Goal: Task Accomplishment & Management: Manage account settings

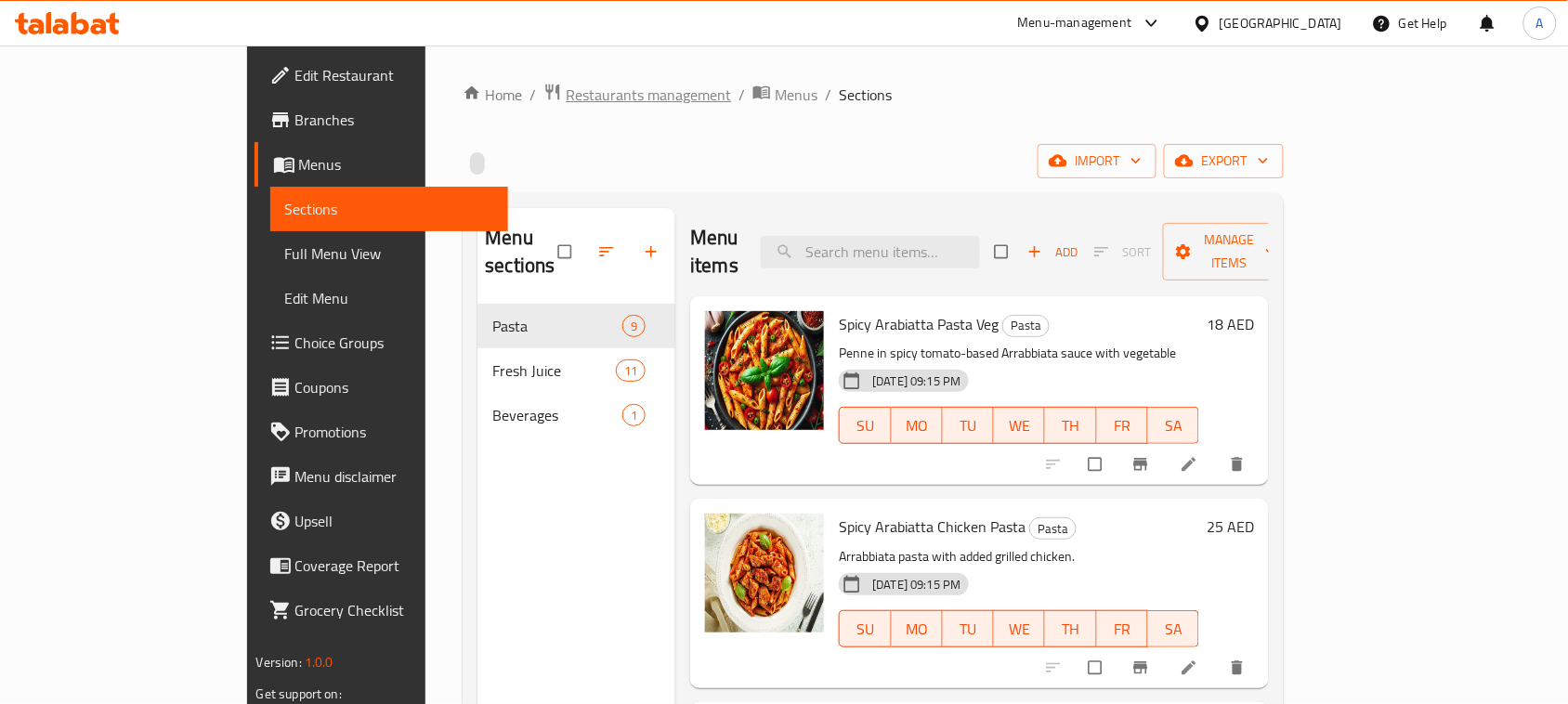
click at [565, 94] on span "Restaurants management" at bounding box center [648, 95] width 165 height 23
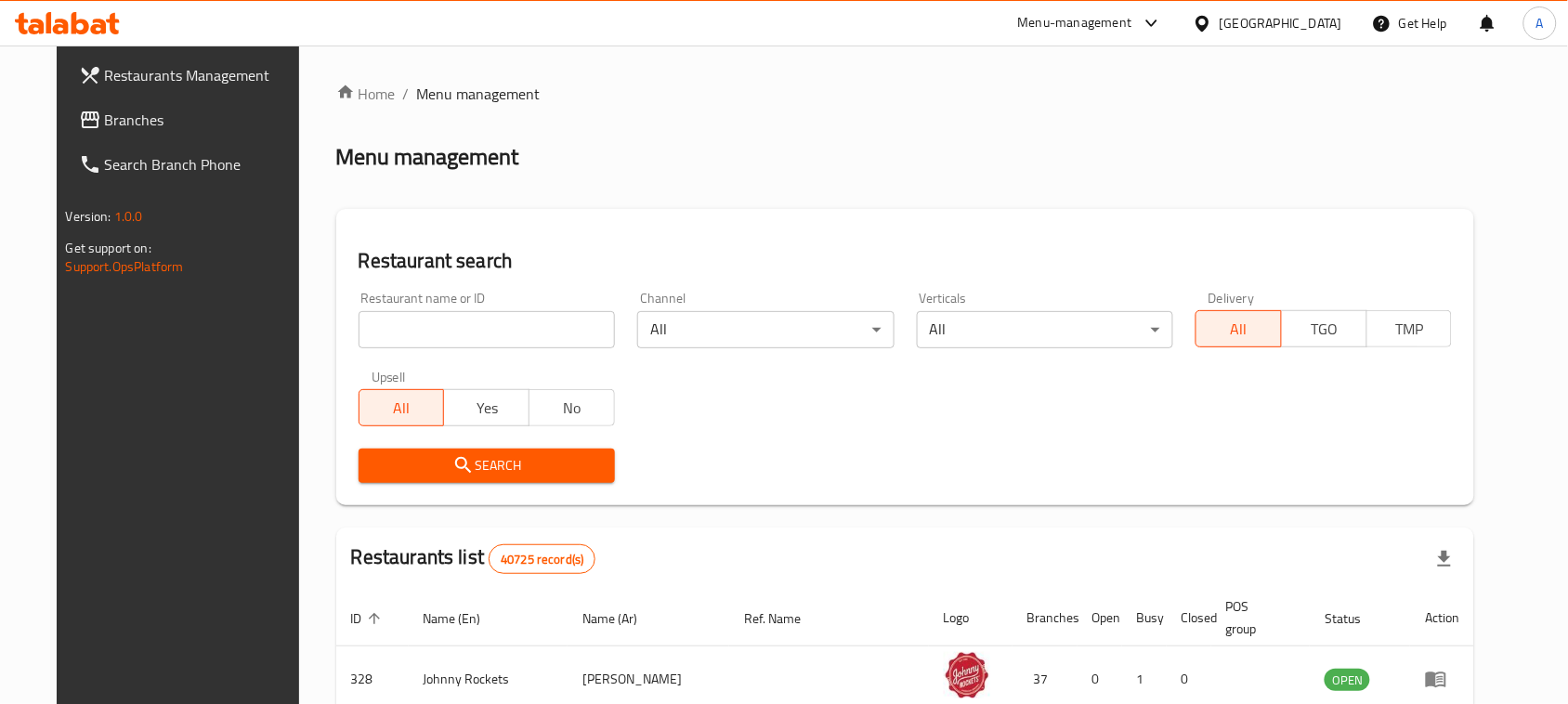
click at [67, 133] on link "Branches" at bounding box center [192, 120] width 254 height 45
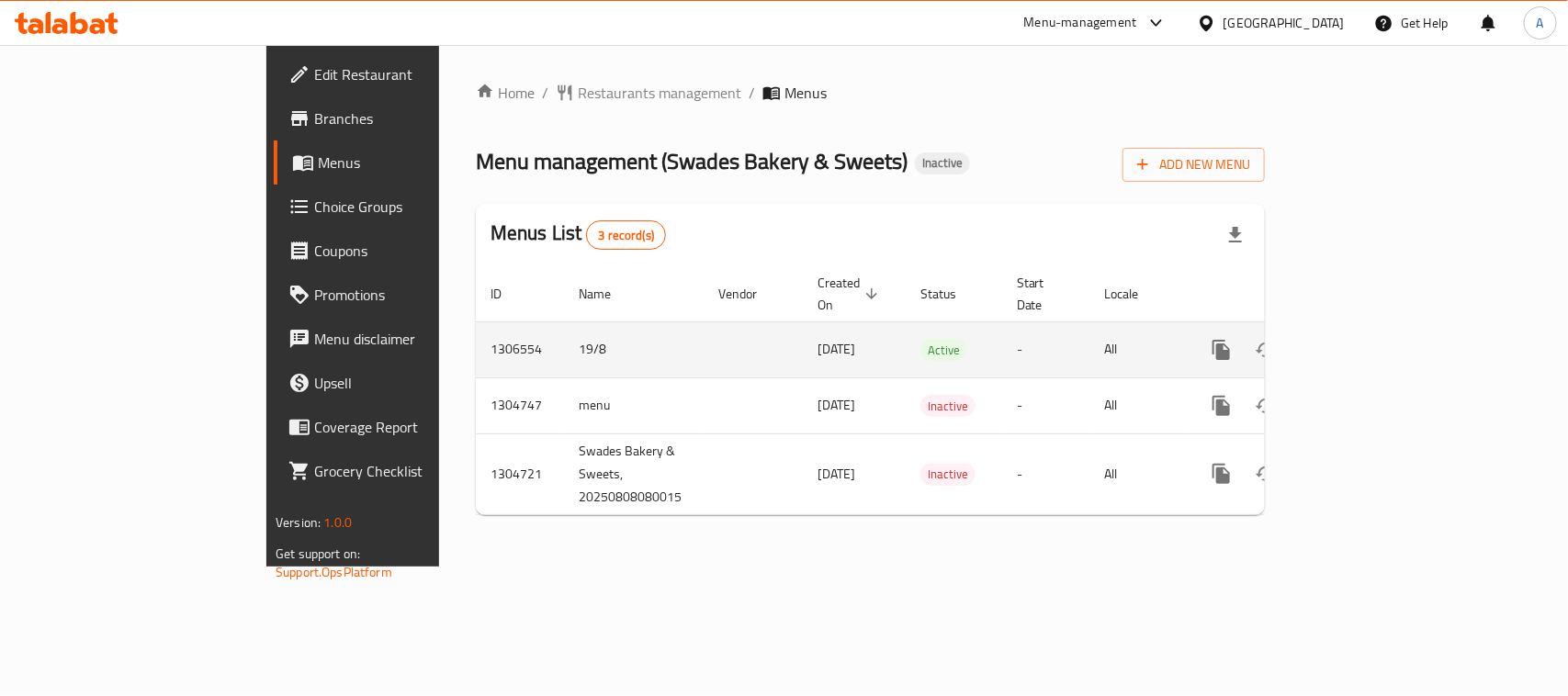
click at [1364, 339] on icon "enhanced table" at bounding box center [1354, 350] width 23 height 23
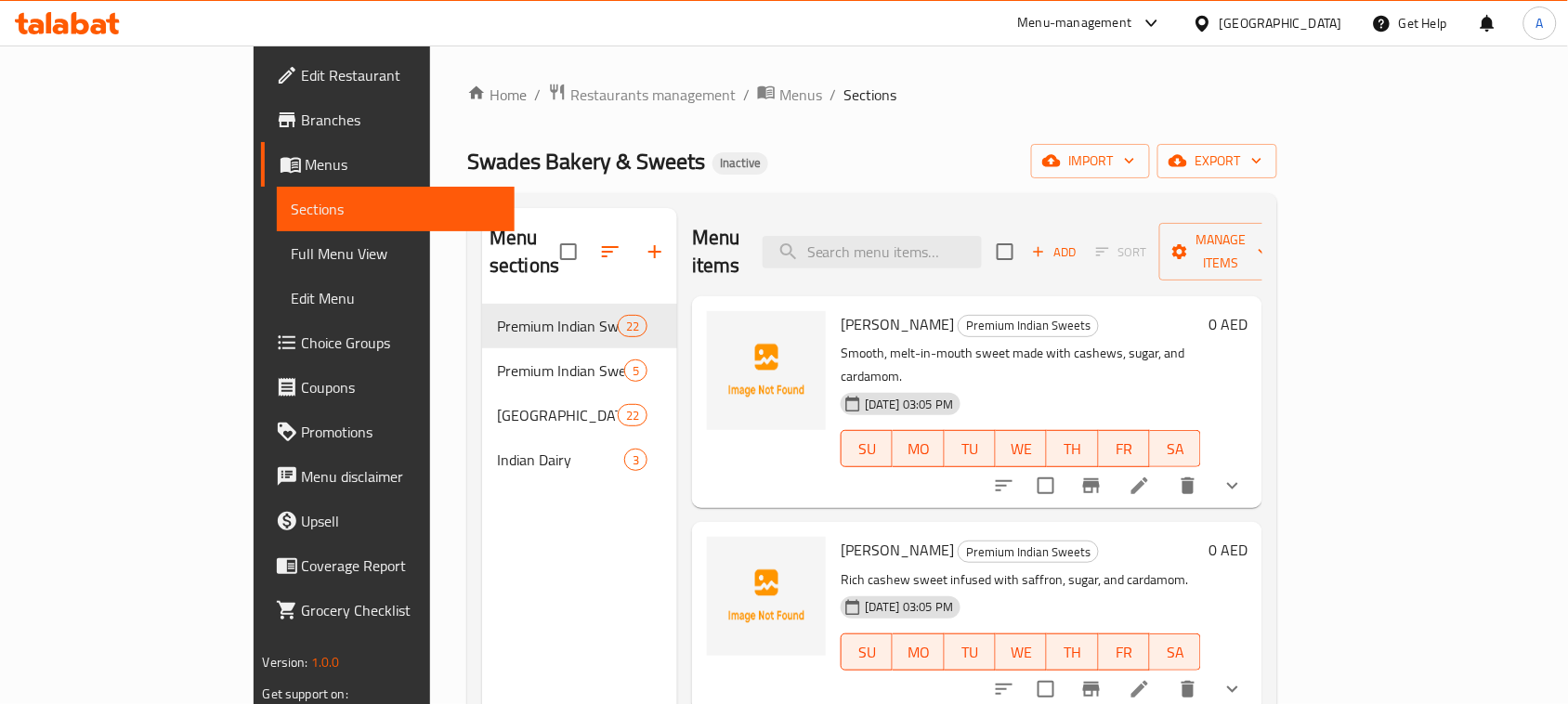
click at [292, 248] on span "Full Menu View" at bounding box center [397, 254] width 209 height 23
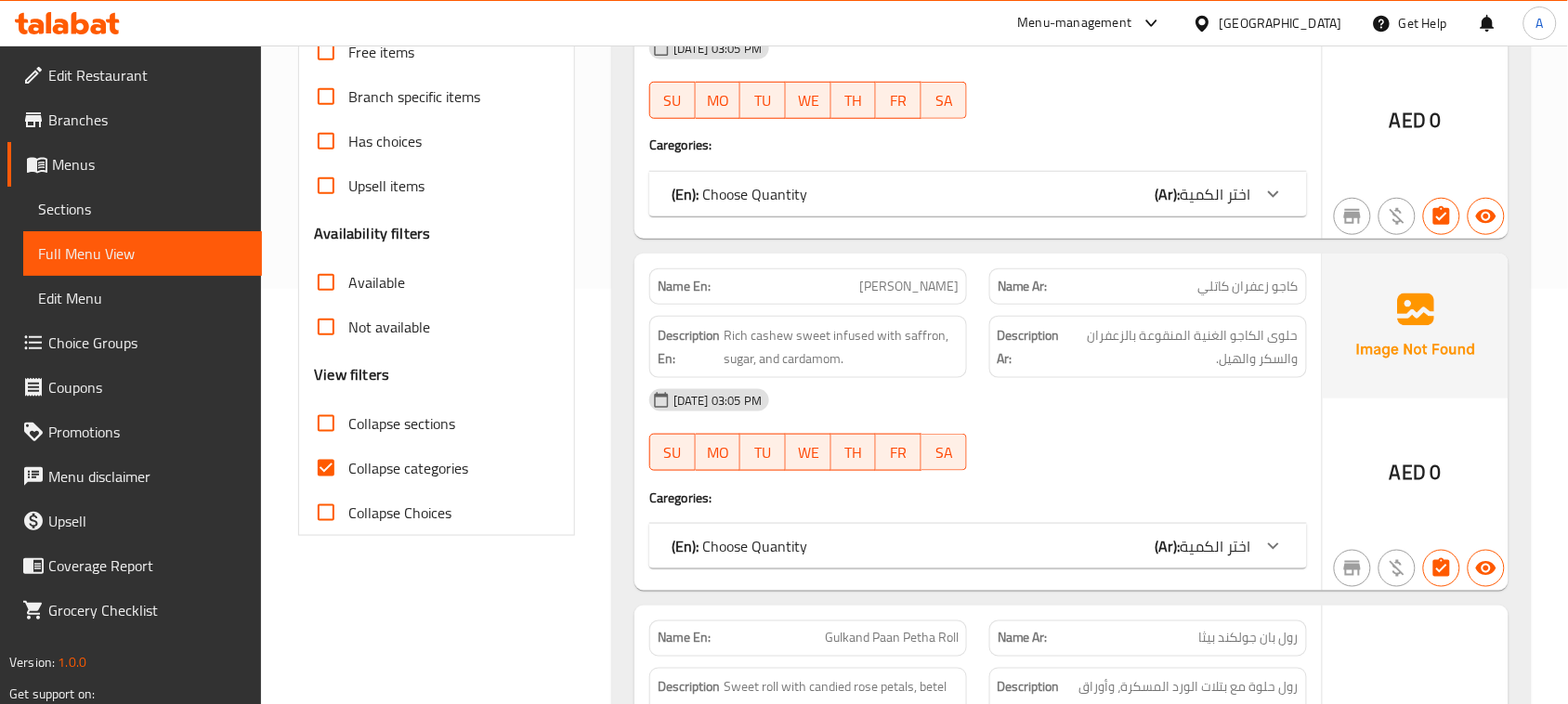
scroll to position [465, 0]
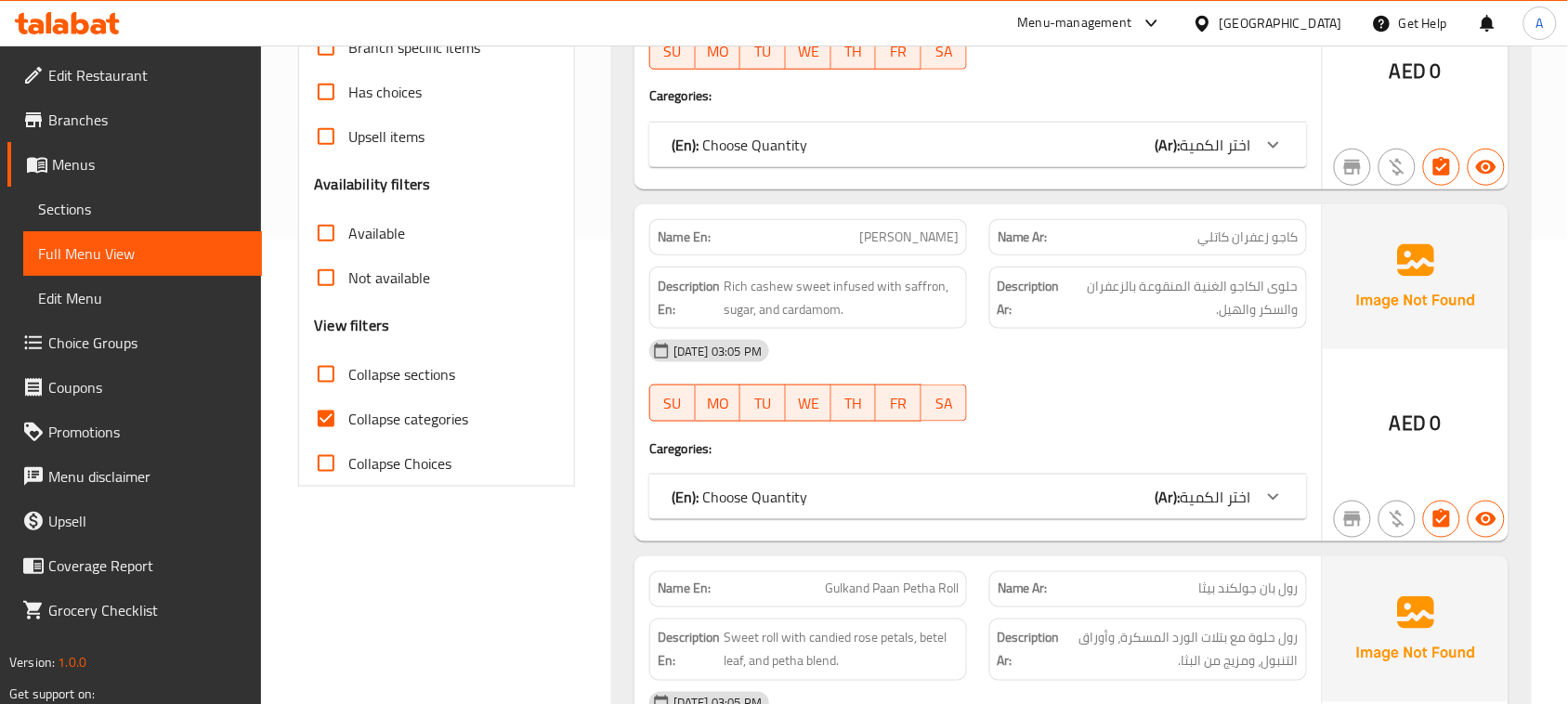
click at [333, 423] on input "Collapse categories" at bounding box center [325, 418] width 45 height 45
checkbox input "false"
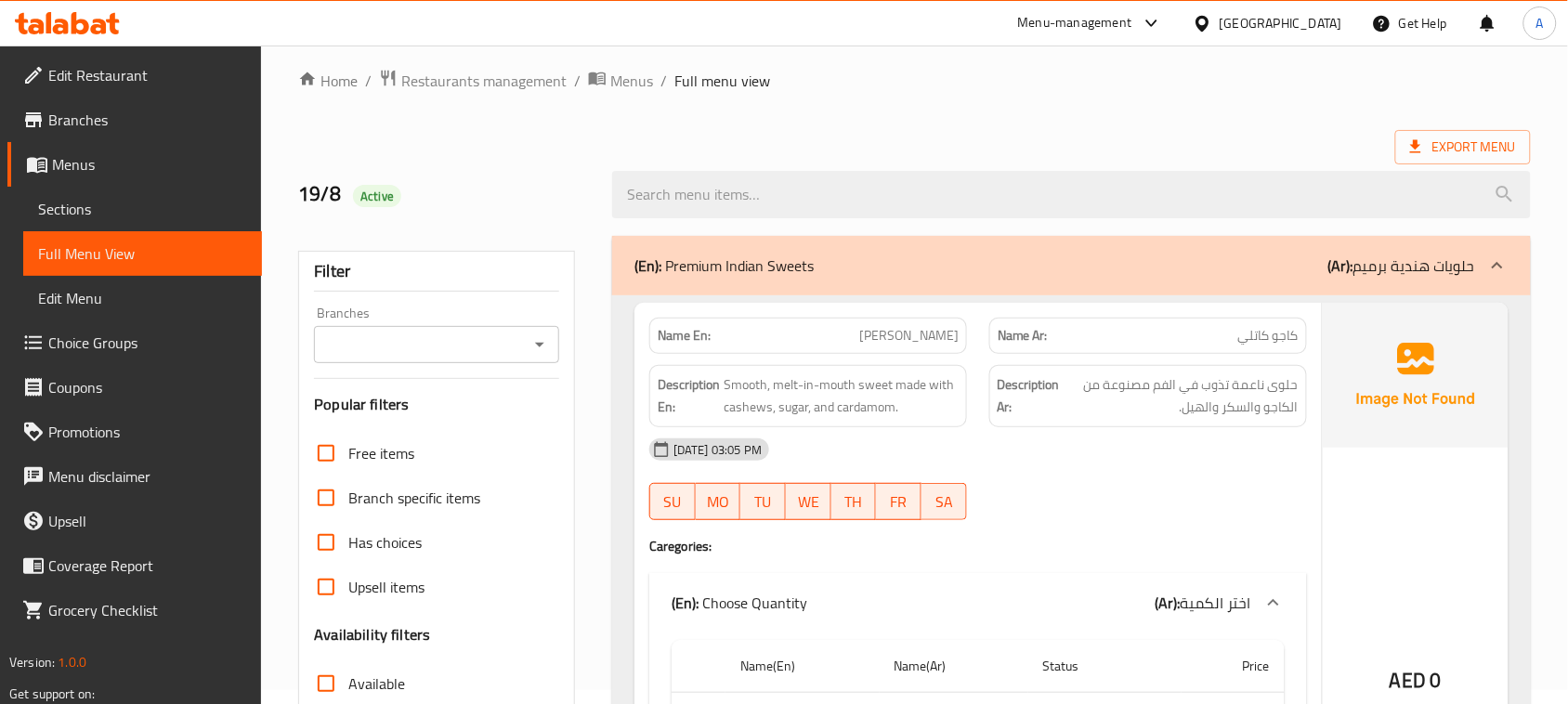
scroll to position [0, 0]
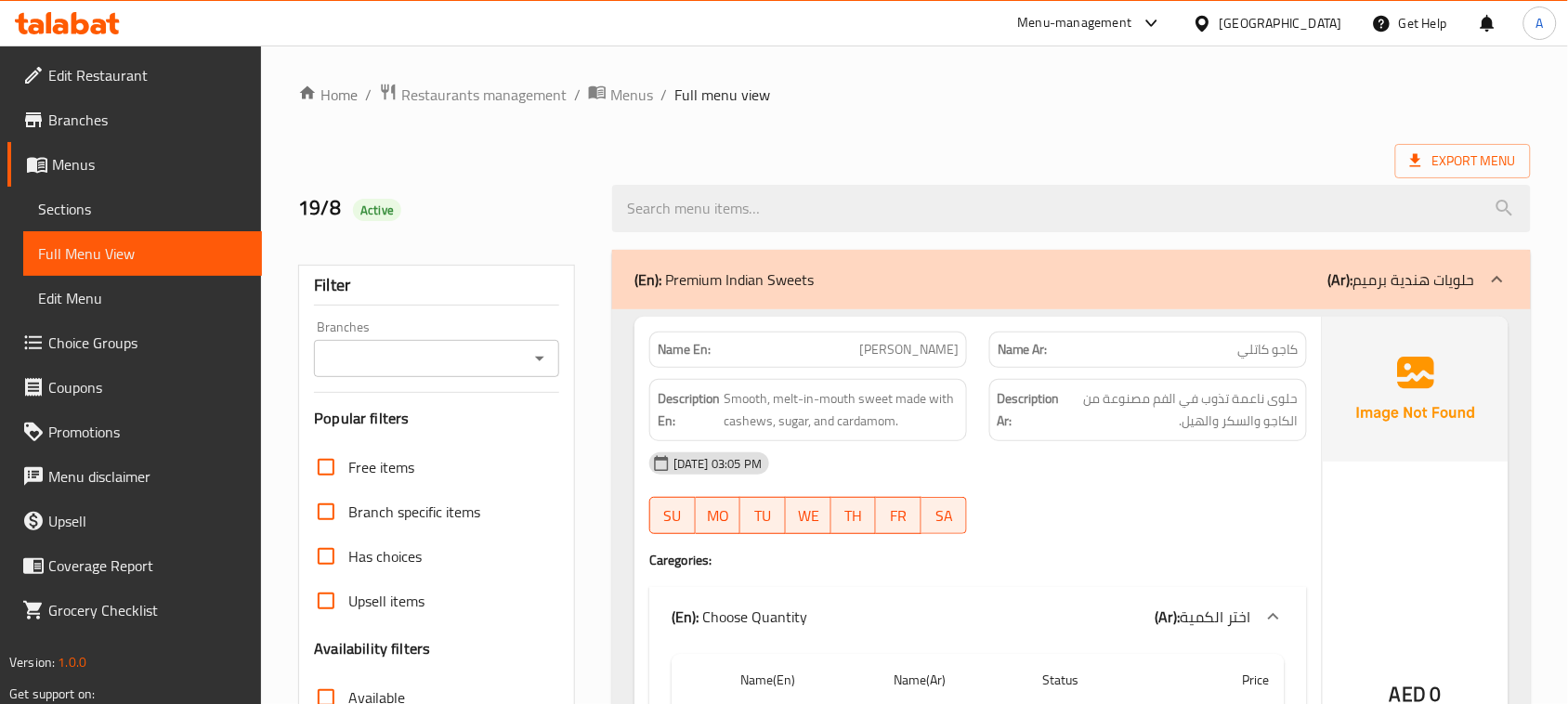
click at [1465, 89] on ol "Home / Restaurants management / Menus / Full menu view" at bounding box center [914, 94] width 1233 height 24
click at [1446, 163] on span "Export Menu" at bounding box center [1464, 161] width 106 height 23
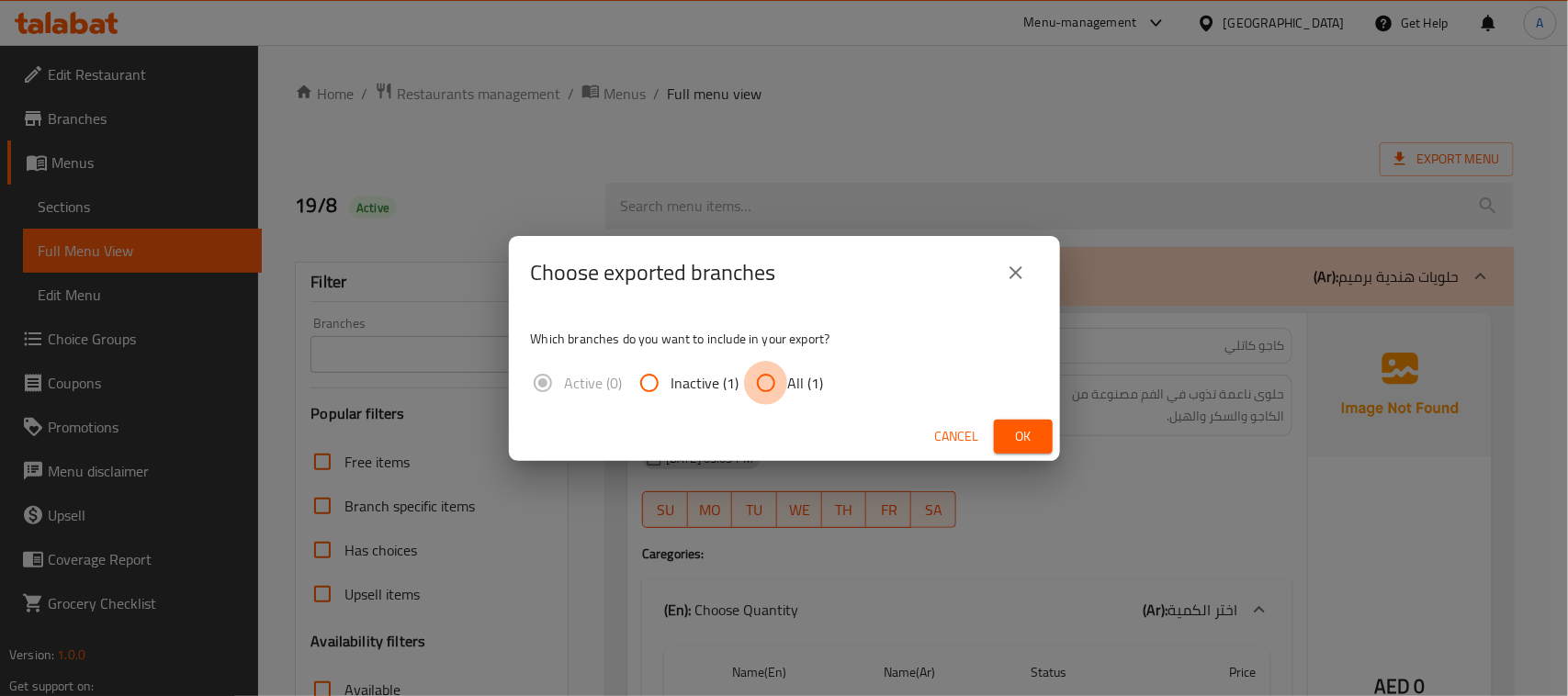
click at [770, 383] on input "All (1)" at bounding box center [765, 383] width 44 height 44
radio input "true"
drag, startPoint x: 1027, startPoint y: 447, endPoint x: 1051, endPoint y: 395, distance: 57.3
click at [1031, 447] on span "Ok" at bounding box center [1022, 436] width 29 height 23
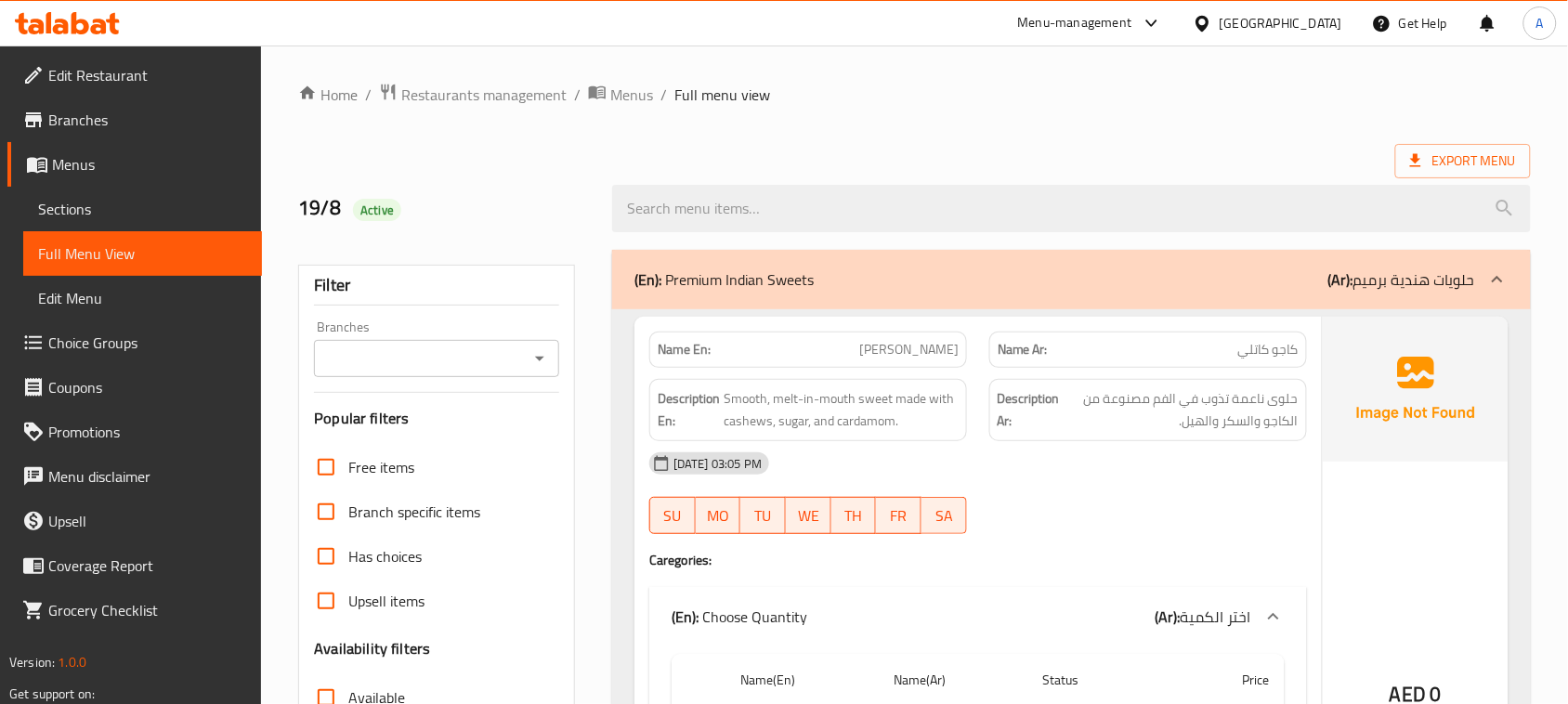
click at [119, 69] on span "Edit Restaurant" at bounding box center [148, 76] width 199 height 23
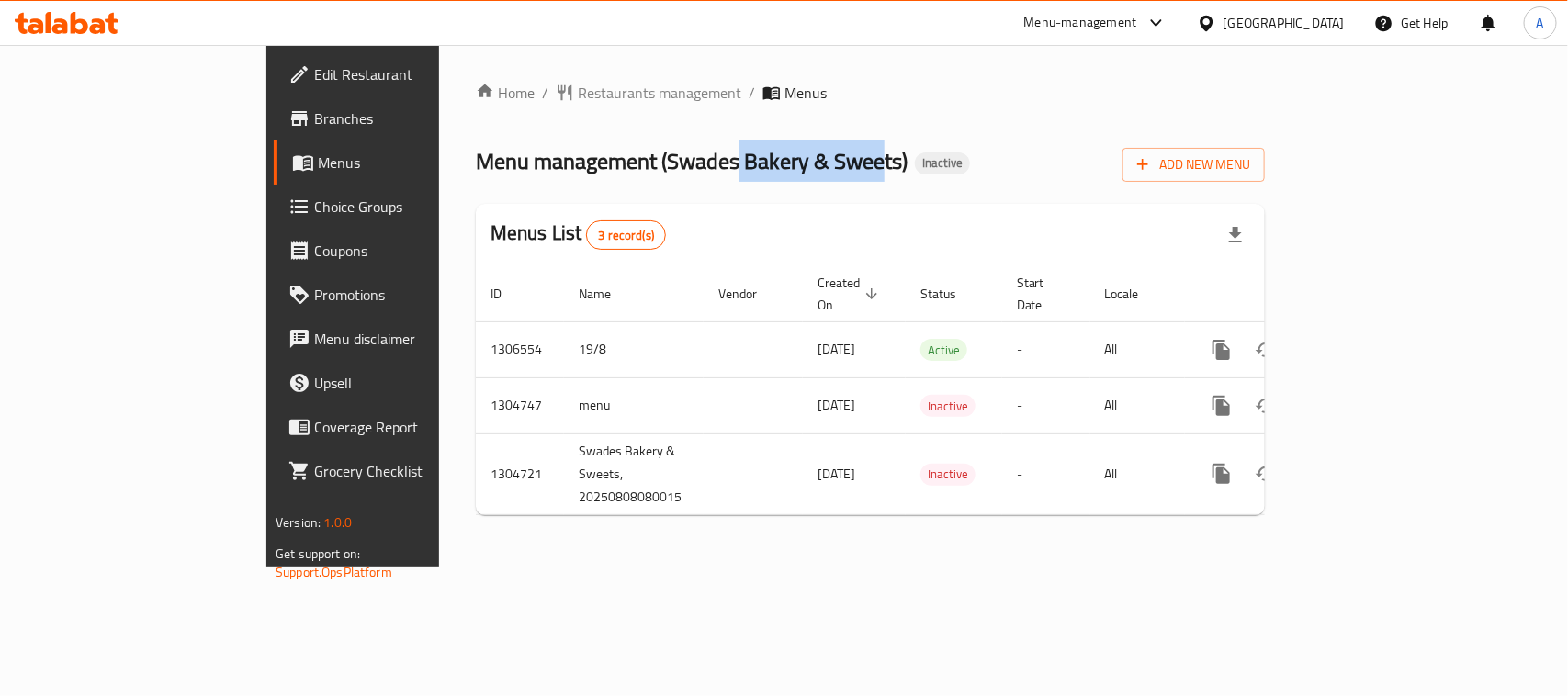
drag, startPoint x: 563, startPoint y: 149, endPoint x: 860, endPoint y: 134, distance: 297.4
click at [745, 144] on div "Menu management ( Swades Bakery & Sweets ) Inactive Add New Menu" at bounding box center [869, 161] width 789 height 41
click at [985, 124] on div "Home / Restaurants management / Menus Menu management ( Swades Bakery & Sweets …" at bounding box center [869, 306] width 789 height 448
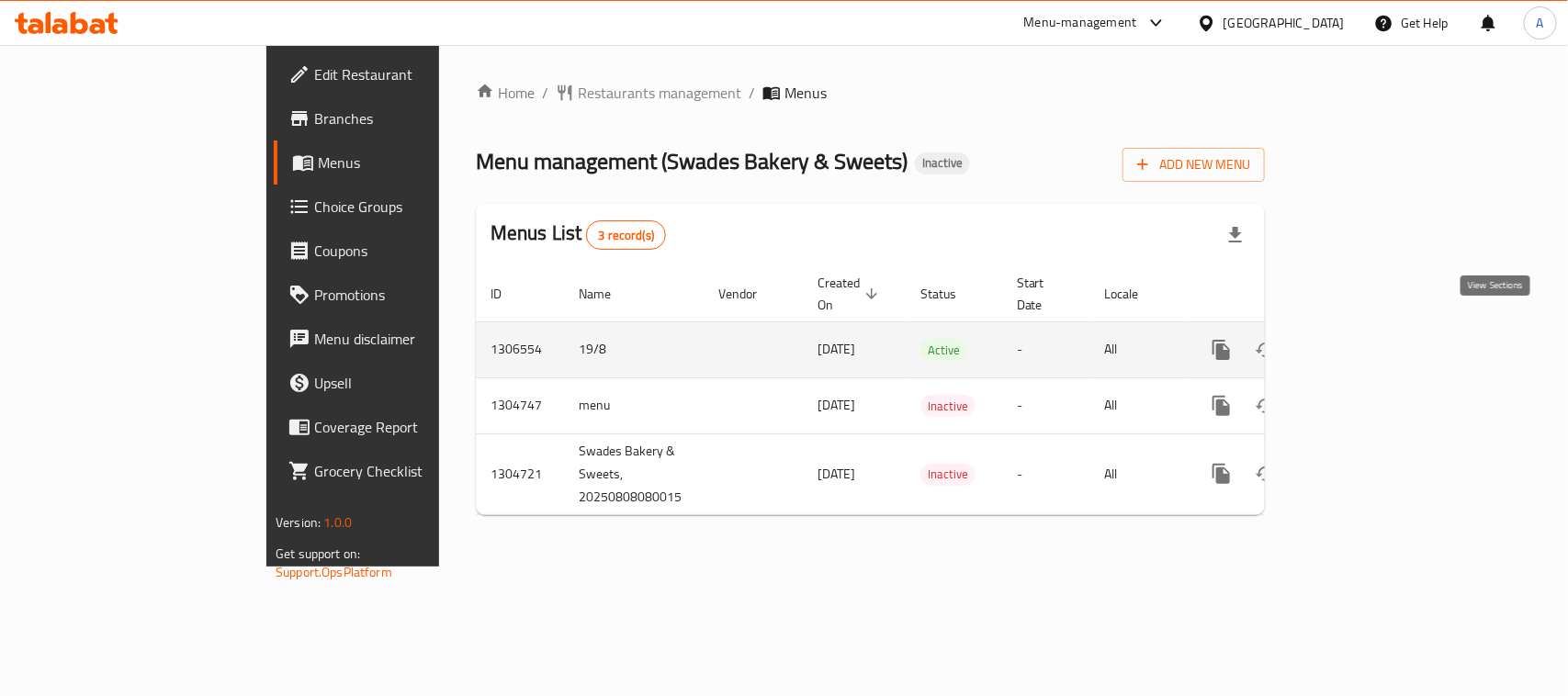
click at [1376, 336] on link "enhanced table" at bounding box center [1353, 350] width 44 height 44
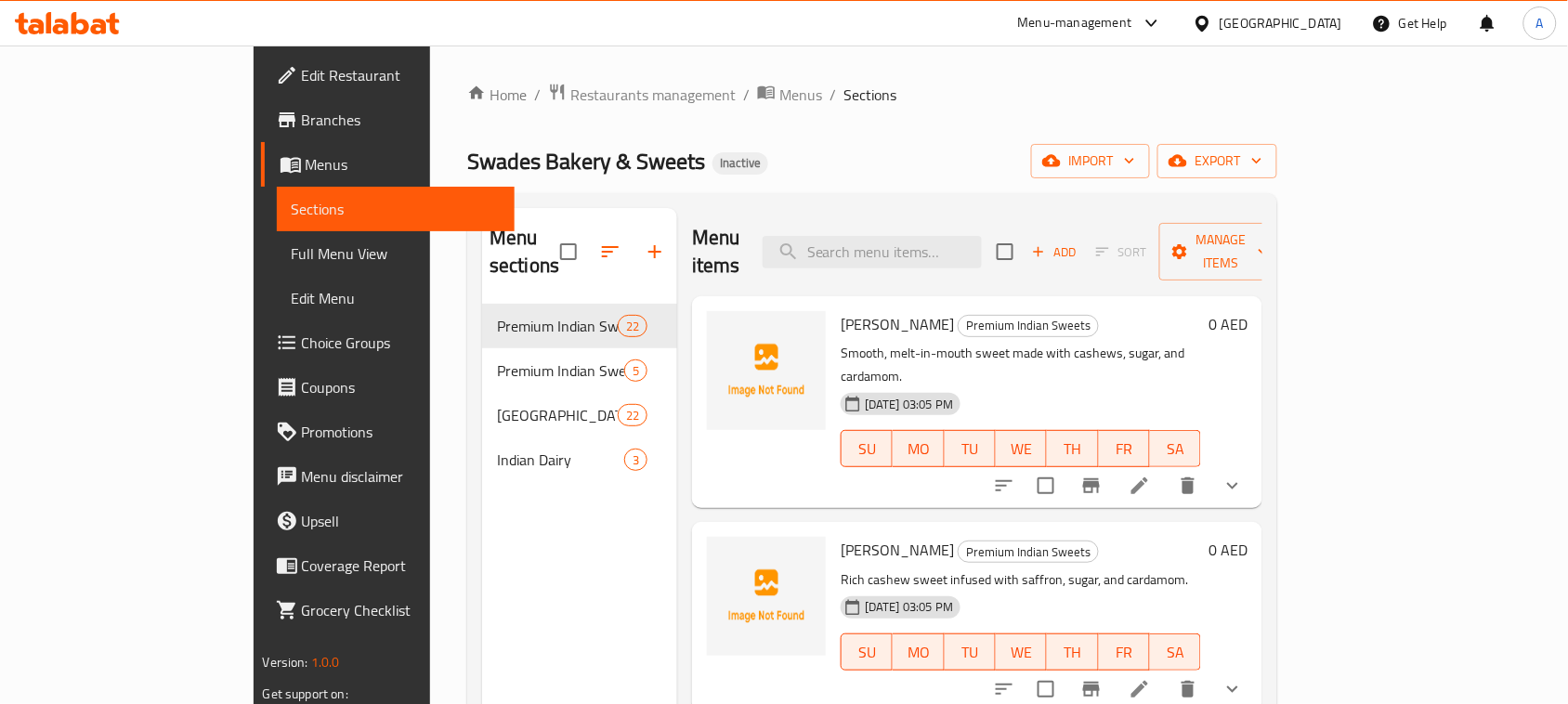
click at [277, 233] on link "Full Menu View" at bounding box center [397, 253] width 239 height 45
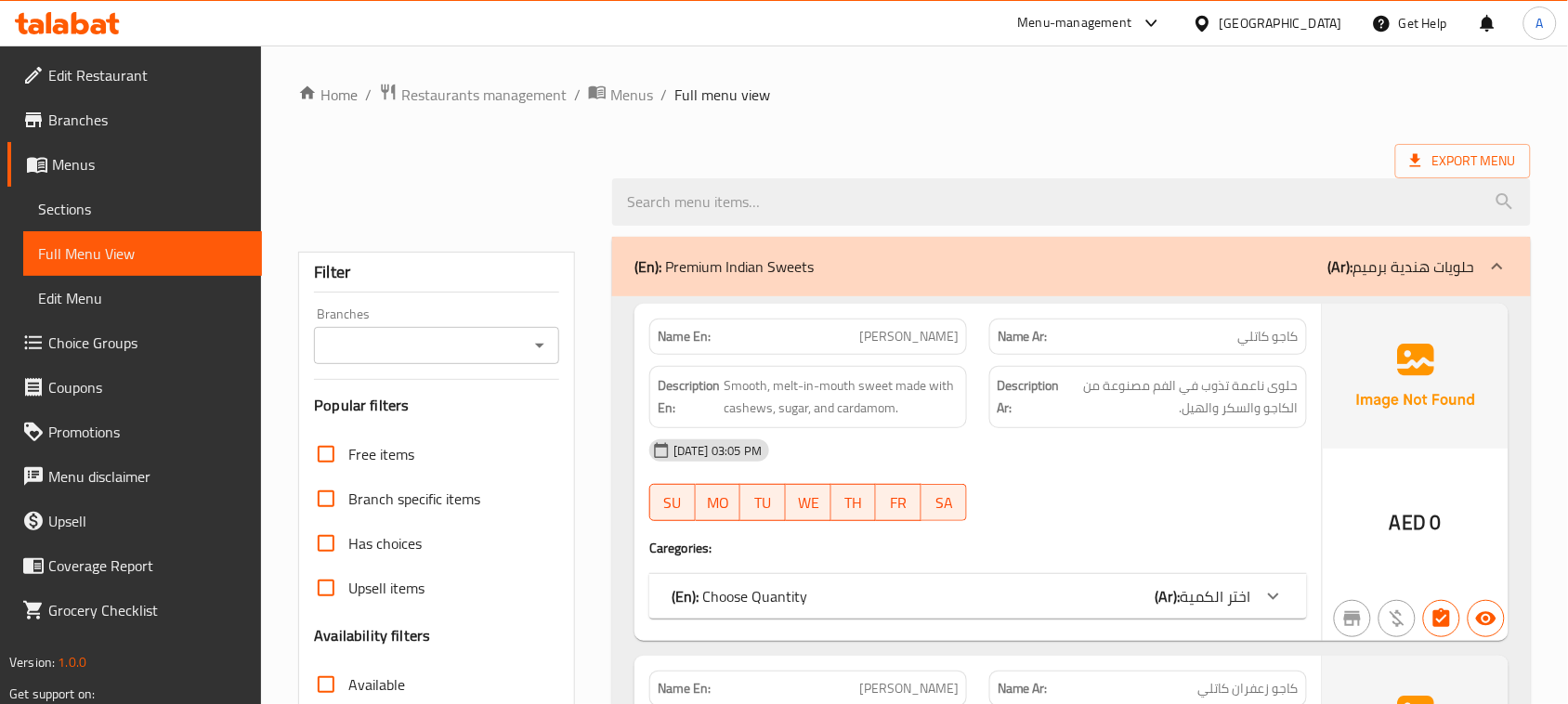
scroll to position [232, 0]
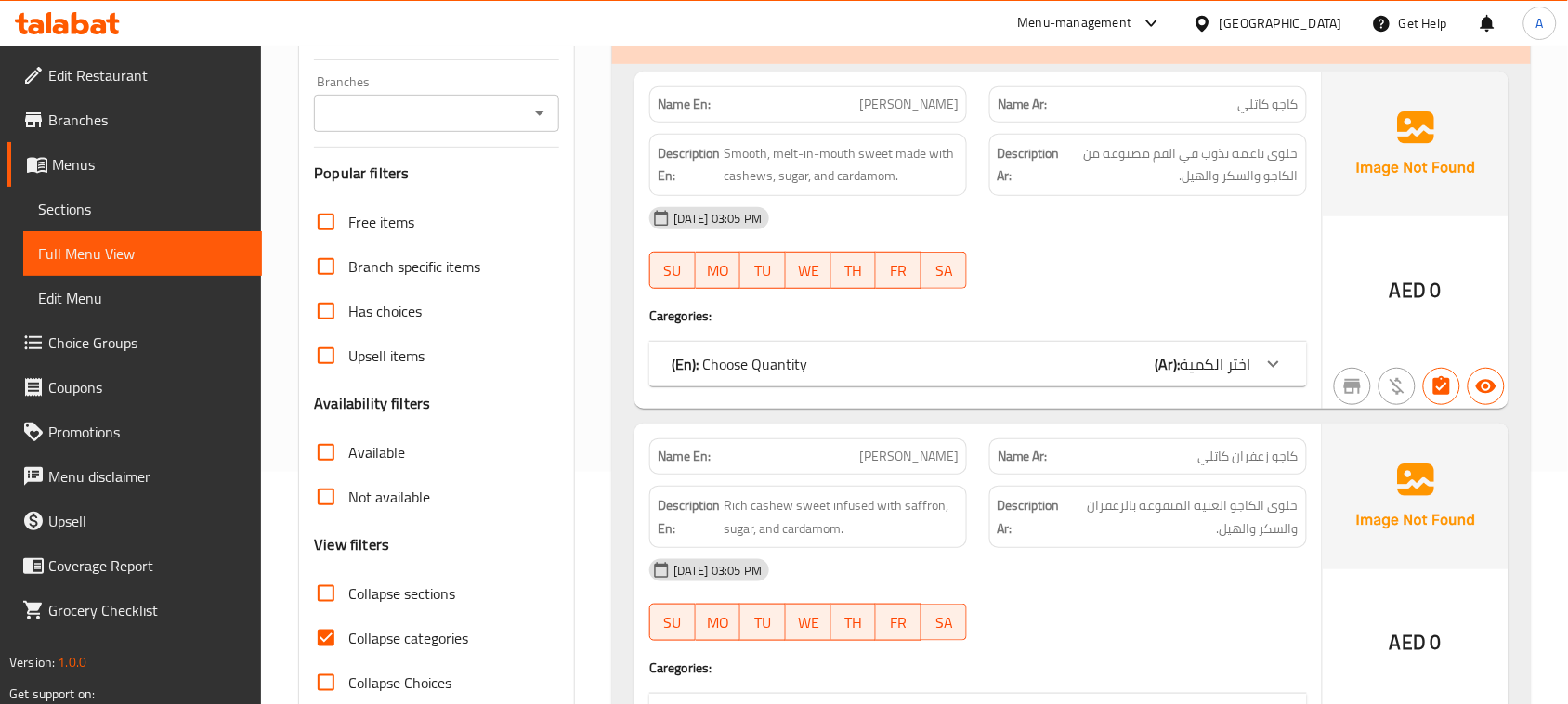
click at [340, 634] on input "Collapse categories" at bounding box center [325, 638] width 45 height 45
checkbox input "false"
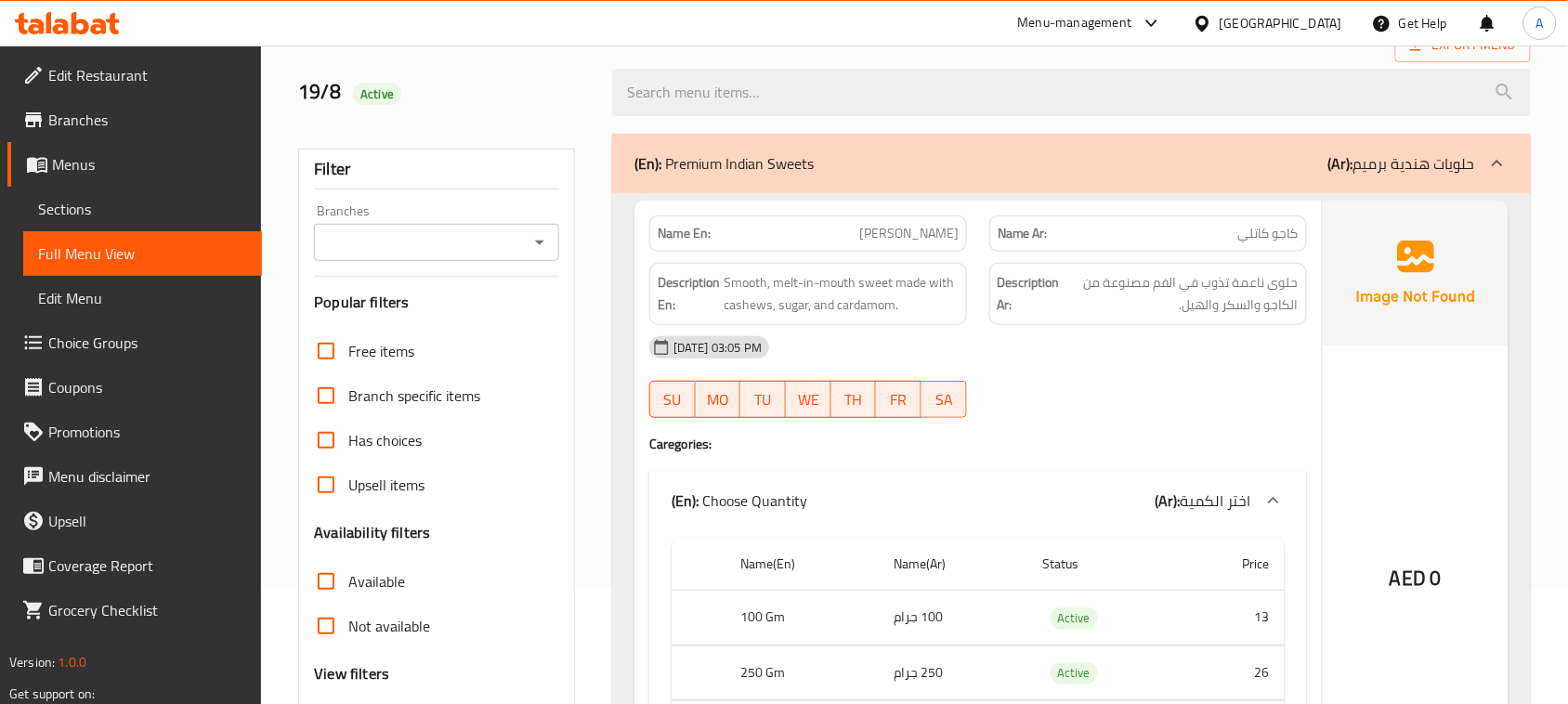
scroll to position [348, 0]
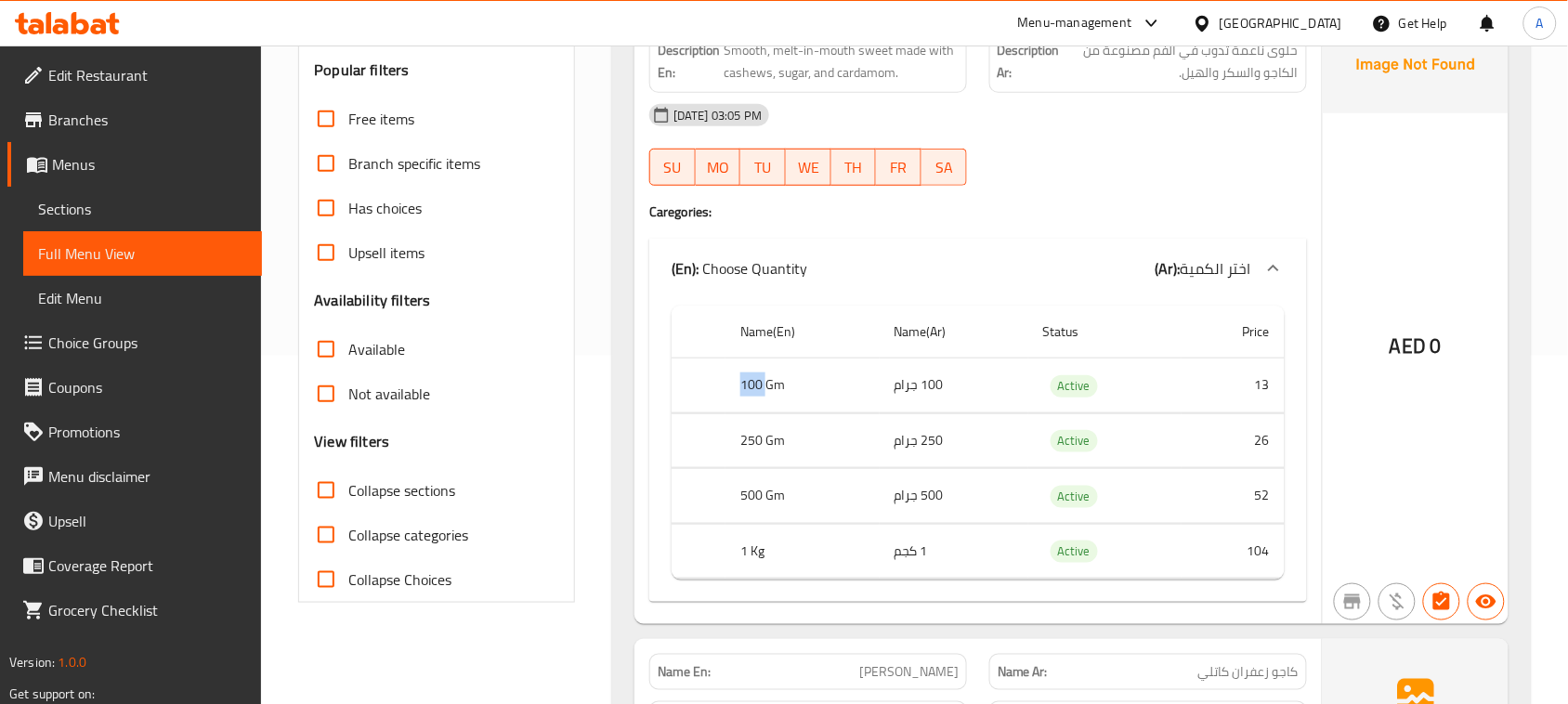
drag, startPoint x: 736, startPoint y: 379, endPoint x: 771, endPoint y: 396, distance: 38.9
click at [769, 387] on th "100 Gm" at bounding box center [802, 386] width 154 height 55
click at [809, 494] on th "500 Gm" at bounding box center [802, 497] width 154 height 55
drag, startPoint x: 871, startPoint y: 546, endPoint x: 950, endPoint y: 560, distance: 80.2
click at [950, 560] on tr "1 Kg 1 كجم Active 104" at bounding box center [978, 551] width 613 height 55
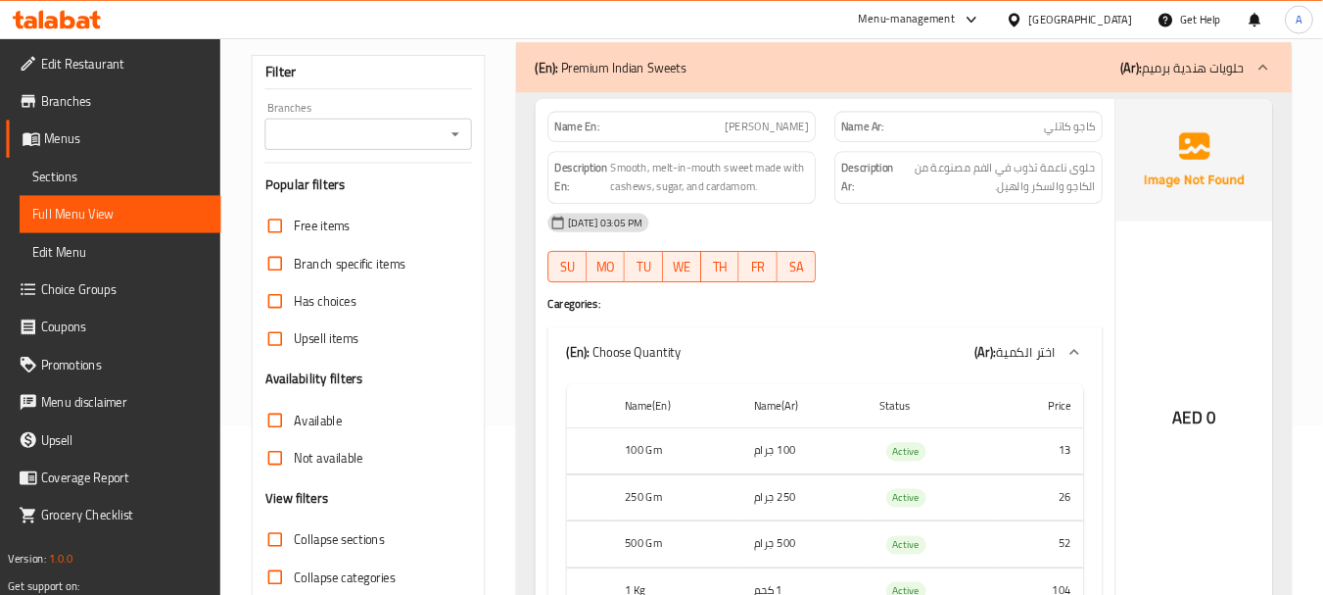
scroll to position [0, 0]
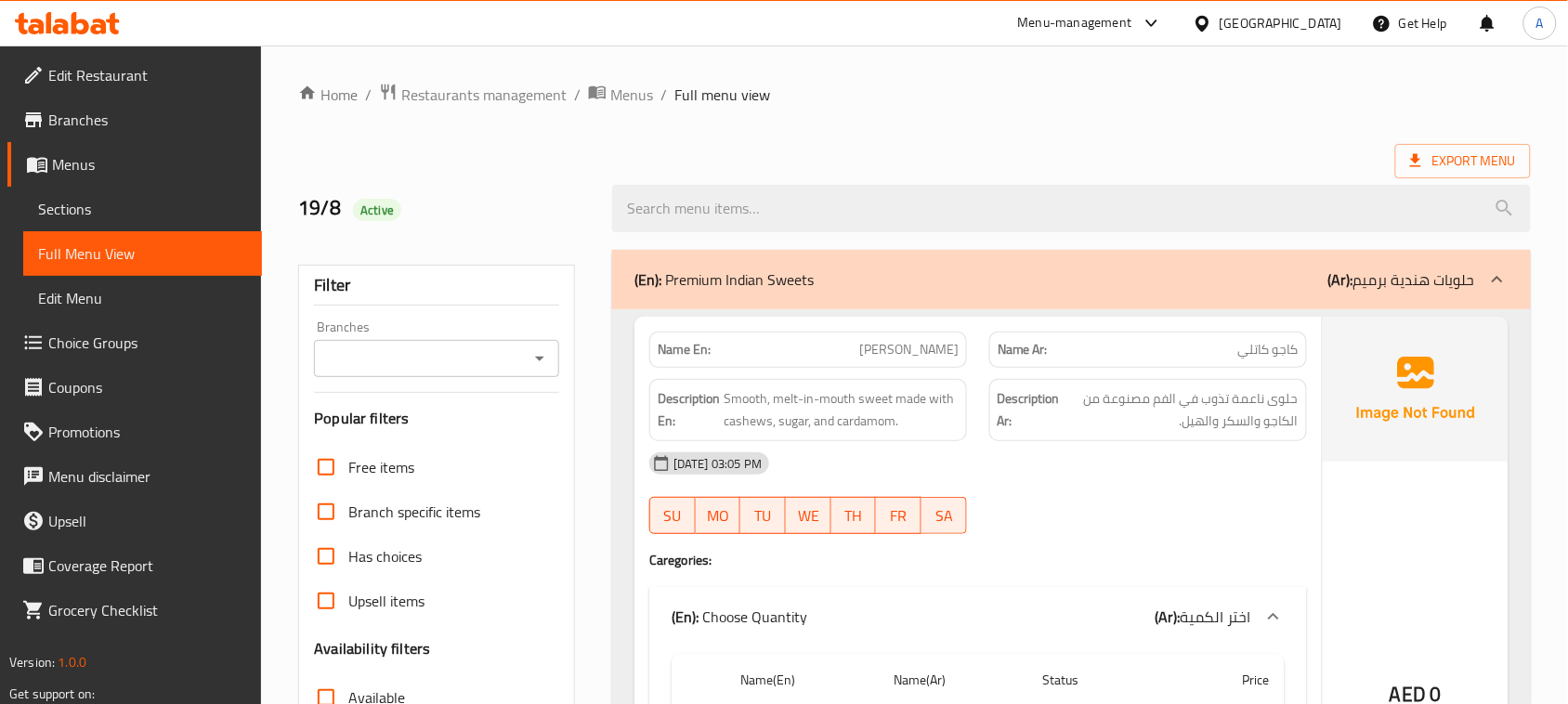
click at [1278, 345] on span "كاجو كاتلي" at bounding box center [1269, 349] width 61 height 20
drag, startPoint x: 1278, startPoint y: 345, endPoint x: 878, endPoint y: 348, distance: 400.0
click at [879, 346] on div "Name En: Kaju Katli Name Ar: كاجو كاتلي" at bounding box center [978, 350] width 680 height 59
click at [1261, 516] on div "19-08-2025 03:05 PM SU MO TU WE TH FR SA" at bounding box center [978, 493] width 680 height 104
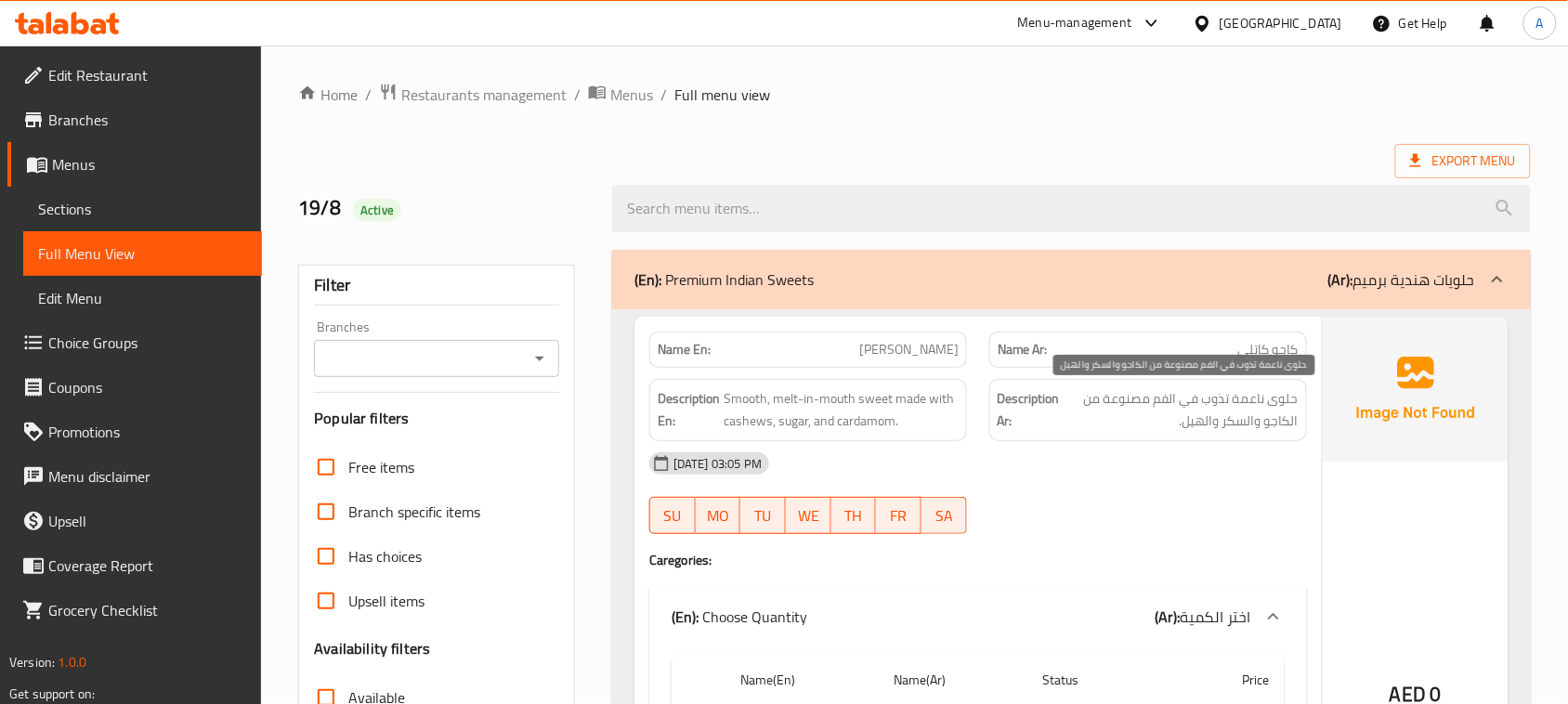
click at [1281, 396] on span "حلوى ناعمة تذوب في الفم مصنوعة من الكاجو والسكر والهيل." at bounding box center [1181, 410] width 235 height 46
drag, startPoint x: 1281, startPoint y: 396, endPoint x: 1192, endPoint y: 428, distance: 94.6
click at [1192, 428] on span "حلوى ناعمة تذوب في الفم مصنوعة من الكاجو والسكر والهيل." at bounding box center [1181, 410] width 235 height 46
click at [1201, 414] on span "حلوى ناعمة تذوب في الفم مصنوعة من الكاجو والسكر والهيل." at bounding box center [1181, 410] width 235 height 46
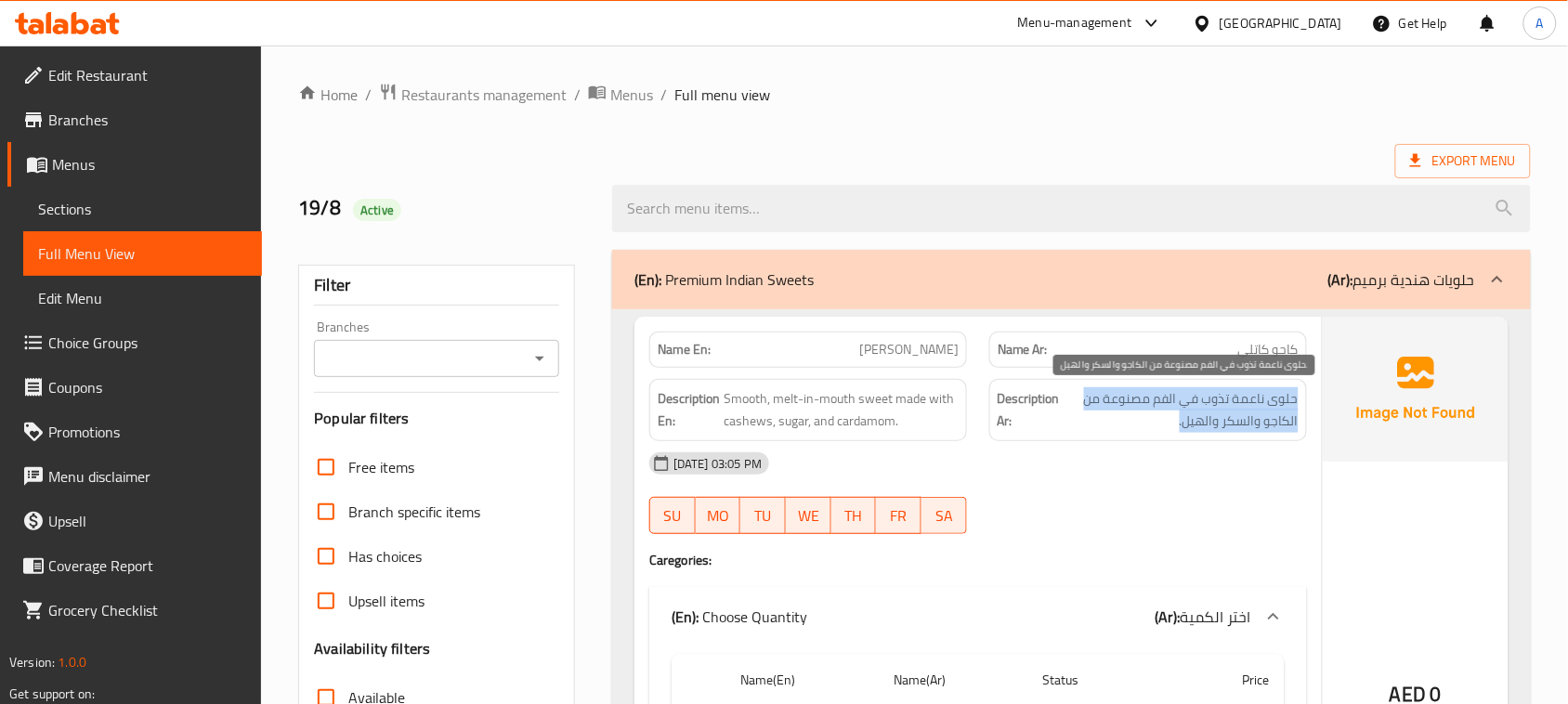
click at [1201, 414] on span "حلوى ناعمة تذوب في الفم مصنوعة من الكاجو والسكر والهيل." at bounding box center [1181, 410] width 235 height 46
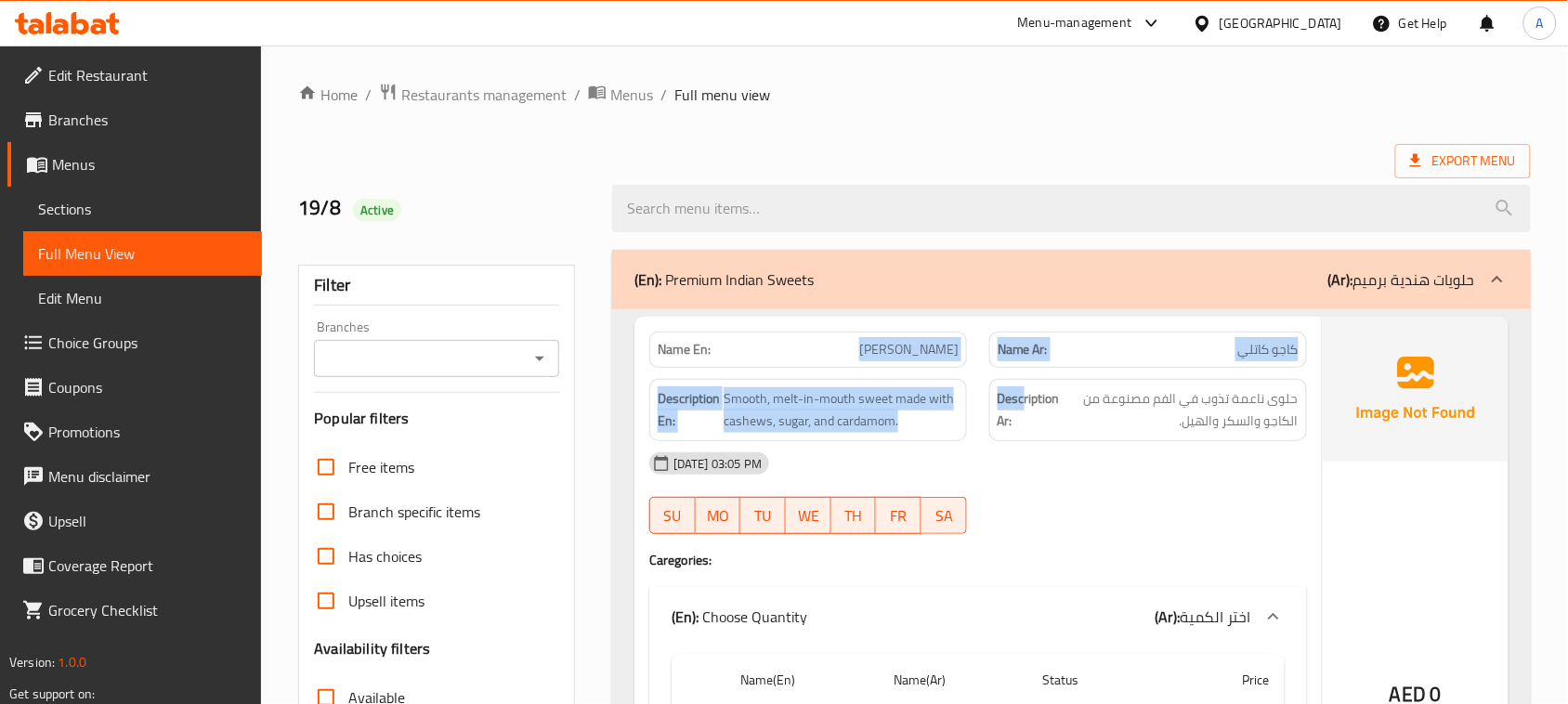
drag, startPoint x: 869, startPoint y: 338, endPoint x: 1026, endPoint y: 384, distance: 163.6
click at [1026, 384] on div "Name En: Kaju Katli Name Ar: كاجو كاتلي Description En: Smooth, melt-in-mouth s…" at bounding box center [978, 644] width 688 height 656
click at [1026, 384] on div "Description Ar: حلوى ناعمة تذوب في الفم مصنوعة من الكاجو والسكر والهيل." at bounding box center [1148, 411] width 318 height 63
drag, startPoint x: 902, startPoint y: 350, endPoint x: 1104, endPoint y: 399, distance: 207.9
click at [1098, 385] on div "Name En: Kaju Katli Name Ar: كاجو كاتلي Description En: Smooth, melt-in-mouth s…" at bounding box center [978, 644] width 688 height 656
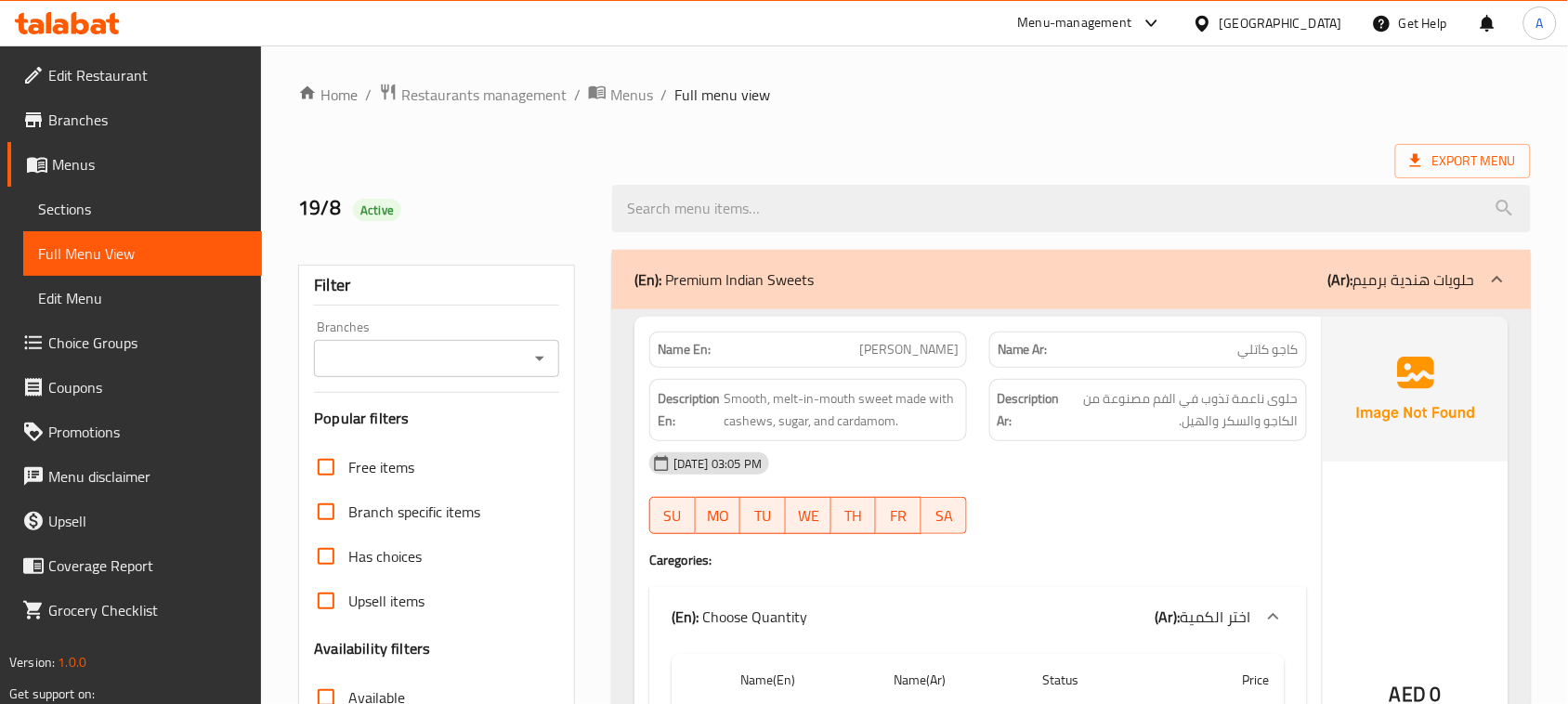
click at [1144, 480] on div "19-08-2025 03:05 PM" at bounding box center [978, 463] width 680 height 45
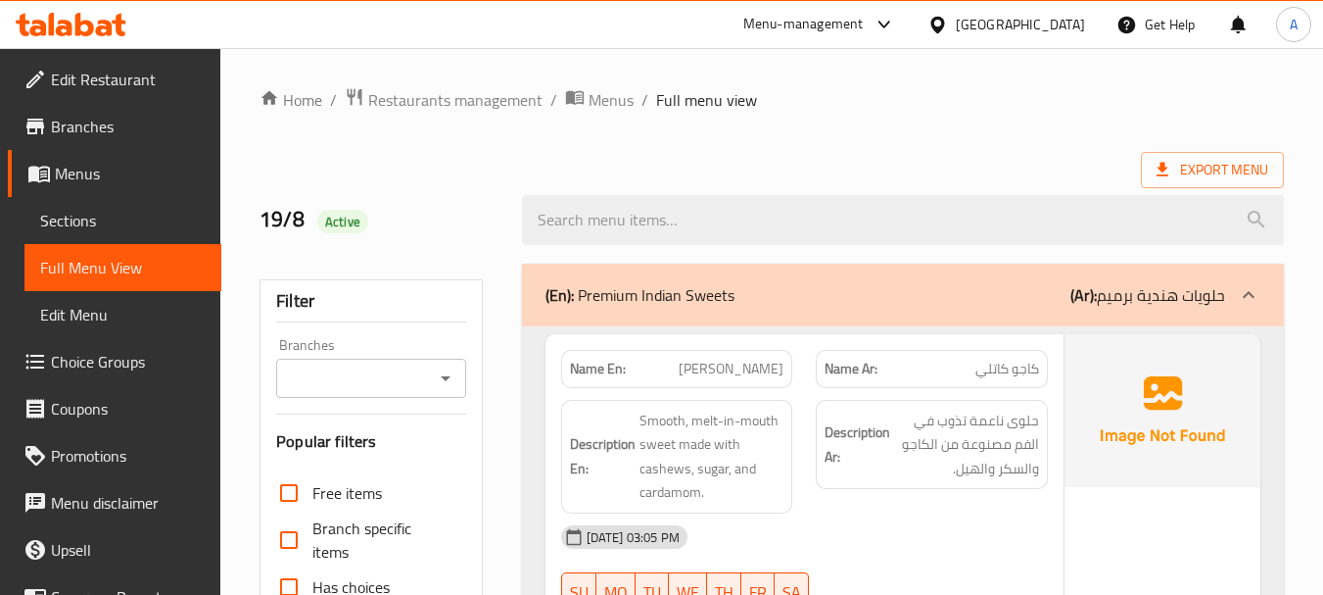
scroll to position [196, 0]
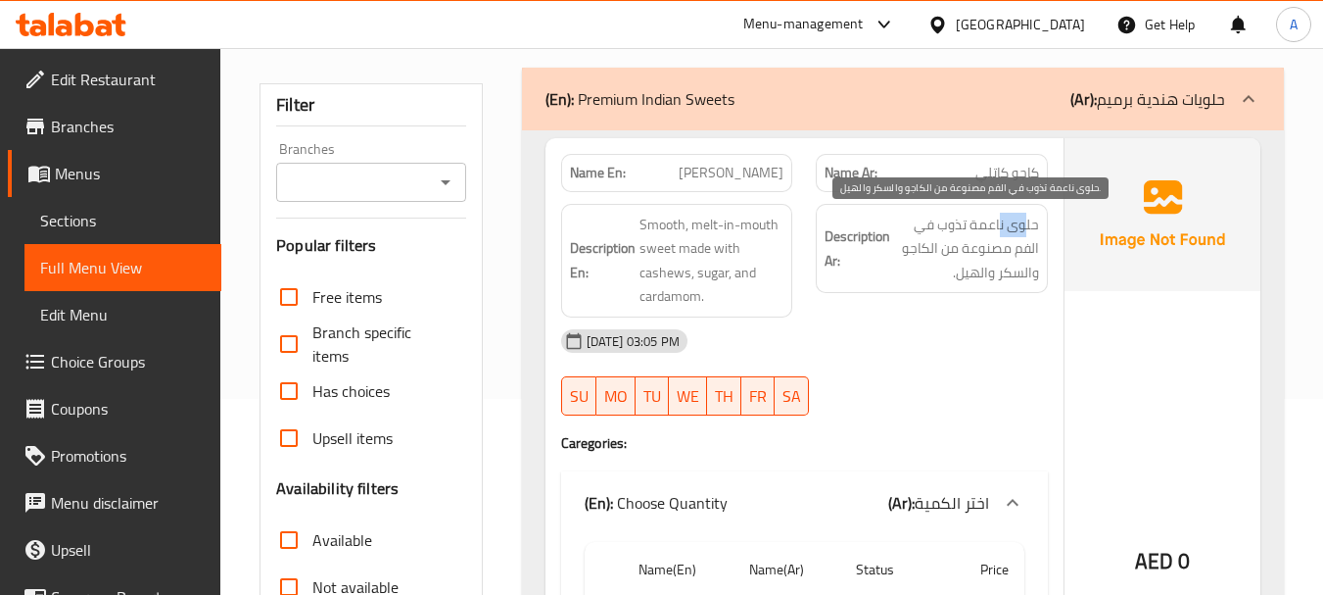
drag, startPoint x: 1026, startPoint y: 217, endPoint x: 959, endPoint y: 234, distance: 69.6
click at [970, 227] on span "حلوى ناعمة تذوب في الفم مصنوعة من الكاجو والسكر والهيل." at bounding box center [966, 249] width 145 height 72
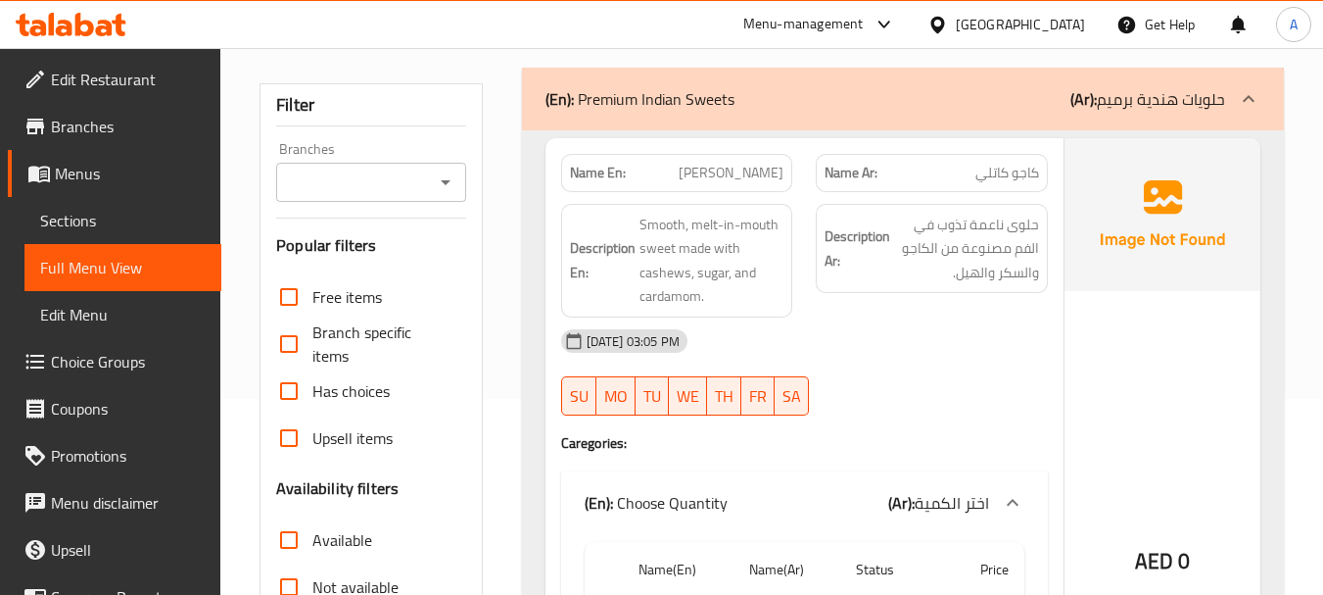
click at [936, 290] on div "Description Ar: حلوى ناعمة تذوب في الفم مصنوعة من الكاجو والسكر والهيل." at bounding box center [932, 249] width 232 height 90
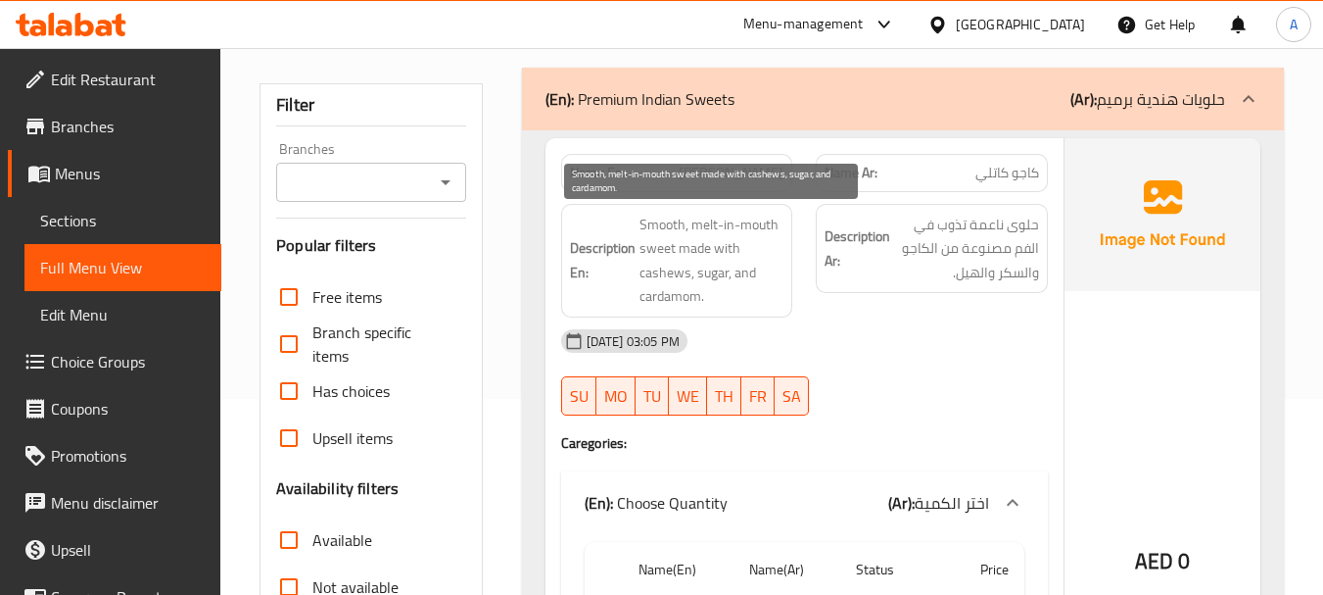
click at [660, 219] on span "Smooth, melt-in-mouth sweet made with cashews, sugar, and cardamom." at bounding box center [712, 261] width 145 height 96
drag, startPoint x: 660, startPoint y: 219, endPoint x: 750, endPoint y: 228, distance: 90.5
click at [750, 228] on span "Smooth, melt-in-mouth sweet made with cashews, sugar, and cardamom." at bounding box center [712, 261] width 145 height 96
click at [659, 243] on span "Smooth, melt-in-mouth sweet made with cashews, sugar, and cardamom." at bounding box center [712, 261] width 145 height 96
drag, startPoint x: 659, startPoint y: 243, endPoint x: 654, endPoint y: 213, distance: 30.8
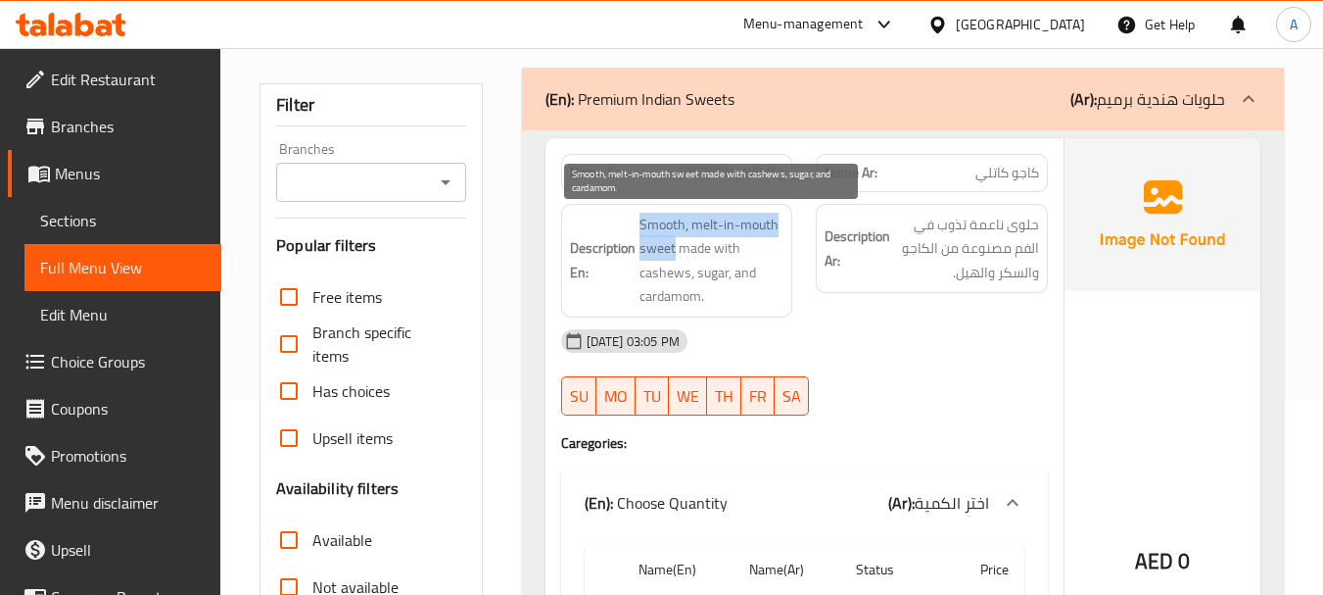
click at [654, 213] on span "Smooth, melt-in-mouth sweet made with cashews, sugar, and cardamom." at bounding box center [712, 261] width 145 height 96
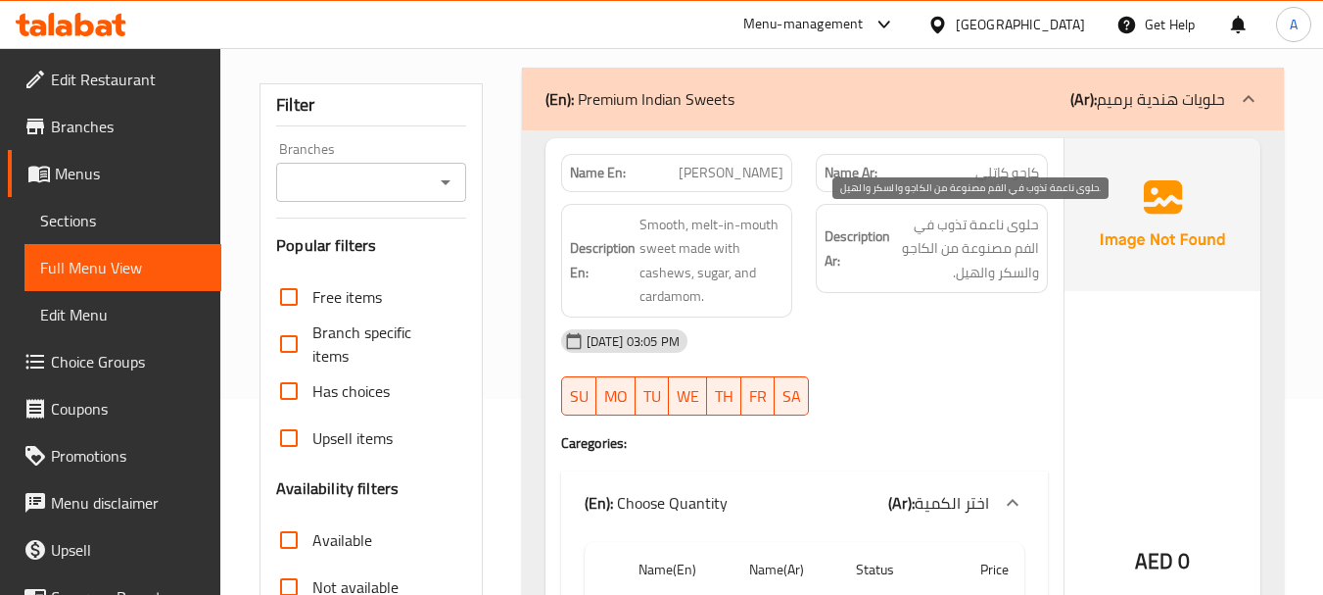
click at [1020, 248] on span "حلوى ناعمة تذوب في الفم مصنوعة من الكاجو والسكر والهيل." at bounding box center [966, 249] width 145 height 72
drag, startPoint x: 1020, startPoint y: 248, endPoint x: 983, endPoint y: 253, distance: 36.6
click at [983, 253] on span "حلوى ناعمة تذوب في الفم مصنوعة من الكاجو والسكر والهيل." at bounding box center [966, 249] width 145 height 72
drag, startPoint x: 1004, startPoint y: 272, endPoint x: 954, endPoint y: 270, distance: 50.0
click at [955, 270] on span "حلوى ناعمة تذوب في الفم مصنوعة من الكاجو والسكر والهيل." at bounding box center [966, 249] width 145 height 72
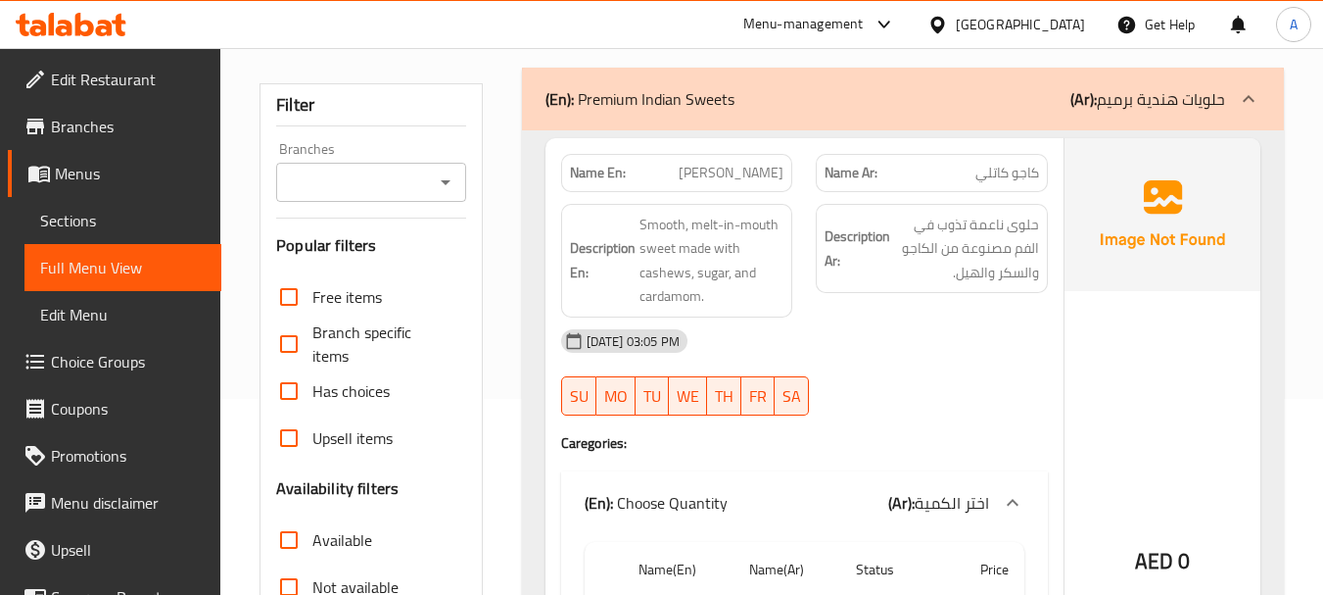
click at [945, 318] on div "19-08-2025 03:05 PM" at bounding box center [804, 340] width 510 height 47
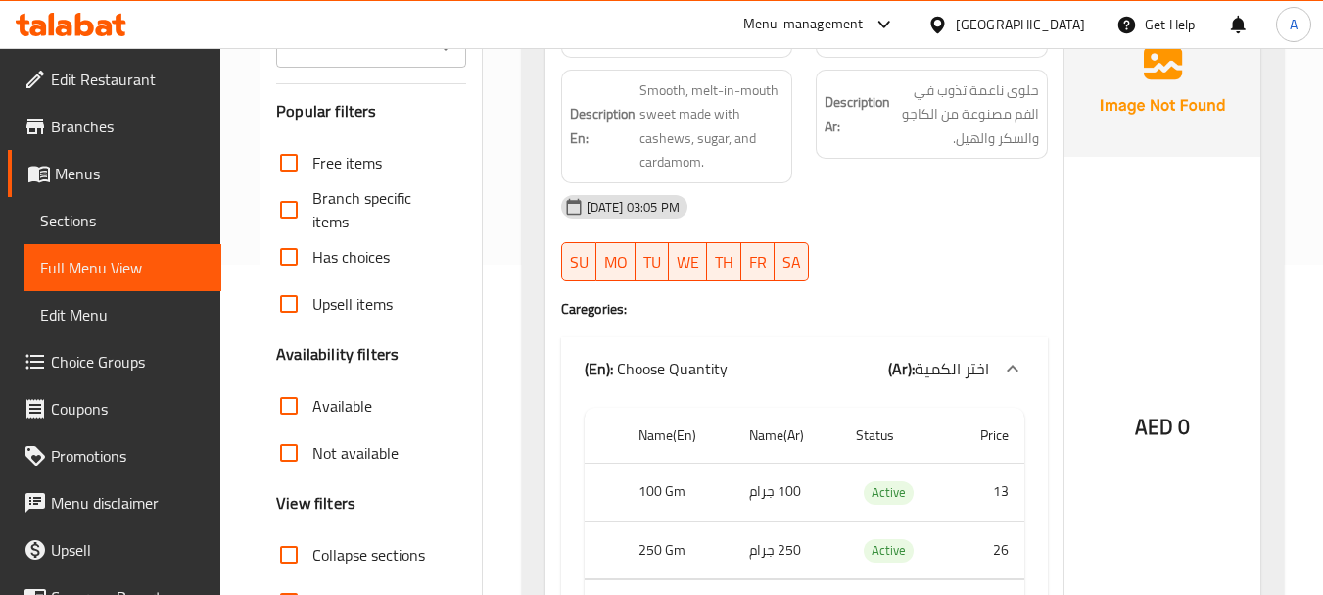
scroll to position [588, 0]
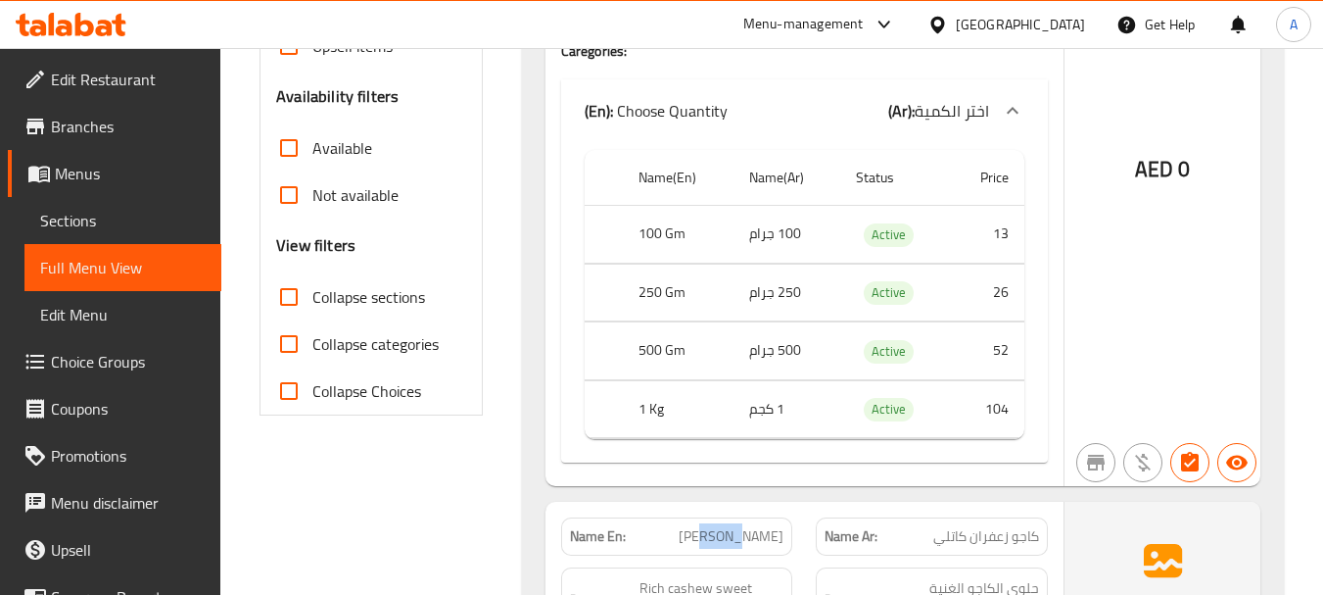
drag, startPoint x: 711, startPoint y: 509, endPoint x: 820, endPoint y: 519, distance: 109.2
click at [794, 519] on div "Name En: Kaju Kesar Katli" at bounding box center [677, 536] width 256 height 62
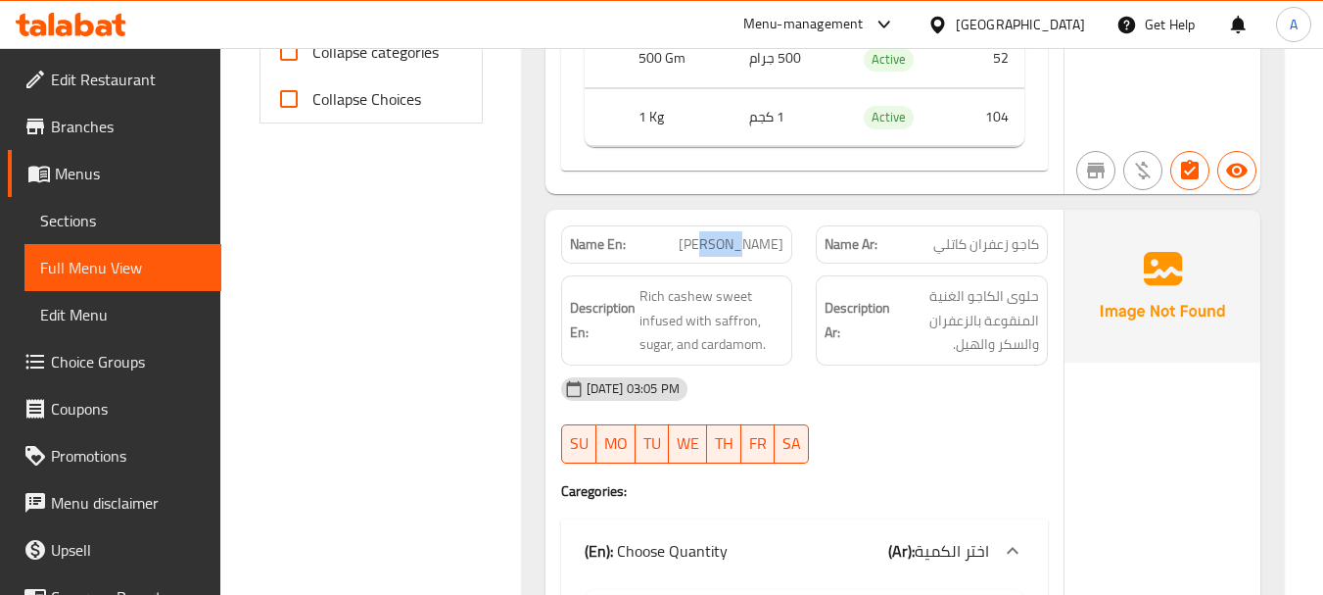
scroll to position [882, 0]
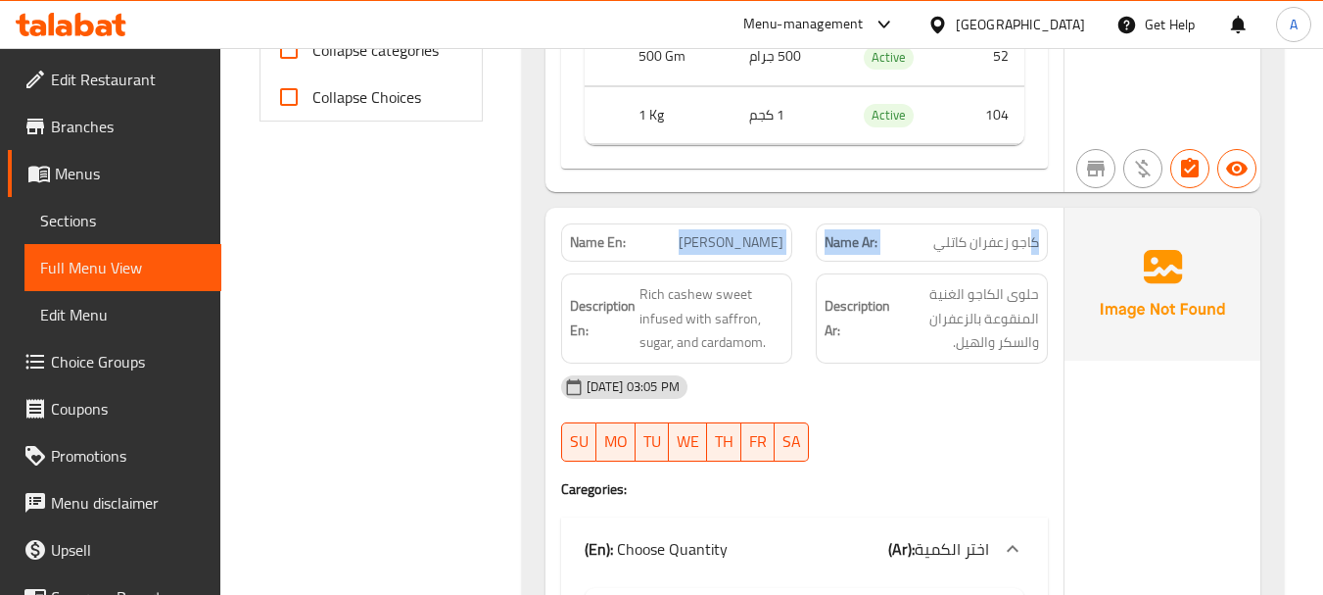
drag, startPoint x: 1034, startPoint y: 240, endPoint x: 632, endPoint y: 270, distance: 403.7
click at [626, 249] on div "Name En: Kaju Kesar Katli Name Ar: كاجو زعفران كاتلي" at bounding box center [804, 243] width 510 height 62
click at [902, 369] on div "19-08-2025 03:05 PM" at bounding box center [804, 386] width 510 height 47
drag, startPoint x: 667, startPoint y: 230, endPoint x: 698, endPoint y: 239, distance: 32.6
click at [698, 239] on div "Name En: Kaju Kesar Katli" at bounding box center [677, 242] width 232 height 38
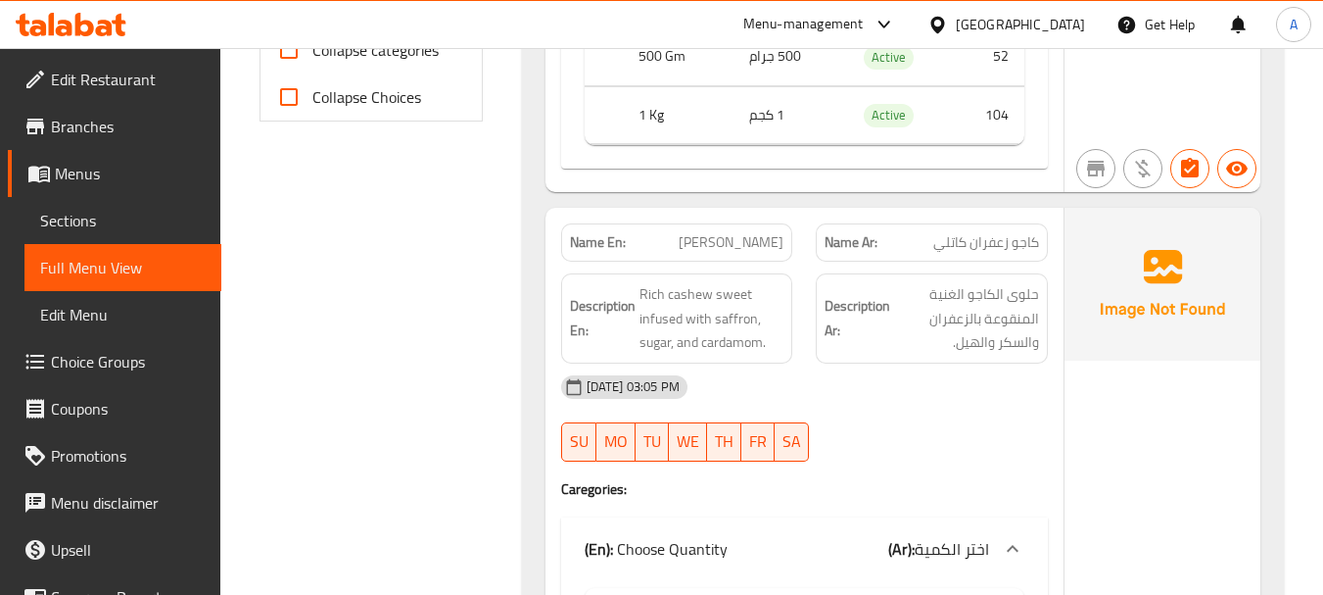
click at [703, 228] on div "Name En: Kaju Kesar Katli" at bounding box center [677, 242] width 232 height 38
drag, startPoint x: 703, startPoint y: 228, endPoint x: 855, endPoint y: 246, distance: 152.8
click at [850, 246] on div "Name En: Kaju Kesar Katli Name Ar: كاجو زعفران كاتلي" at bounding box center [804, 243] width 510 height 62
click at [967, 325] on span "حلوى الكاجو الغنية المنقوعة بالزعفران والسكر والهيل." at bounding box center [966, 318] width 145 height 72
click at [919, 396] on div "19-08-2025 03:05 PM" at bounding box center [804, 386] width 510 height 47
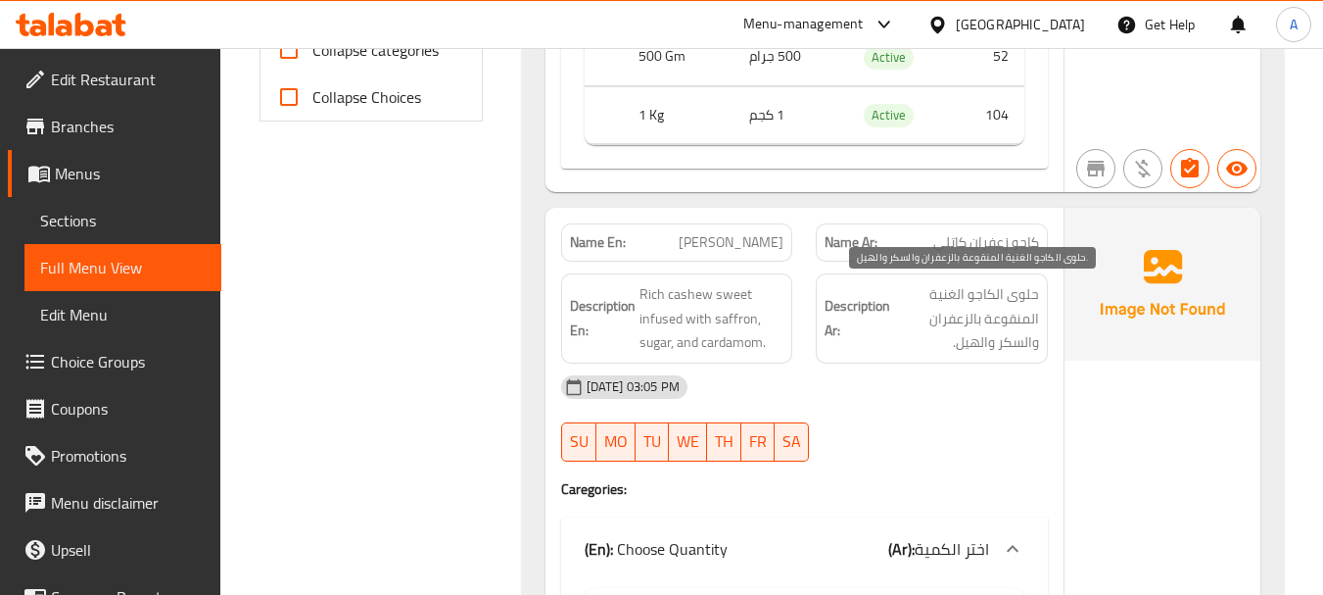
click at [1027, 300] on span "حلوى الكاجو الغنية المنقوعة بالزعفران والسكر والهيل." at bounding box center [966, 318] width 145 height 72
drag, startPoint x: 1027, startPoint y: 300, endPoint x: 955, endPoint y: 300, distance: 72.5
click at [955, 300] on span "حلوى الكاجو الغنية المنقوعة بالزعفران والسكر والهيل." at bounding box center [966, 318] width 145 height 72
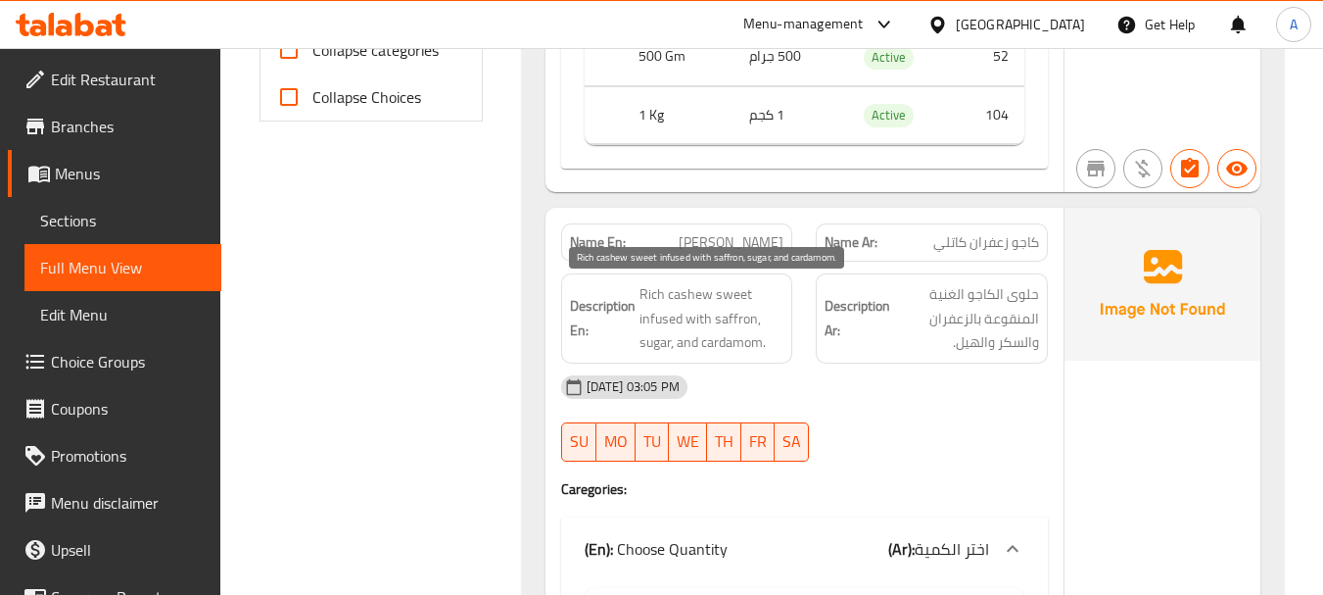
click at [734, 294] on span "Rich cashew sweet infused with saffron, sugar, and cardamom." at bounding box center [712, 318] width 145 height 72
drag, startPoint x: 734, startPoint y: 294, endPoint x: 657, endPoint y: 292, distance: 76.4
click at [657, 292] on span "Rich cashew sweet infused with saffron, sugar, and cardamom." at bounding box center [712, 318] width 145 height 72
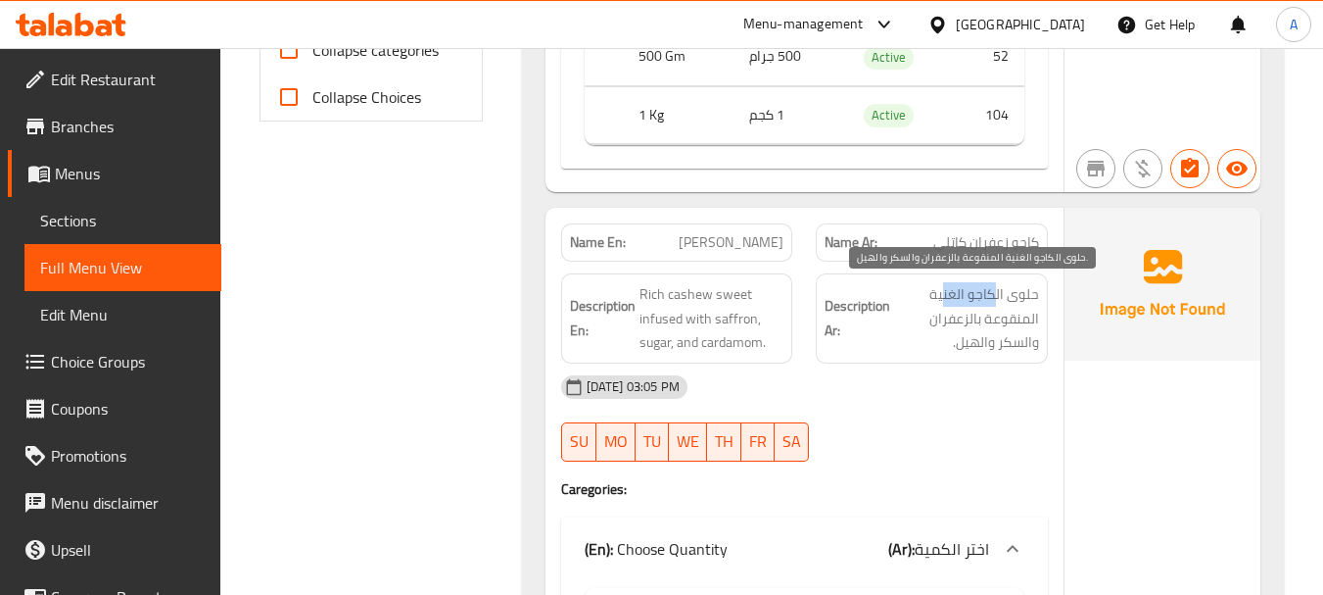
drag, startPoint x: 999, startPoint y: 290, endPoint x: 954, endPoint y: 328, distance: 59.1
click at [938, 308] on span "حلوى الكاجو الغنية المنقوعة بالزعفران والسكر والهيل." at bounding box center [966, 318] width 145 height 72
click at [1020, 321] on span "حلوى الكاجو الغنية المنقوعة بالزعفران والسكر والهيل." at bounding box center [966, 318] width 145 height 72
drag, startPoint x: 1020, startPoint y: 321, endPoint x: 941, endPoint y: 325, distance: 78.5
click at [941, 325] on span "حلوى الكاجو الغنية المنقوعة بالزعفران والسكر والهيل." at bounding box center [966, 318] width 145 height 72
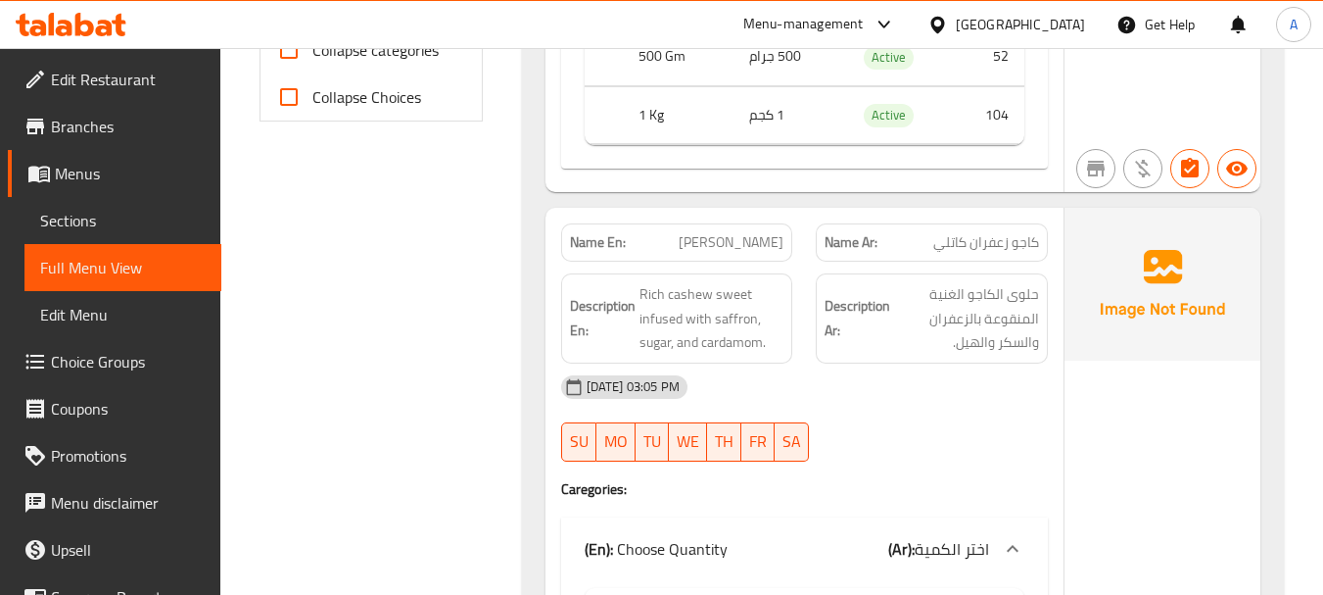
click at [949, 404] on div "19-08-2025 03:05 PM" at bounding box center [804, 386] width 510 height 47
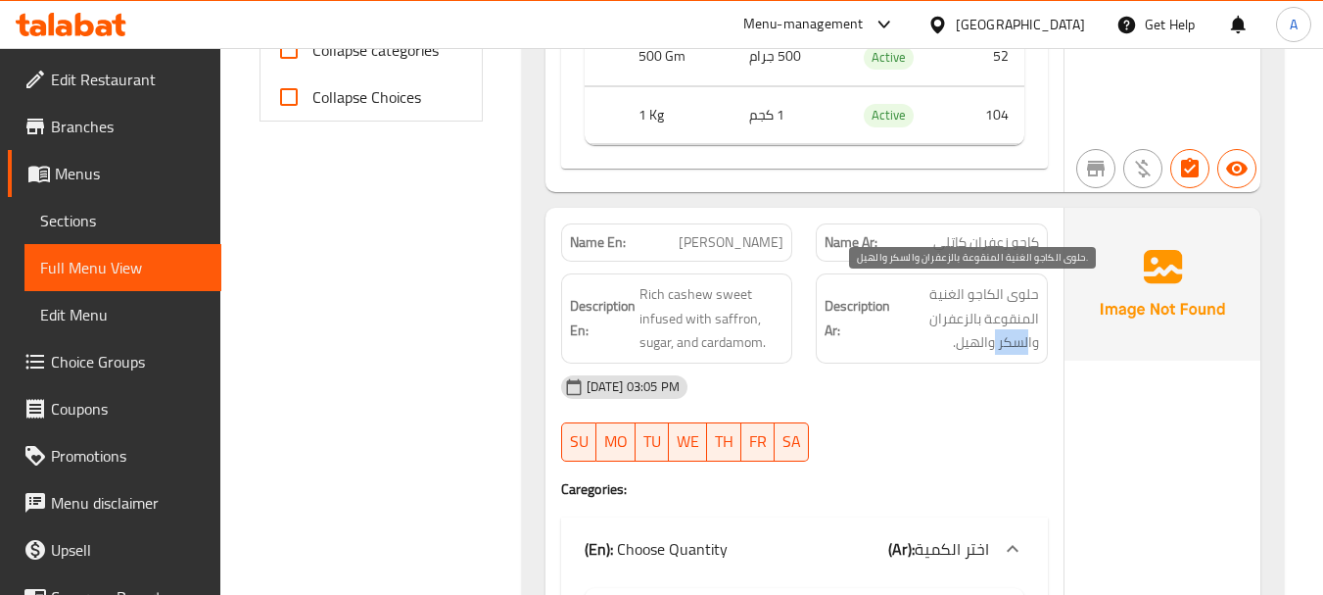
click at [960, 354] on span "حلوى الكاجو الغنية المنقوعة بالزعفران والسكر والهيل." at bounding box center [966, 318] width 145 height 72
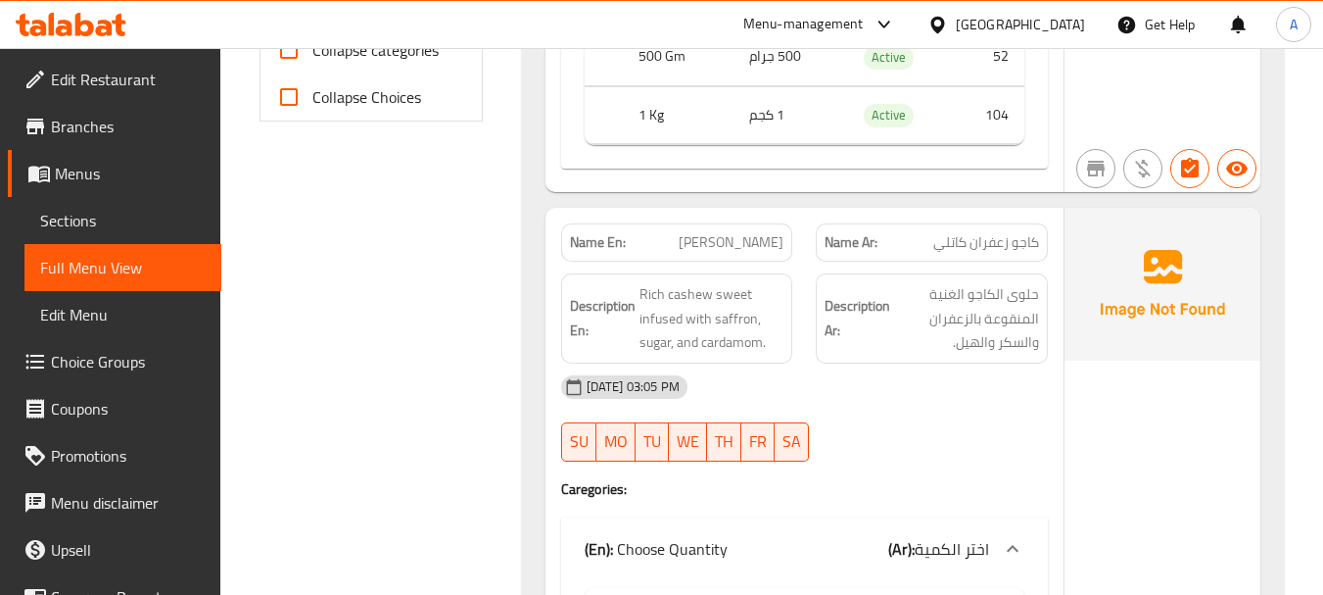
drag, startPoint x: 944, startPoint y: 408, endPoint x: 708, endPoint y: 351, distance: 243.0
click at [941, 409] on div "19-08-2025 03:05 PM" at bounding box center [804, 386] width 510 height 47
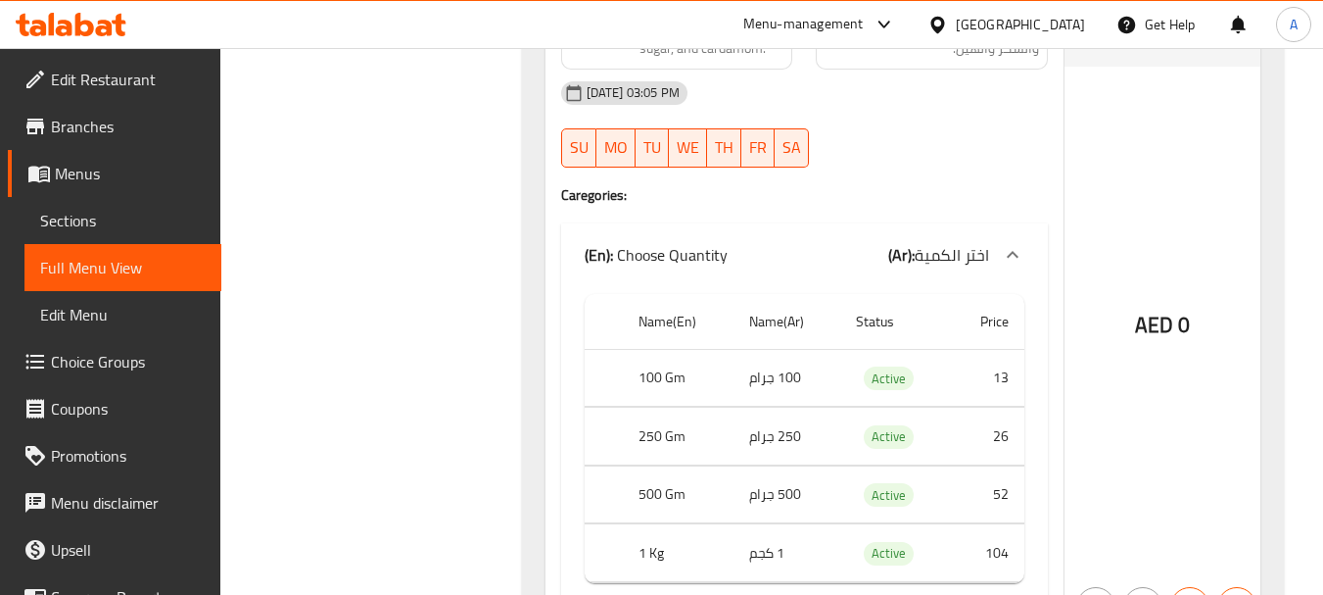
scroll to position [1567, 0]
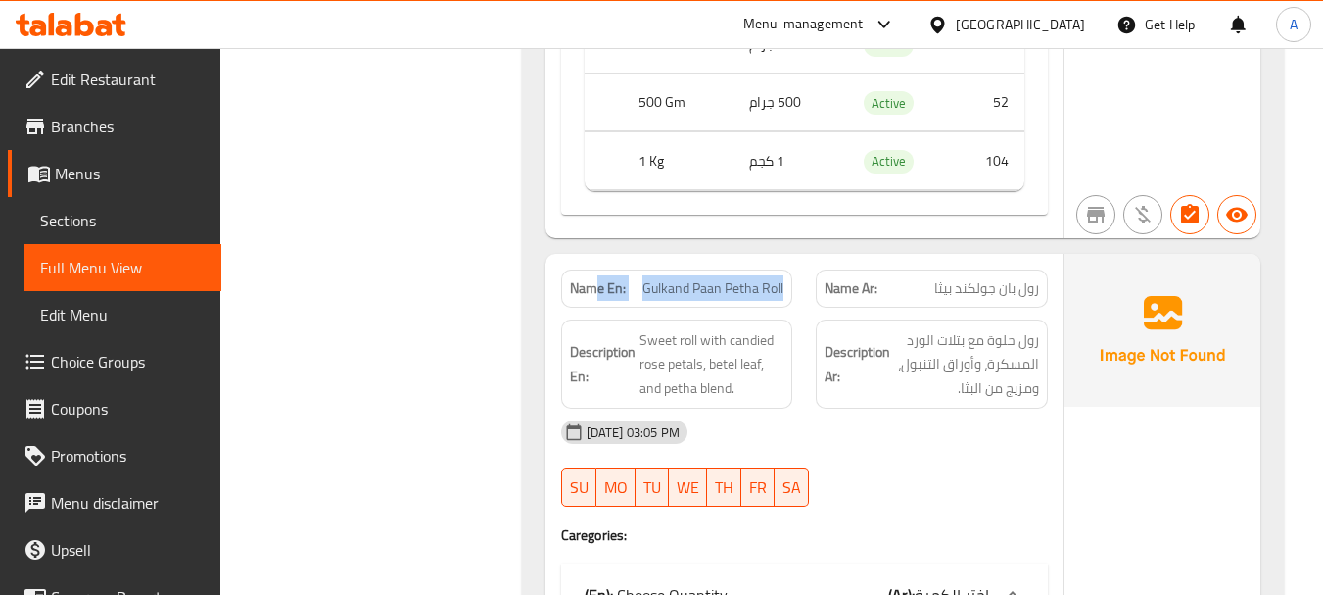
drag, startPoint x: 733, startPoint y: 297, endPoint x: 813, endPoint y: 321, distance: 84.0
click at [791, 306] on div "Name En: Gulkand Paan Petha Roll" at bounding box center [677, 289] width 256 height 62
drag, startPoint x: 998, startPoint y: 456, endPoint x: 887, endPoint y: 399, distance: 124.9
click at [993, 456] on div "19-08-2025 03:05 PM SU MO TU WE TH FR SA" at bounding box center [804, 463] width 510 height 110
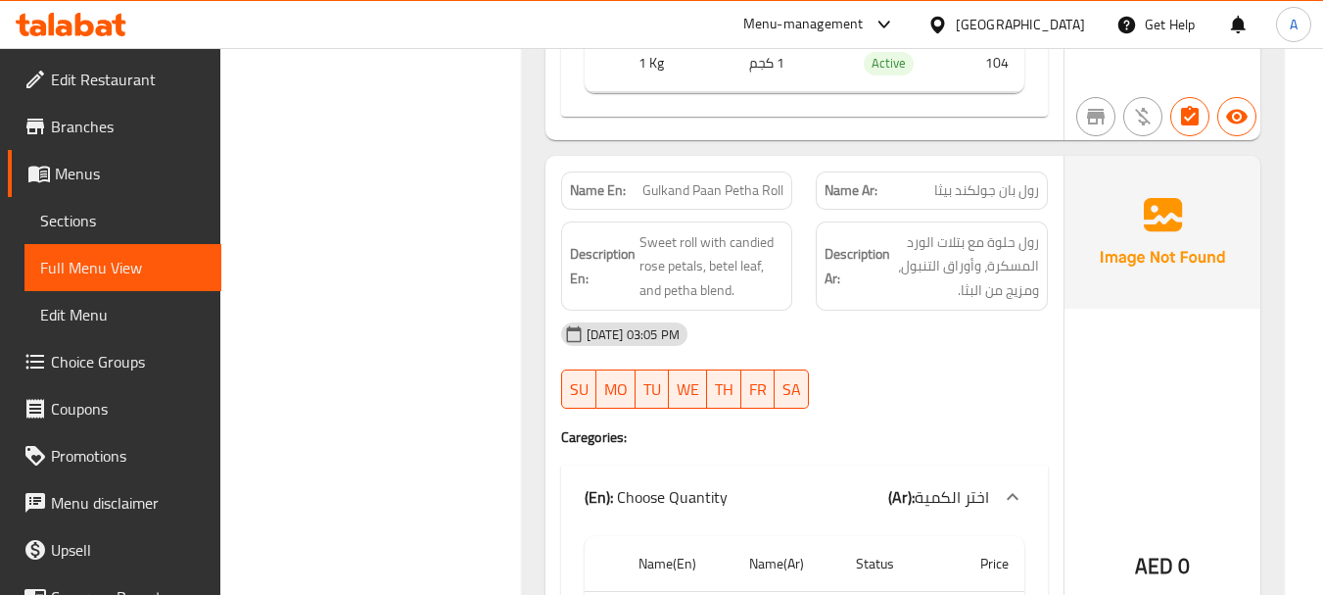
click at [773, 189] on span "Gulkand Paan Petha Roll" at bounding box center [713, 190] width 141 height 21
drag, startPoint x: 773, startPoint y: 189, endPoint x: 671, endPoint y: 186, distance: 101.9
click at [671, 186] on span "Gulkand Paan Petha Roll" at bounding box center [713, 190] width 141 height 21
click at [948, 323] on div "19-08-2025 03:05 PM" at bounding box center [804, 333] width 510 height 47
drag, startPoint x: 1021, startPoint y: 239, endPoint x: 921, endPoint y: 228, distance: 100.5
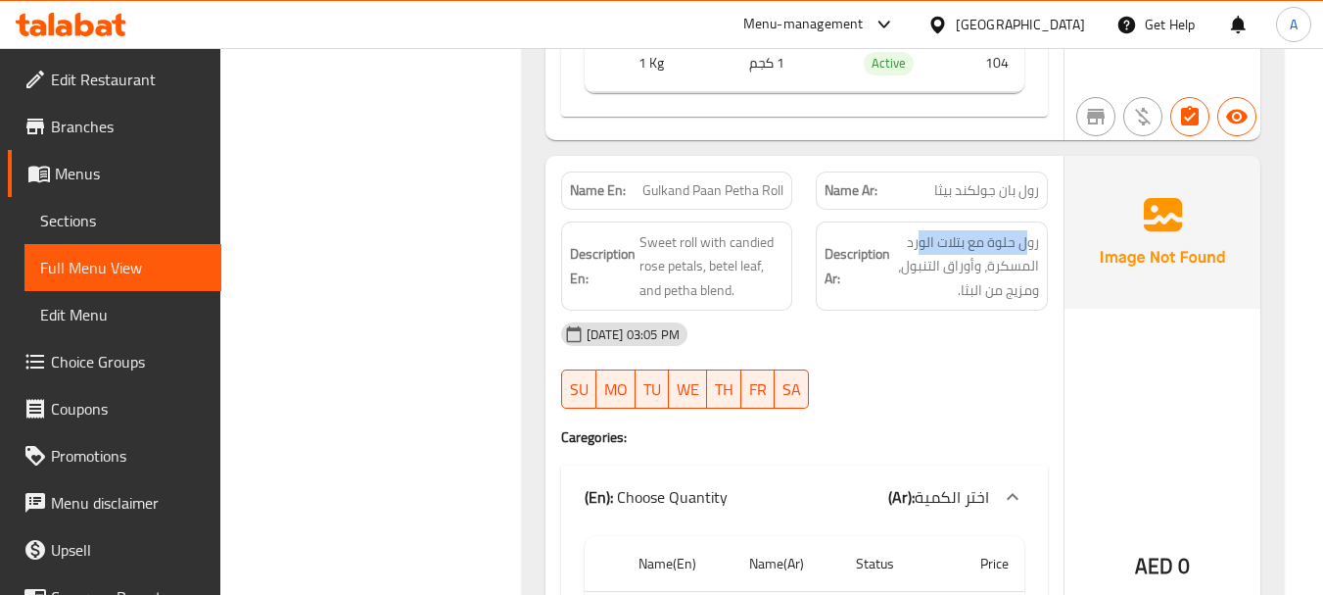
click at [921, 228] on div "Description Ar: رول حلوة مع بتلات الورد المسكرة، وأوراق التنبول، ومزيج من البثا." at bounding box center [932, 266] width 232 height 90
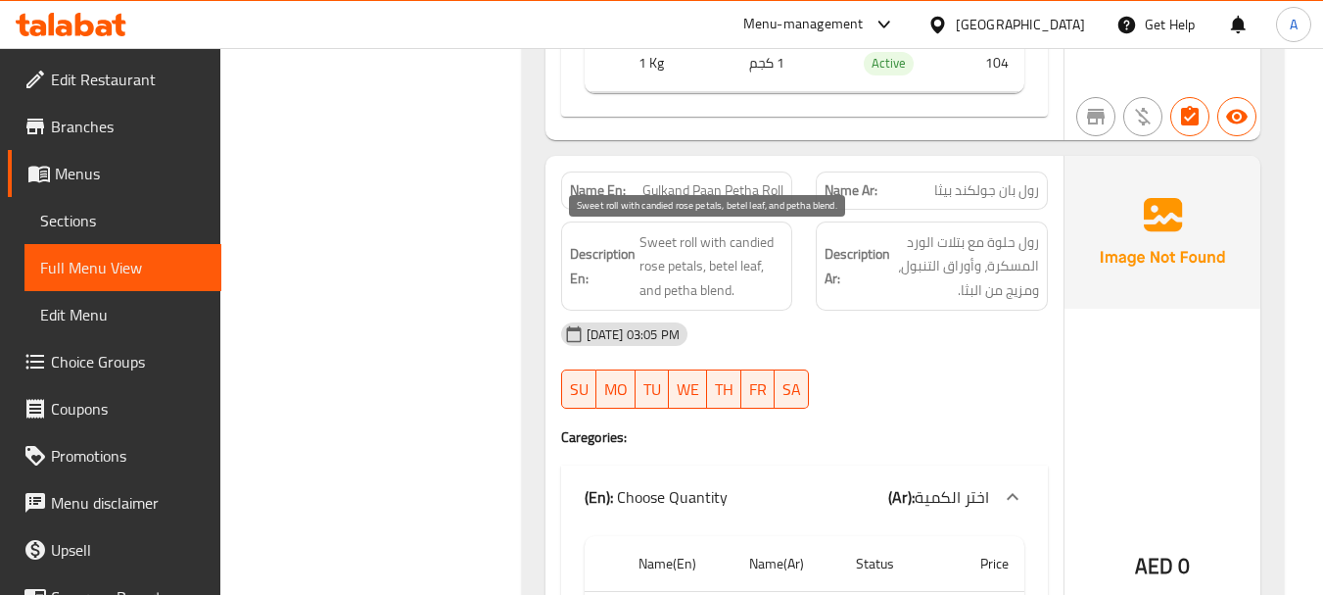
click at [672, 248] on span "Sweet roll with candied rose petals, betel leaf, and petha blend." at bounding box center [712, 266] width 145 height 72
click at [684, 250] on span "Sweet roll with candied rose petals, betel leaf, and petha blend." at bounding box center [712, 266] width 145 height 72
drag, startPoint x: 684, startPoint y: 250, endPoint x: 655, endPoint y: 243, distance: 29.2
click at [655, 243] on span "Sweet roll with candied rose petals, betel leaf, and petha blend." at bounding box center [712, 266] width 145 height 72
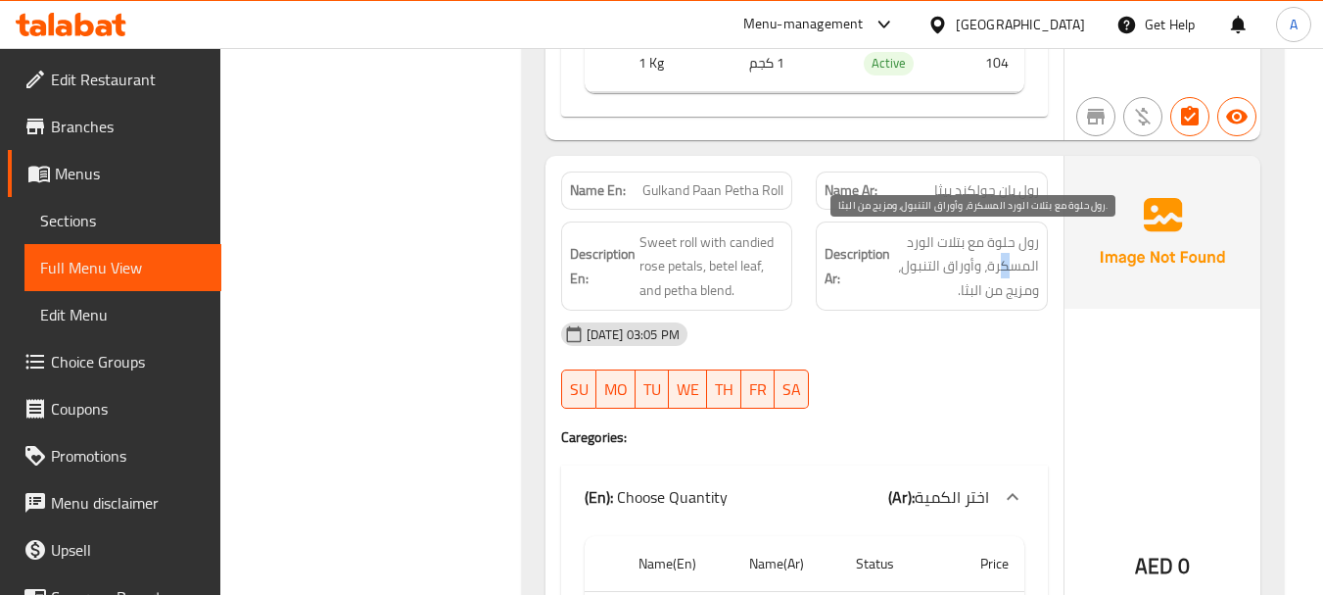
drag, startPoint x: 1014, startPoint y: 262, endPoint x: 1002, endPoint y: 261, distance: 11.9
click at [1002, 261] on span "رول حلوة مع بتلات الورد المسكرة، وأوراق التنبول، ومزيج من البثا." at bounding box center [966, 266] width 145 height 72
drag, startPoint x: 971, startPoint y: 262, endPoint x: 923, endPoint y: 262, distance: 48.0
click at [925, 260] on span "رول حلوة مع بتلات الورد المسكرة، وأوراق التنبول، ومزيج من البثا." at bounding box center [966, 266] width 145 height 72
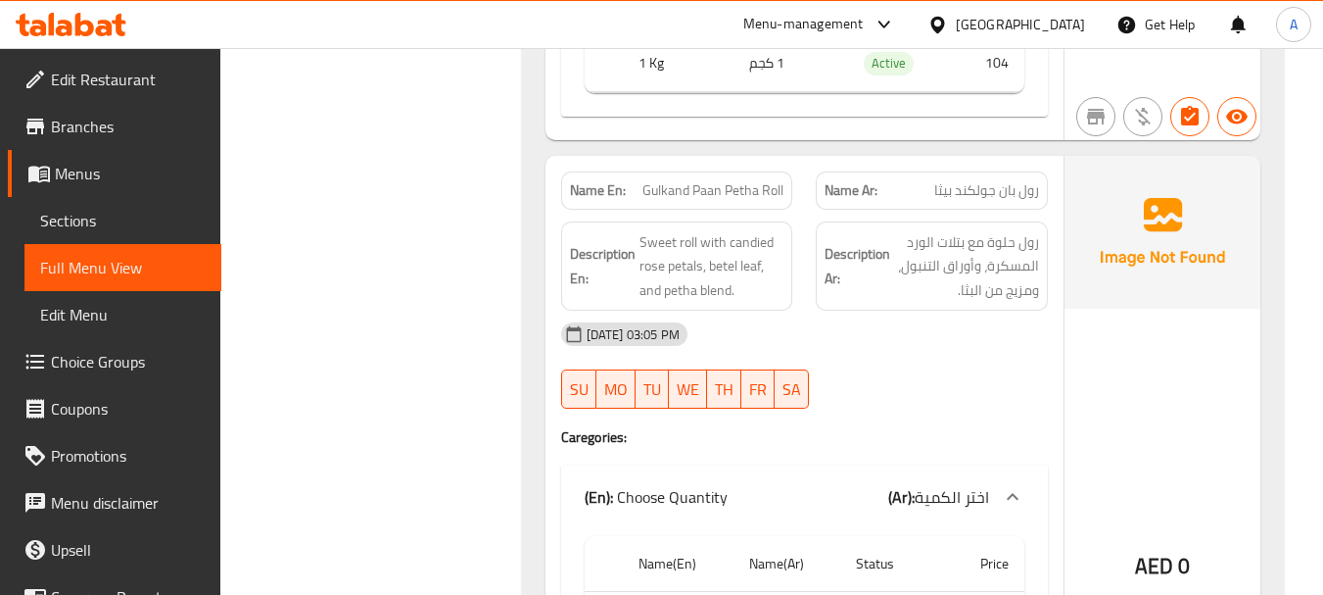
click at [973, 354] on div "19-08-2025 03:05 PM" at bounding box center [804, 333] width 510 height 47
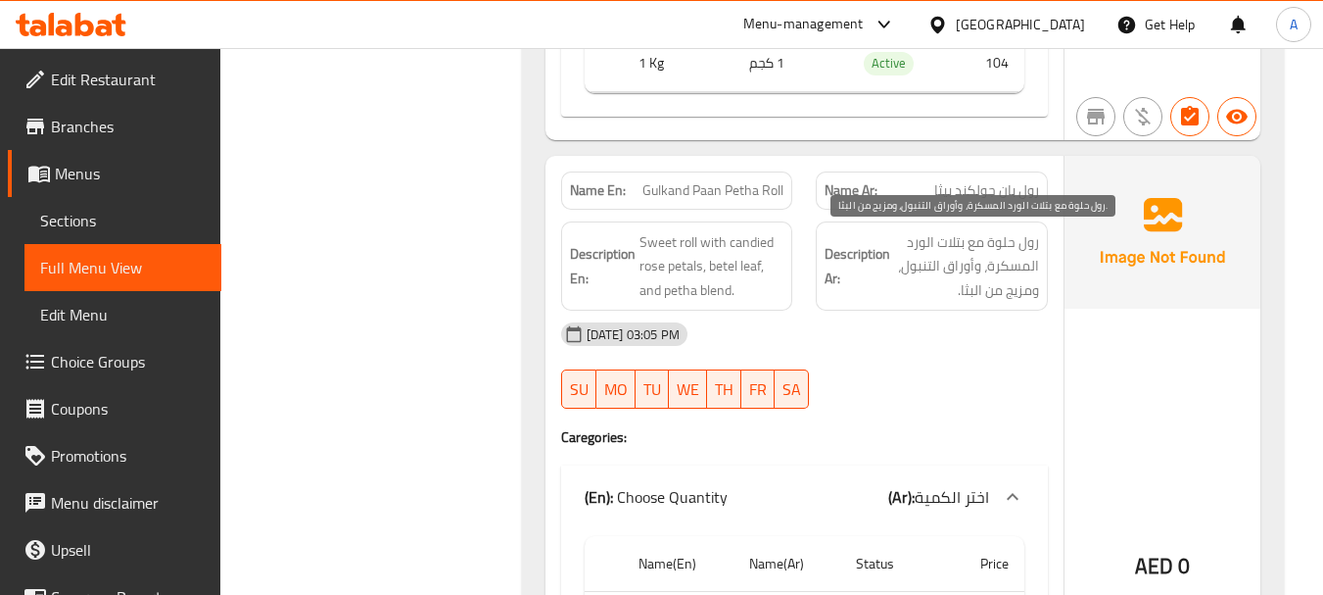
click at [930, 265] on span "رول حلوة مع بتلات الورد المسكرة، وأوراق التنبول، ومزيج من البثا." at bounding box center [966, 266] width 145 height 72
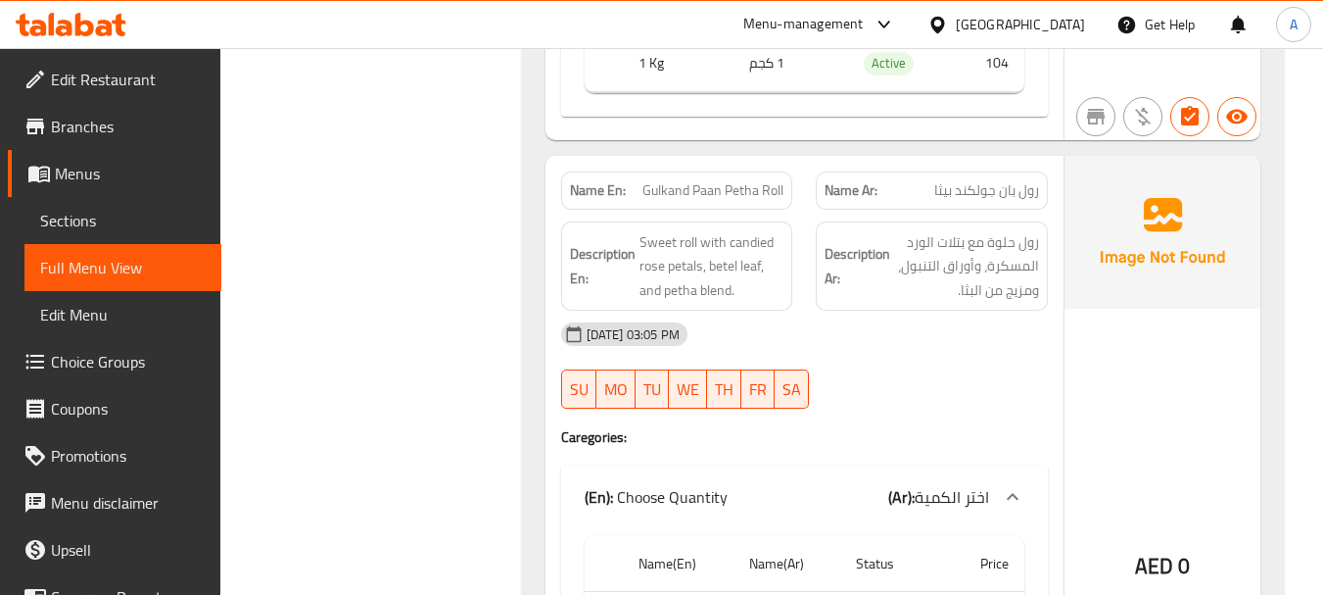
click at [937, 389] on div "19-08-2025 03:05 PM SU MO TU WE TH FR SA" at bounding box center [804, 365] width 510 height 110
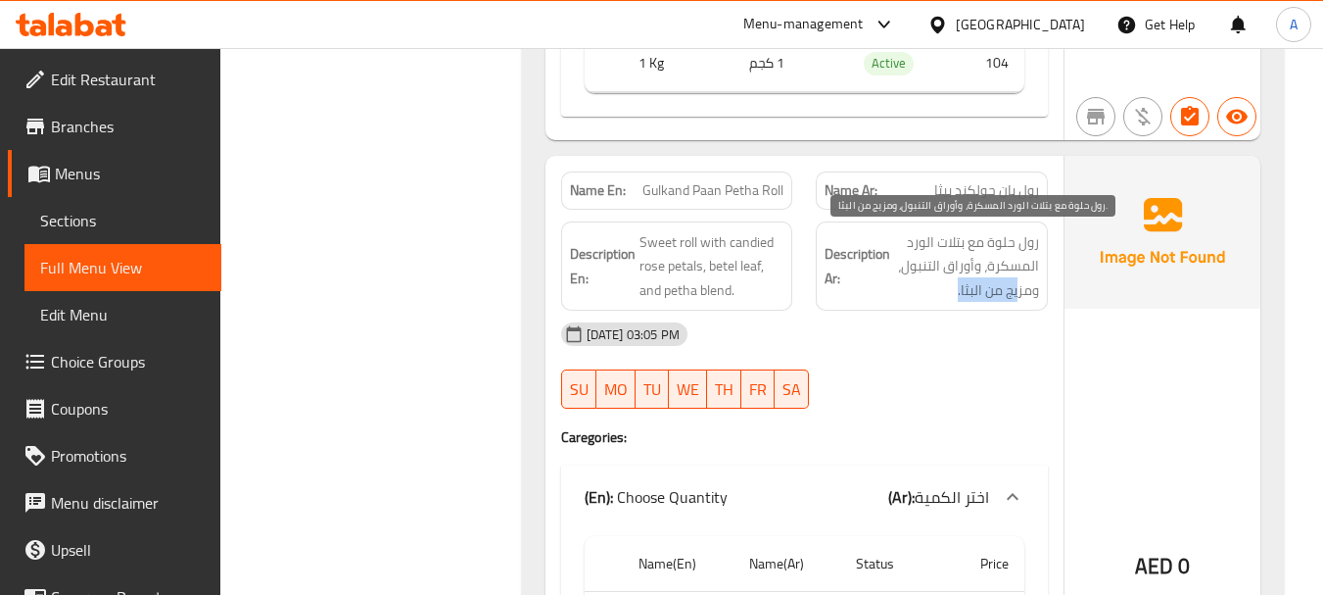
drag, startPoint x: 1013, startPoint y: 290, endPoint x: 939, endPoint y: 300, distance: 74.1
click at [939, 300] on span "رول حلوة مع بتلات الورد المسكرة، وأوراق التنبول، ومزيج من البثا." at bounding box center [966, 266] width 145 height 72
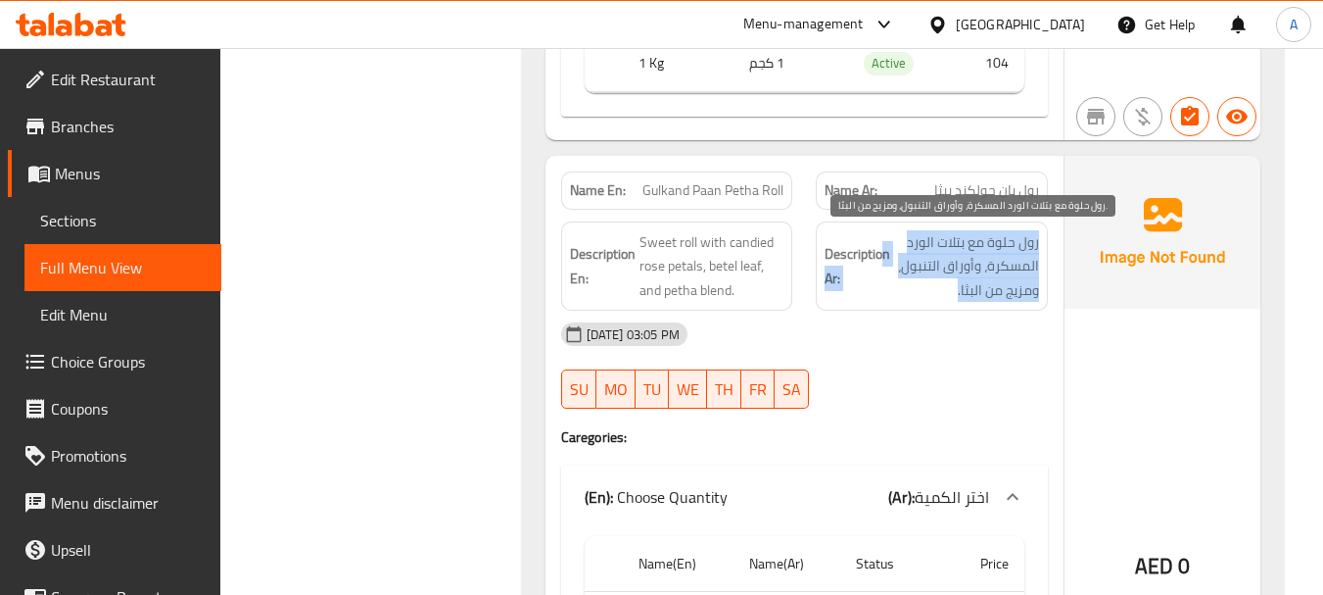
drag, startPoint x: 882, startPoint y: 246, endPoint x: 941, endPoint y: 288, distance: 73.1
click at [940, 287] on h6 "Description Ar: رول حلوة مع بتلات الورد المسكرة، وأوراق التنبول، ومزيج من البثا." at bounding box center [932, 266] width 215 height 72
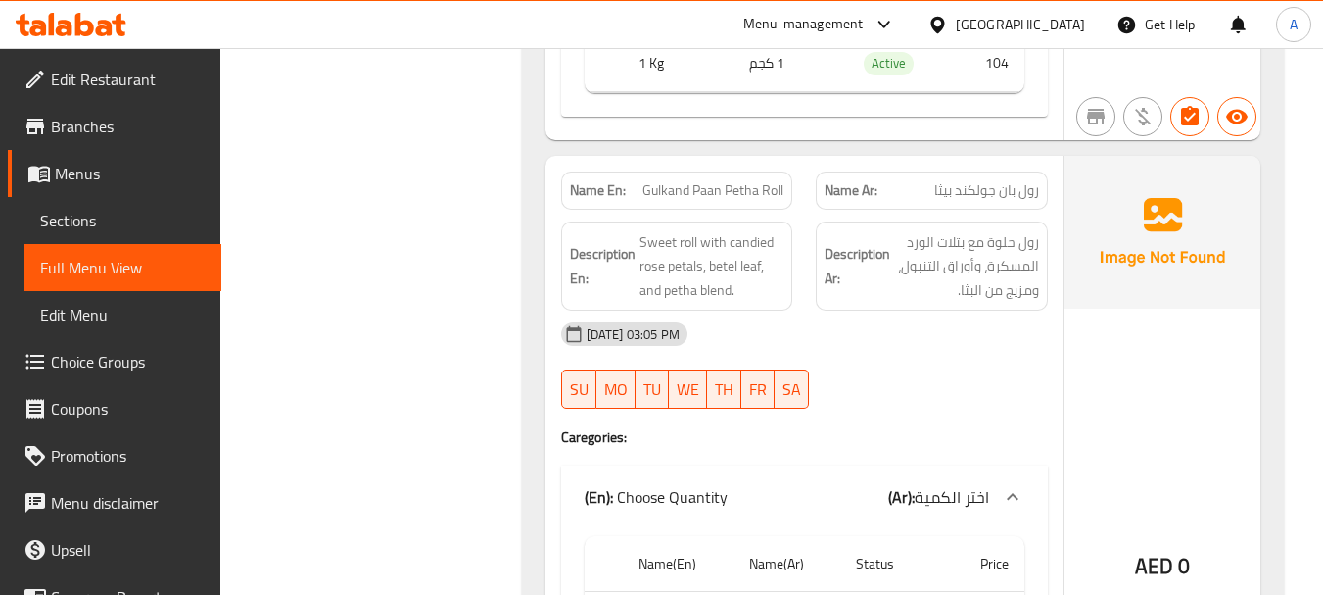
click at [956, 415] on div at bounding box center [932, 409] width 256 height 24
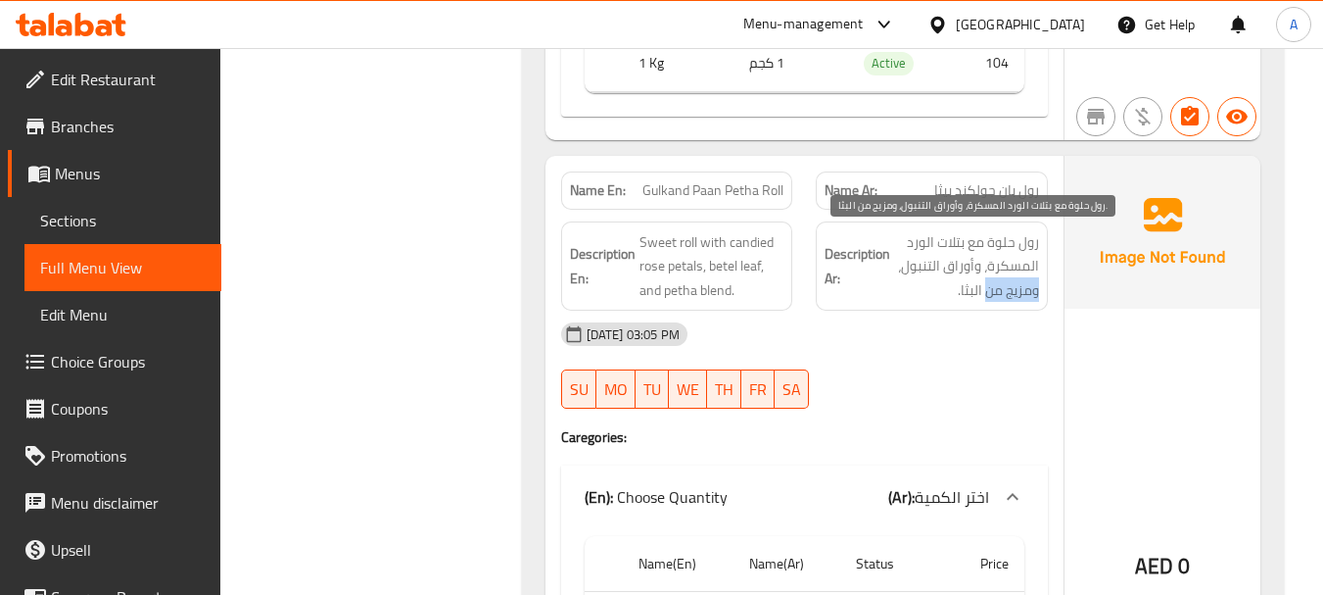
drag, startPoint x: 898, startPoint y: 256, endPoint x: 999, endPoint y: 321, distance: 120.3
click at [996, 308] on div "Description Ar: رول حلوة مع بتلات الورد المسكرة، وأوراق التنبول، ومزيج من البثا." at bounding box center [932, 266] width 232 height 90
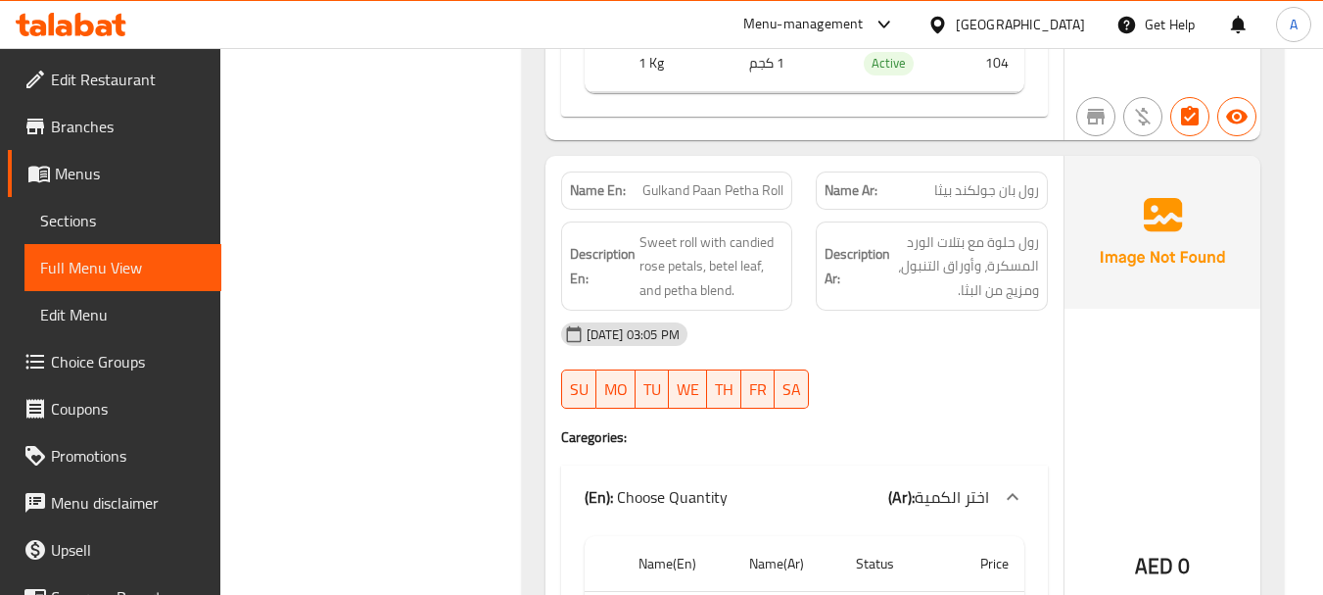
click at [1003, 346] on div "19-08-2025 03:05 PM" at bounding box center [804, 333] width 510 height 47
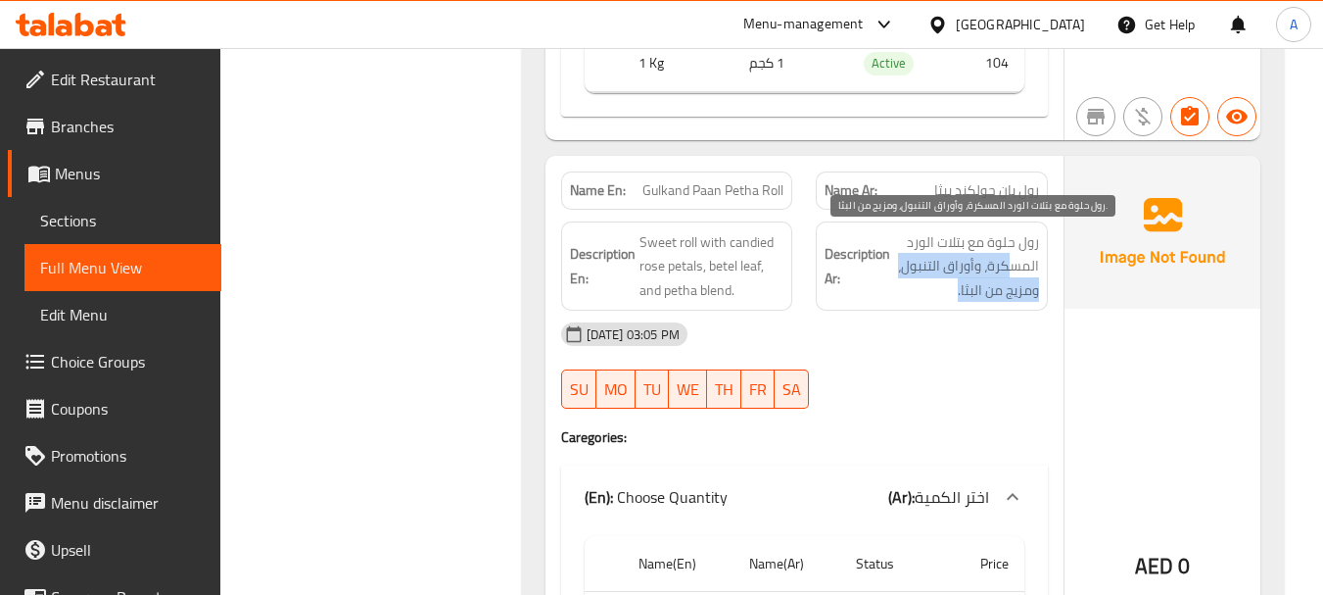
drag, startPoint x: 1007, startPoint y: 261, endPoint x: 900, endPoint y: 340, distance: 133.0
click at [901, 322] on div "Name En: Gulkand Paan Petha Roll Name Ar: رول بان جولكند بيثا Description En: S…" at bounding box center [805, 514] width 518 height 716
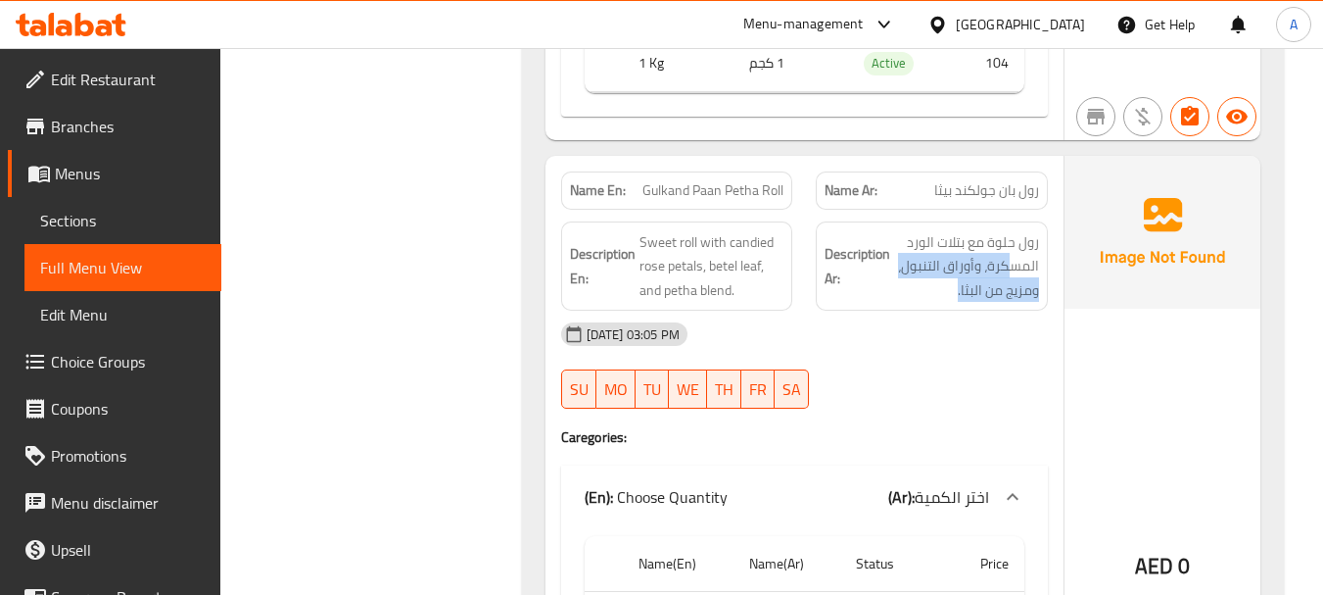
click at [920, 369] on div "19-08-2025 03:05 PM SU MO TU WE TH FR SA" at bounding box center [804, 365] width 510 height 110
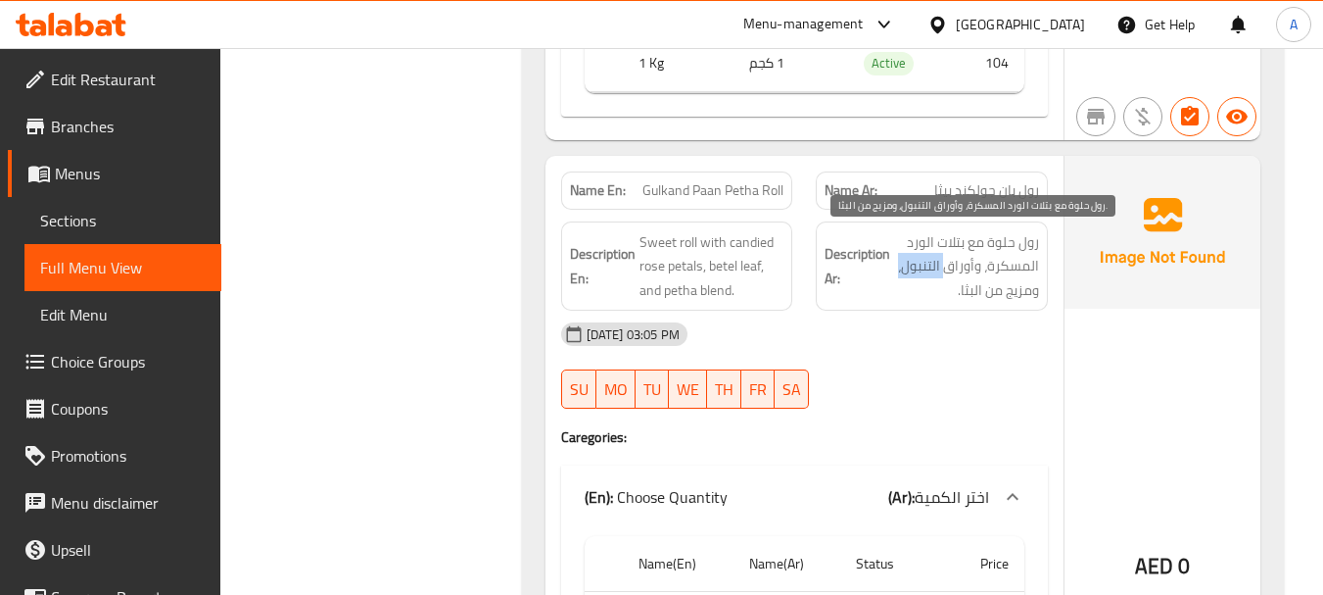
drag, startPoint x: 909, startPoint y: 257, endPoint x: 964, endPoint y: 348, distance: 106.3
click at [950, 275] on span "رول حلوة مع بتلات الورد المسكرة، وأوراق التنبول، ومزيج من البثا." at bounding box center [966, 266] width 145 height 72
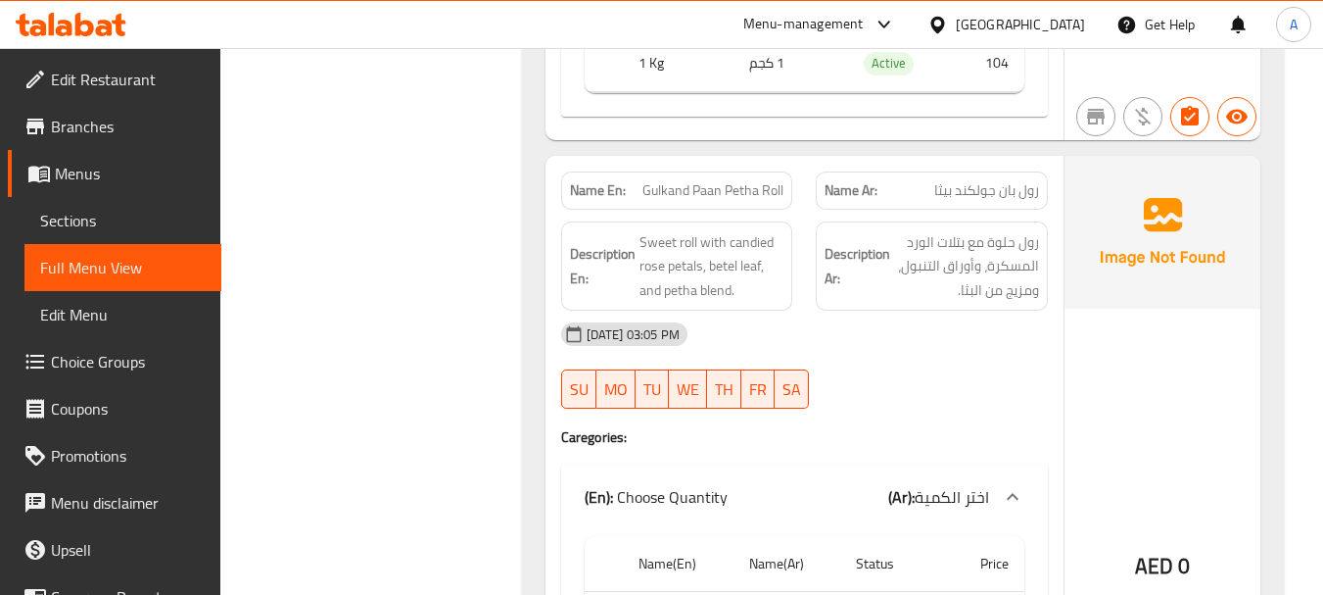
click at [964, 348] on div "19-08-2025 03:05 PM" at bounding box center [804, 333] width 510 height 47
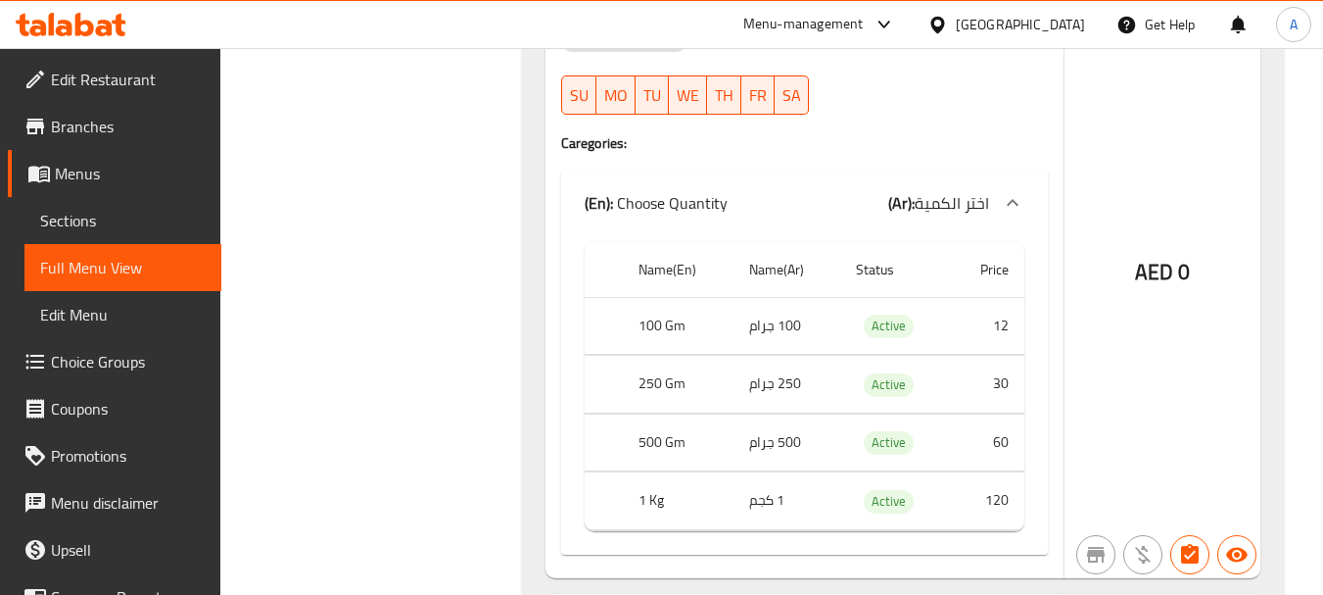
scroll to position [2155, 0]
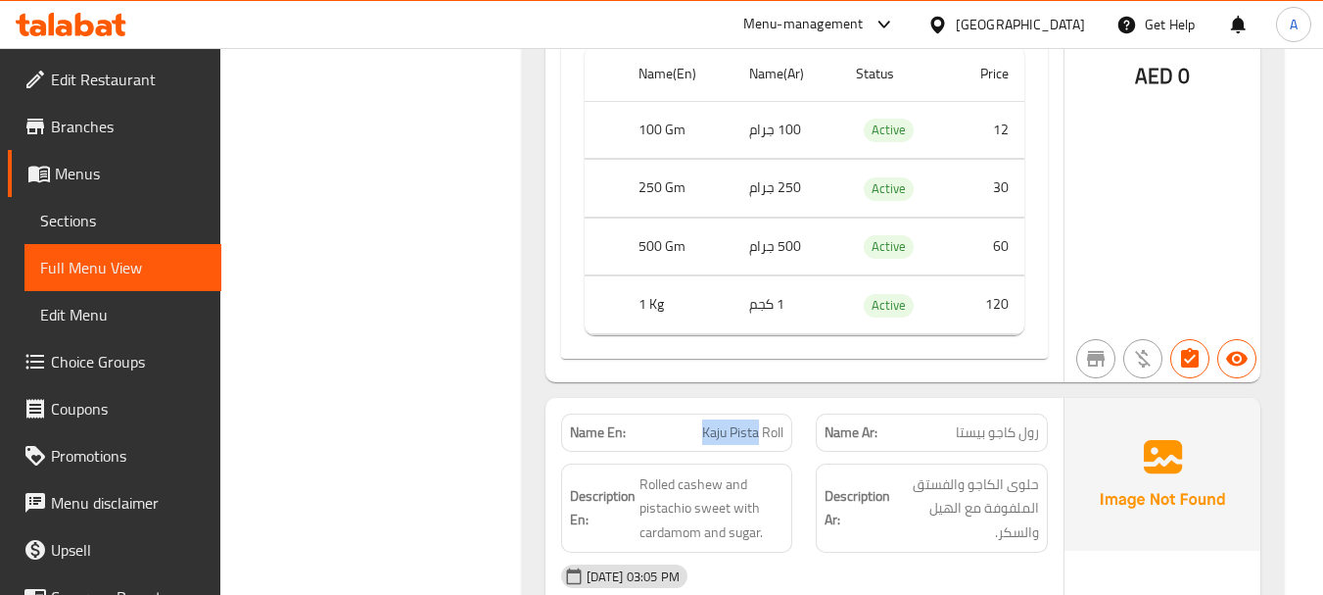
drag, startPoint x: 642, startPoint y: 444, endPoint x: 776, endPoint y: 444, distance: 134.2
click at [766, 444] on div "Name En: Kaju Pista Roll" at bounding box center [677, 432] width 232 height 38
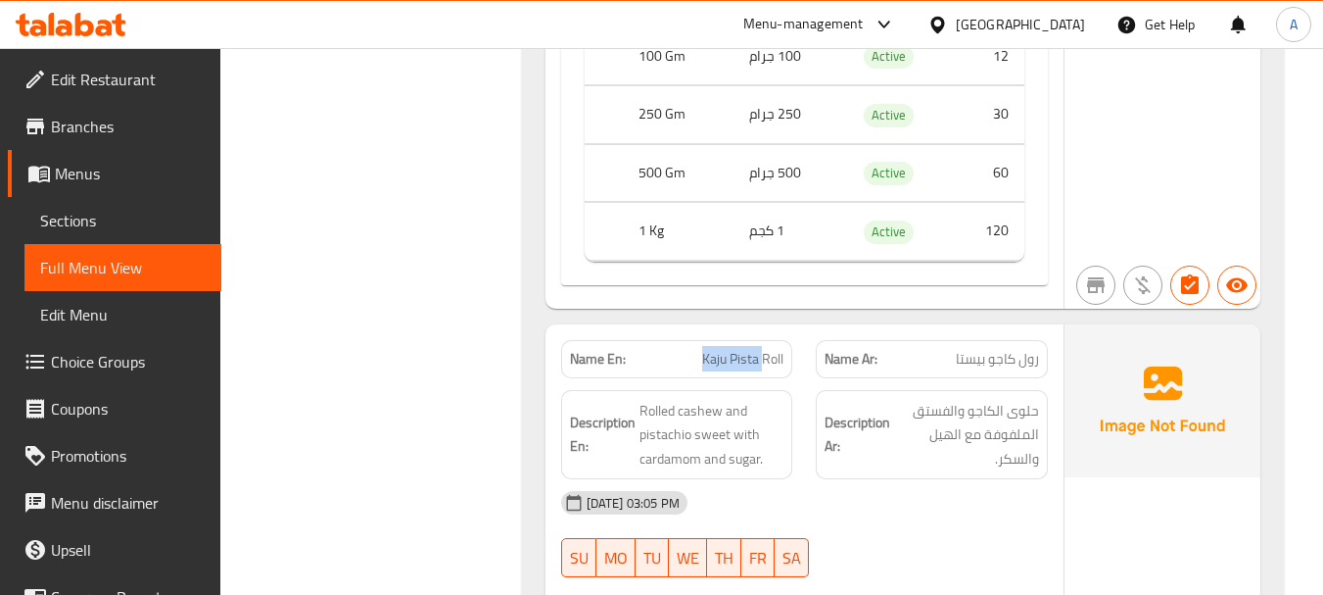
scroll to position [2351, 0]
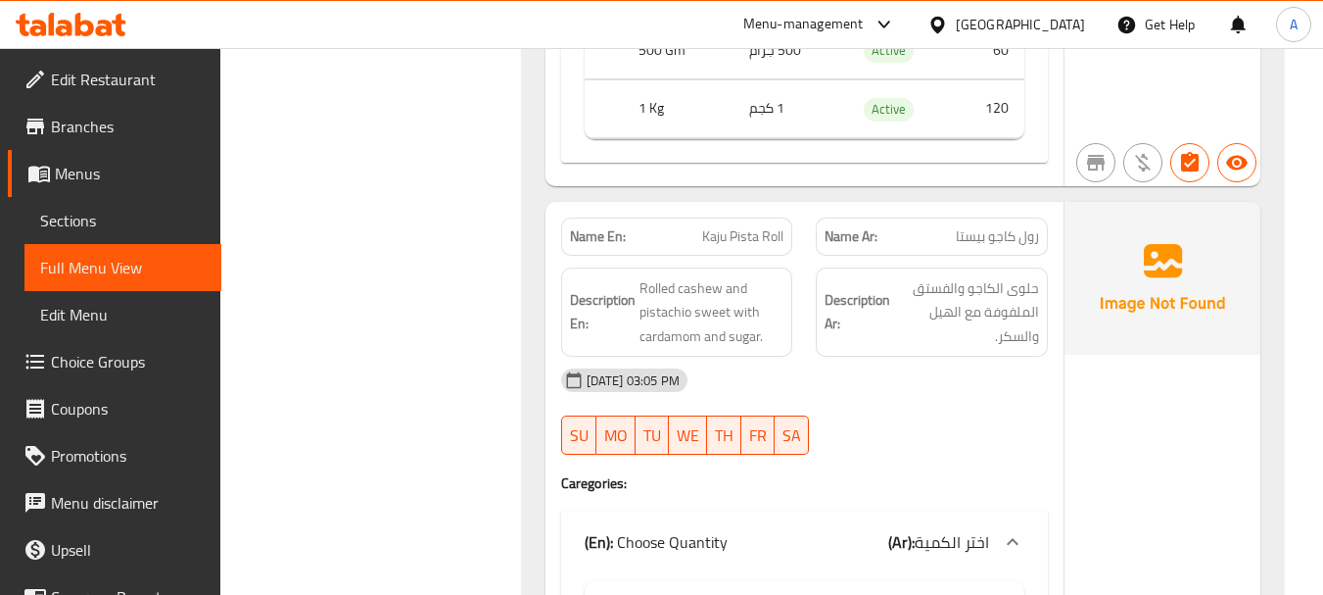
click at [939, 408] on div "19-08-2025 03:05 PM SU MO TU WE TH FR SA" at bounding box center [804, 412] width 510 height 110
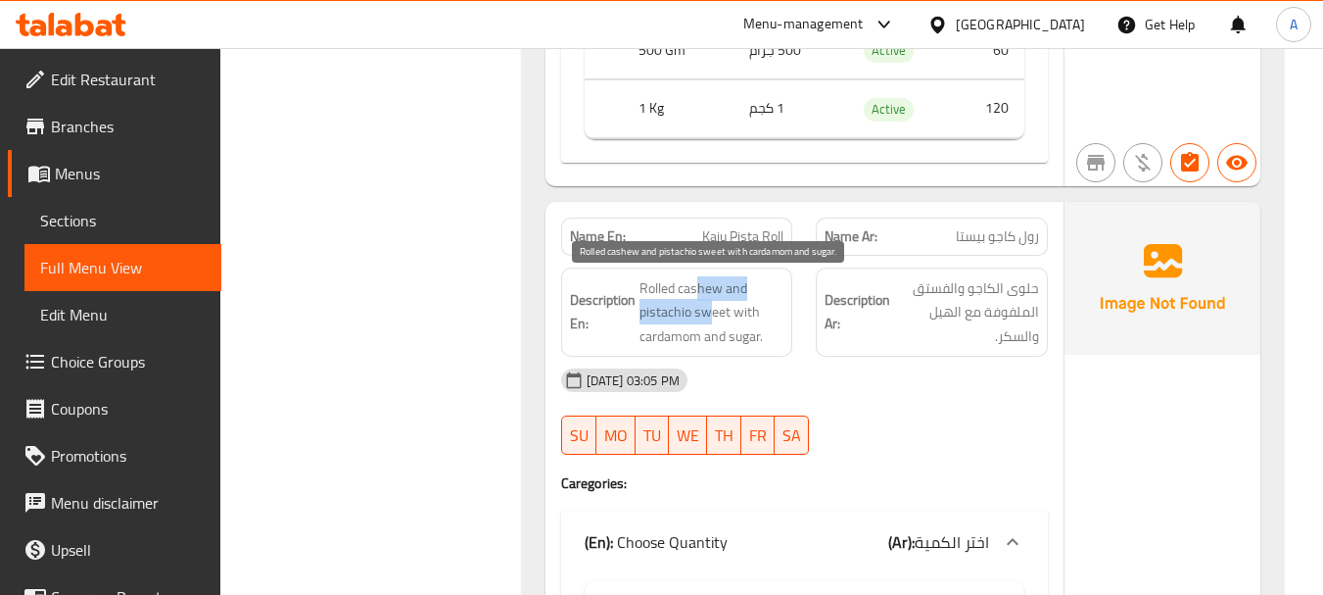
drag, startPoint x: 712, startPoint y: 314, endPoint x: 699, endPoint y: 293, distance: 25.0
click at [699, 293] on span "Rolled cashew and pistachio sweet with cardamom and sugar." at bounding box center [712, 312] width 145 height 72
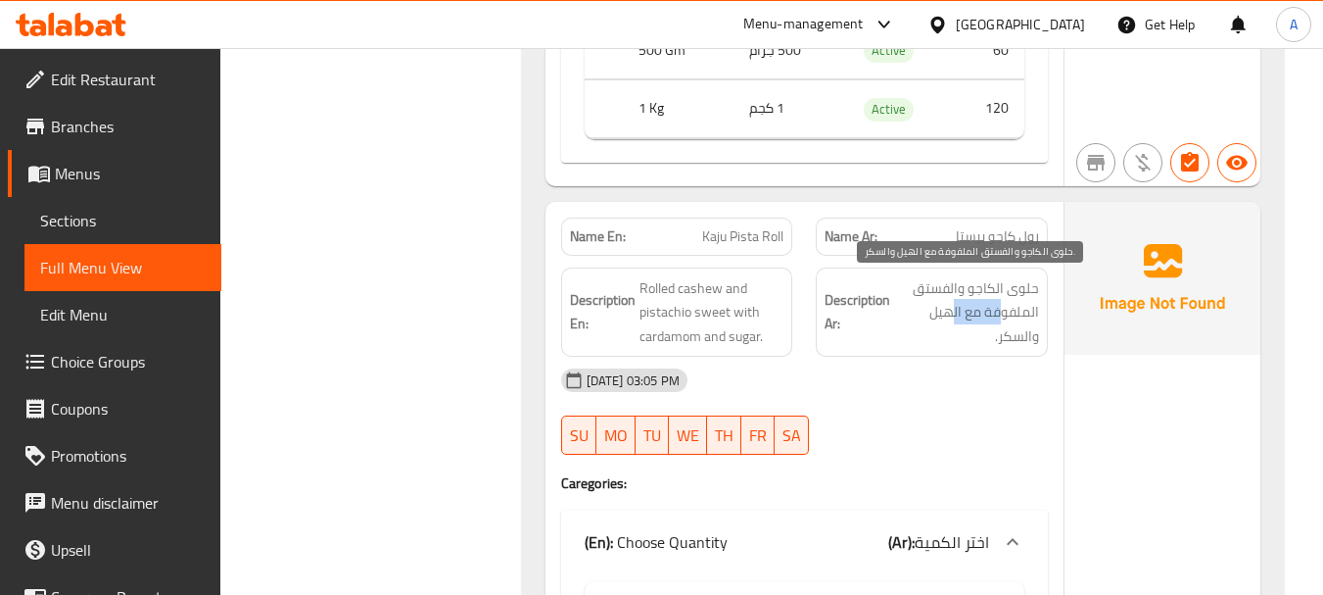
click at [950, 305] on span "حلوى الكاجو والفستق الملفوفة مع الهيل والسكر." at bounding box center [966, 312] width 145 height 72
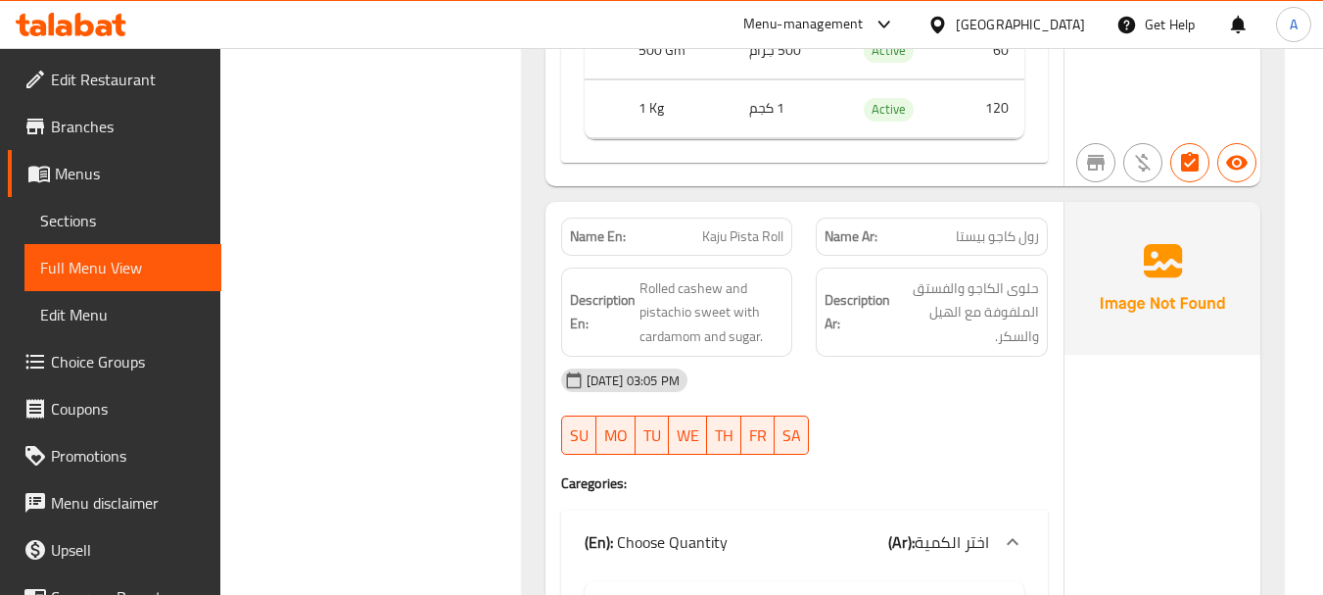
click at [934, 365] on div "19-08-2025 03:05 PM" at bounding box center [804, 380] width 510 height 47
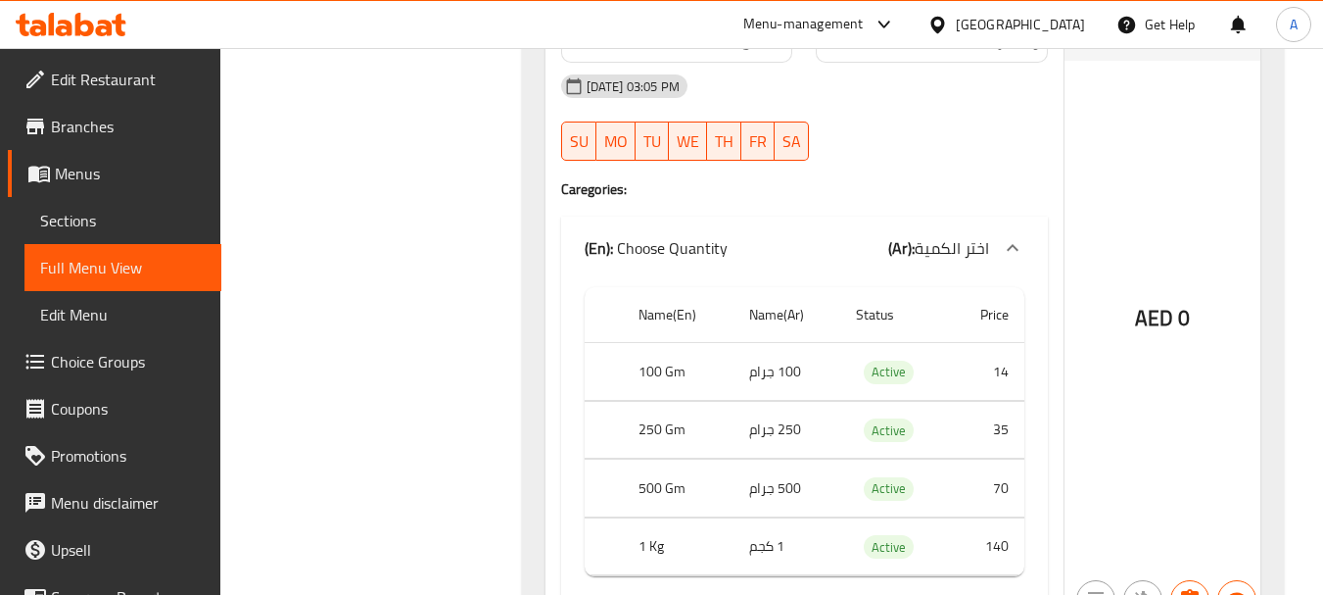
scroll to position [2840, 0]
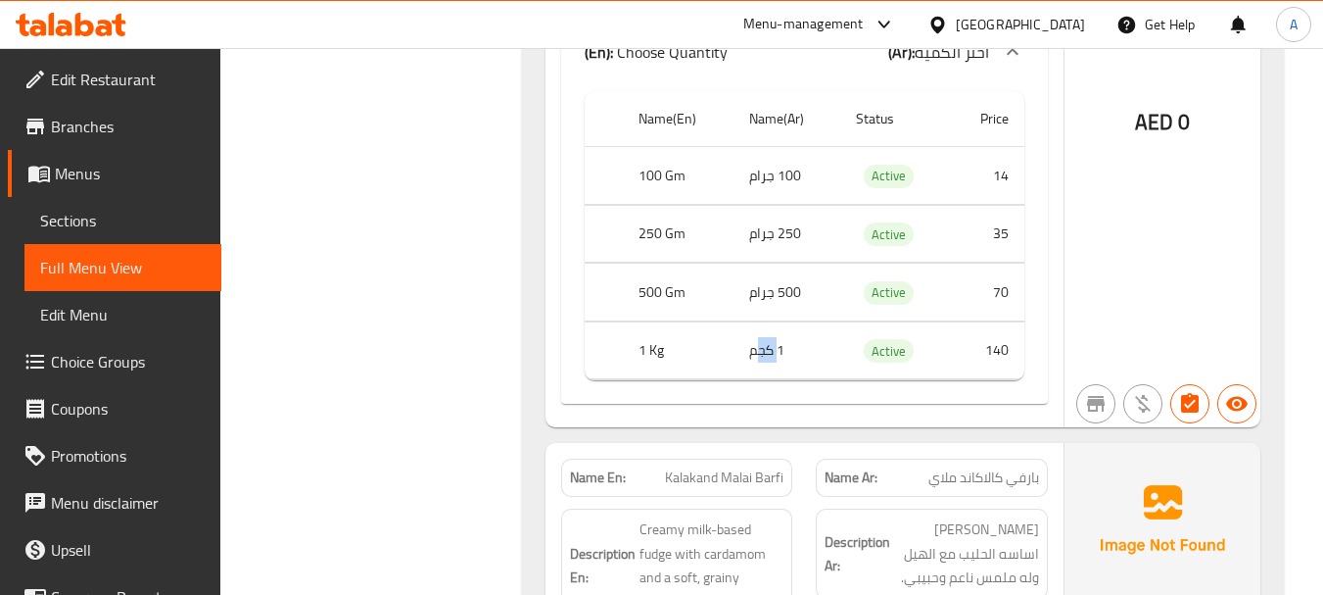
drag, startPoint x: 777, startPoint y: 336, endPoint x: 781, endPoint y: 348, distance: 12.4
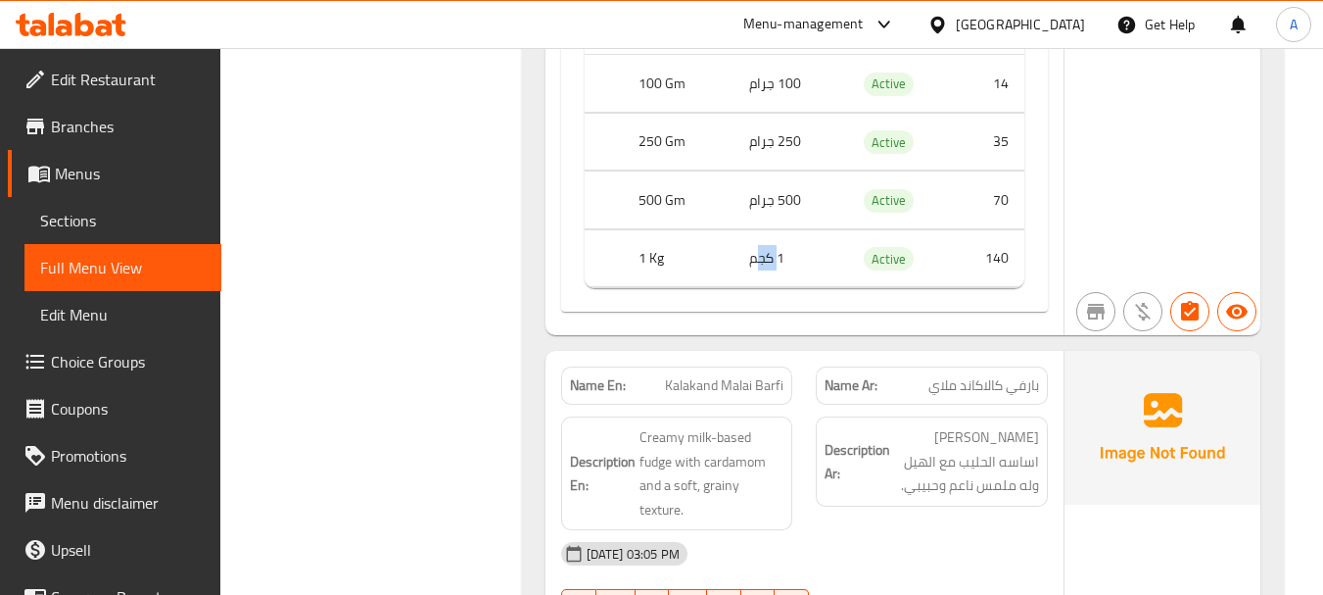
scroll to position [3036, 0]
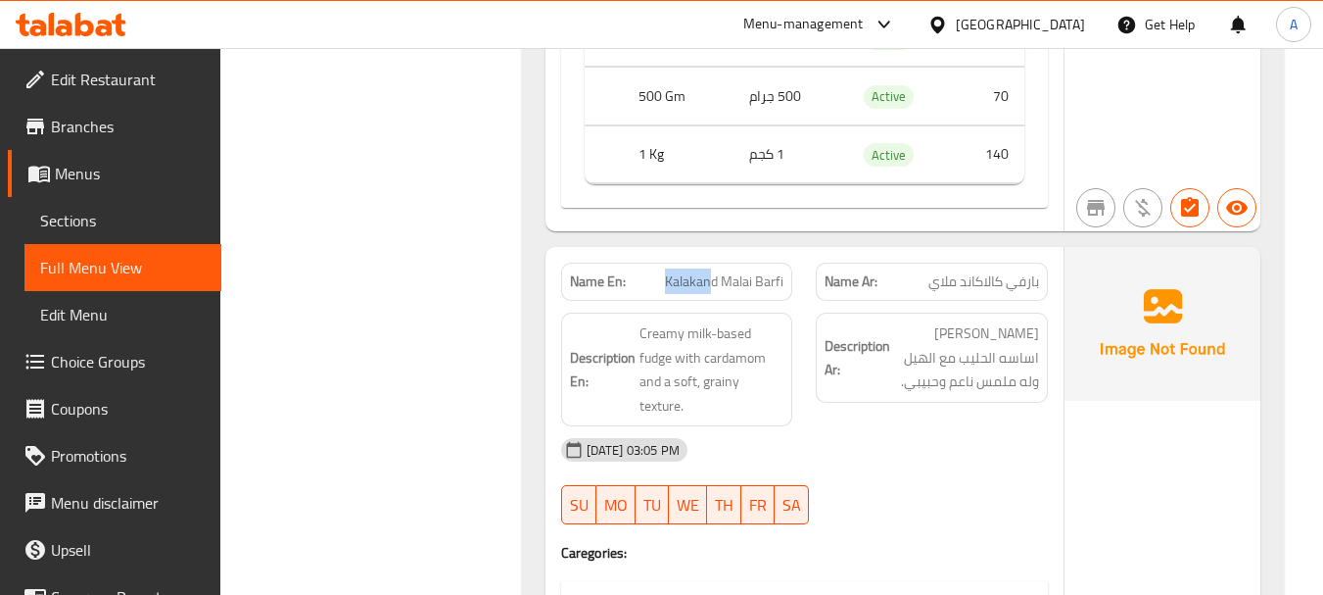
drag, startPoint x: 669, startPoint y: 286, endPoint x: 780, endPoint y: 319, distance: 115.6
click at [727, 288] on p "Name En: Kalakand Malai Barfi" at bounding box center [677, 281] width 215 height 21
click at [849, 391] on h6 "Description Ar: فادج كريمي اساسه الحليب مع الهيل وله ملمس ناعم وحبيبي." at bounding box center [932, 357] width 215 height 72
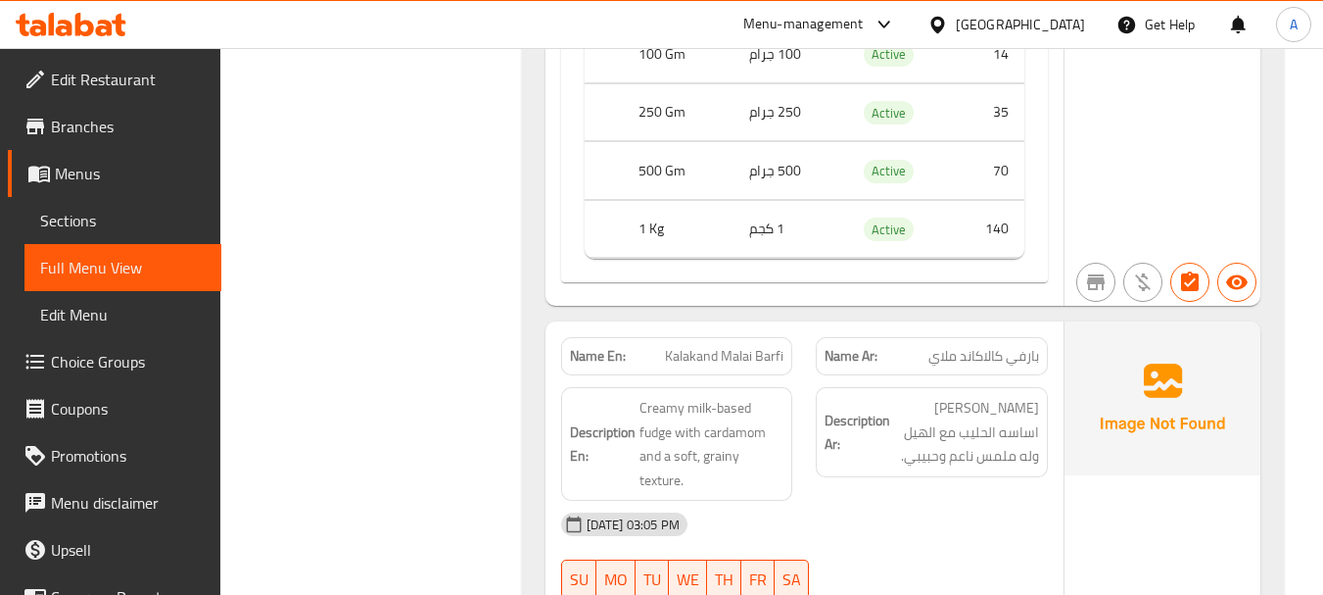
scroll to position [3134, 0]
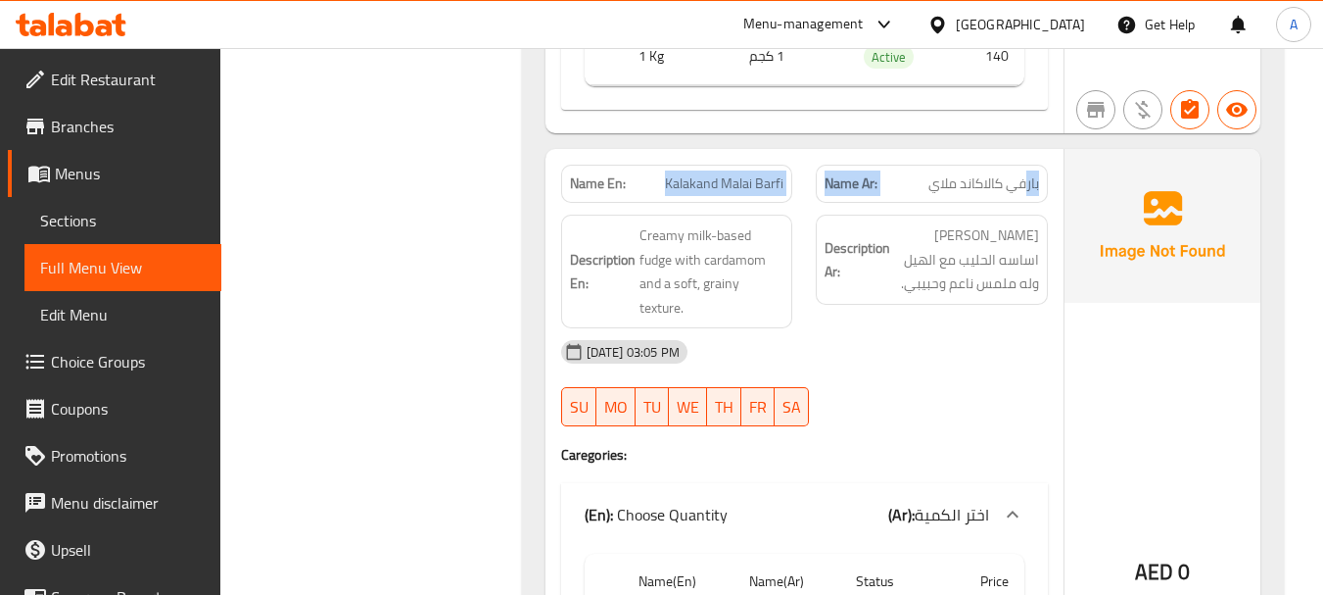
drag, startPoint x: 637, startPoint y: 176, endPoint x: 1024, endPoint y: 174, distance: 386.9
click at [1024, 174] on div "Name En: Kalakand Malai Barfi Name Ar: بارفي كالاكاند ملاي" at bounding box center [804, 184] width 510 height 62
click at [1009, 188] on span "بارفي كالاكاند ملاي" at bounding box center [984, 183] width 111 height 21
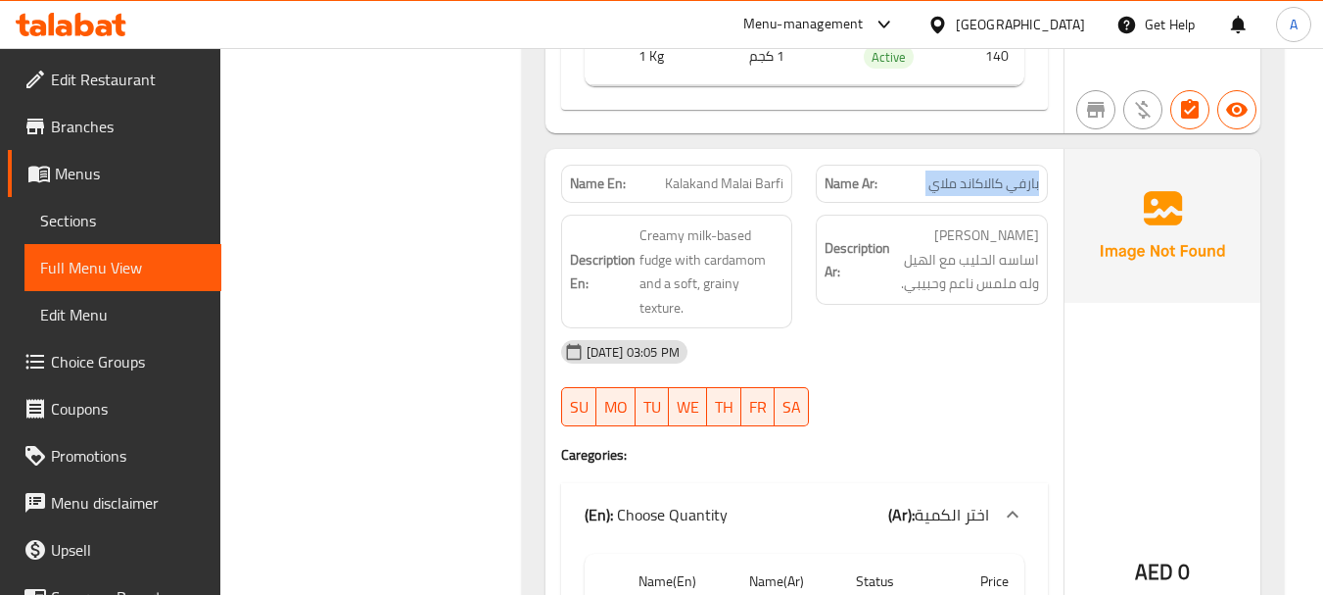
drag, startPoint x: 1009, startPoint y: 188, endPoint x: 992, endPoint y: 188, distance: 16.7
click at [993, 188] on span "بارفي كالاكاند ملاي" at bounding box center [984, 183] width 111 height 21
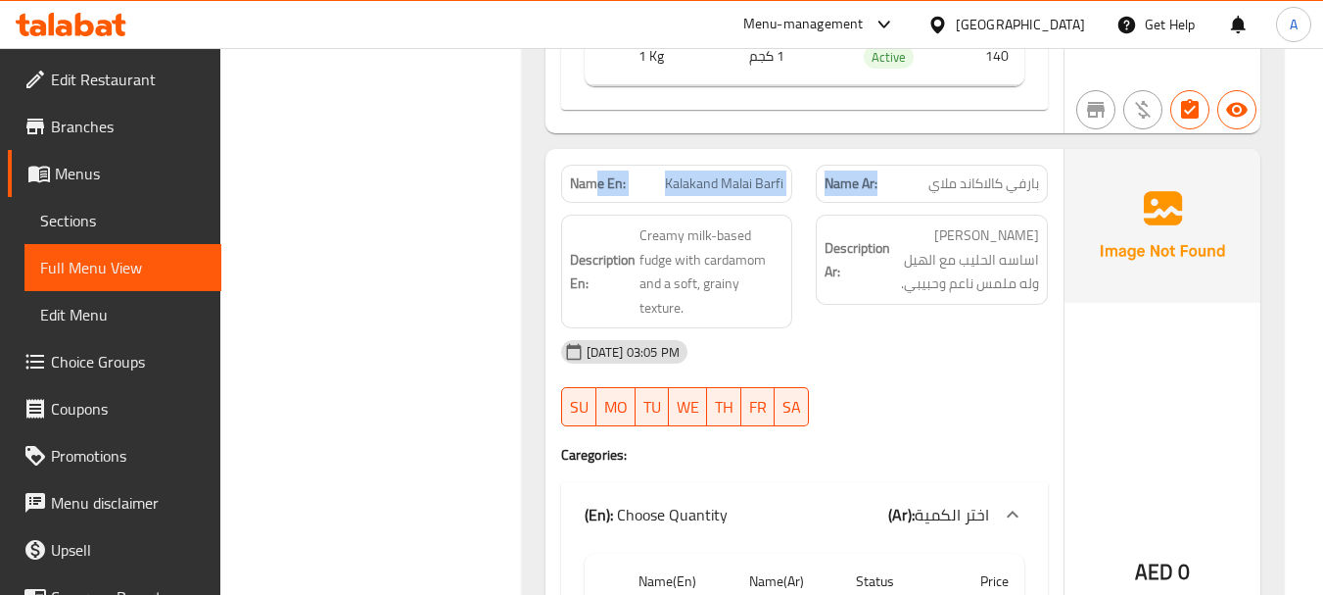
drag, startPoint x: 595, startPoint y: 188, endPoint x: 1000, endPoint y: 227, distance: 407.4
click at [933, 188] on div "Name En: Kalakand Malai Barfi Name Ar: بارفي كالاكاند ملاي" at bounding box center [804, 184] width 510 height 62
click at [920, 348] on div "19-08-2025 03:05 PM" at bounding box center [804, 351] width 510 height 47
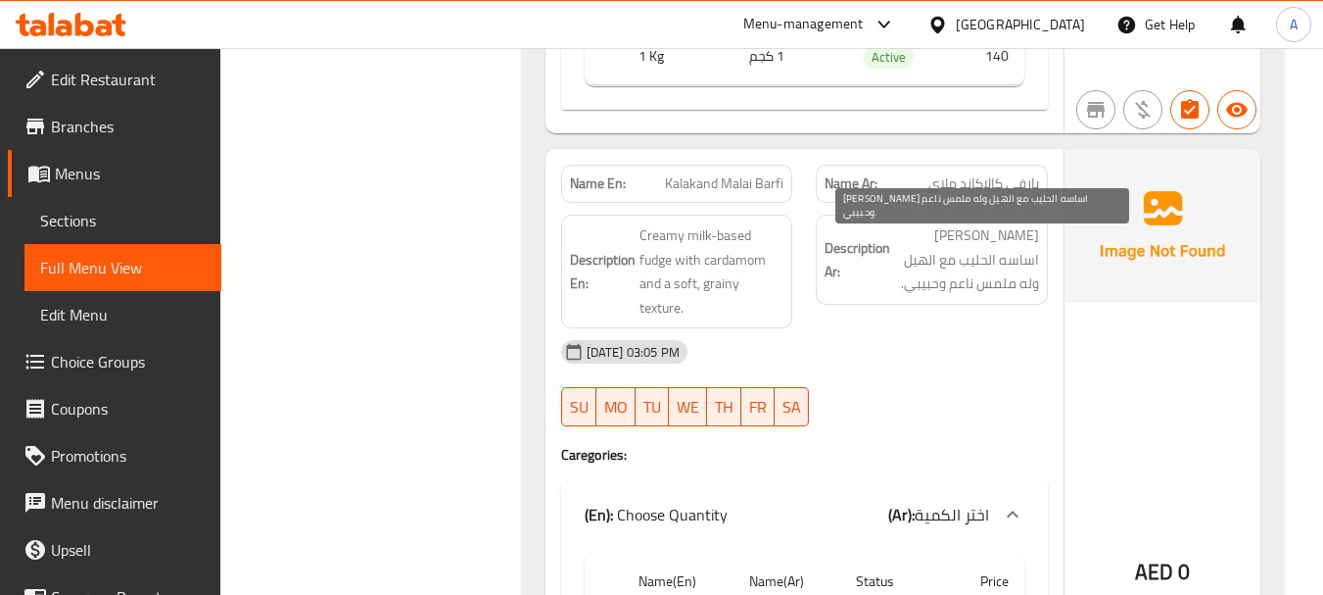
click at [1032, 241] on span "فادج كريمي اساسه الحليب مع الهيل وله ملمس ناعم وحبيبي." at bounding box center [966, 259] width 145 height 72
drag, startPoint x: 1032, startPoint y: 241, endPoint x: 946, endPoint y: 233, distance: 86.5
click at [946, 233] on span "فادج كريمي اساسه الحليب مع الهيل وله ملمس ناعم وحبيبي." at bounding box center [966, 259] width 145 height 72
drag, startPoint x: 944, startPoint y: 265, endPoint x: 930, endPoint y: 270, distance: 15.5
click at [924, 262] on span "فادج كريمي اساسه الحليب مع الهيل وله ملمس ناعم وحبيبي." at bounding box center [966, 259] width 145 height 72
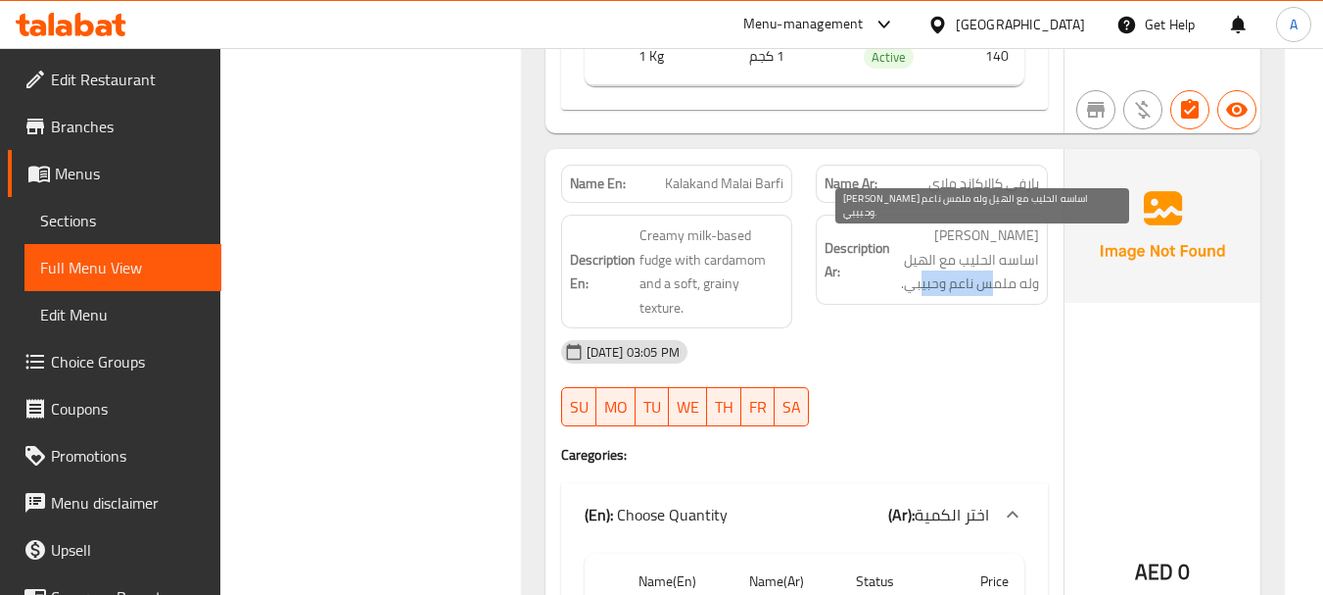
drag, startPoint x: 931, startPoint y: 286, endPoint x: 918, endPoint y: 290, distance: 14.3
click at [921, 286] on span "فادج كريمي اساسه الحليب مع الهيل وله ملمس ناعم وحبيبي." at bounding box center [966, 259] width 145 height 72
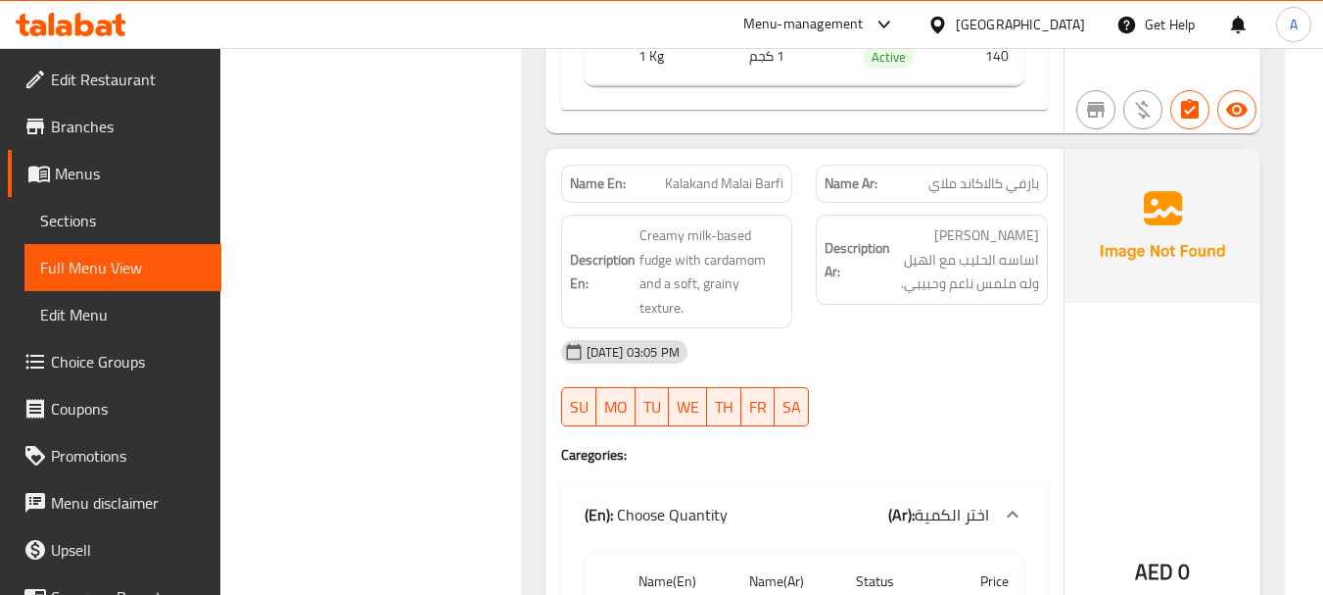
click at [902, 347] on div "19-08-2025 03:05 PM" at bounding box center [804, 351] width 510 height 47
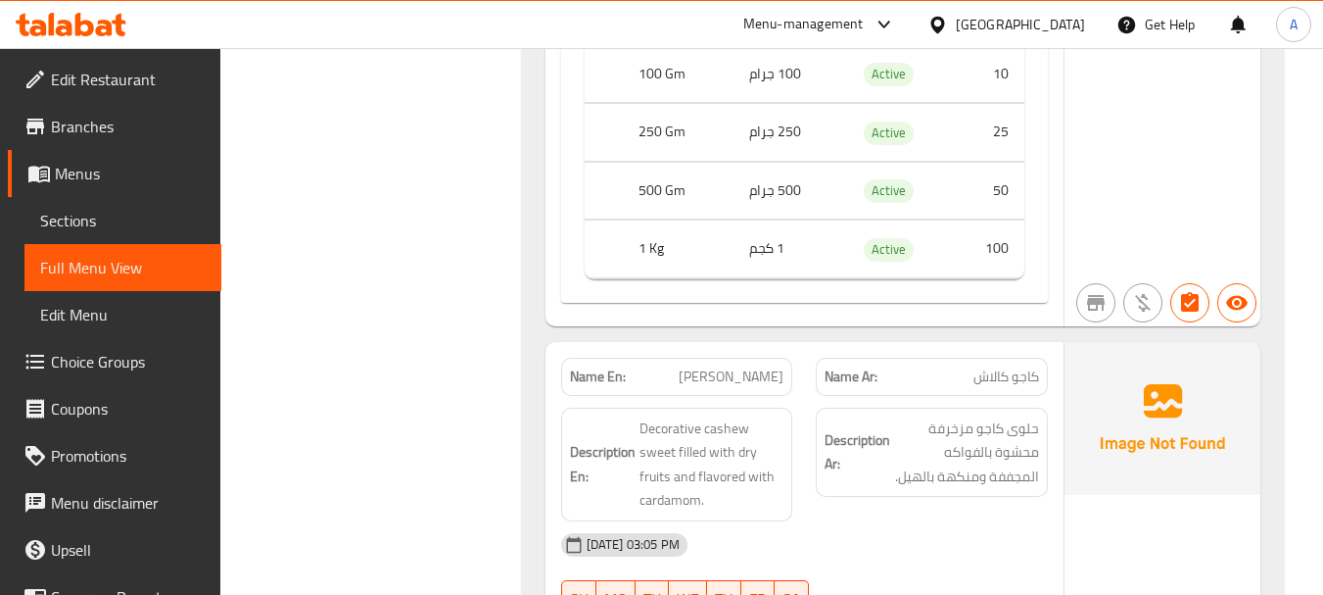
scroll to position [3820, 0]
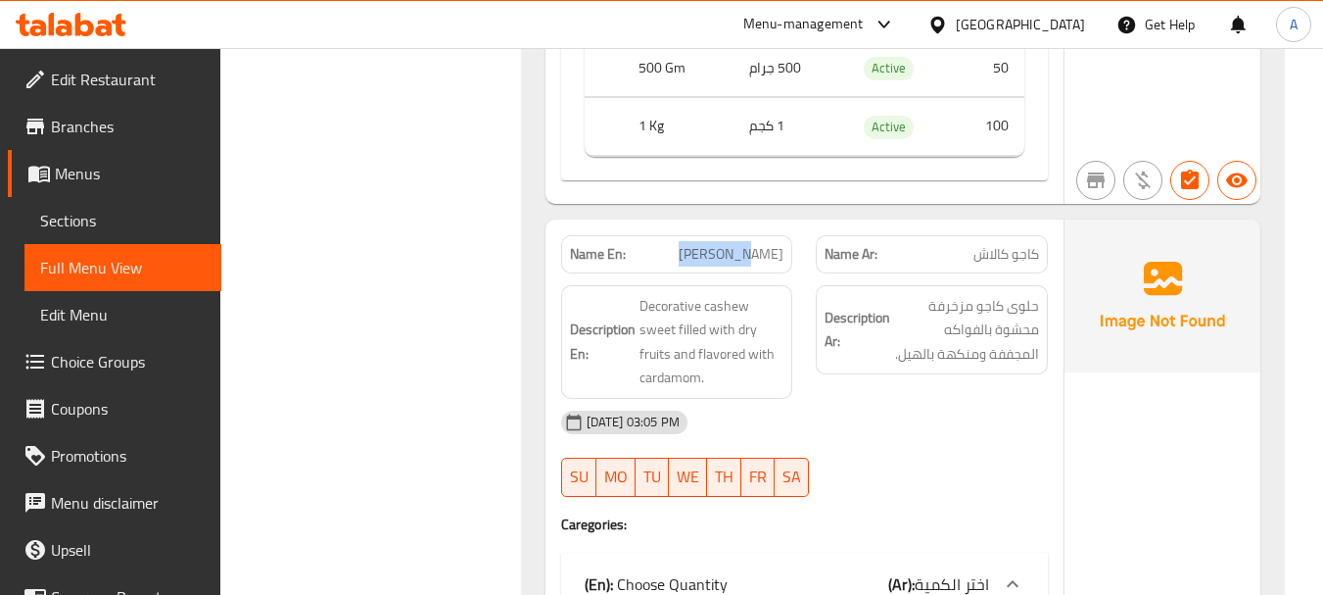
drag, startPoint x: 720, startPoint y: 254, endPoint x: 773, endPoint y: 254, distance: 52.9
click at [773, 254] on p "Name En: Kaju Kalash" at bounding box center [677, 254] width 215 height 21
drag, startPoint x: 1016, startPoint y: 261, endPoint x: 586, endPoint y: 262, distance: 430.0
click at [586, 262] on div "Name En: Kaju Kalash Name Ar: كاجو كالاش" at bounding box center [804, 254] width 510 height 62
click at [919, 426] on div "19-08-2025 03:05 PM" at bounding box center [804, 422] width 510 height 47
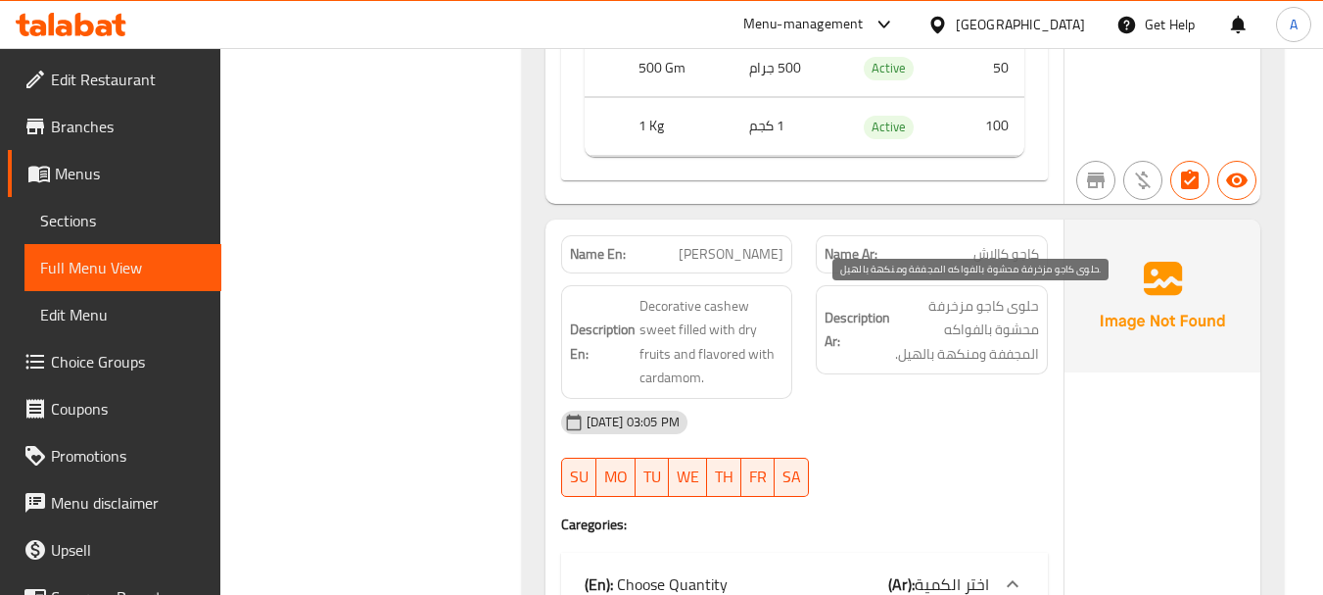
click at [1026, 311] on span "حلوى كاجو مزخرفة محشوة بالفواكه المجففة ومنكهة بالهيل." at bounding box center [966, 330] width 145 height 72
drag, startPoint x: 1026, startPoint y: 311, endPoint x: 1012, endPoint y: 305, distance: 16.2
click at [1012, 305] on span "حلوى كاجو مزخرفة محشوة بالفواكه المجففة ومنكهة بالهيل." at bounding box center [966, 330] width 145 height 72
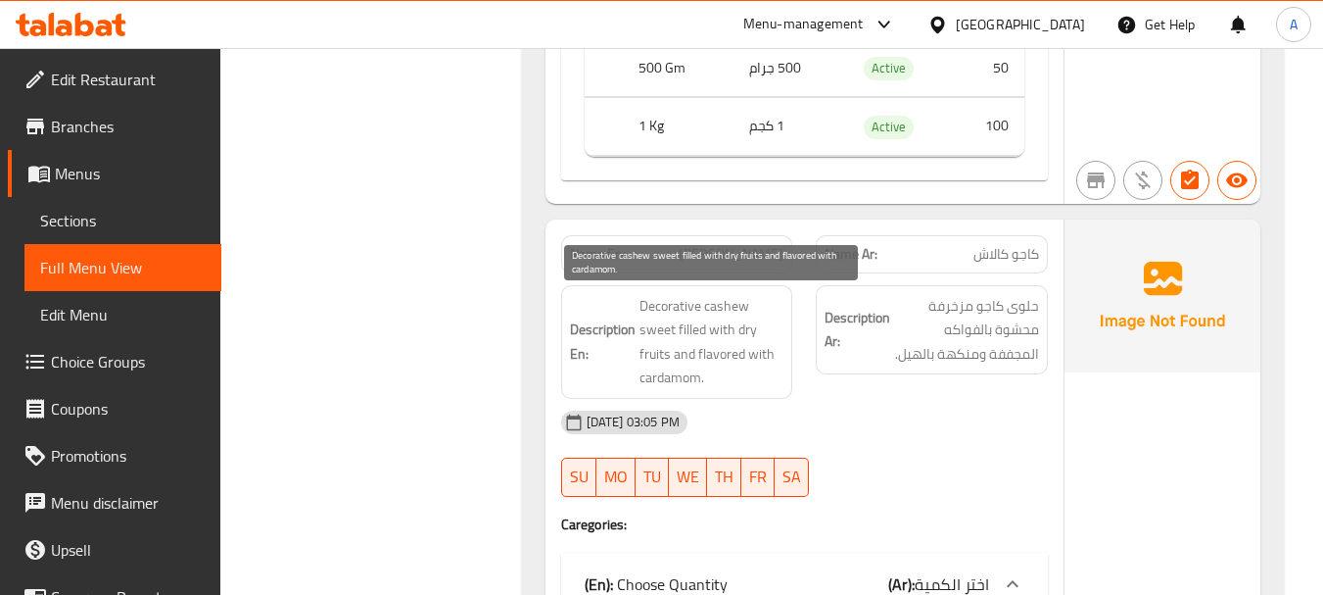
click at [656, 330] on span "Decorative cashew sweet filled with dry fruits and flavored with cardamom." at bounding box center [712, 342] width 145 height 96
drag, startPoint x: 656, startPoint y: 330, endPoint x: 688, endPoint y: 294, distance: 47.9
click at [688, 294] on span "Decorative cashew sweet filled with dry fruits and flavored with cardamom." at bounding box center [712, 342] width 145 height 96
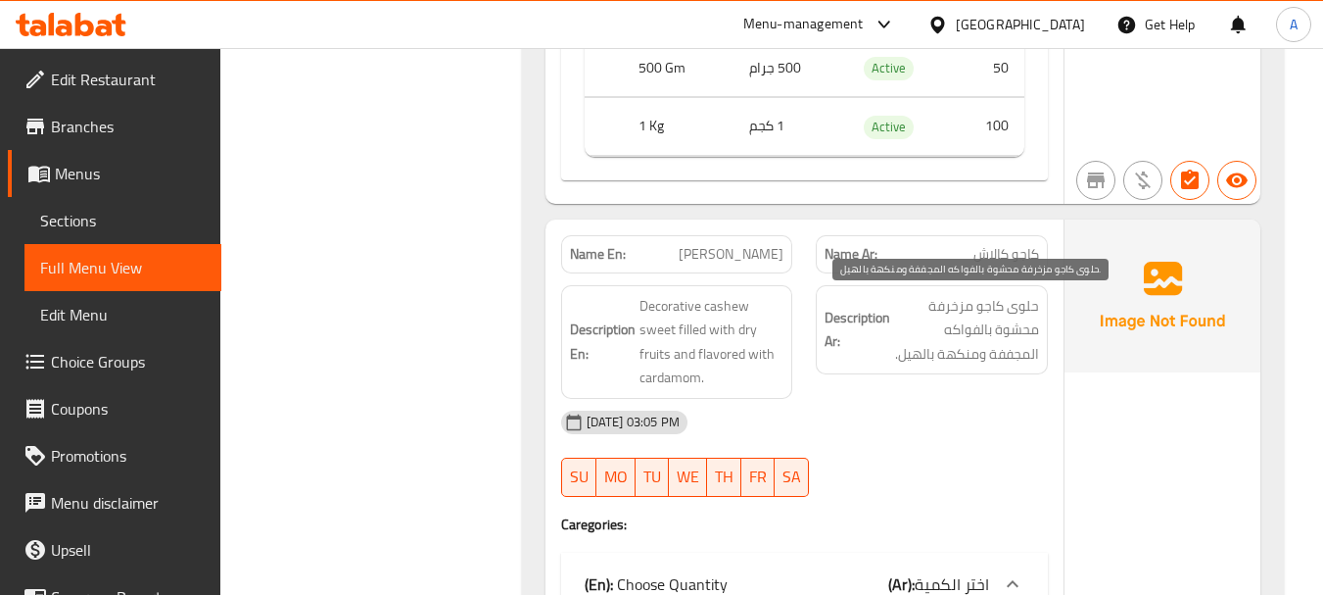
click at [1013, 339] on span "حلوى كاجو مزخرفة محشوة بالفواكه المجففة ومنكهة بالهيل." at bounding box center [966, 330] width 145 height 72
drag, startPoint x: 1013, startPoint y: 339, endPoint x: 948, endPoint y: 337, distance: 64.7
click at [948, 337] on span "حلوى كاجو مزخرفة محشوة بالفواكه المجففة ومنكهة بالهيل." at bounding box center [966, 330] width 145 height 72
drag, startPoint x: 1022, startPoint y: 356, endPoint x: 933, endPoint y: 356, distance: 88.2
click at [933, 356] on span "حلوى كاجو مزخرفة محشوة بالفواكه المجففة ومنكهة بالهيل." at bounding box center [966, 330] width 145 height 72
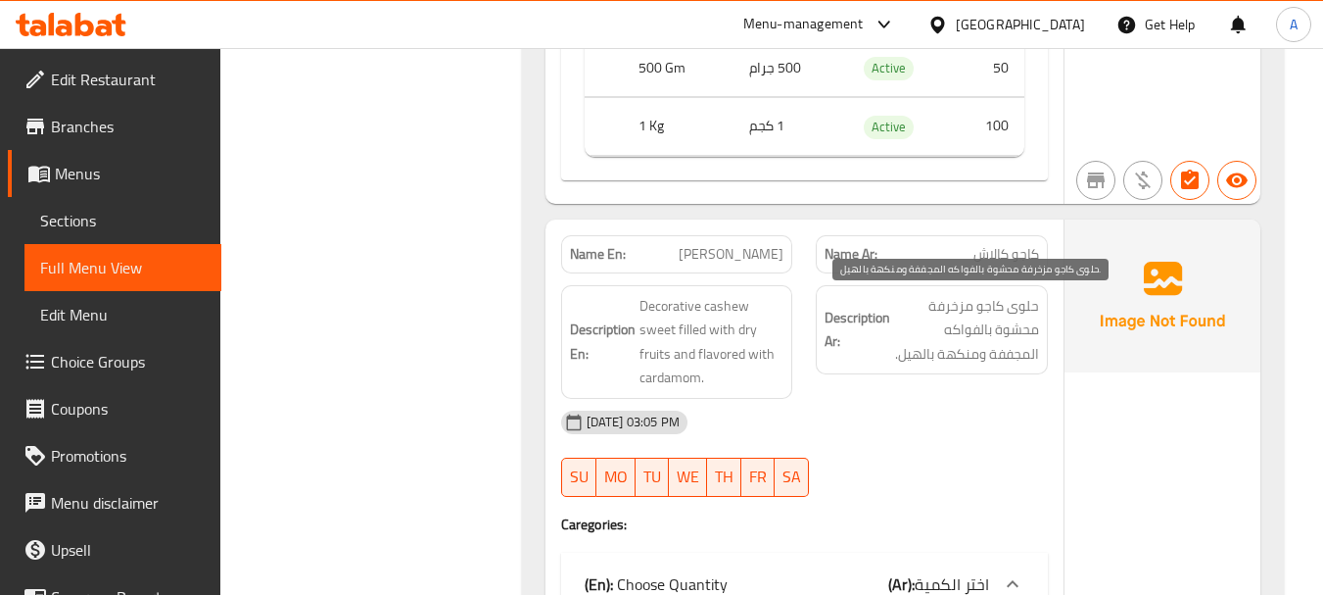
click at [1012, 366] on span "حلوى كاجو مزخرفة محشوة بالفواكه المجففة ومنكهة بالهيل." at bounding box center [966, 330] width 145 height 72
click at [940, 432] on div "19-08-2025 03:05 PM" at bounding box center [804, 422] width 510 height 47
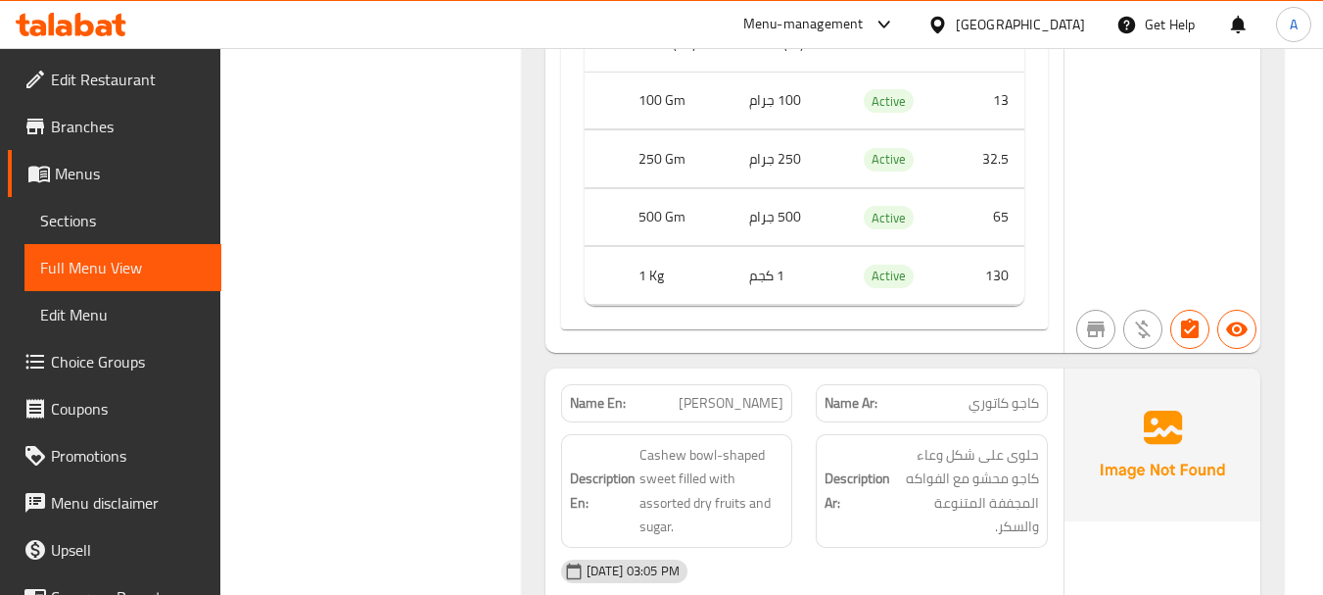
scroll to position [4603, 0]
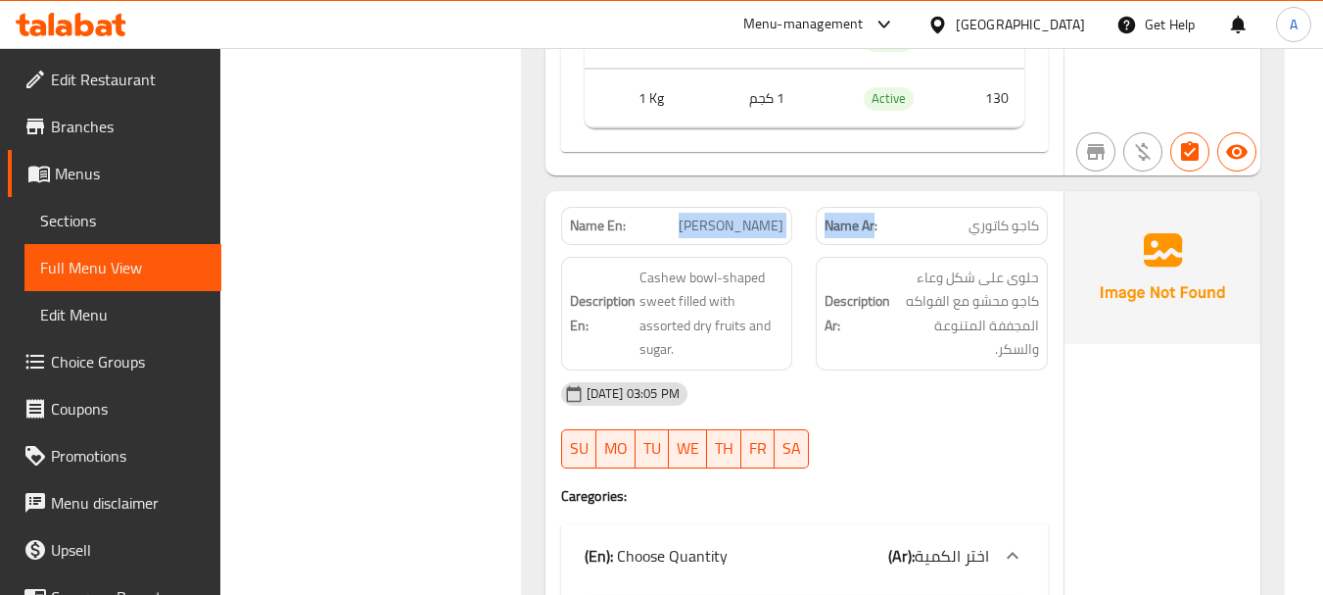
drag, startPoint x: 787, startPoint y: 222, endPoint x: 888, endPoint y: 268, distance: 111.8
click at [886, 245] on div "Name En: Kaju Katoori Name Ar: كاجو كاتوري Description En: Cashew bowl-shaped s…" at bounding box center [805, 560] width 518 height 739
click at [871, 407] on div "19-08-2025 03:05 PM" at bounding box center [804, 393] width 510 height 47
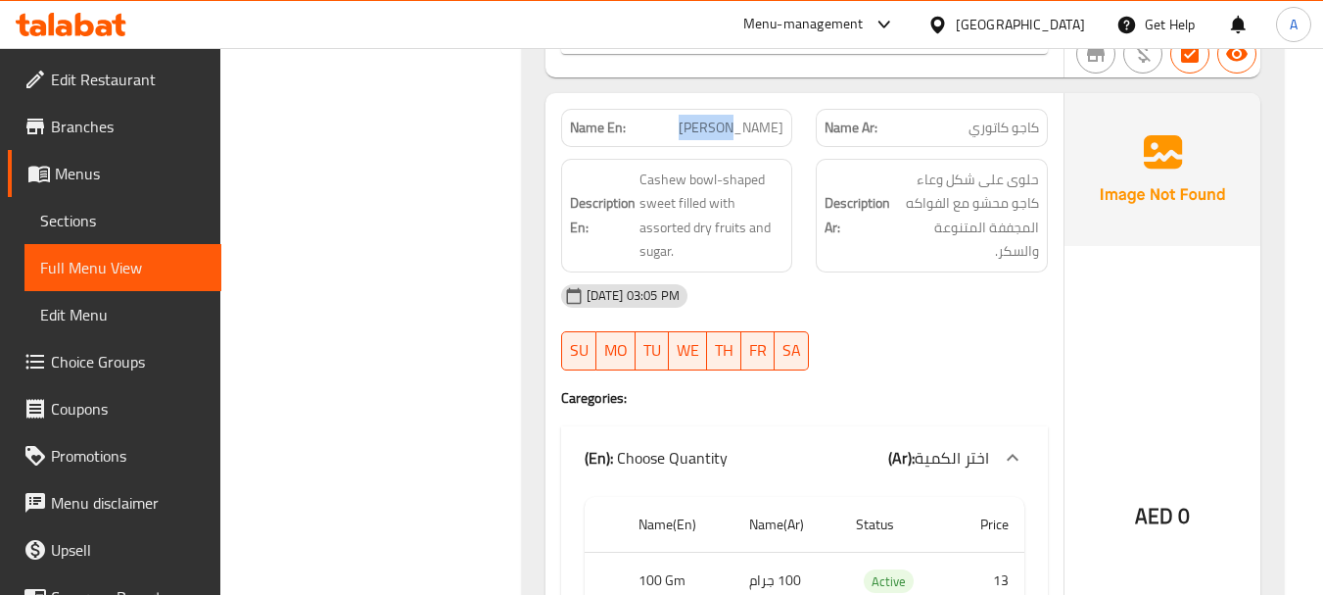
drag, startPoint x: 631, startPoint y: 128, endPoint x: 828, endPoint y: 181, distance: 203.9
click at [803, 142] on div "Name En: Kaju Katoori" at bounding box center [677, 128] width 256 height 62
drag, startPoint x: 873, startPoint y: 326, endPoint x: 843, endPoint y: 343, distance: 33.8
click at [874, 327] on div "19-08-2025 03:05 PM SU MO TU WE TH FR SA" at bounding box center [804, 327] width 510 height 110
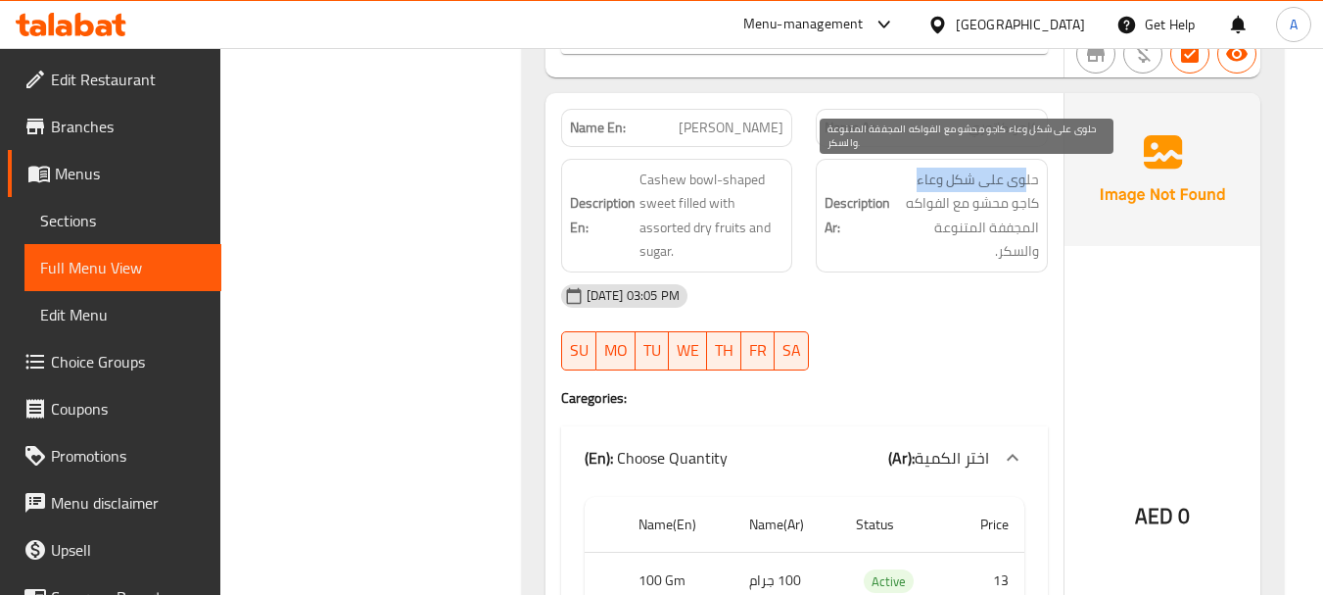
drag, startPoint x: 1024, startPoint y: 171, endPoint x: 910, endPoint y: 188, distance: 114.8
click at [910, 188] on span "حلوى على شكل وعاء كاجو محشو مع الفواكه المجففة المتنوعة والسكر." at bounding box center [966, 215] width 145 height 96
drag, startPoint x: 1013, startPoint y: 199, endPoint x: 924, endPoint y: 194, distance: 89.3
click at [924, 194] on span "حلوى على شكل وعاء كاجو محشو مع الفواكه المجففة المتنوعة والسكر." at bounding box center [966, 215] width 145 height 96
drag, startPoint x: 953, startPoint y: 219, endPoint x: 904, endPoint y: 227, distance: 49.6
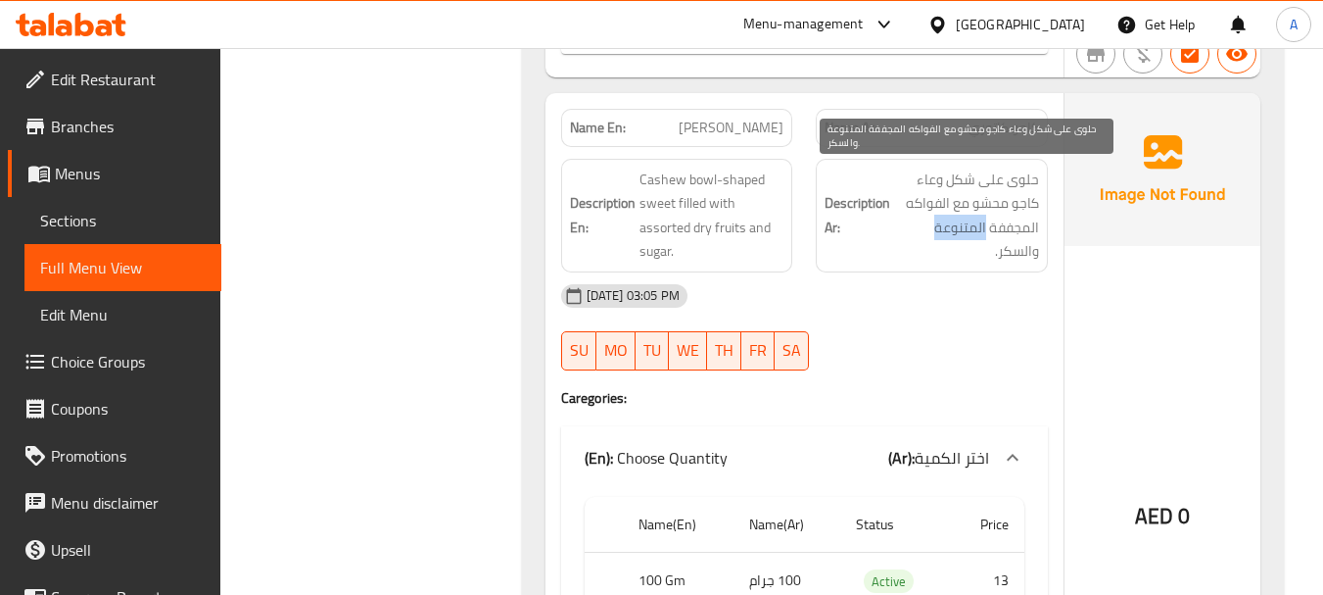
click at [906, 222] on span "حلوى على شكل وعاء كاجو محشو مع الفواكه المجففة المتنوعة والسكر." at bounding box center [966, 215] width 145 height 96
click at [909, 258] on span "حلوى على شكل وعاء كاجو محشو مع الفواكه المجففة المتنوعة والسكر." at bounding box center [966, 215] width 145 height 96
drag, startPoint x: 1026, startPoint y: 258, endPoint x: 972, endPoint y: 312, distance: 77.6
click at [1026, 259] on span "حلوى على شكل وعاء كاجو محشو مع الفواكه المجففة المتنوعة والسكر." at bounding box center [966, 215] width 145 height 96
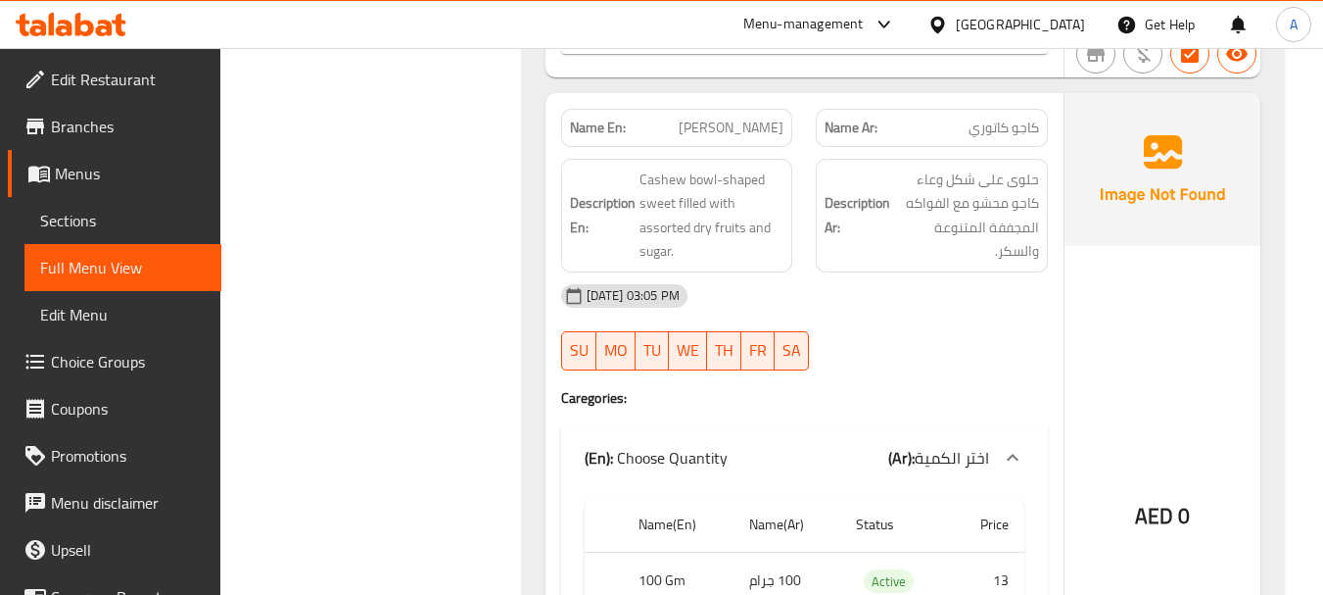
drag, startPoint x: 969, startPoint y: 312, endPoint x: 890, endPoint y: 310, distance: 78.4
click at [959, 312] on div "19-08-2025 03:05 PM" at bounding box center [804, 295] width 510 height 47
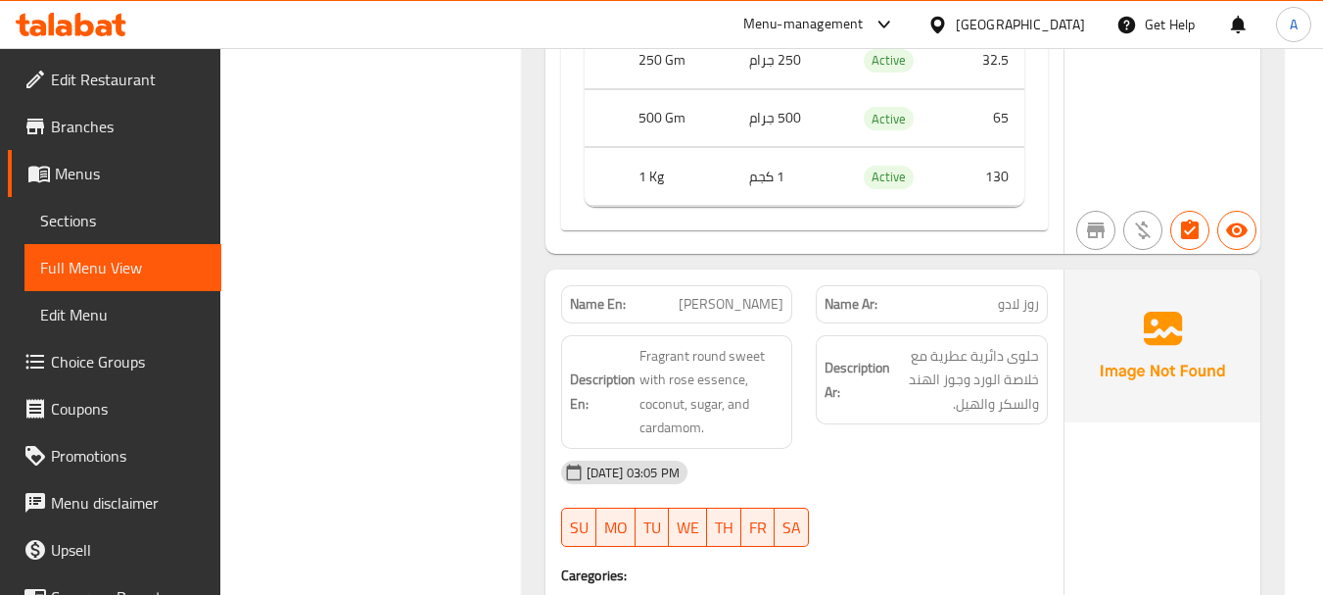
scroll to position [5387, 0]
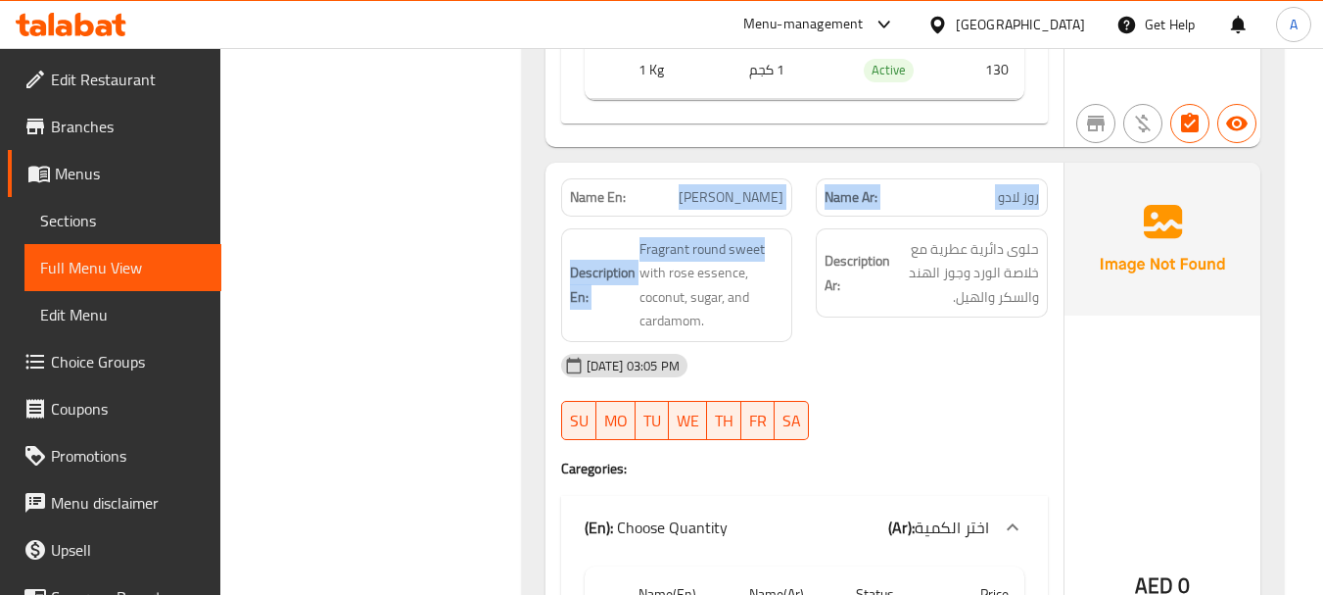
drag, startPoint x: 661, startPoint y: 213, endPoint x: 794, endPoint y: 224, distance: 133.7
click at [794, 224] on div "Name En: Rose Ladoo Name Ar: روز لادو Description En: Fragrant round sweet with…" at bounding box center [805, 532] width 518 height 739
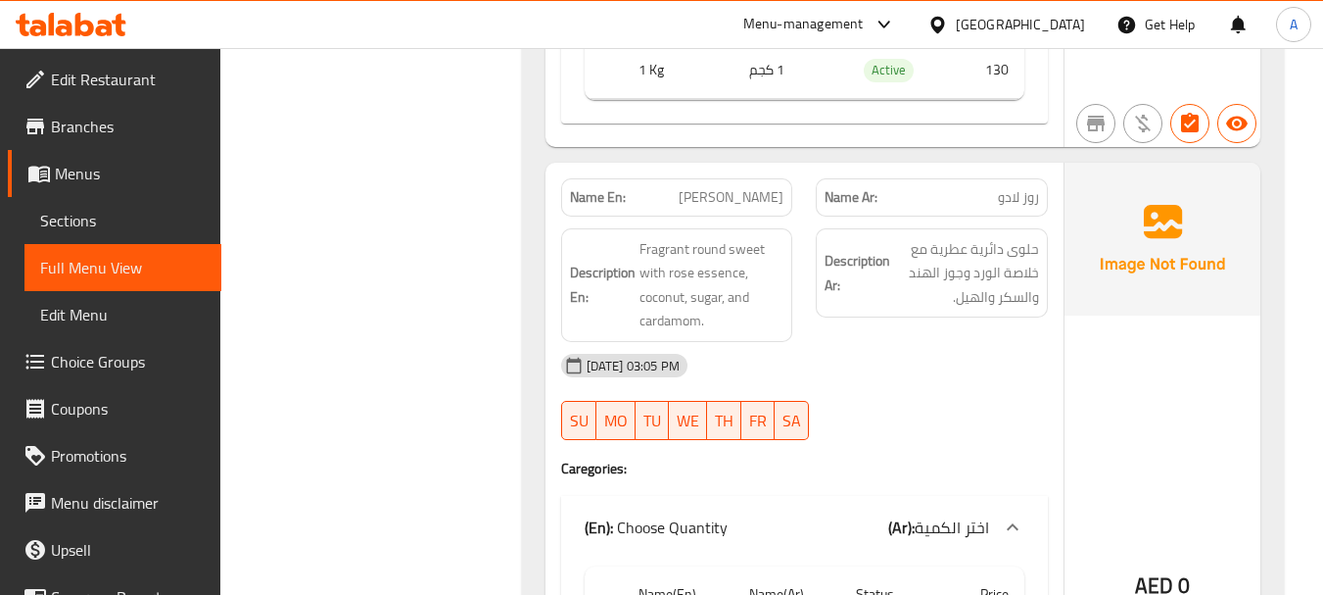
click at [966, 385] on div "19-08-2025 03:05 PM" at bounding box center [804, 365] width 510 height 47
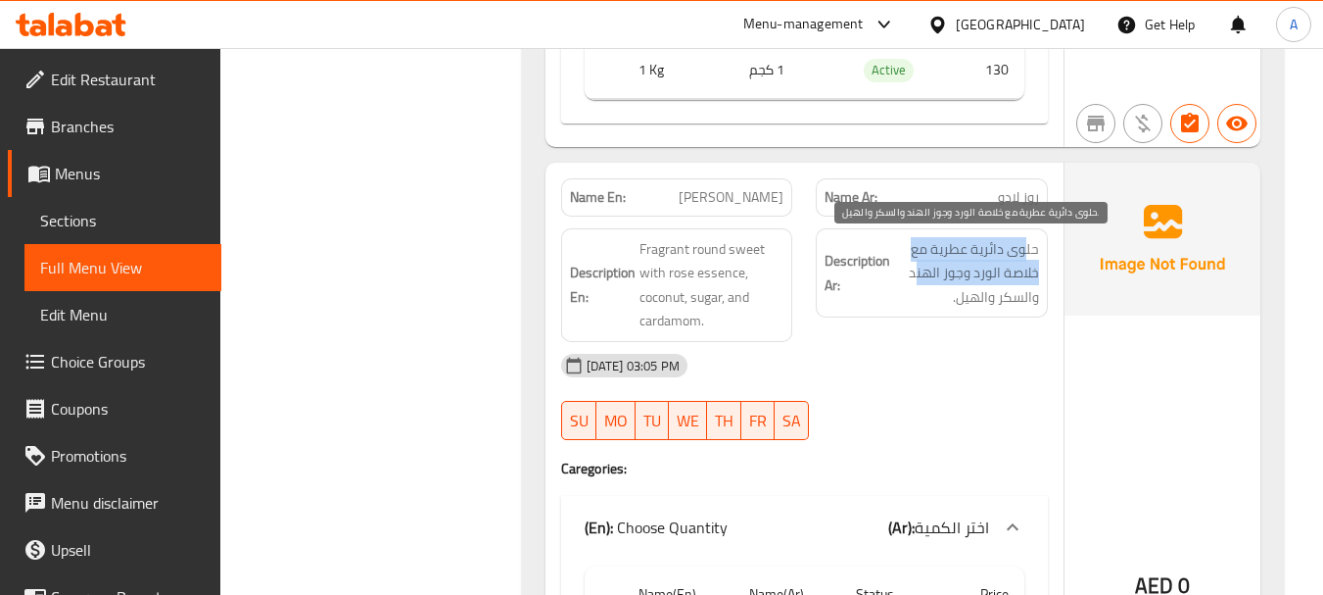
drag, startPoint x: 1029, startPoint y: 252, endPoint x: 917, endPoint y: 264, distance: 113.4
click at [917, 264] on span "حلوى دائرية عطرية مع خلاصة الورد وجوز الهند والسكر والهيل." at bounding box center [966, 273] width 145 height 72
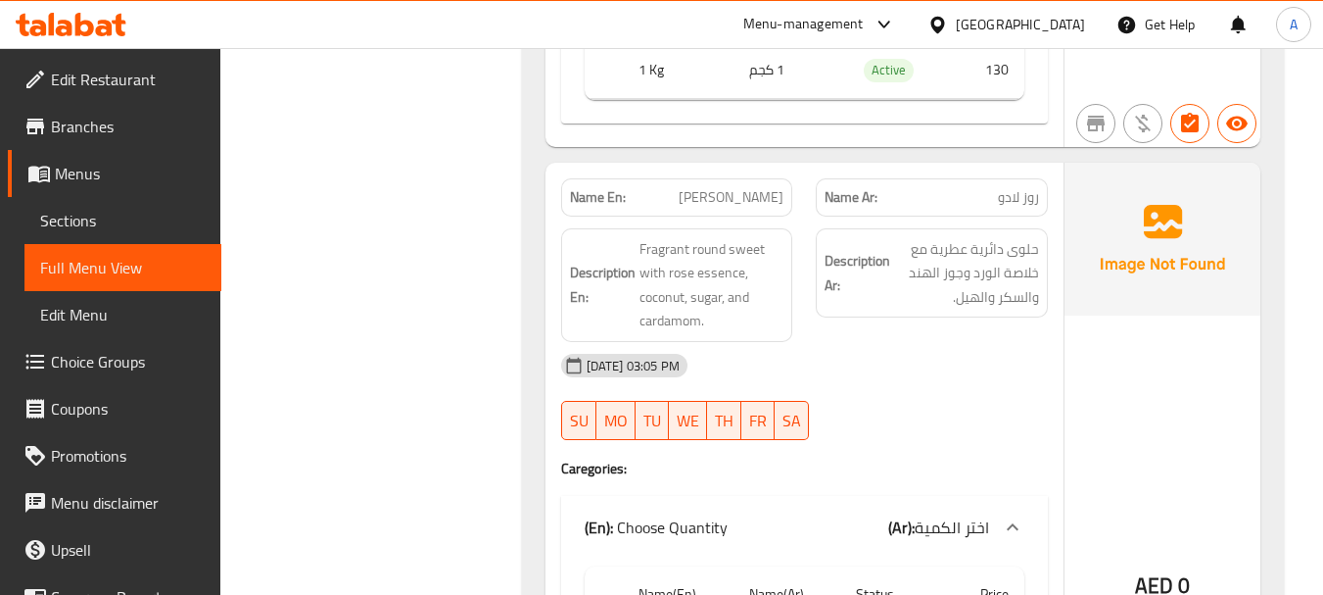
click at [848, 355] on div "19-08-2025 03:05 PM" at bounding box center [804, 365] width 510 height 47
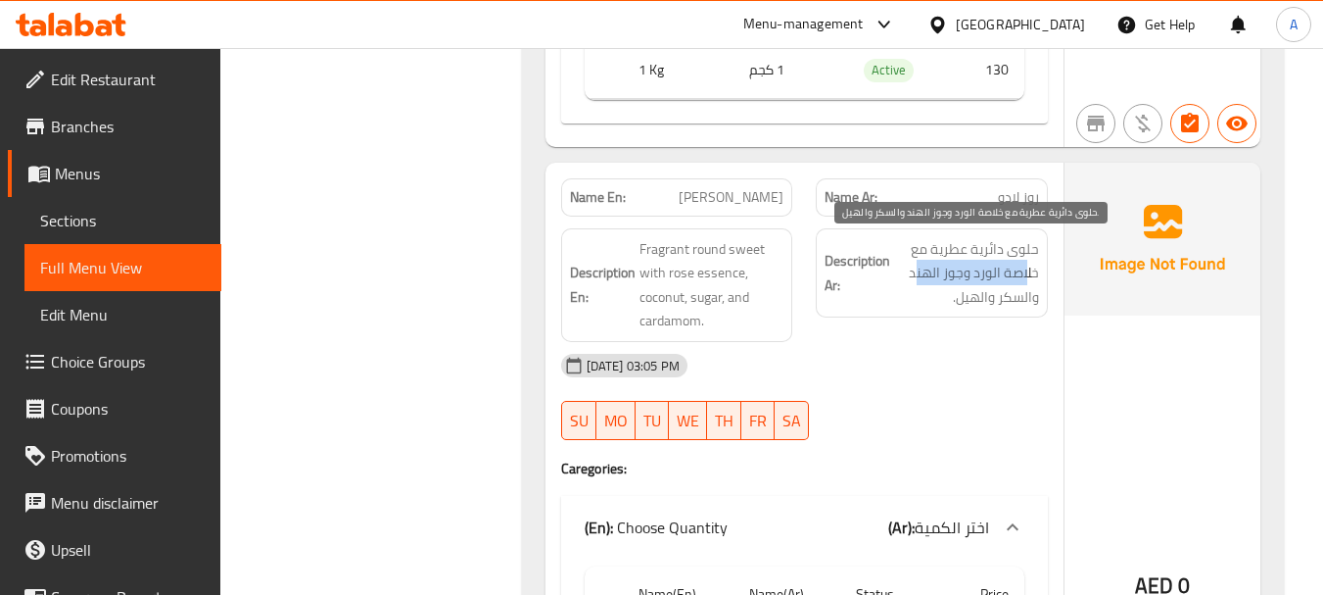
drag, startPoint x: 1028, startPoint y: 271, endPoint x: 917, endPoint y: 278, distance: 111.9
click at [917, 278] on span "حلوى دائرية عطرية مع خلاصة الورد وجوز الهند والسكر والهيل." at bounding box center [966, 273] width 145 height 72
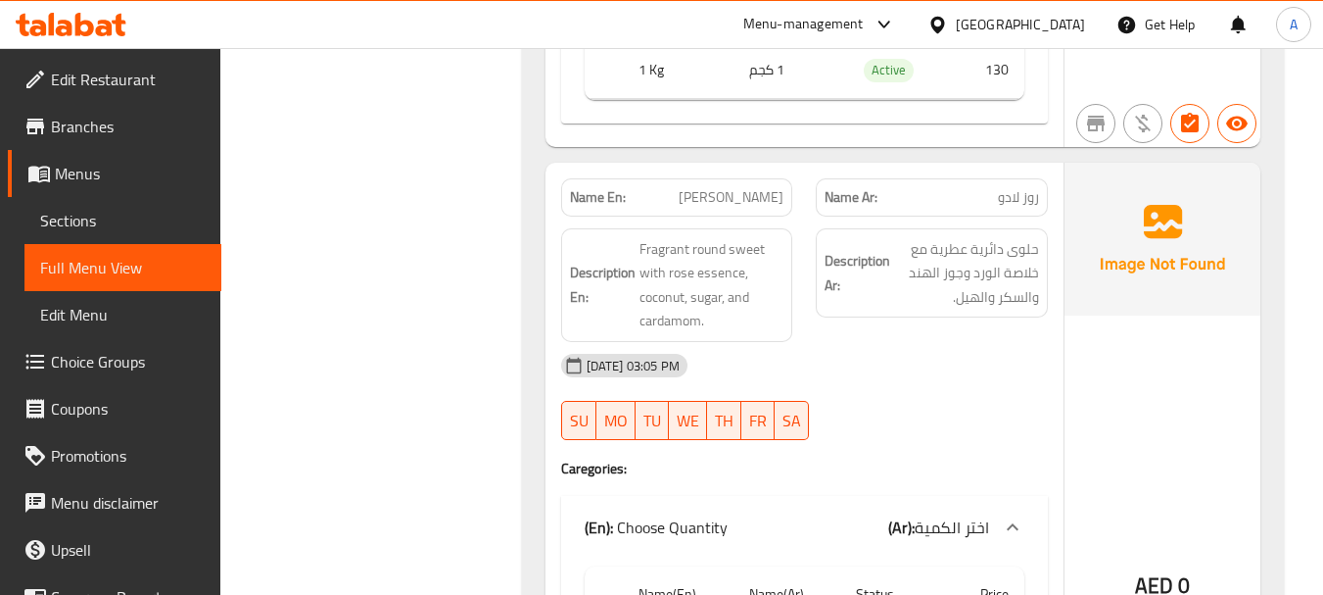
click at [907, 348] on div "19-08-2025 03:05 PM" at bounding box center [804, 365] width 510 height 47
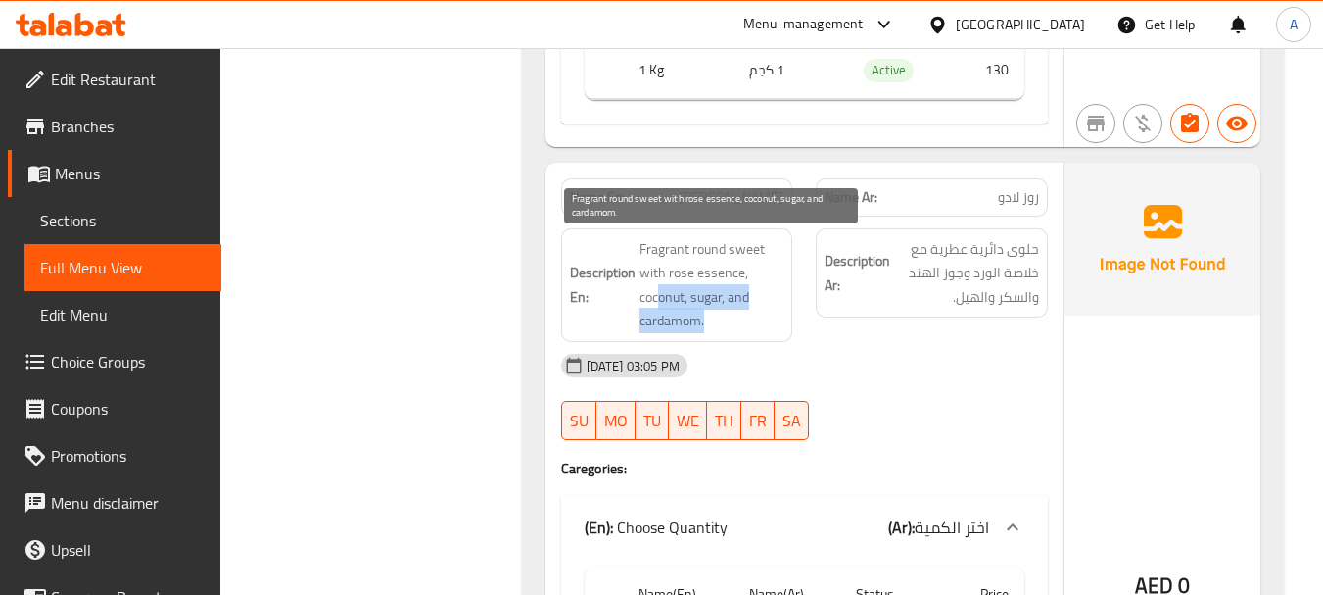
drag, startPoint x: 660, startPoint y: 307, endPoint x: 829, endPoint y: 344, distance: 172.5
click at [787, 331] on div "Description En: Fragrant round sweet with rose essence, coconut, sugar, and car…" at bounding box center [677, 285] width 232 height 114
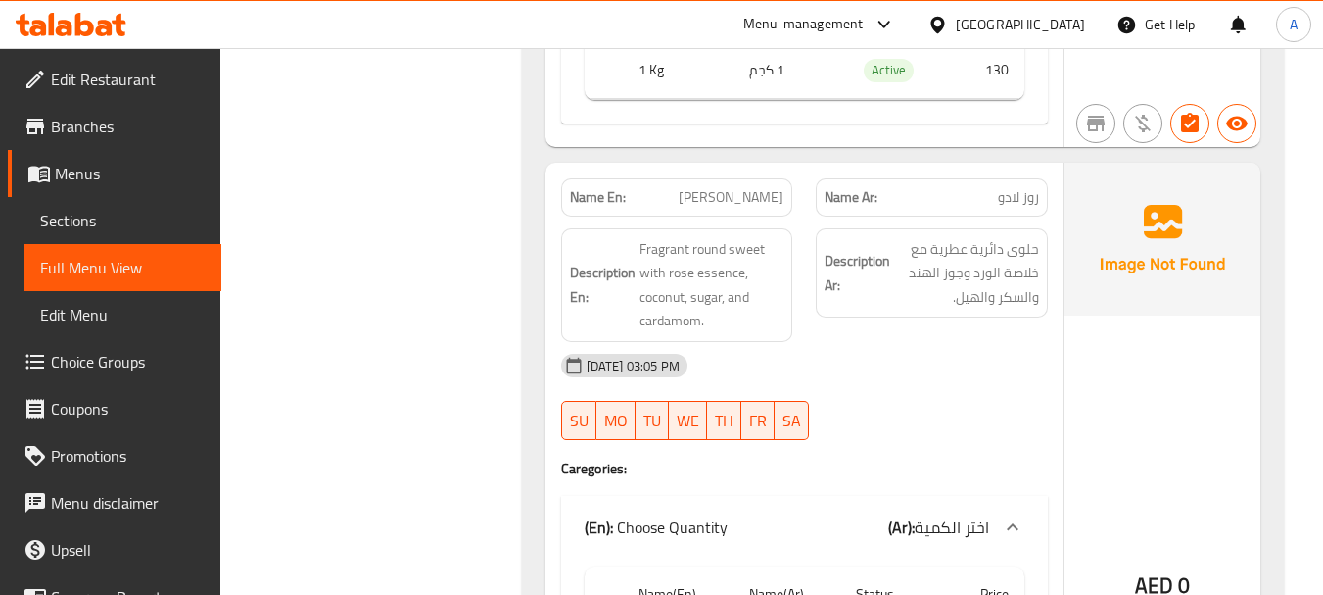
click at [834, 347] on div "19-08-2025 03:05 PM" at bounding box center [804, 365] width 510 height 47
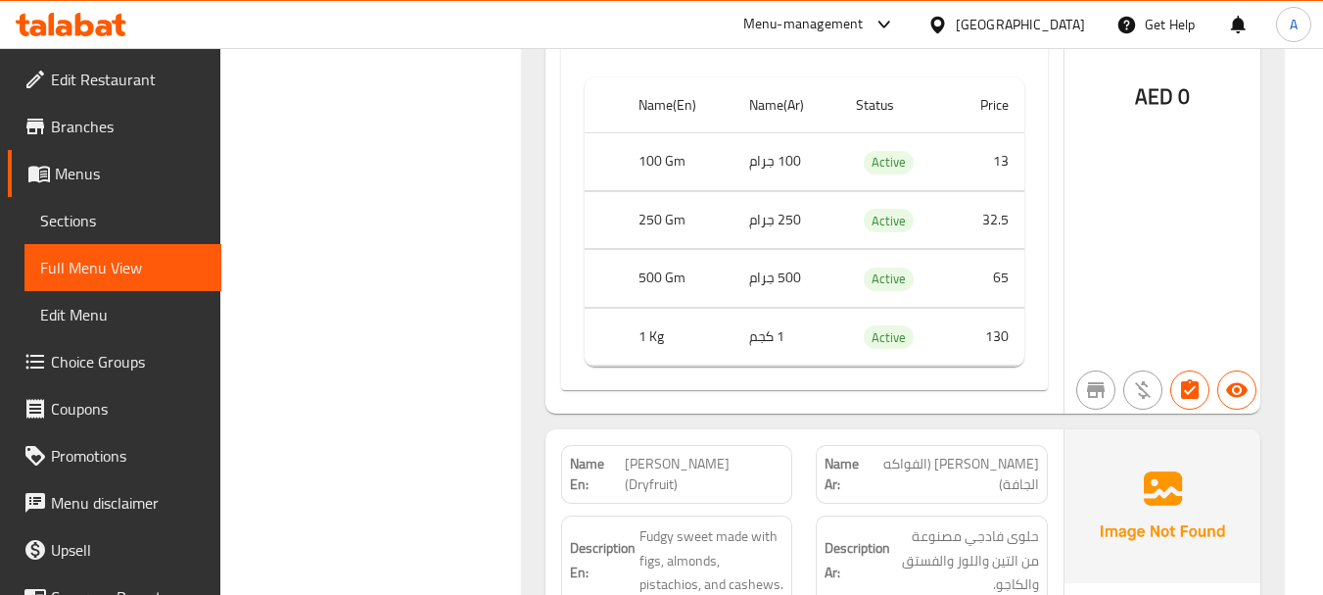
scroll to position [5877, 0]
drag, startPoint x: 655, startPoint y: 450, endPoint x: 847, endPoint y: 444, distance: 192.1
click at [813, 444] on div "Name En: Anjeer Barfi (Dryfruit) Name Ar: أنجير بارفي (الفواكه الجافة)" at bounding box center [804, 473] width 510 height 82
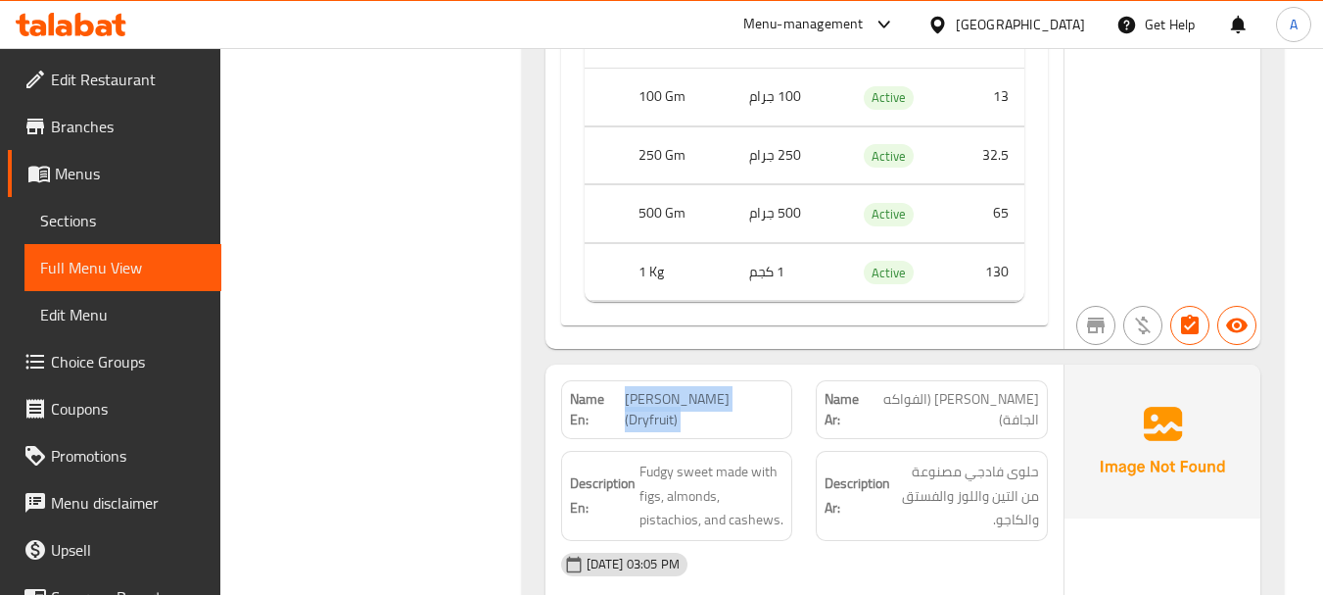
scroll to position [6073, 0]
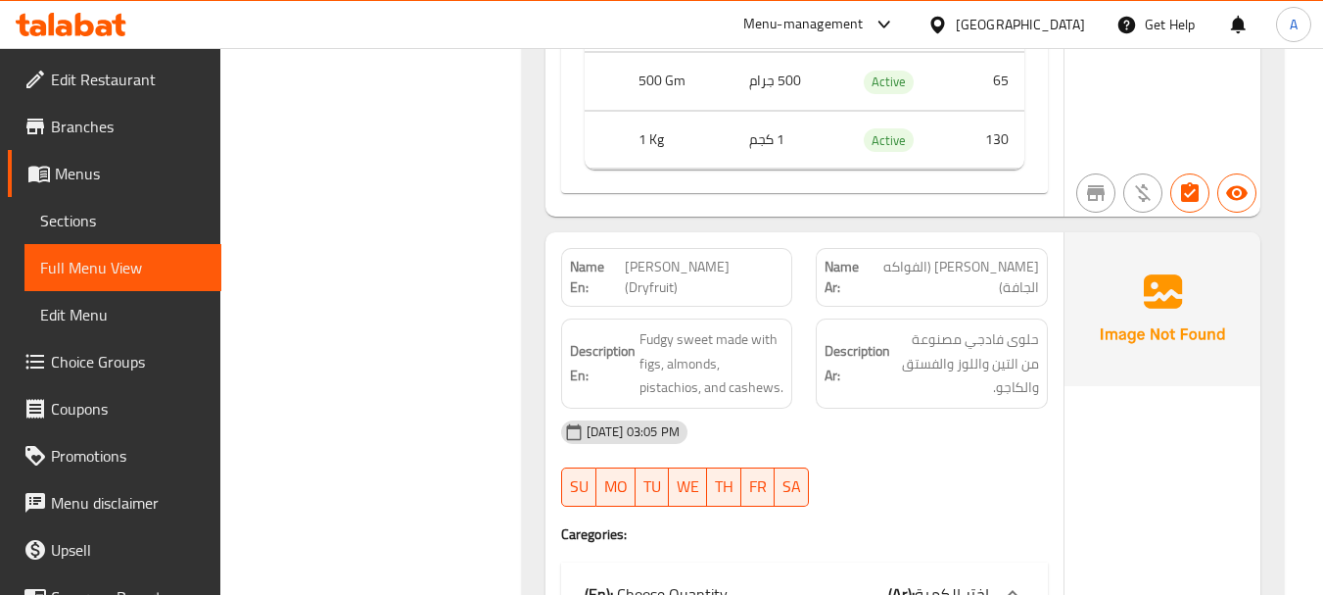
click at [973, 464] on div "19-08-2025 03:05 PM SU MO TU WE TH FR SA" at bounding box center [804, 463] width 510 height 110
drag, startPoint x: 1026, startPoint y: 319, endPoint x: 935, endPoint y: 345, distance: 94.6
click at [956, 327] on span "حلوى فادجي مصنوعة من التين واللوز والفستق والكاجو." at bounding box center [966, 363] width 145 height 72
click at [930, 422] on div "19-08-2025 03:05 PM" at bounding box center [804, 431] width 510 height 47
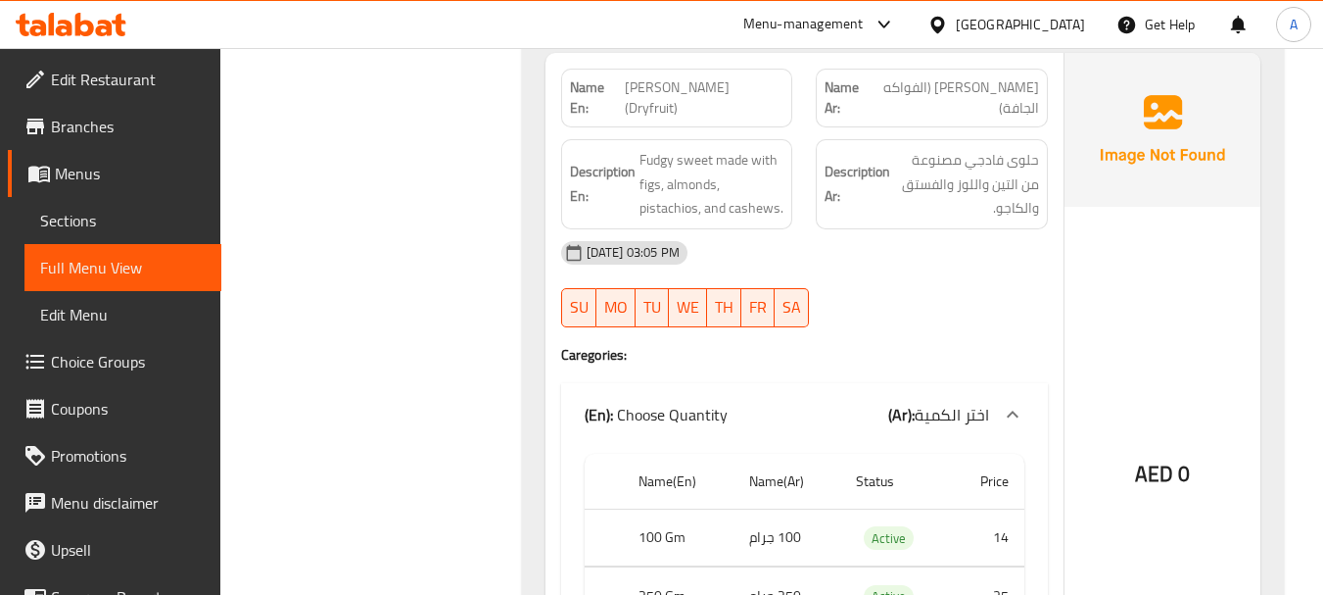
scroll to position [6269, 0]
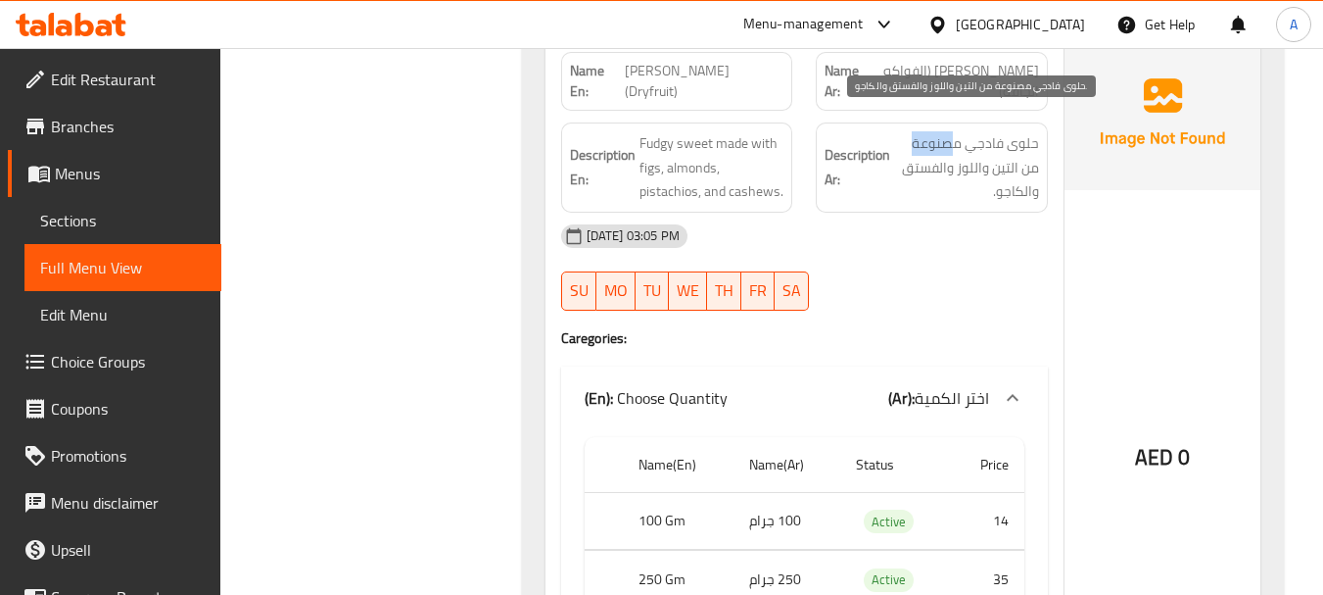
drag, startPoint x: 931, startPoint y: 116, endPoint x: 904, endPoint y: 121, distance: 28.0
click at [909, 131] on span "حلوى فادجي مصنوعة من التين واللوز والفستق والكاجو." at bounding box center [966, 167] width 145 height 72
drag, startPoint x: 1014, startPoint y: 149, endPoint x: 914, endPoint y: 149, distance: 99.9
click at [914, 149] on span "حلوى فادجي مصنوعة من التين واللوز والفستق والكاجو." at bounding box center [966, 167] width 145 height 72
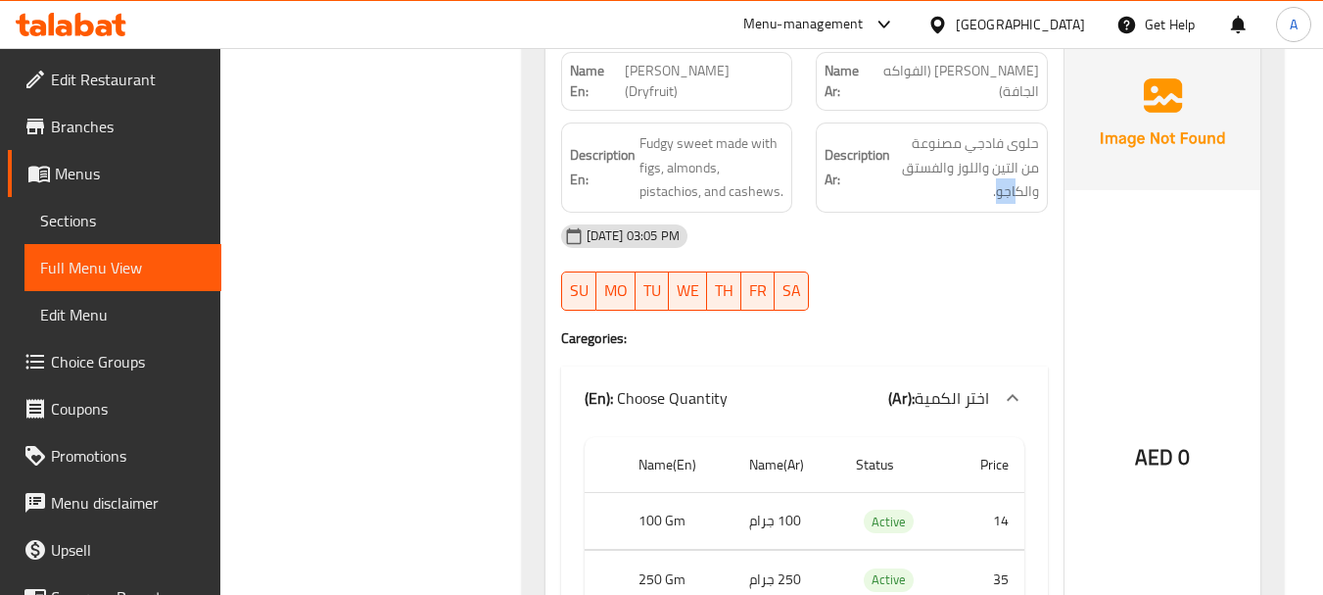
drag, startPoint x: 996, startPoint y: 174, endPoint x: 980, endPoint y: 192, distance: 23.6
click at [995, 175] on span "حلوى فادجي مصنوعة من التين واللوز والفستق والكاجو." at bounding box center [966, 167] width 145 height 72
drag, startPoint x: 936, startPoint y: 250, endPoint x: 928, endPoint y: 243, distance: 11.2
click at [935, 251] on div "19-08-2025 03:05 PM SU MO TU WE TH FR SA" at bounding box center [804, 268] width 510 height 110
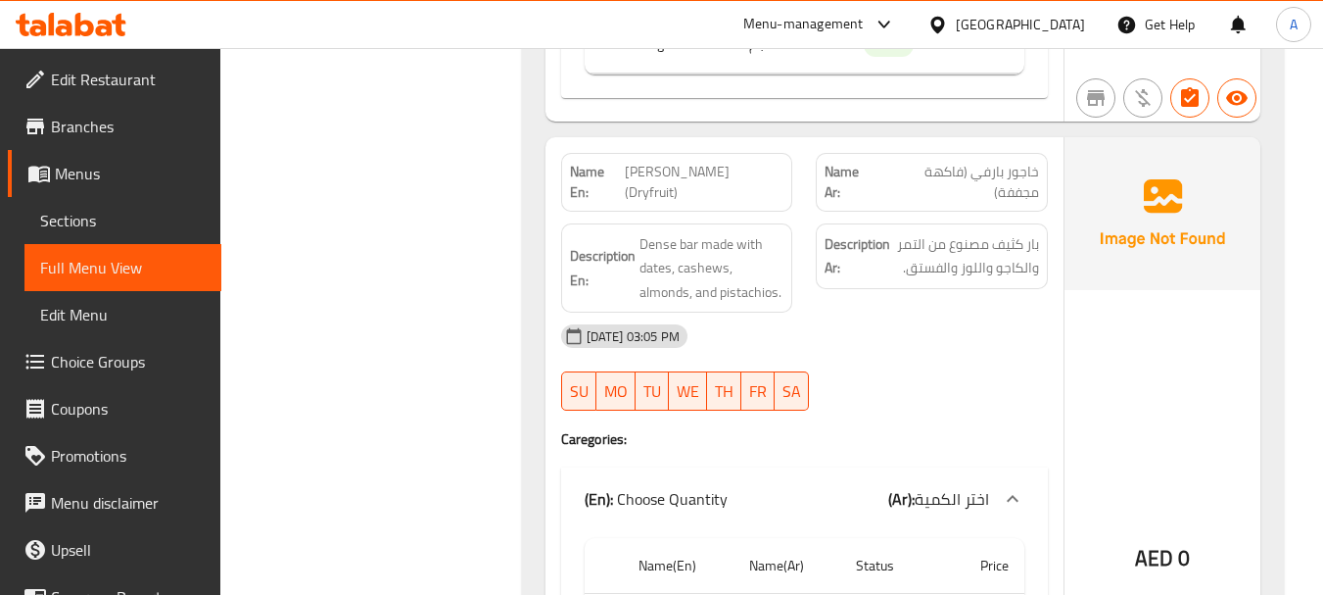
scroll to position [6954, 0]
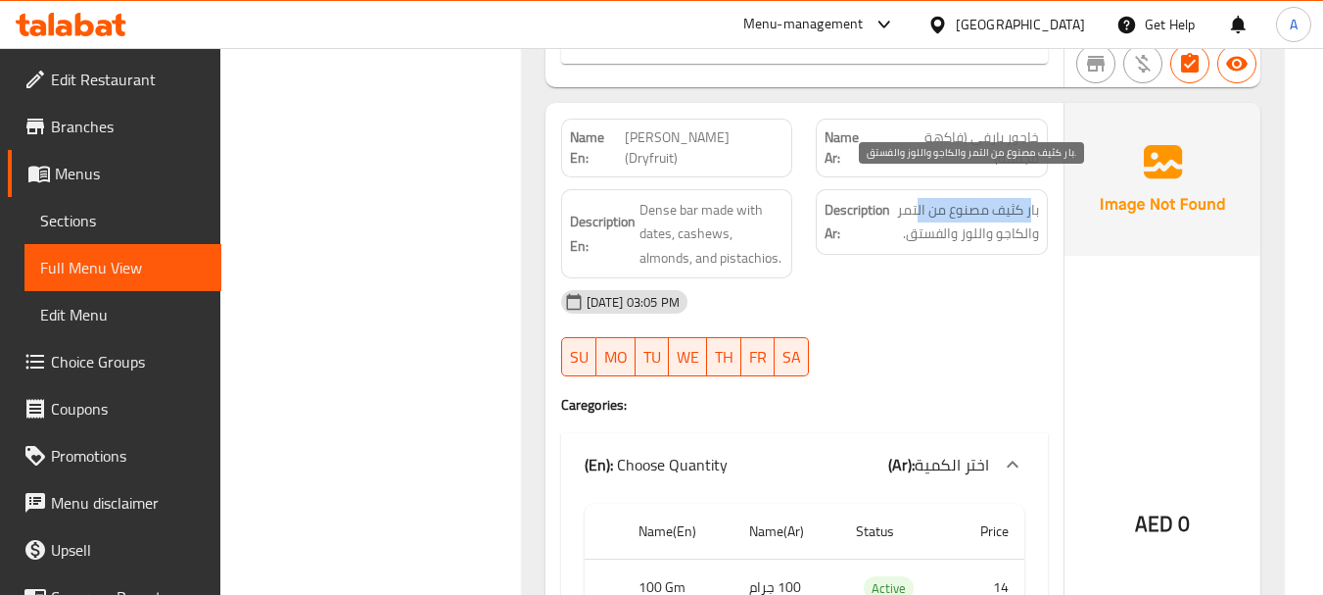
drag, startPoint x: 1026, startPoint y: 194, endPoint x: 918, endPoint y: 194, distance: 108.7
click at [918, 198] on span "بار كثيف مصنوع من التمر والكاجو واللوز والفستق." at bounding box center [966, 222] width 145 height 48
drag, startPoint x: 977, startPoint y: 214, endPoint x: 914, endPoint y: 259, distance: 78.0
click at [915, 212] on span "بار كثيف مصنوع من التمر والكاجو واللوز والفستق." at bounding box center [966, 222] width 145 height 48
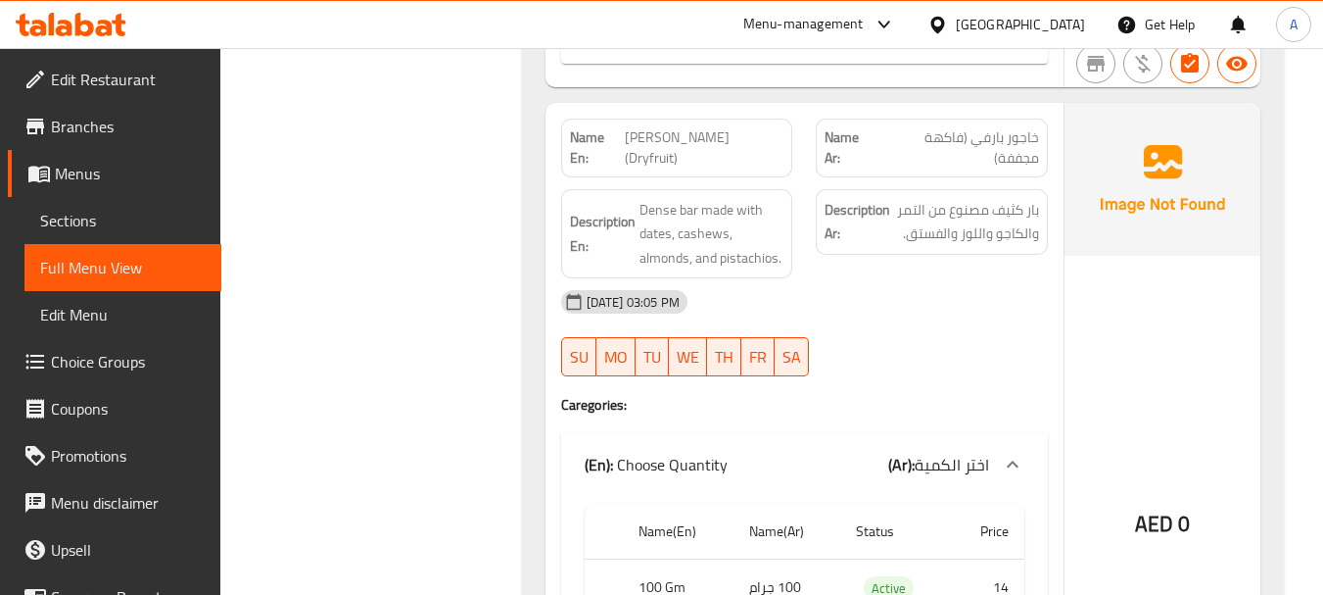
click at [914, 278] on div "19-08-2025 03:05 PM" at bounding box center [804, 301] width 510 height 47
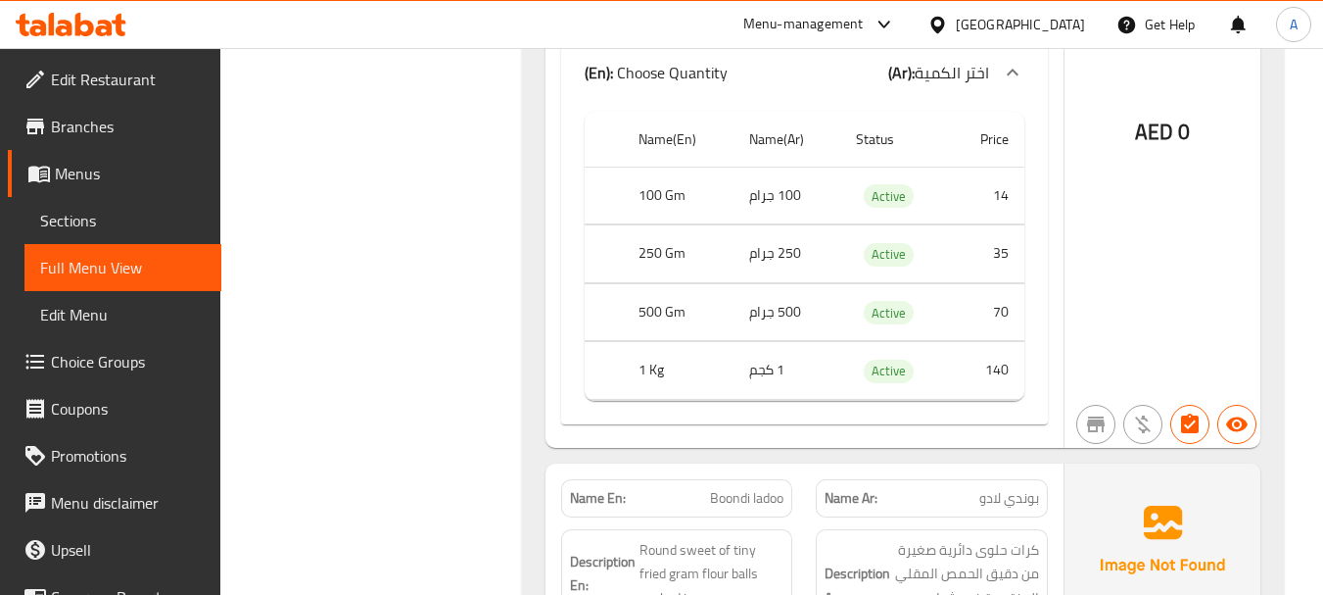
scroll to position [7542, 0]
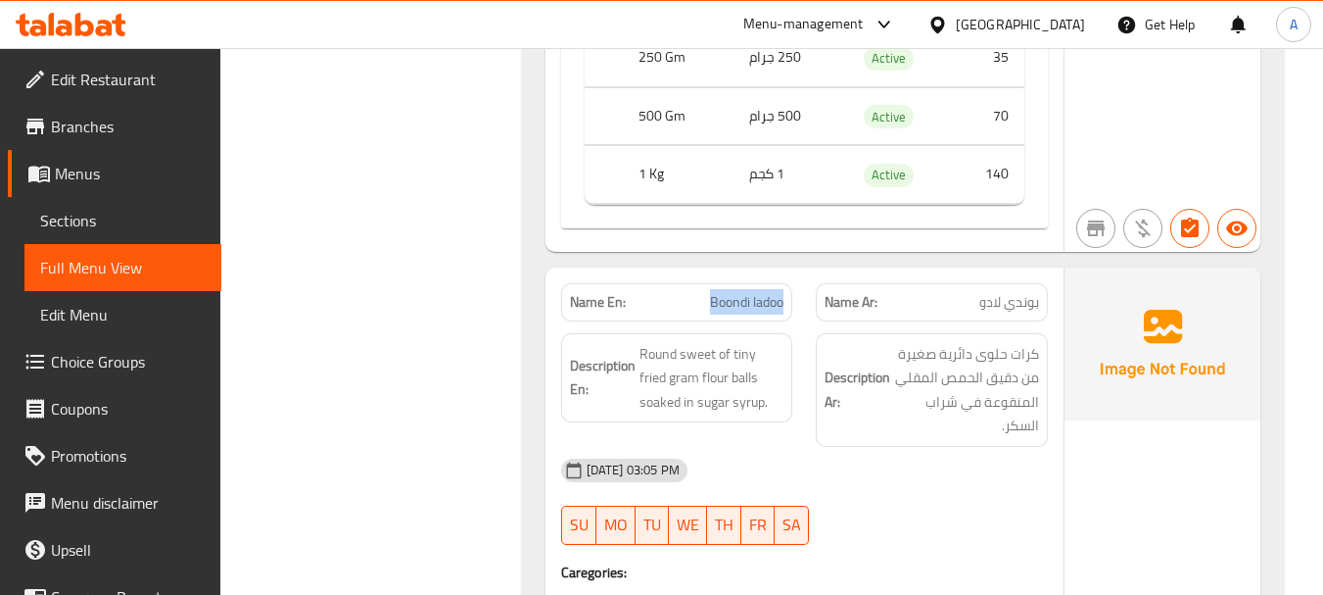
drag, startPoint x: 779, startPoint y: 277, endPoint x: 798, endPoint y: 282, distance: 20.2
click at [798, 282] on div "Name En: Boondi ladoo" at bounding box center [677, 302] width 256 height 62
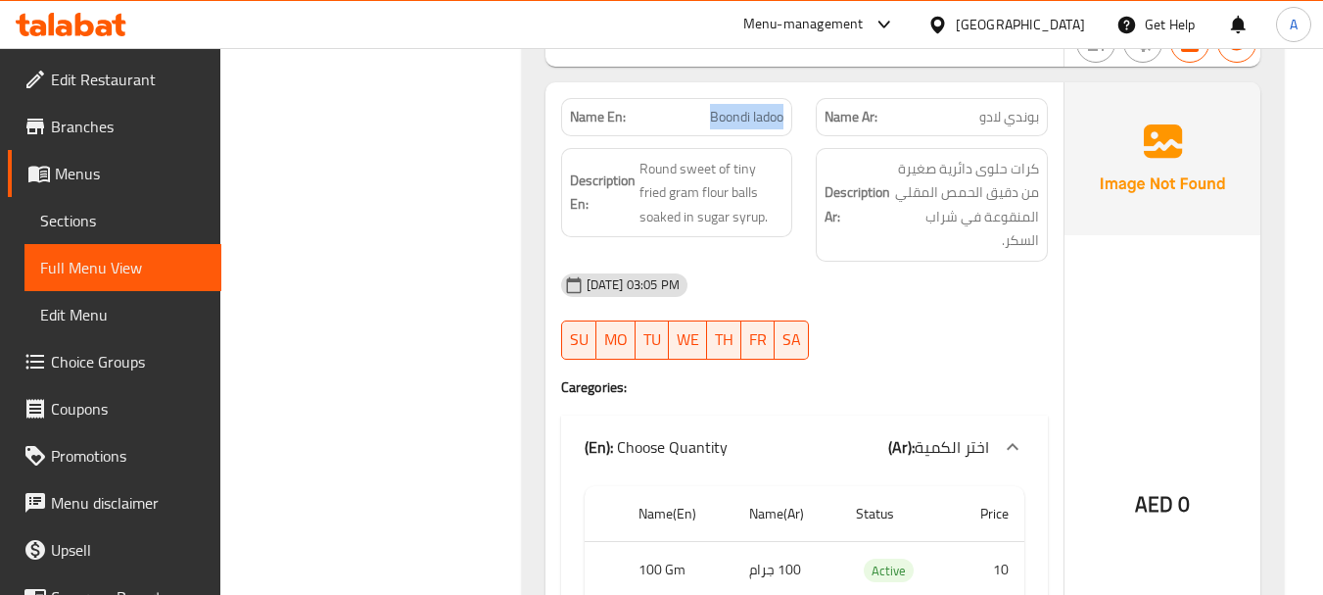
scroll to position [7640, 0]
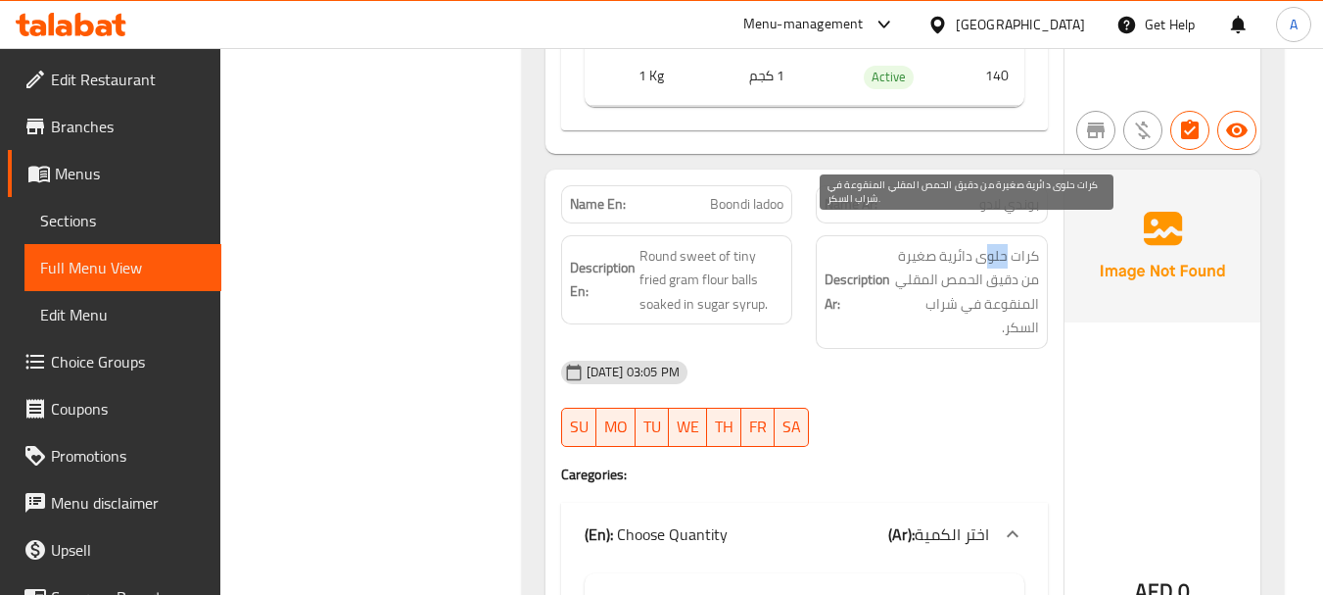
click at [989, 244] on span "كرات حلوى دائرية صغيرة من دقيق الحمص المقلي المنقوعة في شراب السكر." at bounding box center [966, 292] width 145 height 96
drag, startPoint x: 923, startPoint y: 232, endPoint x: 894, endPoint y: 255, distance: 36.3
click at [886, 244] on h6 "Description Ar: كرات حلوى دائرية صغيرة من دقيق الحمص المقلي المنقوعة في شراب ال…" at bounding box center [932, 292] width 215 height 96
drag, startPoint x: 1019, startPoint y: 257, endPoint x: 938, endPoint y: 263, distance: 80.6
click at [938, 263] on span "كرات حلوى دائرية صغيرة من دقيق الحمص المقلي المنقوعة في شراب السكر." at bounding box center [966, 292] width 145 height 96
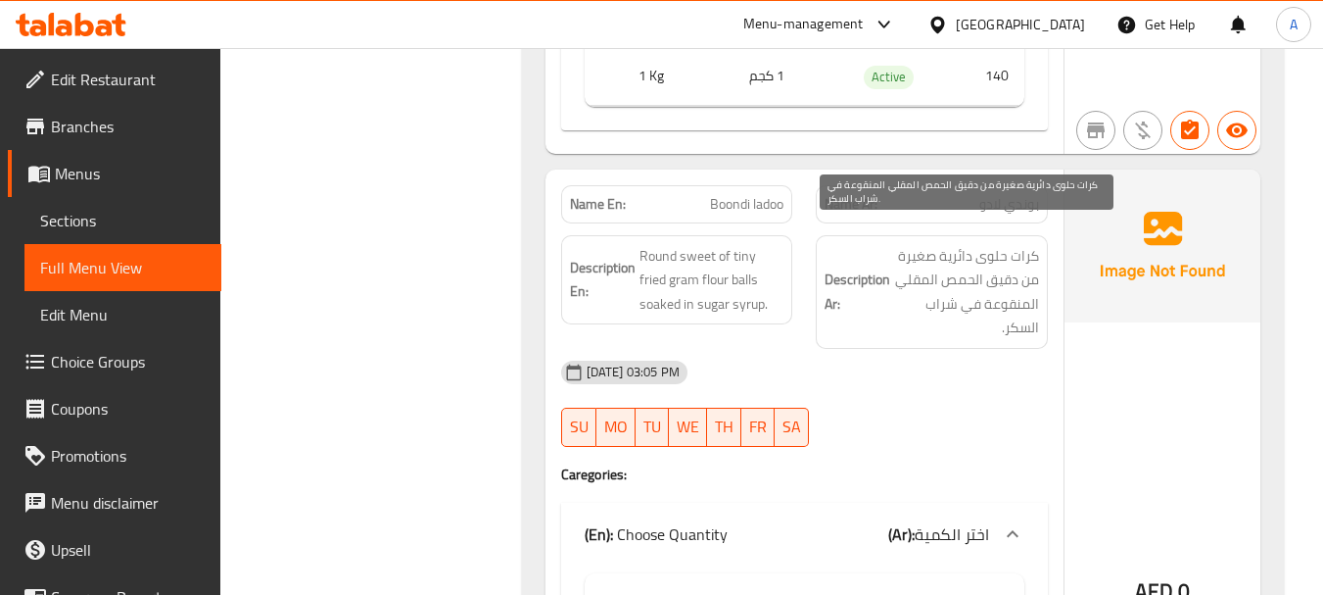
click at [935, 265] on span "كرات حلوى دائرية صغيرة من دقيق الحمص المقلي المنقوعة في شراب السكر." at bounding box center [966, 292] width 145 height 96
drag, startPoint x: 935, startPoint y: 265, endPoint x: 954, endPoint y: 285, distance: 27.0
click at [966, 285] on span "كرات حلوى دائرية صغيرة من دقيق الحمص المقلي المنقوعة في شراب السكر." at bounding box center [966, 292] width 145 height 96
click at [1008, 308] on span "كرات حلوى دائرية صغيرة من دقيق الحمص المقلي المنقوعة في شراب السكر." at bounding box center [966, 292] width 145 height 96
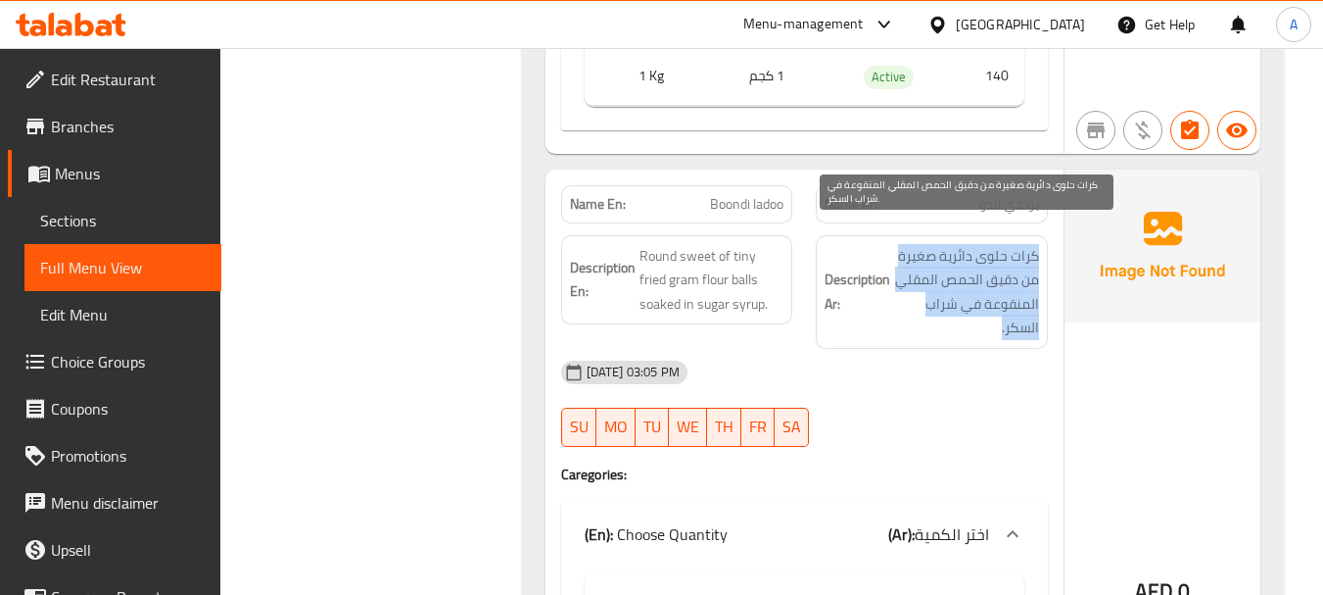
click at [1008, 308] on span "كرات حلوى دائرية صغيرة من دقيق الحمص المقلي المنقوعة في شراب السكر." at bounding box center [966, 292] width 145 height 96
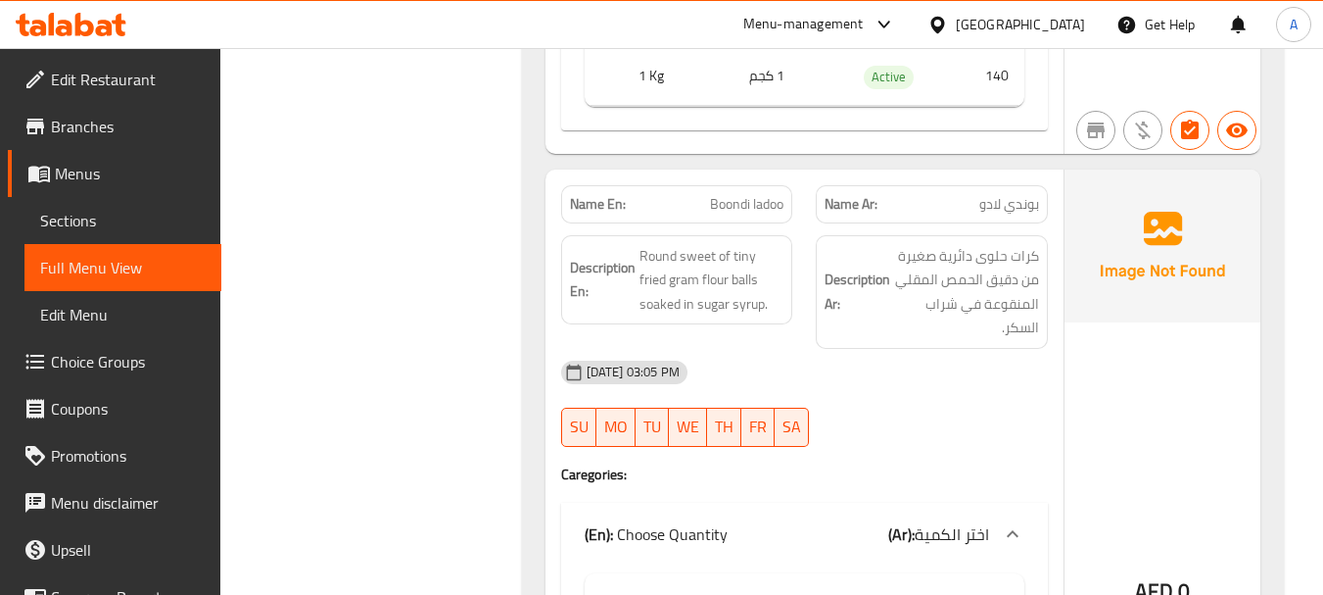
click at [964, 349] on div "19-08-2025 03:05 PM" at bounding box center [804, 372] width 510 height 47
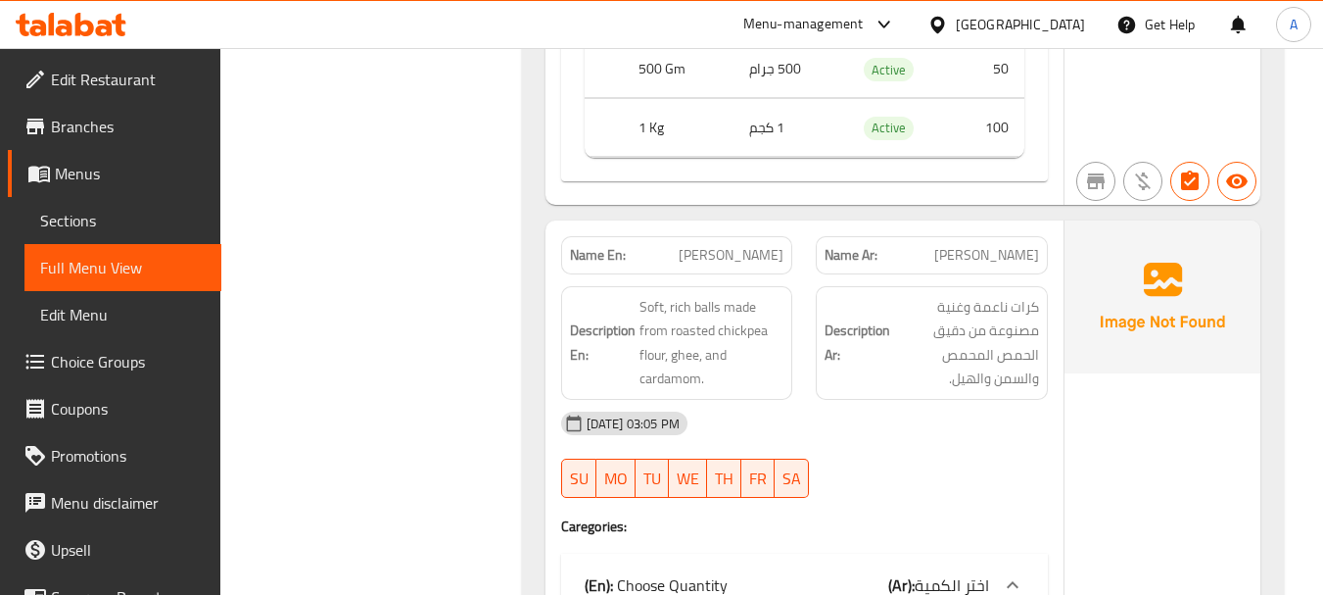
scroll to position [8521, 0]
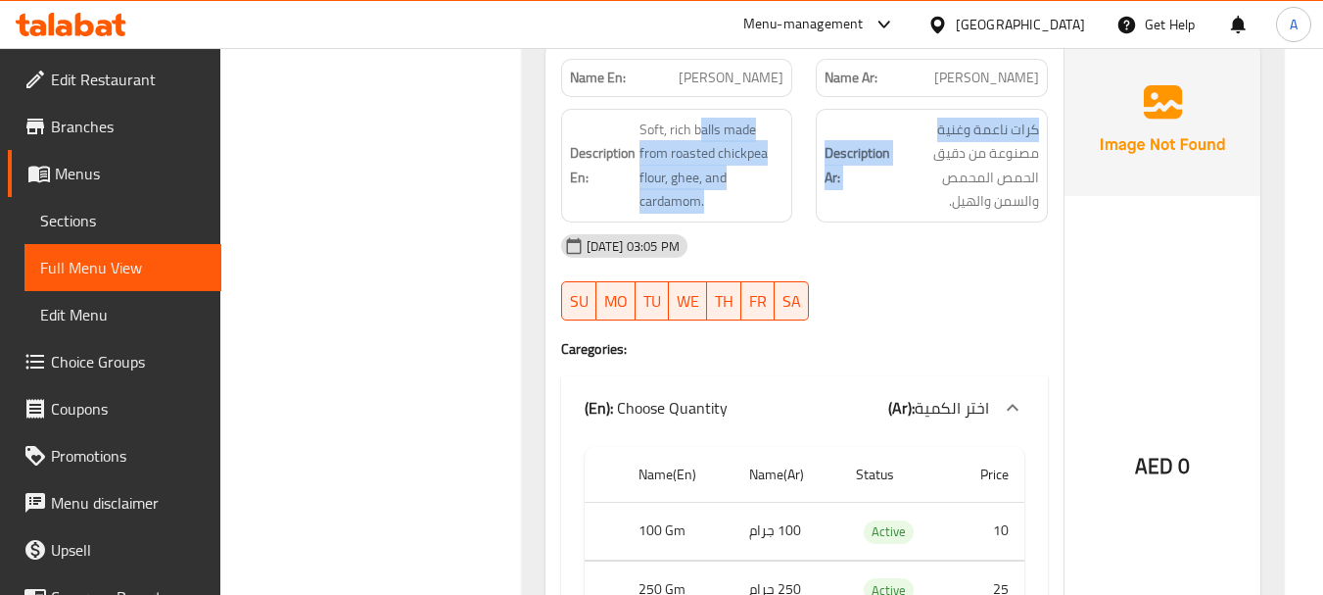
drag, startPoint x: 700, startPoint y: 76, endPoint x: 917, endPoint y: 184, distance: 241.8
click at [886, 116] on div "Description En: Soft, rich balls made from roasted chickpea flour, ghee, and ca…" at bounding box center [804, 165] width 510 height 137
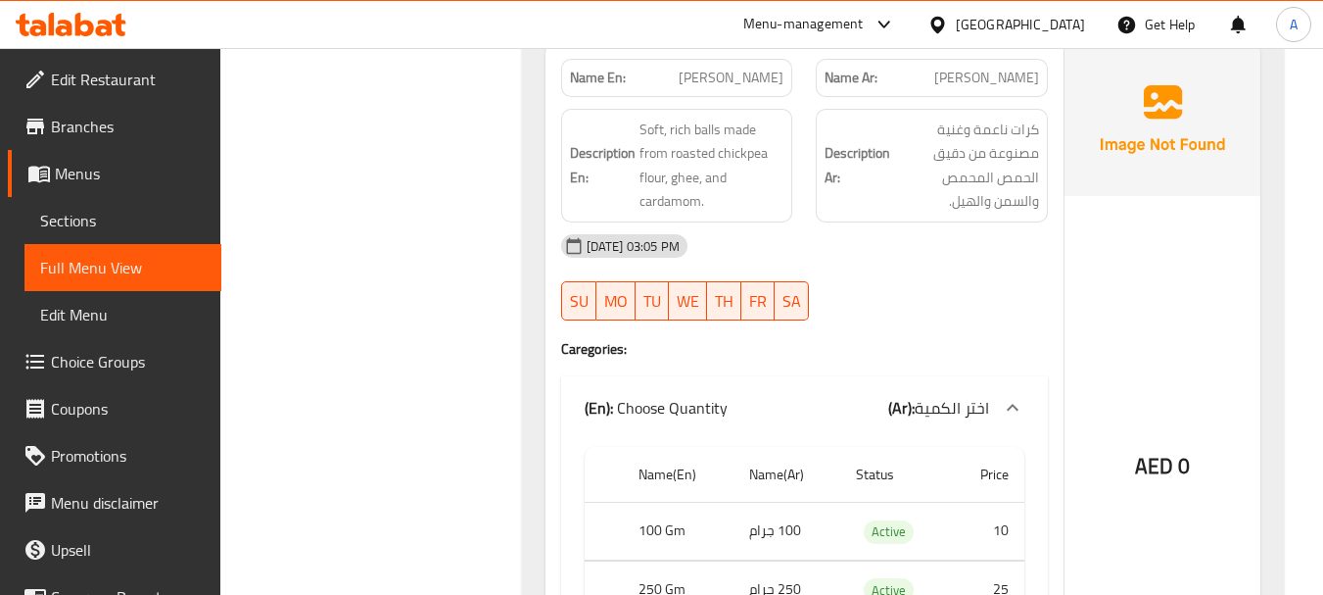
click at [929, 237] on div "19-08-2025 03:05 PM" at bounding box center [804, 245] width 510 height 47
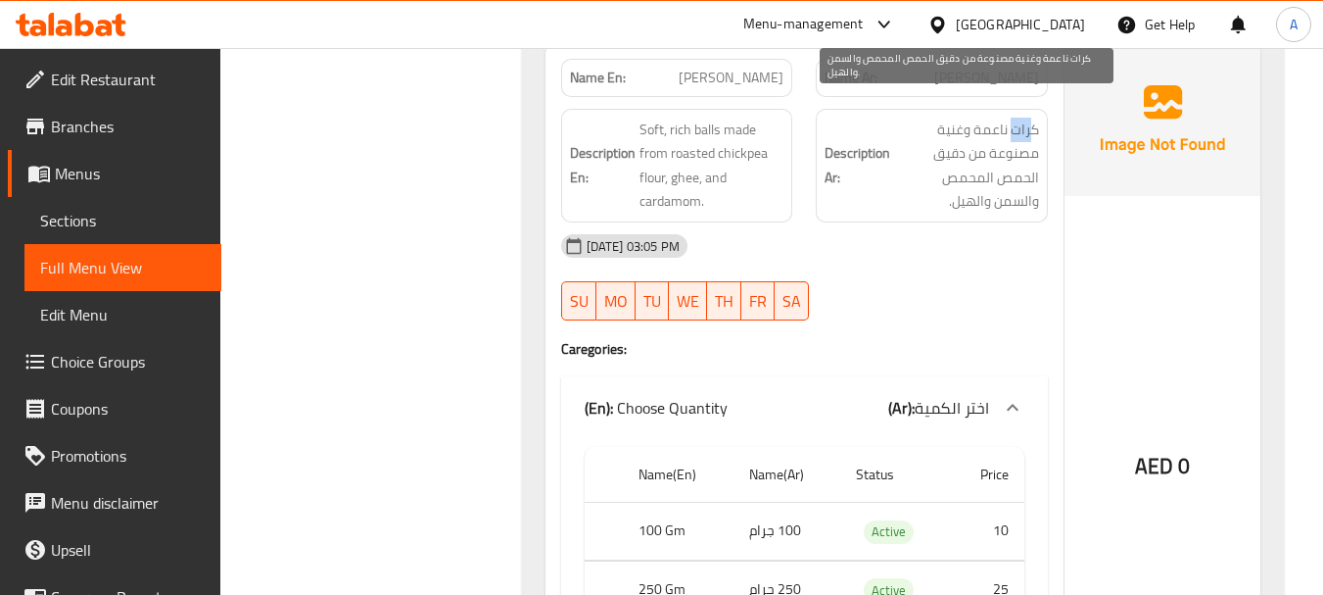
drag, startPoint x: 1034, startPoint y: 109, endPoint x: 1015, endPoint y: 110, distance: 19.6
click at [1015, 118] on span "كرات ناعمة وغنية مصنوعة من دقيق الحمص المحمص والسمن والهيل." at bounding box center [966, 166] width 145 height 96
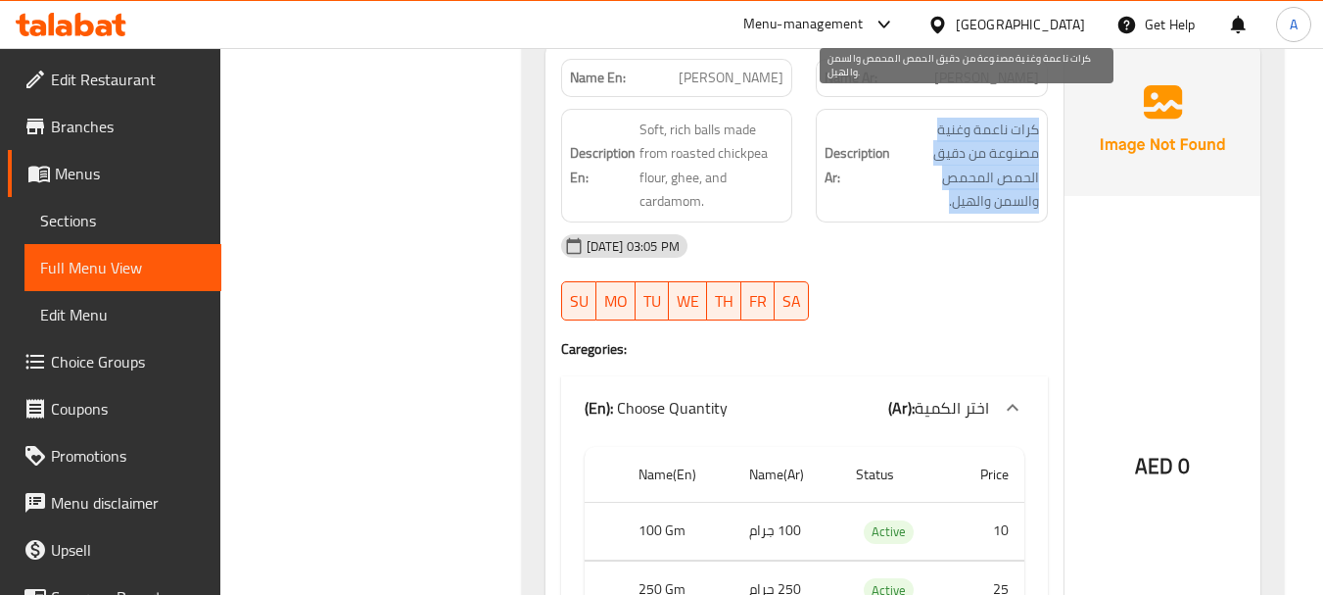
click at [1015, 118] on span "كرات ناعمة وغنية مصنوعة من دقيق الحمص المحمص والسمن والهيل." at bounding box center [966, 166] width 145 height 96
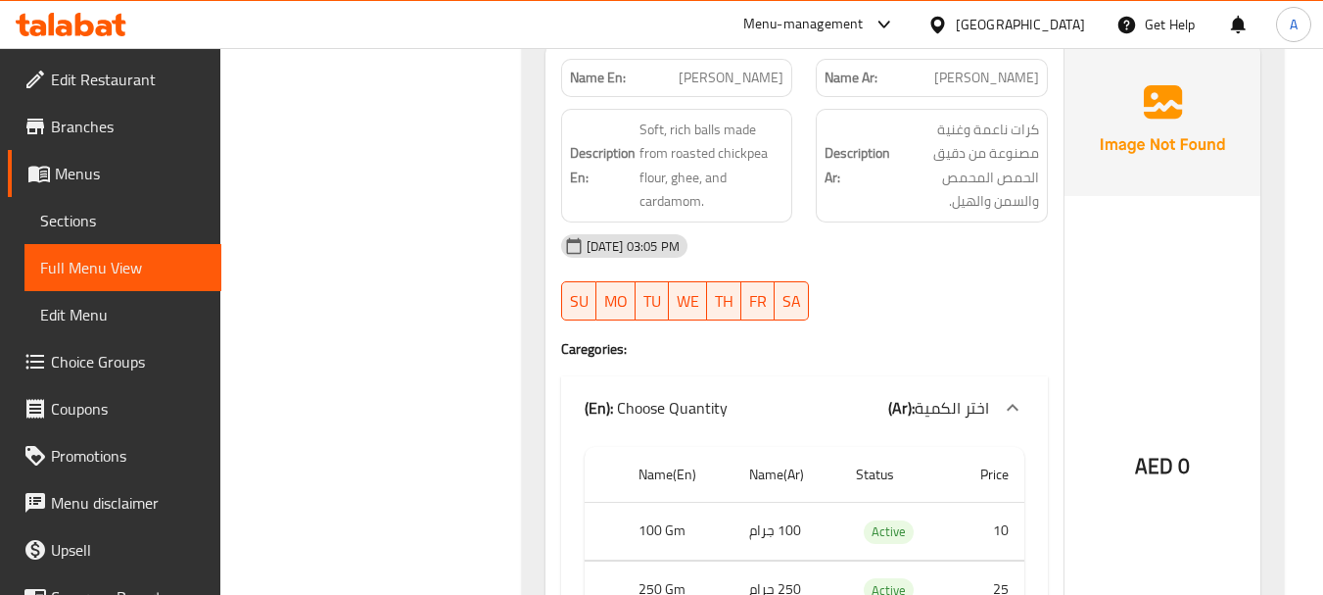
click at [943, 222] on div "19-08-2025 03:05 PM" at bounding box center [804, 245] width 510 height 47
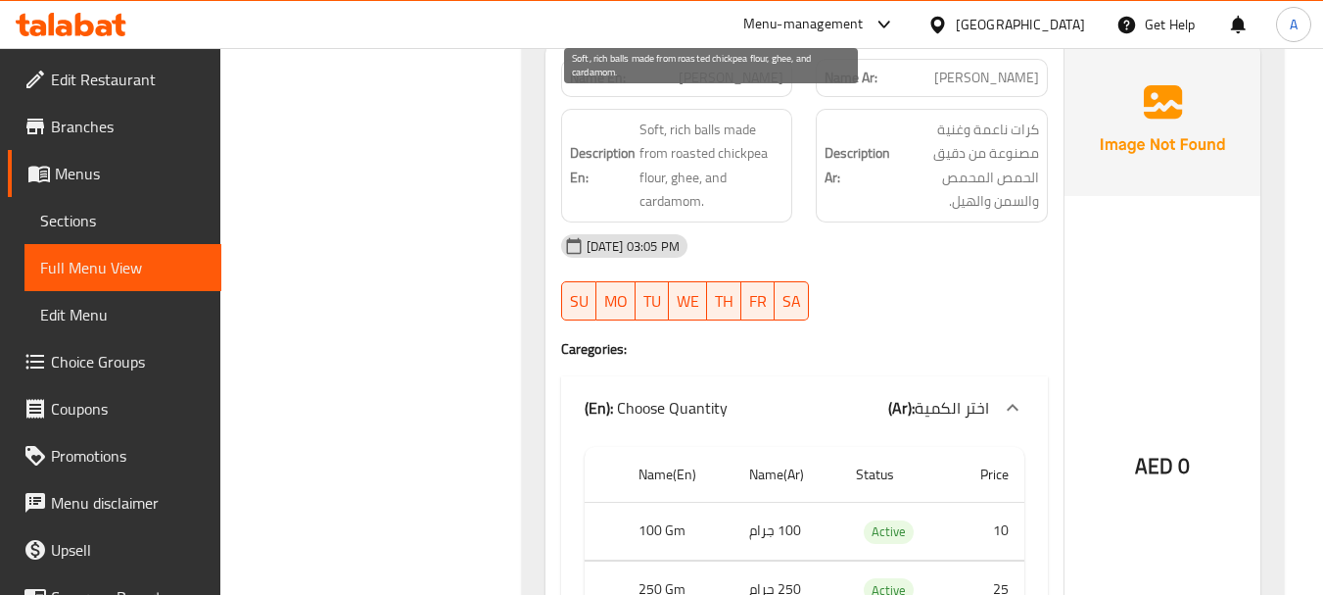
click at [700, 118] on span "Soft, rich balls made from roasted chickpea flour, ghee, and cardamom." at bounding box center [712, 166] width 145 height 96
drag, startPoint x: 700, startPoint y: 109, endPoint x: 642, endPoint y: 101, distance: 59.3
click at [642, 118] on span "Soft, rich balls made from roasted chickpea flour, ghee, and cardamom." at bounding box center [712, 166] width 145 height 96
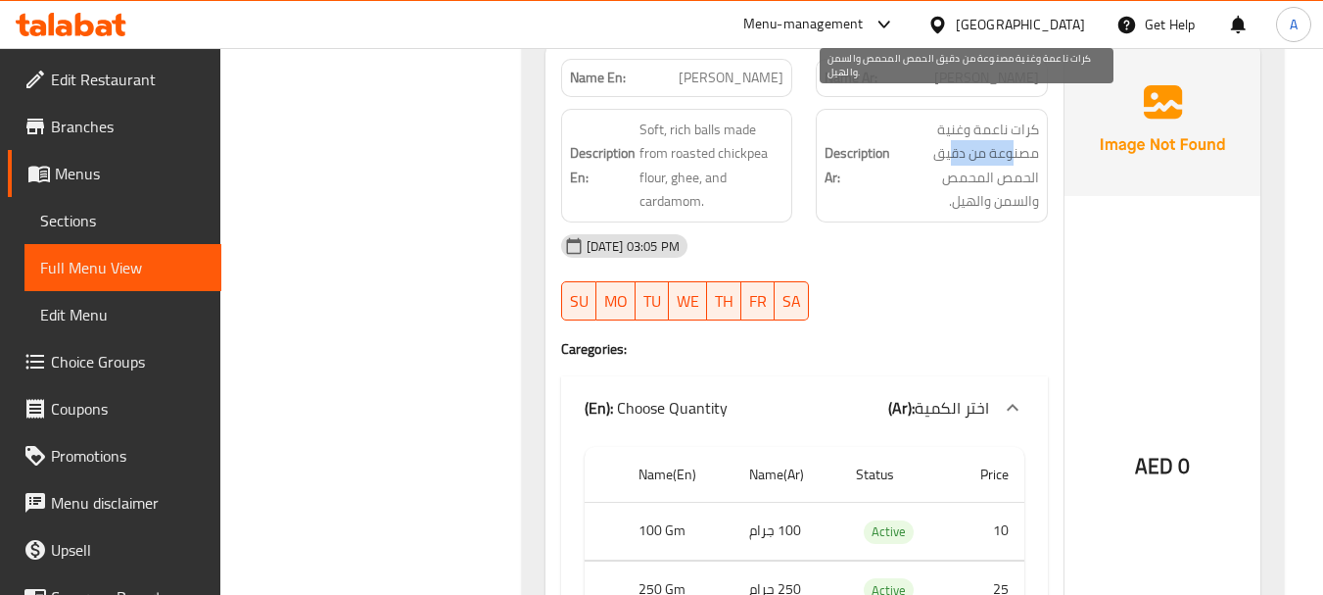
drag, startPoint x: 998, startPoint y: 134, endPoint x: 950, endPoint y: 133, distance: 48.0
click at [950, 133] on span "كرات ناعمة وغنية مصنوعة من دقيق الحمص المحمص والسمن والهيل." at bounding box center [966, 166] width 145 height 96
click at [1006, 151] on span "كرات ناعمة وغنية مصنوعة من دقيق الحمص المحمص والسمن والهيل." at bounding box center [966, 166] width 145 height 96
click at [1018, 158] on span "كرات ناعمة وغنية مصنوعة من دقيق الحمص المحمص والسمن والهيل." at bounding box center [966, 166] width 145 height 96
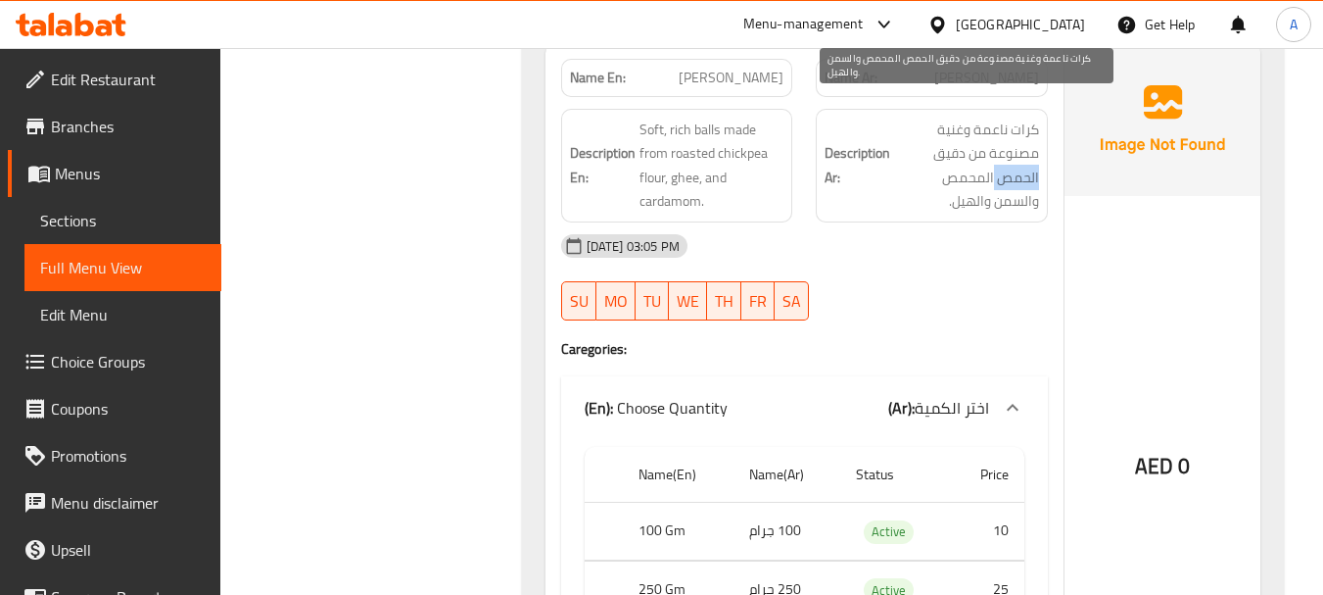
click at [1017, 158] on span "كرات ناعمة وغنية مصنوعة من دقيق الحمص المحمص والسمن والهيل." at bounding box center [966, 166] width 145 height 96
click at [1016, 158] on span "كرات ناعمة وغنية مصنوعة من دقيق الحمص المحمص والسمن والهيل." at bounding box center [966, 166] width 145 height 96
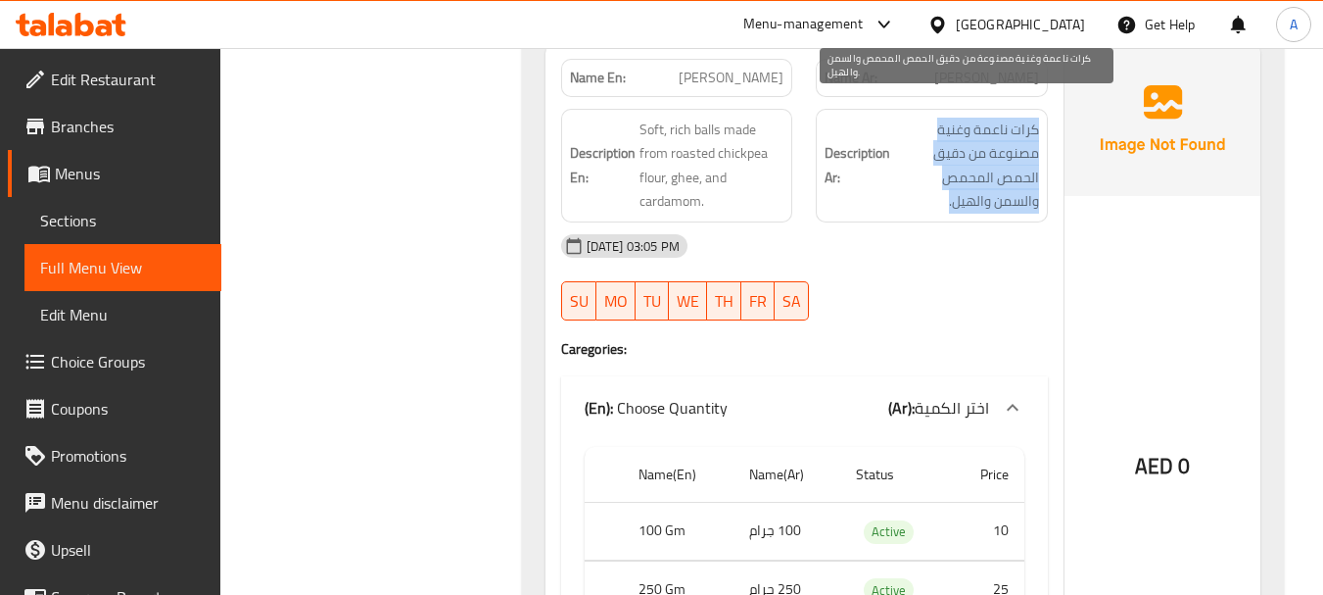
drag, startPoint x: 1016, startPoint y: 158, endPoint x: 934, endPoint y: 160, distance: 81.3
click at [934, 160] on span "كرات ناعمة وغنية مصنوعة من دقيق الحمص المحمص والسمن والهيل." at bounding box center [966, 166] width 145 height 96
click at [960, 157] on span "كرات ناعمة وغنية مصنوعة من دقيق الحمص المحمص والسمن والهيل." at bounding box center [966, 166] width 145 height 96
drag, startPoint x: 960, startPoint y: 157, endPoint x: 927, endPoint y: 157, distance: 33.3
click at [927, 157] on span "كرات ناعمة وغنية مصنوعة من دقيق الحمص المحمص والسمن والهيل." at bounding box center [966, 166] width 145 height 96
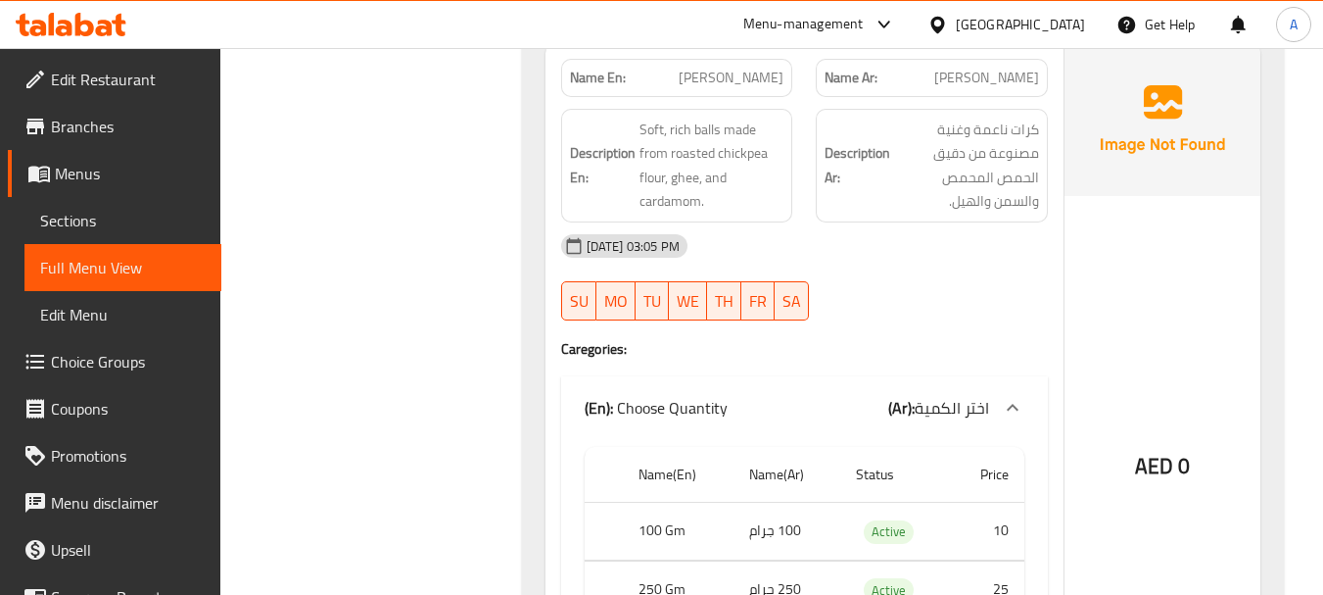
click at [942, 238] on div "19-08-2025 03:05 PM" at bounding box center [804, 245] width 510 height 47
drag, startPoint x: 635, startPoint y: 165, endPoint x: 840, endPoint y: 238, distance: 218.4
click at [815, 219] on div "Name En: Besan Ladoo Name Ar: بيسان لادو Description En: Soft, rich balls made …" at bounding box center [805, 412] width 518 height 739
click at [877, 286] on div "19-08-2025 03:05 PM SU MO TU WE TH FR SA" at bounding box center [804, 277] width 510 height 110
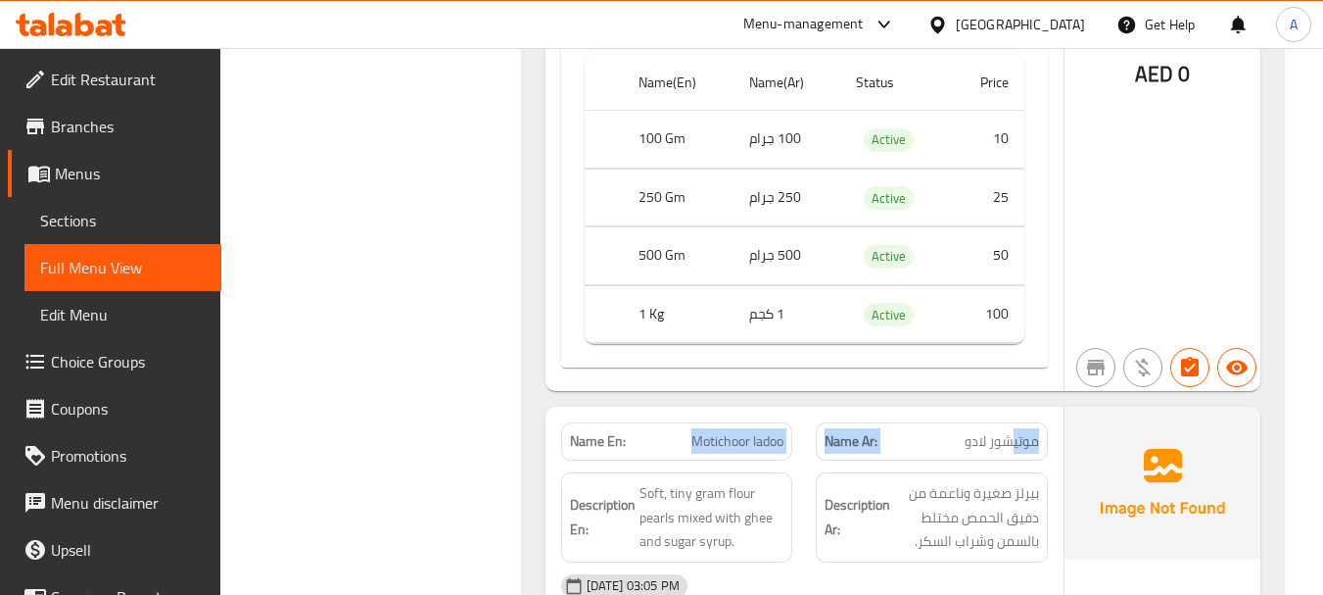
drag, startPoint x: 952, startPoint y: 423, endPoint x: 1069, endPoint y: 423, distance: 116.6
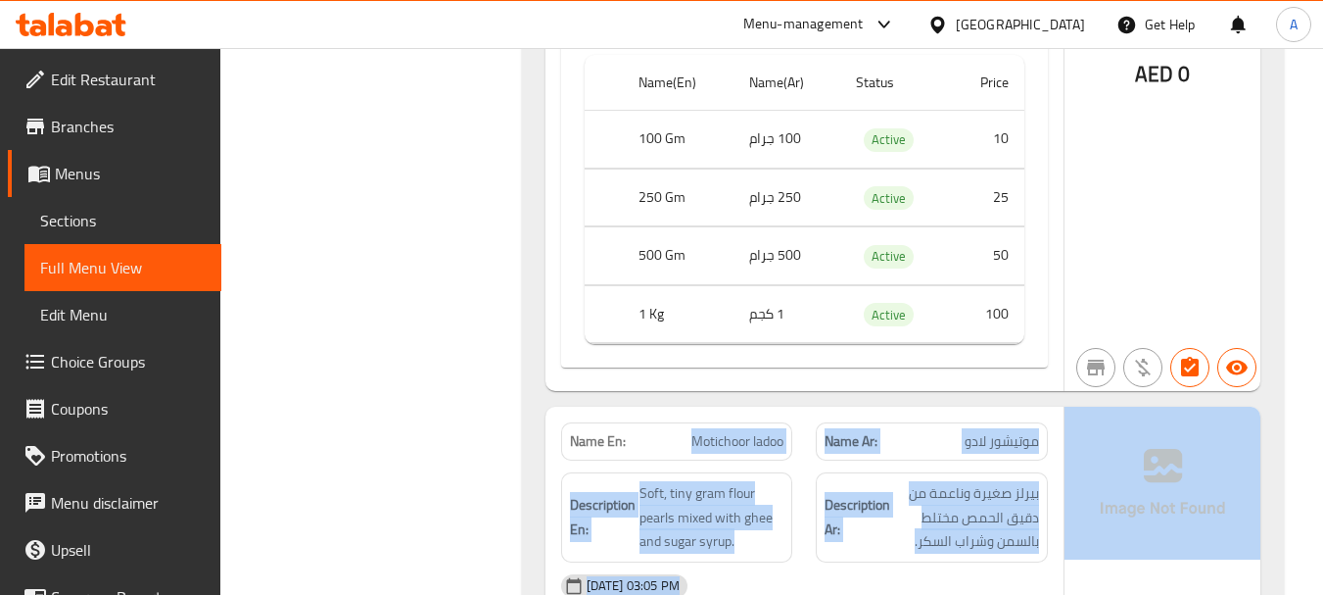
click at [1015, 431] on span "موتيشور لادو" at bounding box center [1002, 441] width 74 height 21
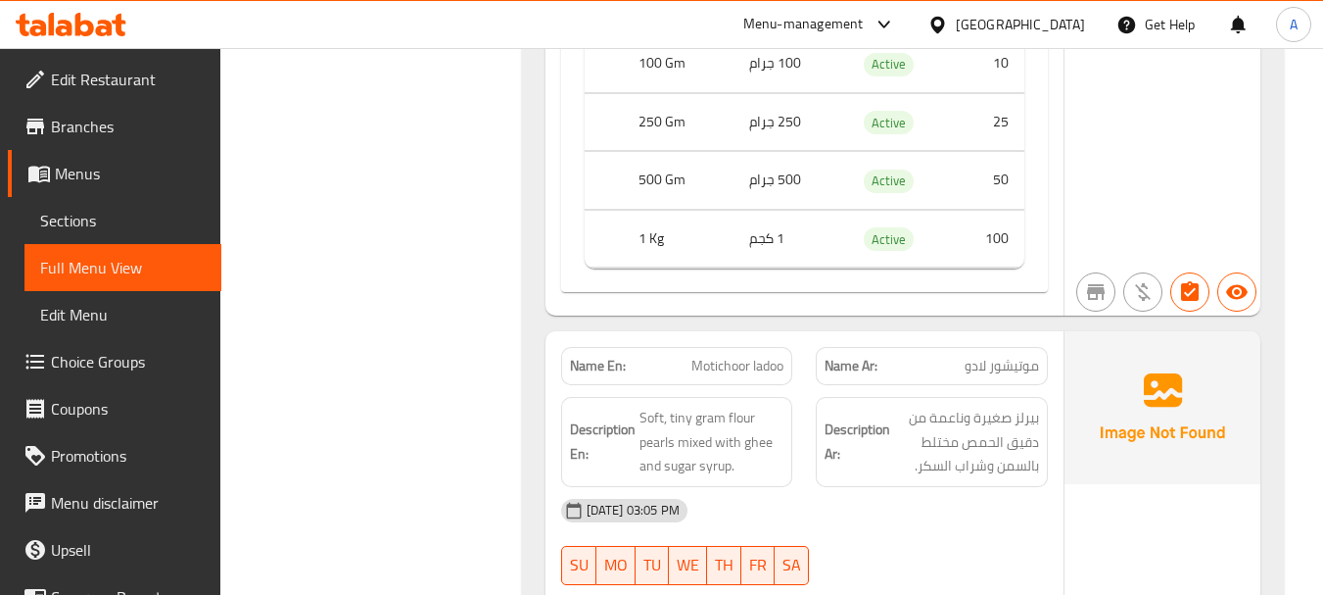
scroll to position [9207, 0]
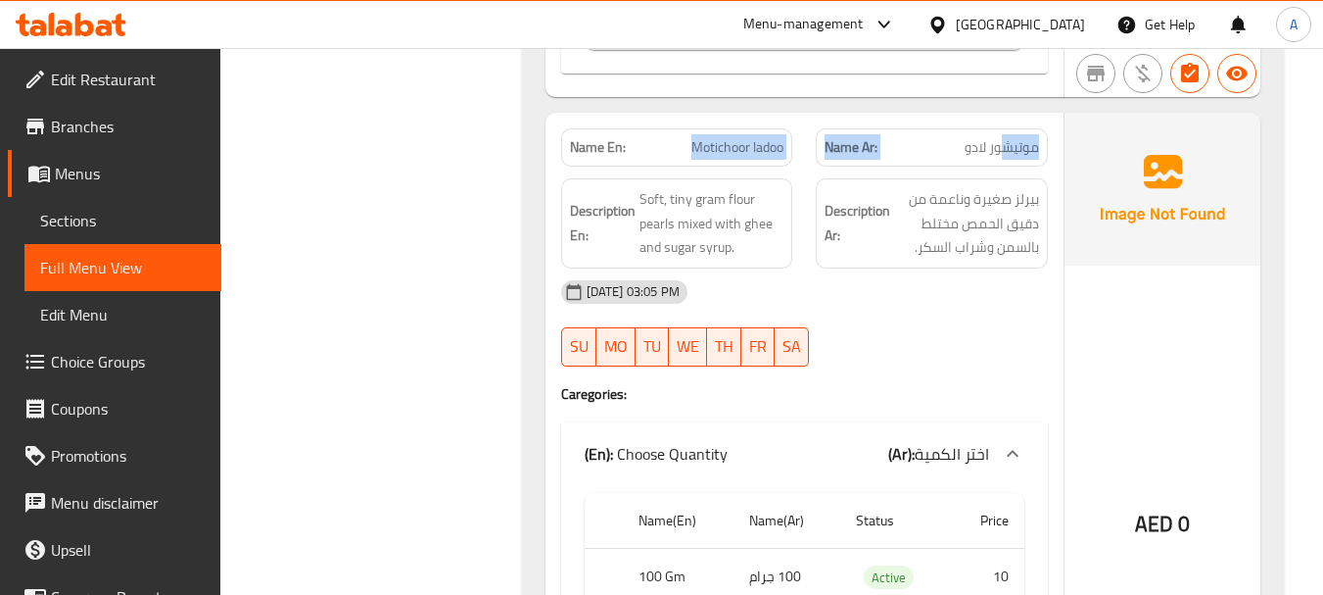
drag, startPoint x: 744, startPoint y: 116, endPoint x: 1002, endPoint y: 118, distance: 257.6
click at [1002, 118] on div "Name En: Motichoor ladoo Name Ar: موتيشور لادو" at bounding box center [804, 148] width 510 height 62
click at [994, 279] on div "19-08-2025 03:05 PM" at bounding box center [804, 291] width 510 height 47
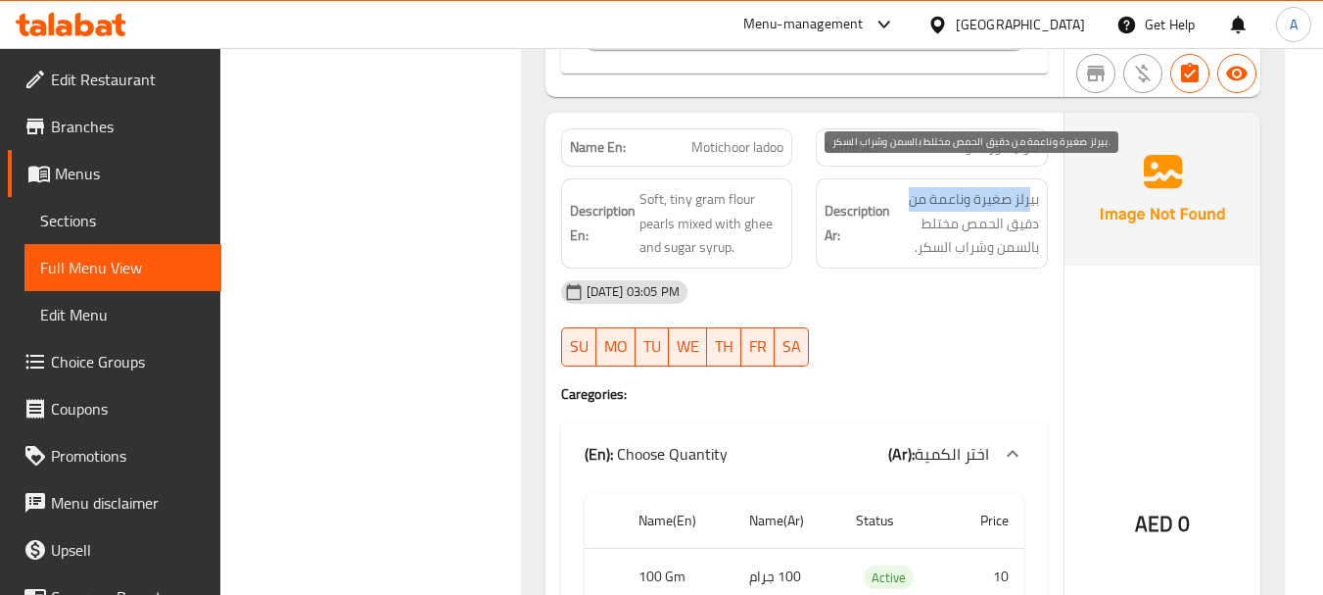
drag, startPoint x: 1030, startPoint y: 183, endPoint x: 897, endPoint y: 183, distance: 133.2
click at [897, 187] on span "بيرلز صغيرة وناعمة من دقيق الحمص مختلط بالسمن وشراب السكر." at bounding box center [966, 223] width 145 height 72
drag, startPoint x: 1023, startPoint y: 212, endPoint x: 942, endPoint y: 206, distance: 80.5
click at [942, 206] on span "بيرلز صغيرة وناعمة من دقيق الحمص مختلط بالسمن وشراب السكر." at bounding box center [966, 223] width 145 height 72
drag, startPoint x: 981, startPoint y: 234, endPoint x: 916, endPoint y: 232, distance: 65.7
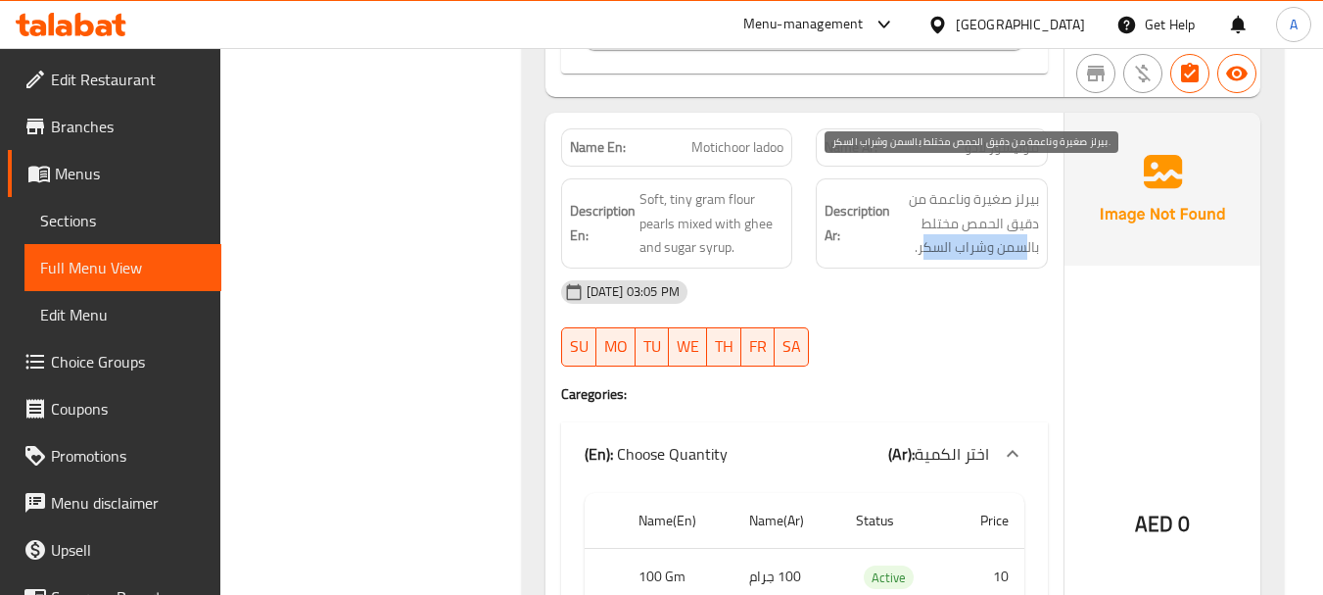
click at [921, 232] on span "بيرلز صغيرة وناعمة من دقيق الحمص مختلط بالسمن وشراب السكر." at bounding box center [966, 223] width 145 height 72
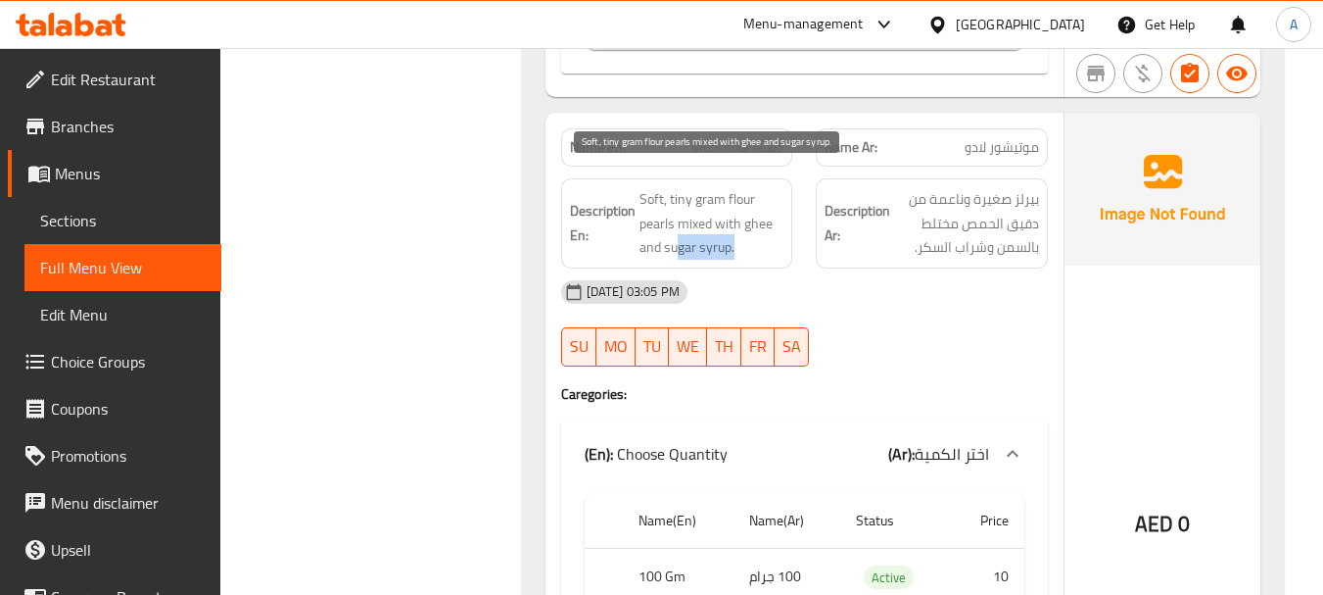
drag, startPoint x: 686, startPoint y: 234, endPoint x: 874, endPoint y: 301, distance: 199.5
click at [803, 251] on div "Name En: Motichoor ladoo Name Ar: موتيشور لادو Description En: Soft, tiny gram …" at bounding box center [805, 471] width 518 height 716
click at [882, 309] on div "19-08-2025 03:05 PM SU MO TU WE TH FR SA" at bounding box center [804, 323] width 510 height 110
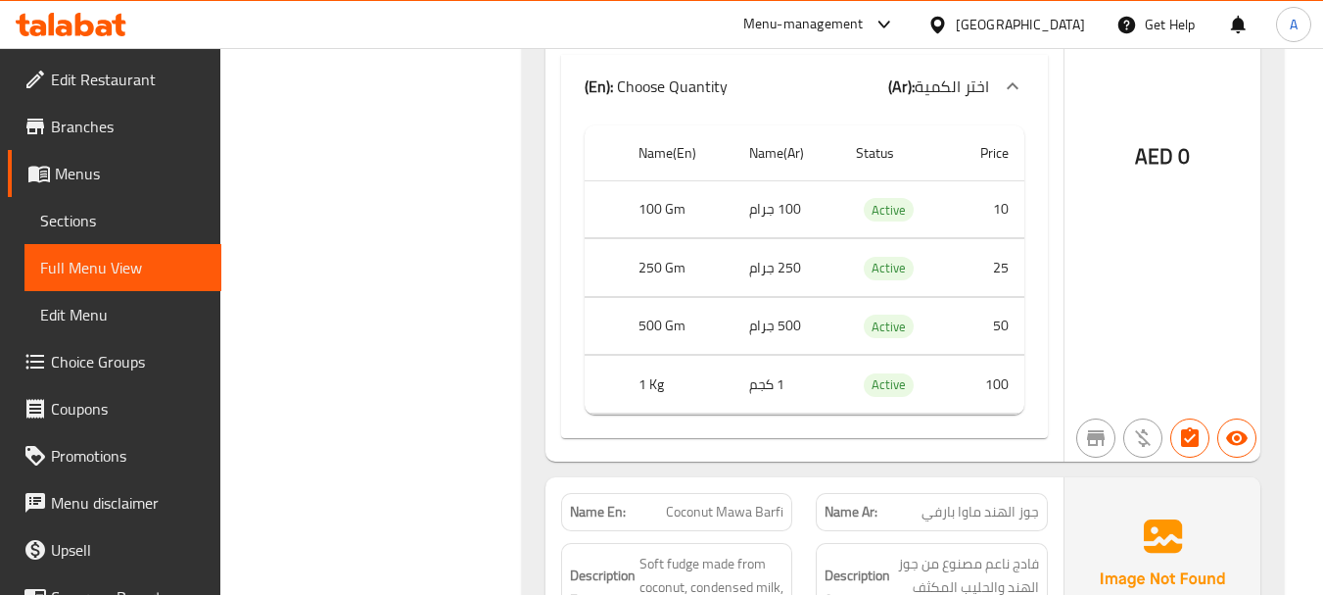
scroll to position [9697, 0]
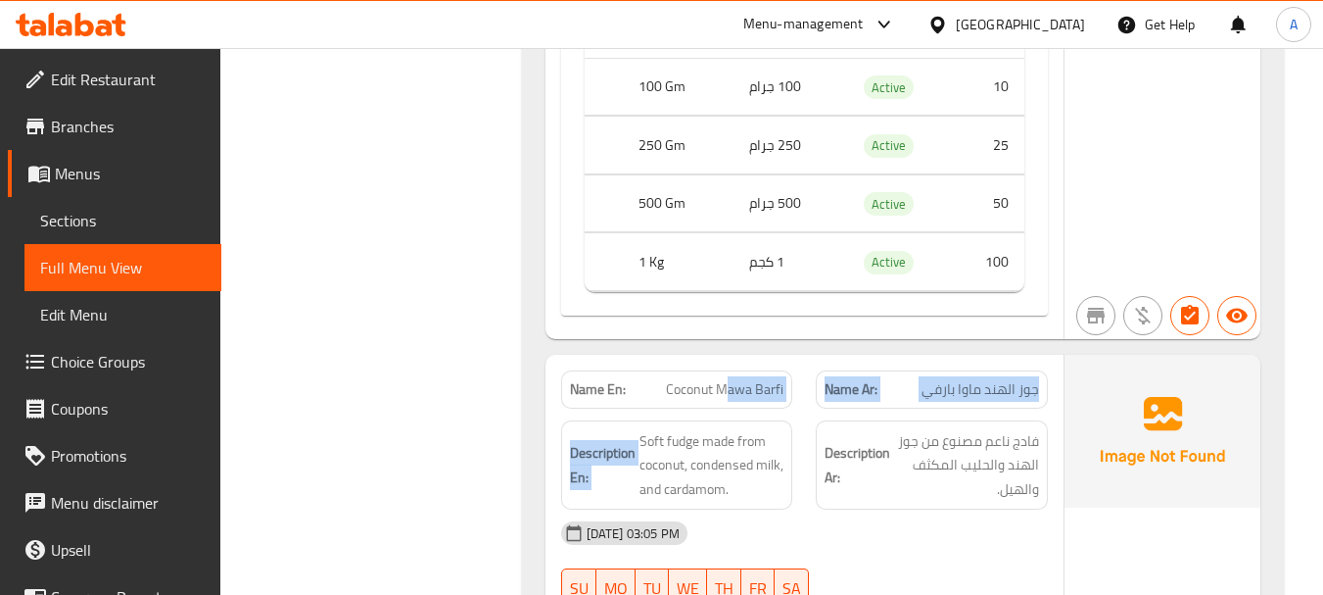
drag, startPoint x: 817, startPoint y: 378, endPoint x: 968, endPoint y: 381, distance: 150.9
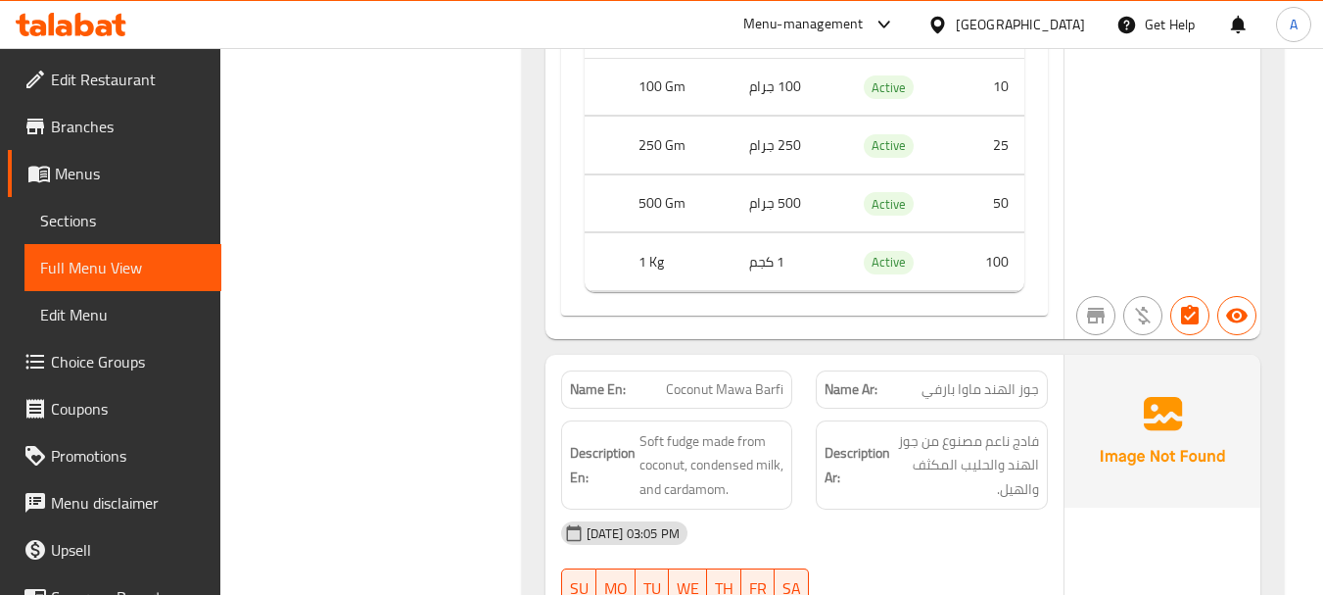
click at [975, 548] on div "19-08-2025 03:05 PM SU MO TU WE TH FR SA" at bounding box center [804, 564] width 510 height 110
drag, startPoint x: 878, startPoint y: 411, endPoint x: 949, endPoint y: 452, distance: 82.0
click at [955, 524] on div "19-08-2025 03:05 PM" at bounding box center [804, 532] width 510 height 47
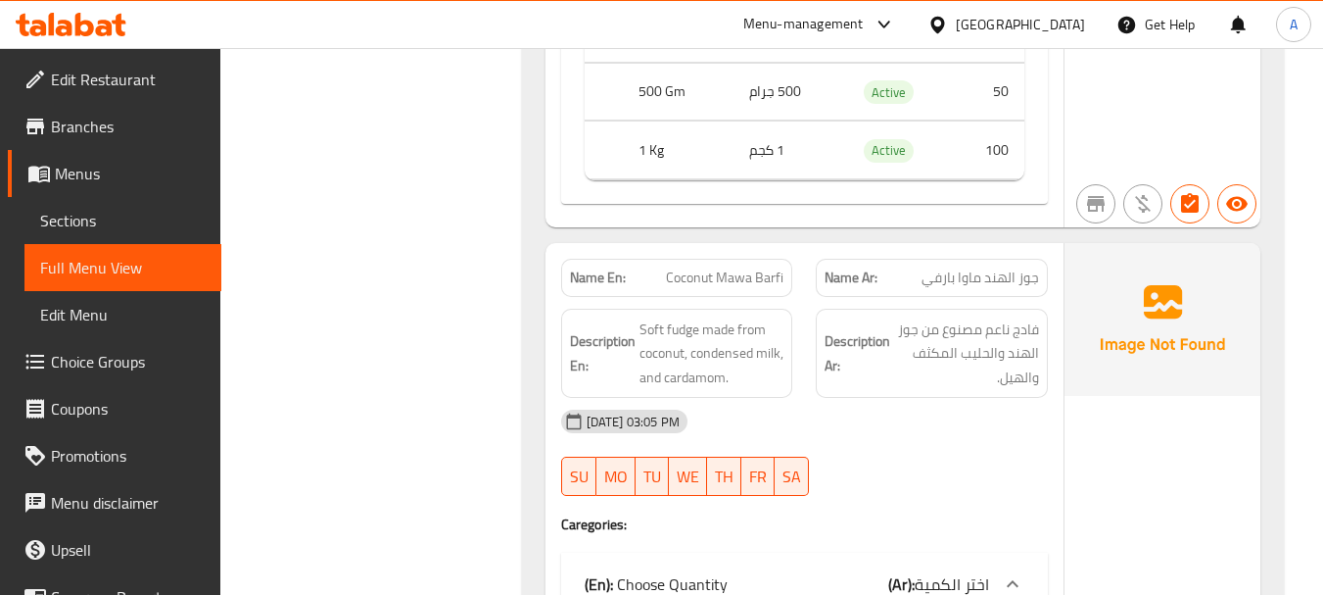
scroll to position [9990, 0]
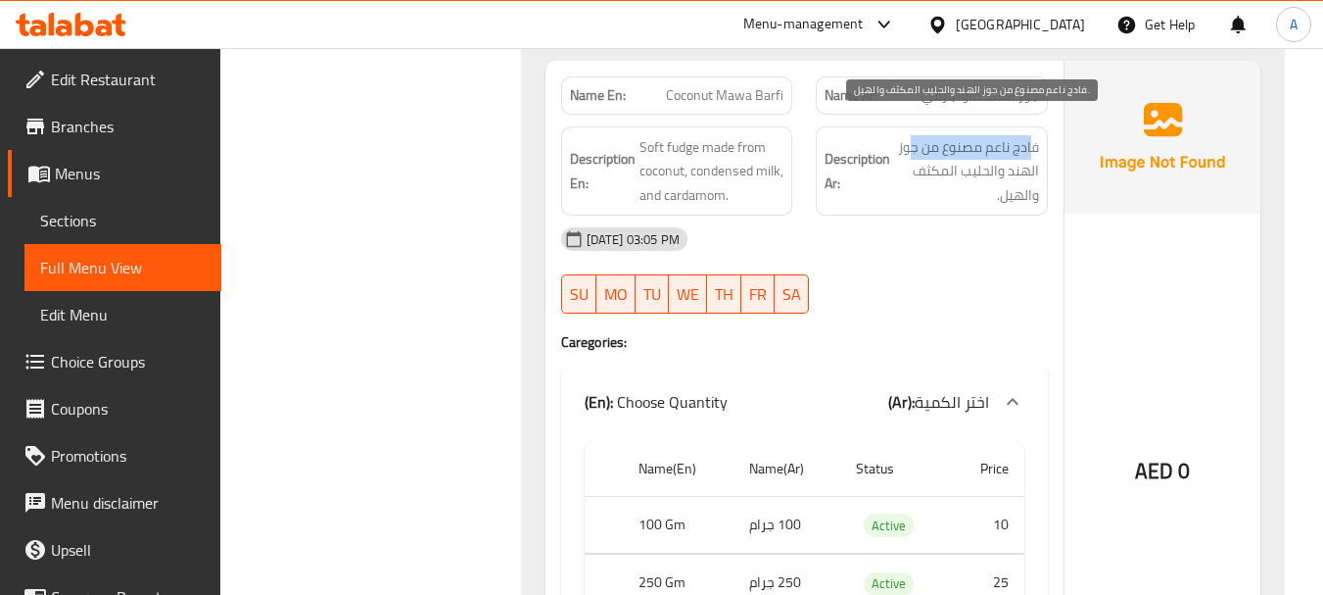
drag, startPoint x: 1030, startPoint y: 130, endPoint x: 914, endPoint y: 123, distance: 116.8
click at [914, 135] on span "فادج ناعم مصنوع من جوز الهند والحليب المكثف والهيل." at bounding box center [966, 171] width 145 height 72
drag, startPoint x: 1026, startPoint y: 155, endPoint x: 934, endPoint y: 157, distance: 92.1
click at [934, 157] on span "فادج ناعم مصنوع من جوز الهند والحليب المكثف والهيل." at bounding box center [966, 171] width 145 height 72
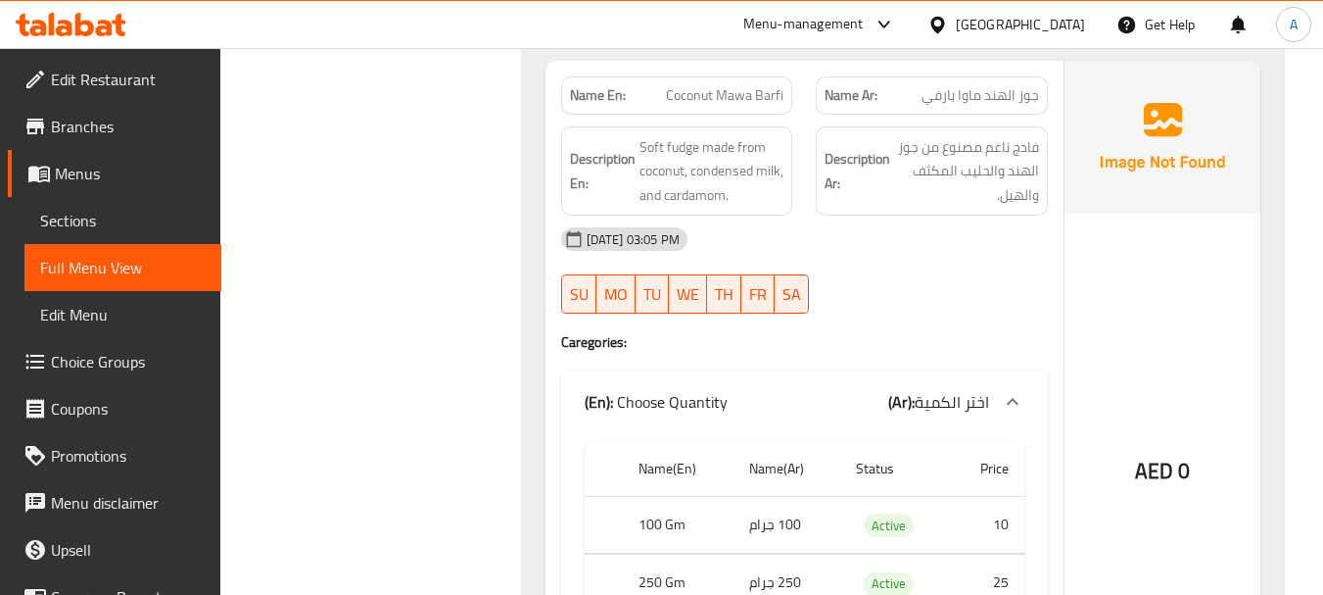
click at [950, 224] on div "19-08-2025 03:05 PM" at bounding box center [804, 238] width 510 height 47
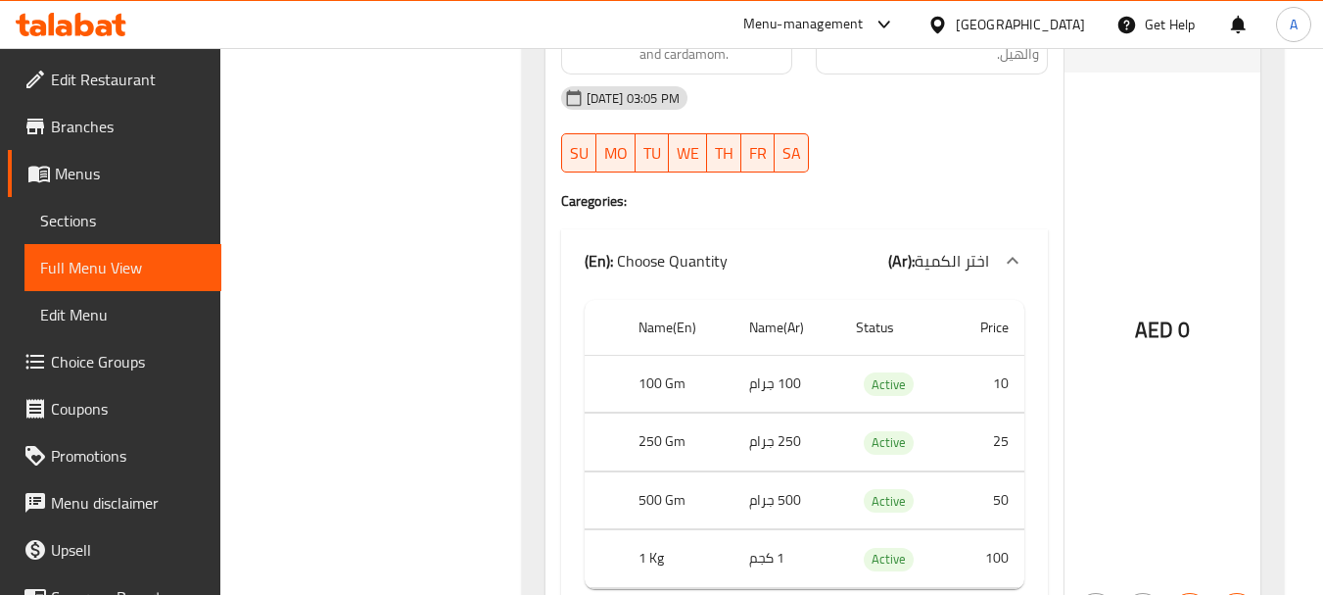
scroll to position [10382, 0]
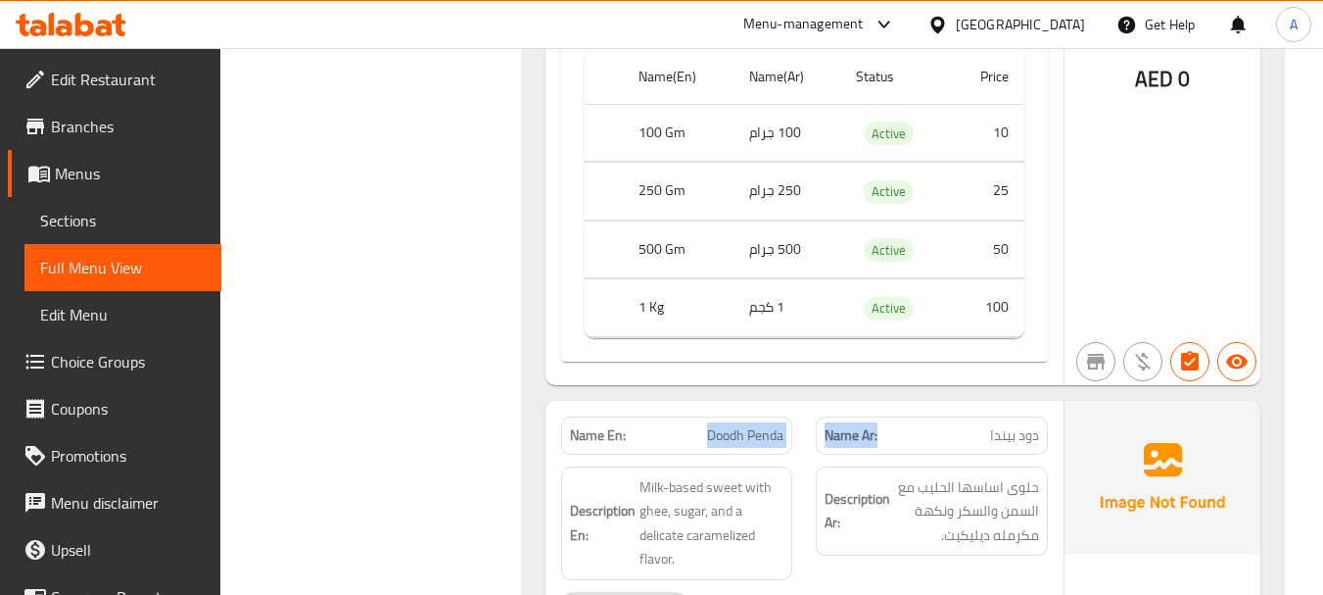
drag, startPoint x: 698, startPoint y: 417, endPoint x: 910, endPoint y: 421, distance: 211.6
click at [908, 421] on div "Name En: Doodh Penda Name Ar: دود بيندا" at bounding box center [804, 436] width 510 height 62
click at [1057, 418] on div "Name Ar: دود بيندا" at bounding box center [932, 436] width 256 height 62
click at [1043, 417] on div "Name Ar: دود بيندا" at bounding box center [932, 435] width 232 height 38
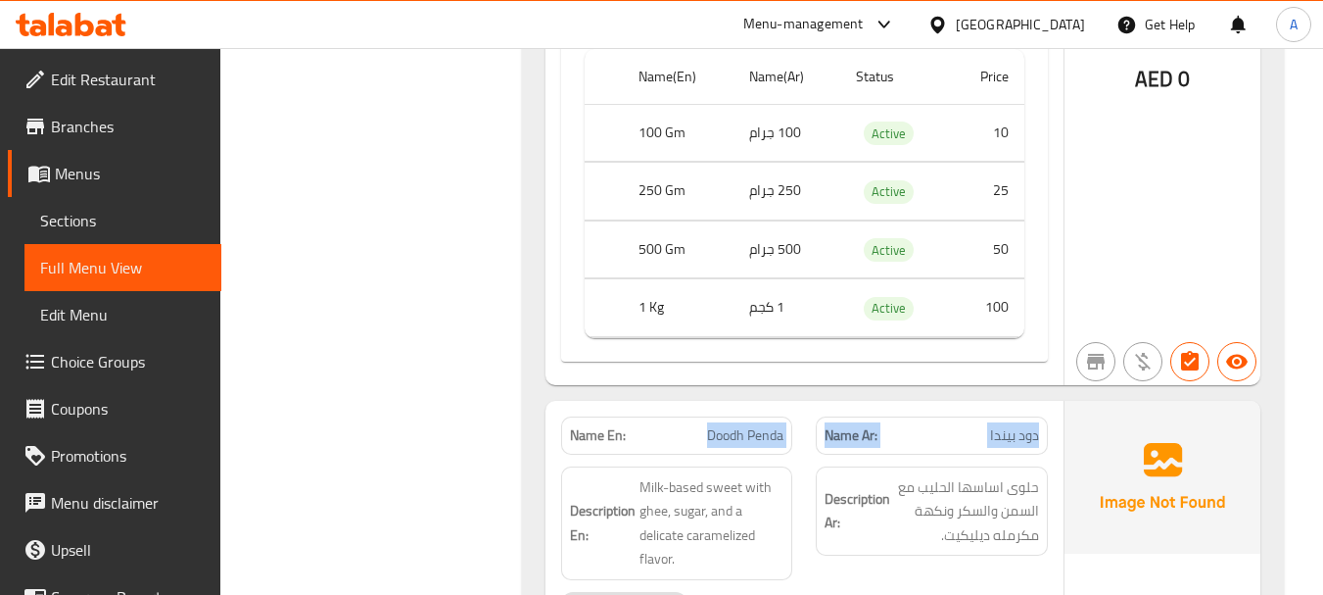
drag, startPoint x: 1041, startPoint y: 416, endPoint x: 739, endPoint y: 414, distance: 302.7
click at [739, 414] on div "Name En: Doodh Penda Name Ar: دود بيندا" at bounding box center [804, 436] width 510 height 62
click at [659, 425] on div "Name En: Doodh Penda" at bounding box center [677, 435] width 232 height 38
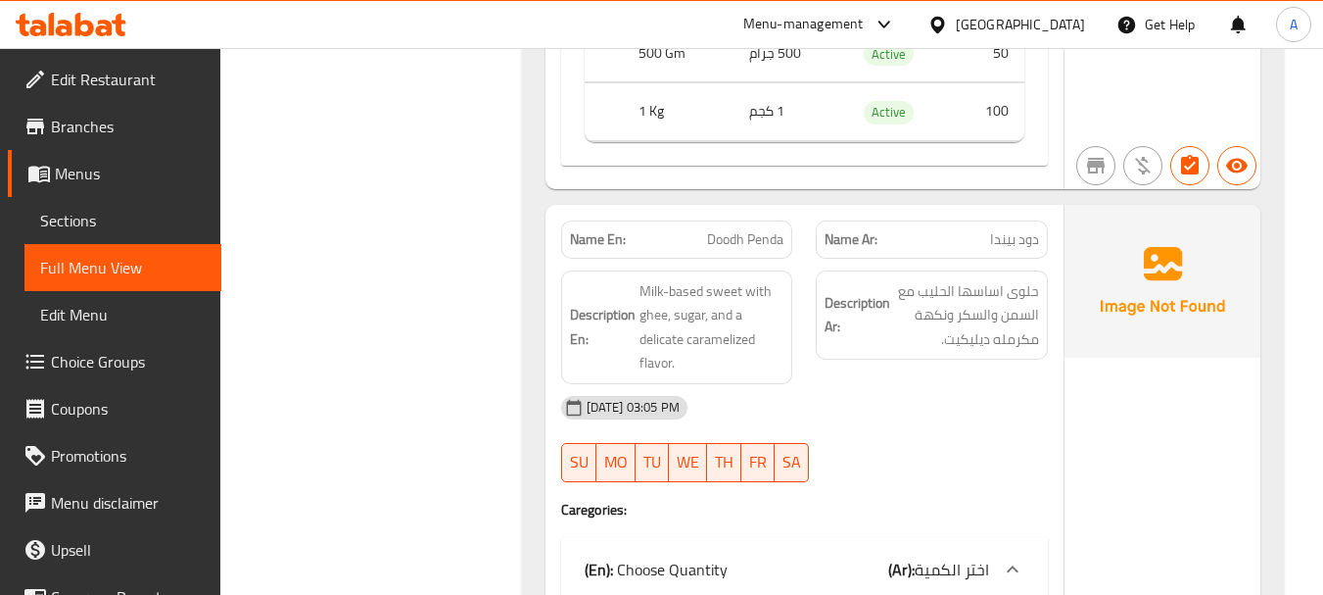
scroll to position [10676, 0]
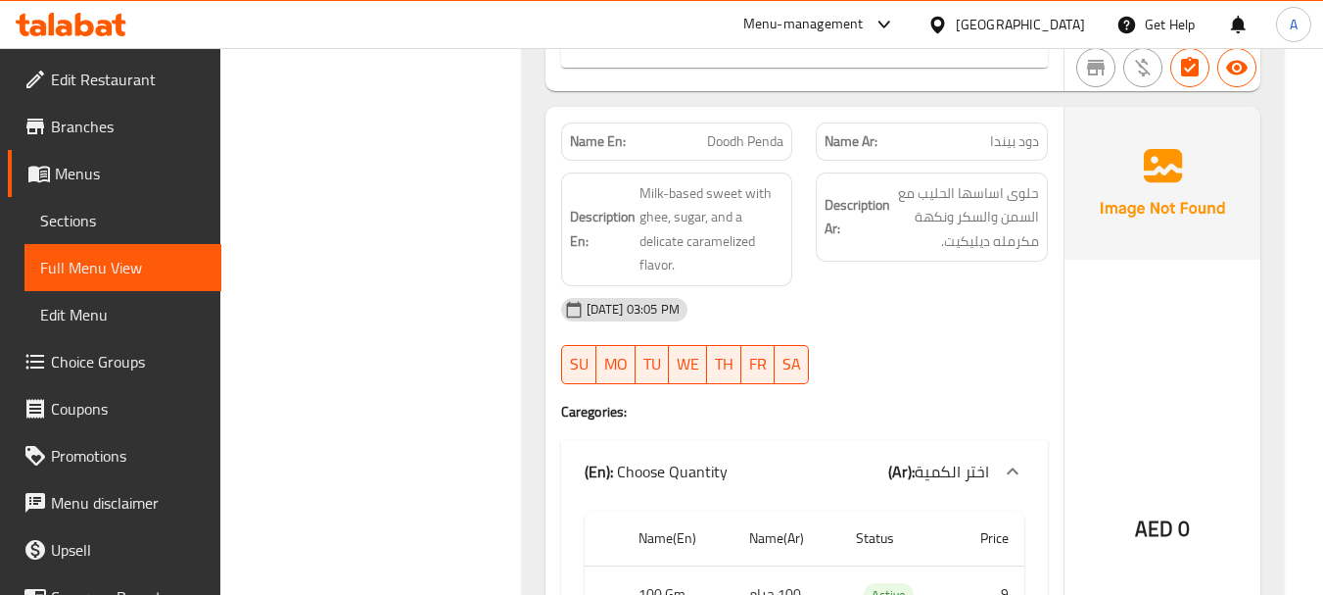
click at [991, 298] on div "19-08-2025 03:05 PM" at bounding box center [804, 309] width 510 height 47
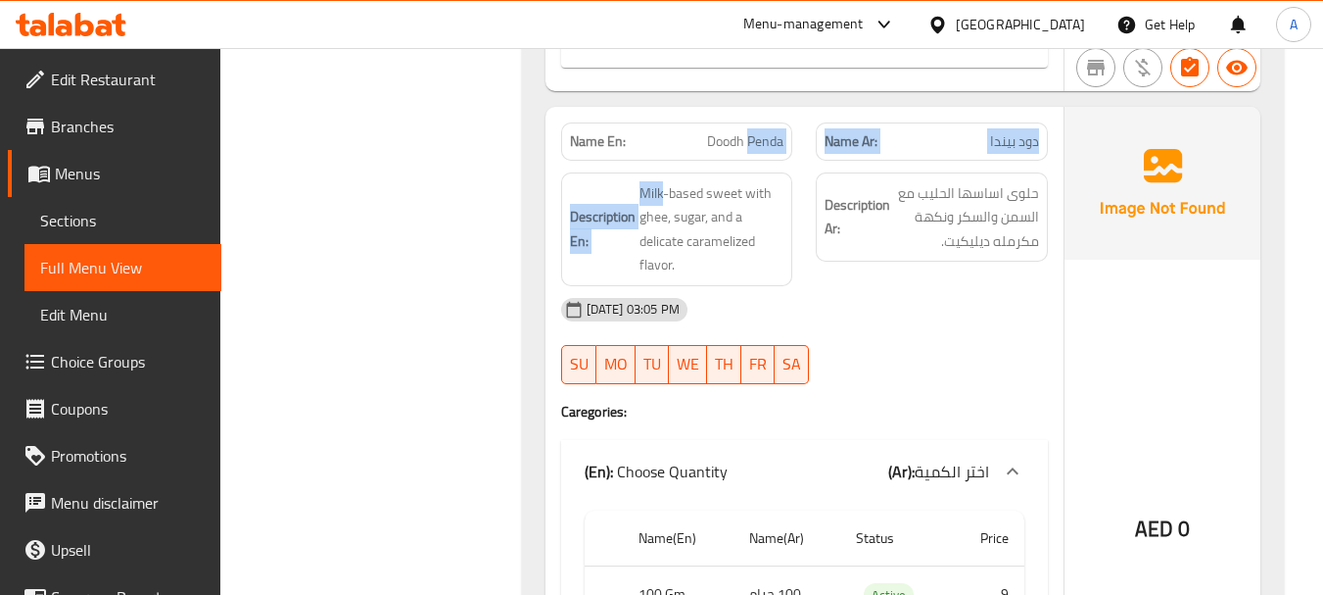
drag, startPoint x: 685, startPoint y: 134, endPoint x: 832, endPoint y: 147, distance: 147.5
click at [773, 137] on div "Name En: Doodh Penda Name Ar: دود بيندا Description En: Milk-based sweet with g…" at bounding box center [805, 476] width 518 height 739
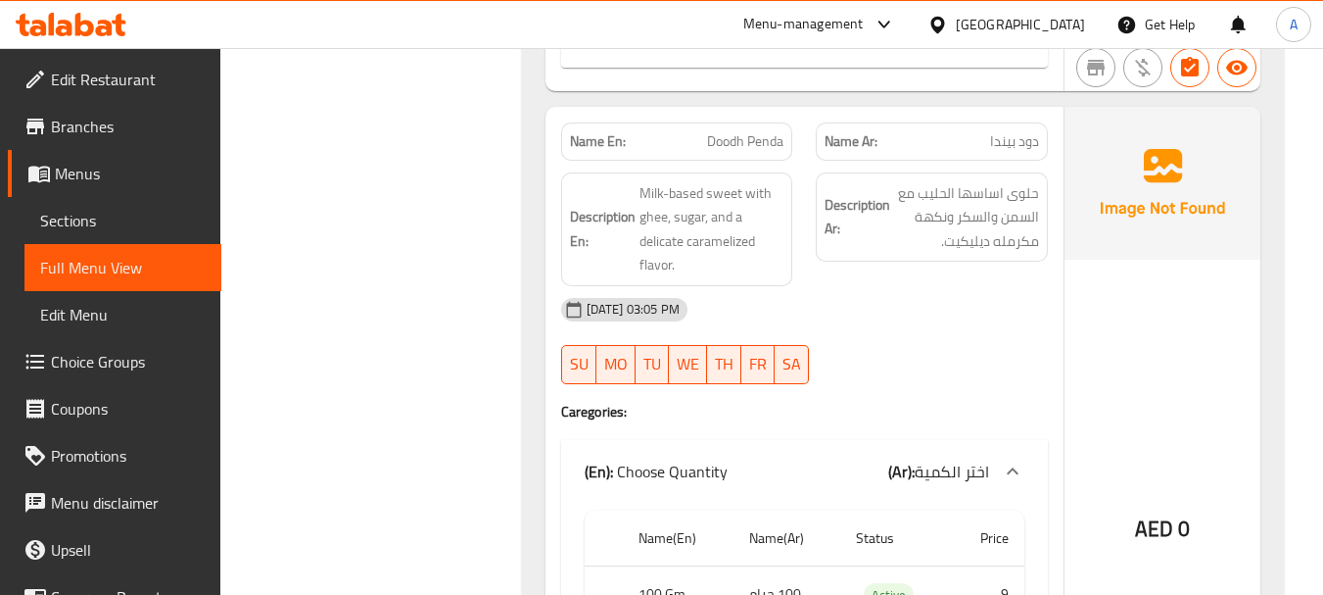
click at [895, 228] on span "حلوى اساسها الحليب مع السمن والسكر ونكهة مكرمله ديليكيت." at bounding box center [966, 217] width 145 height 72
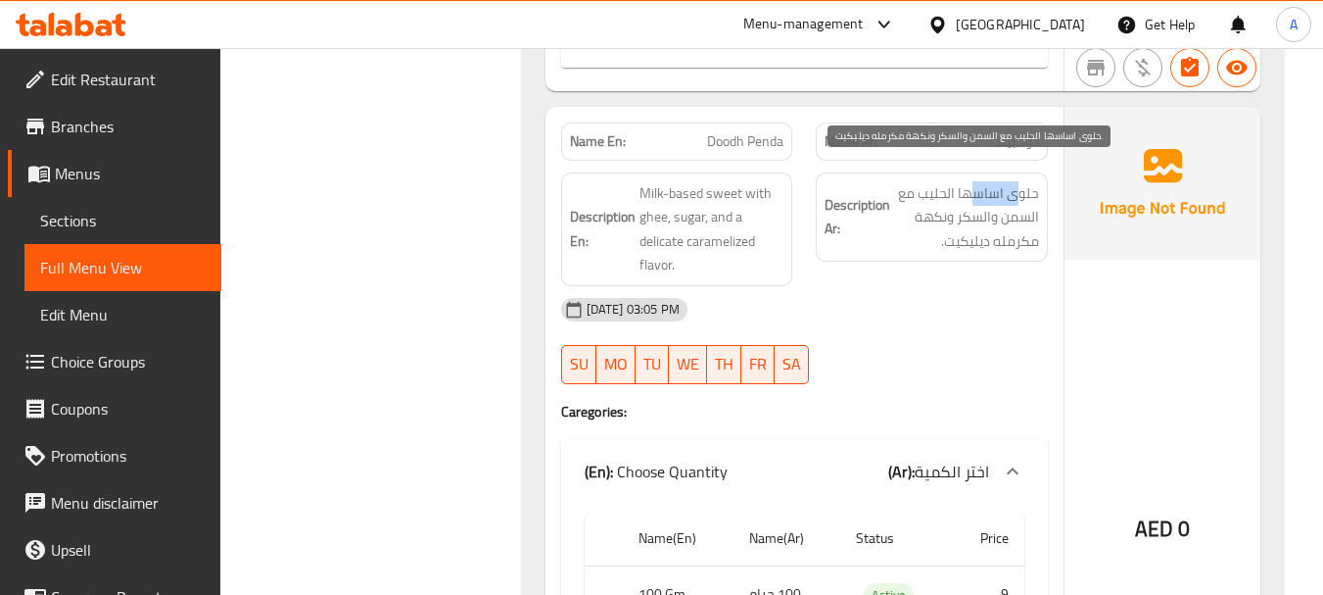
drag, startPoint x: 1018, startPoint y: 183, endPoint x: 967, endPoint y: 178, distance: 51.2
click at [972, 181] on span "حلوى اساسها الحليب مع السمن والسكر ونكهة مكرمله ديليكيت." at bounding box center [966, 217] width 145 height 72
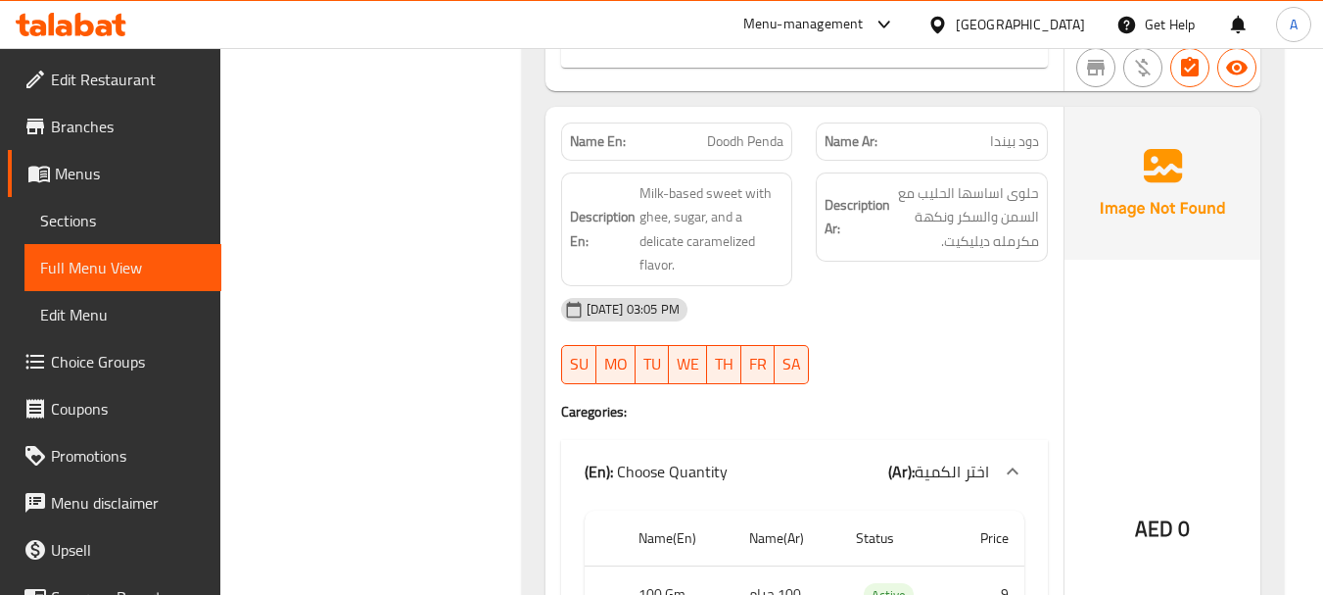
drag, startPoint x: 953, startPoint y: 304, endPoint x: 956, endPoint y: 358, distance: 54.9
click at [953, 305] on div "19-08-2025 03:05 PM" at bounding box center [804, 309] width 510 height 47
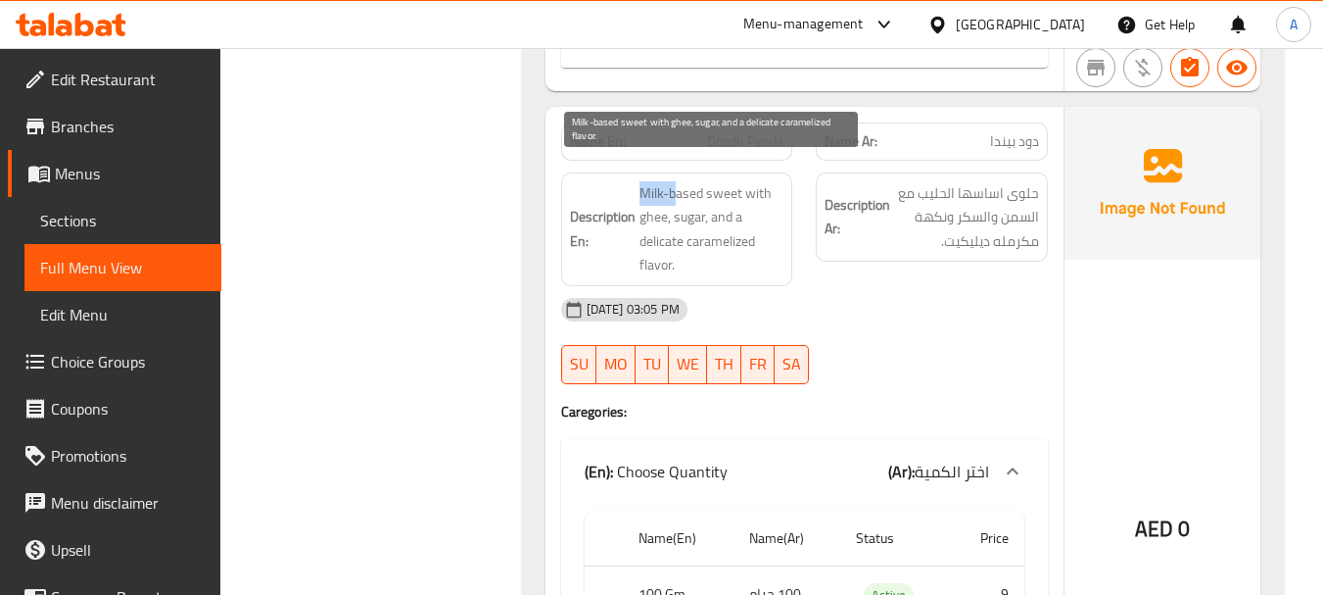
drag, startPoint x: 668, startPoint y: 174, endPoint x: 635, endPoint y: 201, distance: 42.5
click at [636, 181] on h6 "Description En: Milk-based sweet with ghee, sugar, and a delicate caramelized f…" at bounding box center [677, 229] width 215 height 96
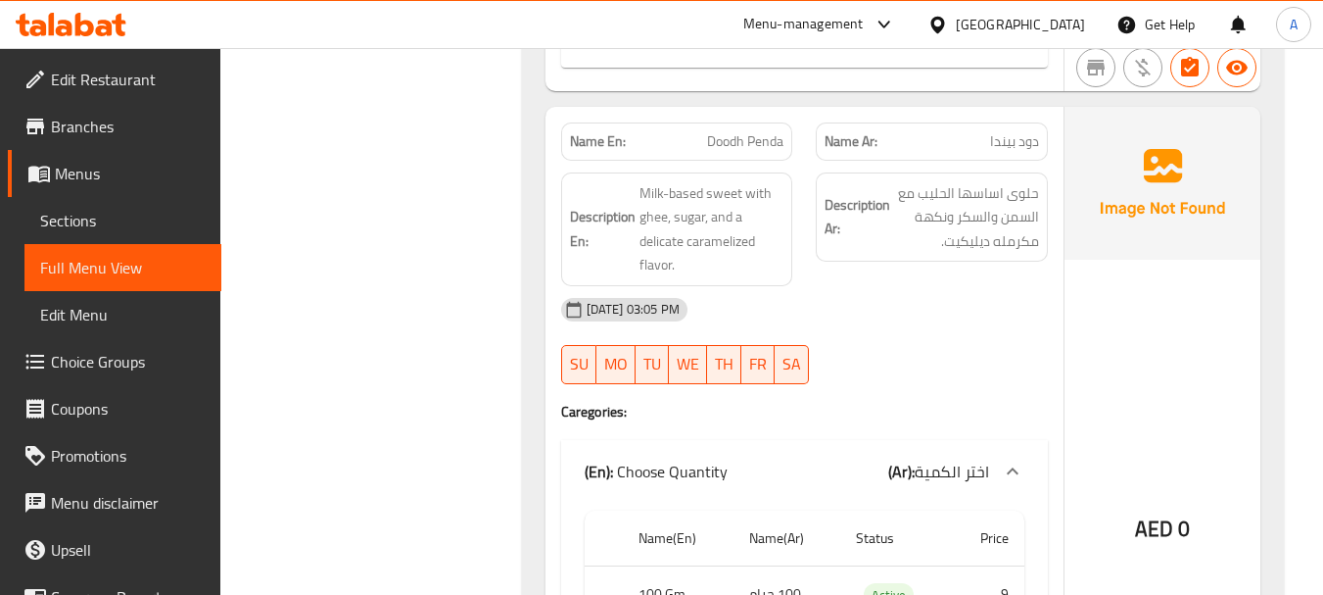
click at [973, 254] on div "Description Ar: حلوى اساسها الحليب مع السمن والسكر ونكهة مكرمله ديليكيت." at bounding box center [932, 229] width 256 height 137
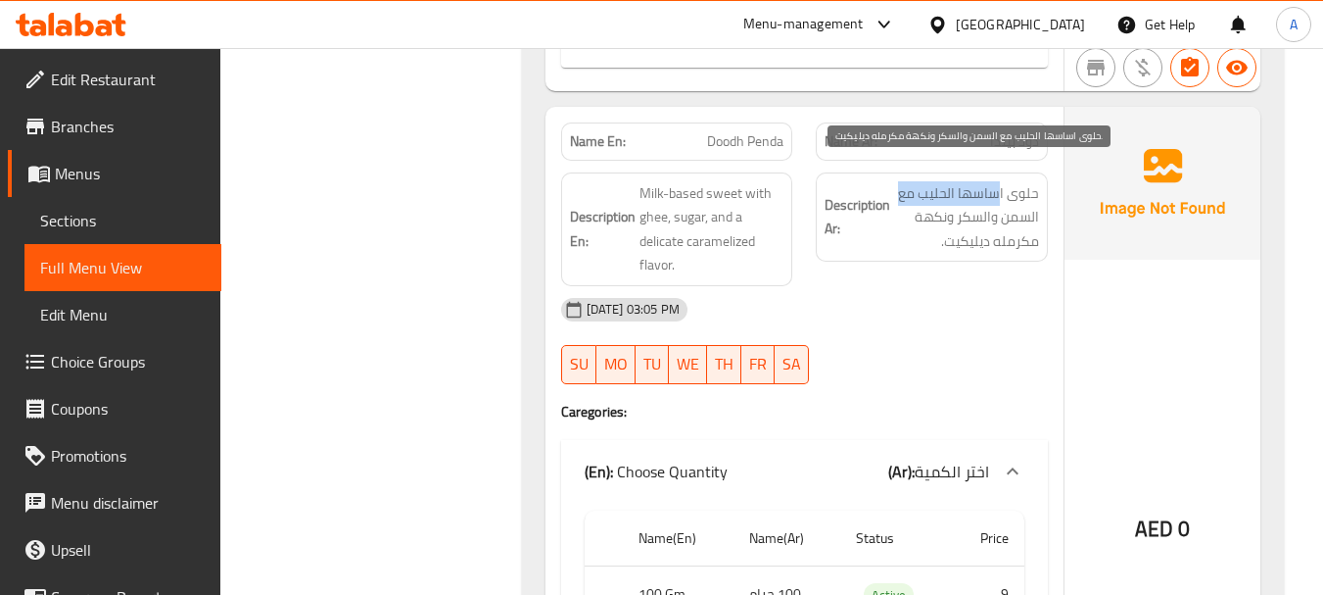
drag, startPoint x: 959, startPoint y: 172, endPoint x: 902, endPoint y: 172, distance: 56.8
click at [903, 181] on span "حلوى اساسها الحليب مع السمن والسكر ونكهة مكرمله ديليكيت." at bounding box center [966, 217] width 145 height 72
click at [930, 192] on span "حلوى اساسها الحليب مع السمن والسكر ونكهة مكرمله ديليكيت." at bounding box center [966, 217] width 145 height 72
click at [936, 219] on span "حلوى اساسها الحليب مع السمن والسكر ونكهة مكرمله ديليكيت." at bounding box center [966, 217] width 145 height 72
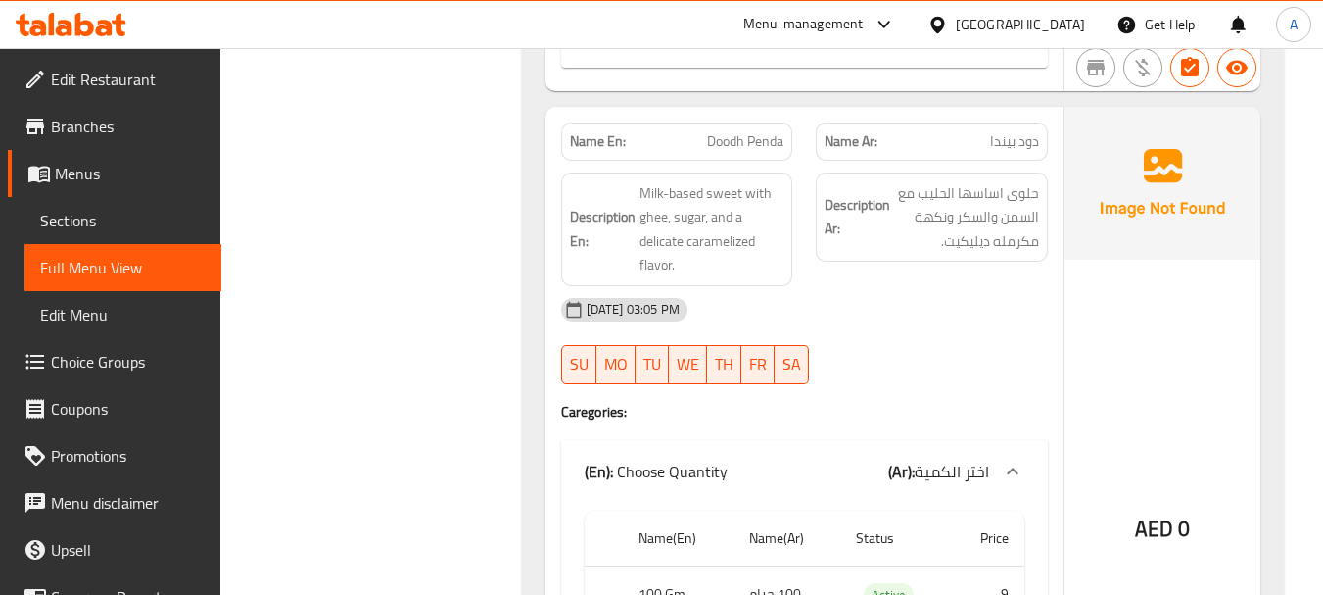
drag, startPoint x: 907, startPoint y: 305, endPoint x: 691, endPoint y: 242, distance: 225.4
click at [905, 305] on div "19-08-2025 03:05 PM" at bounding box center [804, 309] width 510 height 47
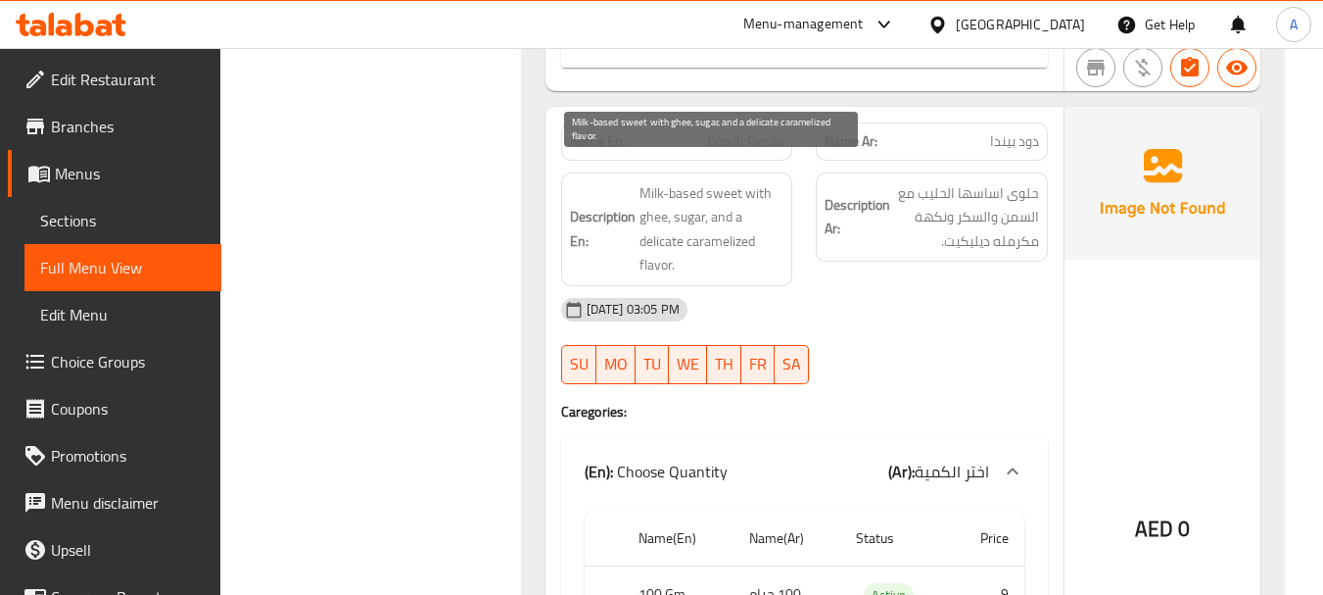
click at [870, 275] on div "Name En: Doodh Penda Name Ar: دود بيندا Description En: Milk-based sweet with g…" at bounding box center [805, 476] width 518 height 739
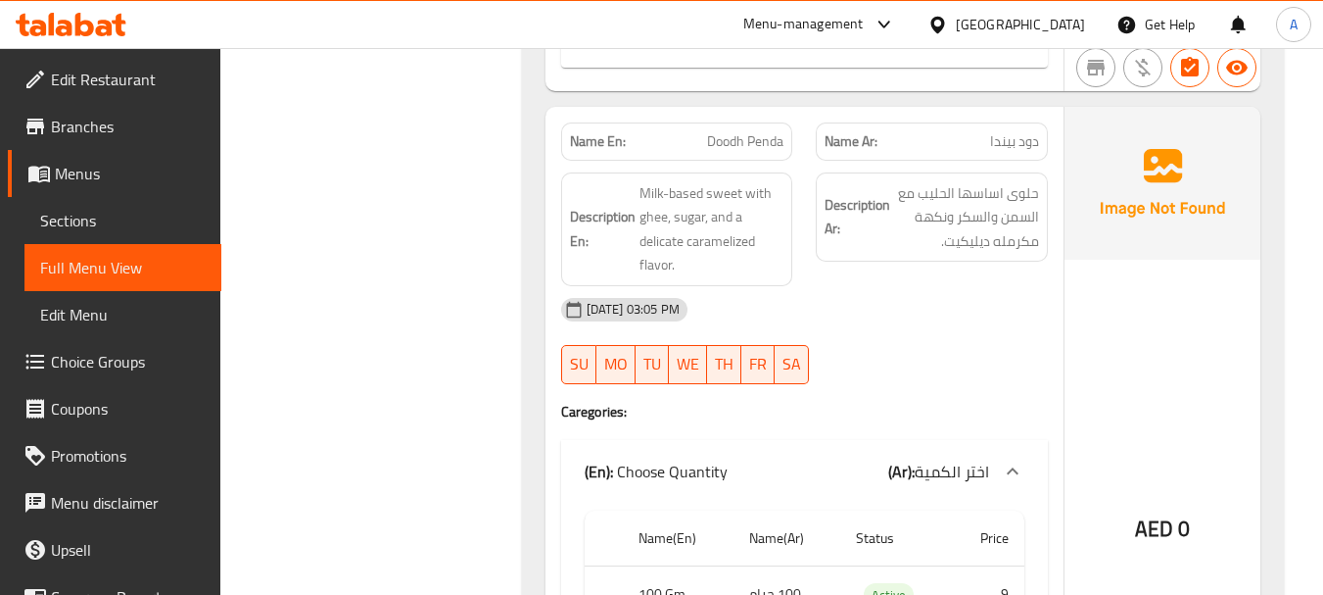
click at [952, 294] on div "19-08-2025 03:05 PM" at bounding box center [804, 309] width 510 height 47
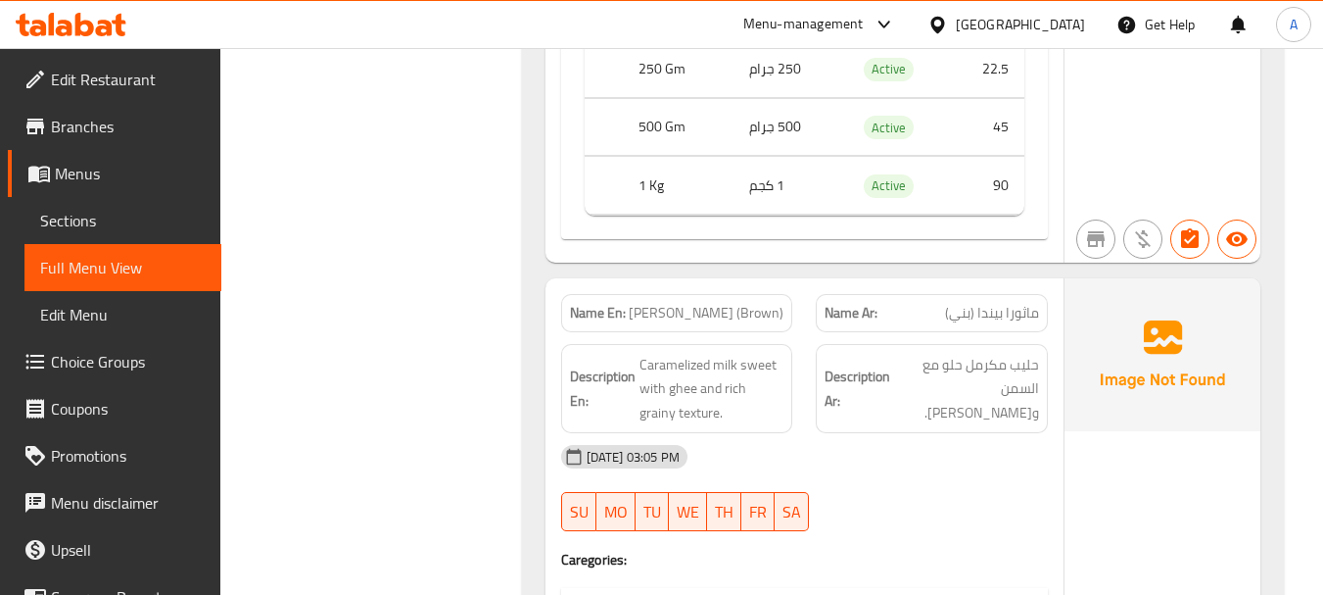
scroll to position [11362, 0]
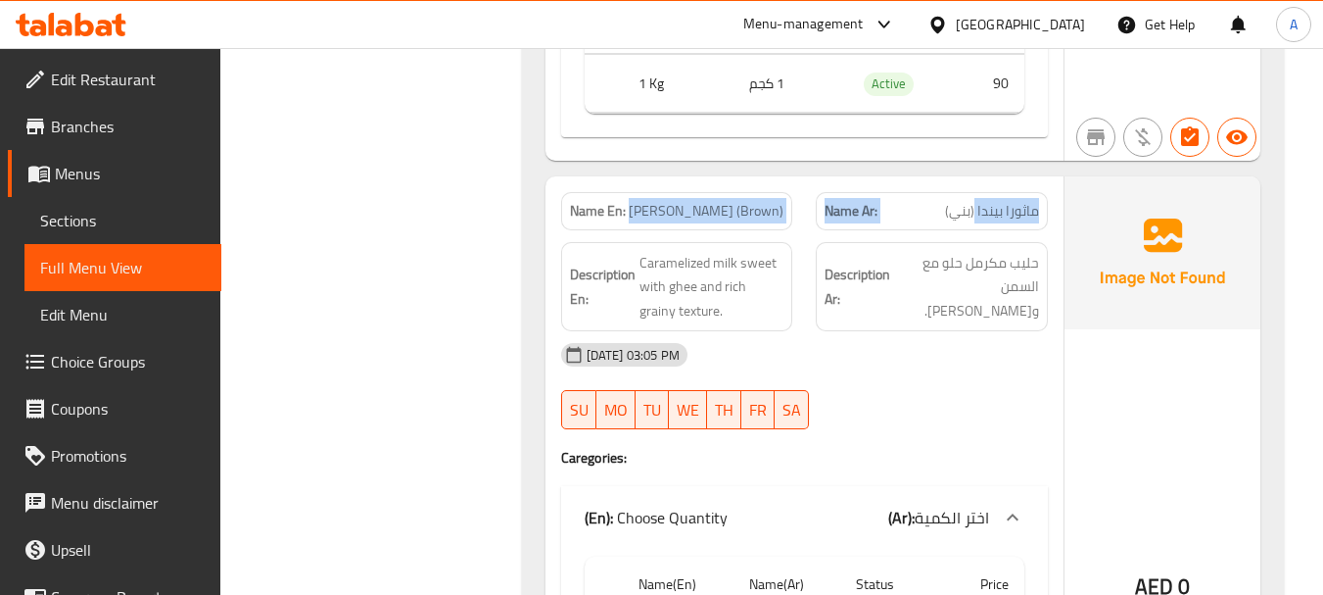
drag, startPoint x: 648, startPoint y: 186, endPoint x: 974, endPoint y: 202, distance: 325.6
click at [974, 202] on div "Name En: Mathura Penda (Brown) Name Ar: ماثورا بيندا (بني)" at bounding box center [804, 211] width 510 height 62
click at [1008, 201] on span "ماثورا بيندا (بني)" at bounding box center [992, 211] width 94 height 21
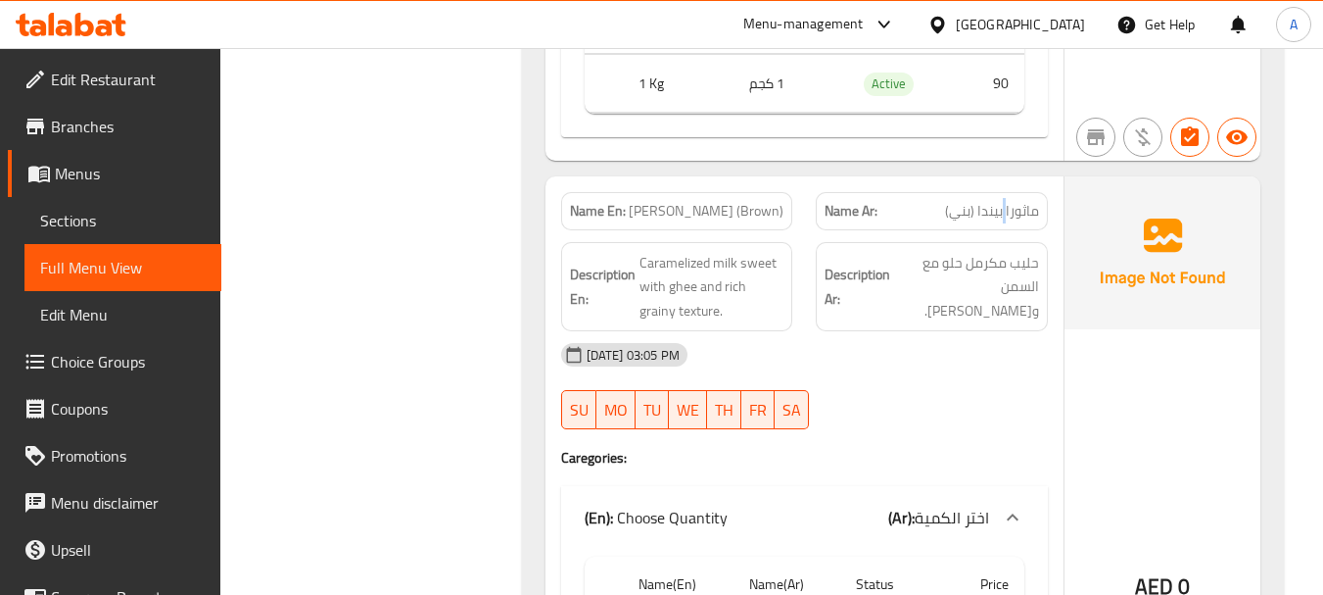
click at [1008, 201] on span "ماثورا بيندا (بني)" at bounding box center [992, 211] width 94 height 21
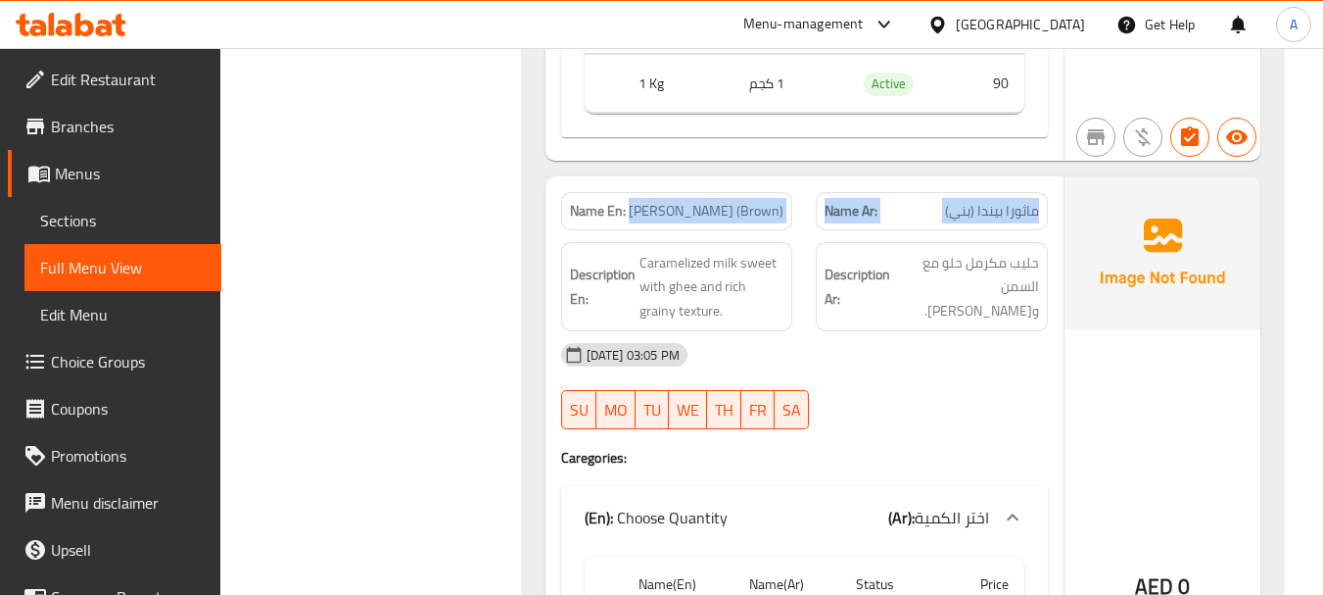
drag, startPoint x: 1008, startPoint y: 198, endPoint x: 799, endPoint y: 308, distance: 235.7
click at [720, 193] on div "Name En: Mathura Penda (Brown) Name Ar: ماثورا بيندا (بني)" at bounding box center [804, 211] width 510 height 62
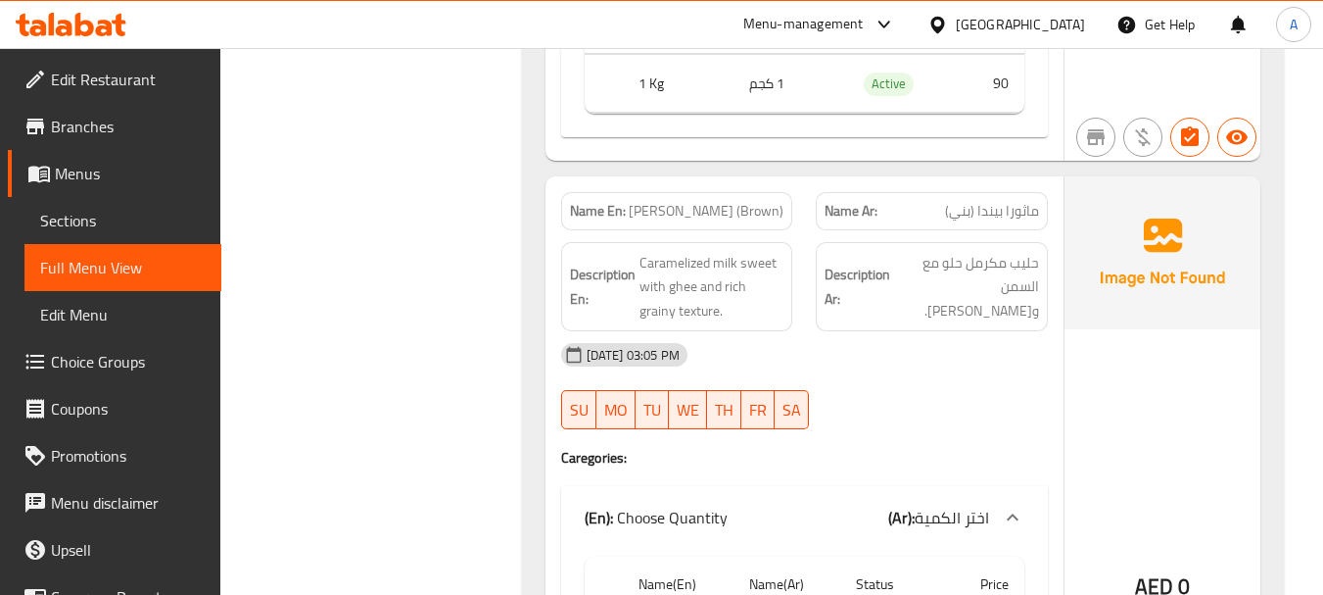
click at [980, 393] on div "19-08-2025 03:05 PM SU MO TU WE TH FR SA" at bounding box center [804, 386] width 510 height 110
click at [1020, 242] on div "Description Ar: حليب مكرمل حلو مع السمن وملمس حبيبي غني." at bounding box center [932, 287] width 232 height 90
click at [1024, 251] on span "حليب مكرمل حلو مع السمن وملمس حبيبي غني." at bounding box center [966, 287] width 145 height 72
drag, startPoint x: 1024, startPoint y: 240, endPoint x: 984, endPoint y: 230, distance: 40.4
click at [984, 251] on span "حليب مكرمل حلو مع السمن وملمس حبيبي غني." at bounding box center [966, 287] width 145 height 72
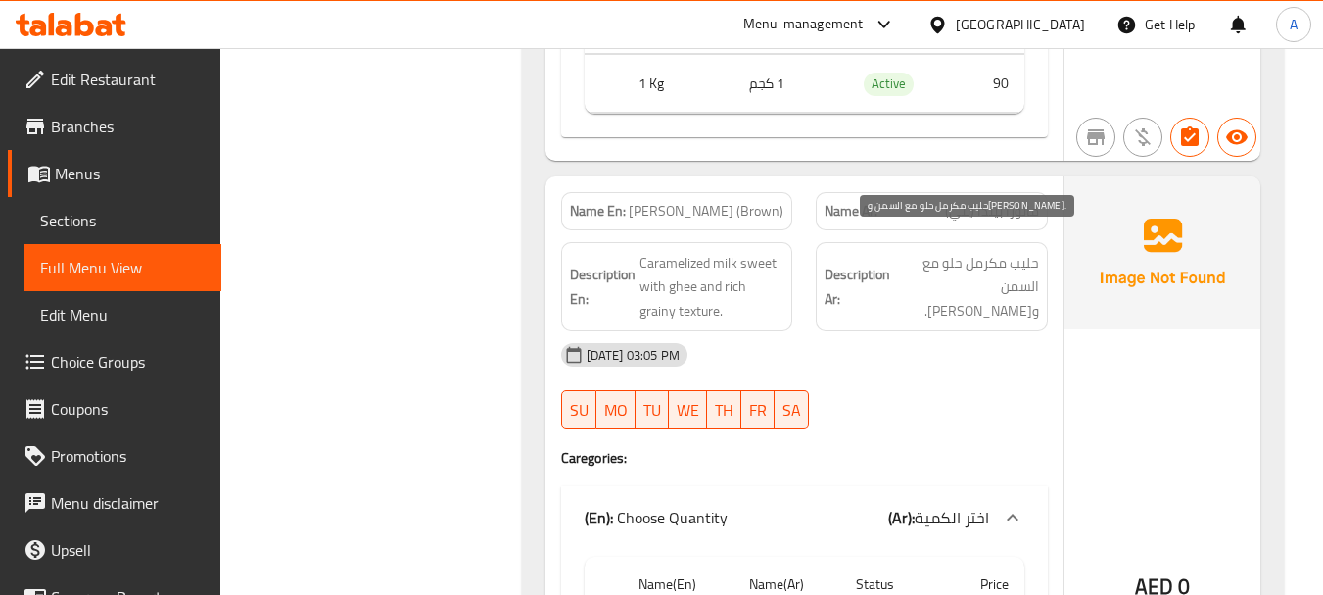
click at [1014, 263] on span "حليب مكرمل حلو مع السمن وملمس حبيبي غني." at bounding box center [966, 287] width 145 height 72
drag, startPoint x: 1006, startPoint y: 263, endPoint x: 940, endPoint y: 263, distance: 65.6
click at [940, 263] on span "حليب مكرمل حلو مع السمن وملمس حبيبي غني." at bounding box center [966, 287] width 145 height 72
click at [939, 268] on span "حليب مكرمل حلو مع السمن وملمس حبيبي غني." at bounding box center [966, 287] width 145 height 72
click at [939, 269] on span "حليب مكرمل حلو مع السمن وملمس حبيبي غني." at bounding box center [966, 287] width 145 height 72
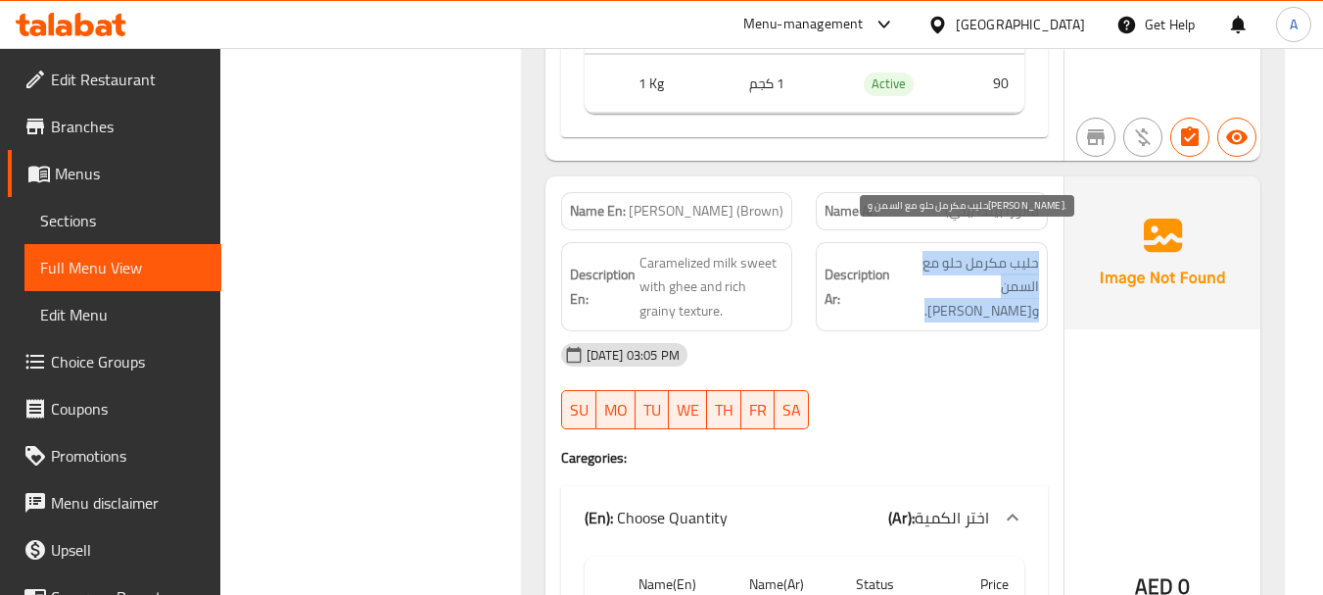
click at [939, 269] on span "حليب مكرمل حلو مع السمن وملمس حبيبي غني." at bounding box center [966, 287] width 145 height 72
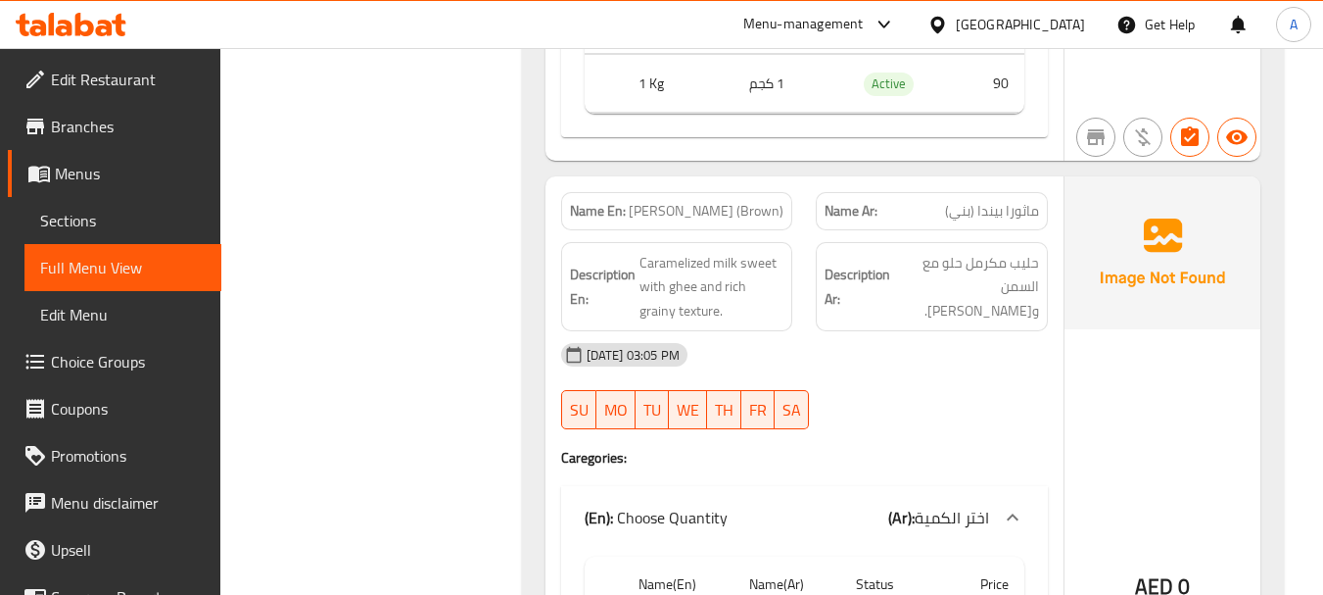
click at [958, 384] on div "19-08-2025 03:05 PM SU MO TU WE TH FR SA" at bounding box center [804, 386] width 510 height 110
click at [1041, 288] on div "Description Ar: حليب مكرمل حلو مع السمن وملمس حبيبي غني." at bounding box center [932, 287] width 232 height 90
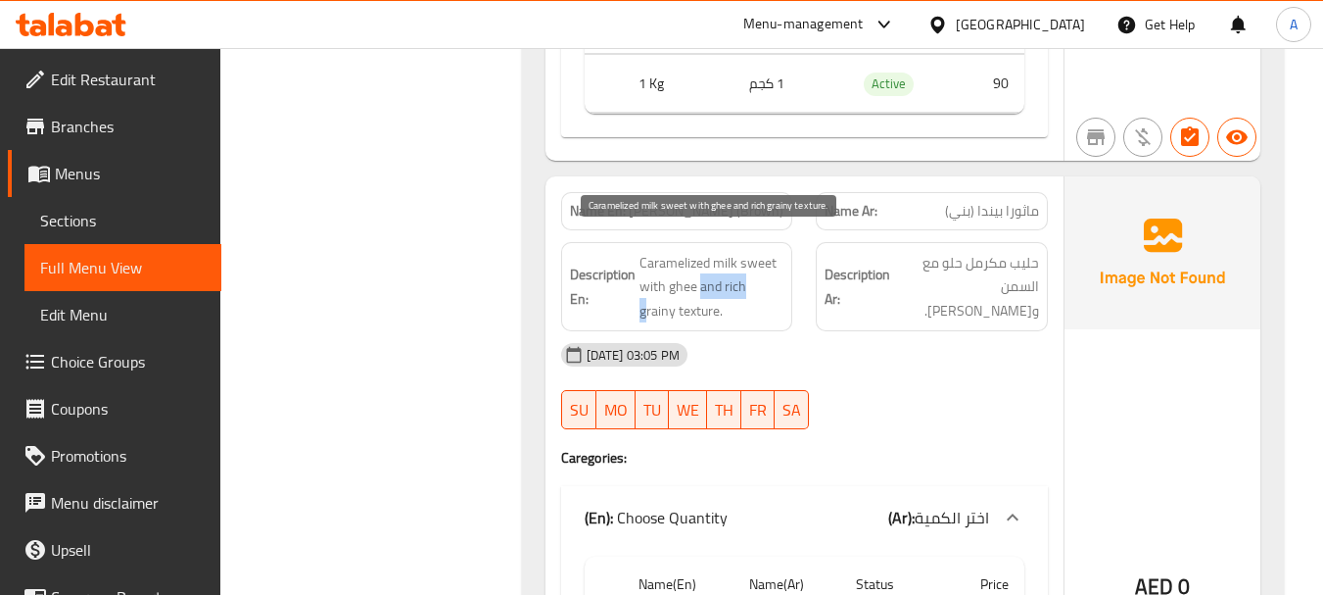
drag, startPoint x: 698, startPoint y: 265, endPoint x: 755, endPoint y: 272, distance: 57.2
click at [755, 272] on span "Caramelized milk sweet with ghee and rich grainy texture." at bounding box center [712, 287] width 145 height 72
click at [669, 300] on span "Caramelized milk sweet with ghee and rich grainy texture." at bounding box center [712, 287] width 145 height 72
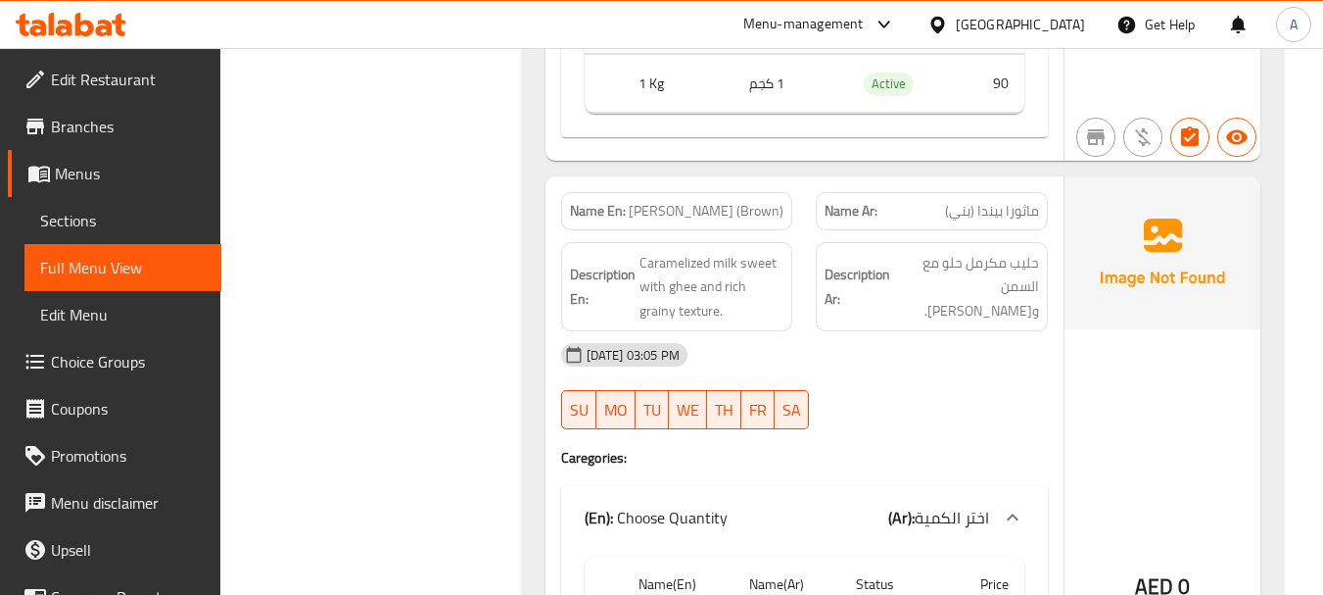
click at [977, 358] on div "19-08-2025 03:05 PM SU MO TU WE TH FR SA" at bounding box center [804, 386] width 510 height 110
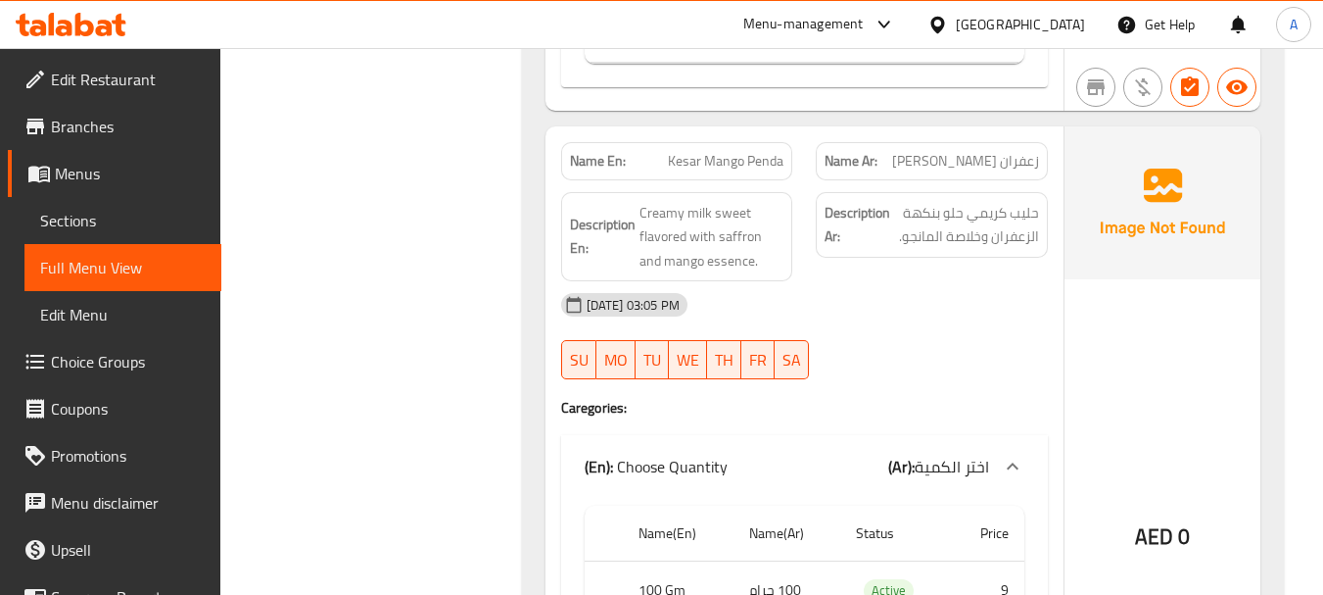
scroll to position [12145, 0]
drag, startPoint x: 821, startPoint y: 138, endPoint x: 966, endPoint y: 236, distance: 174.9
click at [906, 167] on div "Name En: Kesar Mango Penda Name Ar: زعفران مانجو بيندا Description En: Creamy m…" at bounding box center [805, 482] width 518 height 716
click at [969, 282] on div "19-08-2025 03:05 PM" at bounding box center [804, 302] width 510 height 47
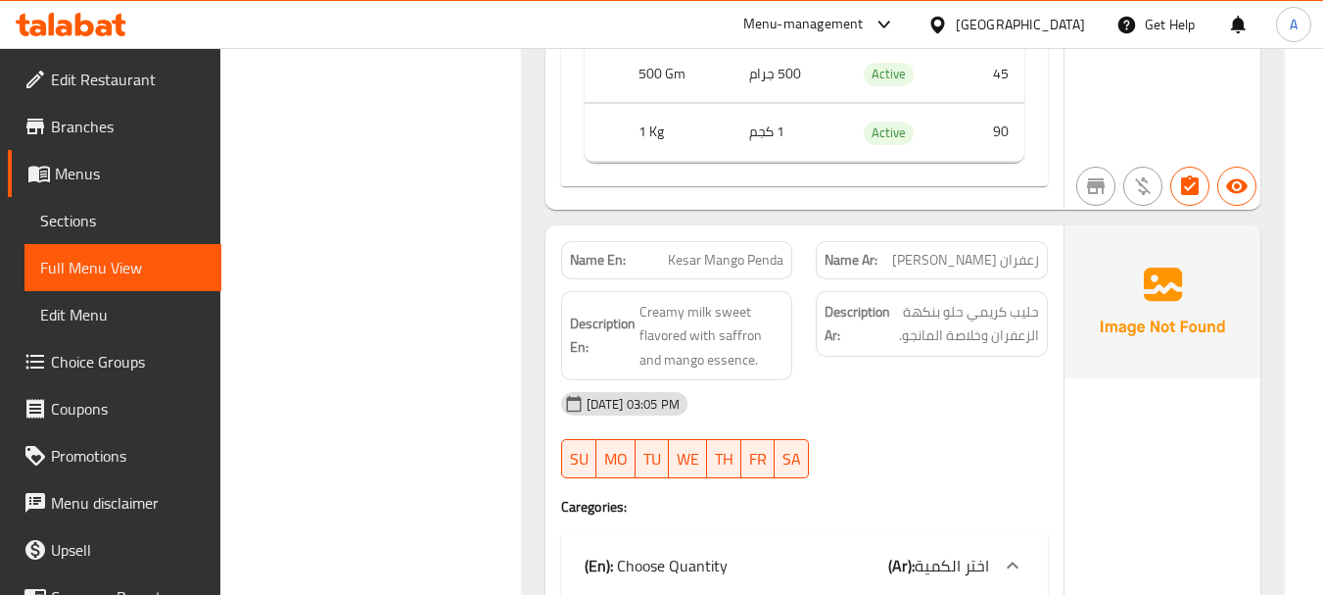
scroll to position [12047, 0]
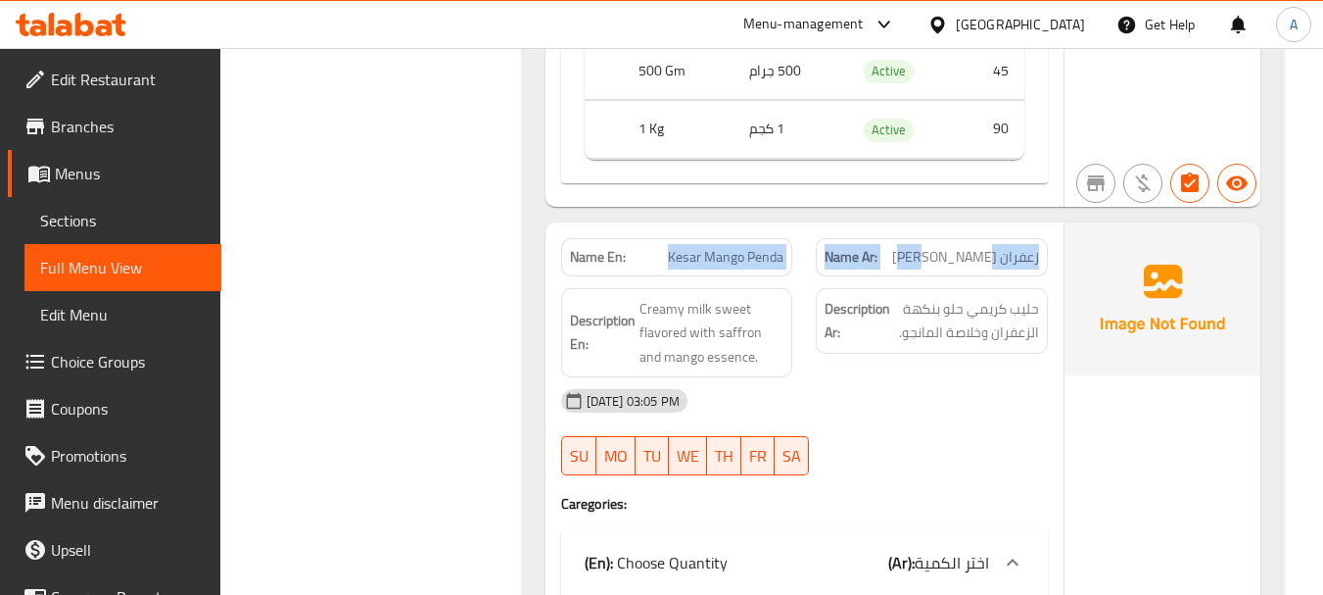
drag, startPoint x: 661, startPoint y: 217, endPoint x: 974, endPoint y: 235, distance: 312.9
click at [974, 235] on div "Name En: Kesar Mango Penda Name Ar: زعفران مانجو بيندا" at bounding box center [804, 257] width 510 height 62
click at [937, 377] on div "19-08-2025 03:05 PM" at bounding box center [804, 400] width 510 height 47
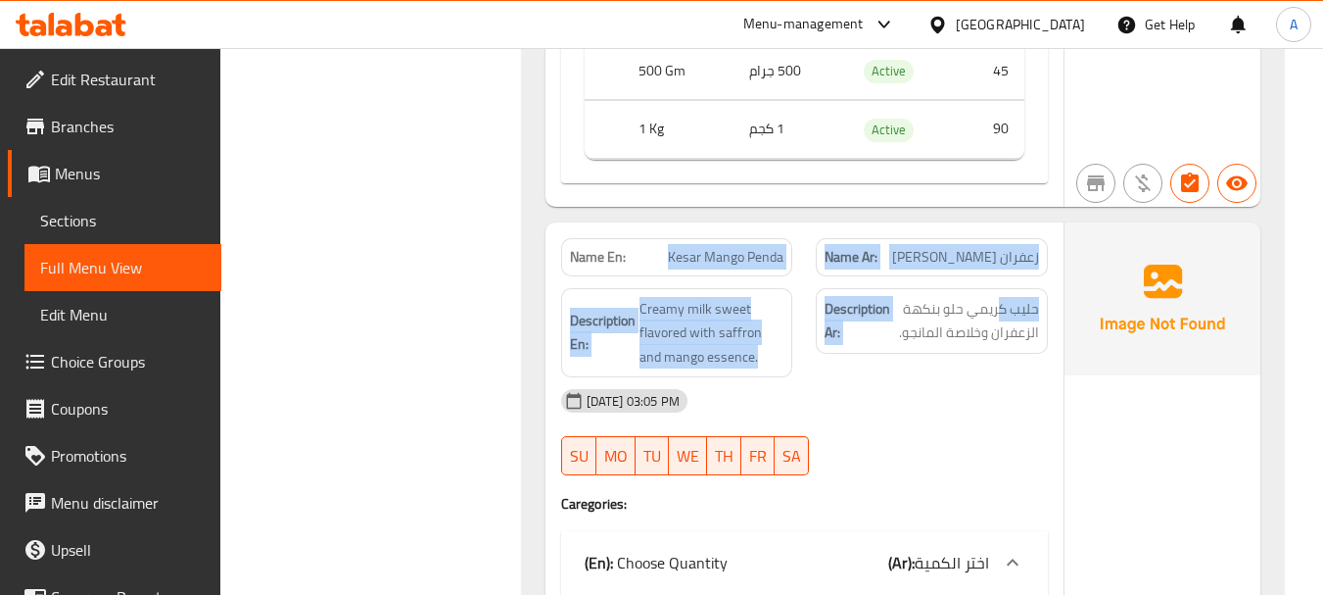
drag, startPoint x: 658, startPoint y: 248, endPoint x: 1004, endPoint y: 259, distance: 345.9
click at [1004, 259] on div "Name En: Kesar Mango Penda Name Ar: زعفران مانجو بيندا Description En: Creamy m…" at bounding box center [805, 580] width 518 height 716
click at [888, 335] on div "Description Ar: حليب كريمي حلو بنكهة الزعفران وخلاصة المانجو." at bounding box center [932, 333] width 256 height 114
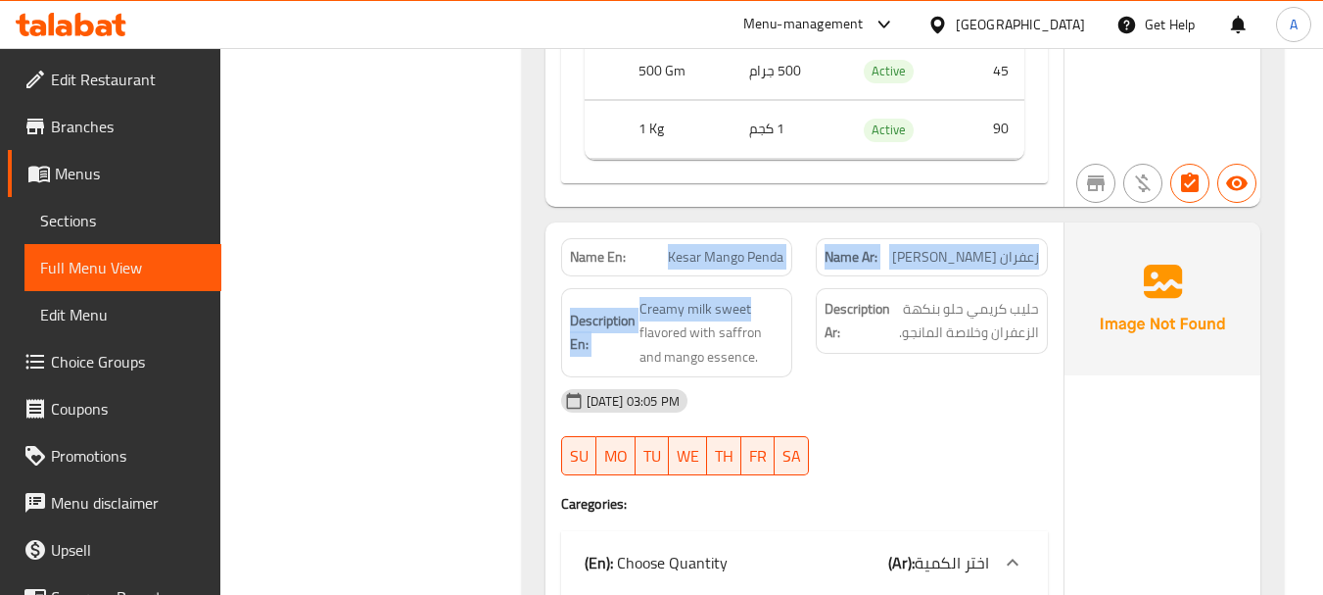
drag, startPoint x: 764, startPoint y: 251, endPoint x: 943, endPoint y: 441, distance: 261.2
click at [836, 269] on div "Name En: Kesar Mango Penda Name Ar: زعفران مانجو بيندا Description En: Creamy m…" at bounding box center [805, 580] width 518 height 716
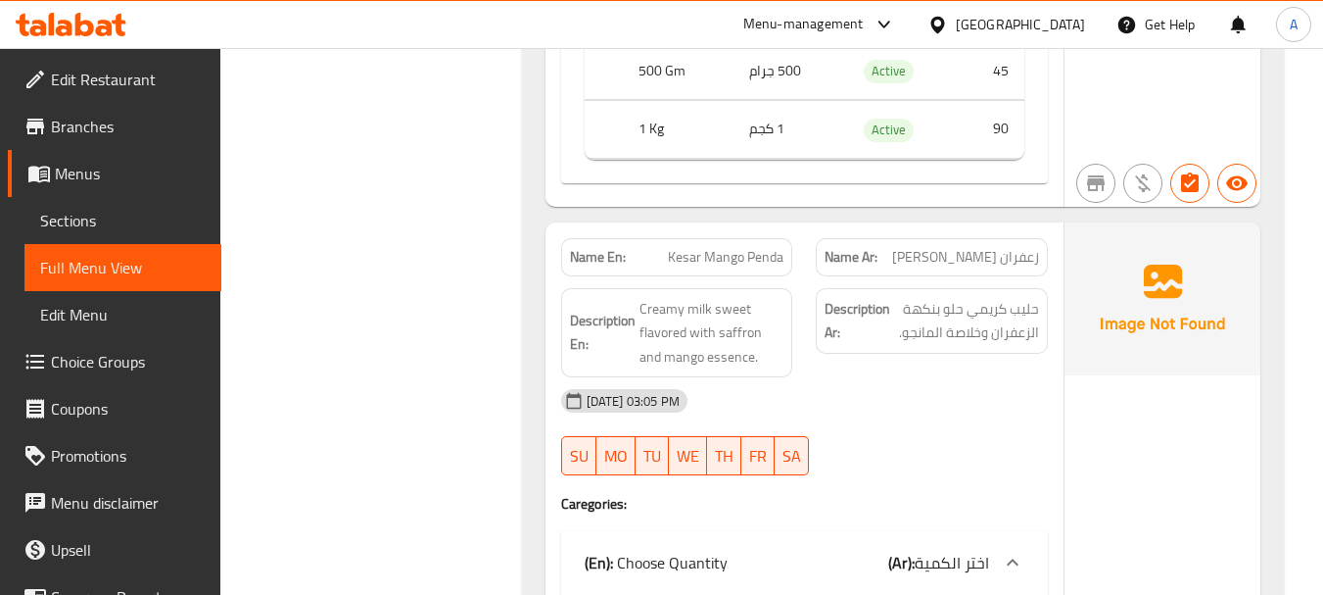
click at [946, 463] on div at bounding box center [932, 475] width 256 height 24
drag, startPoint x: 988, startPoint y: 217, endPoint x: 922, endPoint y: 267, distance: 83.3
click at [925, 256] on div "Name En: Kesar Mango Penda Name Ar: زعفران مانجو بيندا Description En: Creamy m…" at bounding box center [805, 580] width 518 height 716
click at [924, 399] on div "19-08-2025 03:05 PM" at bounding box center [804, 400] width 510 height 47
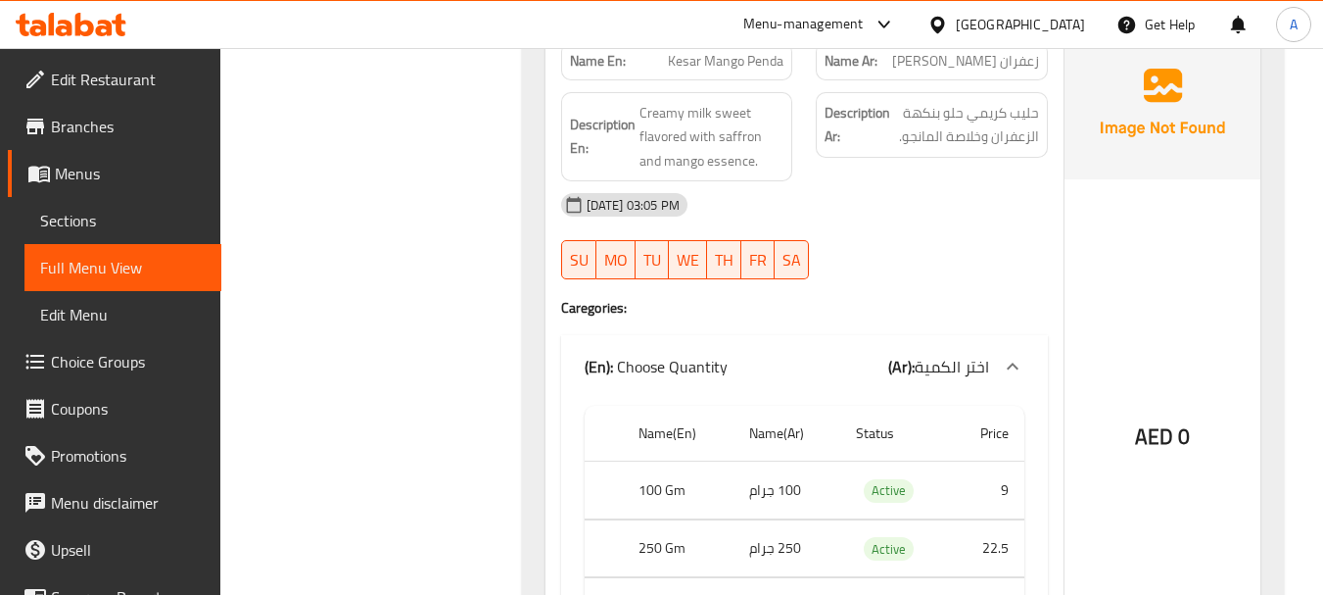
scroll to position [12331, 0]
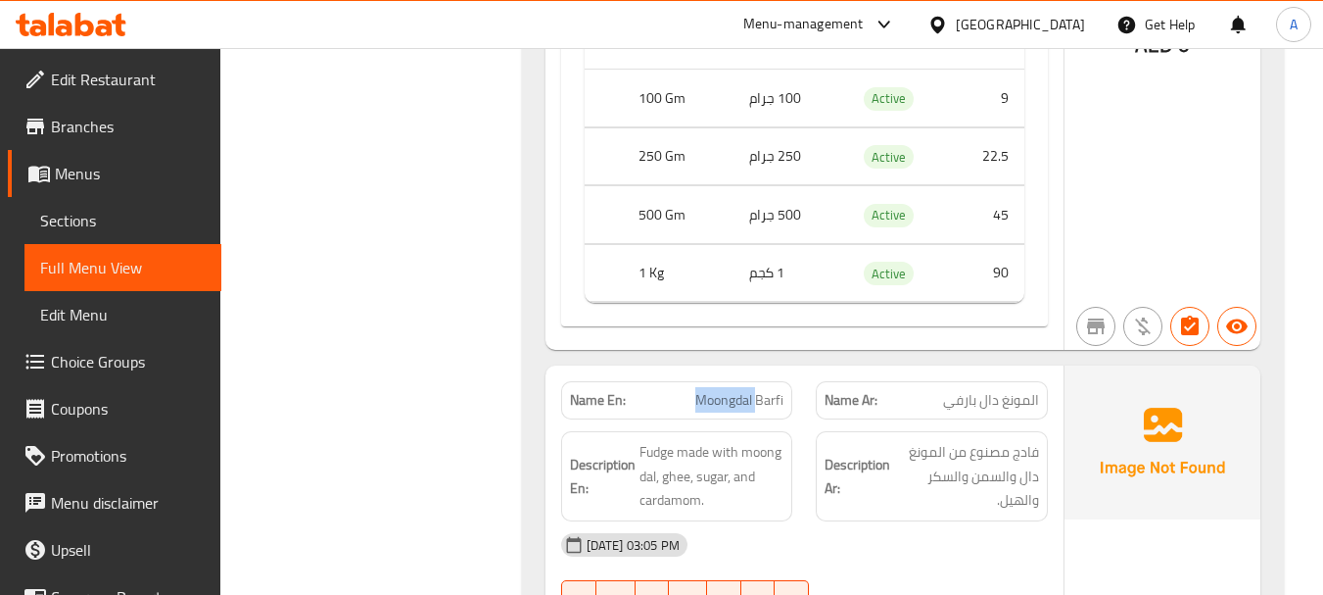
drag, startPoint x: 676, startPoint y: 375, endPoint x: 765, endPoint y: 377, distance: 89.2
click at [765, 390] on p "Name En: Moongdal Barfi" at bounding box center [677, 400] width 215 height 21
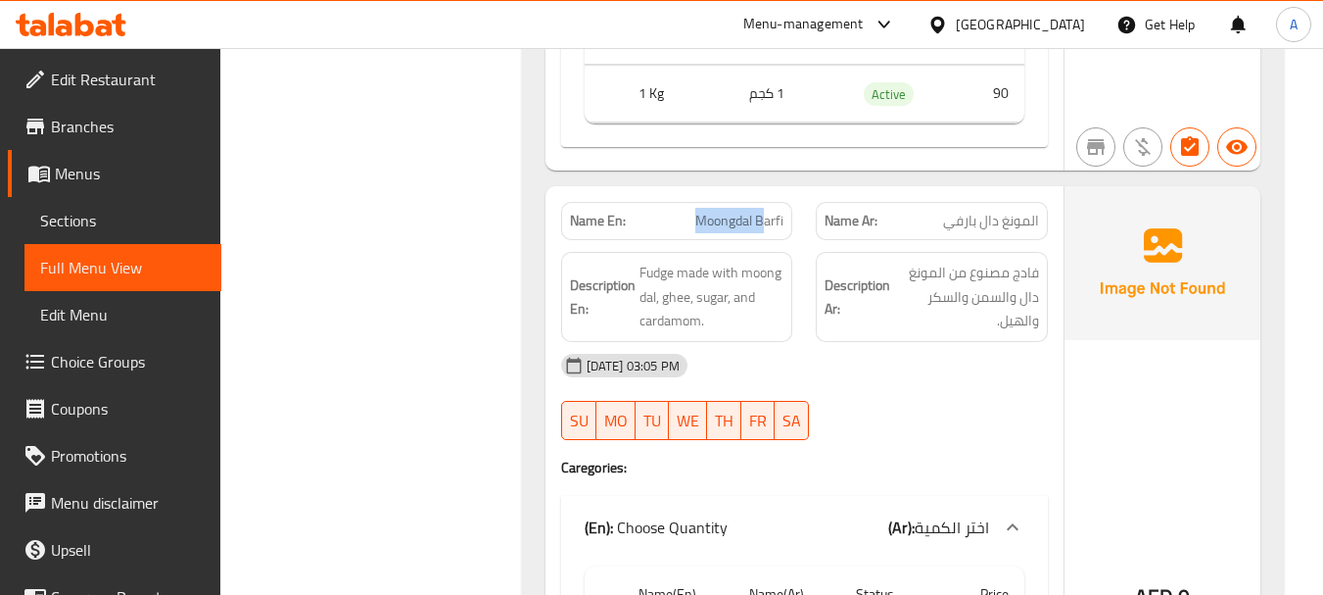
scroll to position [12831, 0]
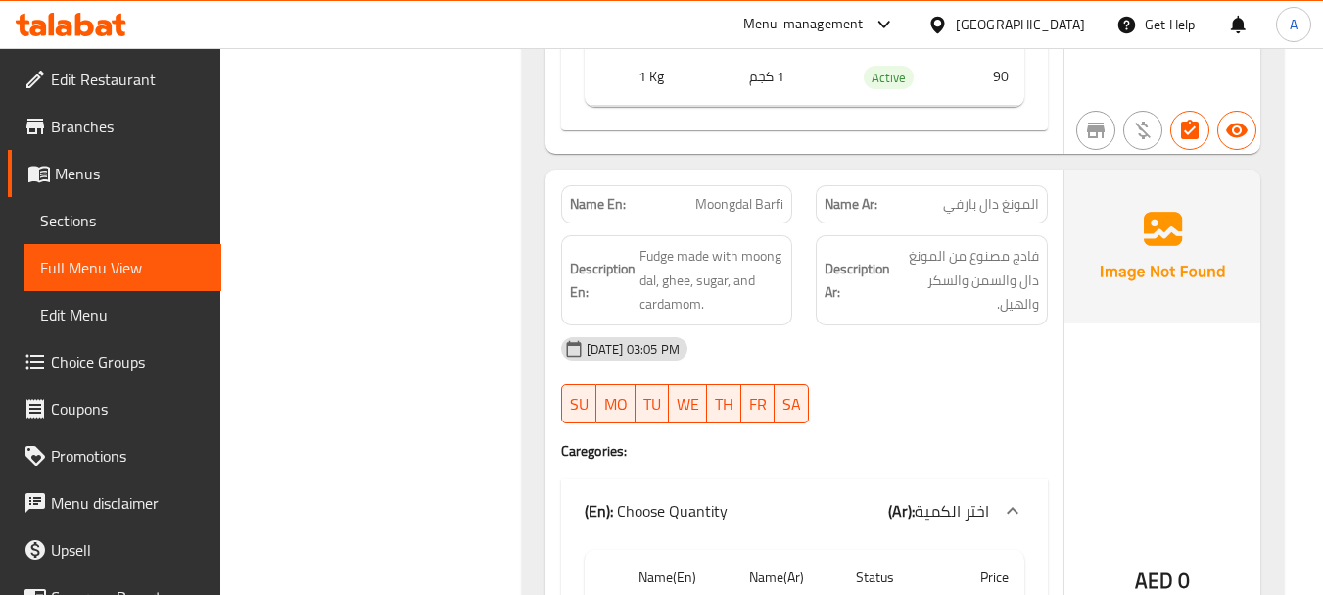
click at [959, 364] on div "19-08-2025 03:05 PM SU MO TU WE TH FR SA" at bounding box center [804, 380] width 510 height 110
drag, startPoint x: 873, startPoint y: 183, endPoint x: 708, endPoint y: 183, distance: 164.5
click at [708, 183] on div "Name En: Moongdal Barfi Name Ar: المونغ دال بارفي" at bounding box center [804, 204] width 510 height 62
click at [947, 367] on div "19-08-2025 03:05 PM SU MO TU WE TH FR SA" at bounding box center [804, 380] width 510 height 110
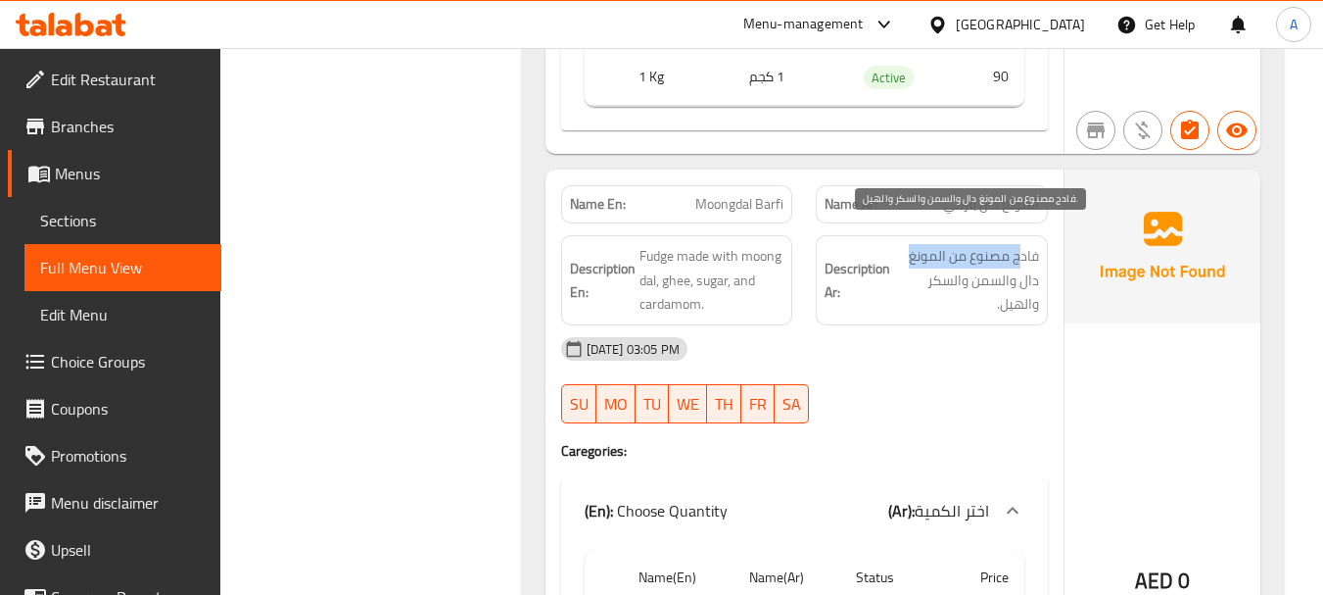
drag, startPoint x: 1023, startPoint y: 229, endPoint x: 899, endPoint y: 231, distance: 123.4
click at [899, 244] on span "فادج مصنوع من المونغ دال والسمن والسكر والهيل." at bounding box center [966, 280] width 145 height 72
drag, startPoint x: 1015, startPoint y: 257, endPoint x: 943, endPoint y: 266, distance: 72.2
click at [943, 266] on span "فادج مصنوع من المونغ دال والسمن والسكر والهيل." at bounding box center [966, 280] width 145 height 72
click at [971, 267] on span "فادج مصنوع من المونغ دال والسمن والسكر والهيل." at bounding box center [966, 280] width 145 height 72
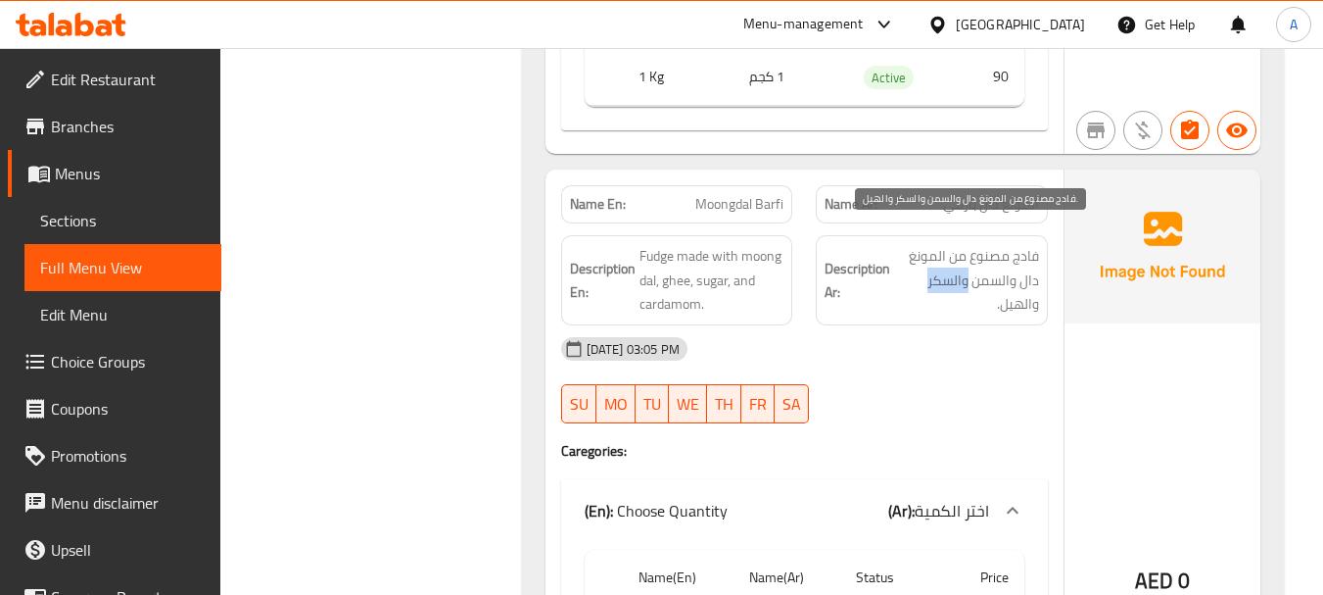
drag, startPoint x: 971, startPoint y: 267, endPoint x: 938, endPoint y: 268, distance: 32.3
click at [940, 267] on span "فادج مصنوع من المونغ دال والسمن والسكر والهيل." at bounding box center [966, 280] width 145 height 72
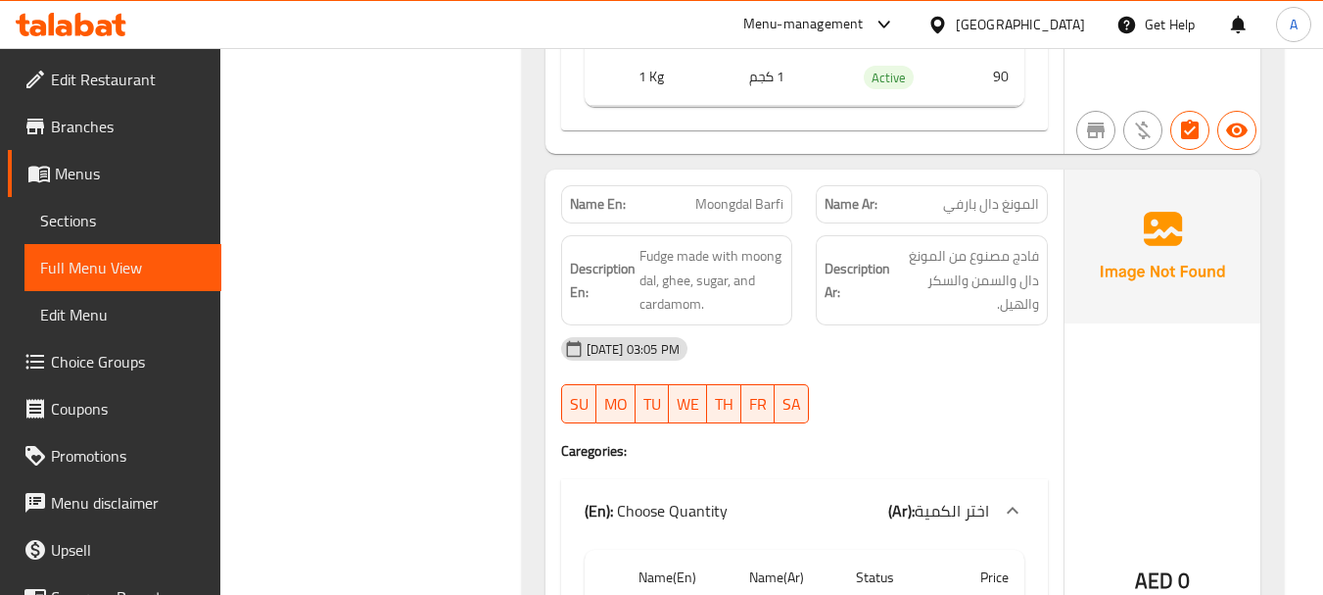
click at [918, 345] on div "19-08-2025 03:05 PM" at bounding box center [804, 348] width 510 height 47
click at [1022, 283] on span "فادج مصنوع من المونغ دال والسمن والسكر والهيل." at bounding box center [966, 280] width 145 height 72
drag, startPoint x: 922, startPoint y: 394, endPoint x: 840, endPoint y: 528, distance: 156.9
click at [915, 411] on div at bounding box center [932, 423] width 256 height 24
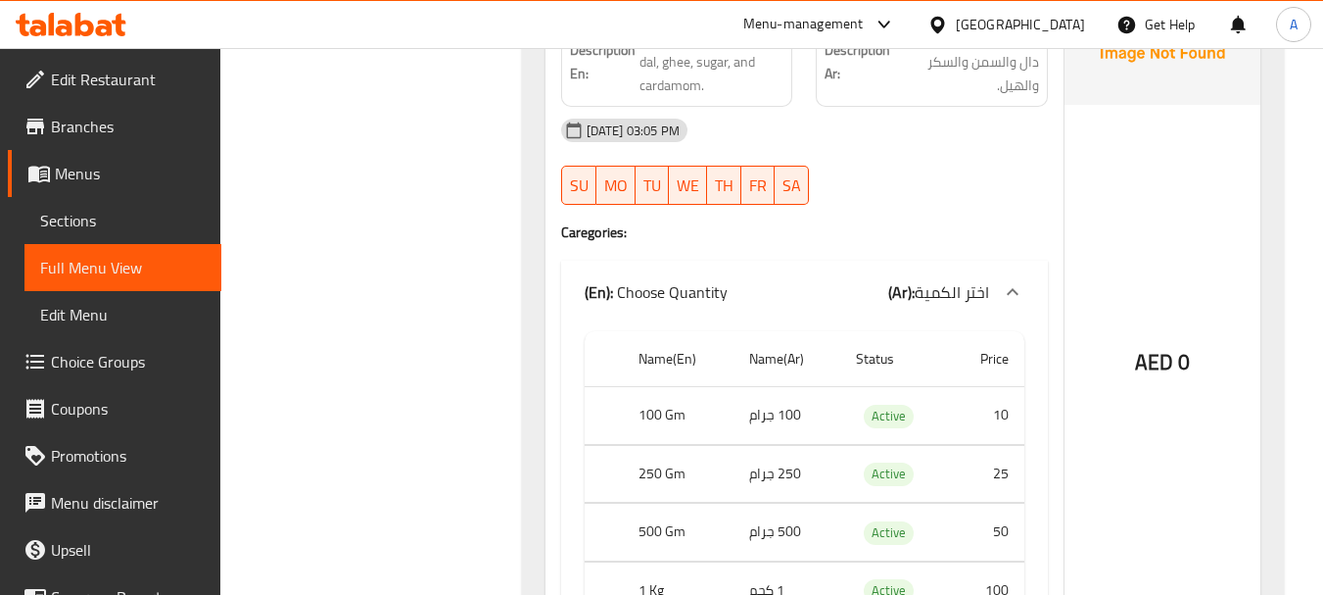
scroll to position [12929, 0]
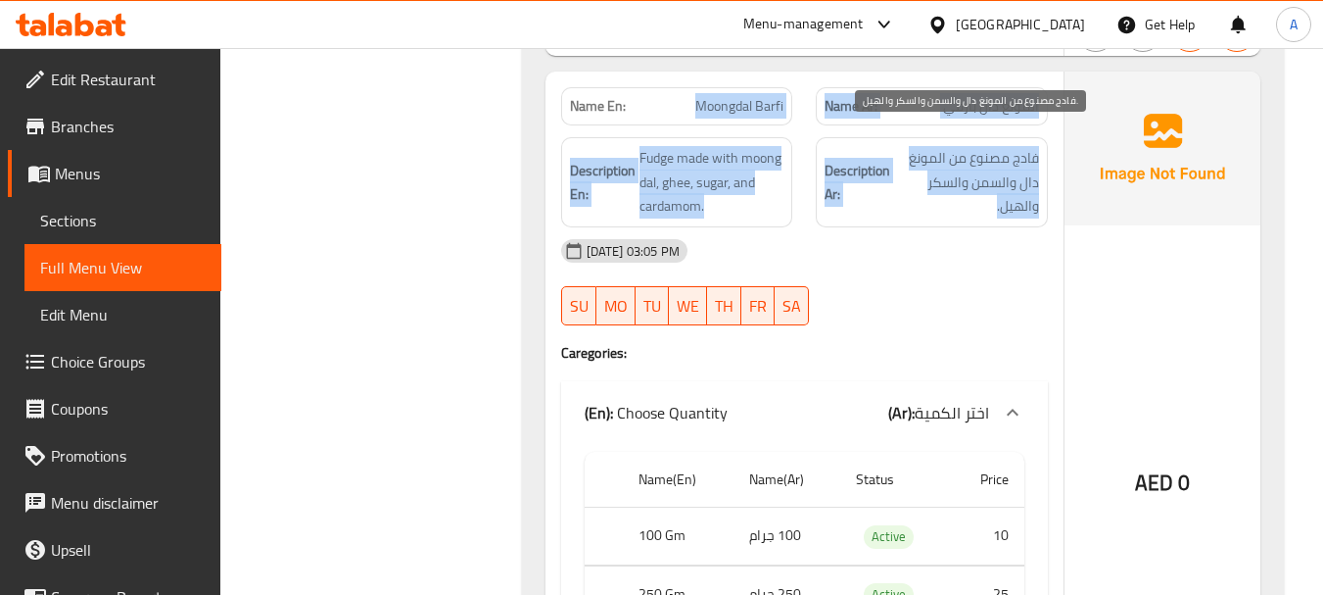
drag, startPoint x: 666, startPoint y: 95, endPoint x: 952, endPoint y: 175, distance: 297.1
click at [952, 175] on div "Name En: Moongdal Barfi Name Ar: المونغ دال بارفي Description En: Fudge made wi…" at bounding box center [805, 430] width 518 height 716
click at [952, 175] on span "فادج مصنوع من المونغ دال والسمن والسكر والهيل." at bounding box center [966, 182] width 145 height 72
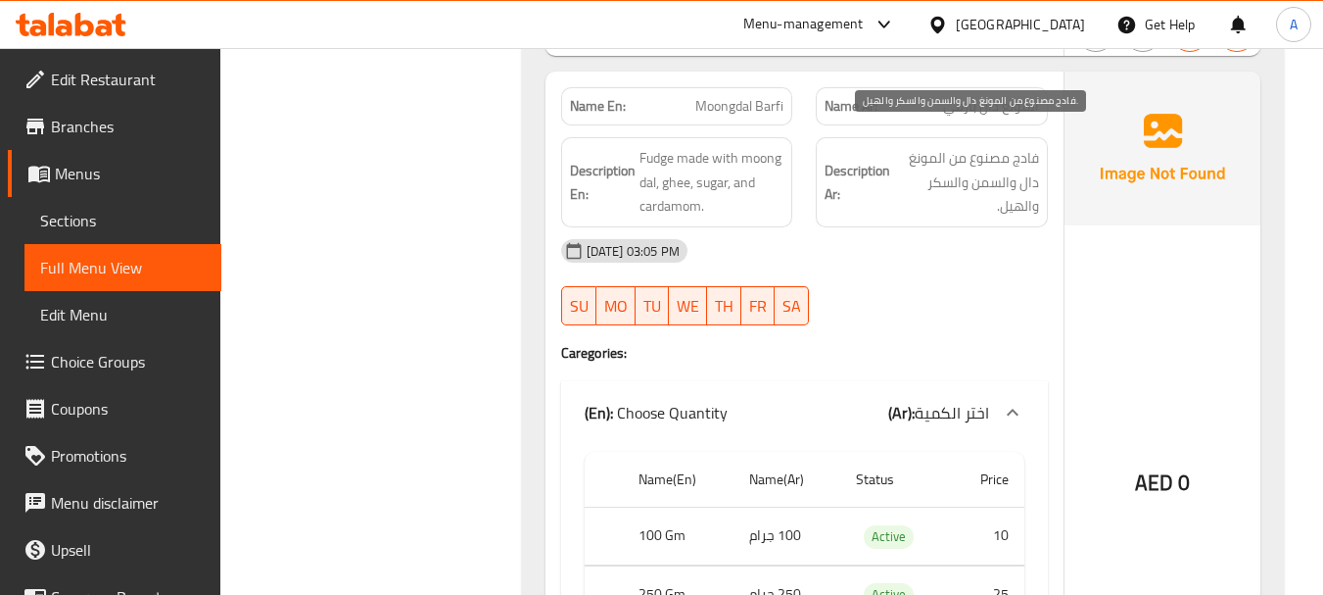
click at [952, 175] on span "فادج مصنوع من المونغ دال والسمن والسكر والهيل." at bounding box center [966, 182] width 145 height 72
click at [943, 227] on div "19-08-2025 03:05 PM" at bounding box center [804, 250] width 510 height 47
click at [964, 172] on span "فادج مصنوع من المونغ دال والسمن والسكر والهيل." at bounding box center [966, 182] width 145 height 72
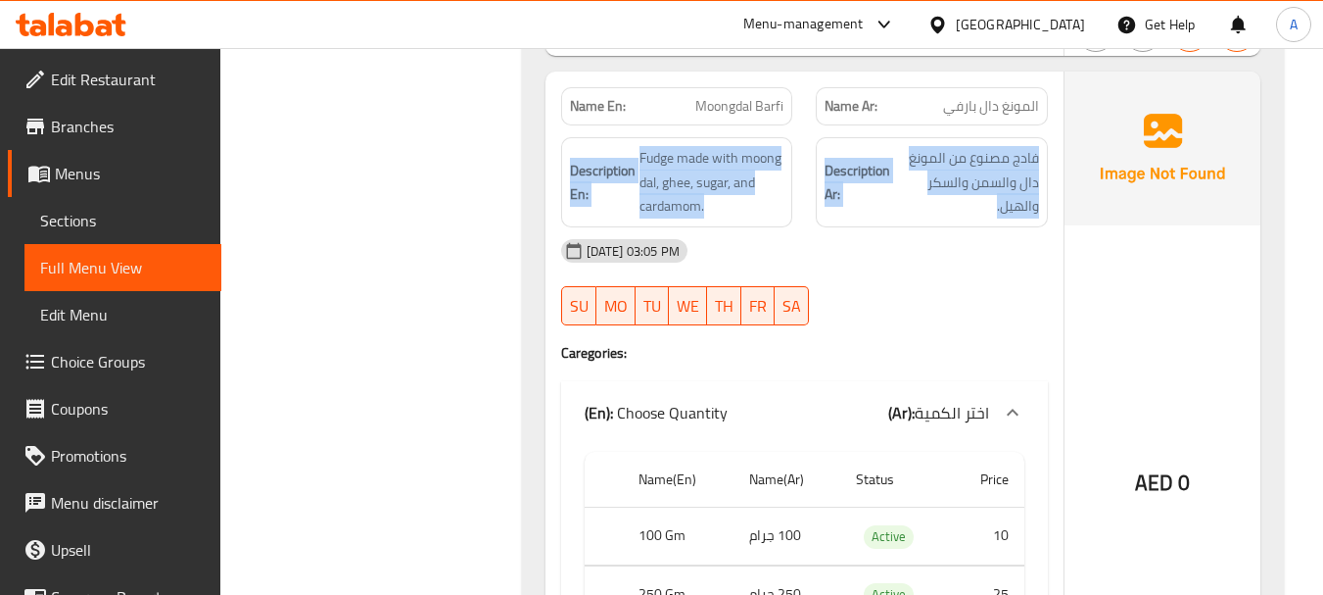
drag, startPoint x: 964, startPoint y: 172, endPoint x: 571, endPoint y: 141, distance: 394.0
click at [571, 141] on div "Description En: Fudge made with moong dal, ghee, sugar, and cardamom. Descripti…" at bounding box center [804, 182] width 510 height 114
click at [591, 159] on strong "Description En:" at bounding box center [603, 183] width 66 height 48
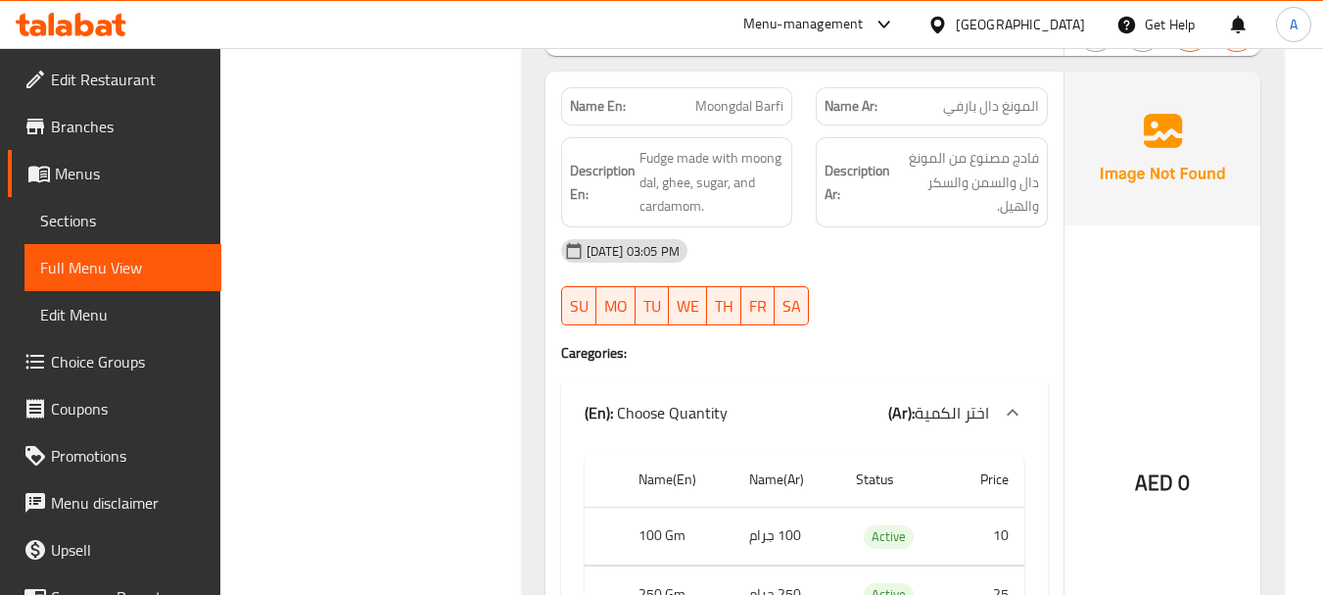
click at [591, 159] on strong "Description En:" at bounding box center [603, 183] width 66 height 48
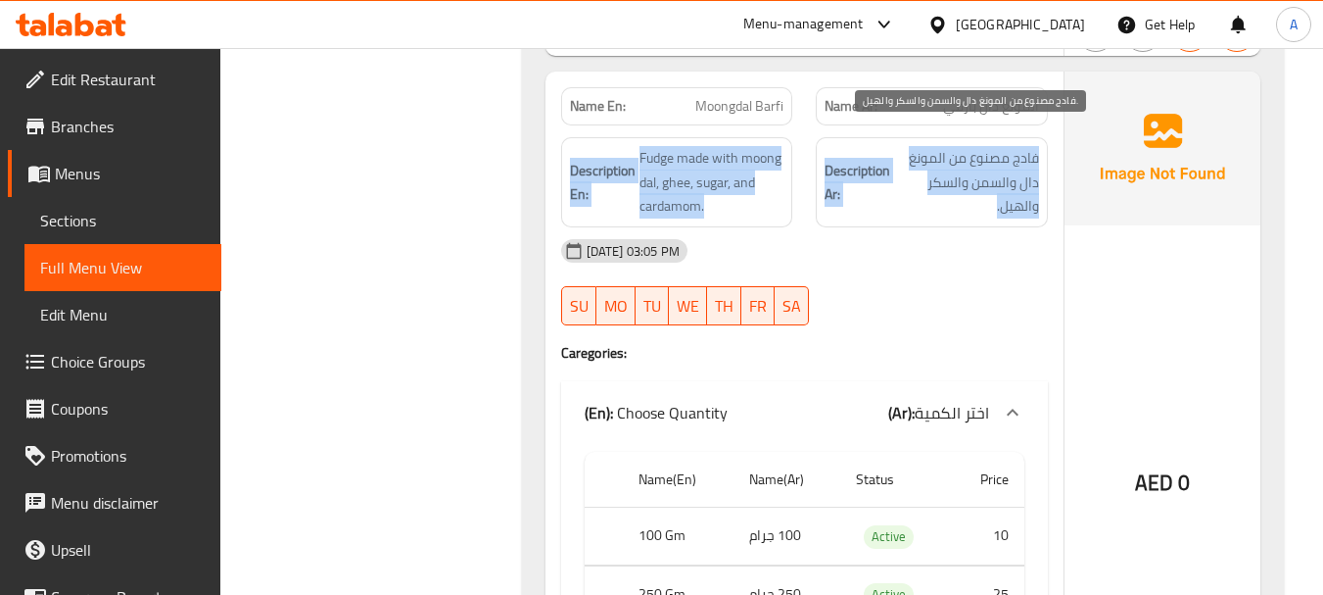
drag, startPoint x: 591, startPoint y: 153, endPoint x: 943, endPoint y: 167, distance: 352.9
click at [943, 167] on div "Description En: Fudge made with moong dal, ghee, sugar, and cardamom. Descripti…" at bounding box center [804, 182] width 510 height 114
click at [943, 167] on span "فادج مصنوع من المونغ دال والسمن والسكر والهيل." at bounding box center [966, 182] width 145 height 72
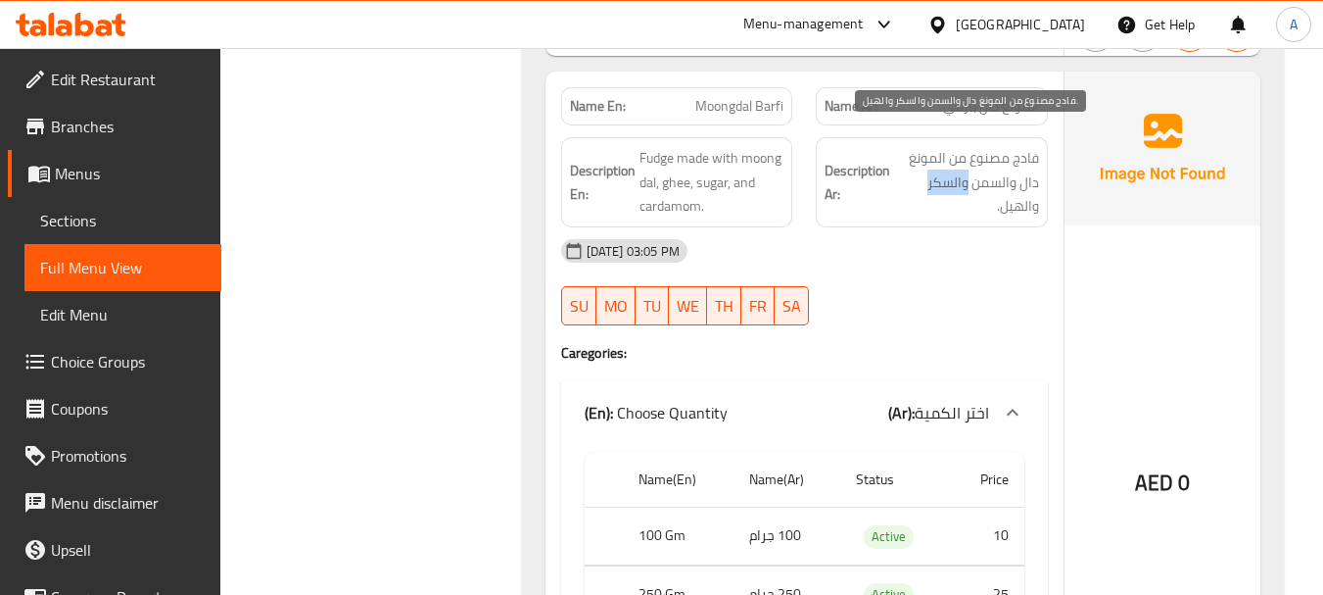
click at [943, 167] on span "فادج مصنوع من المونغ دال والسمن والسكر والهيل." at bounding box center [966, 182] width 145 height 72
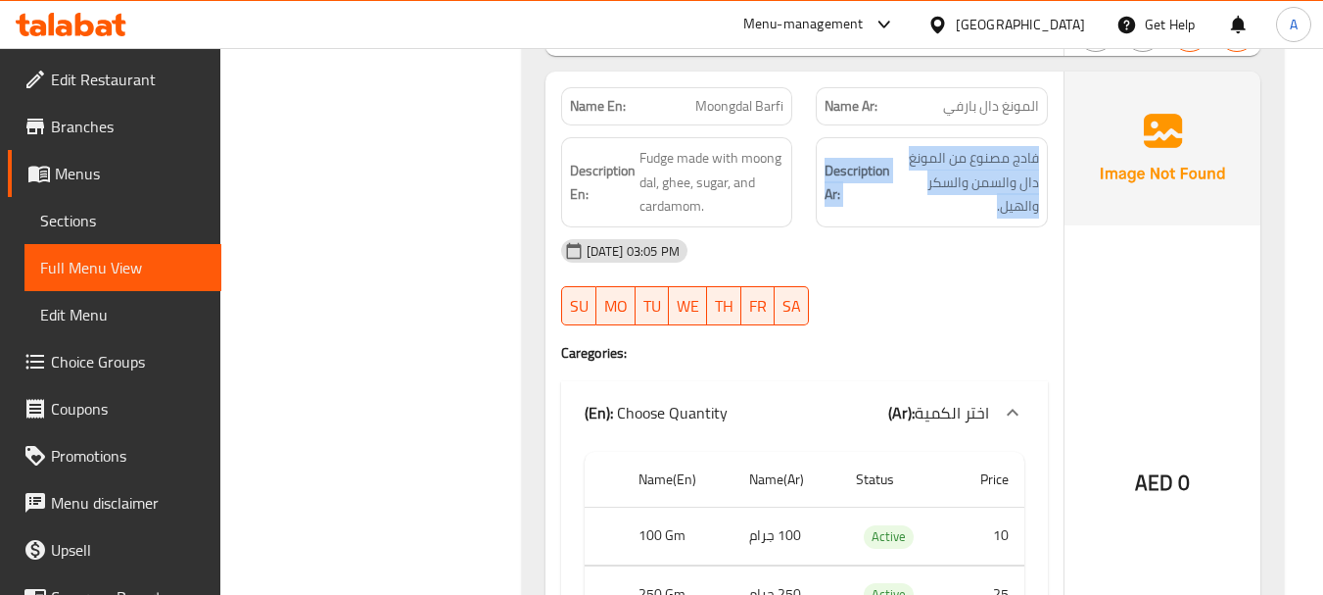
drag, startPoint x: 943, startPoint y: 167, endPoint x: 837, endPoint y: 134, distance: 110.6
click at [837, 146] on h6 "Description Ar: فادج مصنوع من المونغ دال والسمن والسكر والهيل." at bounding box center [932, 182] width 215 height 72
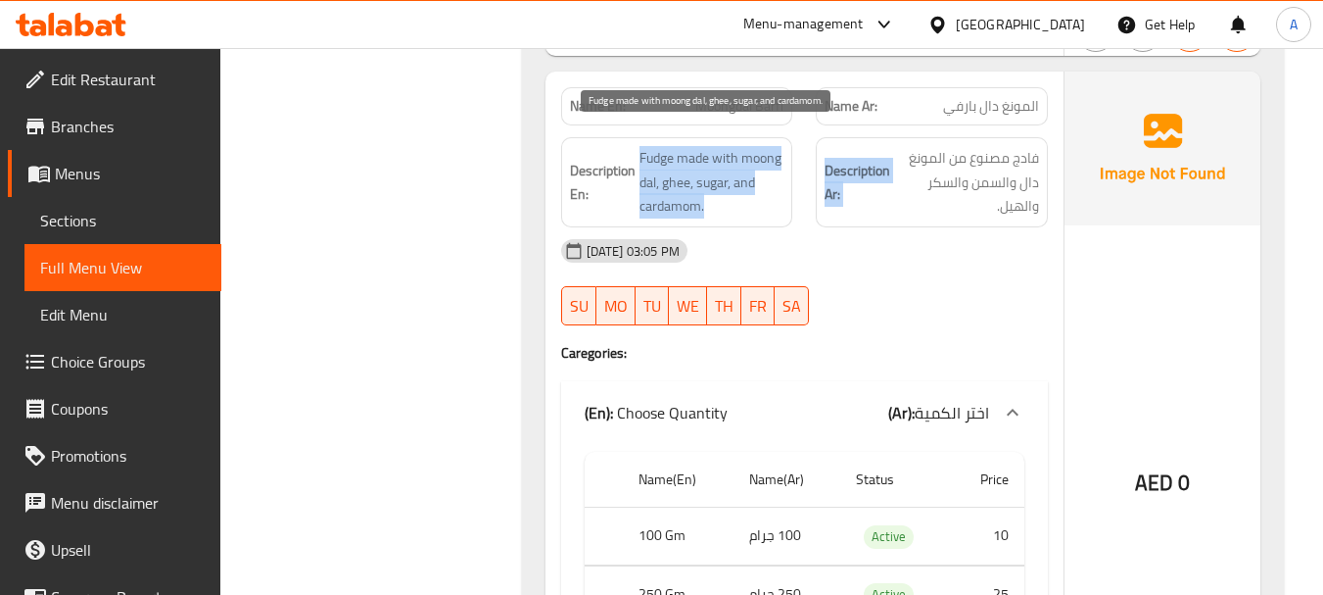
drag, startPoint x: 837, startPoint y: 134, endPoint x: 676, endPoint y: 154, distance: 162.8
click at [676, 154] on div "Description En: Fudge made with moong dal, ghee, sugar, and cardamom. Descripti…" at bounding box center [804, 182] width 510 height 114
click at [671, 160] on span "Fudge made with moong dal, ghee, sugar, and cardamom." at bounding box center [712, 182] width 145 height 72
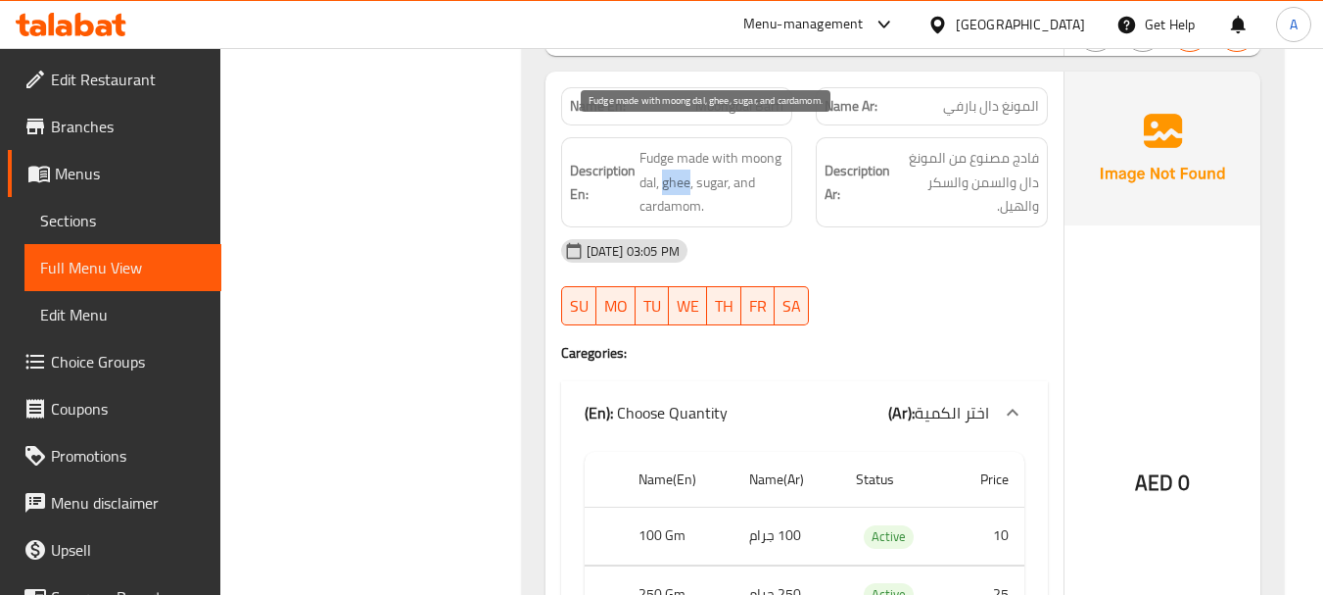
click at [671, 160] on span "Fudge made with moong dal, ghee, sugar, and cardamom." at bounding box center [712, 182] width 145 height 72
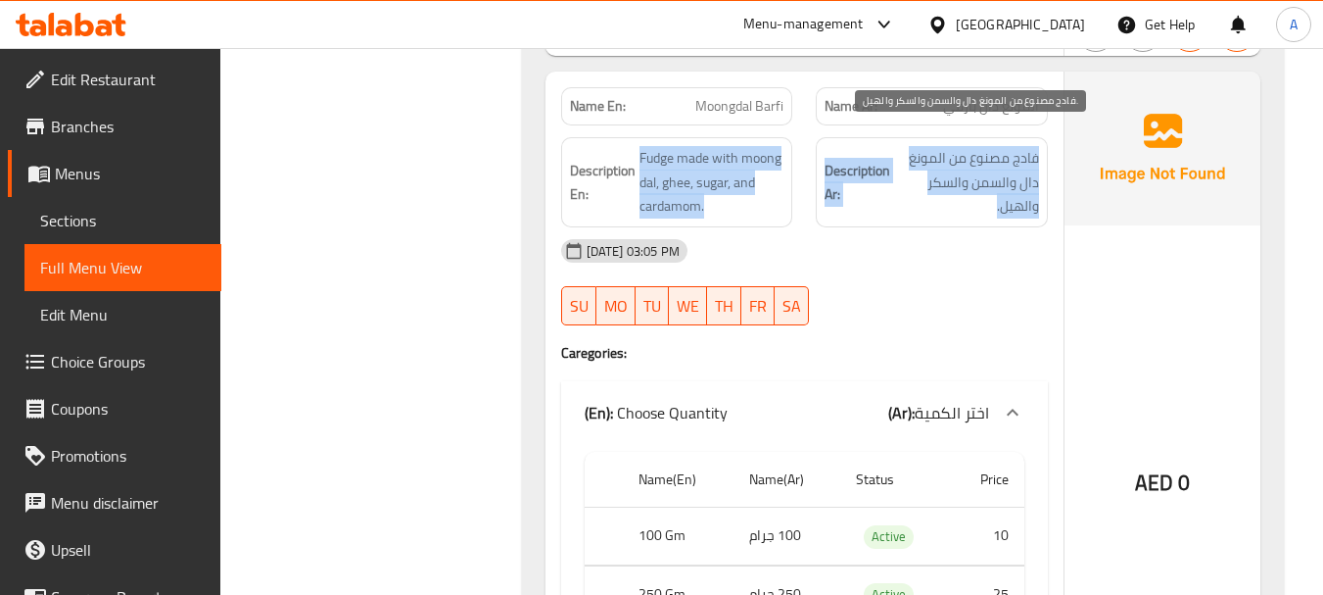
drag, startPoint x: 671, startPoint y: 160, endPoint x: 933, endPoint y: 165, distance: 262.5
click at [933, 165] on div "Description En: Fudge made with moong dal, ghee, sugar, and cardamom. Descripti…" at bounding box center [804, 182] width 510 height 114
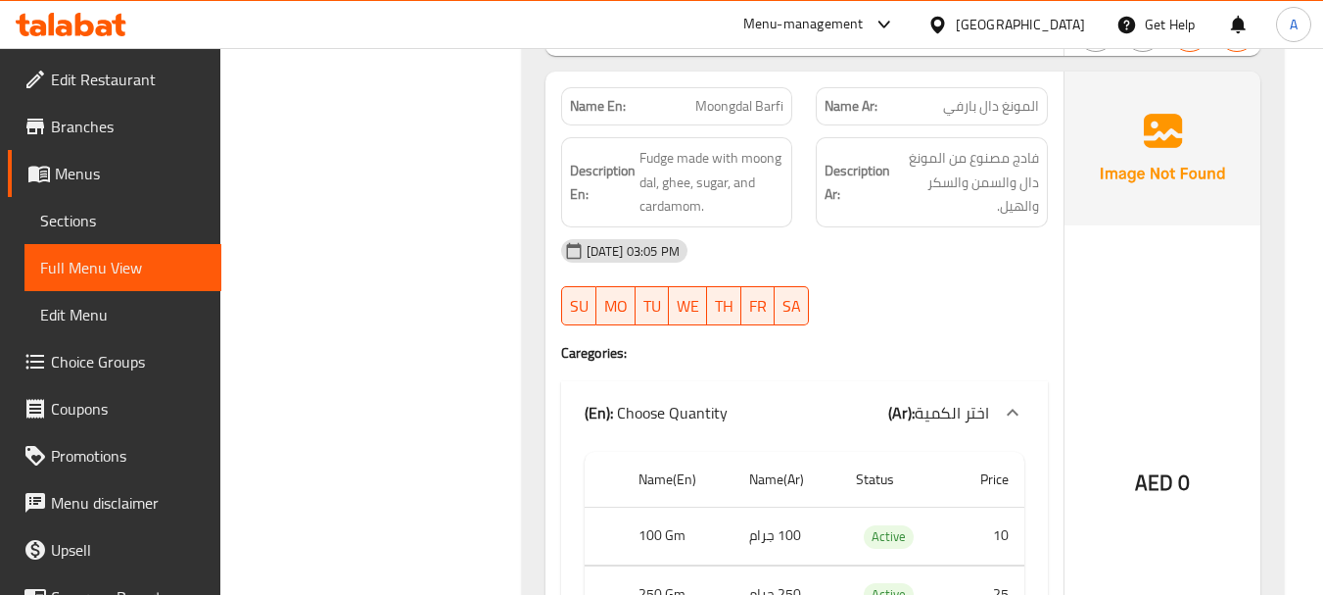
click at [877, 313] on div at bounding box center [932, 325] width 256 height 24
drag, startPoint x: 985, startPoint y: 91, endPoint x: 674, endPoint y: 117, distance: 312.5
click at [660, 99] on div "Name En: Moongdal Barfi Name Ar: المونغ دال بارفي" at bounding box center [804, 106] width 510 height 62
click at [1023, 146] on span "فادج مصنوع من المونغ دال والسمن والسكر والهيل." at bounding box center [966, 182] width 145 height 72
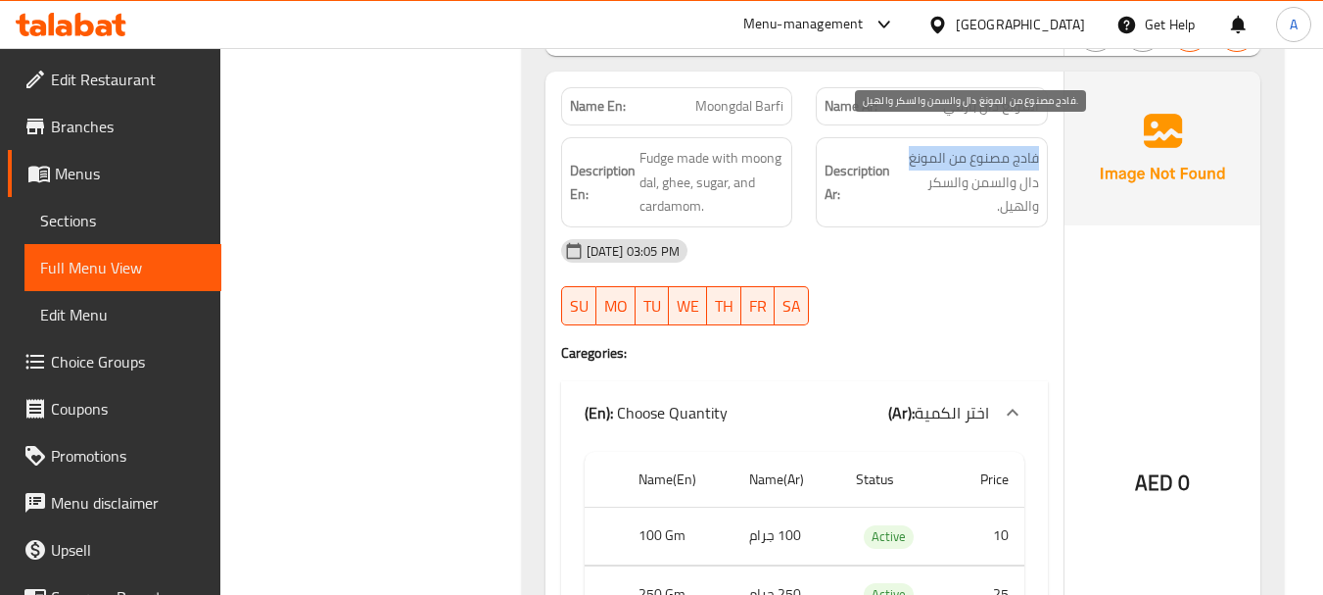
drag, startPoint x: 1023, startPoint y: 143, endPoint x: 911, endPoint y: 141, distance: 111.7
click at [911, 146] on span "فادج مصنوع من المونغ دال والسمن والسكر والهيل." at bounding box center [966, 182] width 145 height 72
click at [1030, 167] on span "فادج مصنوع من المونغ دال والسمن والسكر والهيل." at bounding box center [966, 182] width 145 height 72
drag, startPoint x: 1030, startPoint y: 167, endPoint x: 938, endPoint y: 170, distance: 92.1
click at [938, 170] on span "فادج مصنوع من المونغ دال والسمن والسكر والهيل." at bounding box center [966, 182] width 145 height 72
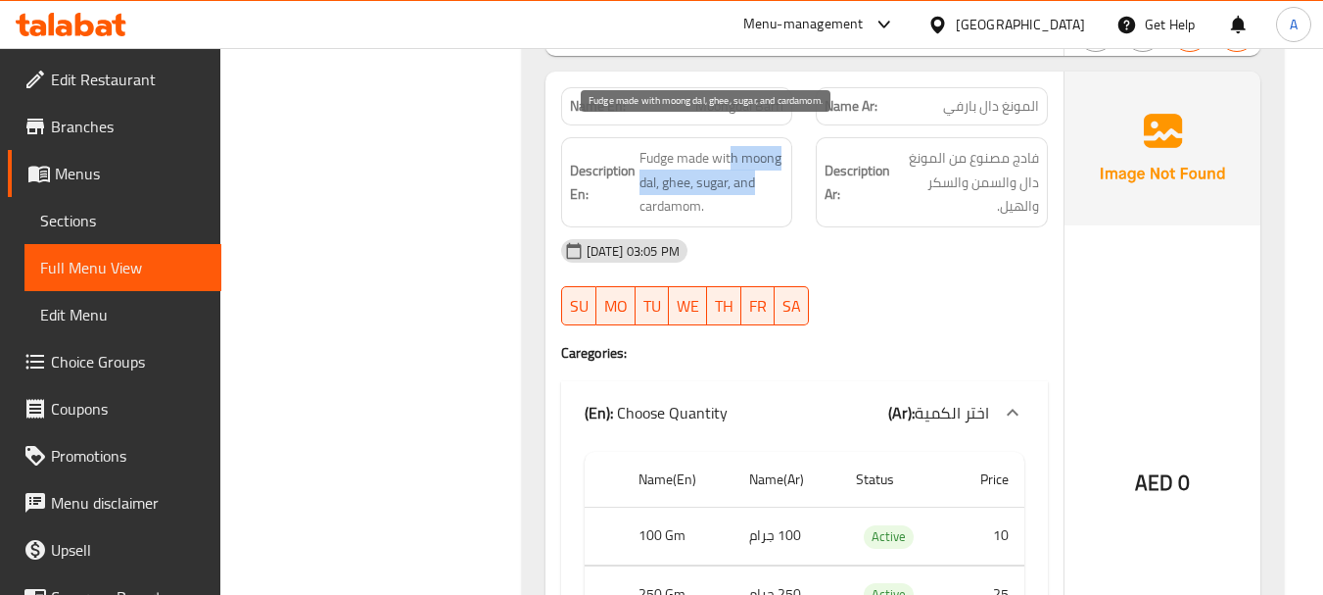
drag, startPoint x: 734, startPoint y: 142, endPoint x: 873, endPoint y: 191, distance: 147.5
click at [793, 167] on div "Description En: Fudge made with moong dal, ghee, sugar, and cardamom." at bounding box center [677, 182] width 256 height 114
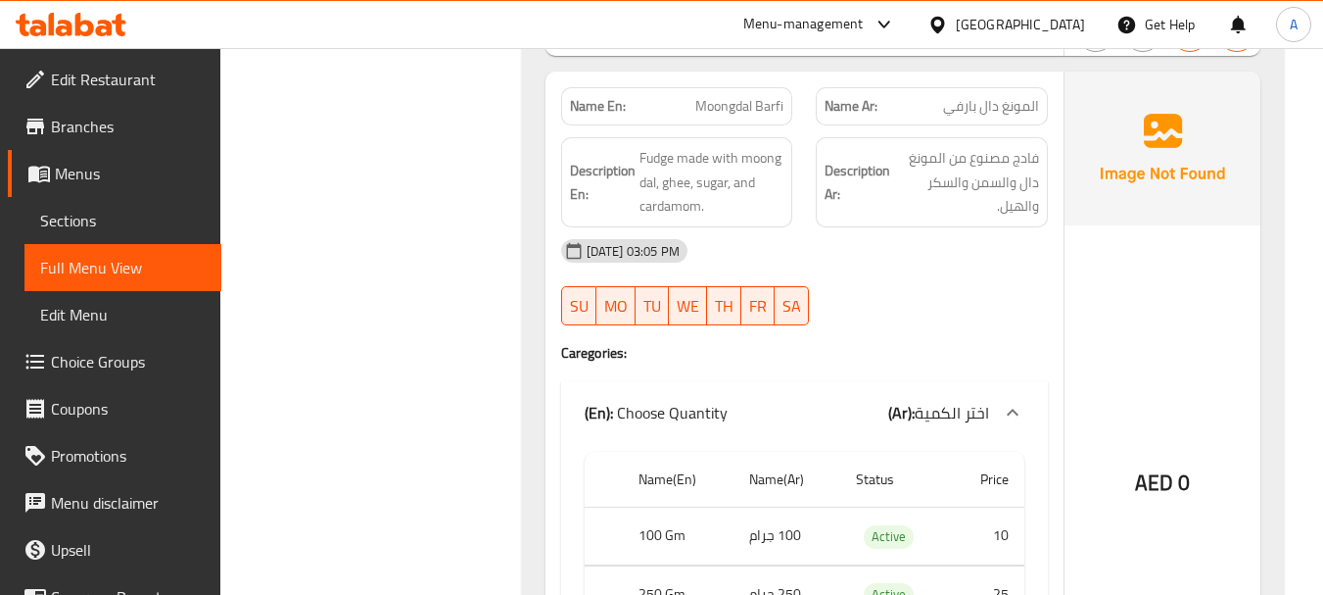
click at [907, 227] on div "19-08-2025 03:05 PM" at bounding box center [804, 250] width 510 height 47
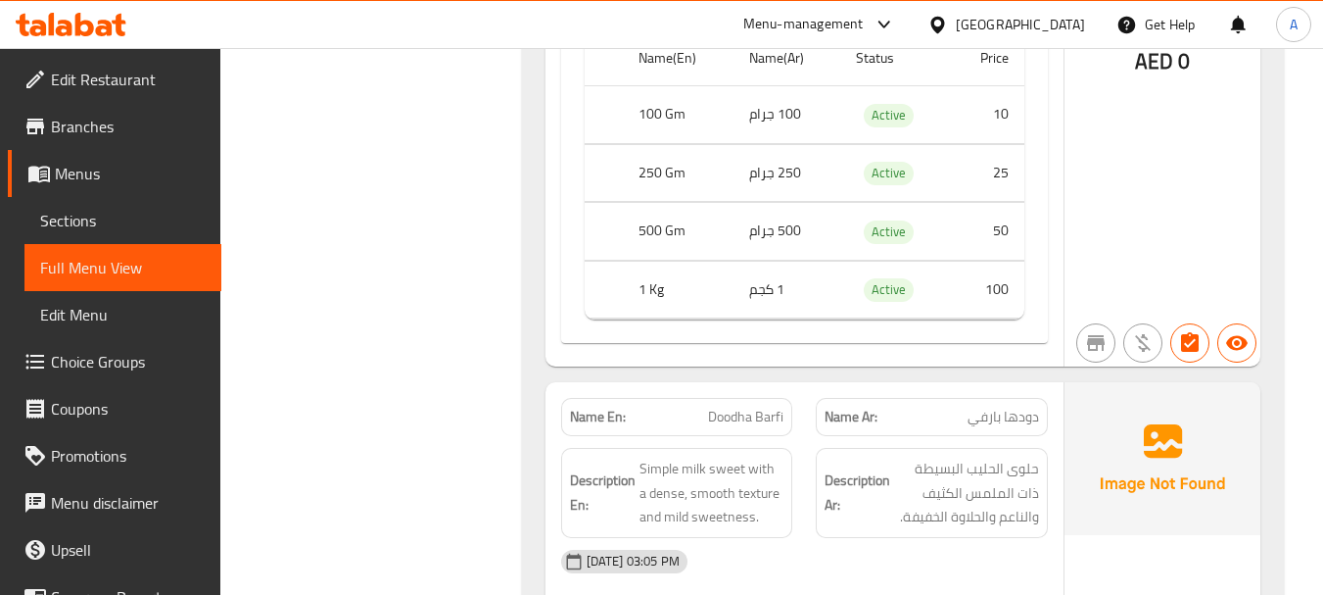
scroll to position [13516, 0]
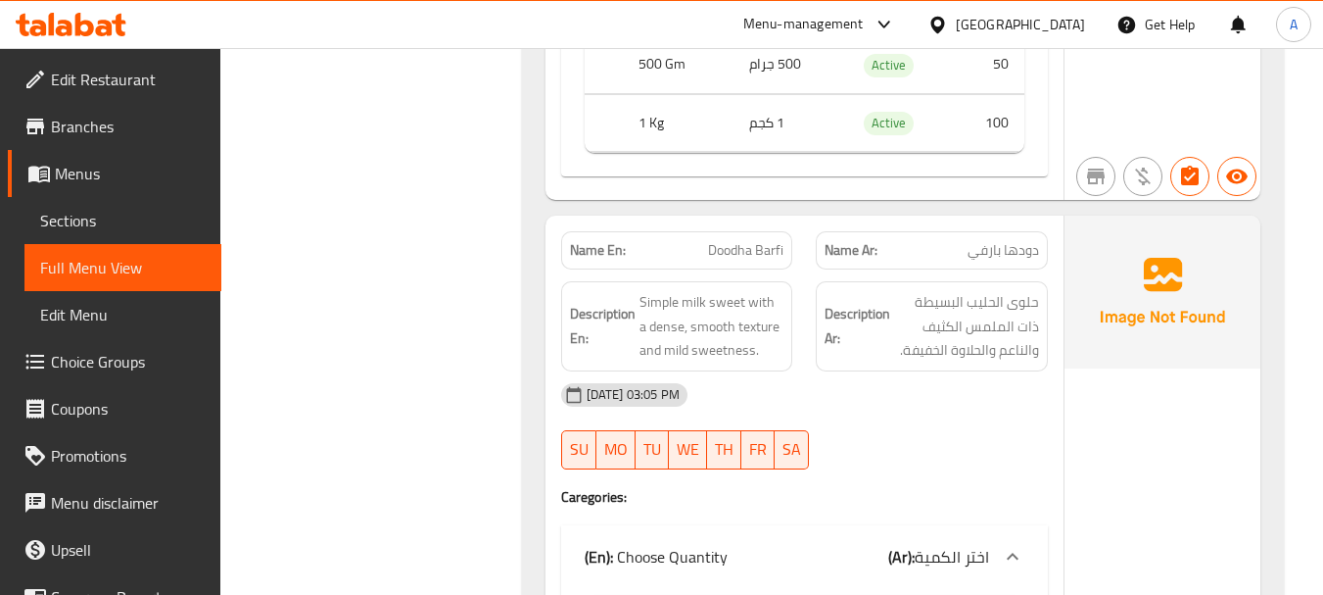
drag, startPoint x: 686, startPoint y: 223, endPoint x: 1008, endPoint y: 229, distance: 322.3
click at [999, 229] on div "Name En: Doodha Barfi Name Ar: دودها بارفي" at bounding box center [804, 250] width 510 height 62
click at [1016, 240] on span "دودها بارفي" at bounding box center [1004, 250] width 72 height 21
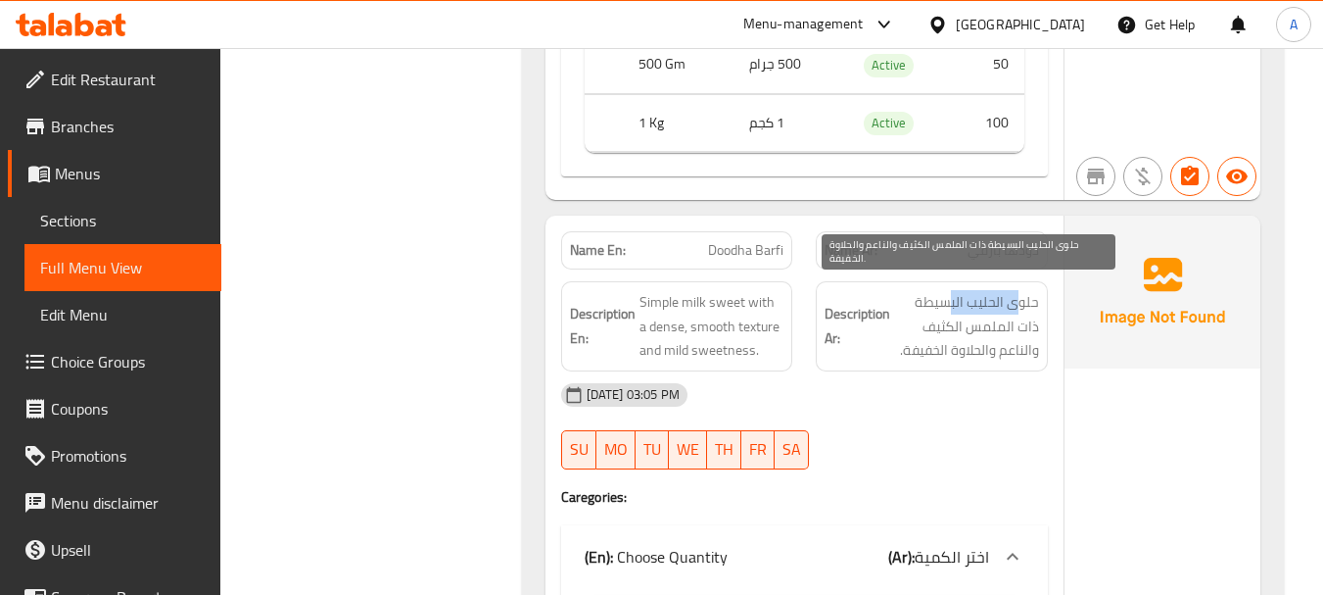
drag, startPoint x: 1022, startPoint y: 284, endPoint x: 951, endPoint y: 279, distance: 70.7
click at [951, 290] on span "حلوى الحليب البسيطة ذات الملمس الكثيف والناعم والحلاوة الخفيفة." at bounding box center [966, 326] width 145 height 72
drag, startPoint x: 1015, startPoint y: 310, endPoint x: 950, endPoint y: 310, distance: 64.6
click at [950, 310] on span "حلوى الحليب البسيطة ذات الملمس الكثيف والناعم والحلاوة الخفيفة." at bounding box center [966, 326] width 145 height 72
click at [952, 329] on span "حلوى الحليب البسيطة ذات الملمس الكثيف والناعم والحلاوة الخفيفة." at bounding box center [966, 326] width 145 height 72
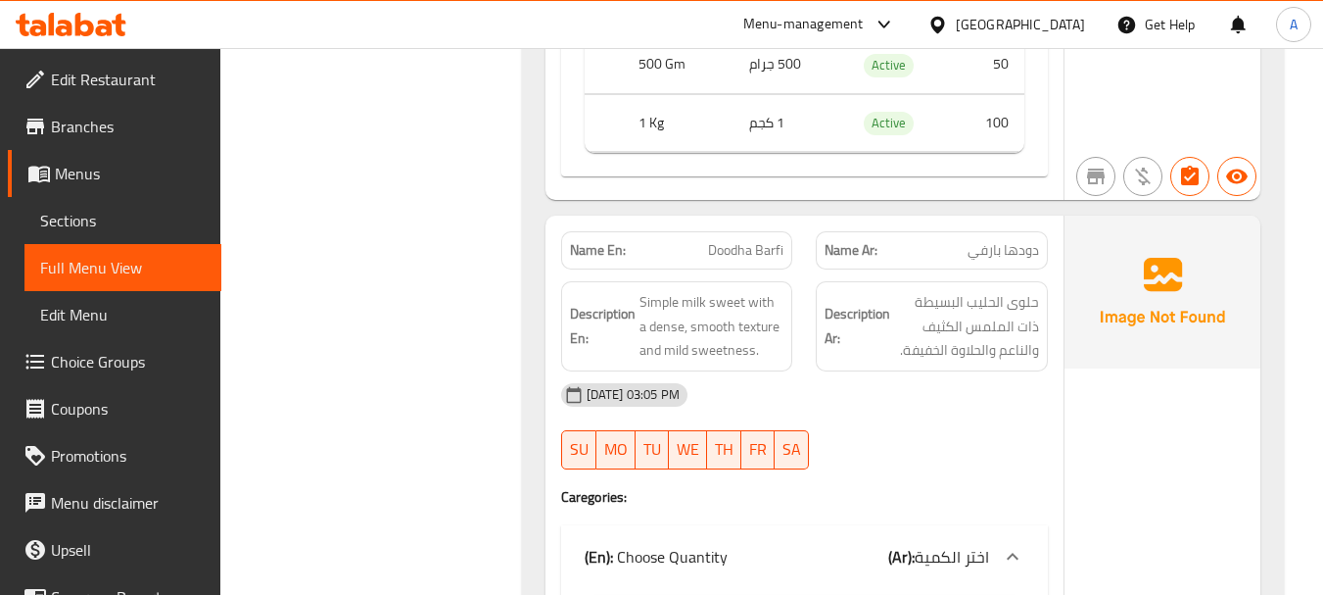
click at [929, 371] on div "19-08-2025 03:05 PM" at bounding box center [804, 394] width 510 height 47
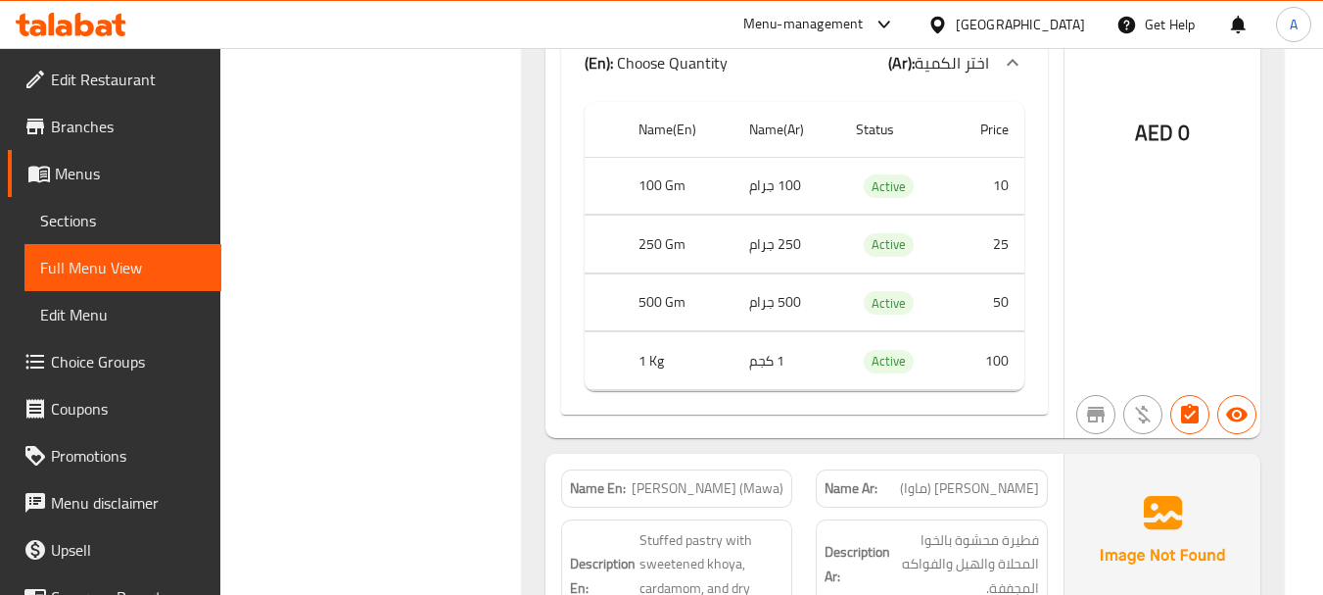
scroll to position [14202, 0]
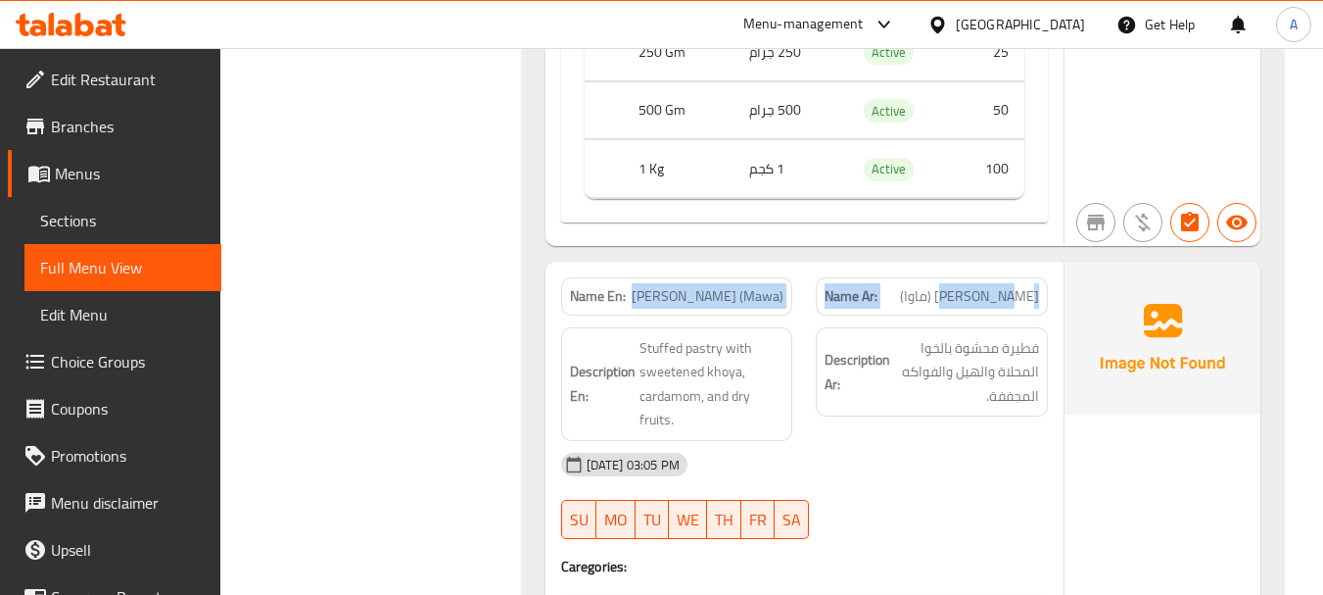
drag, startPoint x: 643, startPoint y: 274, endPoint x: 985, endPoint y: 273, distance: 342.8
click at [985, 273] on div "Name En: Chandra Kala (Mawa) Name Ar: شاندرا كالا (ماوا)" at bounding box center [804, 296] width 510 height 62
click at [985, 286] on span "شاندرا كالا (ماوا)" at bounding box center [969, 296] width 139 height 21
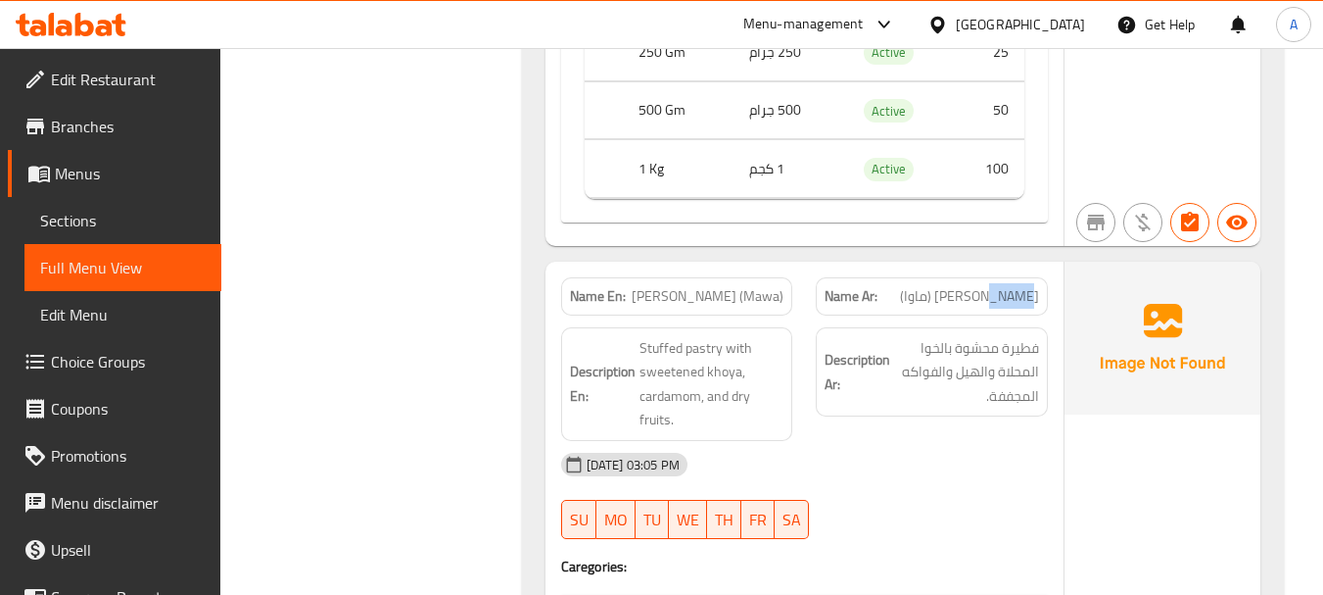
click at [985, 286] on span "شاندرا كالا (ماوا)" at bounding box center [969, 296] width 139 height 21
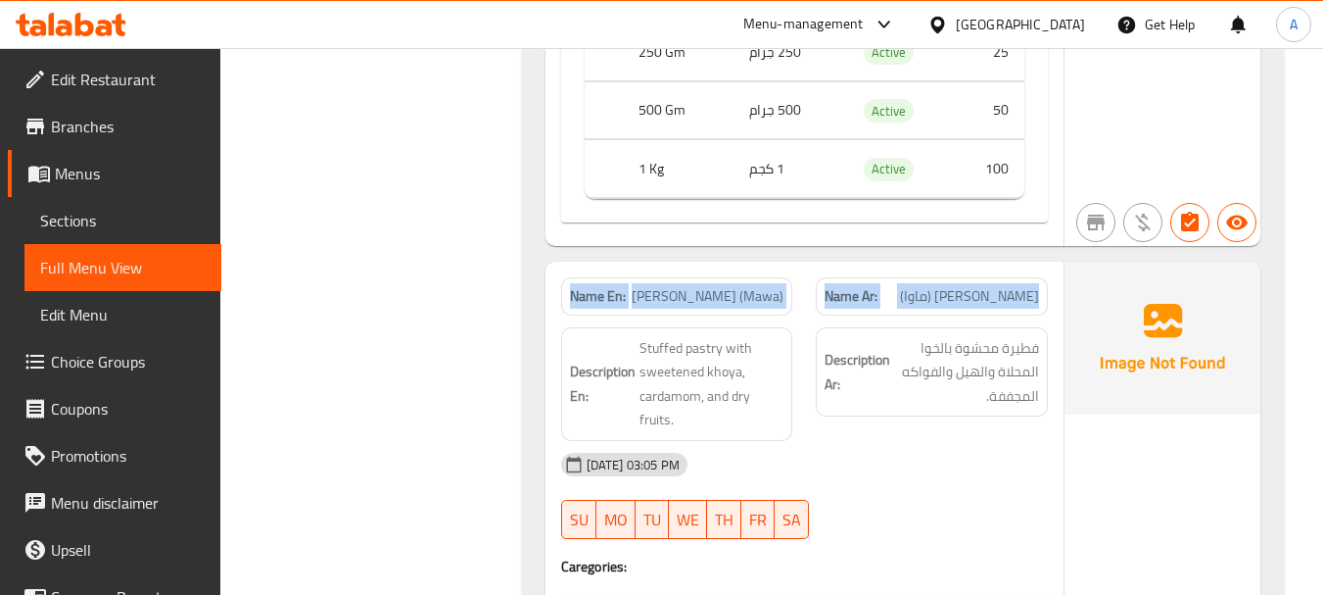
drag, startPoint x: 985, startPoint y: 273, endPoint x: 630, endPoint y: 287, distance: 355.8
click at [583, 273] on div "Name En: Chandra Kala (Mawa) Name Ar: شاندرا كالا (ماوا)" at bounding box center [804, 296] width 510 height 62
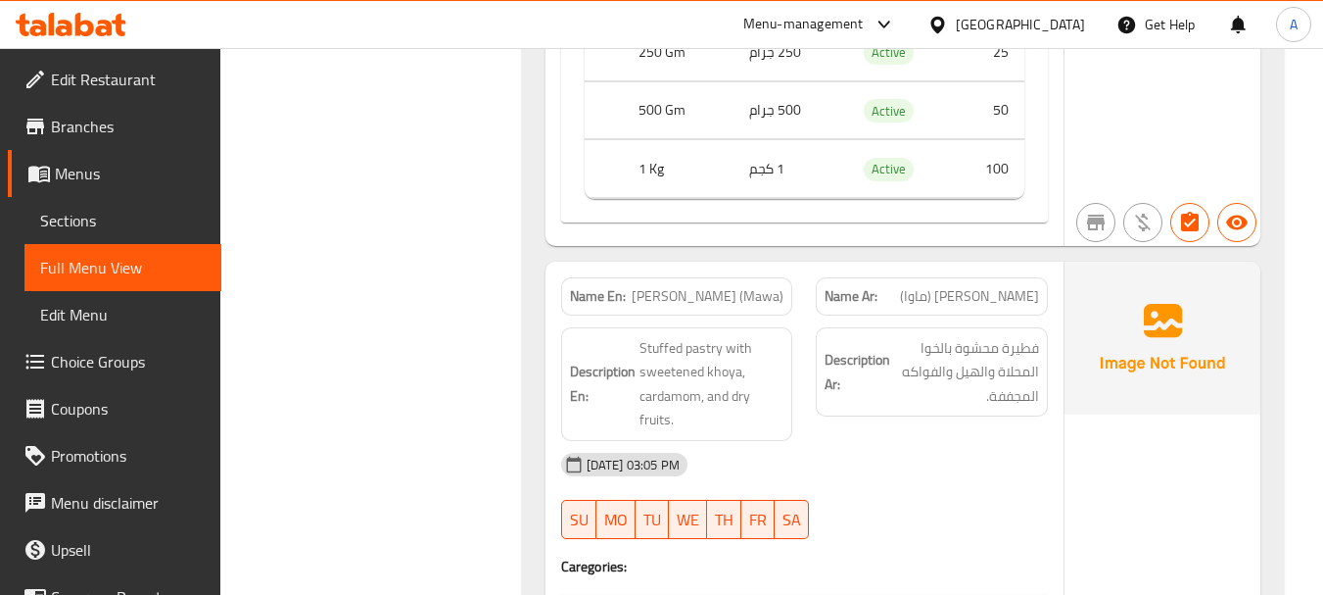
drag, startPoint x: 992, startPoint y: 406, endPoint x: 991, endPoint y: 395, distance: 11.8
click at [992, 407] on div "Description Ar: فطيرة محشوة بالخوا المحلاة والهيل والفواكه المجففة." at bounding box center [932, 383] width 256 height 137
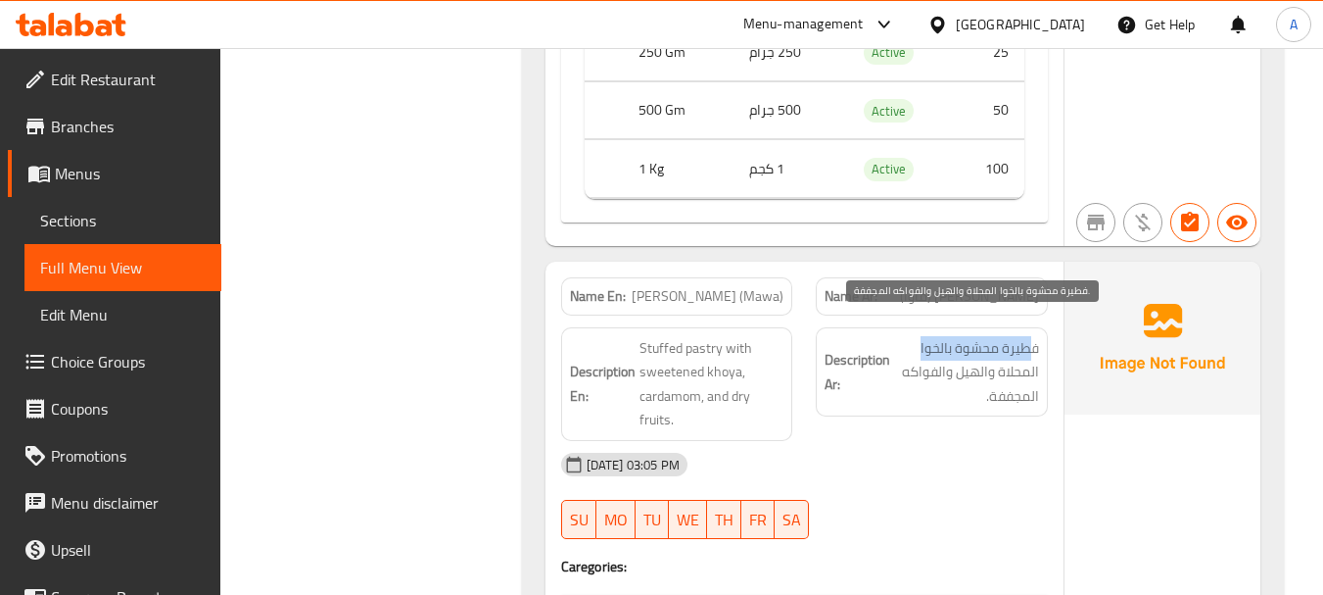
drag, startPoint x: 1006, startPoint y: 320, endPoint x: 917, endPoint y: 318, distance: 89.2
click at [917, 336] on span "فطيرة محشوة بالخوا المحلاة والهيل والفواكه المجففة." at bounding box center [966, 372] width 145 height 72
drag, startPoint x: 1020, startPoint y: 343, endPoint x: 900, endPoint y: 344, distance: 119.5
click at [900, 344] on span "فطيرة محشوة بالخوا المحلاة والهيل والفواكه المجففة." at bounding box center [966, 372] width 145 height 72
click at [1011, 377] on span "فطيرة محشوة بالخوا المحلاة والهيل والفواكه المجففة." at bounding box center [966, 372] width 145 height 72
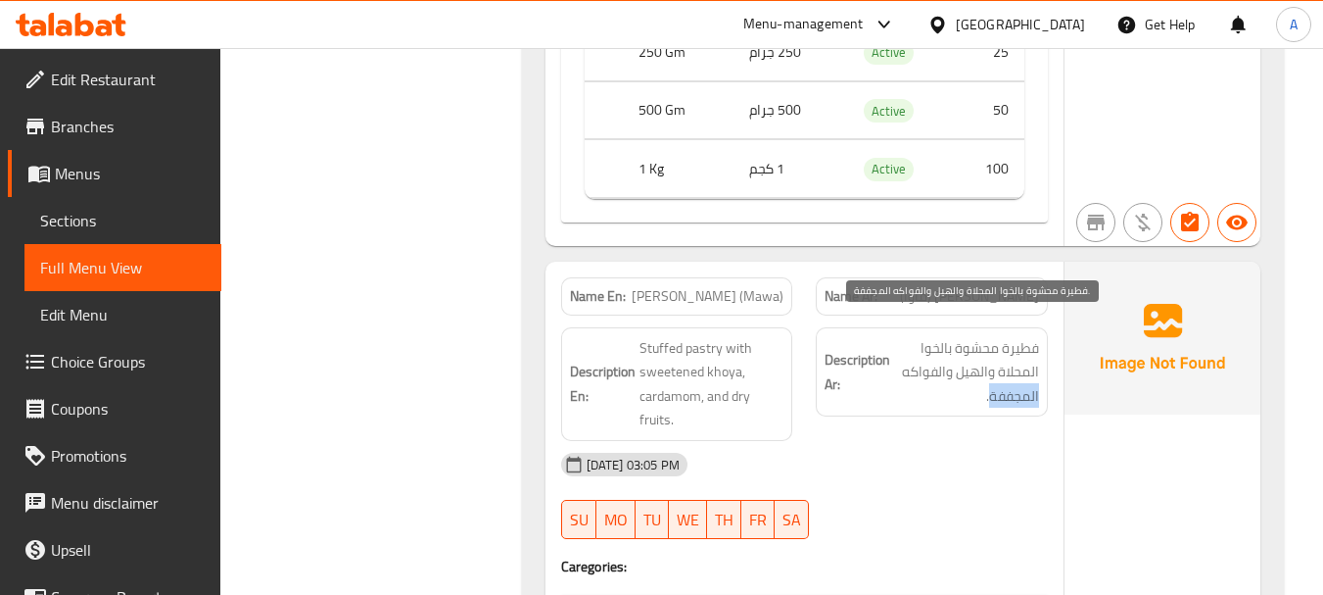
click at [1011, 377] on span "فطيرة محشوة بالخوا المحلاة والهيل والفواكه المجففة." at bounding box center [966, 372] width 145 height 72
drag, startPoint x: 910, startPoint y: 452, endPoint x: 865, endPoint y: 439, distance: 46.8
click at [908, 452] on div "19-08-2025 03:05 PM" at bounding box center [804, 464] width 510 height 47
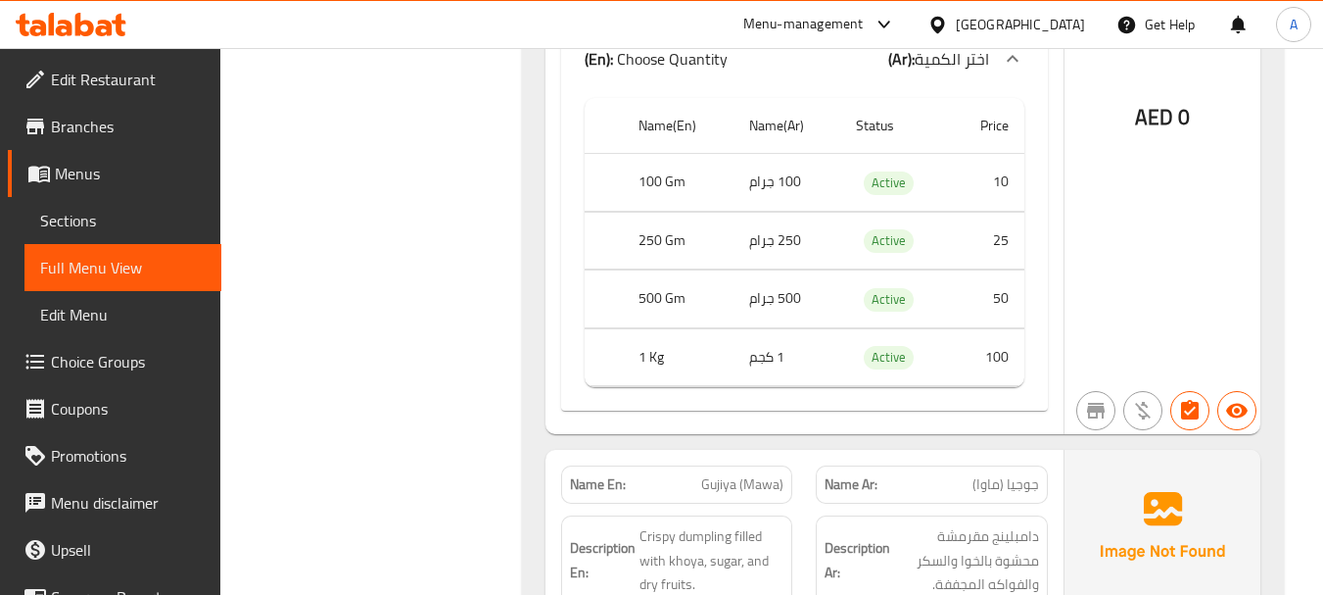
scroll to position [14888, 0]
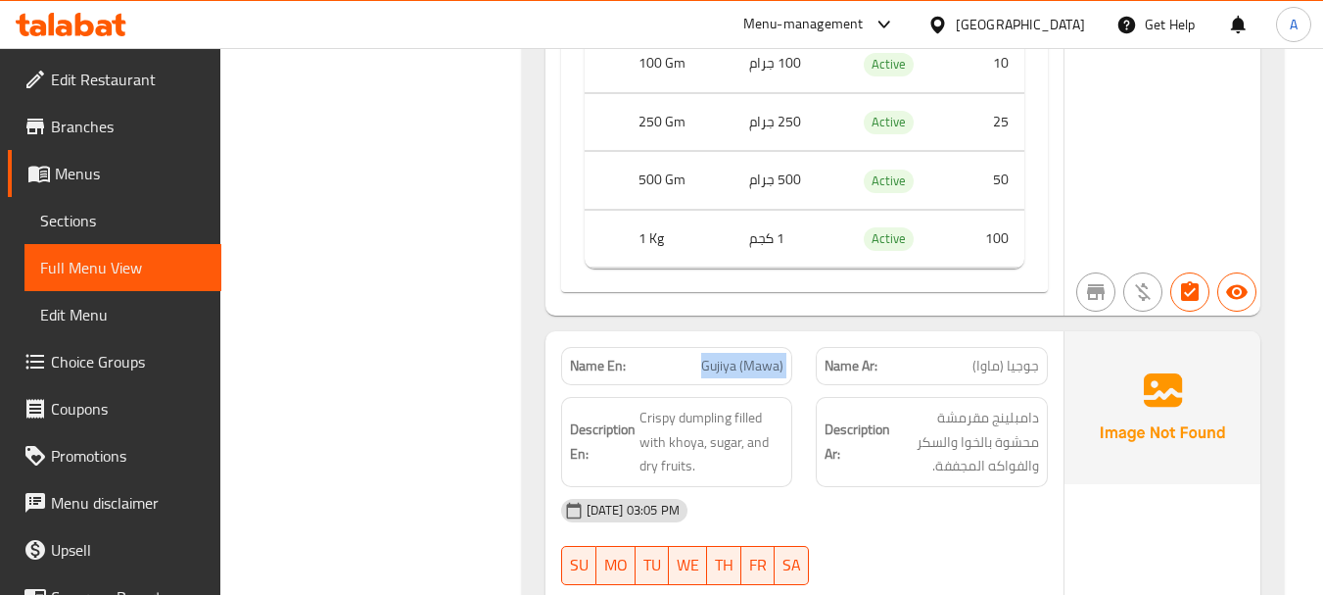
drag, startPoint x: 690, startPoint y: 346, endPoint x: 954, endPoint y: 360, distance: 264.9
click at [929, 357] on div "Name En: Gujiya (Mawa) Name Ar: جوجيا (ماوا)" at bounding box center [804, 366] width 510 height 62
click at [1028, 356] on span "جوجيا (ماوا)" at bounding box center [1006, 366] width 67 height 21
drag, startPoint x: 1028, startPoint y: 352, endPoint x: 658, endPoint y: 351, distance: 370.2
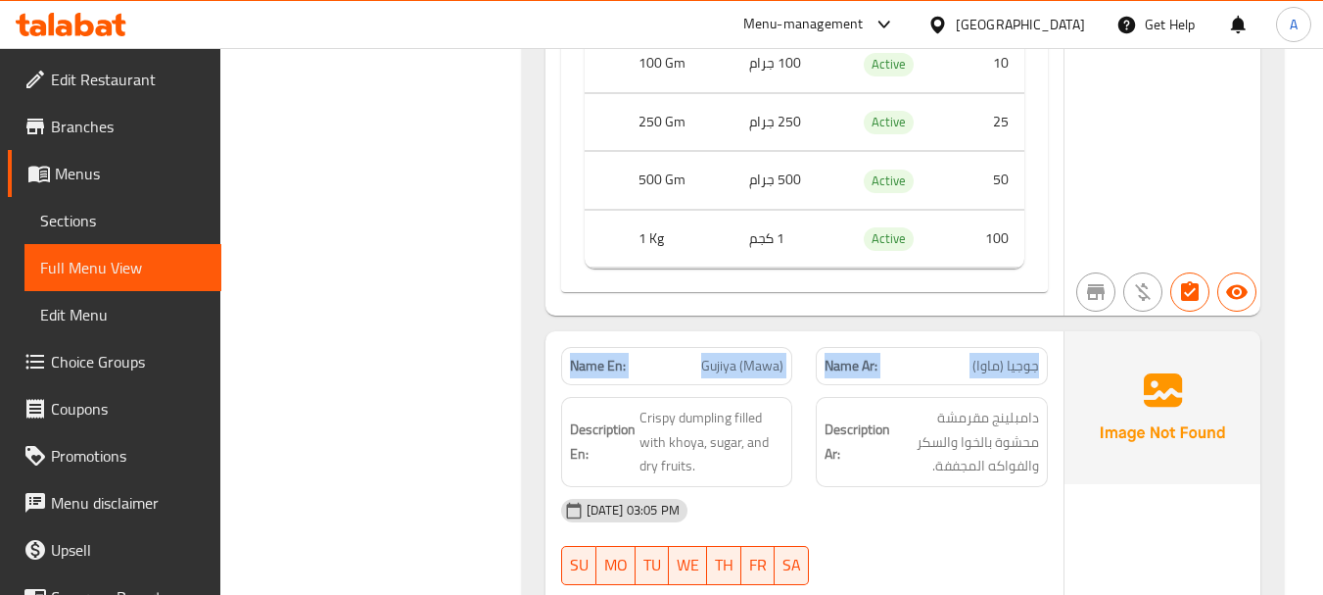
click at [658, 351] on div "Name En: Gujiya (Mawa) Name Ar: جوجيا (ماوا)" at bounding box center [804, 366] width 510 height 62
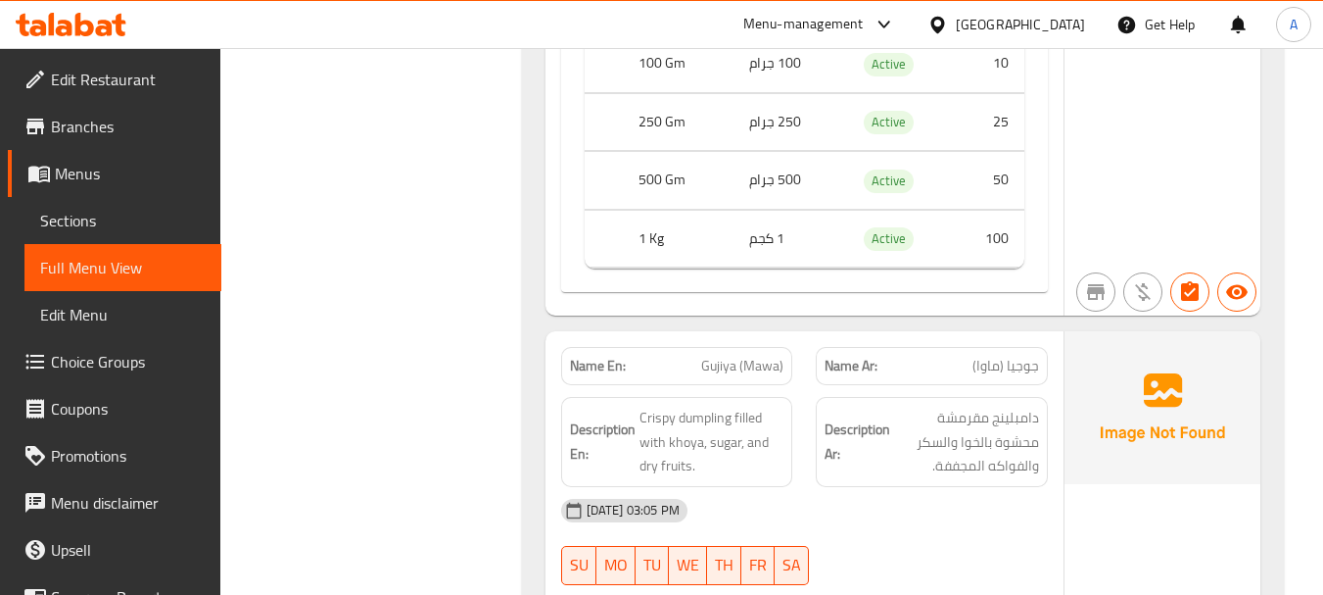
drag, startPoint x: 933, startPoint y: 492, endPoint x: 753, endPoint y: 429, distance: 190.8
click at [932, 492] on div "19-08-2025 03:05 PM" at bounding box center [804, 510] width 510 height 47
click at [655, 405] on span "Crispy dumpling filled with khoya, sugar, and dry fruits." at bounding box center [712, 441] width 145 height 72
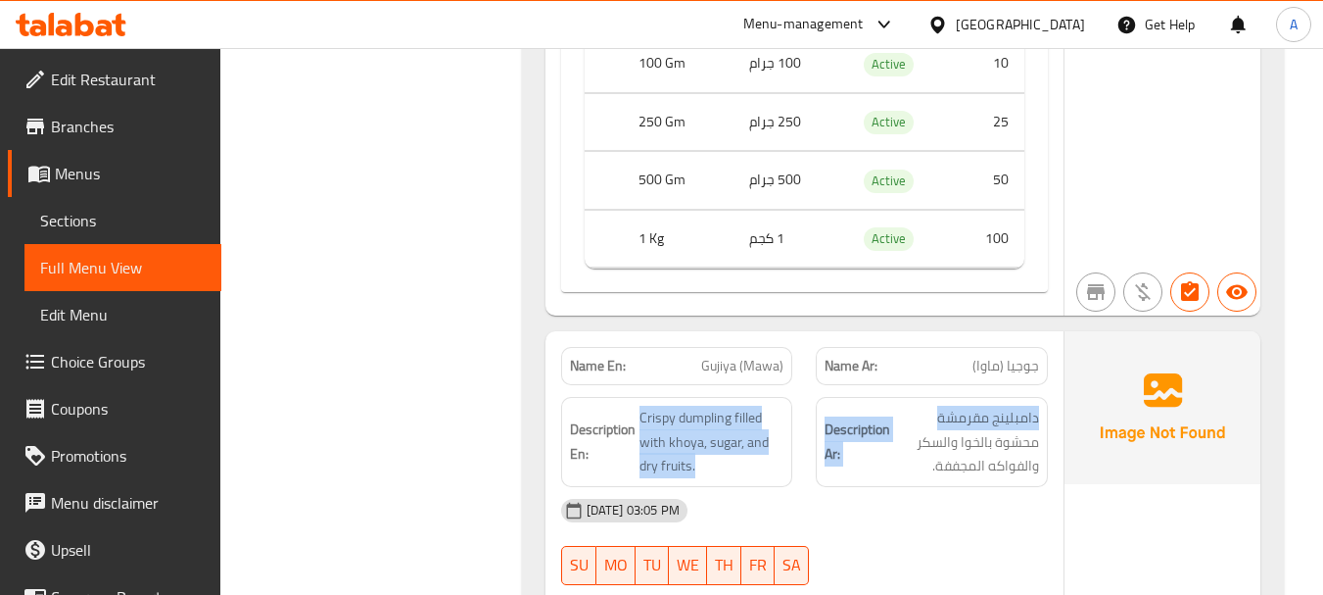
drag, startPoint x: 655, startPoint y: 399, endPoint x: 973, endPoint y: 406, distance: 317.4
click at [925, 401] on div "Description En: Crispy dumpling filled with khoya, sugar, and dry fruits. Descr…" at bounding box center [804, 442] width 510 height 114
click at [1023, 405] on span "دامبلينج مقرمشة محشوة بالخوا والسكر والفواكه المجففة." at bounding box center [966, 441] width 145 height 72
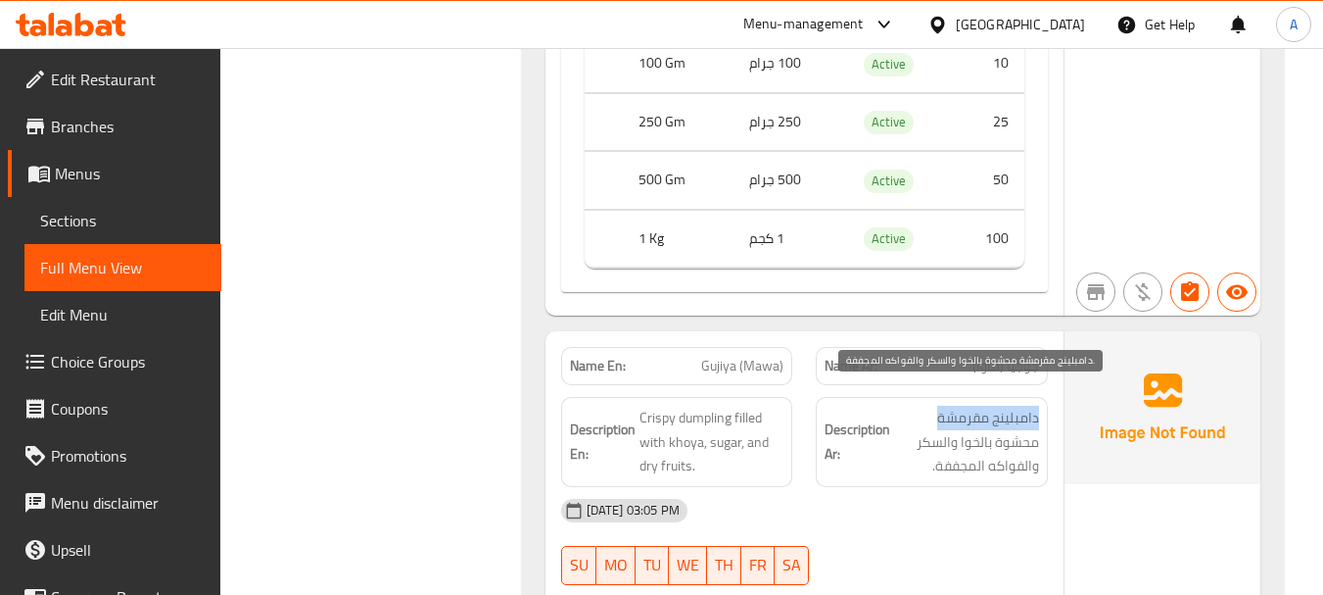
drag, startPoint x: 1023, startPoint y: 396, endPoint x: 943, endPoint y: 417, distance: 82.2
click at [966, 407] on span "دامبلينج مقرمشة محشوة بالخوا والسكر والفواكه المجففة." at bounding box center [966, 441] width 145 height 72
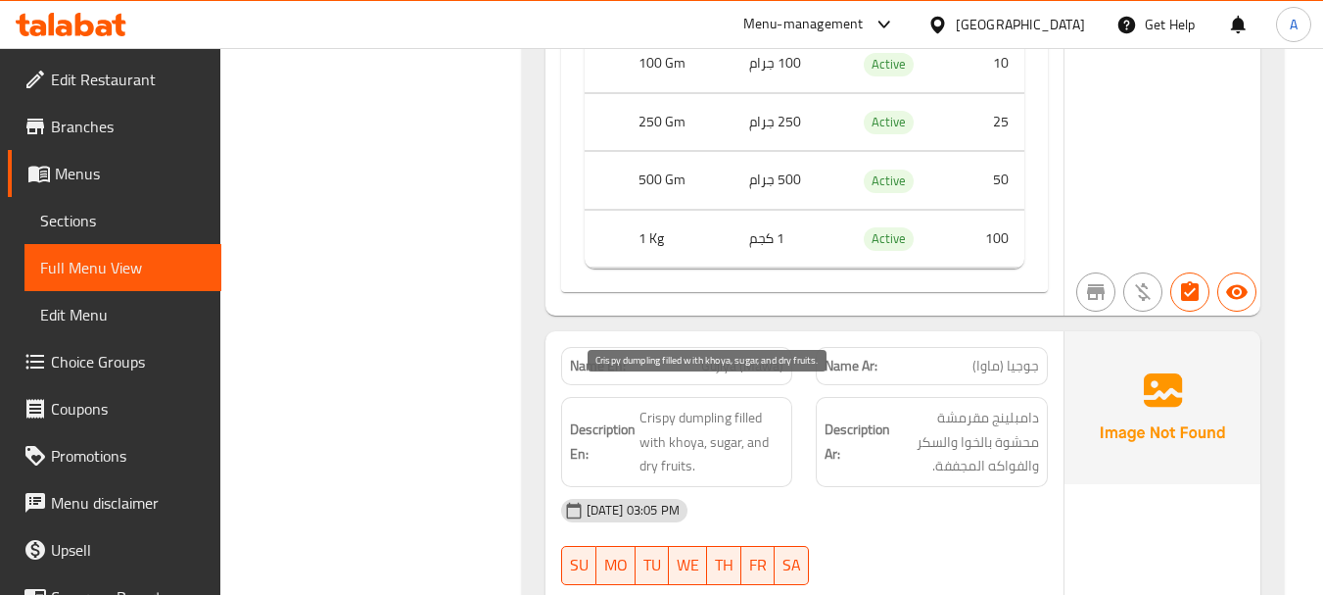
click at [699, 405] on span "Crispy dumpling filled with khoya, sugar, and dry fruits." at bounding box center [712, 441] width 145 height 72
drag, startPoint x: 694, startPoint y: 401, endPoint x: 659, endPoint y: 397, distance: 35.5
click at [659, 405] on span "Crispy dumpling filled with khoya, sugar, and dry fruits." at bounding box center [712, 441] width 145 height 72
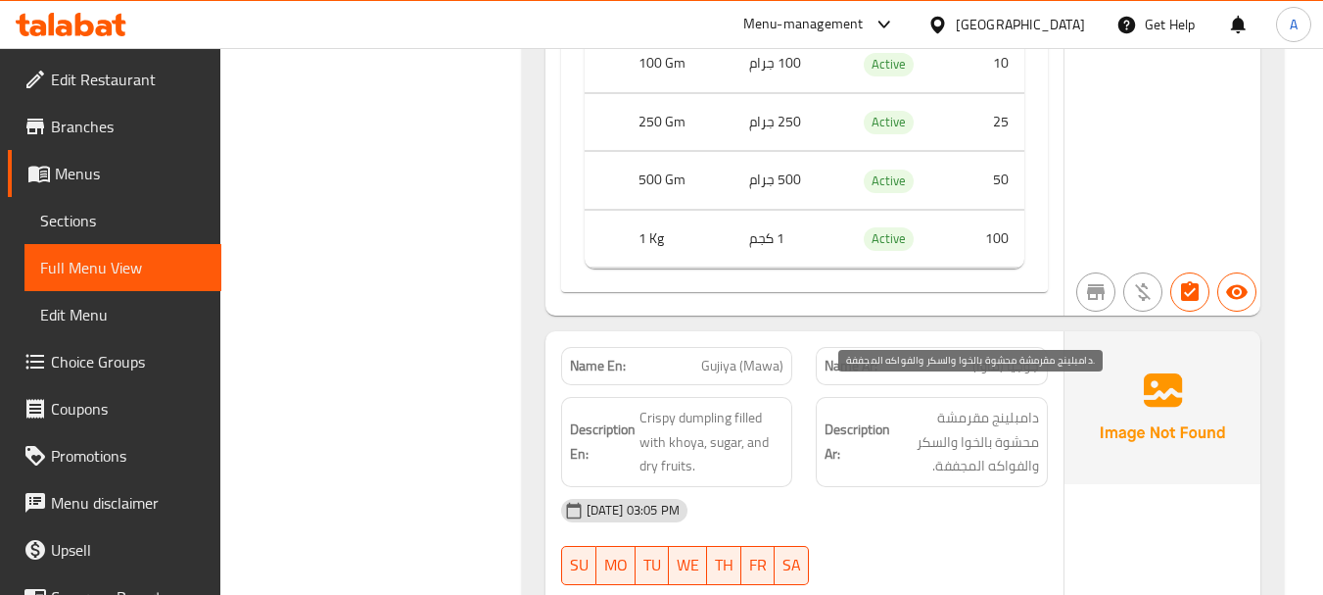
click at [1015, 414] on span "دامبلينج مقرمشة محشوة بالخوا والسكر والفواكه المجففة." at bounding box center [966, 441] width 145 height 72
drag, startPoint x: 1015, startPoint y: 414, endPoint x: 974, endPoint y: 420, distance: 41.6
click at [974, 420] on span "دامبلينج مقرمشة محشوة بالخوا والسكر والفواكه المجففة." at bounding box center [966, 441] width 145 height 72
click at [974, 409] on span "دامبلينج مقرمشة محشوة بالخوا والسكر والفواكه المجففة." at bounding box center [966, 441] width 145 height 72
click at [931, 412] on span "دامبلينج مقرمشة محشوة بالخوا والسكر والفواكه المجففة." at bounding box center [966, 441] width 145 height 72
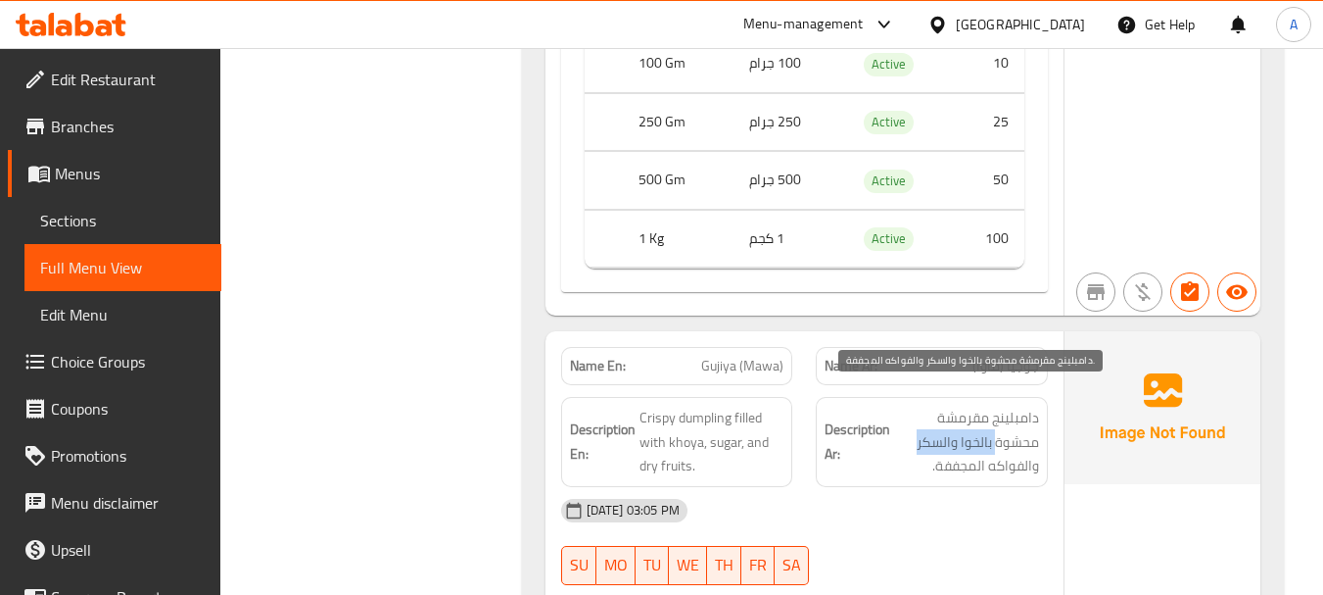
drag, startPoint x: 931, startPoint y: 412, endPoint x: 1004, endPoint y: 434, distance: 75.6
click at [999, 432] on span "دامبلينج مقرمشة محشوة بالخوا والسكر والفواكه المجففة." at bounding box center [966, 441] width 145 height 72
click at [1021, 445] on span "دامبلينج مقرمشة محشوة بالخوا والسكر والفواكه المجففة." at bounding box center [966, 441] width 145 height 72
drag, startPoint x: 1021, startPoint y: 445, endPoint x: 969, endPoint y: 451, distance: 52.2
click at [969, 451] on span "دامبلينج مقرمشة محشوة بالخوا والسكر والفواكه المجففة." at bounding box center [966, 441] width 145 height 72
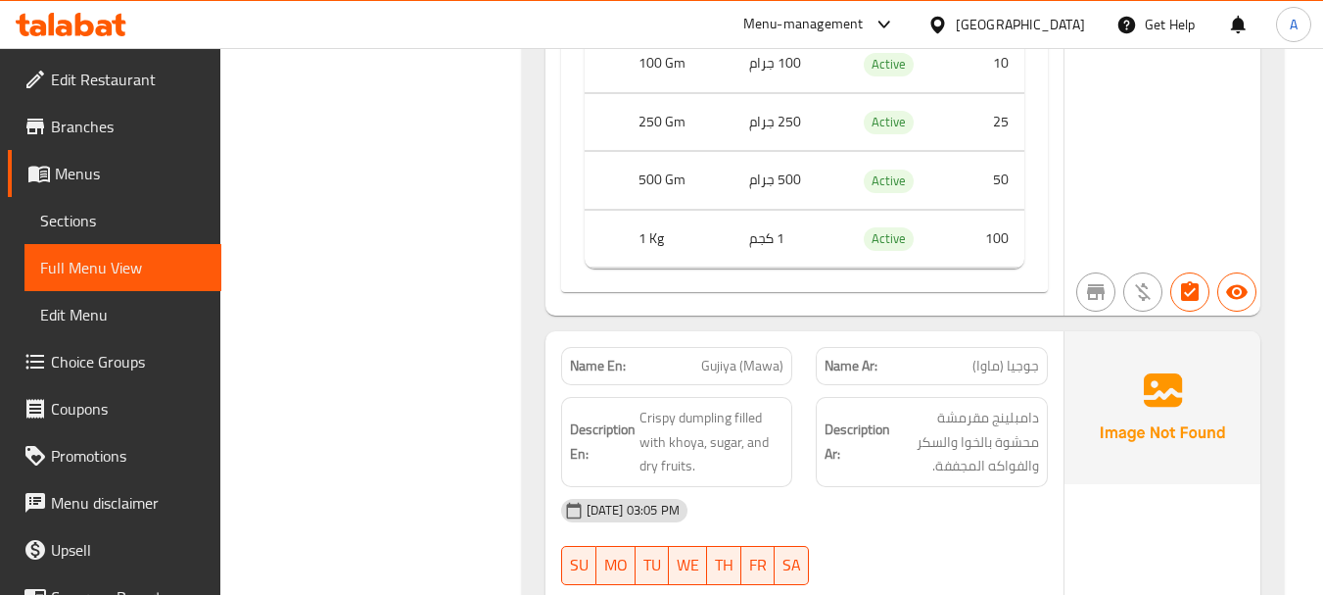
click at [962, 487] on div "19-08-2025 03:05 PM" at bounding box center [804, 510] width 510 height 47
drag, startPoint x: 719, startPoint y: 401, endPoint x: 1030, endPoint y: 526, distance: 335.8
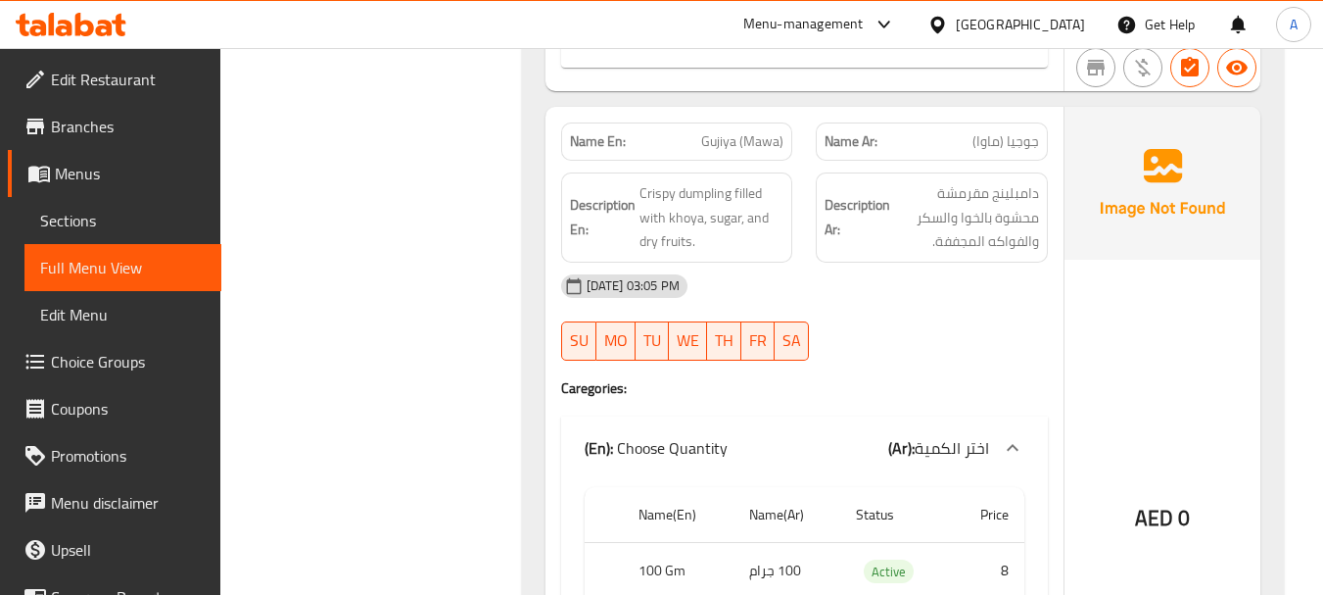
scroll to position [15084, 0]
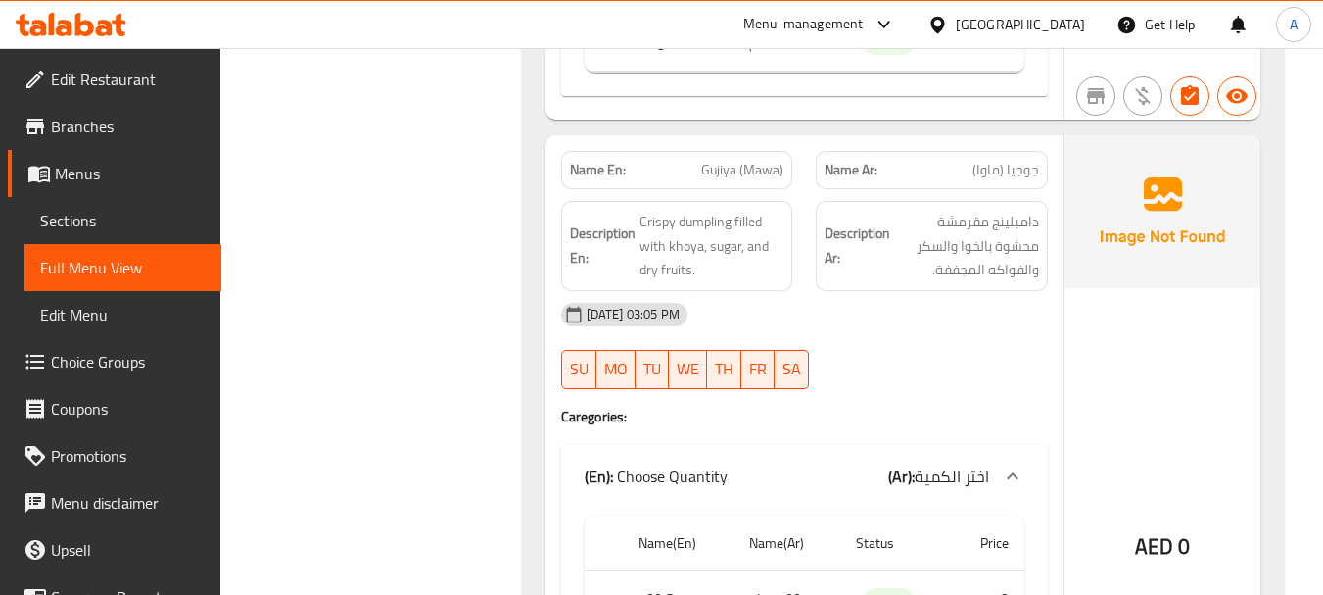
click at [918, 301] on div "19-08-2025 03:05 PM" at bounding box center [804, 314] width 510 height 47
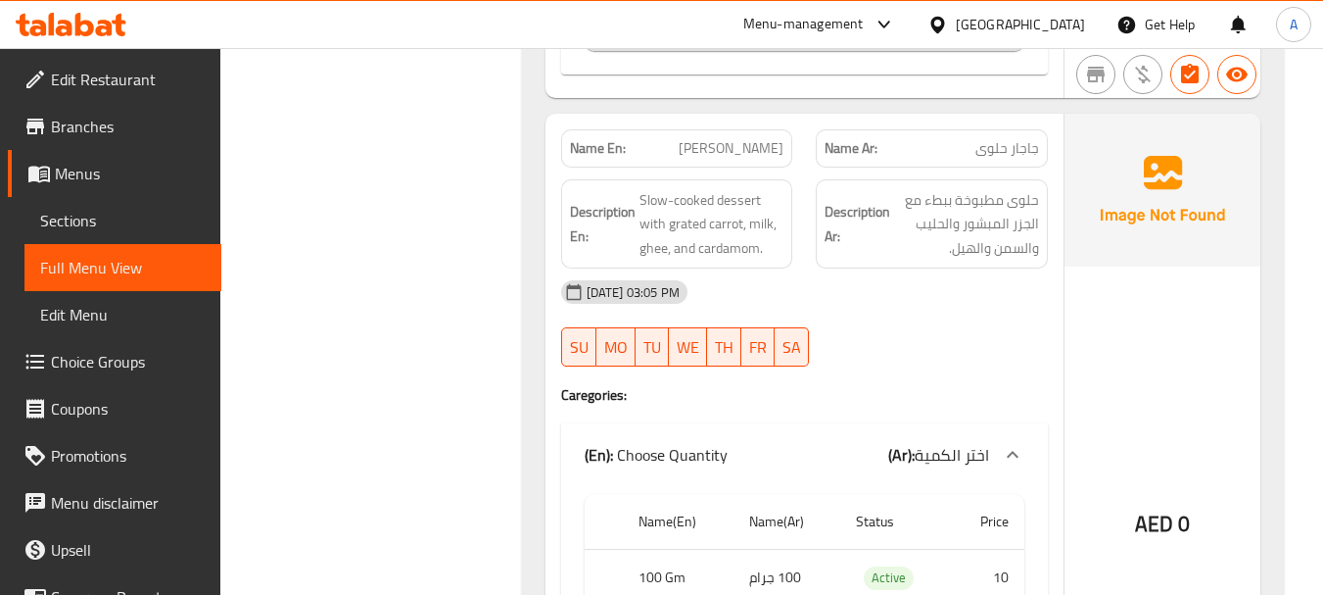
scroll to position [15769, 0]
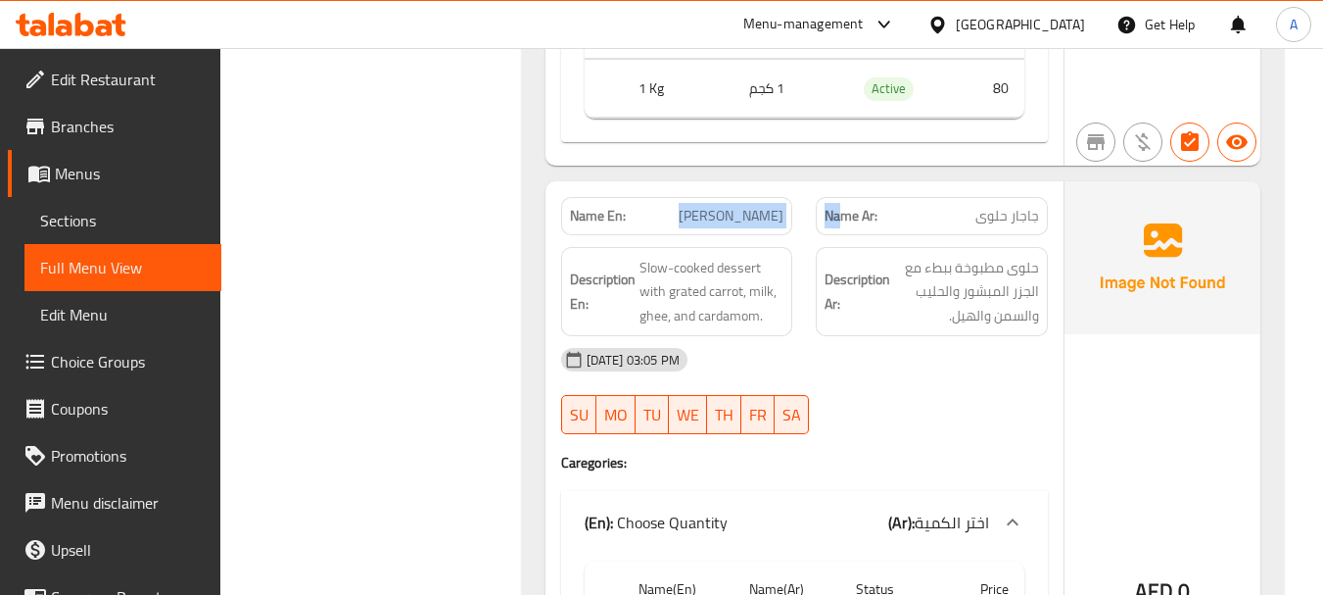
drag, startPoint x: 672, startPoint y: 179, endPoint x: 920, endPoint y: 232, distance: 253.4
click at [877, 214] on div "Name En: Gajar Halwa Name Ar: جاجار حلوى Description En: Slow-cooked dessert wi…" at bounding box center [805, 539] width 518 height 716
click at [882, 368] on div "19-08-2025 03:05 PM SU MO TU WE TH FR SA" at bounding box center [804, 391] width 510 height 110
drag, startPoint x: 1027, startPoint y: 188, endPoint x: 797, endPoint y: 248, distance: 237.8
click at [748, 189] on div "Name En: Gajar Halwa Name Ar: جاجار حلوى" at bounding box center [804, 216] width 510 height 62
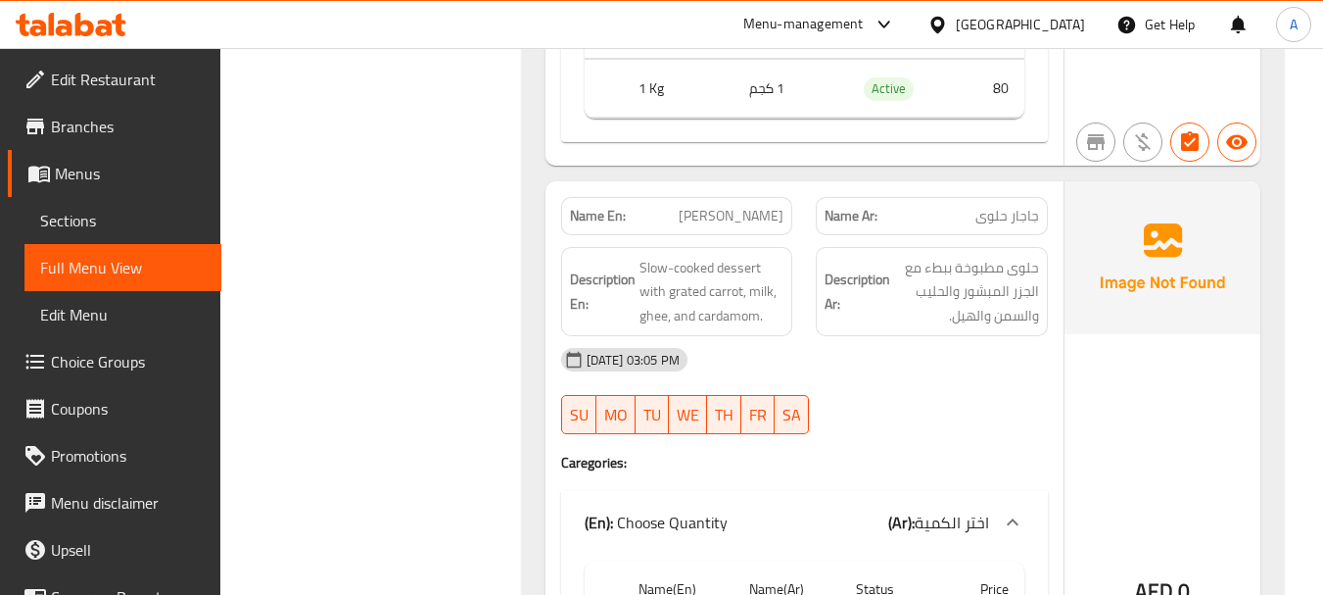
click at [890, 336] on div "19-08-2025 03:05 PM" at bounding box center [804, 359] width 510 height 47
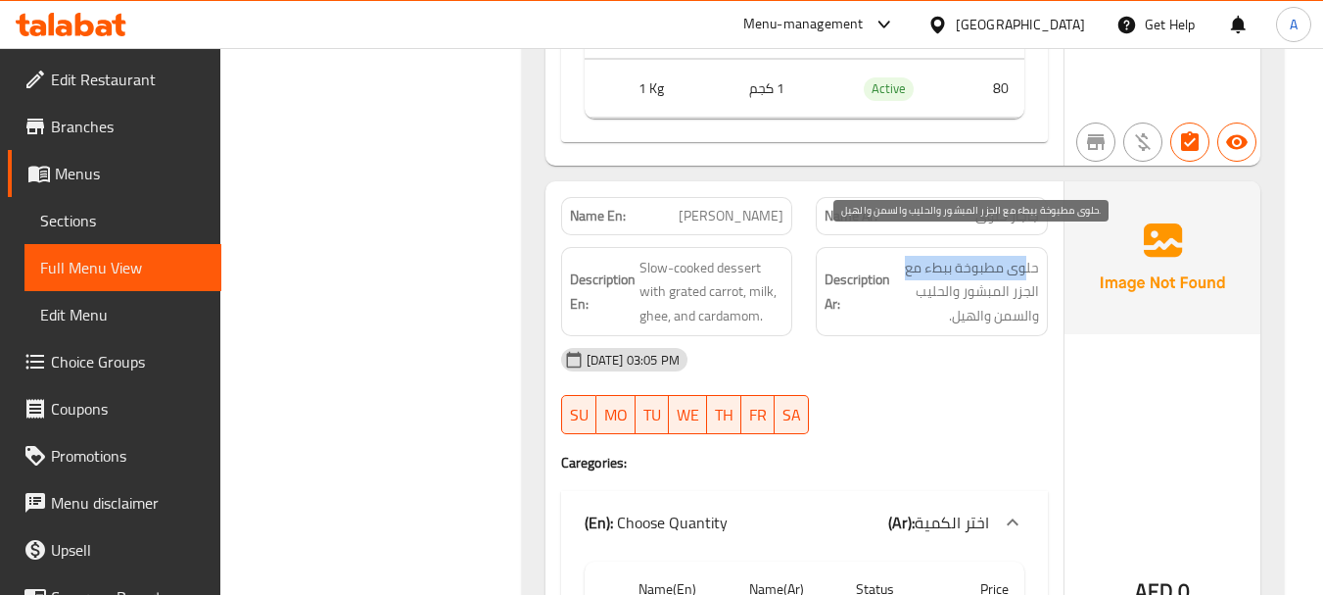
drag, startPoint x: 1026, startPoint y: 245, endPoint x: 906, endPoint y: 245, distance: 120.5
click at [906, 256] on span "حلوى مطبوخة ببطء مع الجزر المبشور والحليب والسمن والهيل." at bounding box center [966, 292] width 145 height 72
click at [1033, 264] on span "حلوى مطبوخة ببطء مع الجزر المبشور والحليب والسمن والهيل." at bounding box center [966, 292] width 145 height 72
drag, startPoint x: 963, startPoint y: 267, endPoint x: 935, endPoint y: 267, distance: 27.4
click at [935, 267] on span "حلوى مطبوخة ببطء مع الجزر المبشور والحليب والسمن والهيل." at bounding box center [966, 292] width 145 height 72
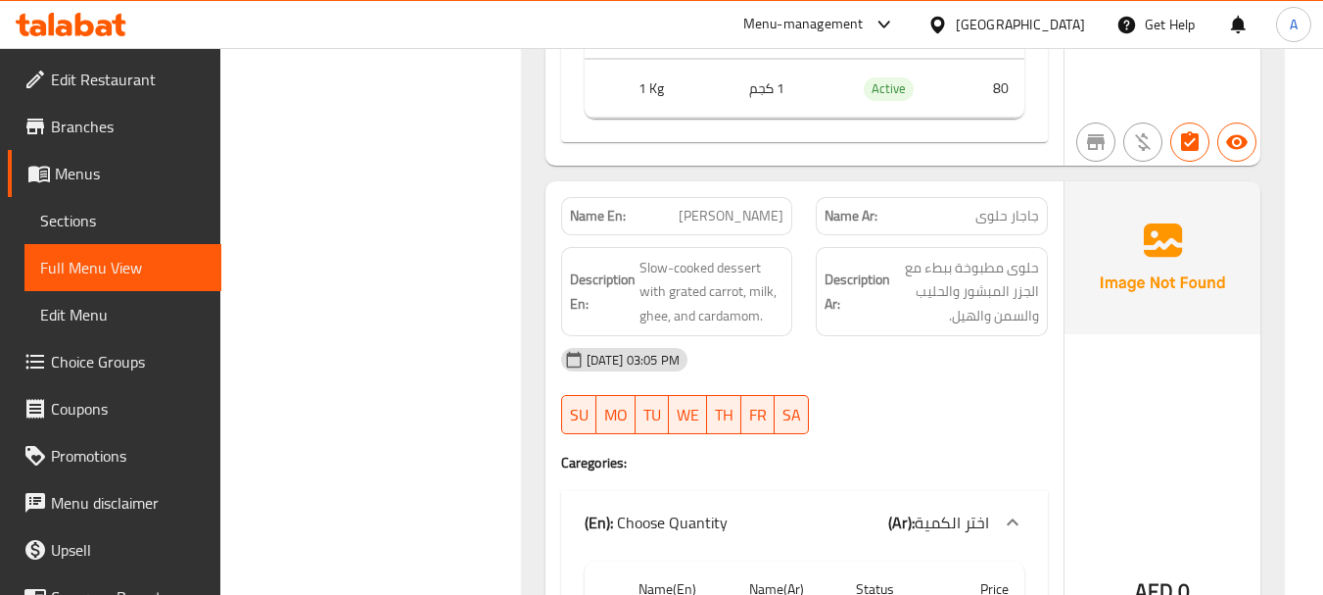
drag, startPoint x: 962, startPoint y: 411, endPoint x: 809, endPoint y: 336, distance: 170.4
click at [960, 422] on div at bounding box center [932, 434] width 256 height 24
click at [634, 256] on h6 "Description En: Slow-cooked dessert with grated carrot, milk, ghee, and cardamo…" at bounding box center [677, 292] width 215 height 72
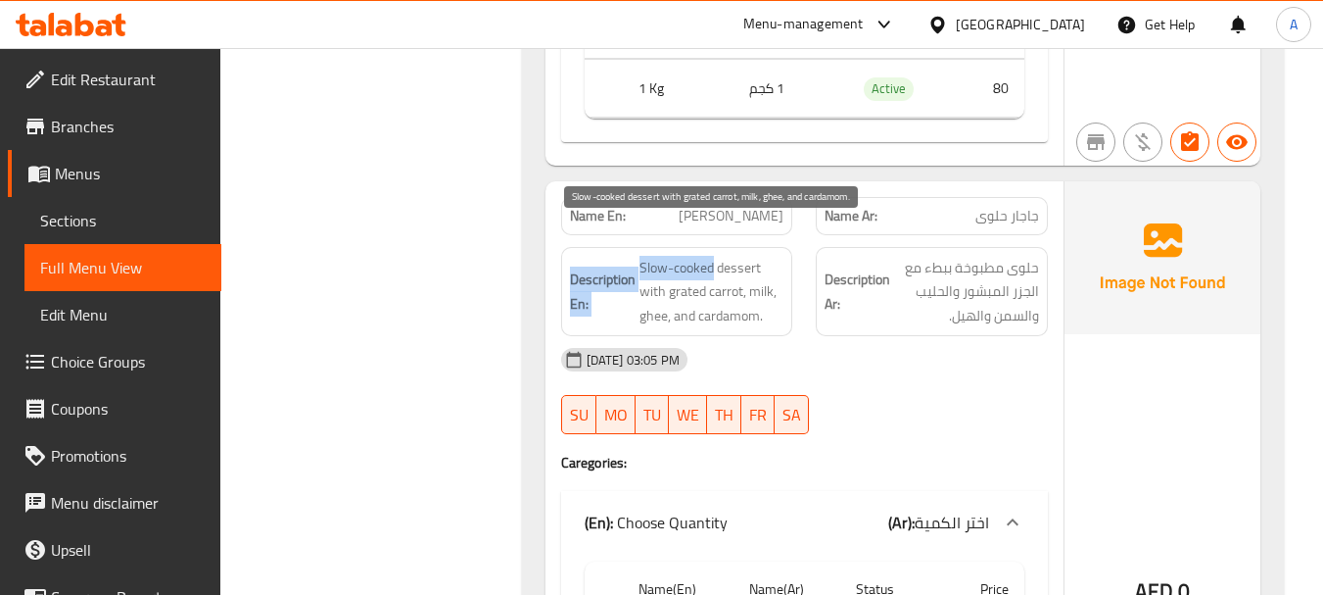
drag, startPoint x: 634, startPoint y: 244, endPoint x: 762, endPoint y: 249, distance: 128.4
click at [752, 256] on h6 "Description En: Slow-cooked dessert with grated carrot, milk, ghee, and cardamo…" at bounding box center [677, 292] width 215 height 72
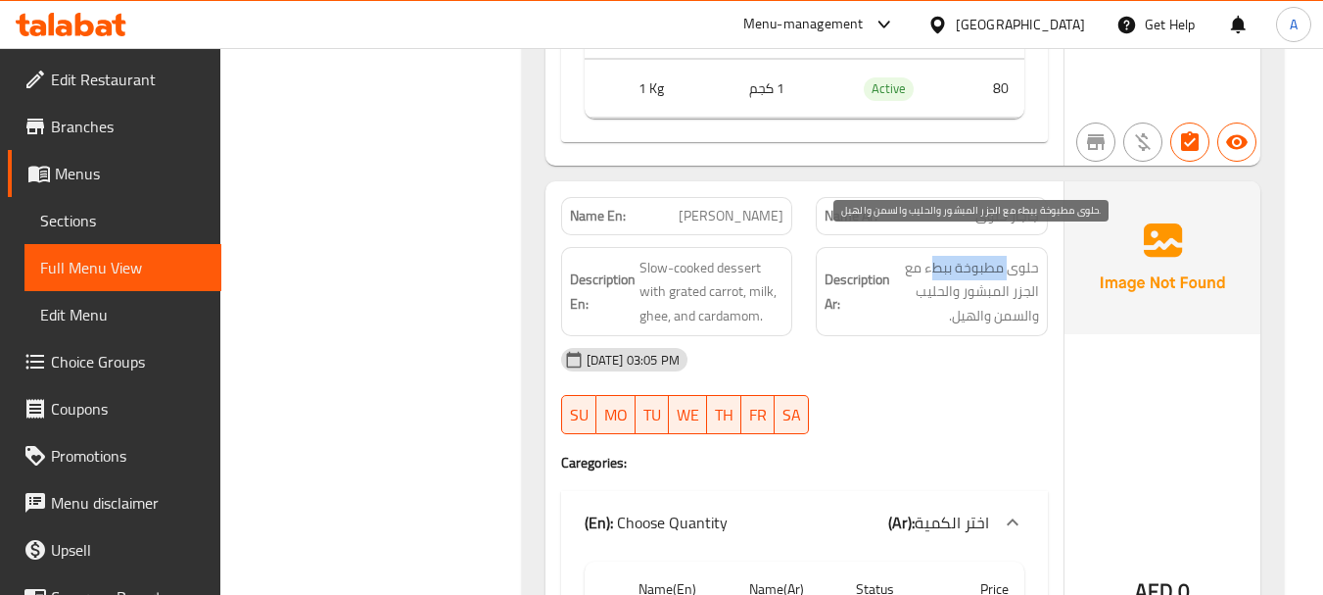
drag, startPoint x: 943, startPoint y: 245, endPoint x: 932, endPoint y: 245, distance: 10.8
click at [932, 256] on span "حلوى مطبوخة ببطء مع الجزر المبشور والحليب والسمن والهيل." at bounding box center [966, 292] width 145 height 72
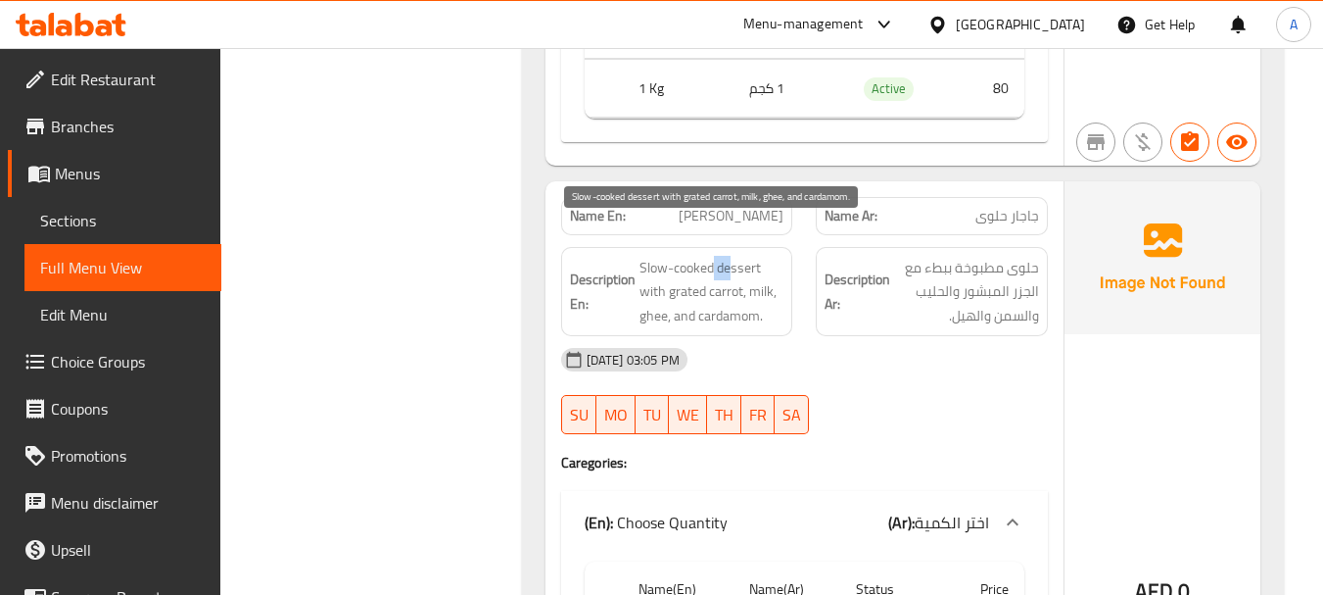
drag, startPoint x: 734, startPoint y: 245, endPoint x: 699, endPoint y: 258, distance: 36.6
click at [707, 256] on span "Slow-cooked dessert with grated carrot, milk, ghee, and cardamom." at bounding box center [712, 292] width 145 height 72
click at [656, 279] on span "Slow-cooked dessert with grated carrot, milk, ghee, and cardamom." at bounding box center [712, 292] width 145 height 72
drag, startPoint x: 656, startPoint y: 279, endPoint x: 749, endPoint y: 270, distance: 93.5
click at [712, 270] on span "Slow-cooked dessert with grated carrot, milk, ghee, and cardamom." at bounding box center [712, 292] width 145 height 72
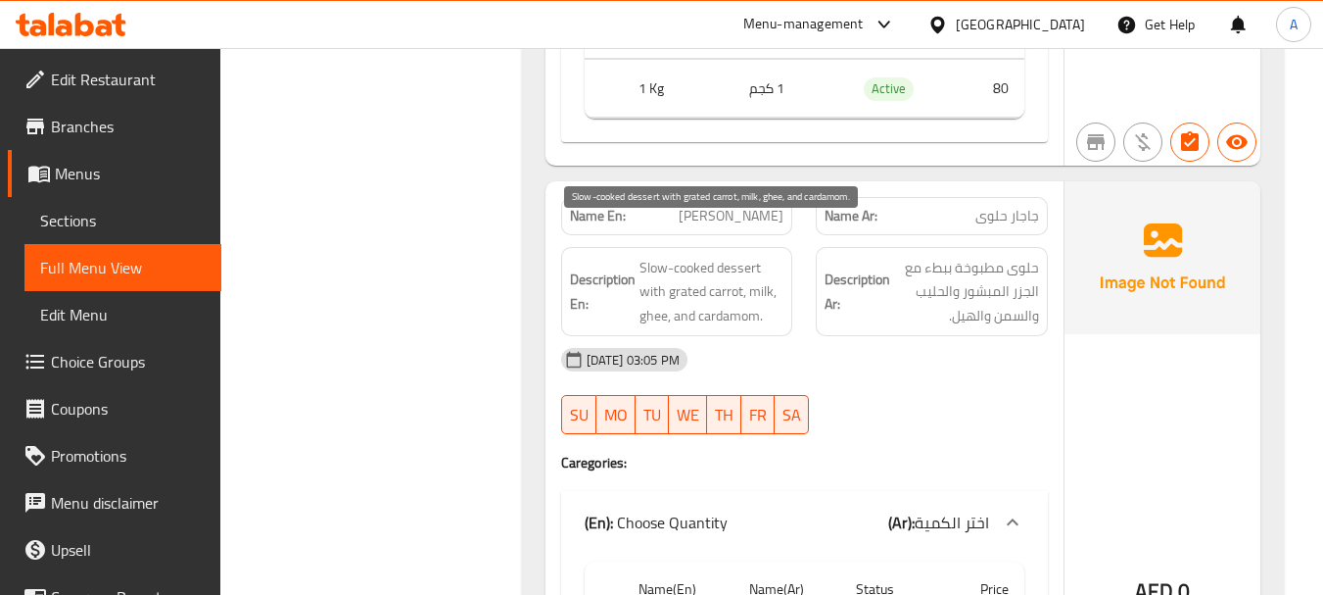
click at [750, 270] on span "Slow-cooked dessert with grated carrot, milk, ghee, and cardamom." at bounding box center [712, 292] width 145 height 72
click at [645, 294] on span "Slow-cooked dessert with grated carrot, milk, ghee, and cardamom." at bounding box center [712, 292] width 145 height 72
drag, startPoint x: 645, startPoint y: 294, endPoint x: 707, endPoint y: 294, distance: 61.7
click at [704, 294] on span "Slow-cooked dessert with grated carrot, milk, ghee, and cardamom." at bounding box center [712, 292] width 145 height 72
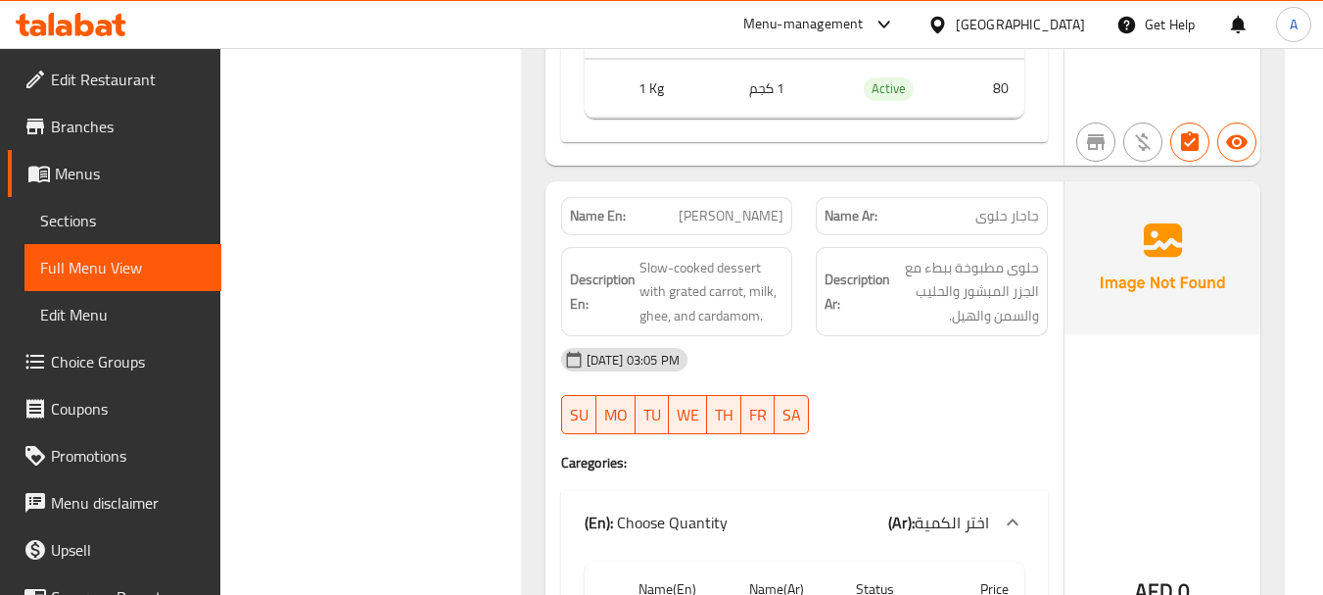
click at [811, 377] on div "19-08-2025 03:05 PM SU MO TU WE TH FR SA" at bounding box center [804, 391] width 510 height 110
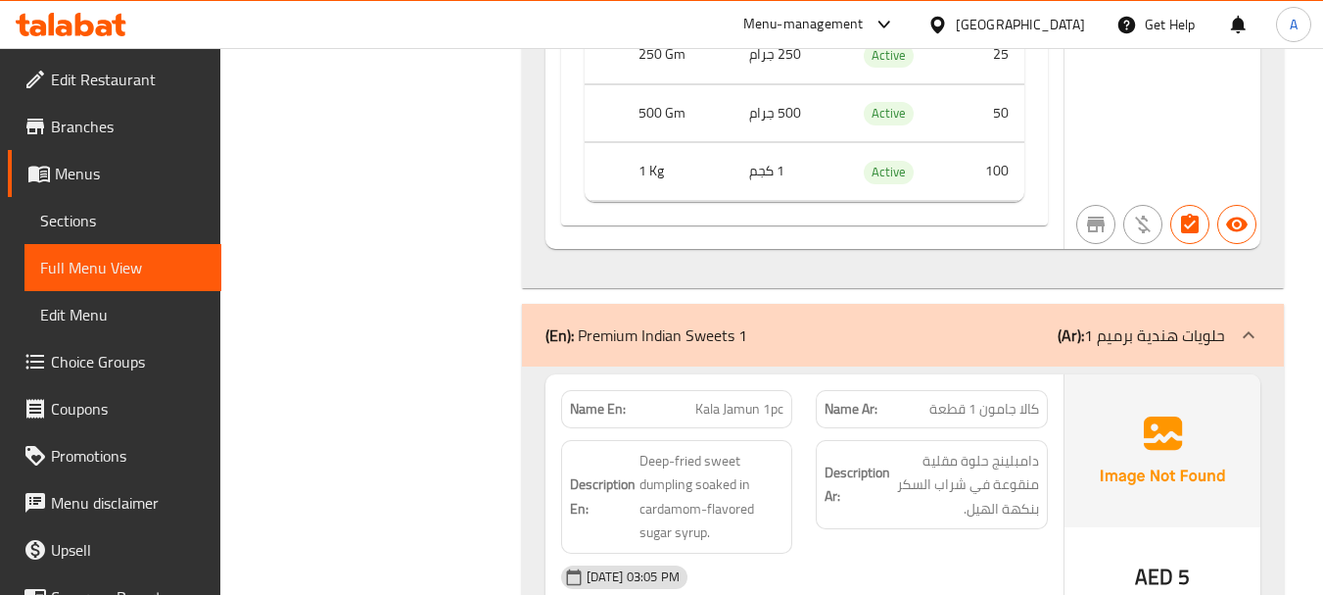
scroll to position [16553, 0]
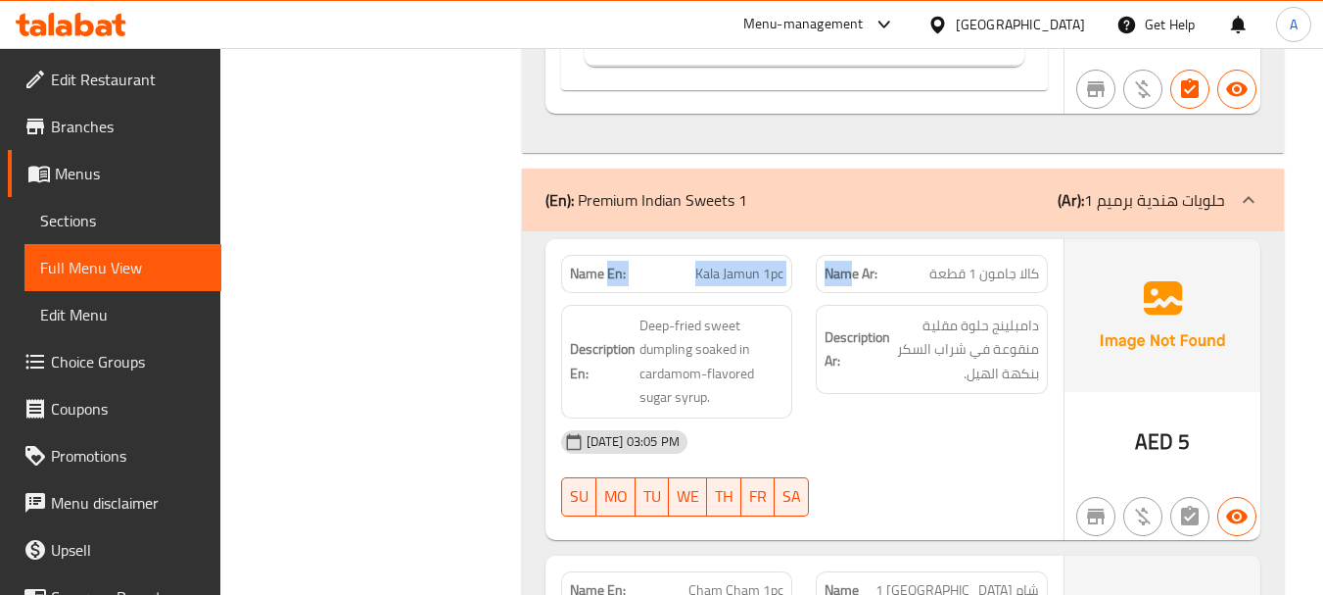
drag, startPoint x: 661, startPoint y: 252, endPoint x: 880, endPoint y: 286, distance: 221.1
drag, startPoint x: 681, startPoint y: 251, endPoint x: 876, endPoint y: 317, distance: 206.0
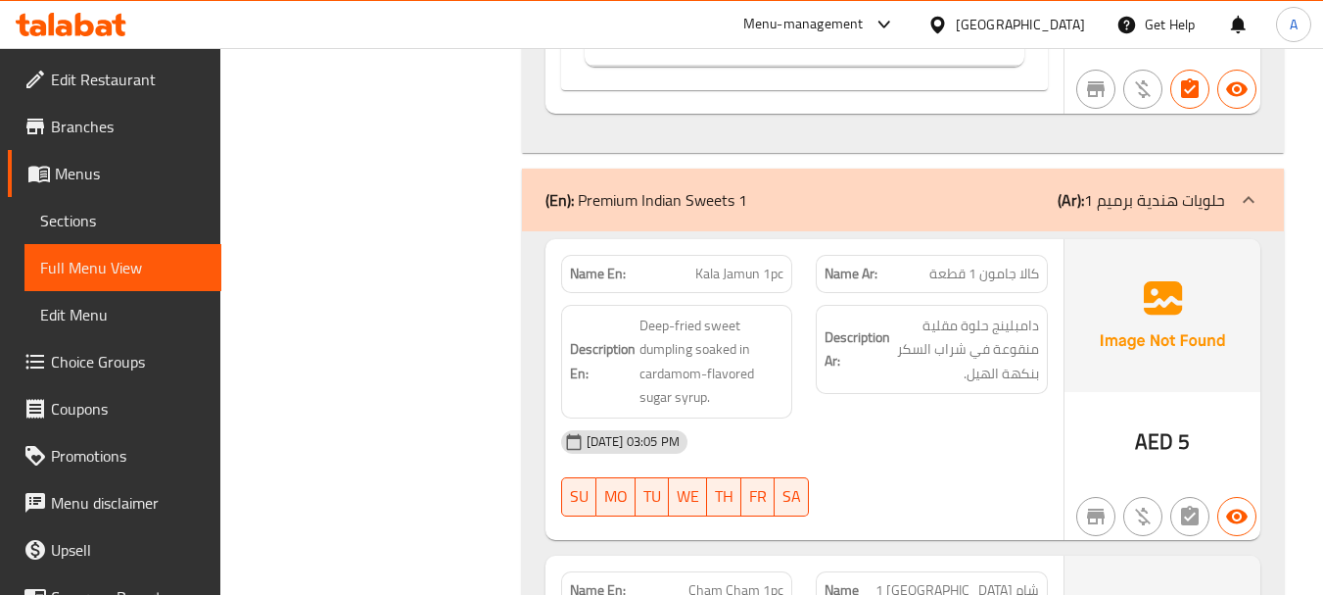
drag, startPoint x: 1032, startPoint y: 255, endPoint x: 672, endPoint y: 253, distance: 360.4
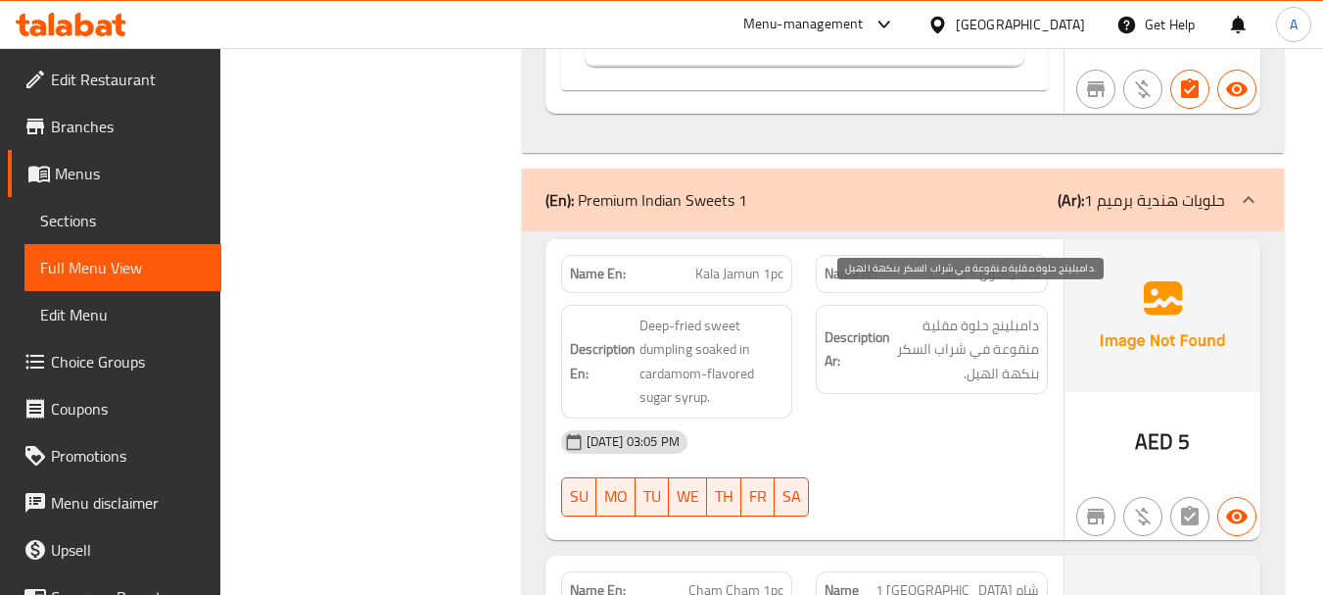
click at [1022, 313] on span "دامبلينج حلوة مقلية منقوعة في شراب السكر بنكهة الهيل." at bounding box center [966, 349] width 145 height 72
drag, startPoint x: 1022, startPoint y: 294, endPoint x: 977, endPoint y: 294, distance: 45.1
click at [977, 313] on span "دامبلينج حلوة مقلية منقوعة في شراب السكر بنكهة الهيل." at bounding box center [966, 349] width 145 height 72
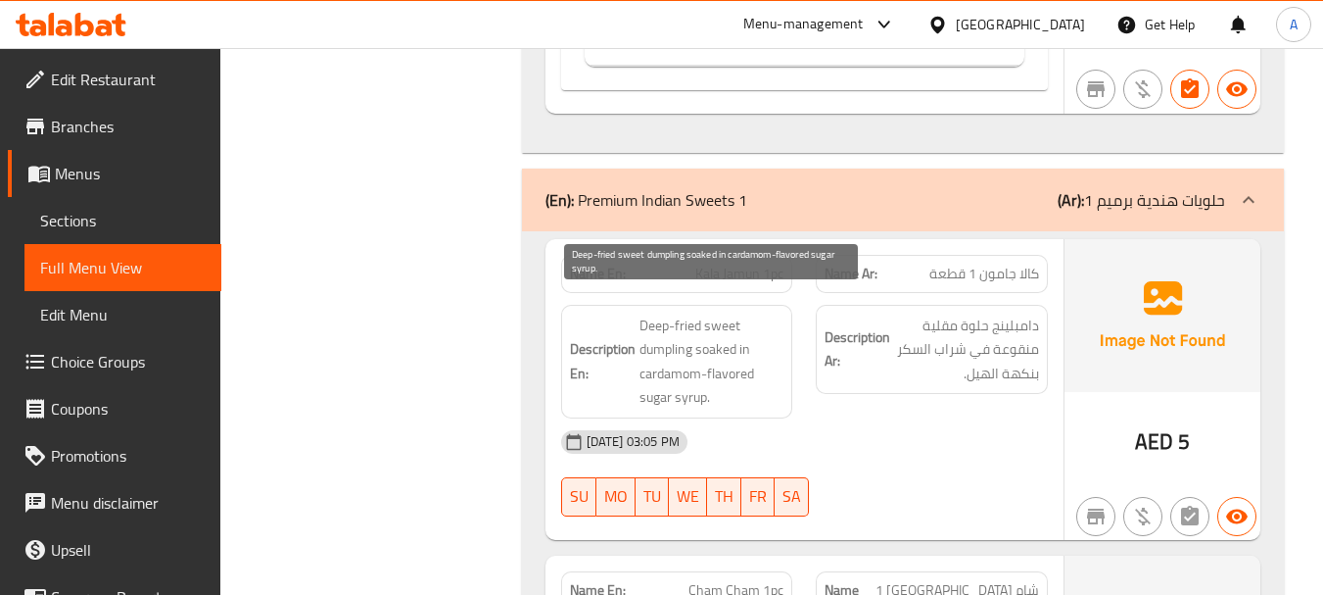
click at [672, 313] on span "Deep-fried sweet dumpling soaked in cardamom-flavored sugar syrup." at bounding box center [712, 361] width 145 height 96
click at [664, 323] on span "Deep-fried sweet dumpling soaked in cardamom-flavored sugar syrup." at bounding box center [712, 361] width 145 height 96
drag, startPoint x: 664, startPoint y: 323, endPoint x: 663, endPoint y: 308, distance: 15.7
click at [663, 313] on span "Deep-fried sweet dumpling soaked in cardamom-flavored sugar syrup." at bounding box center [712, 361] width 145 height 96
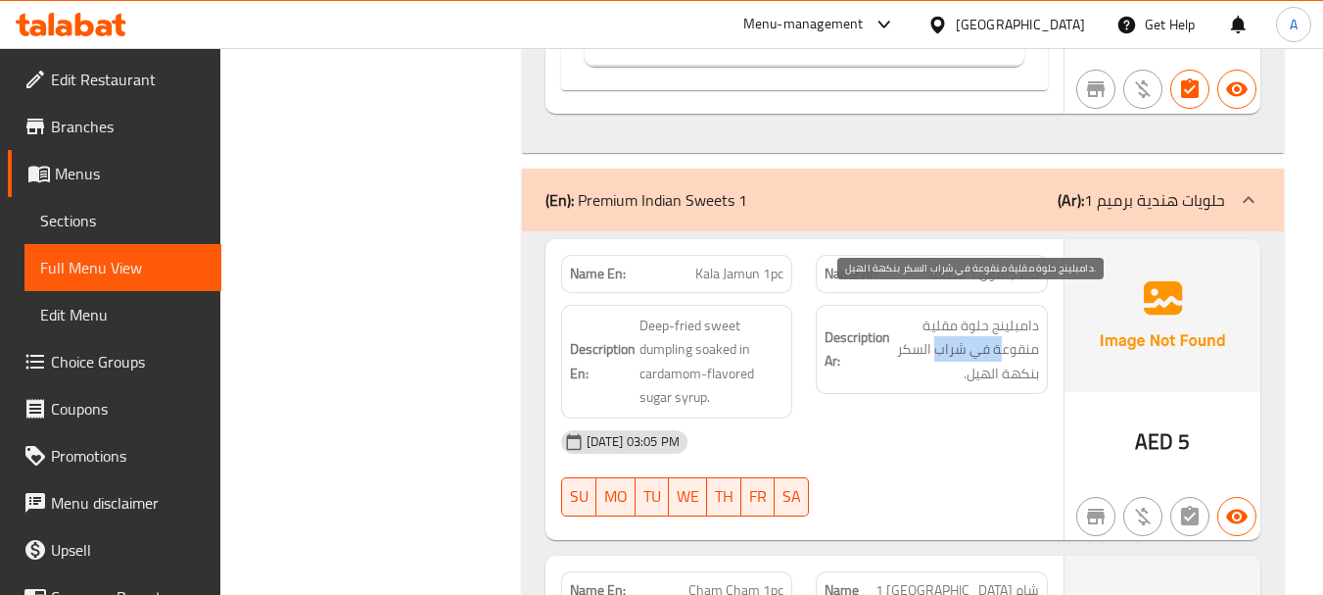
drag, startPoint x: 999, startPoint y: 328, endPoint x: 934, endPoint y: 334, distance: 64.9
click at [934, 334] on span "دامبلينج حلوة مقلية منقوعة في شراب السكر بنكهة الهيل." at bounding box center [966, 349] width 145 height 72
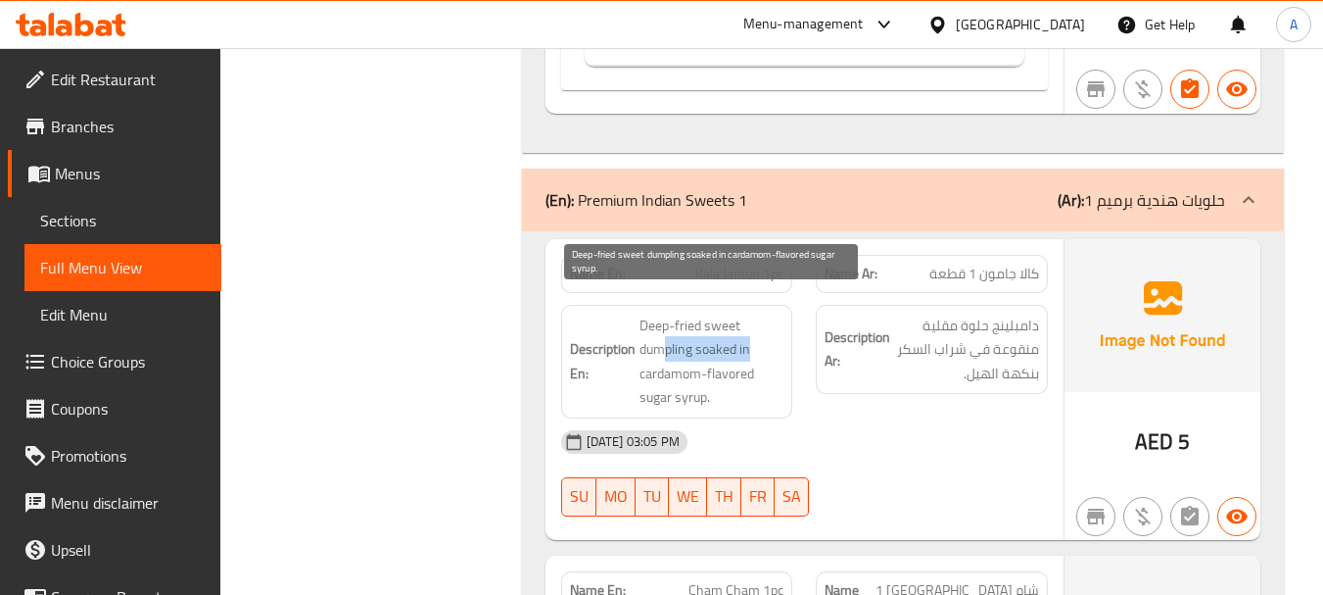
drag, startPoint x: 660, startPoint y: 332, endPoint x: 763, endPoint y: 332, distance: 102.8
click at [763, 332] on span "Deep-fried sweet dumpling soaked in cardamom-flavored sugar syrup." at bounding box center [712, 361] width 145 height 96
click at [642, 347] on span "Deep-fried sweet dumpling soaked in cardamom-flavored sugar syrup." at bounding box center [712, 361] width 145 height 96
drag, startPoint x: 642, startPoint y: 347, endPoint x: 834, endPoint y: 406, distance: 201.1
click at [719, 351] on span "Deep-fried sweet dumpling soaked in cardamom-flavored sugar syrup." at bounding box center [712, 361] width 145 height 96
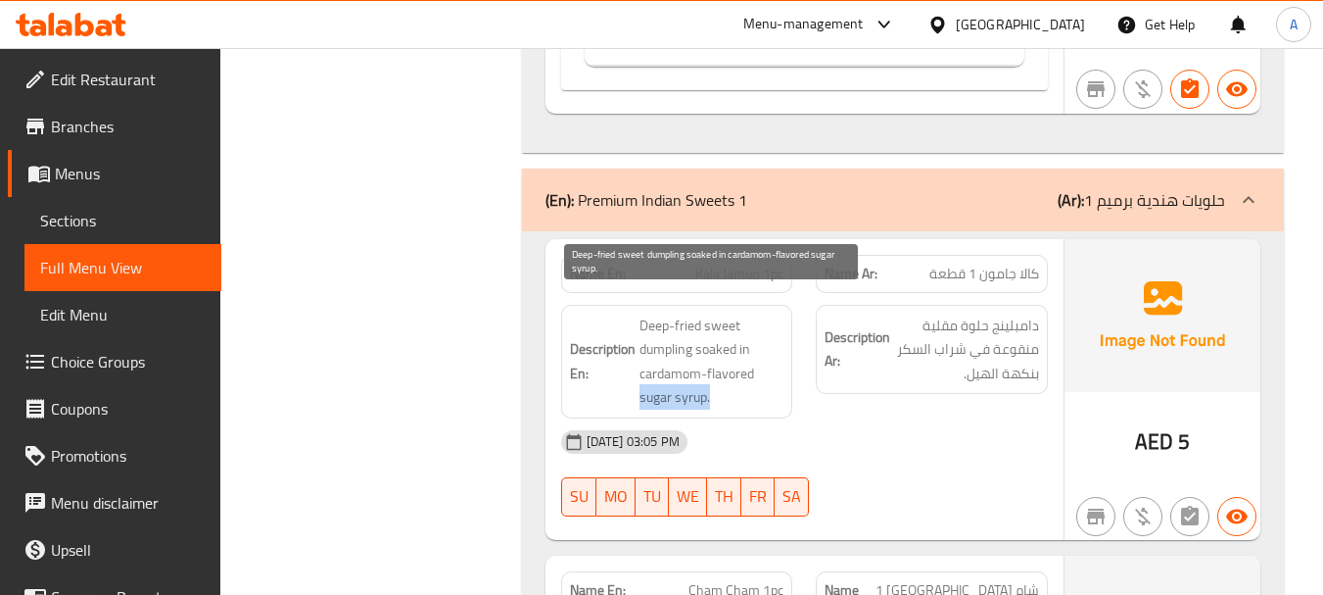
drag, startPoint x: 692, startPoint y: 365, endPoint x: 817, endPoint y: 383, distance: 125.6
click at [771, 366] on span "Deep-fried sweet dumpling soaked in cardamom-flavored sugar syrup." at bounding box center [712, 361] width 145 height 96
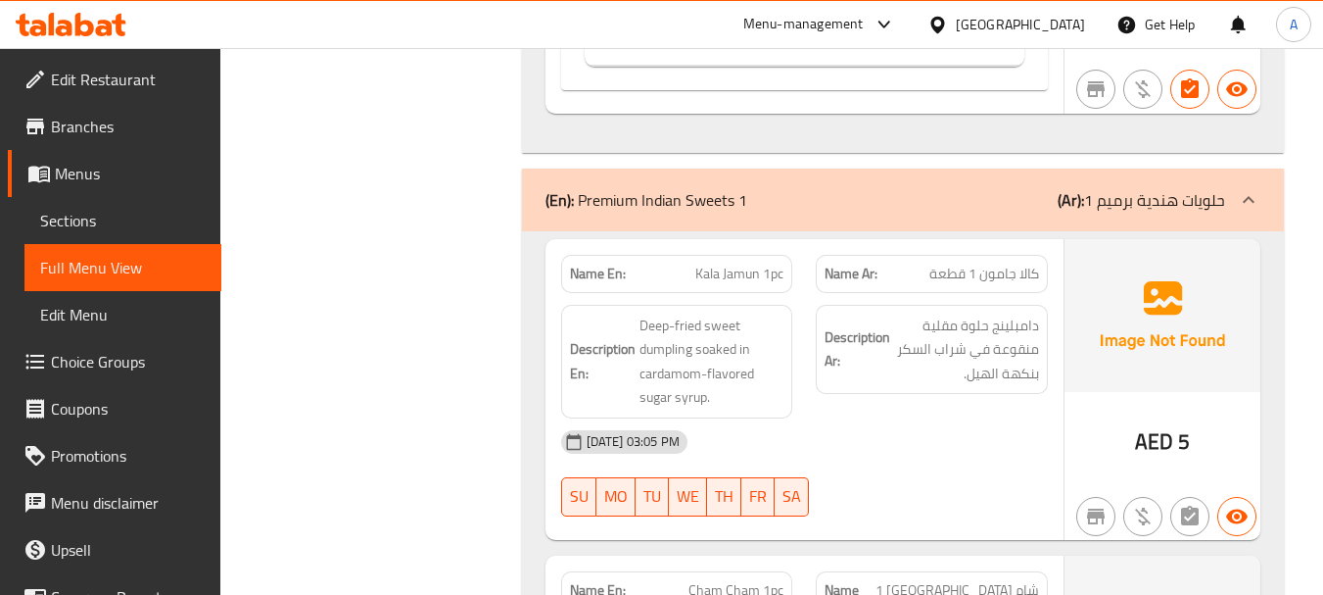
drag, startPoint x: 972, startPoint y: 429, endPoint x: 1003, endPoint y: 351, distance: 84.4
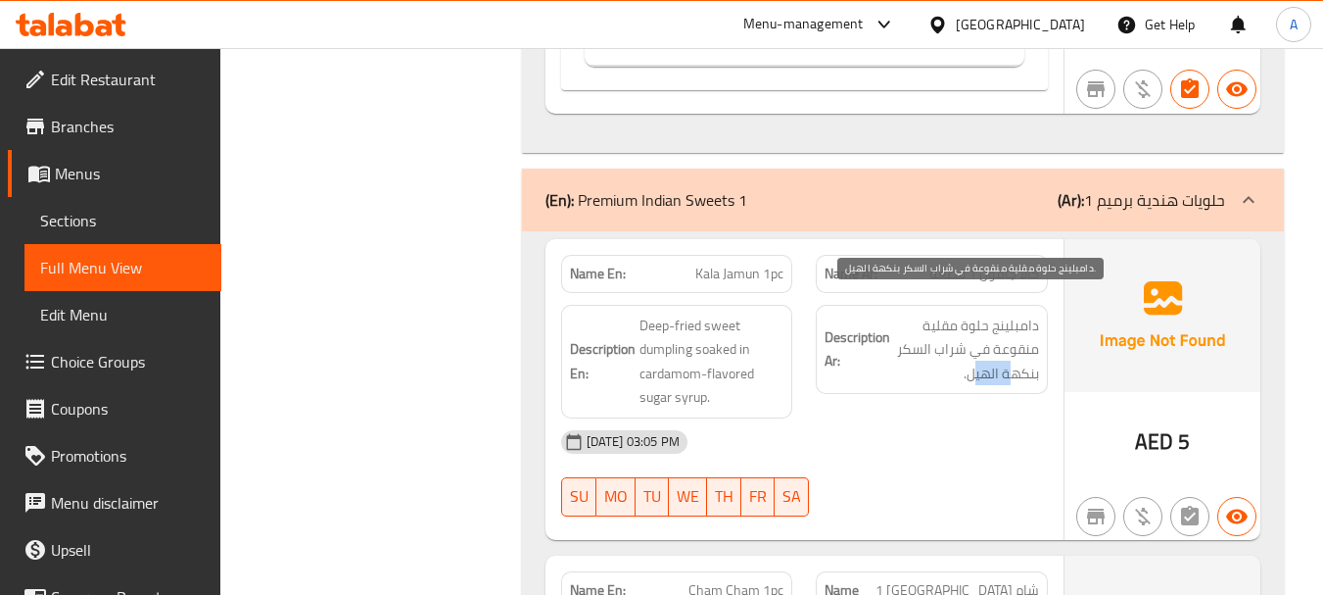
drag, startPoint x: 1007, startPoint y: 349, endPoint x: 943, endPoint y: 382, distance: 71.8
click at [959, 361] on span "دامبلينج حلوة مقلية منقوعة في شراب السكر بنكهة الهيل." at bounding box center [966, 349] width 145 height 72
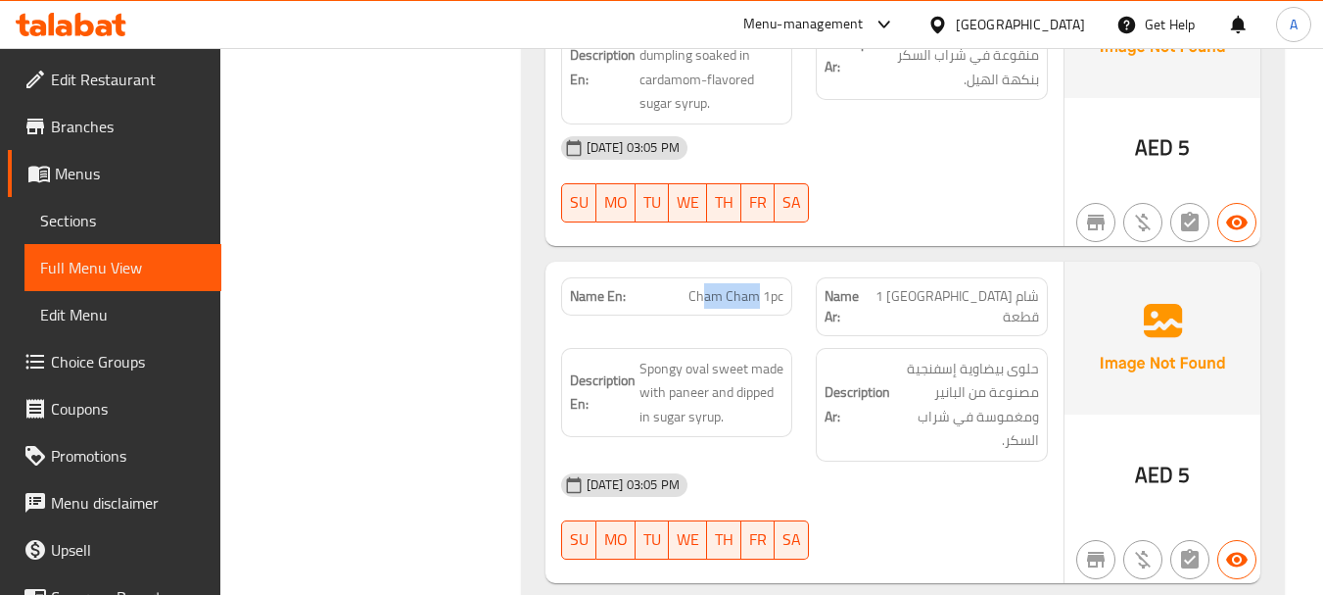
drag, startPoint x: 703, startPoint y: 280, endPoint x: 834, endPoint y: 333, distance: 141.5
drag, startPoint x: 798, startPoint y: 266, endPoint x: 973, endPoint y: 339, distance: 188.8
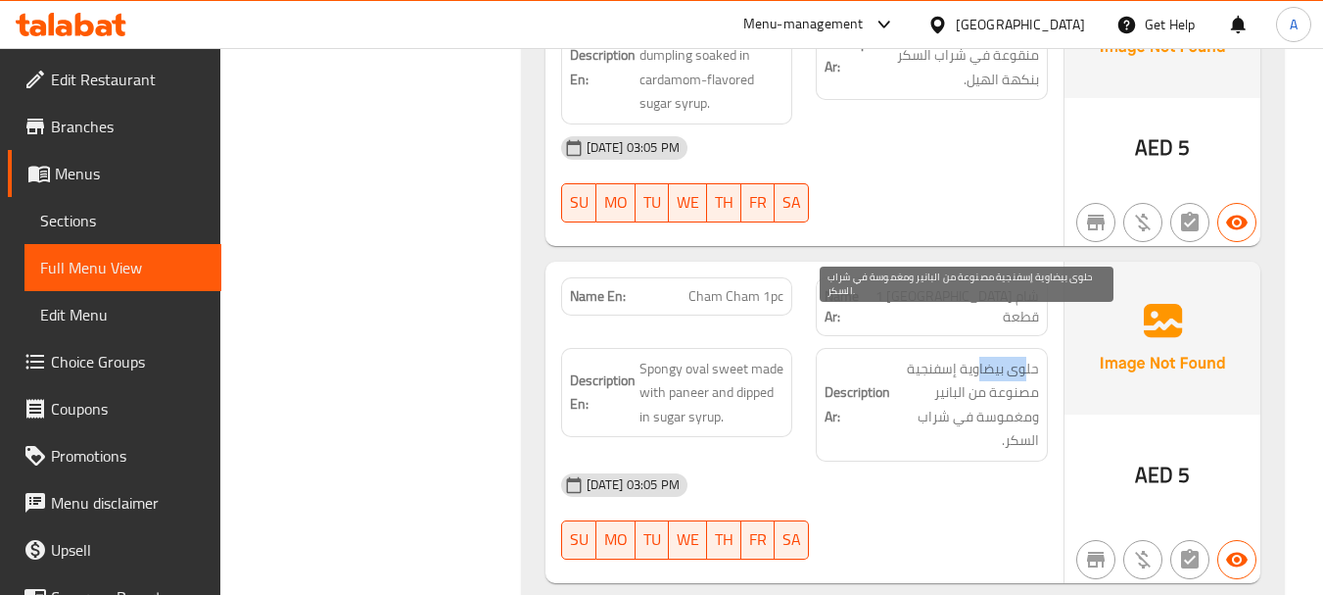
drag, startPoint x: 1027, startPoint y: 332, endPoint x: 974, endPoint y: 331, distance: 53.9
click at [974, 357] on span "حلوى بيضاوية إسفنجية مصنوعة من البانير ومغموسة في شراب السكر." at bounding box center [966, 405] width 145 height 96
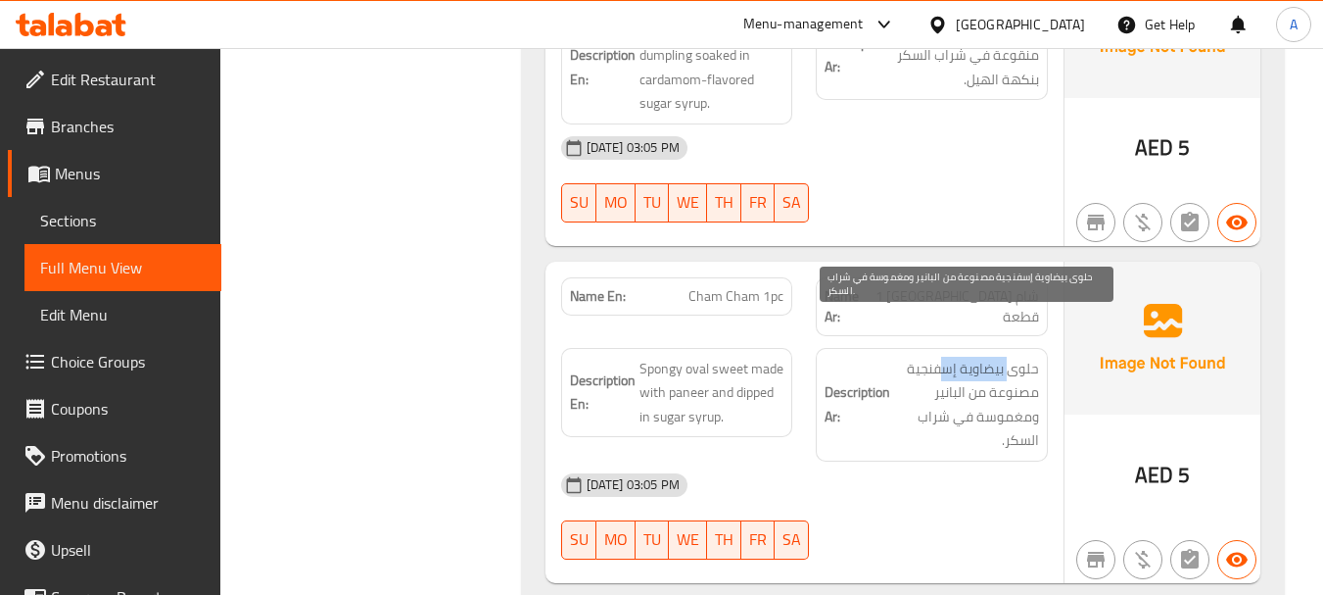
drag, startPoint x: 1012, startPoint y: 330, endPoint x: 947, endPoint y: 330, distance: 64.6
click at [947, 357] on span "حلوى بيضاوية إسفنجية مصنوعة من البانير ومغموسة في شراب السكر." at bounding box center [966, 405] width 145 height 96
drag, startPoint x: 1008, startPoint y: 357, endPoint x: 963, endPoint y: 353, distance: 45.2
click at [963, 357] on span "حلوى بيضاوية إسفنجية مصنوعة من البانير ومغموسة في شراب السكر." at bounding box center [966, 405] width 145 height 96
drag, startPoint x: 1025, startPoint y: 377, endPoint x: 958, endPoint y: 379, distance: 66.6
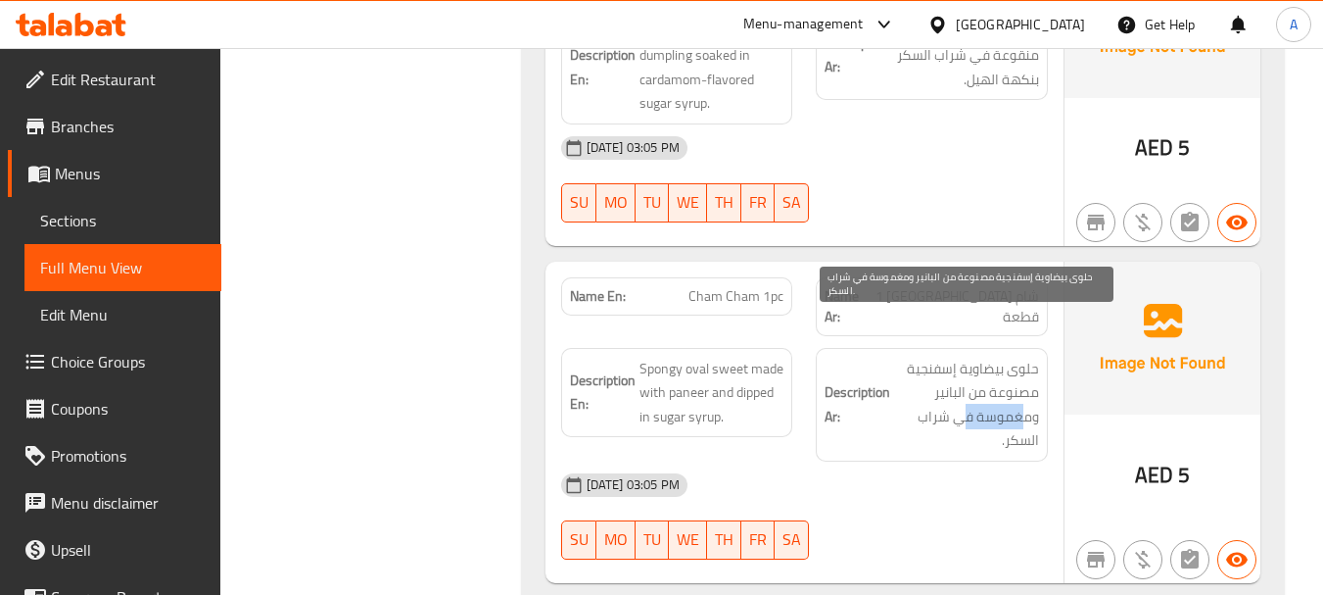
click at [958, 378] on span "حلوى بيضاوية إسفنجية مصنوعة من البانير ومغموسة في شراب السكر." at bounding box center [966, 405] width 145 height 96
click at [1011, 401] on span "حلوى بيضاوية إسفنجية مصنوعة من البانير ومغموسة في شراب السكر." at bounding box center [966, 405] width 145 height 96
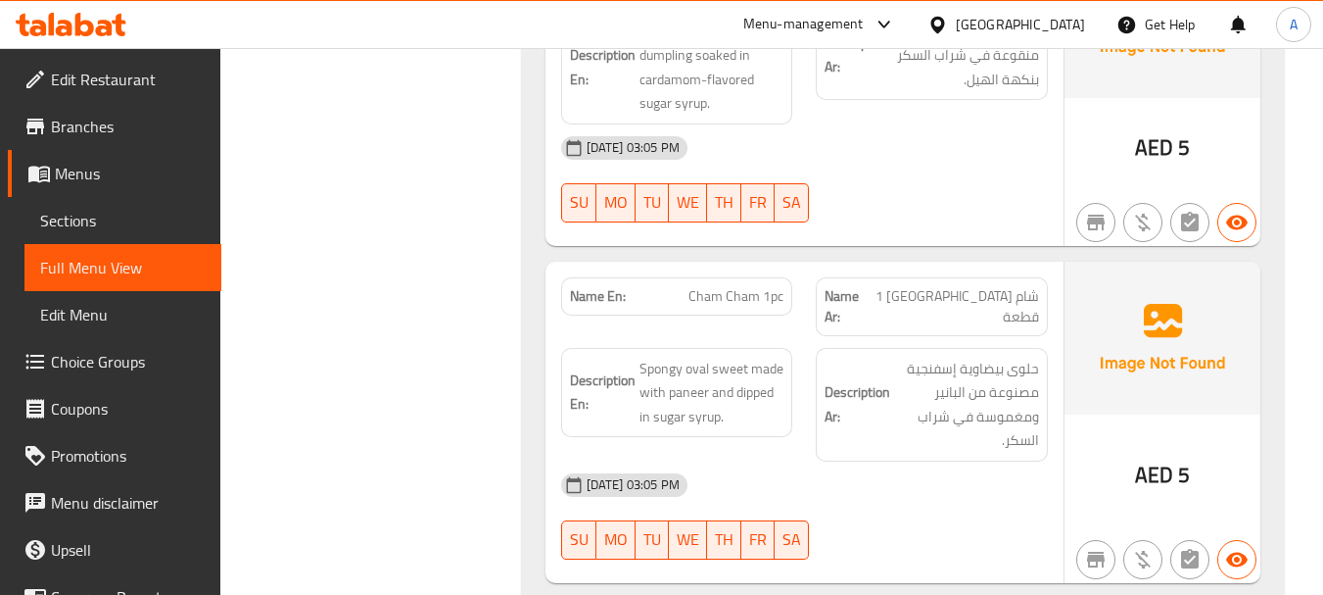
drag, startPoint x: 958, startPoint y: 451, endPoint x: 866, endPoint y: 437, distance: 93.1
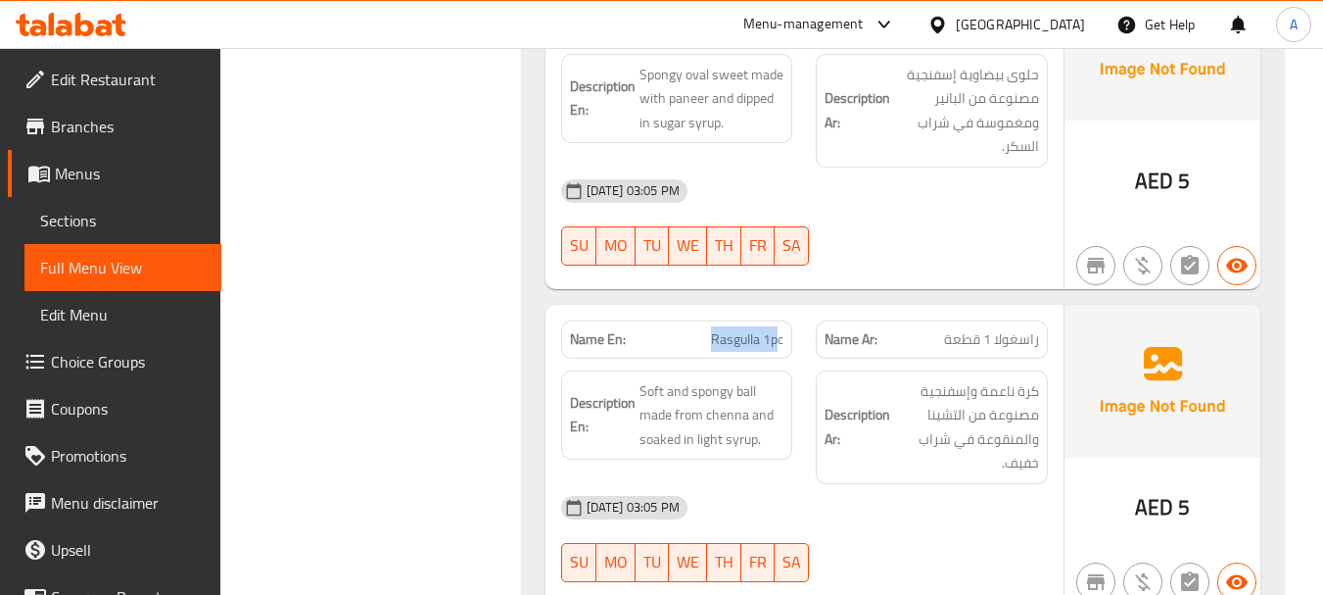
drag, startPoint x: 708, startPoint y: 311, endPoint x: 913, endPoint y: 393, distance: 220.3
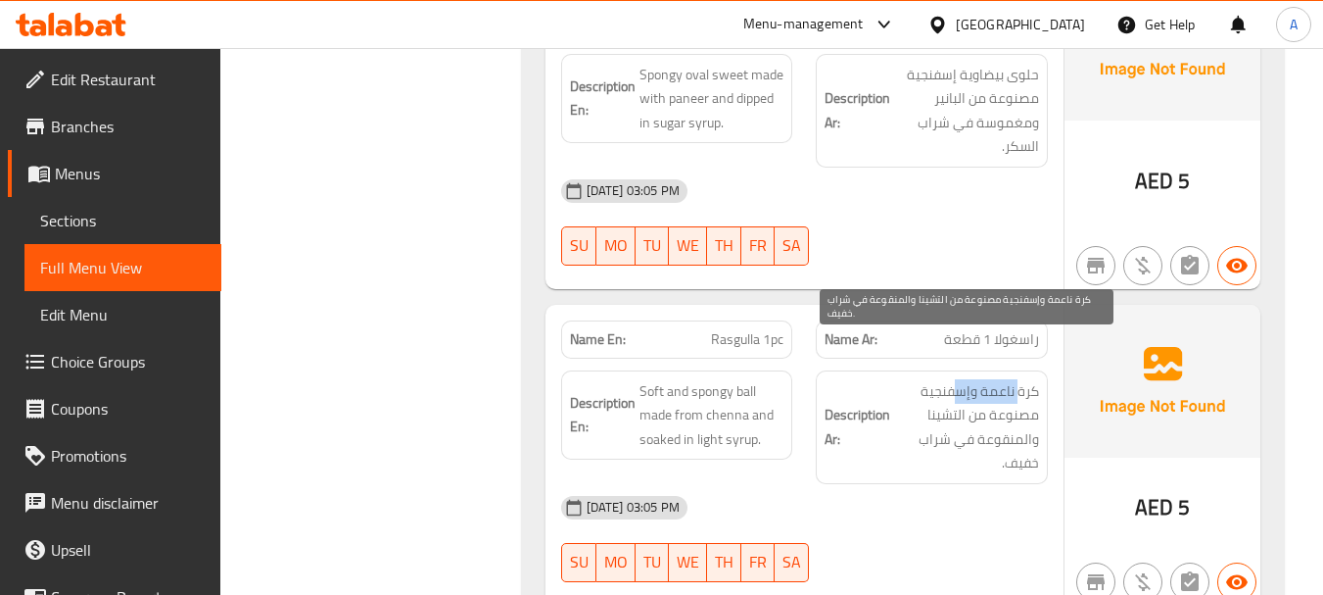
drag, startPoint x: 1022, startPoint y: 346, endPoint x: 961, endPoint y: 340, distance: 61.0
click at [961, 379] on span "كرة ناعمة وإسفنجية مصنوعة من التشينا والمنقوعة في شراب خفيف." at bounding box center [966, 427] width 145 height 96
drag, startPoint x: 1017, startPoint y: 379, endPoint x: 934, endPoint y: 376, distance: 82.3
click at [934, 379] on span "كرة ناعمة وإسفنجية مصنوعة من التشينا والمنقوعة في شراب خفيف." at bounding box center [966, 427] width 145 height 96
drag, startPoint x: 1007, startPoint y: 394, endPoint x: 921, endPoint y: 415, distance: 88.8
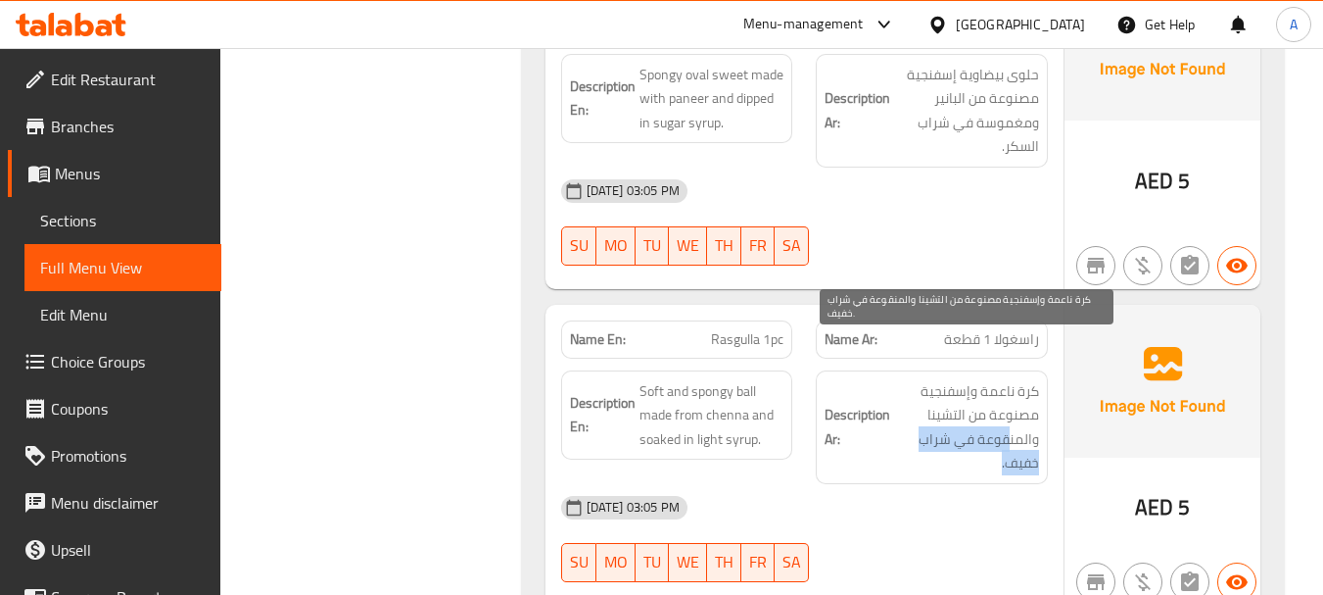
click at [921, 413] on span "كرة ناعمة وإسفنجية مصنوعة من التشينا والمنقوعة في شراب خفيف." at bounding box center [966, 427] width 145 height 96
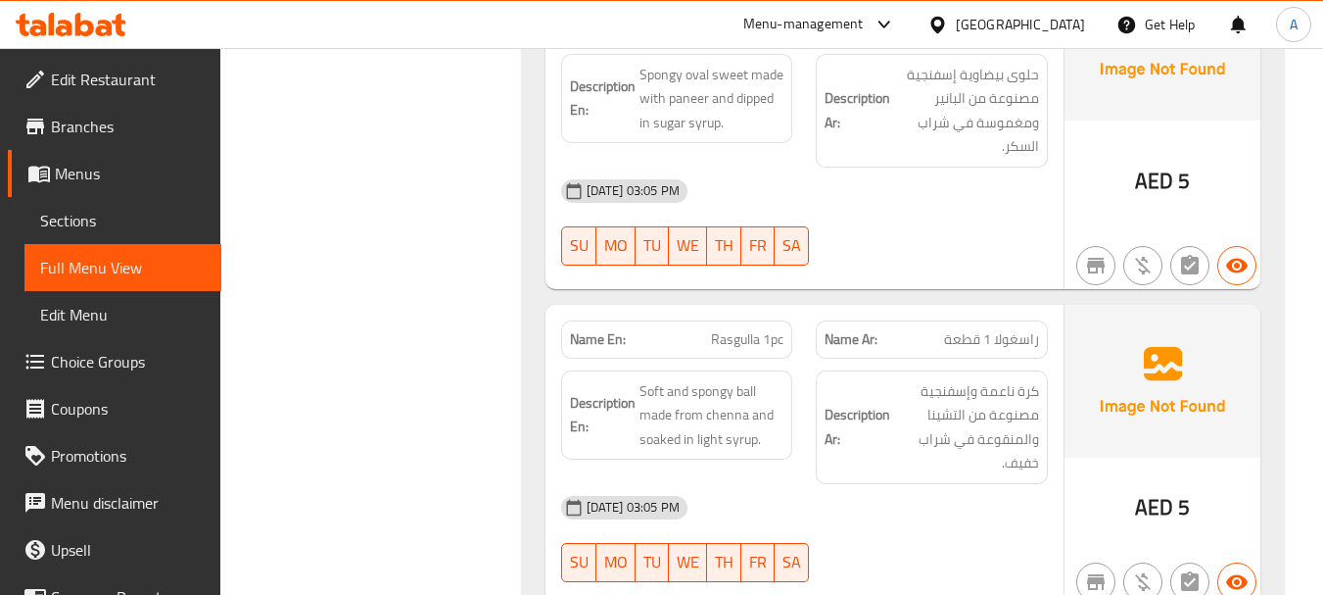
drag, startPoint x: 937, startPoint y: 471, endPoint x: 914, endPoint y: 472, distance: 23.5
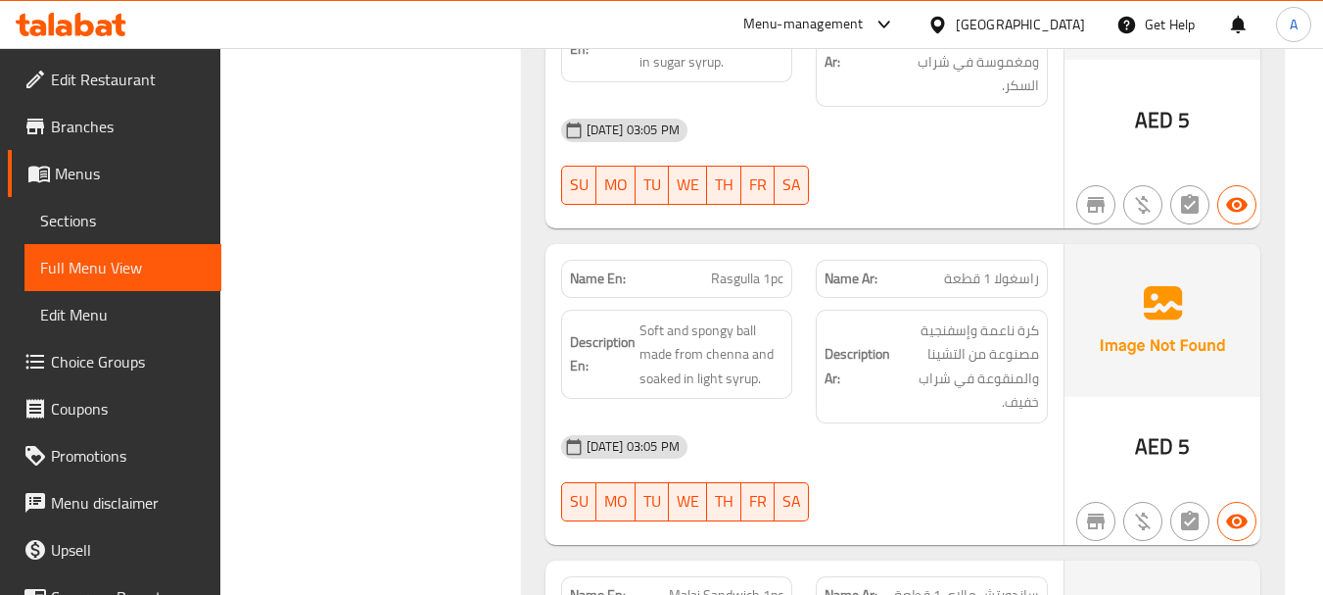
scroll to position [17532, 0]
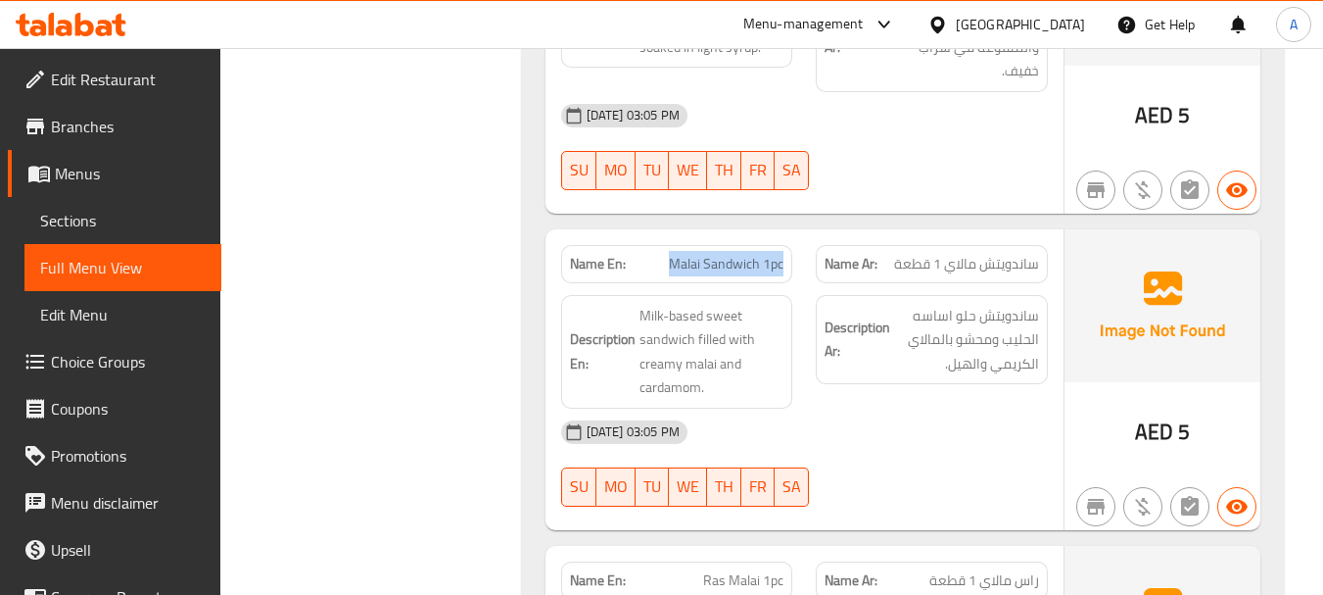
drag, startPoint x: 658, startPoint y: 218, endPoint x: 882, endPoint y: 335, distance: 251.9
drag, startPoint x: 642, startPoint y: 212, endPoint x: 925, endPoint y: 320, distance: 303.2
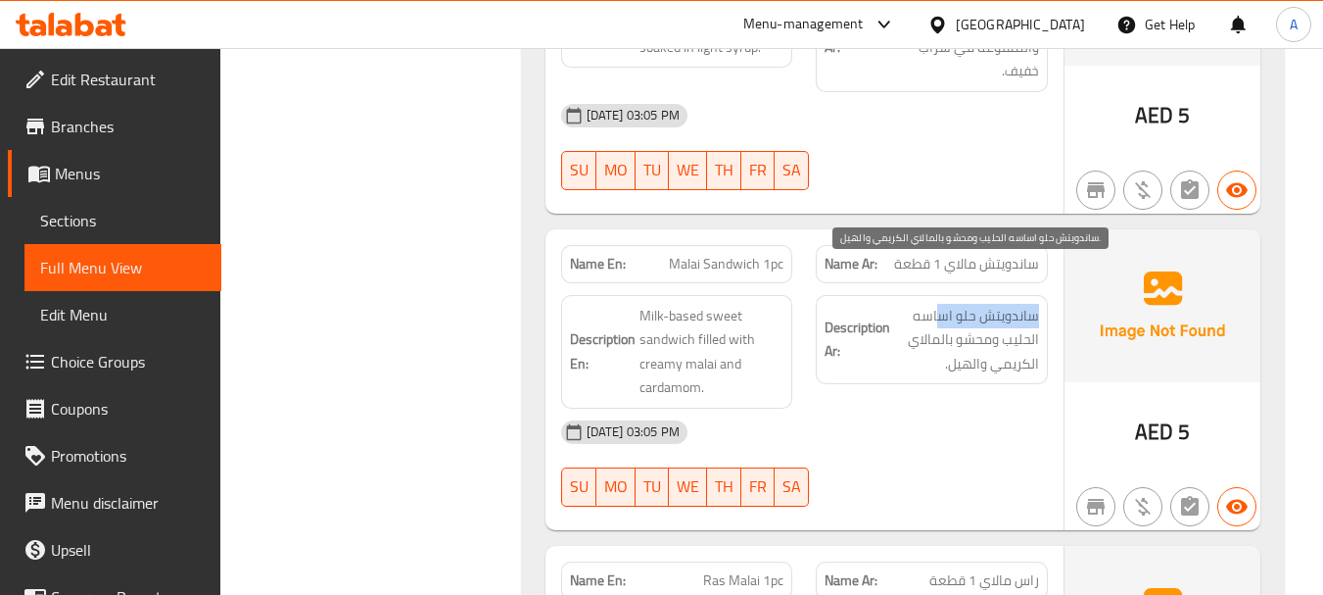
drag, startPoint x: 1040, startPoint y: 273, endPoint x: 939, endPoint y: 288, distance: 101.9
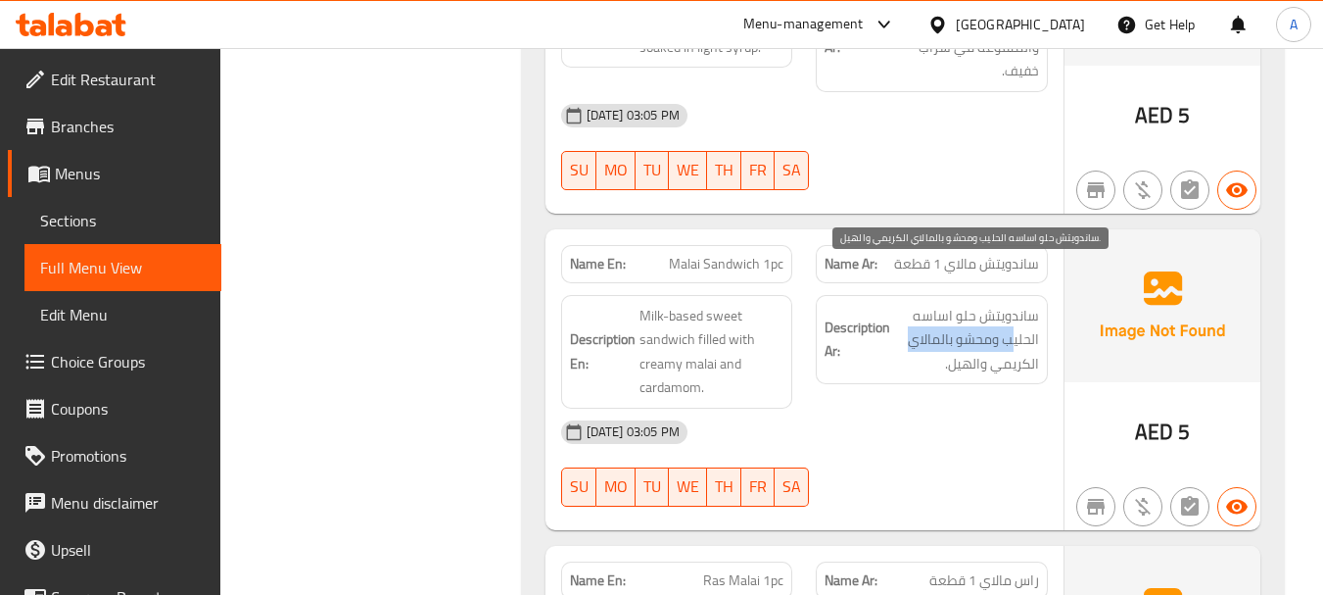
drag, startPoint x: 1015, startPoint y: 300, endPoint x: 912, endPoint y: 300, distance: 102.8
click at [912, 304] on span "ساندويتش حلو اساسه الحليب ومحشو بالمالاي الكريمي والهيل." at bounding box center [966, 340] width 145 height 72
click at [1014, 325] on span "ساندويتش حلو اساسه الحليب ومحشو بالمالاي الكريمي والهيل." at bounding box center [966, 340] width 145 height 72
drag, startPoint x: 1014, startPoint y: 326, endPoint x: 966, endPoint y: 336, distance: 49.0
click at [977, 332] on span "ساندويتش حلو اساسه الحليب ومحشو بالمالاي الكريمي والهيل." at bounding box center [966, 340] width 145 height 72
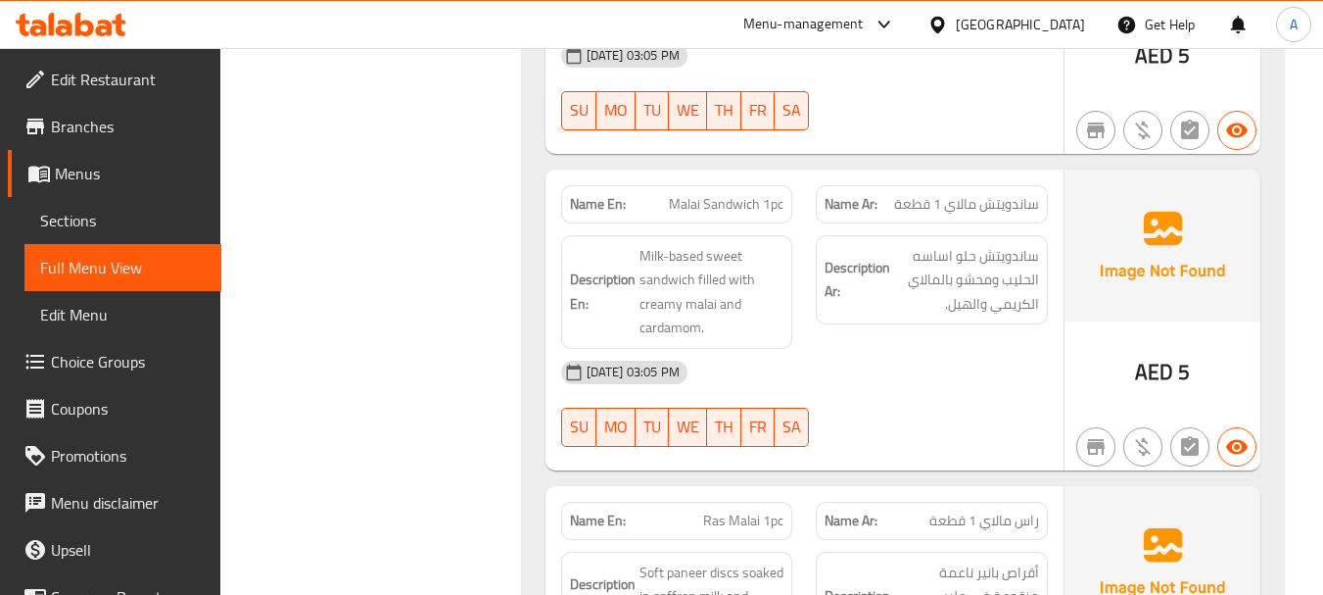
scroll to position [17826, 0]
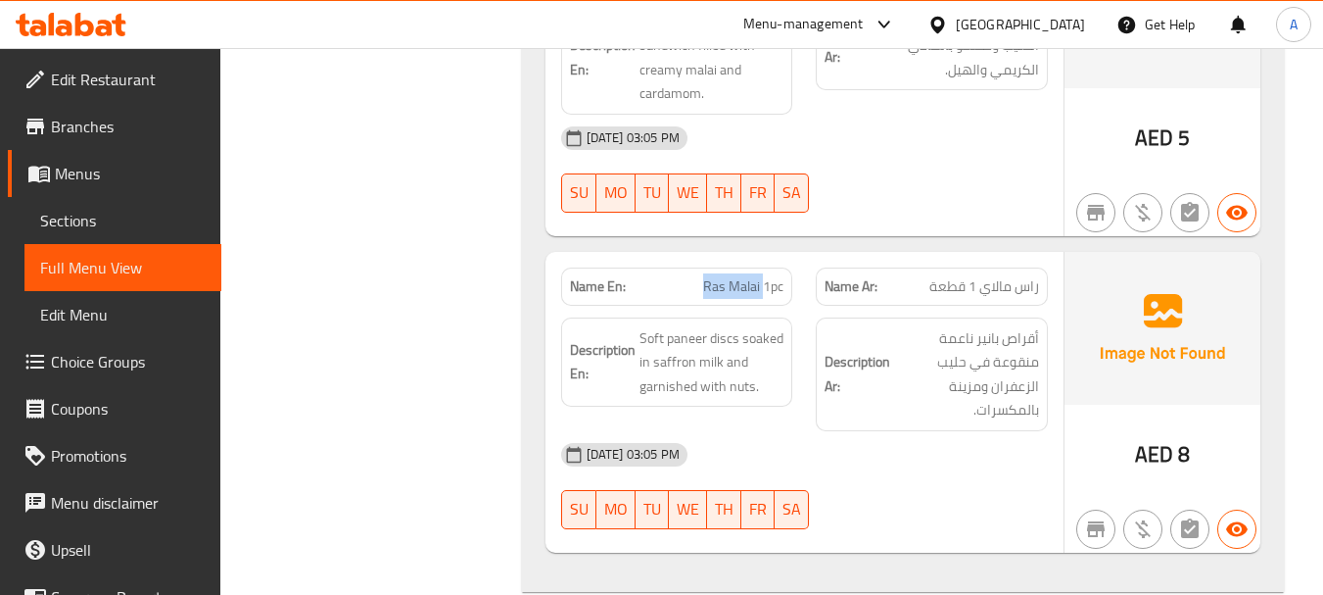
drag, startPoint x: 684, startPoint y: 220, endPoint x: 851, endPoint y: 302, distance: 186.2
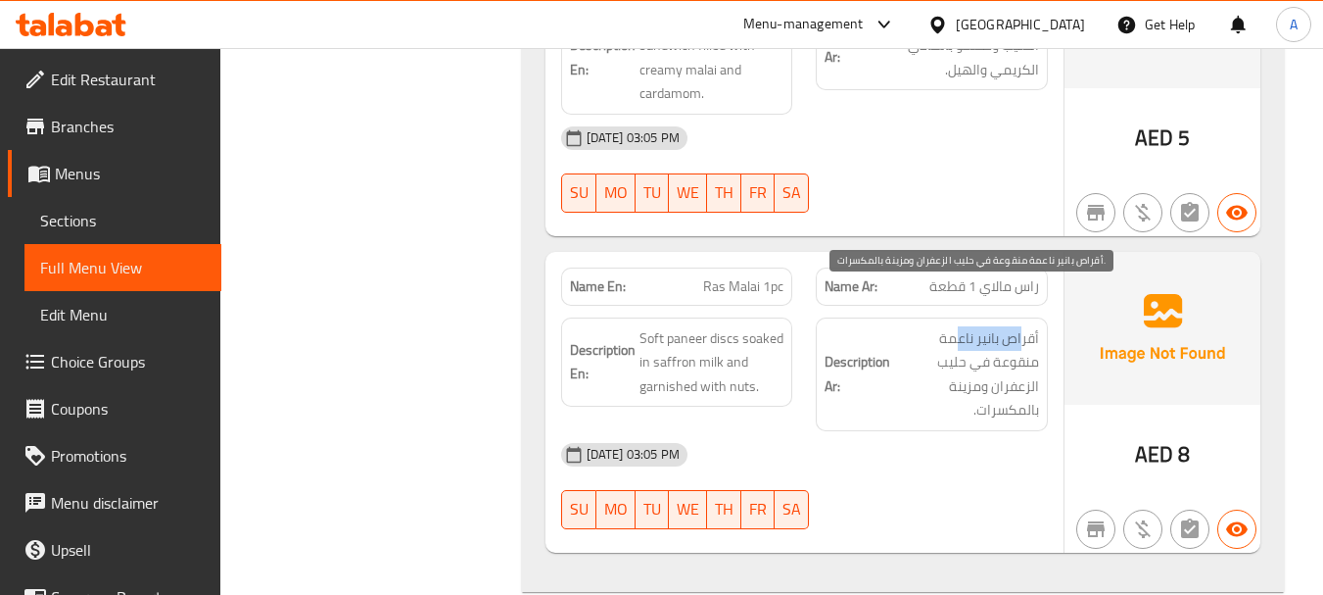
drag, startPoint x: 1024, startPoint y: 291, endPoint x: 957, endPoint y: 293, distance: 66.6
click at [957, 326] on span "أقراص بانير ناعمة منقوعة في حليب الزعفران ومزينة بالمكسرات." at bounding box center [966, 374] width 145 height 96
drag, startPoint x: 1024, startPoint y: 323, endPoint x: 972, endPoint y: 323, distance: 51.9
click at [972, 326] on span "أقراص بانير ناعمة منقوعة في حليب الزعفران ومزينة بالمكسرات." at bounding box center [966, 374] width 145 height 96
click at [931, 352] on span "أقراص بانير ناعمة منقوعة في حليب الزعفران ومزينة بالمكسرات." at bounding box center [966, 374] width 145 height 96
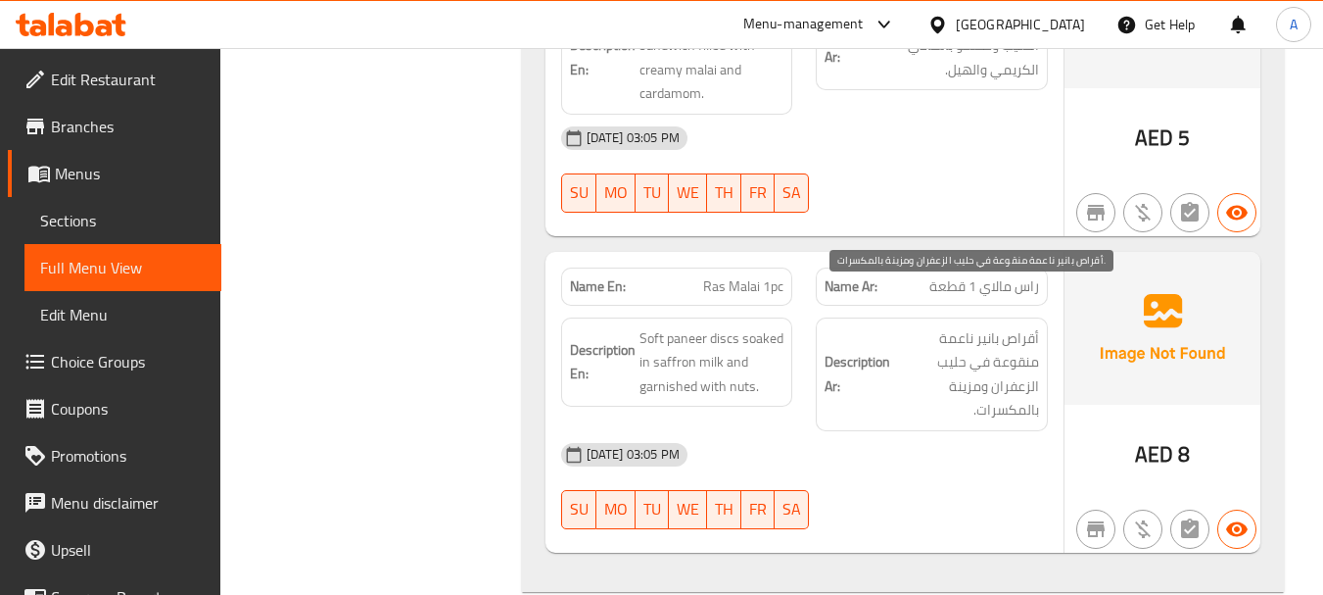
drag, startPoint x: 986, startPoint y: 361, endPoint x: 900, endPoint y: 414, distance: 101.1
click at [973, 366] on span "أقراص بانير ناعمة منقوعة في حليب الزعفران ومزينة بالمكسرات." at bounding box center [966, 374] width 145 height 96
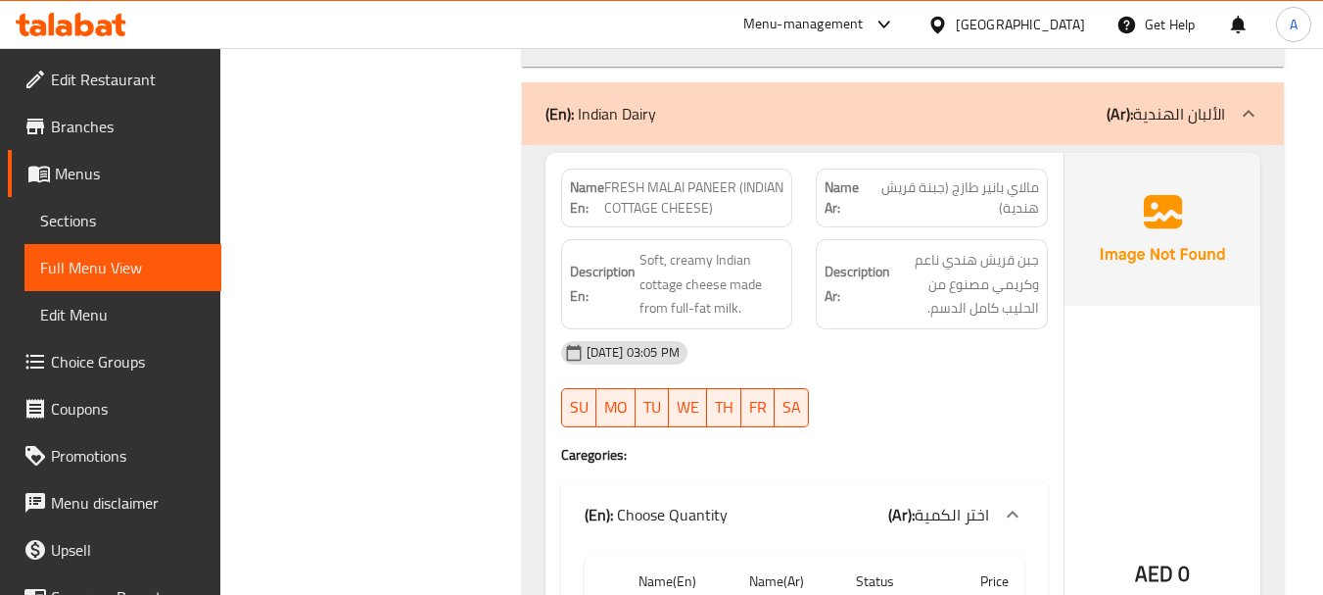
scroll to position [33345, 0]
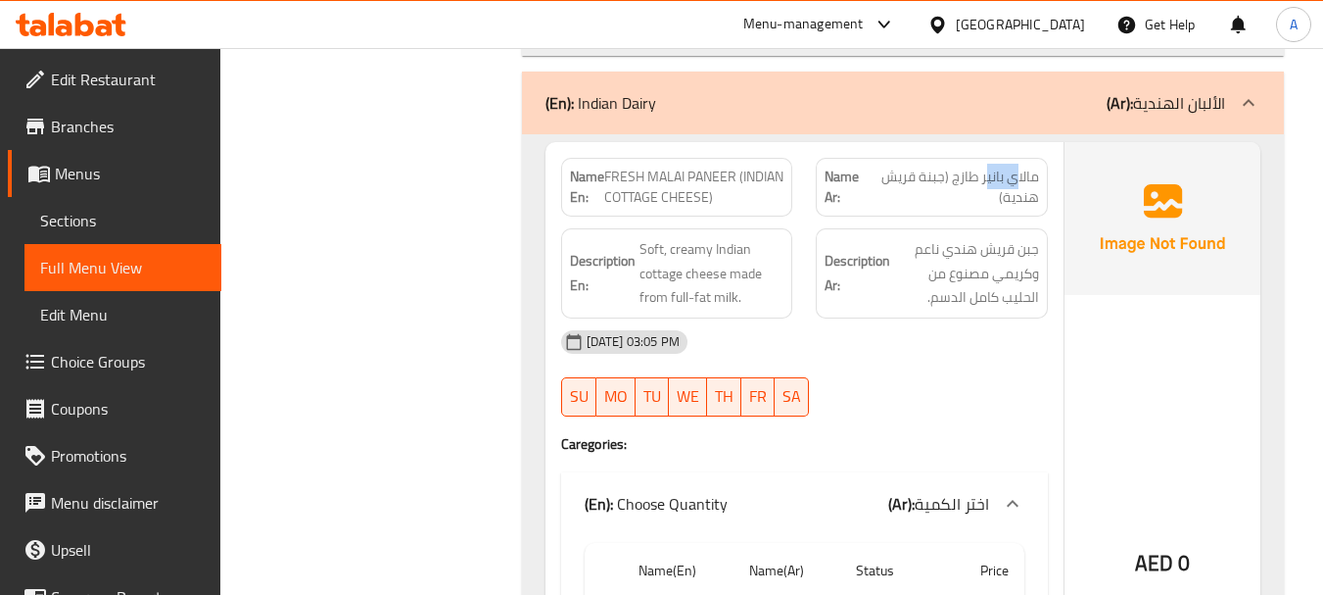
drag, startPoint x: 1017, startPoint y: 86, endPoint x: 984, endPoint y: 86, distance: 32.3
drag, startPoint x: 625, startPoint y: 112, endPoint x: 724, endPoint y: 112, distance: 98.9
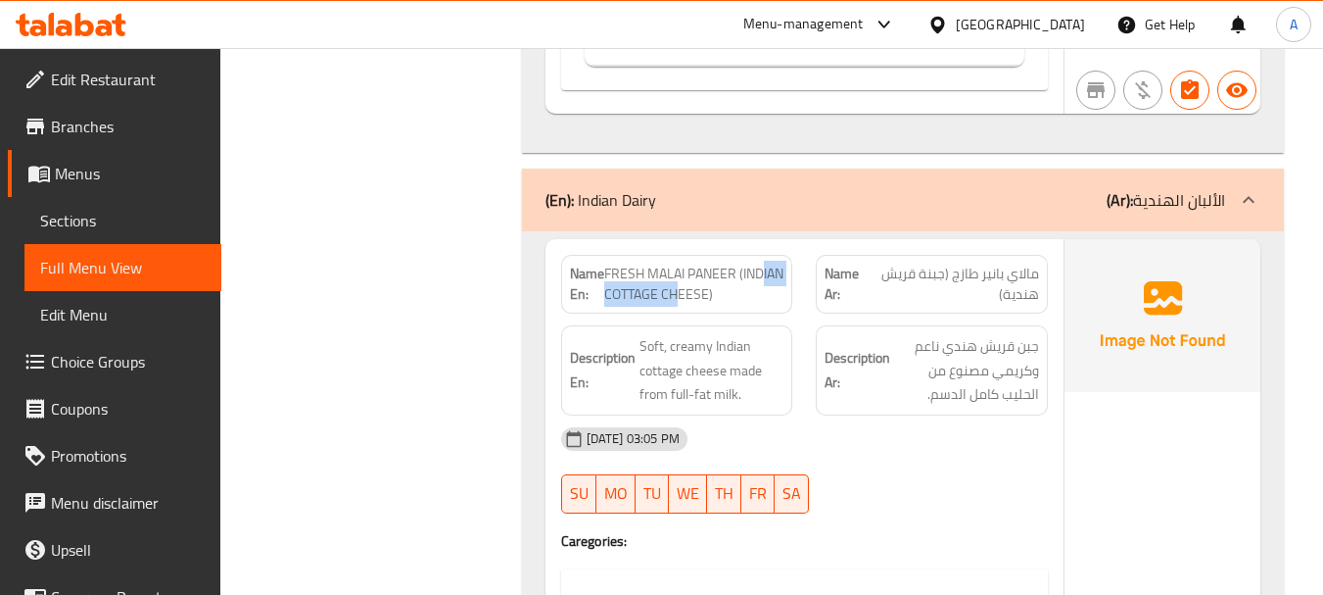
scroll to position [33247, 0]
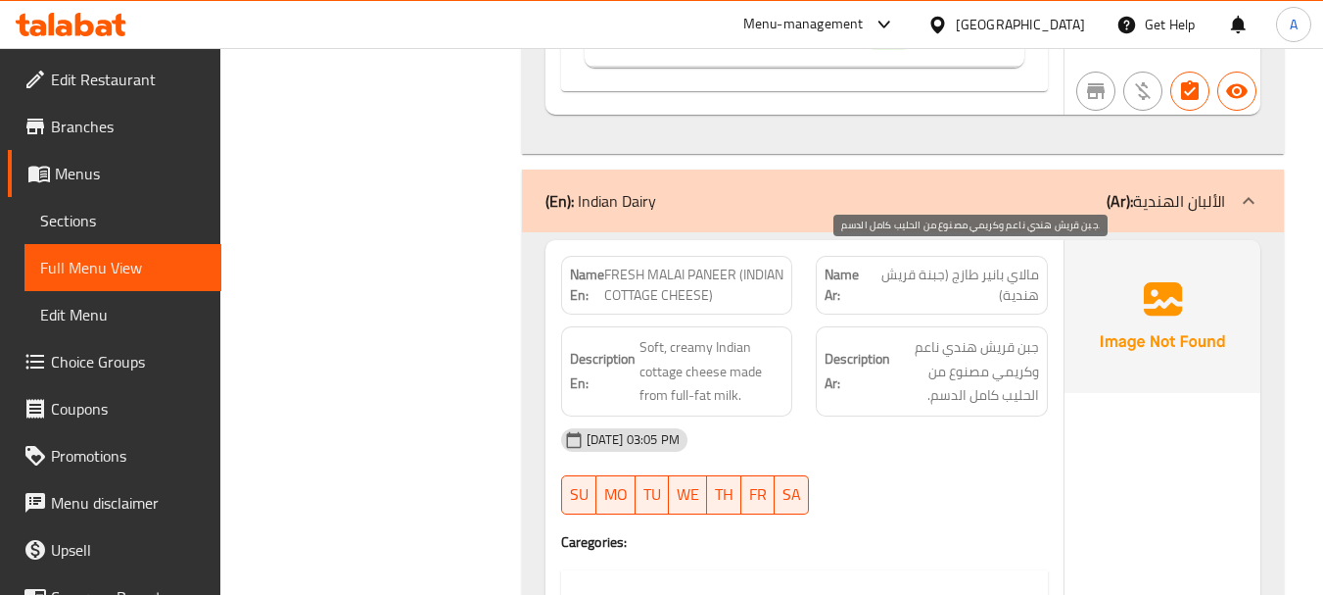
click at [1034, 335] on span "جبن قريش هندي ناعم وكريمي مصنوع من الحليب كامل الدسم." at bounding box center [966, 371] width 145 height 72
drag, startPoint x: 1034, startPoint y: 262, endPoint x: 989, endPoint y: 262, distance: 45.1
click at [989, 335] on span "جبن قريش هندي ناعم وكريمي مصنوع من الحليب كامل الدسم." at bounding box center [966, 371] width 145 height 72
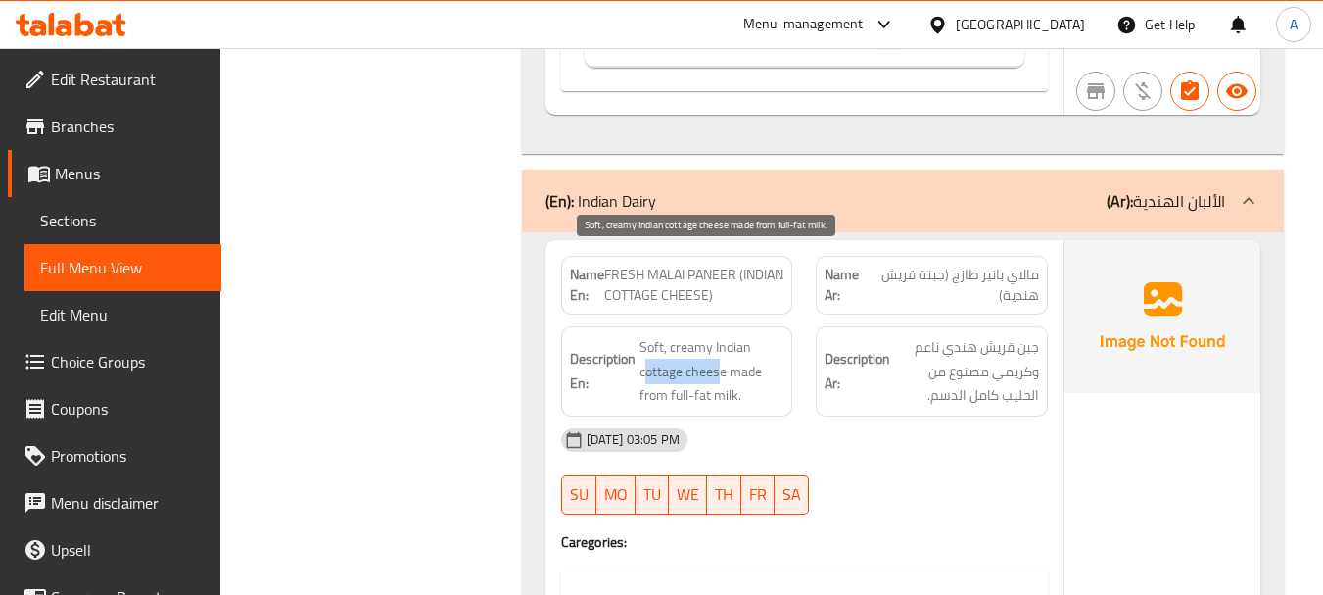
drag, startPoint x: 718, startPoint y: 297, endPoint x: 645, endPoint y: 297, distance: 72.5
click at [645, 335] on span "Soft, creamy Indian cottage cheese made from full-fat milk." at bounding box center [712, 371] width 145 height 72
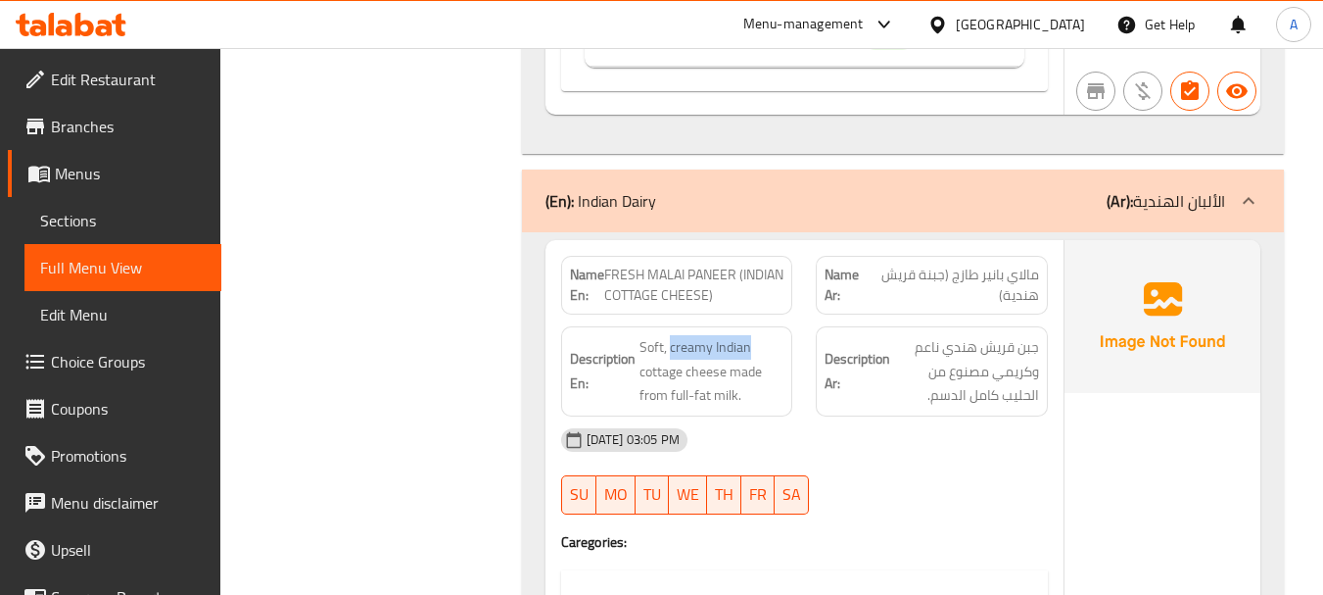
drag, startPoint x: 740, startPoint y: 248, endPoint x: 698, endPoint y: 248, distance: 42.1
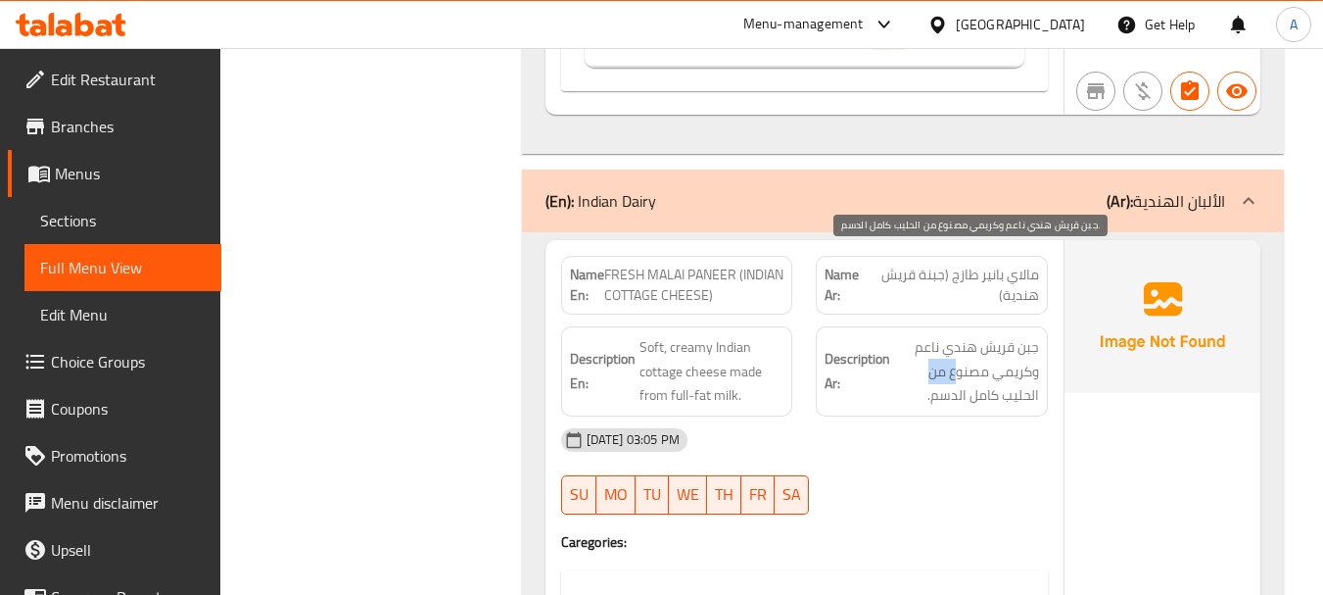
drag, startPoint x: 915, startPoint y: 284, endPoint x: 952, endPoint y: 302, distance: 41.2
click at [909, 335] on span "جبن قريش هندي ناعم وكريمي مصنوع من الحليب كامل الدسم." at bounding box center [966, 371] width 145 height 72
drag, startPoint x: 1013, startPoint y: 311, endPoint x: 951, endPoint y: 317, distance: 62.0
click at [951, 335] on span "جبن قريش هندي ناعم وكريمي مصنوع من الحليب كامل الدسم." at bounding box center [966, 371] width 145 height 72
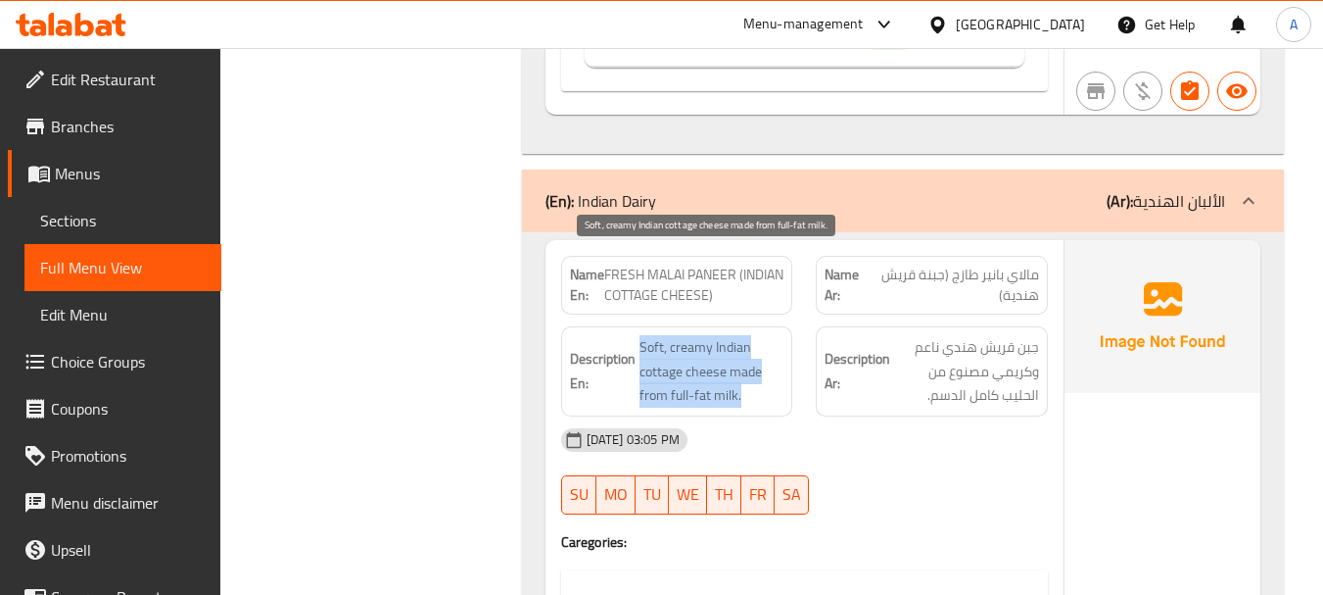
drag, startPoint x: 628, startPoint y: 308, endPoint x: 871, endPoint y: 368, distance: 250.4
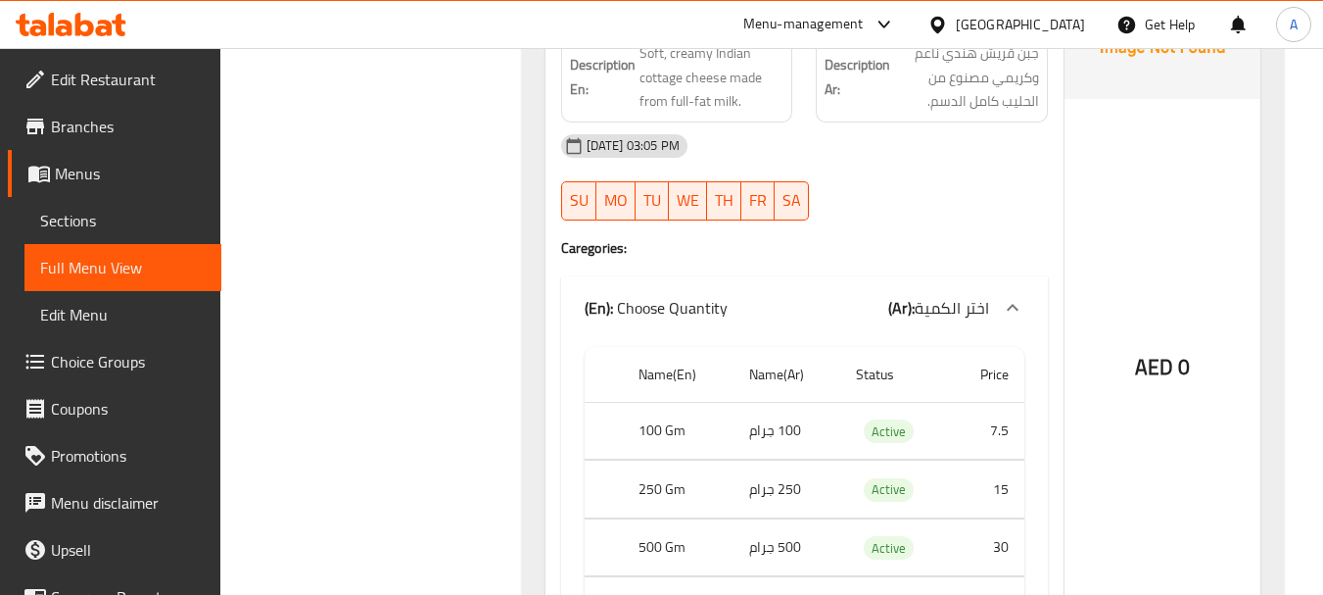
scroll to position [33932, 0]
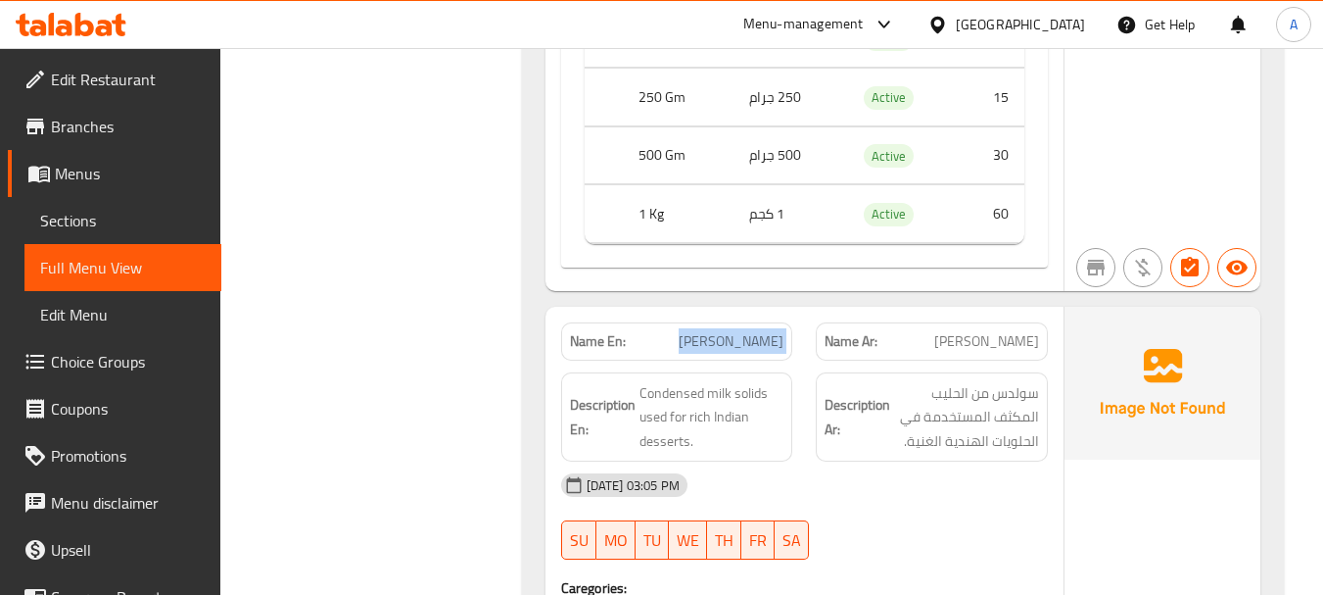
drag, startPoint x: 648, startPoint y: 230, endPoint x: 894, endPoint y: 254, distance: 247.0
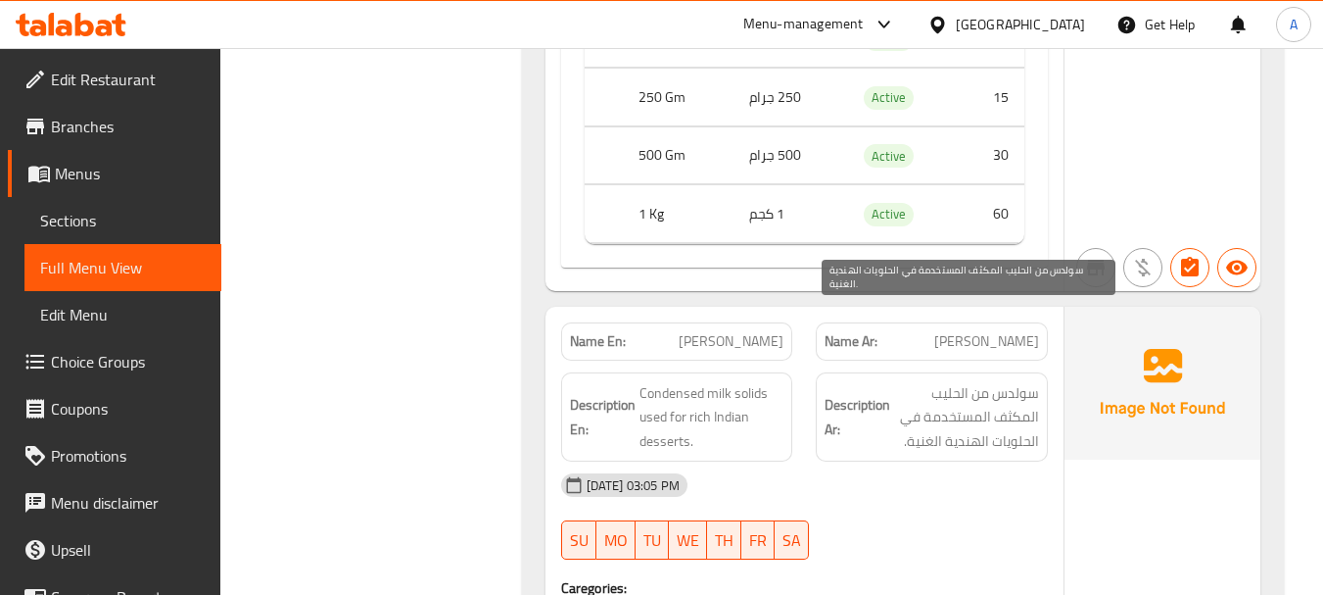
click at [1018, 381] on span "سولدس من الحليب المكثف المستخدمة في الحلويات الهندية الغنية." at bounding box center [966, 417] width 145 height 72
drag, startPoint x: 1018, startPoint y: 310, endPoint x: 958, endPoint y: 337, distance: 65.3
click at [955, 381] on span "سولدس من الحليب المكثف المستخدمة في الحلويات الهندية الغنية." at bounding box center [966, 417] width 145 height 72
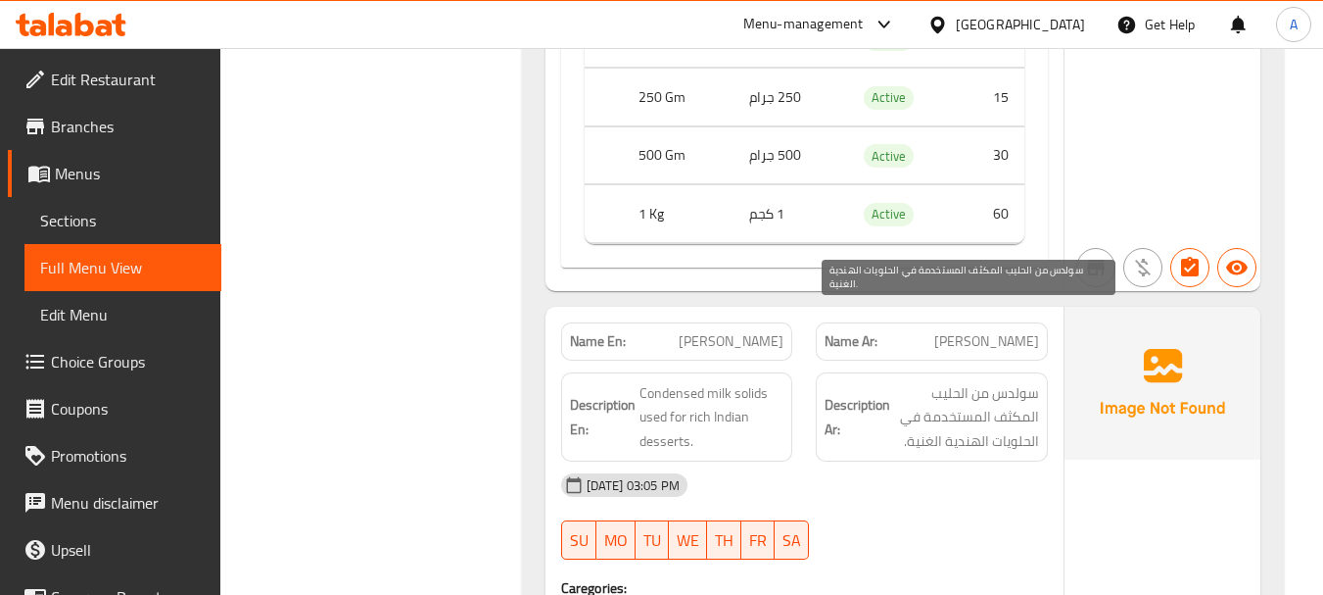
click at [1024, 381] on span "سولدس من الحليب المكثف المستخدمة في الحلويات الهندية الغنية." at bounding box center [966, 417] width 145 height 72
drag, startPoint x: 1024, startPoint y: 297, endPoint x: 963, endPoint y: 301, distance: 60.9
click at [963, 381] on span "سولدس من الحليب المكثف المستخدمة في الحلويات الهندية الغنية." at bounding box center [966, 417] width 145 height 72
click at [1014, 381] on span "سولدس من الحليب المكثف المستخدمة في الحلويات الهندية الغنية." at bounding box center [966, 417] width 145 height 72
drag, startPoint x: 1014, startPoint y: 304, endPoint x: 963, endPoint y: 304, distance: 50.9
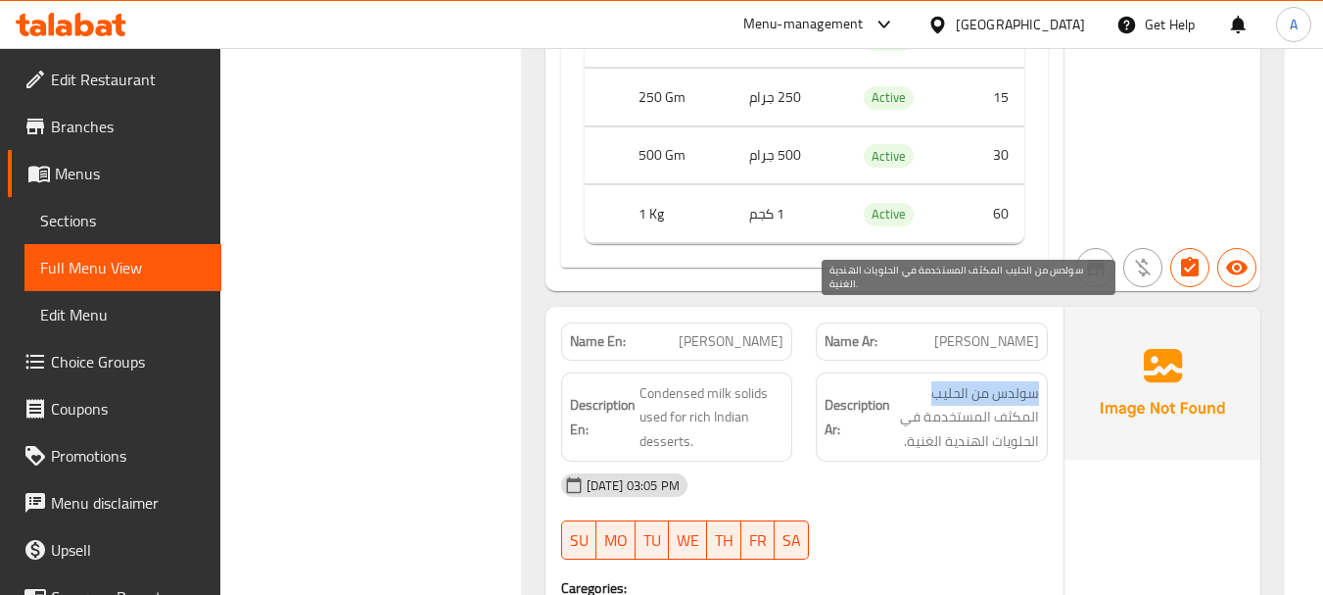
click at [963, 381] on span "سولدس من الحليب المكثف المستخدمة في الحلويات الهندية الغنية." at bounding box center [966, 417] width 145 height 72
click at [1020, 381] on span "سولدس من الحليب المكثف المستخدمة في الحلويات الهندية الغنية." at bounding box center [966, 417] width 145 height 72
drag, startPoint x: 1020, startPoint y: 339, endPoint x: 948, endPoint y: 348, distance: 72.0
click at [948, 381] on span "سولدس من الحليب المكثف المستخدمة في الحلويات الهندية الغنية." at bounding box center [966, 417] width 145 height 72
click at [1012, 381] on span "سولدس من الحليب المكثف المستخدمة في الحلويات الهندية الغنية." at bounding box center [966, 417] width 145 height 72
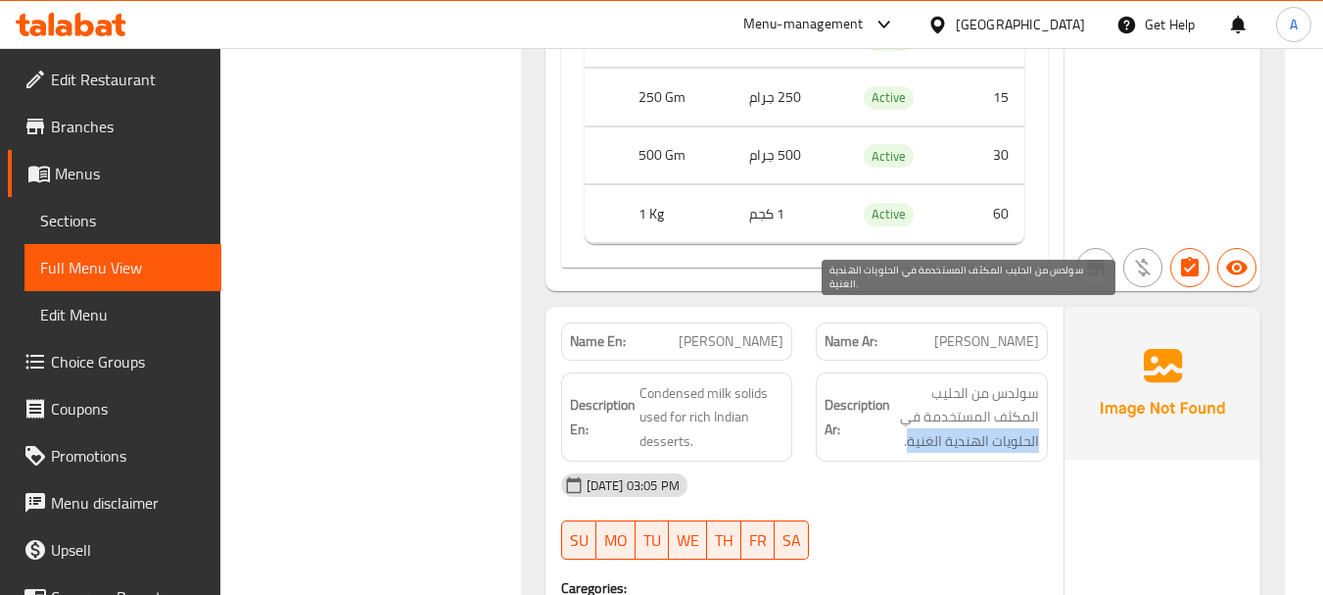
drag, startPoint x: 1012, startPoint y: 353, endPoint x: 922, endPoint y: 353, distance: 90.1
click at [922, 381] on span "سولدس من الحليب المكثف المستخدمة في الحلويات الهندية الغنية." at bounding box center [966, 417] width 145 height 72
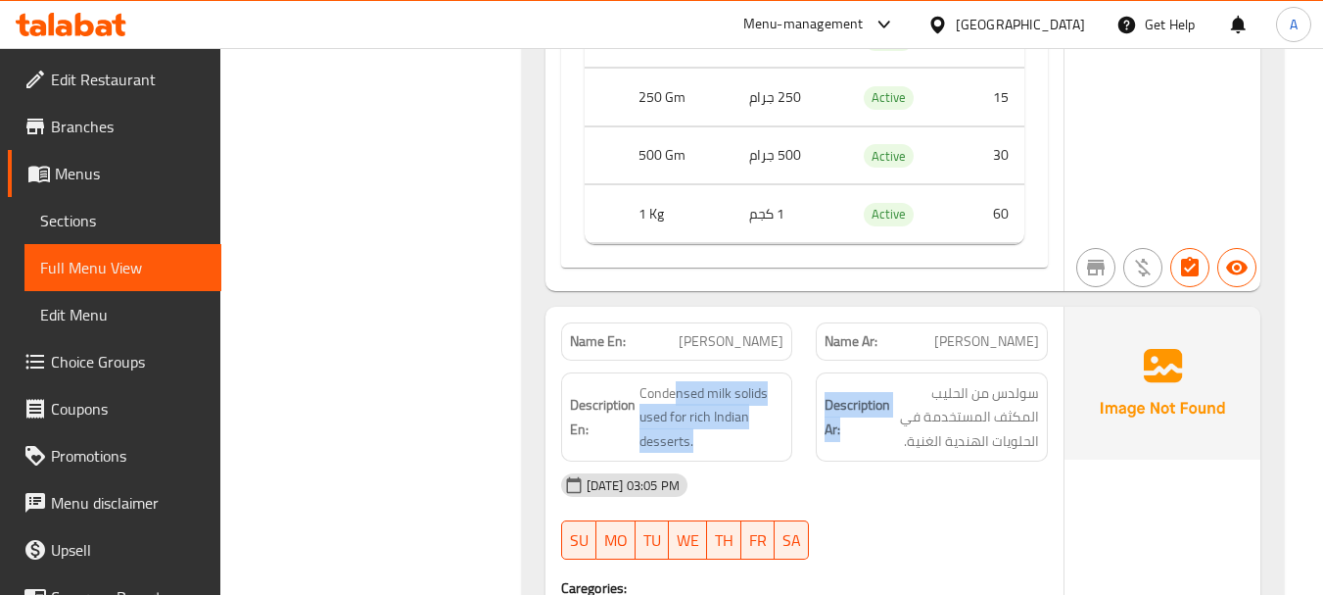
drag, startPoint x: 674, startPoint y: 308, endPoint x: 975, endPoint y: 397, distance: 313.6
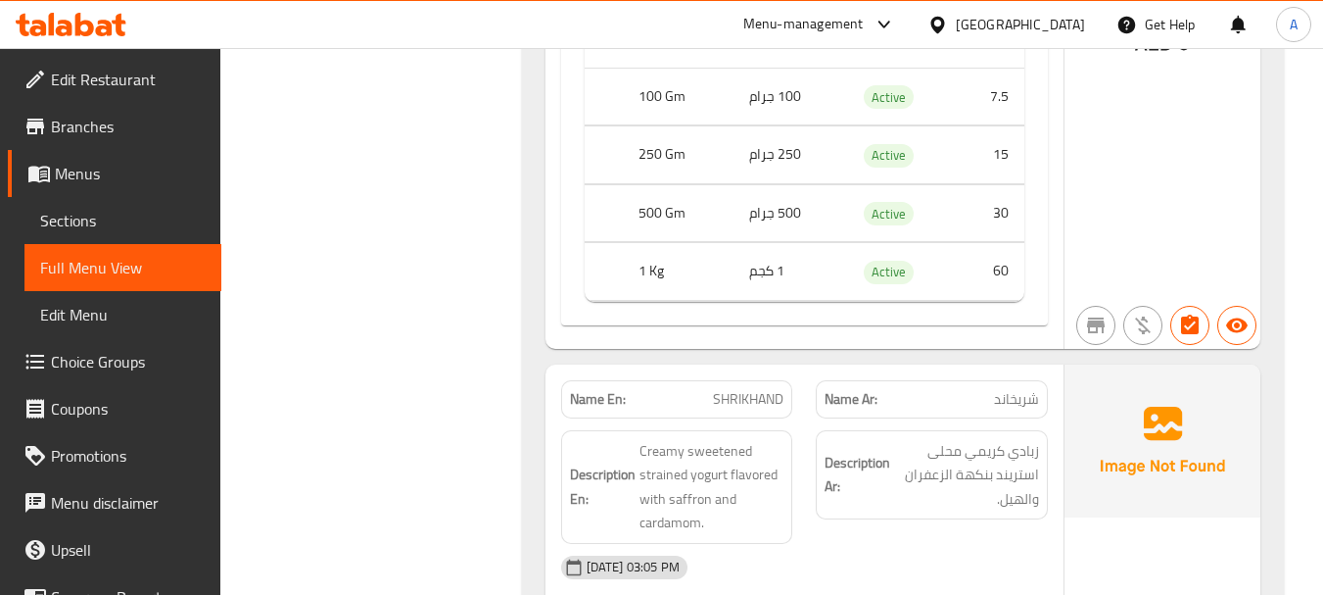
scroll to position [34618, 0]
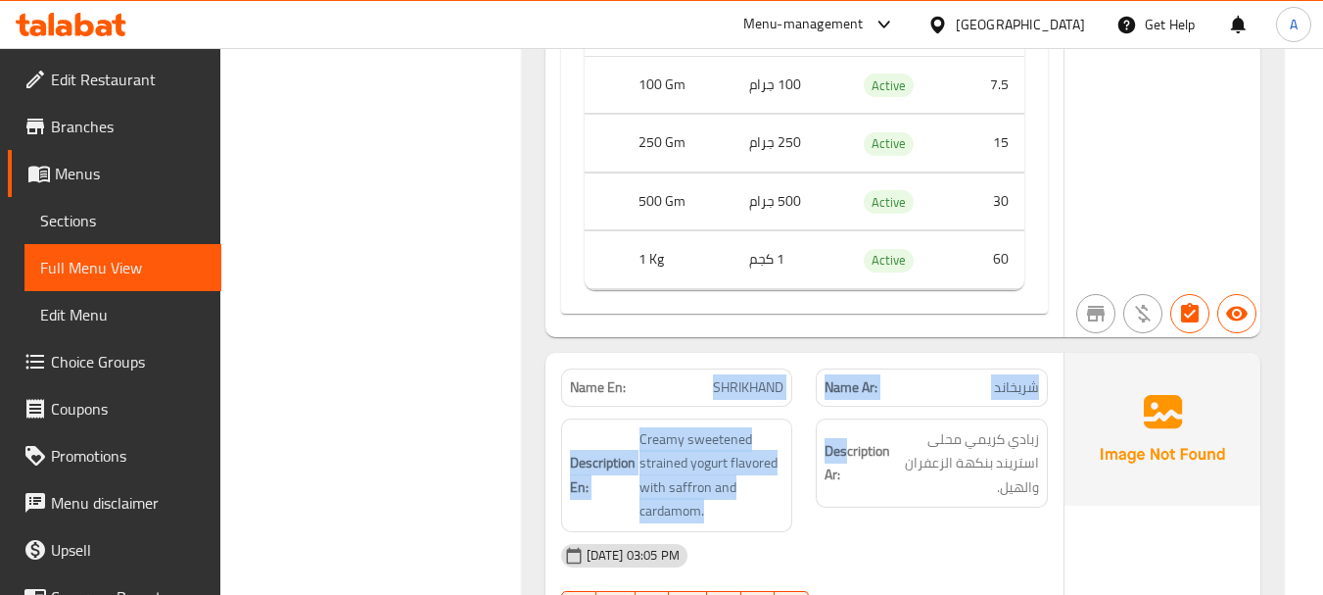
drag, startPoint x: 631, startPoint y: 276, endPoint x: 884, endPoint y: 329, distance: 259.1
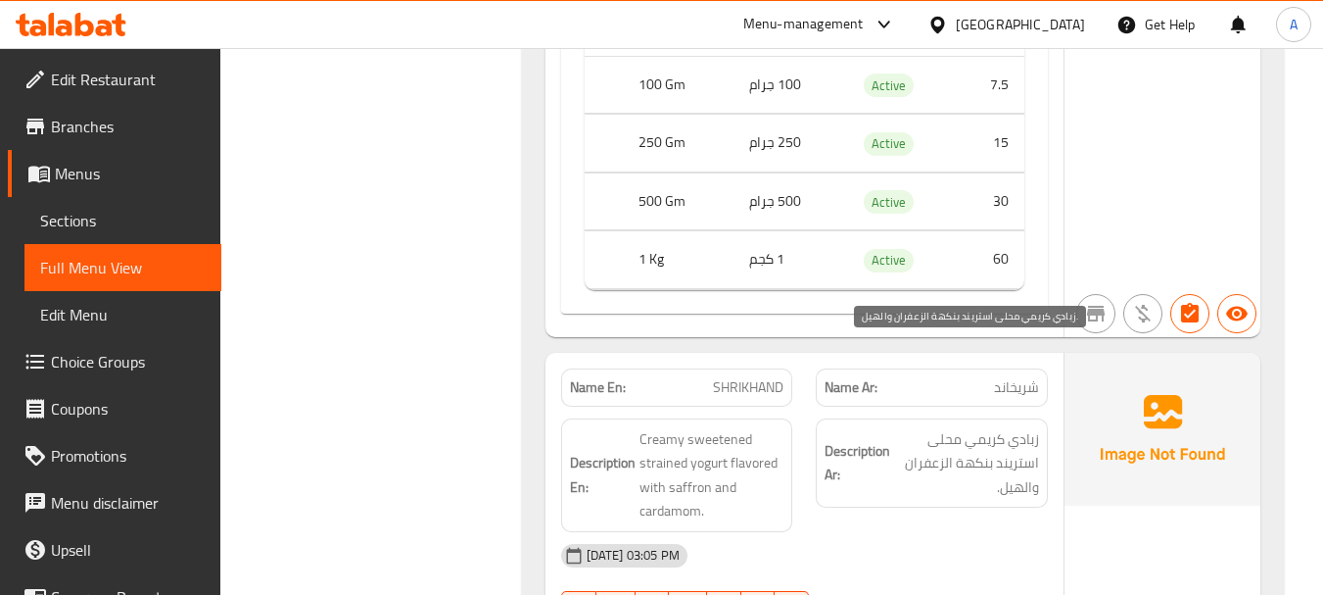
click at [900, 427] on span "زبادي كريمي محلى استريند بنكهة الزعفران والهيل." at bounding box center [966, 463] width 145 height 72
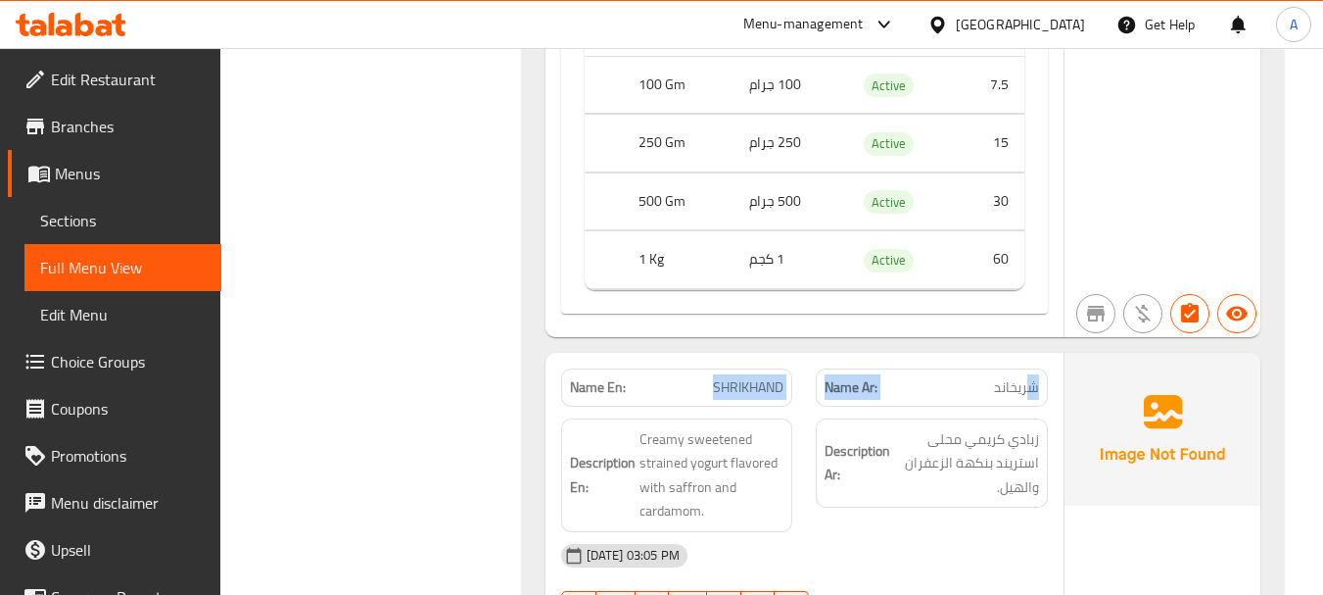
drag, startPoint x: 641, startPoint y: 279, endPoint x: 1029, endPoint y: 315, distance: 390.5
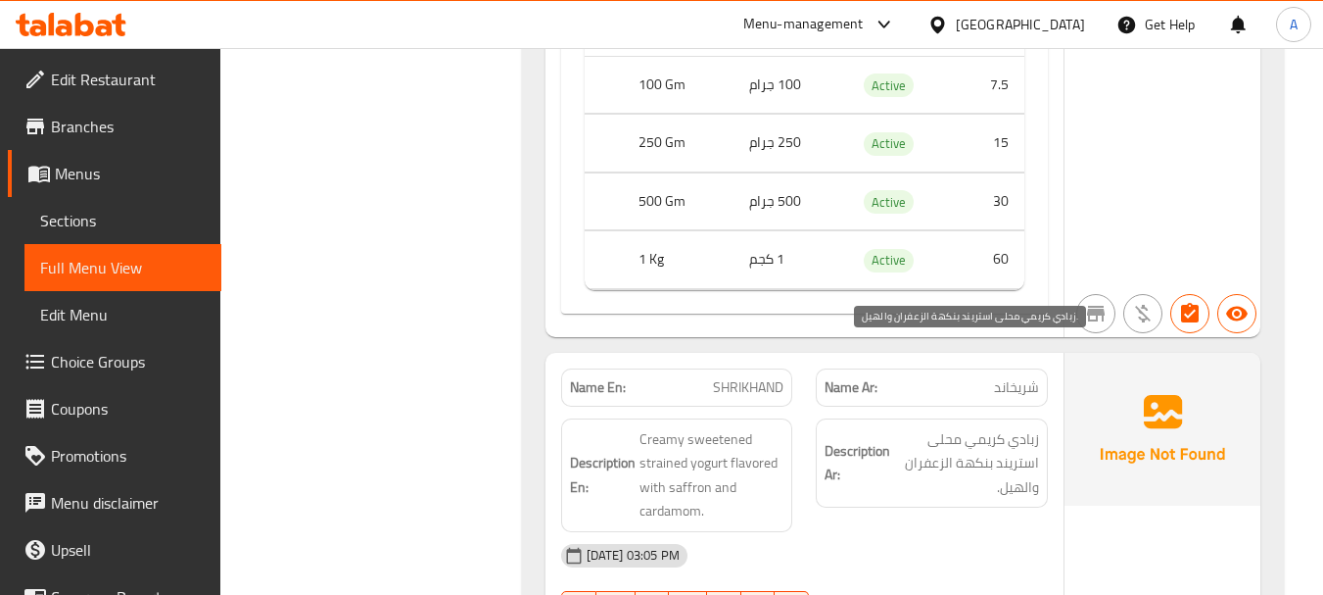
click at [924, 427] on span "زبادي كريمي محلى استريند بنكهة الزعفران والهيل." at bounding box center [966, 463] width 145 height 72
click at [1025, 427] on span "زبادي كريمي محلى استريند بنكهة الزعفران والهيل." at bounding box center [966, 463] width 145 height 72
drag, startPoint x: 1025, startPoint y: 357, endPoint x: 925, endPoint y: 357, distance: 99.9
click at [925, 427] on span "زبادي كريمي محلى استريند بنكهة الزعفران والهيل." at bounding box center [966, 463] width 145 height 72
click at [1003, 427] on span "زبادي كريمي محلى استريند بنكهة الزعفران والهيل." at bounding box center [966, 463] width 145 height 72
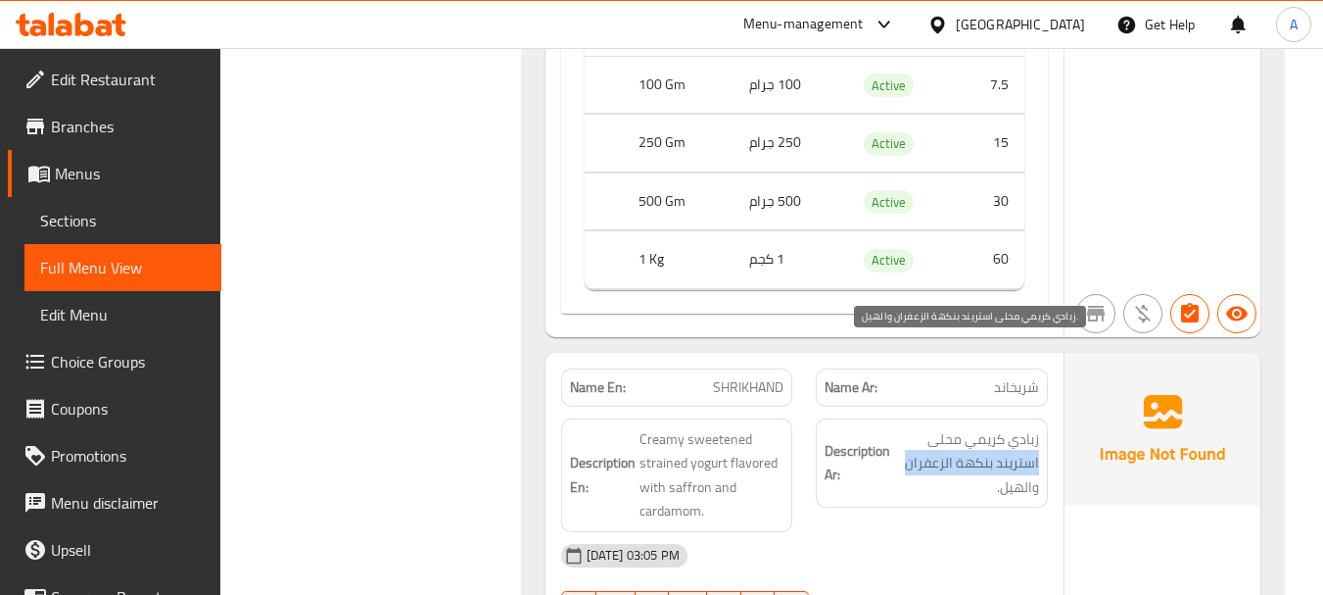
drag, startPoint x: 1003, startPoint y: 380, endPoint x: 920, endPoint y: 379, distance: 83.3
click at [920, 427] on span "زبادي كريمي محلى استريند بنكهة الزعفران والهيل." at bounding box center [966, 463] width 145 height 72
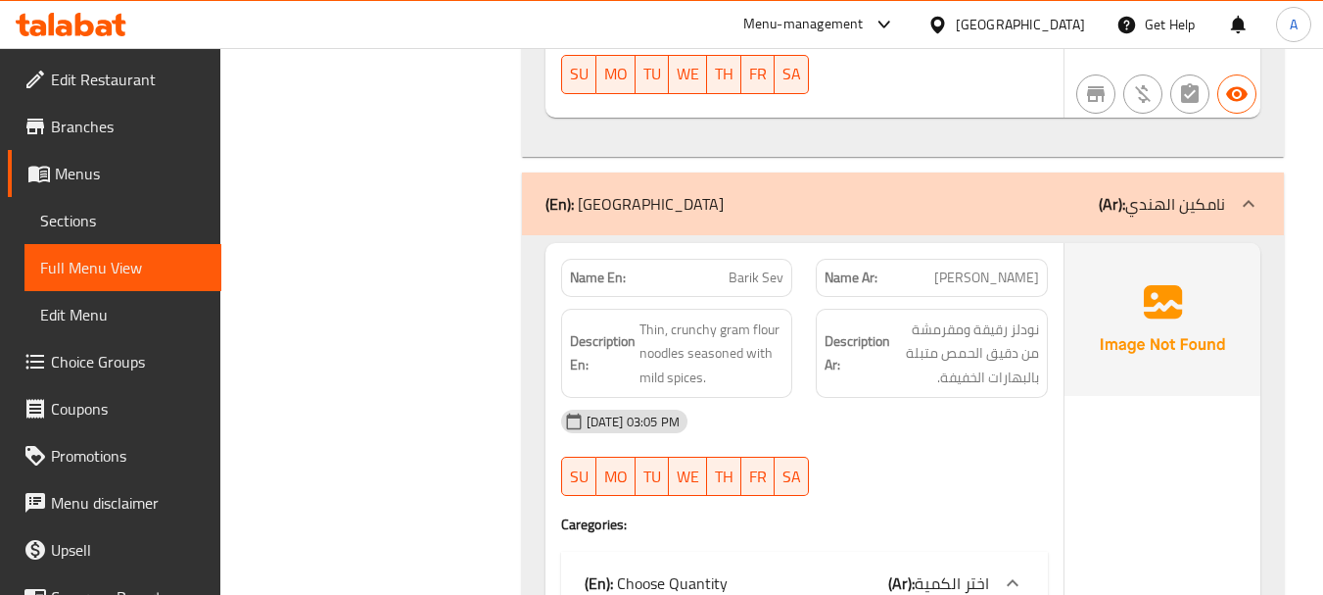
scroll to position [18359, 0]
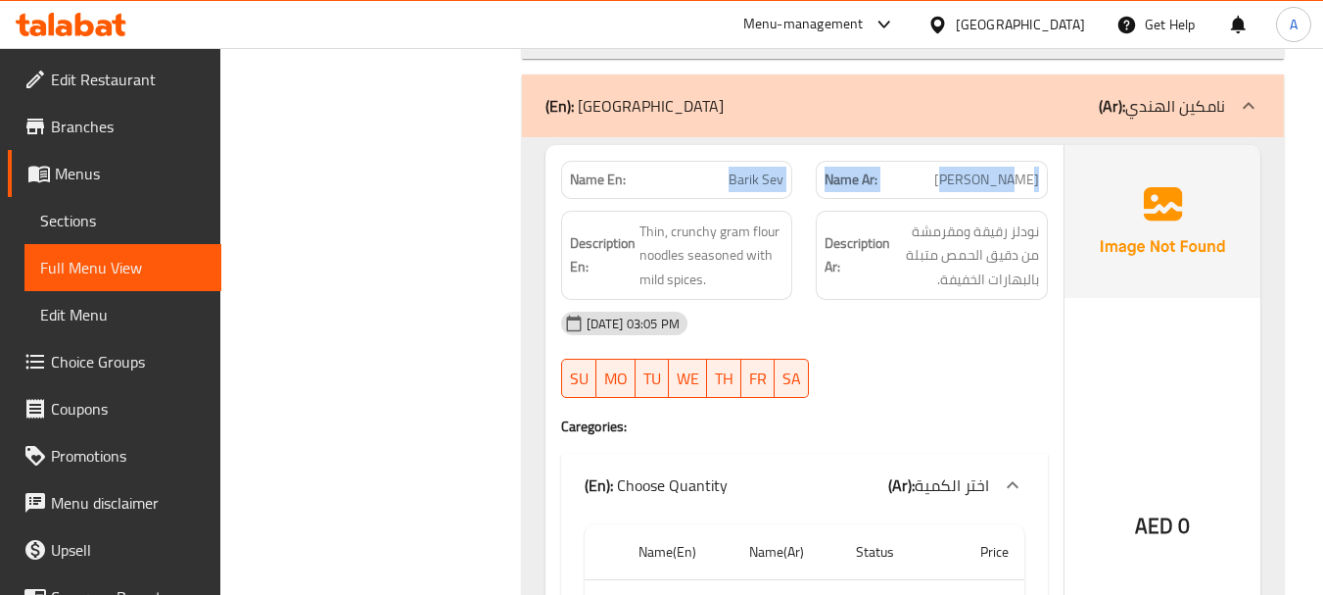
drag, startPoint x: 726, startPoint y: 123, endPoint x: 964, endPoint y: 154, distance: 239.9
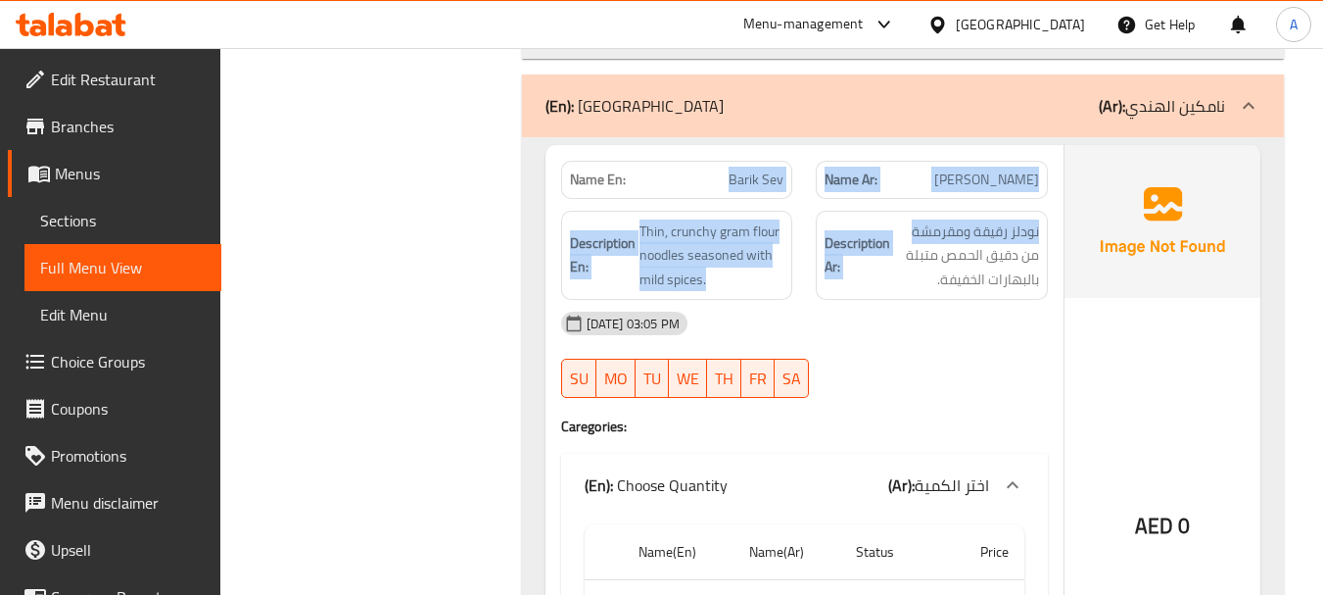
drag, startPoint x: 676, startPoint y: 125, endPoint x: 917, endPoint y: 167, distance: 244.6
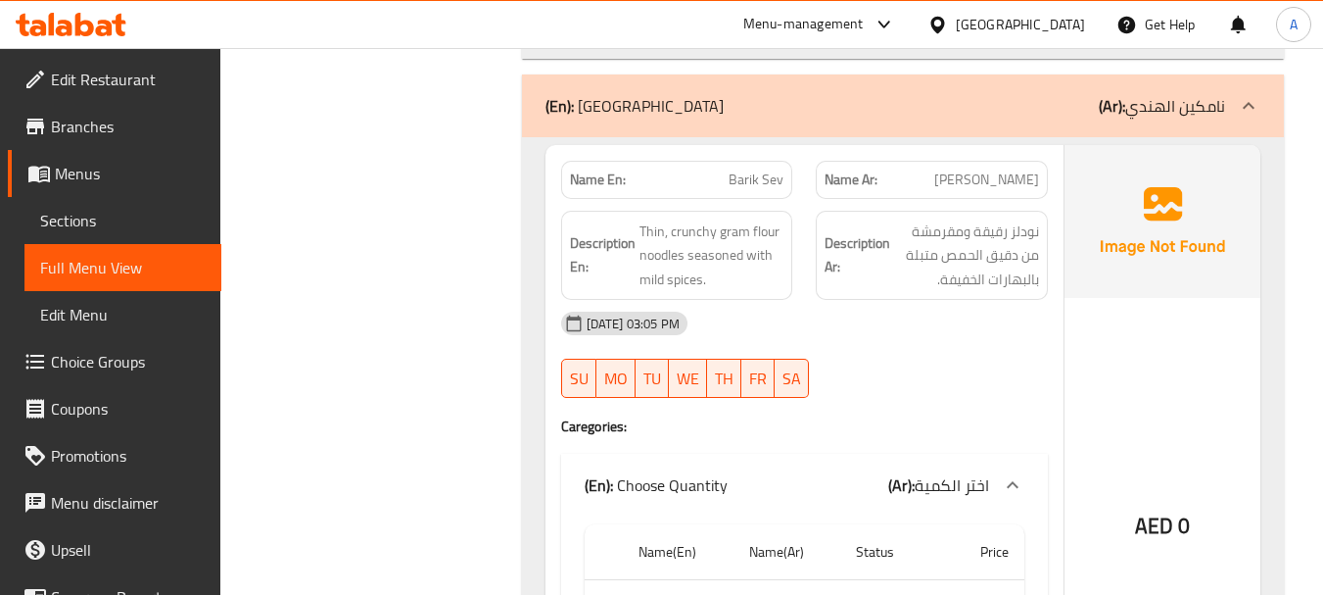
drag, startPoint x: 1031, startPoint y: 130, endPoint x: 938, endPoint y: 144, distance: 94.1
drag, startPoint x: 956, startPoint y: 320, endPoint x: 964, endPoint y: 207, distance: 113.9
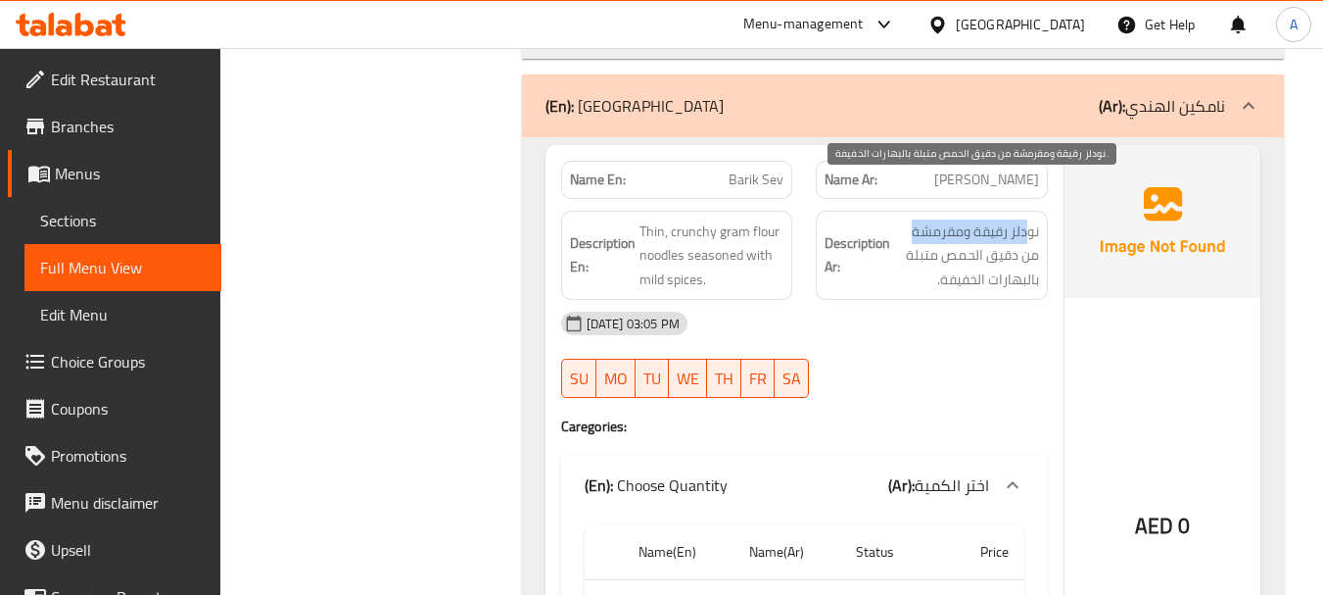
drag, startPoint x: 1026, startPoint y: 190, endPoint x: 904, endPoint y: 190, distance: 122.4
click at [904, 219] on span "نودلز رقيقة ومقرمشة من دقيق الحمص متبلة بالبهارات الخفيفة." at bounding box center [966, 255] width 145 height 72
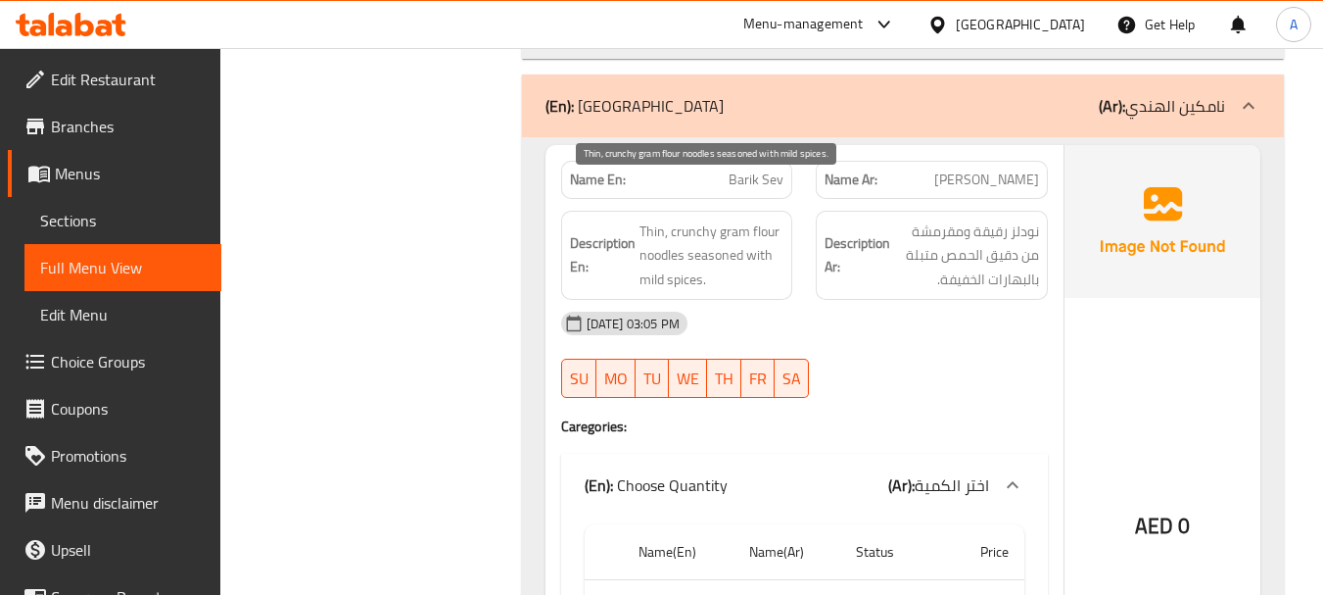
click at [675, 219] on span "Thin, crunchy gram flour noodles seasoned with mild spices." at bounding box center [712, 255] width 145 height 72
drag, startPoint x: 675, startPoint y: 207, endPoint x: 652, endPoint y: 182, distance: 33.3
click at [652, 219] on span "Thin, crunchy gram flour noodles seasoned with mild spices." at bounding box center [712, 255] width 145 height 72
click at [668, 219] on span "Thin, crunchy gram flour noodles seasoned with mild spices." at bounding box center [712, 255] width 145 height 72
drag, startPoint x: 668, startPoint y: 184, endPoint x: 717, endPoint y: 186, distance: 49.0
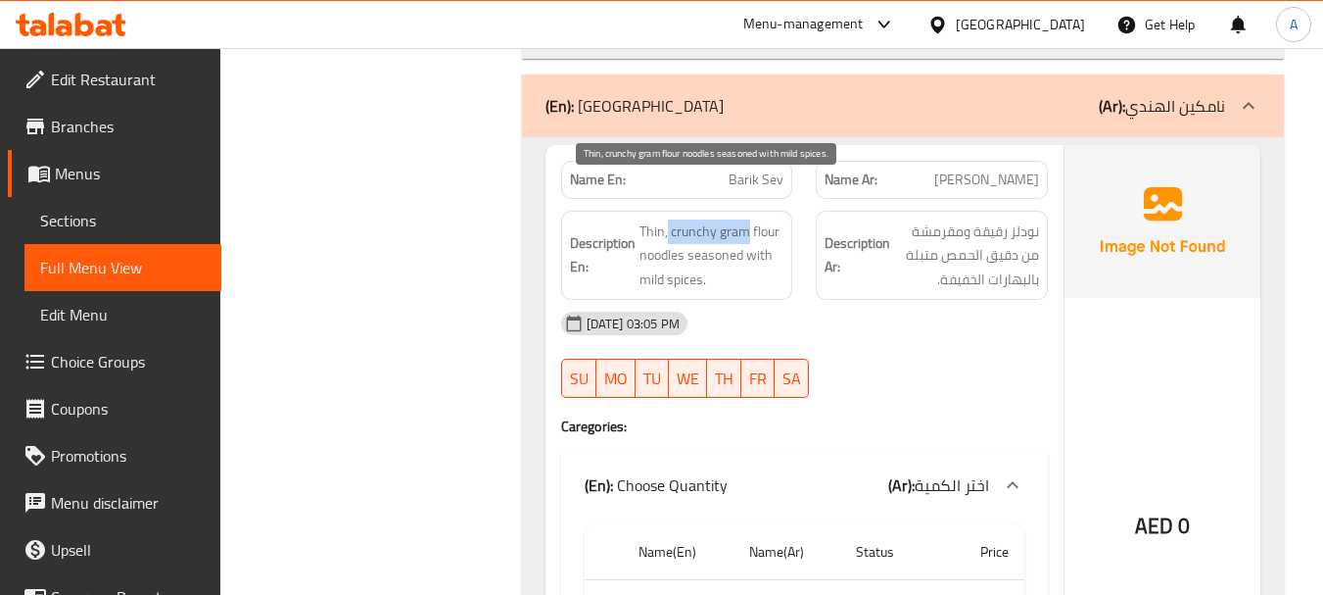
click at [717, 219] on span "Thin, crunchy gram flour noodles seasoned with mild spices." at bounding box center [712, 255] width 145 height 72
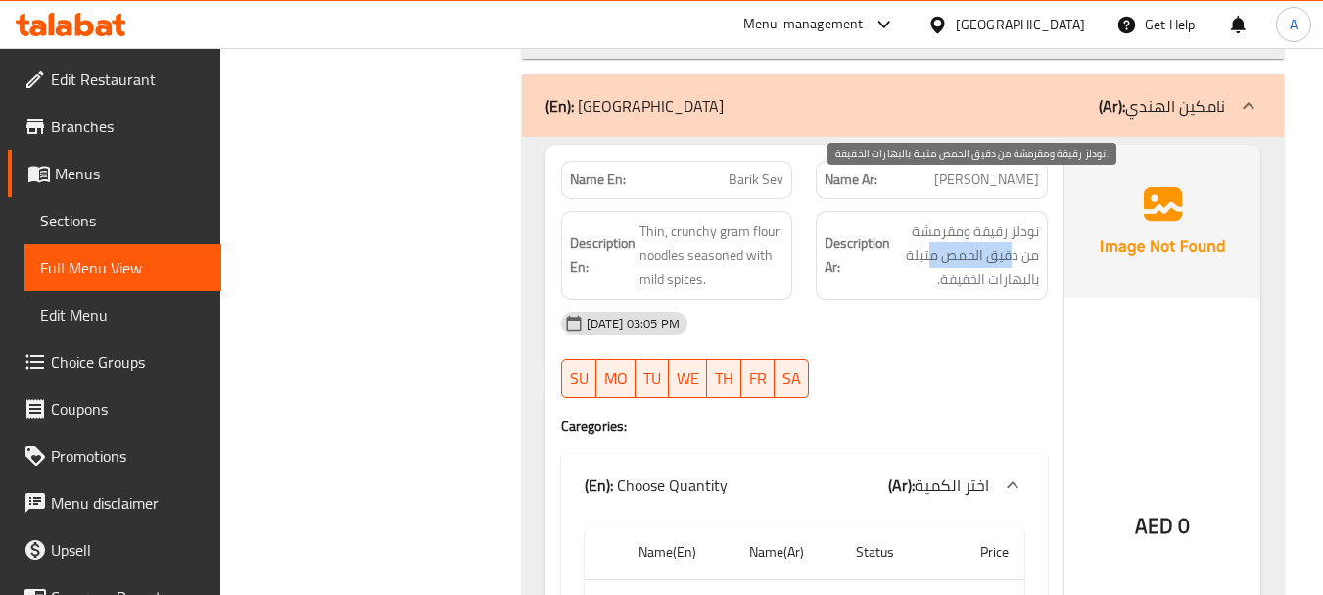
drag, startPoint x: 1009, startPoint y: 209, endPoint x: 930, endPoint y: 209, distance: 79.3
click at [930, 219] on span "نودلز رقيقة ومقرمشة من دقيق الحمص متبلة بالبهارات الخفيفة." at bounding box center [966, 255] width 145 height 72
click at [1020, 243] on span "نودلز رقيقة ومقرمشة من دقيق الحمص متبلة بالبهارات الخفيفة." at bounding box center [966, 255] width 145 height 72
drag, startPoint x: 1020, startPoint y: 243, endPoint x: 918, endPoint y: 244, distance: 101.9
click at [918, 244] on span "نودلز رقيقة ومقرمشة من دقيق الحمص متبلة بالبهارات الخفيفة." at bounding box center [966, 255] width 145 height 72
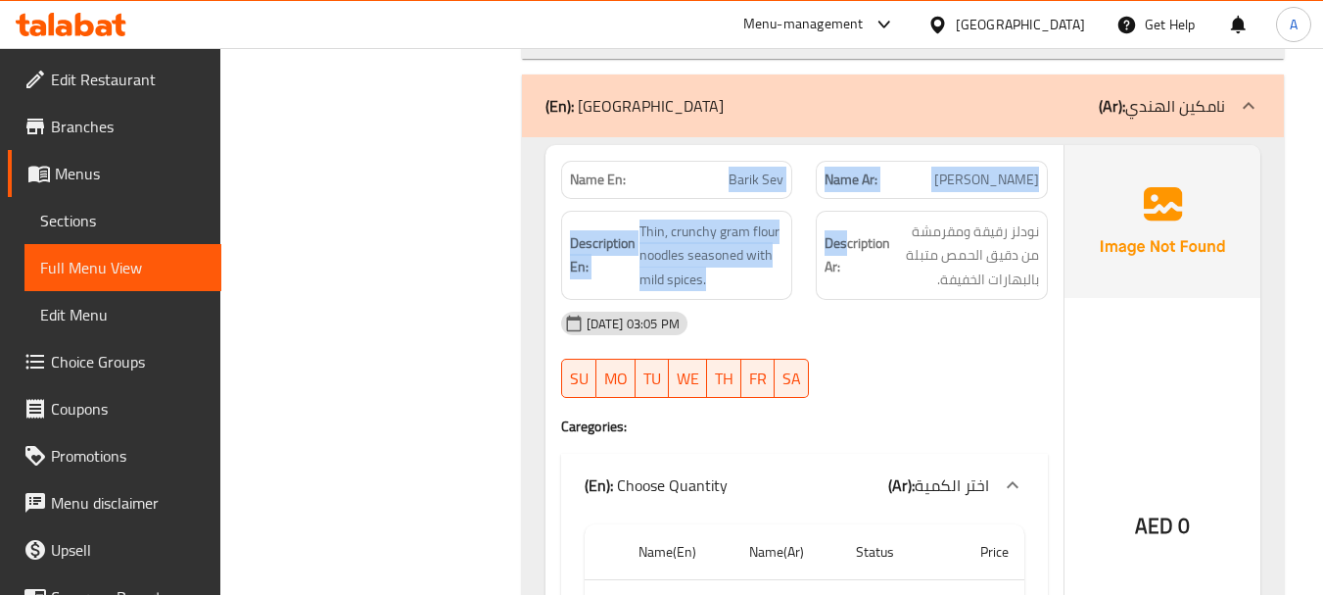
drag, startPoint x: 640, startPoint y: 131, endPoint x: 911, endPoint y: 304, distance: 321.4
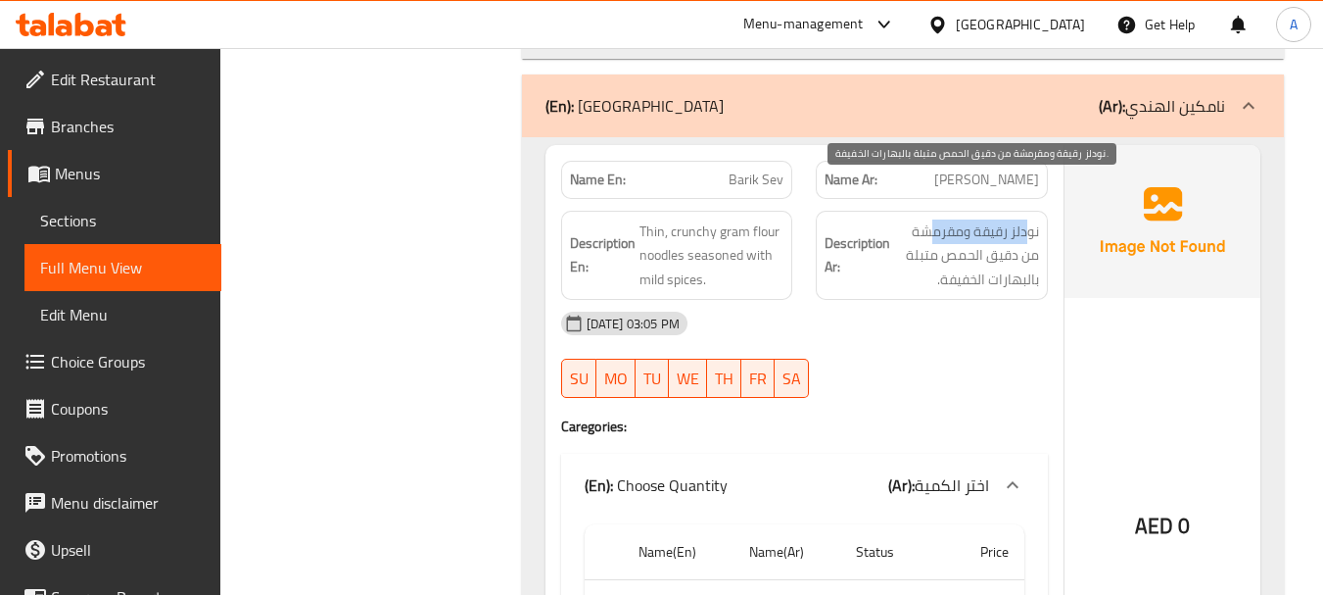
drag, startPoint x: 1029, startPoint y: 186, endPoint x: 931, endPoint y: 186, distance: 97.9
click at [931, 219] on span "نودلز رقيقة ومقرمشة من دقيق الحمص متبلة بالبهارات الخفيفة." at bounding box center [966, 255] width 145 height 72
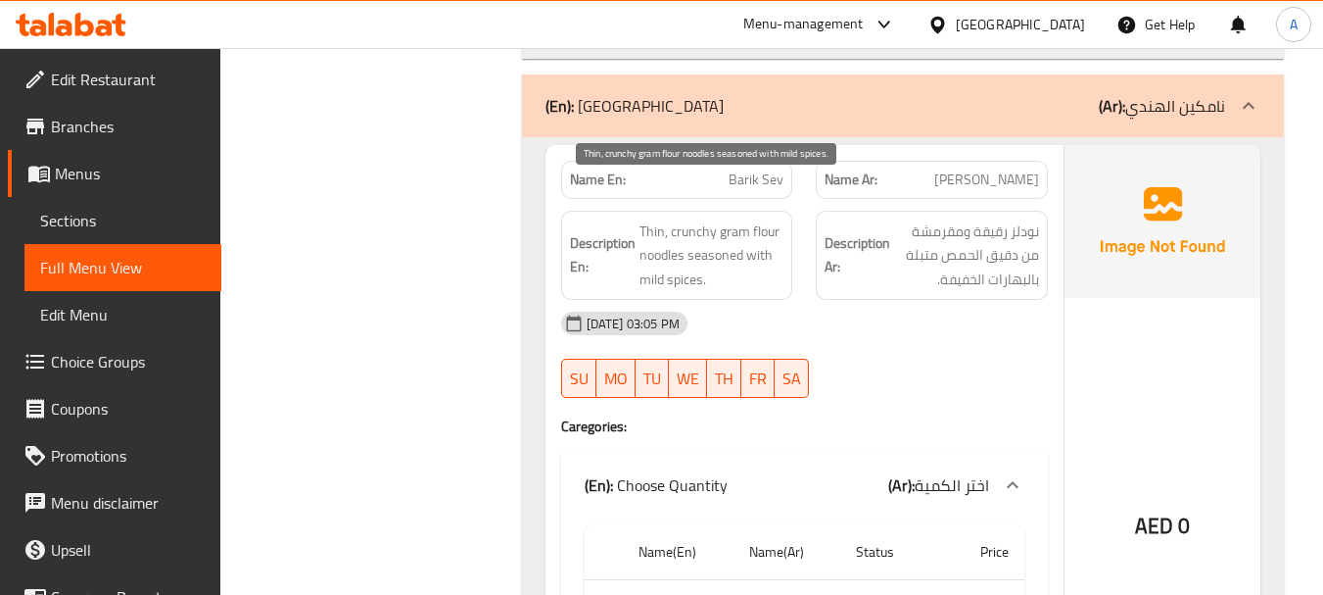
click at [659, 219] on span "Thin, crunchy gram flour noodles seasoned with mild spices." at bounding box center [712, 255] width 145 height 72
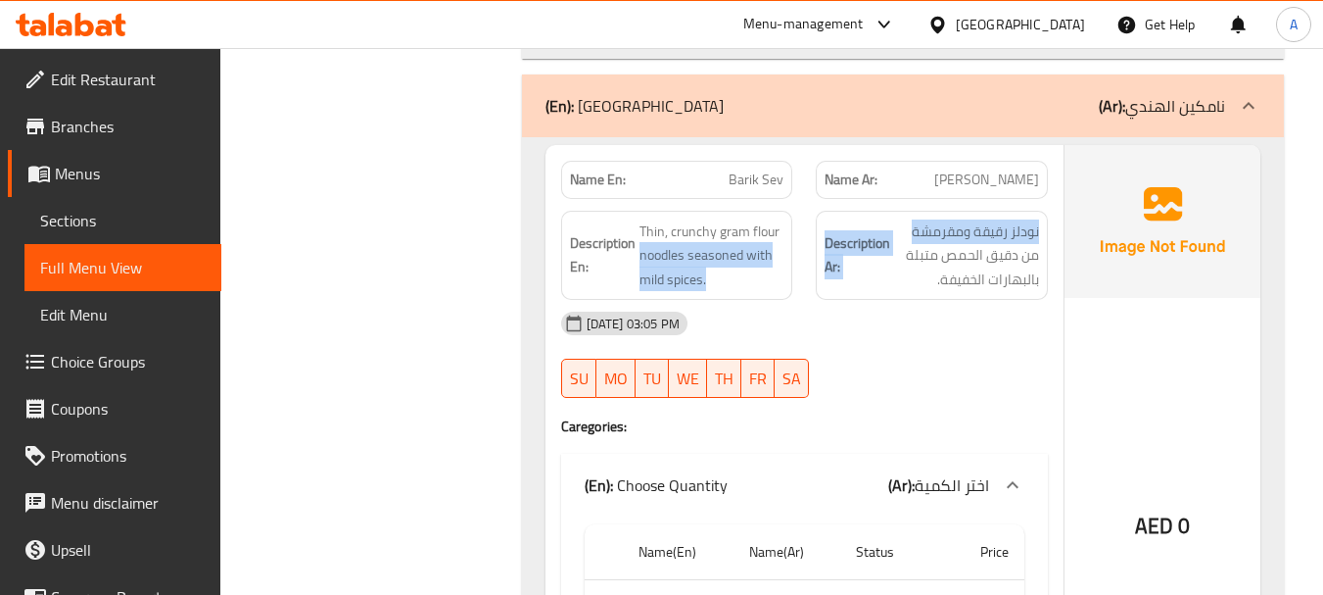
drag, startPoint x: 659, startPoint y: 218, endPoint x: 990, endPoint y: 197, distance: 331.8
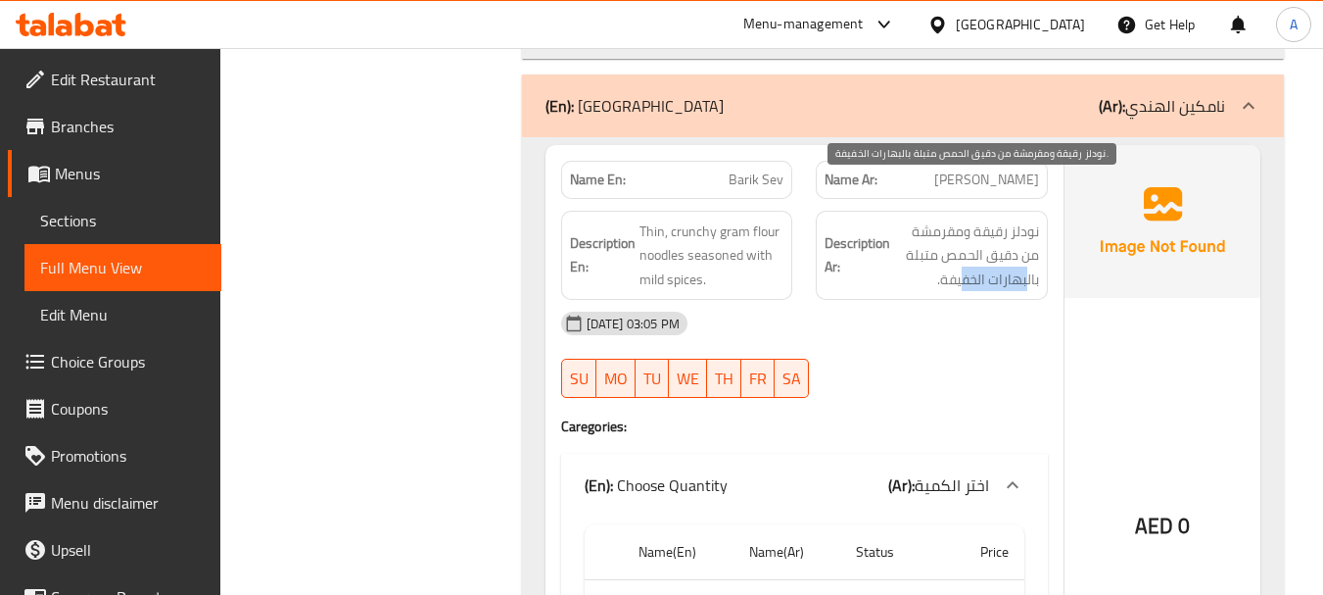
drag, startPoint x: 1026, startPoint y: 243, endPoint x: 960, endPoint y: 237, distance: 66.9
click at [960, 237] on span "نودلز رقيقة ومقرمشة من دقيق الحمص متبلة بالبهارات الخفيفة." at bounding box center [966, 255] width 145 height 72
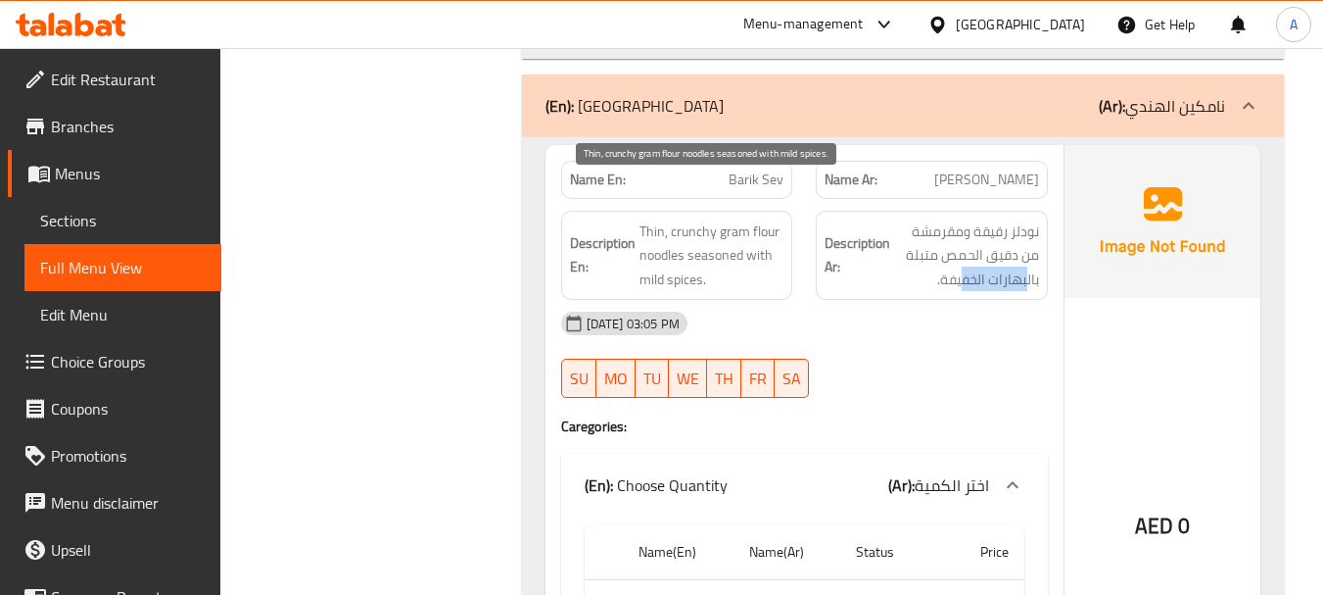
drag, startPoint x: 701, startPoint y: 214, endPoint x: 949, endPoint y: 289, distance: 259.0
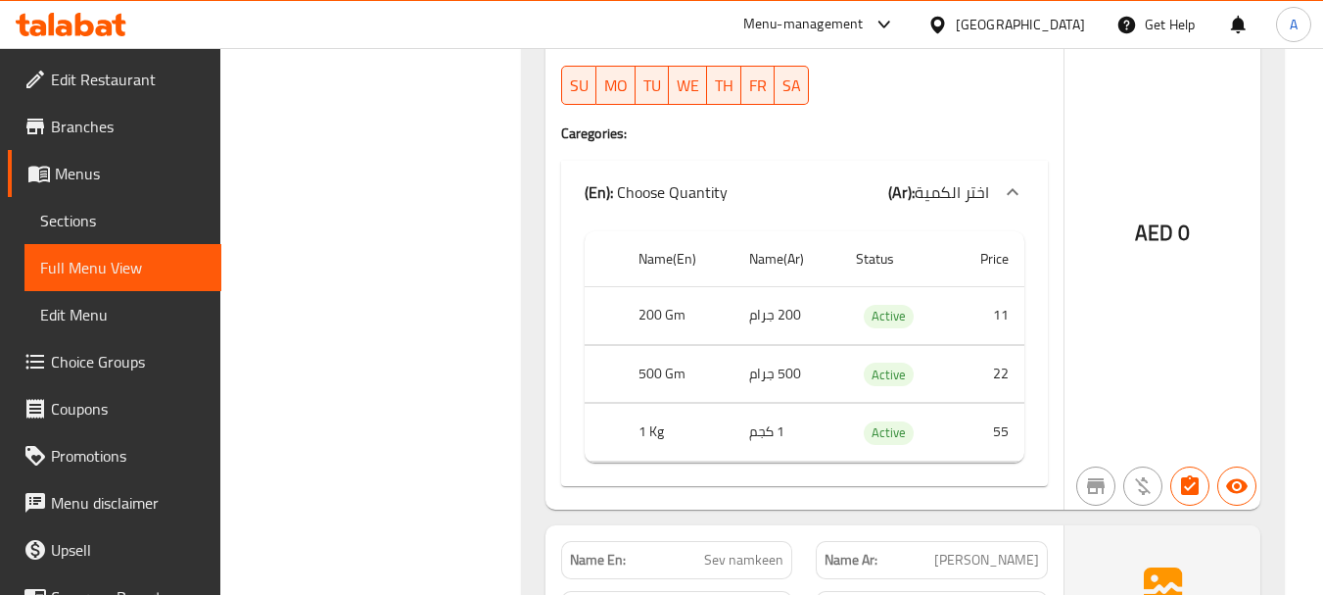
scroll to position [18653, 0]
drag, startPoint x: 806, startPoint y: 264, endPoint x: 758, endPoint y: 298, distance: 58.4
drag, startPoint x: 774, startPoint y: 322, endPoint x: 743, endPoint y: 347, distance: 39.0
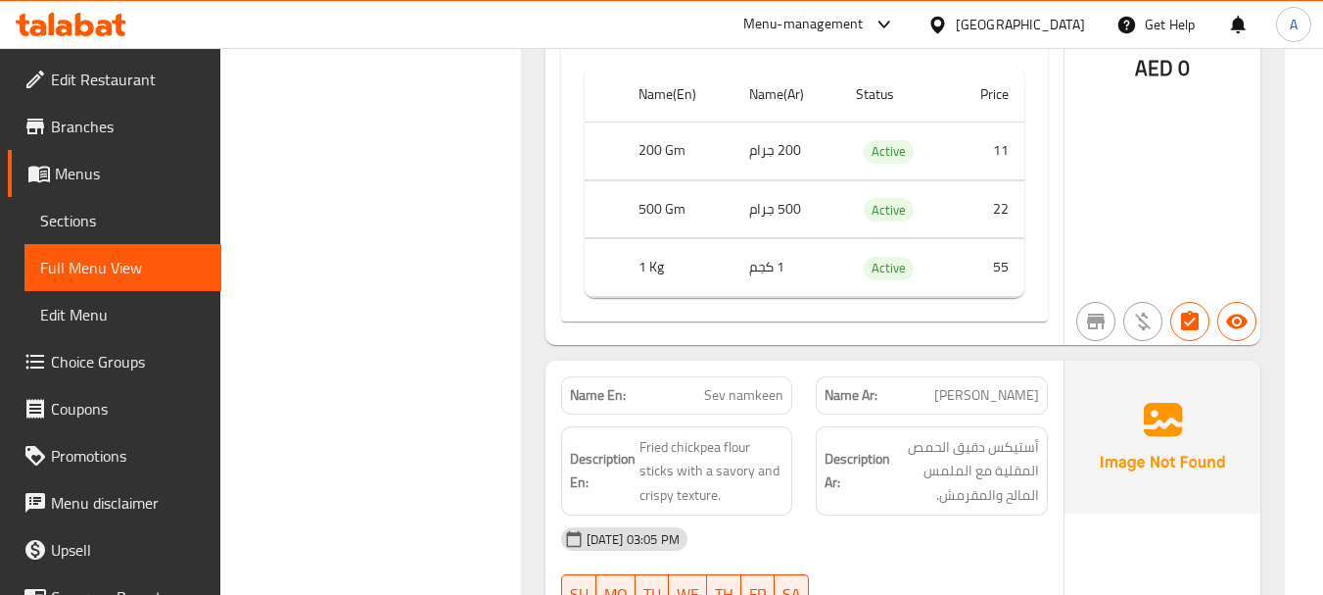
scroll to position [18849, 0]
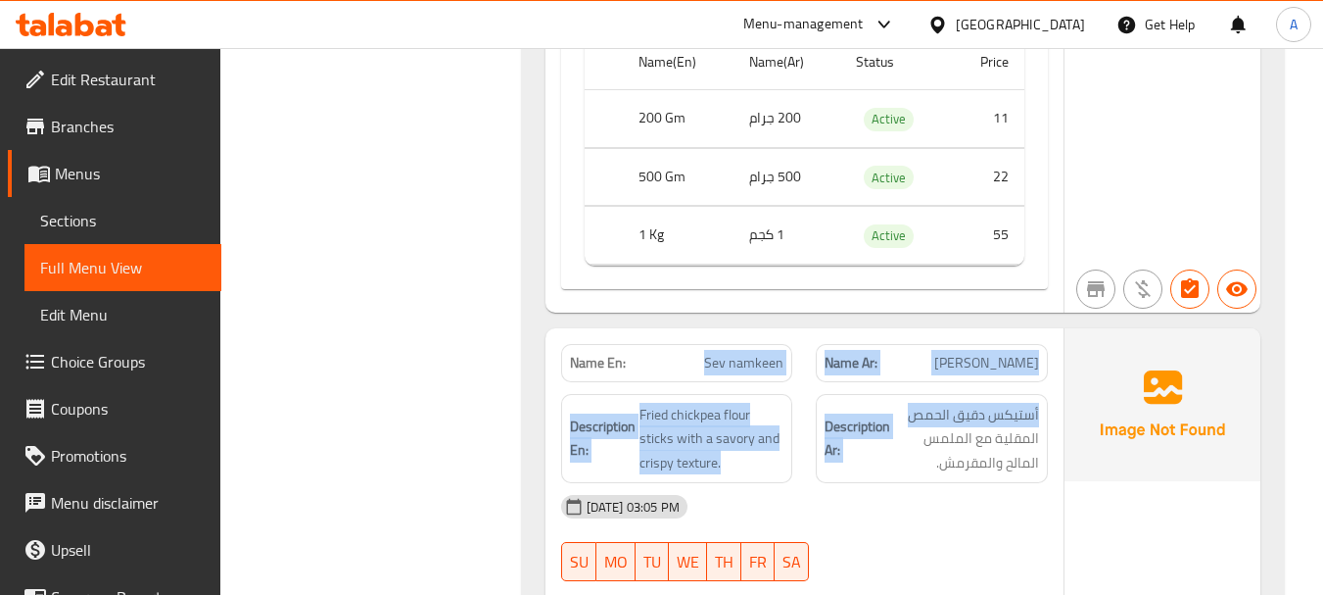
drag, startPoint x: 693, startPoint y: 336, endPoint x: 914, endPoint y: 389, distance: 226.6
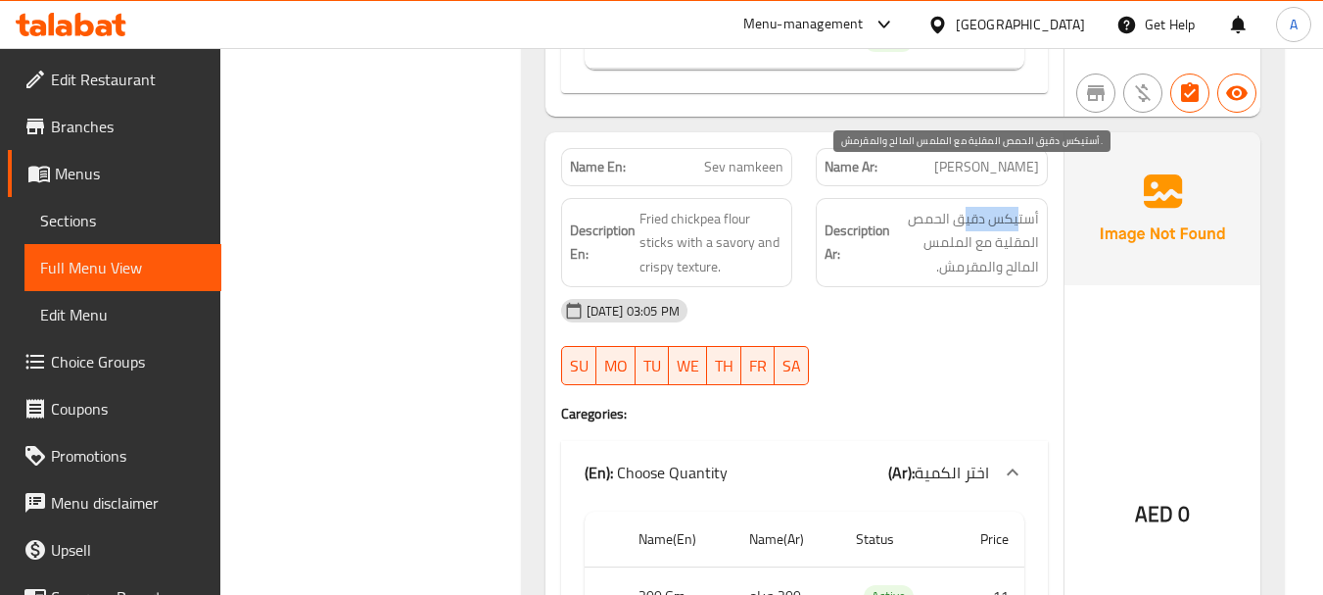
drag, startPoint x: 963, startPoint y: 172, endPoint x: 930, endPoint y: 186, distance: 36.0
click at [953, 207] on span "أستيكس دقيق الحمص المقلية مع الملمس المالح والمقرمش." at bounding box center [966, 243] width 145 height 72
click at [922, 207] on span "أستيكس دقيق الحمص المقلية مع الملمس المالح والمقرمش." at bounding box center [966, 243] width 145 height 72
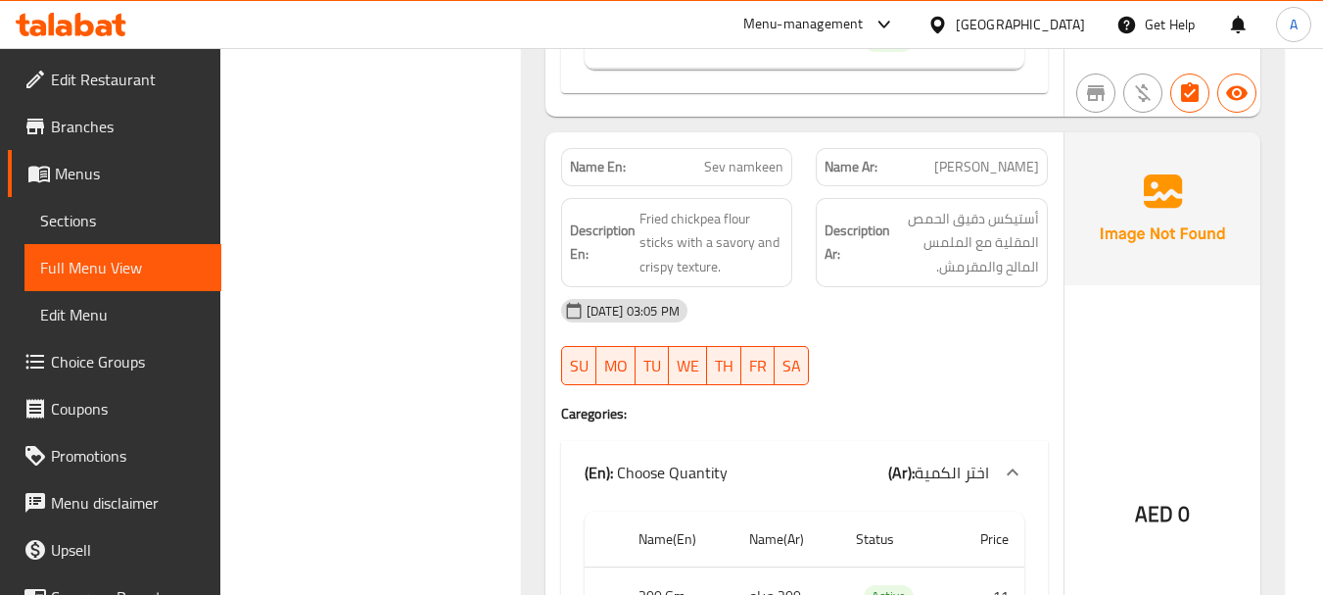
click at [660, 207] on span "Fried chickpea flour sticks with a savory and crispy texture." at bounding box center [712, 243] width 145 height 72
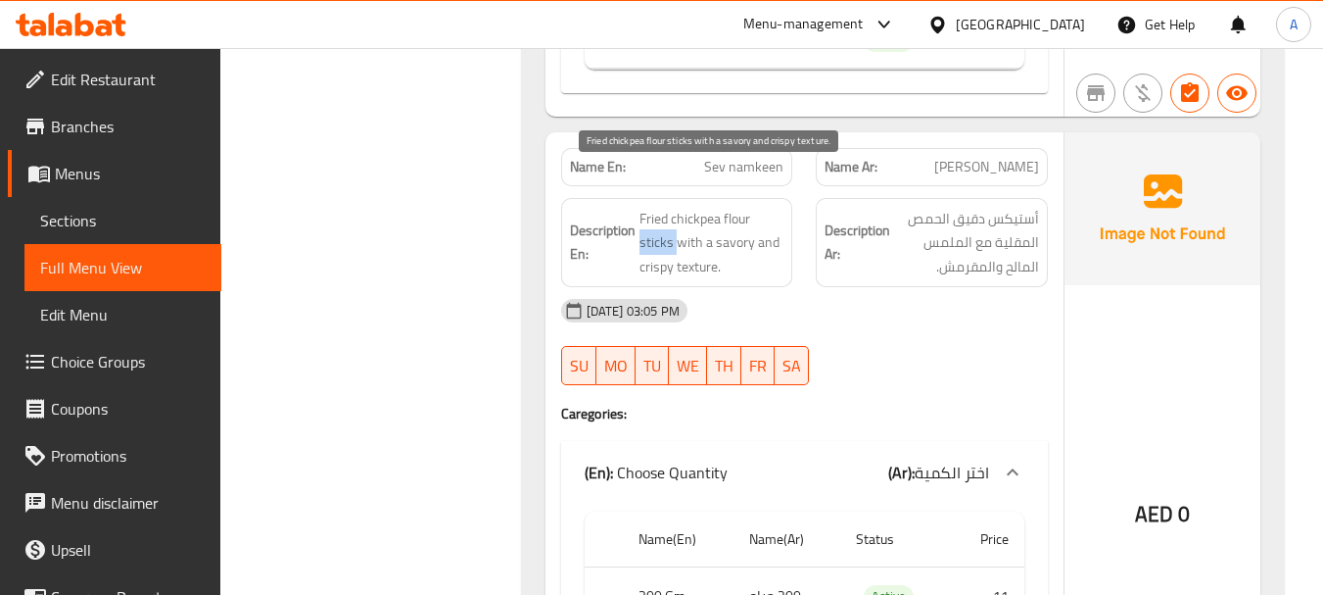
click at [660, 207] on span "Fried chickpea flour sticks with a savory and crispy texture." at bounding box center [712, 243] width 145 height 72
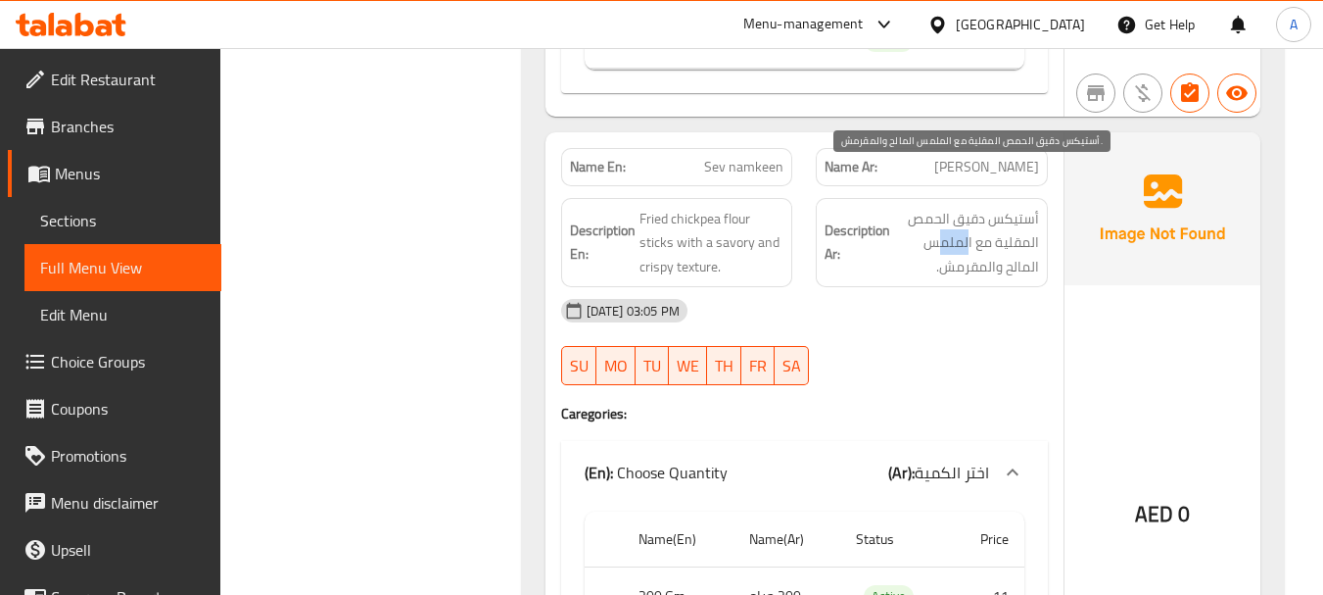
drag, startPoint x: 945, startPoint y: 198, endPoint x: 931, endPoint y: 216, distance: 23.1
click at [933, 207] on span "أستيكس دقيق الحمص المقلية مع الملمس المالح والمقرمش." at bounding box center [966, 243] width 145 height 72
drag, startPoint x: 1005, startPoint y: 215, endPoint x: 946, endPoint y: 282, distance: 88.8
click at [973, 226] on span "أستيكس دقيق الحمص المقلية مع الملمس المالح والمقرمش." at bounding box center [966, 243] width 145 height 72
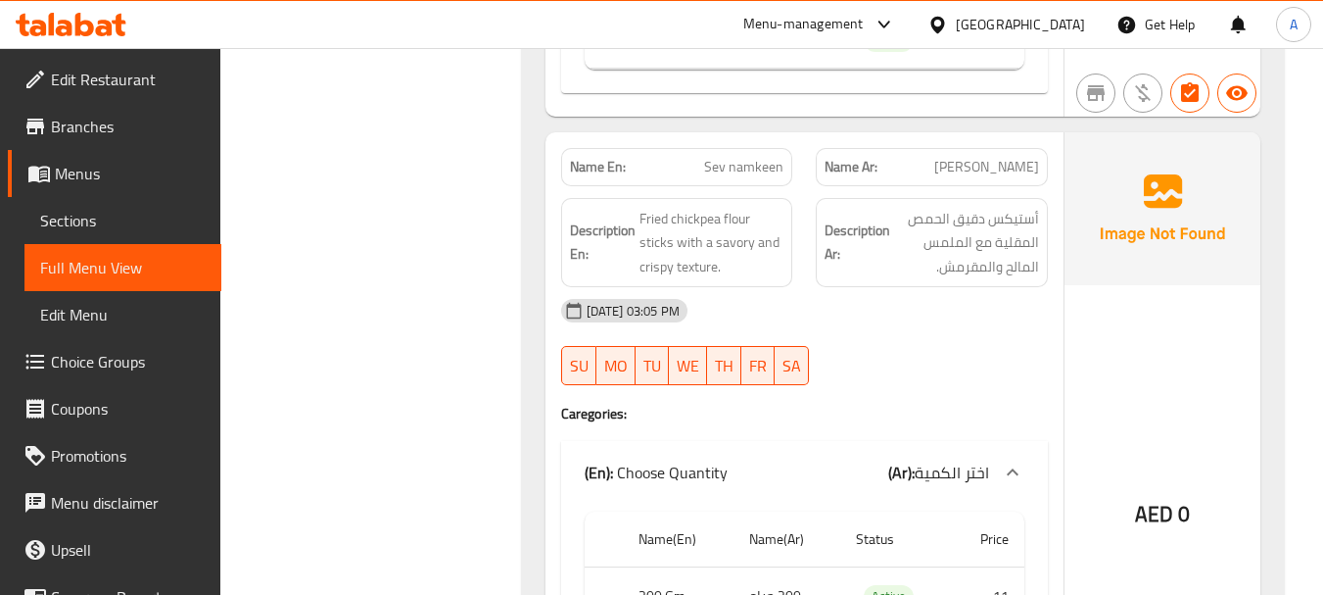
drag, startPoint x: 667, startPoint y: 219, endPoint x: 835, endPoint y: 263, distance: 174.1
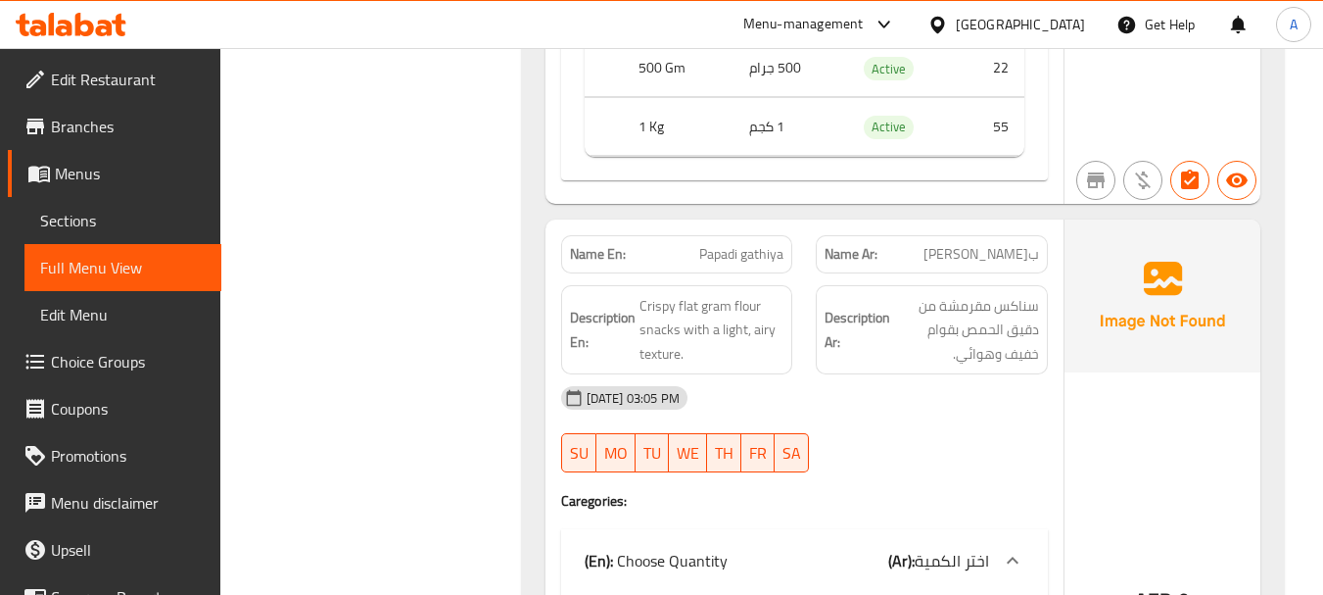
scroll to position [19632, 0]
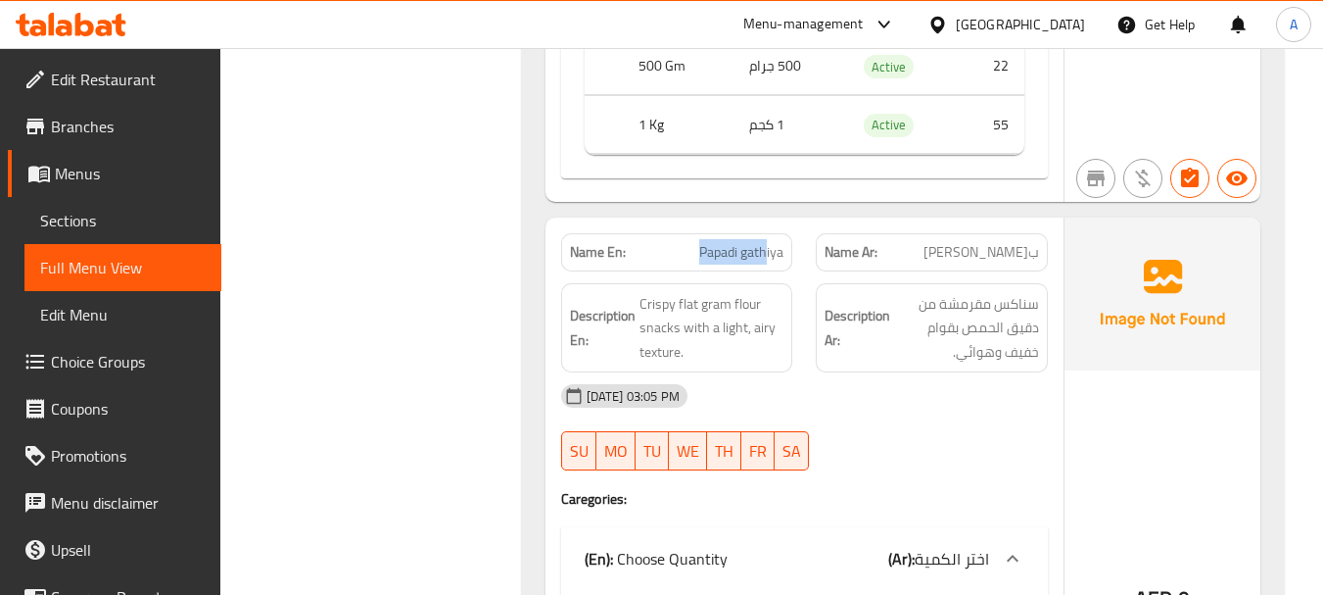
drag, startPoint x: 765, startPoint y: 199, endPoint x: 1037, endPoint y: 235, distance: 274.7
drag, startPoint x: 1032, startPoint y: 223, endPoint x: 635, endPoint y: 224, distance: 397.7
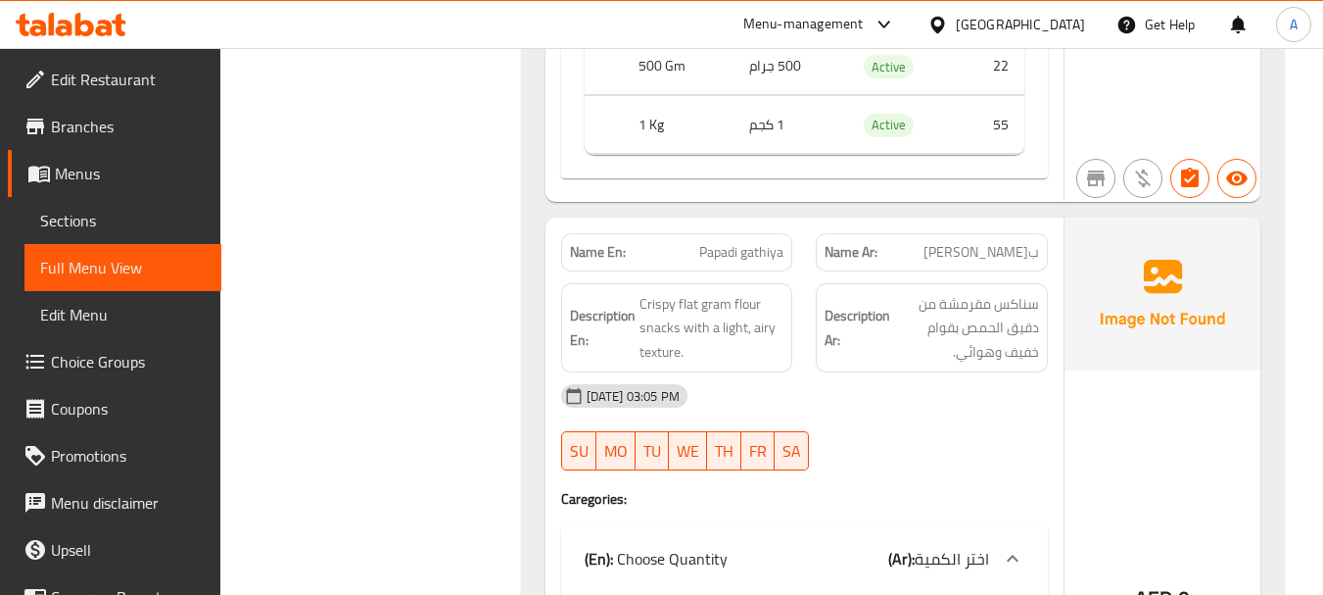
drag, startPoint x: 1005, startPoint y: 322, endPoint x: 924, endPoint y: 327, distance: 81.4
click at [947, 317] on span "سناكس مقرمشة من دقيق الحمص بقوام خفيف وهوائي." at bounding box center [966, 328] width 145 height 72
drag, startPoint x: 901, startPoint y: 367, endPoint x: 760, endPoint y: 375, distance: 141.3
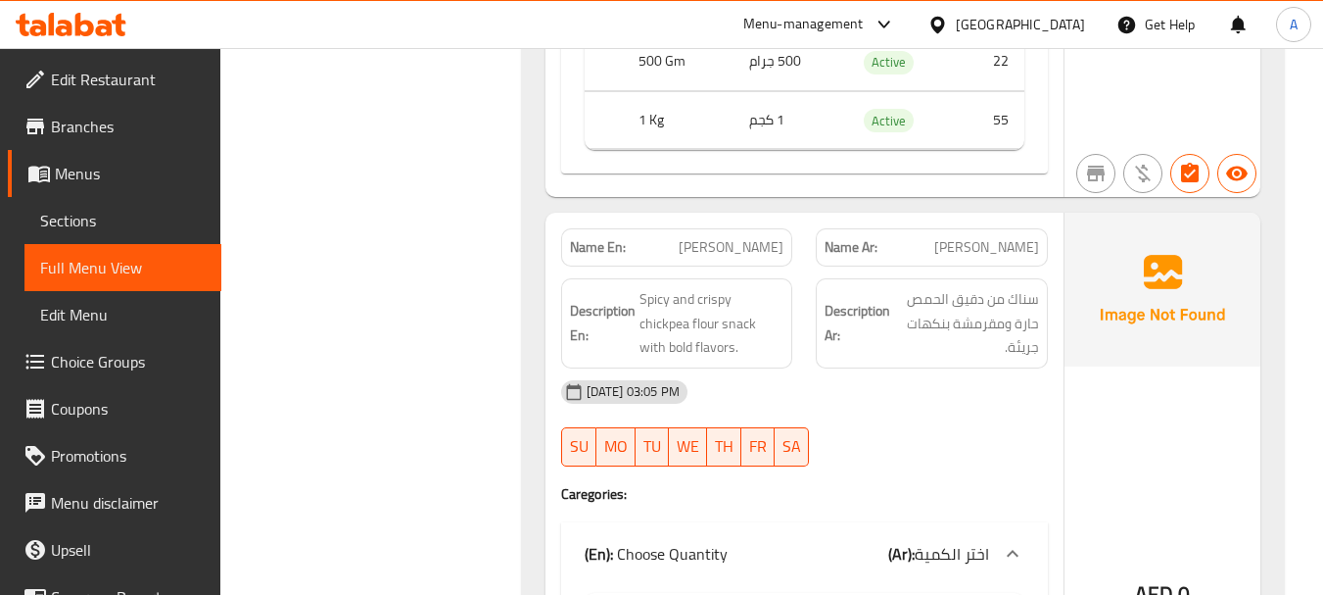
scroll to position [20318, 0]
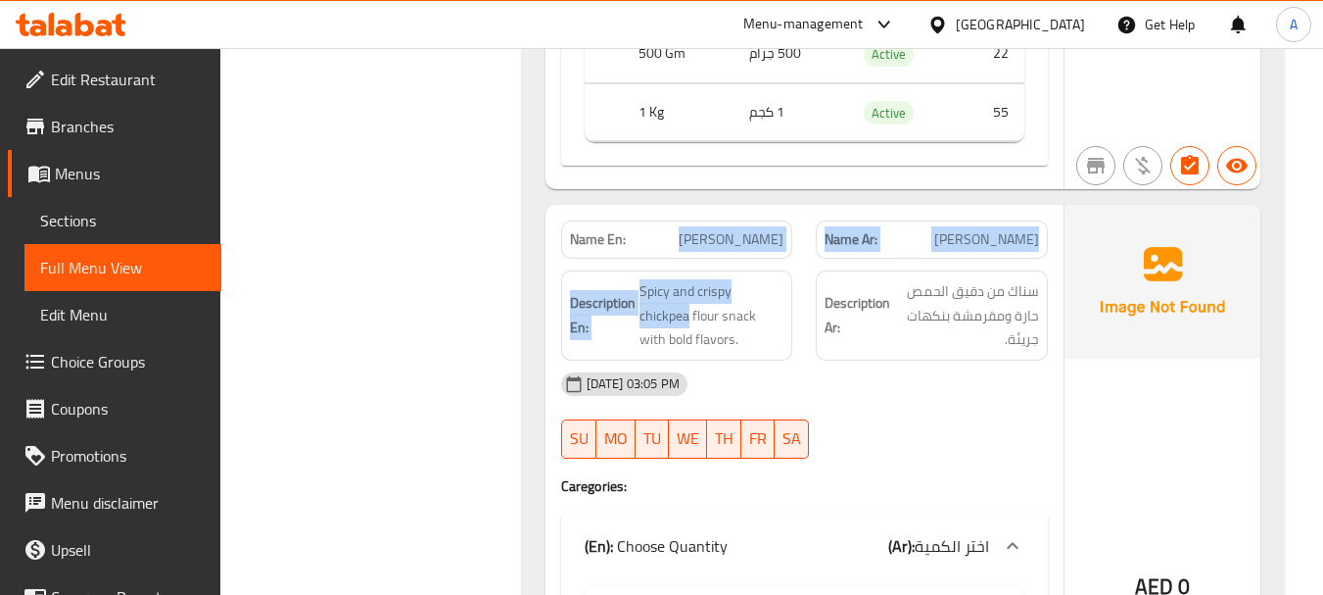
drag, startPoint x: 691, startPoint y: 188, endPoint x: 814, endPoint y: 220, distance: 127.6
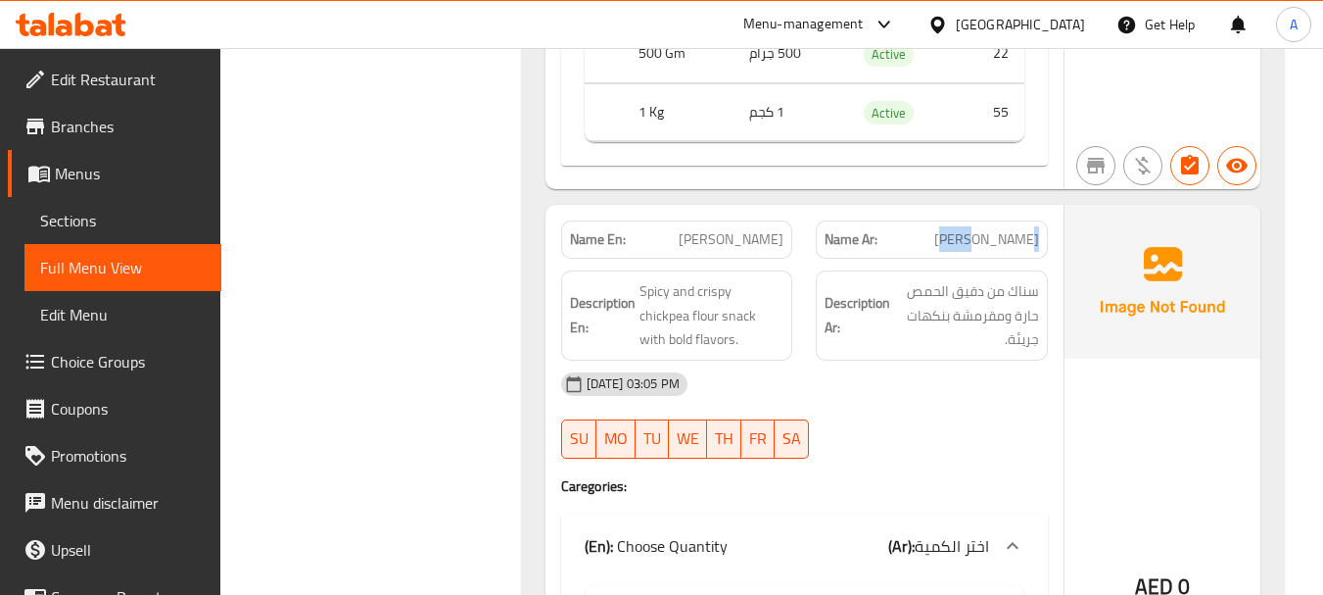
drag, startPoint x: 1021, startPoint y: 197, endPoint x: 773, endPoint y: 192, distance: 247.9
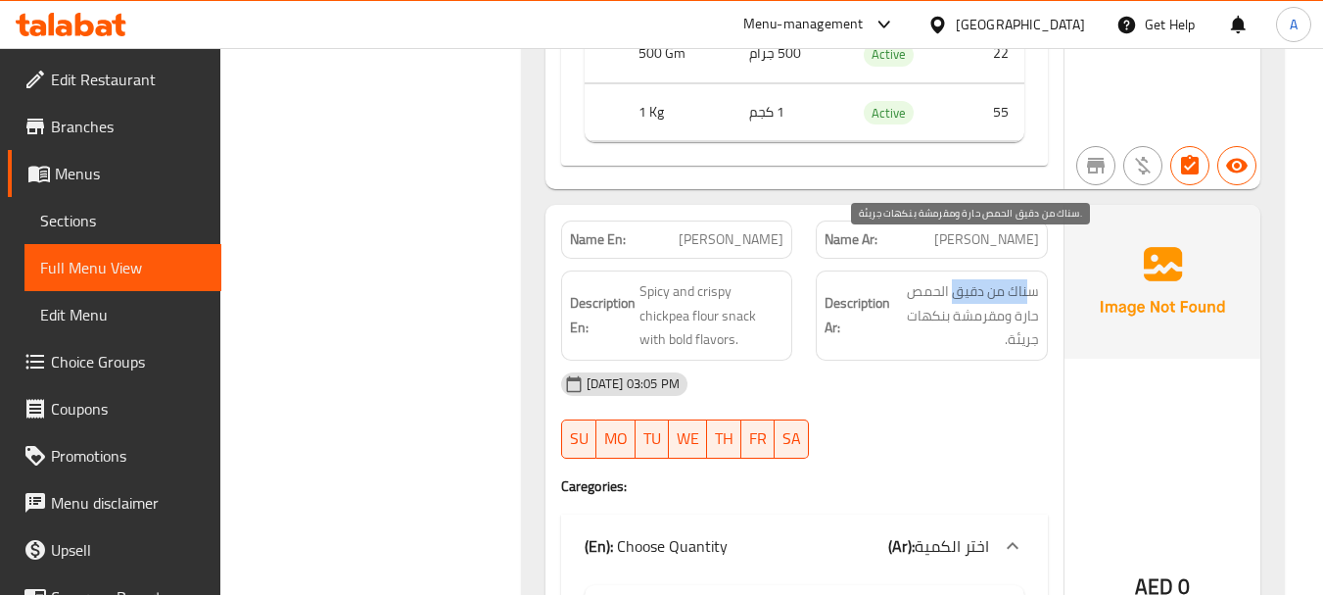
drag, startPoint x: 1026, startPoint y: 244, endPoint x: 957, endPoint y: 244, distance: 69.5
click at [957, 279] on span "سناك من دقيق الحمص حارة ومقرمشة بنكهات جريئة." at bounding box center [966, 315] width 145 height 72
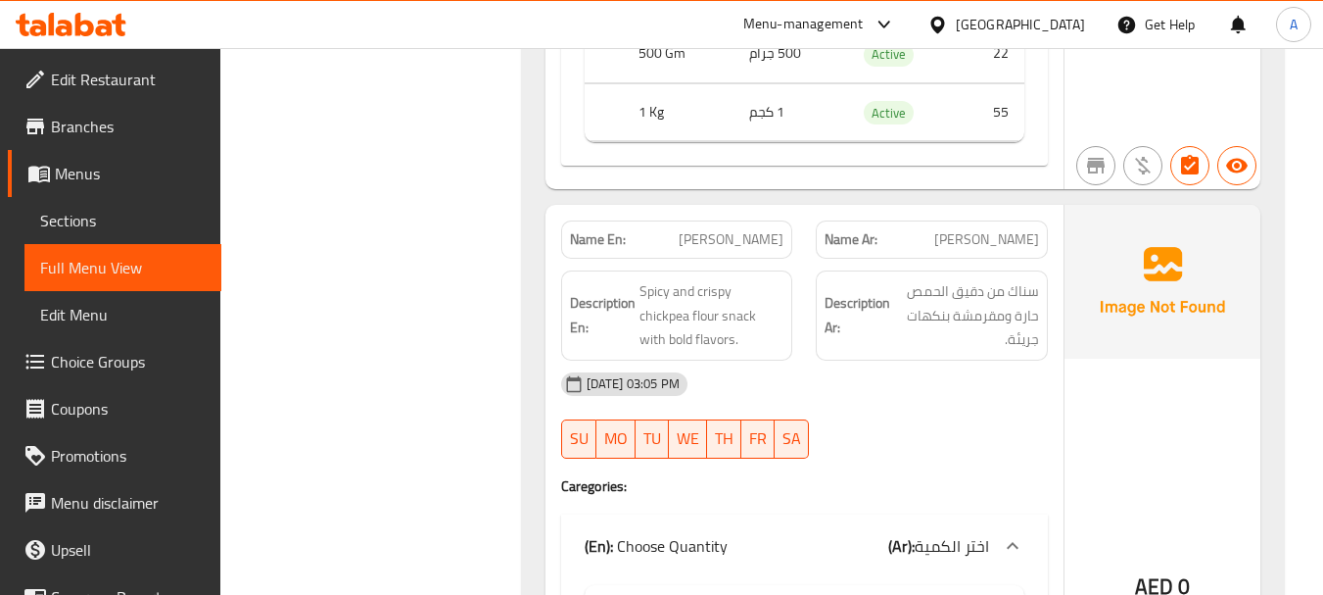
click at [679, 279] on span "Spicy and crispy chickpea flour snack with bold flavors." at bounding box center [712, 315] width 145 height 72
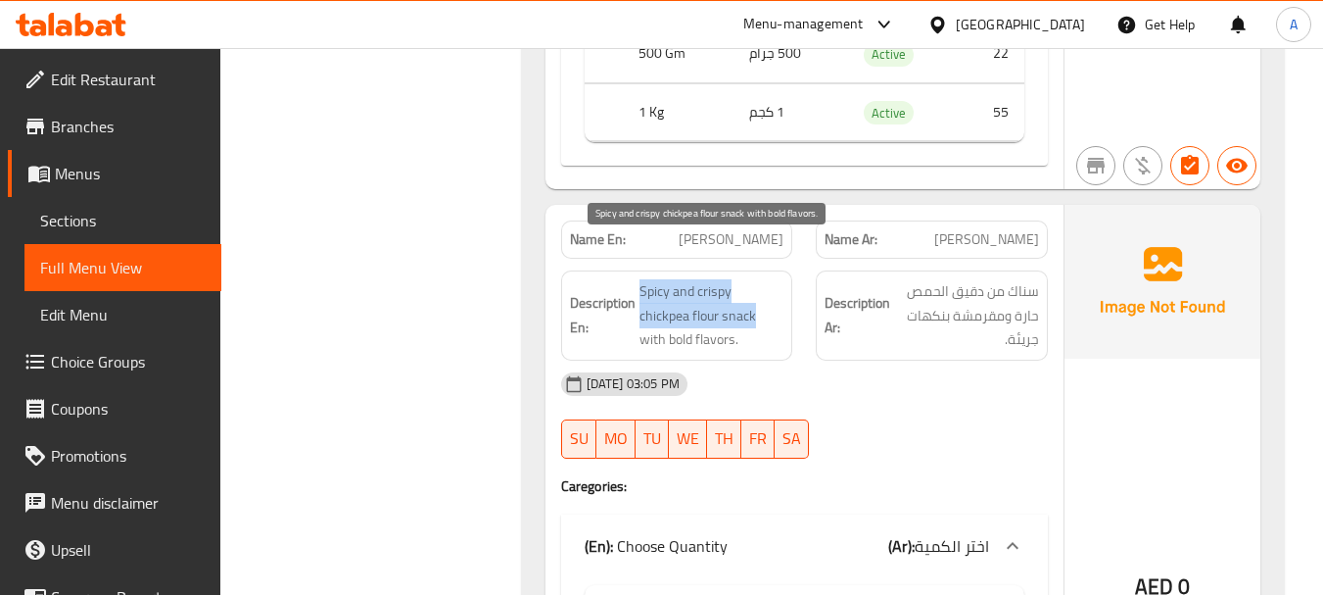
drag, startPoint x: 679, startPoint y: 278, endPoint x: 639, endPoint y: 242, distance: 54.1
click at [640, 279] on span "Spicy and crispy chickpea flour snack with bold flavors." at bounding box center [712, 315] width 145 height 72
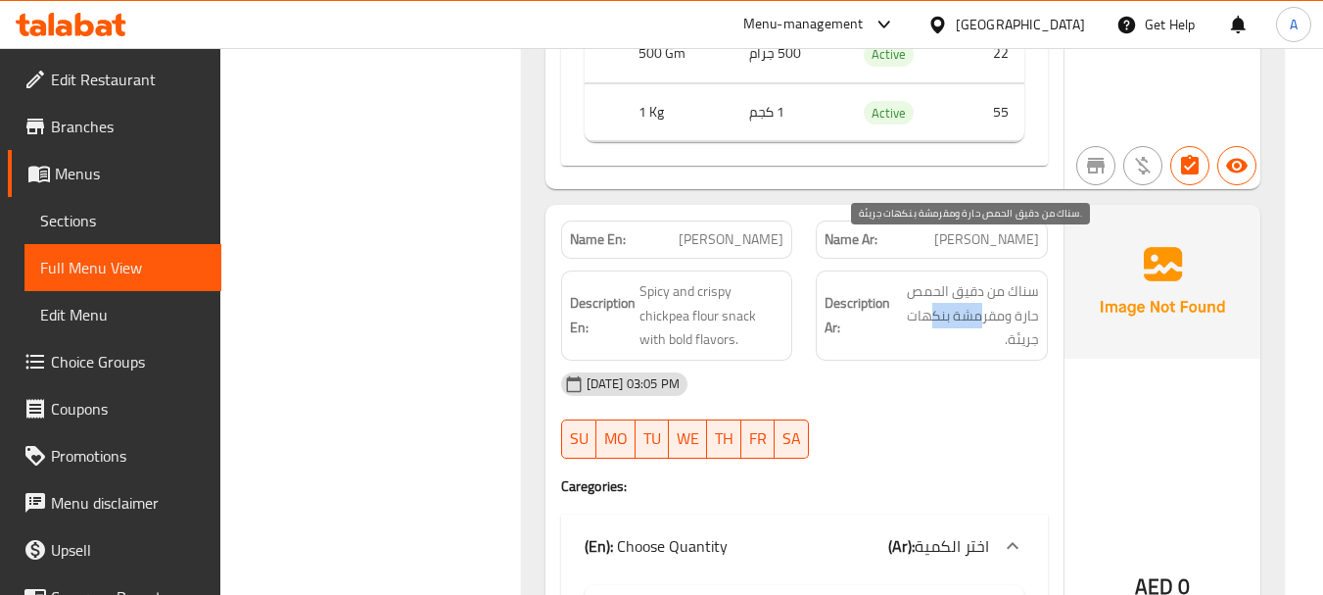
click at [937, 281] on span "سناك من دقيق الحمص حارة ومقرمشة بنكهات جريئة." at bounding box center [966, 315] width 145 height 72
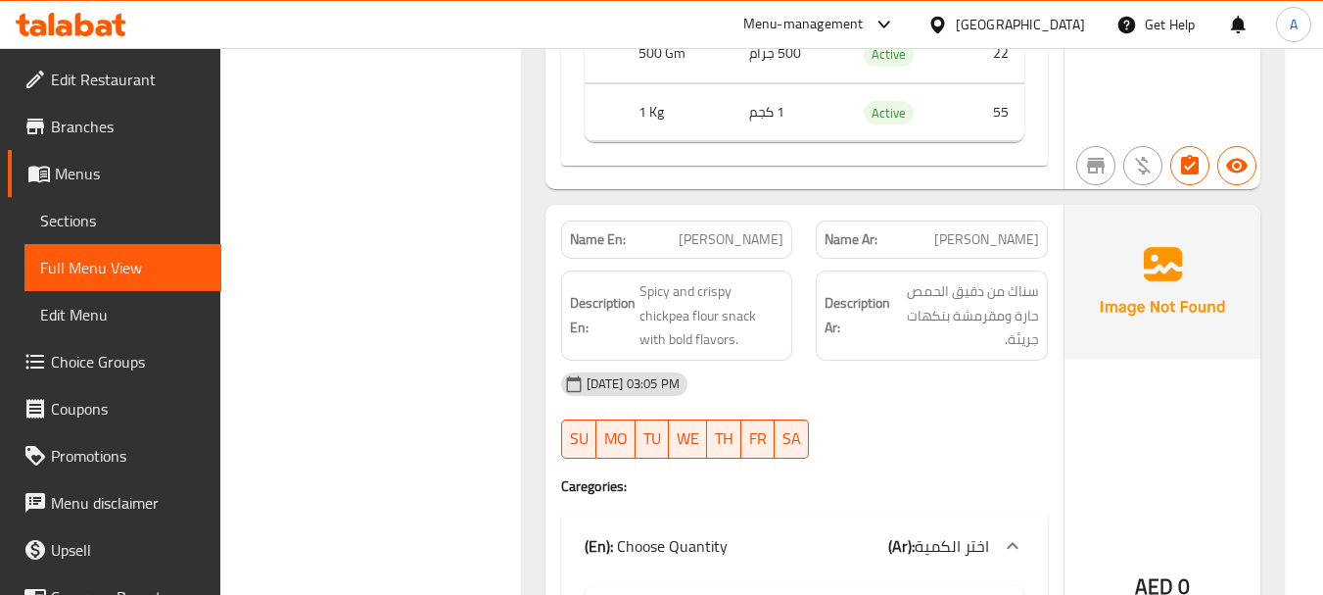
drag, startPoint x: 897, startPoint y: 365, endPoint x: 883, endPoint y: 360, distance: 14.6
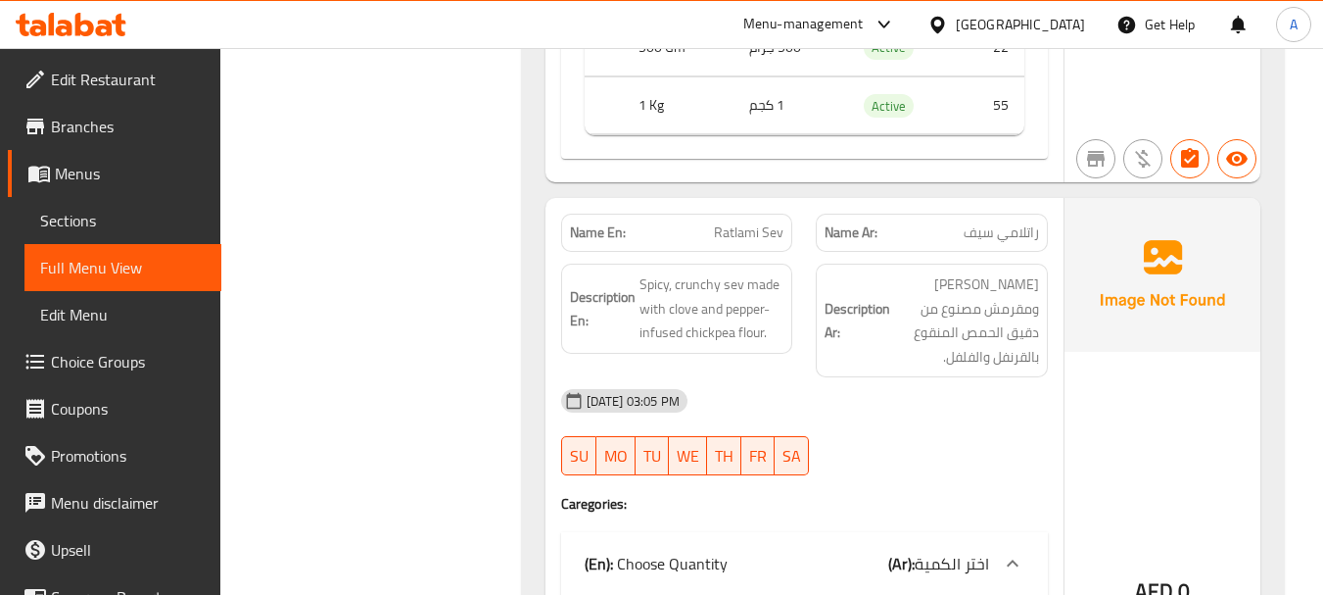
scroll to position [21003, 0]
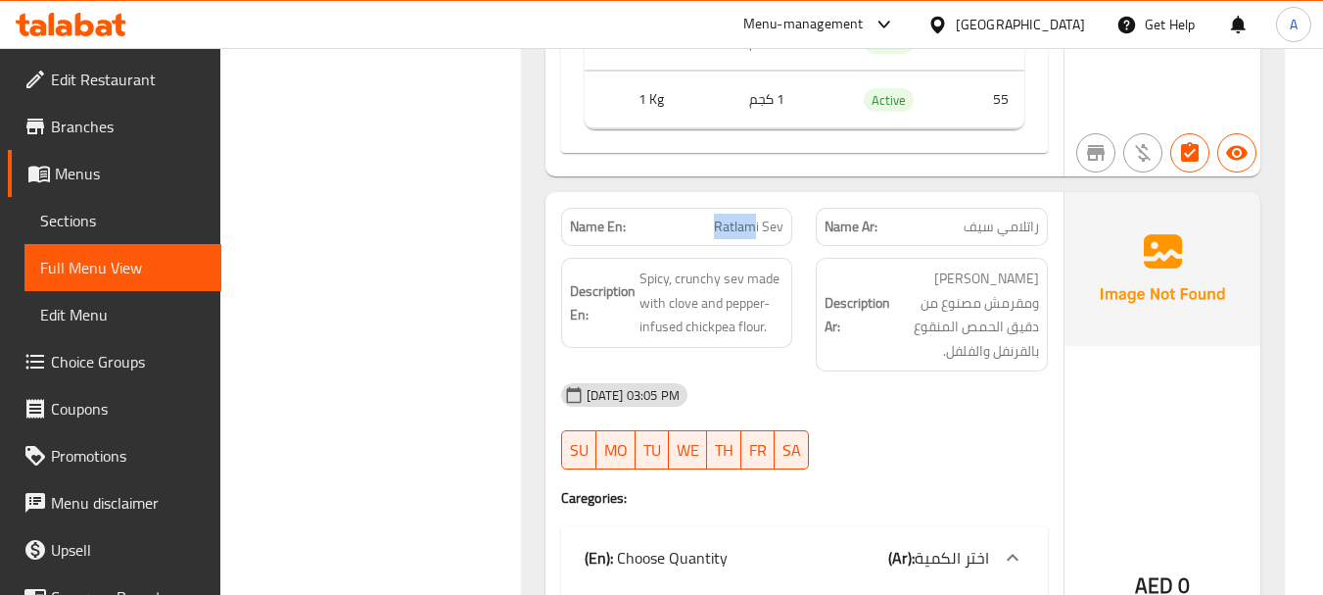
drag, startPoint x: 717, startPoint y: 178, endPoint x: 877, endPoint y: 222, distance: 165.6
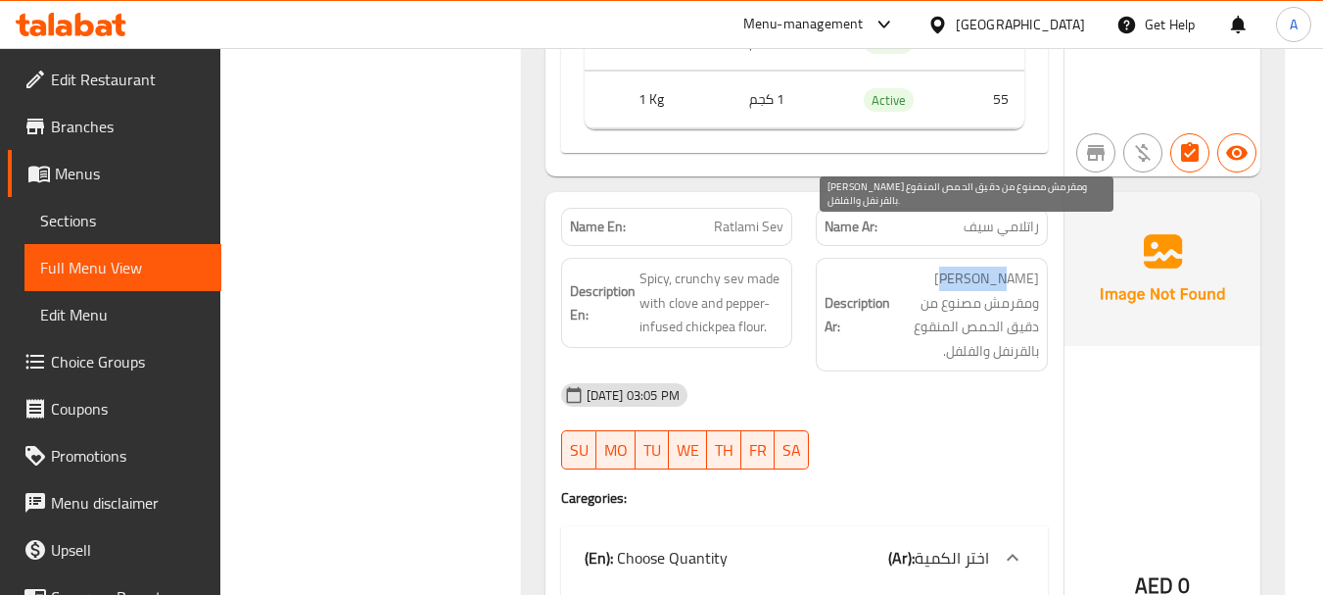
drag, startPoint x: 1006, startPoint y: 234, endPoint x: 981, endPoint y: 235, distance: 24.5
click at [983, 266] on span "سيف حار ومقرمش مصنوع من دقيق الحمص المنقوع بالقرنفل والفلفل." at bounding box center [966, 314] width 145 height 96
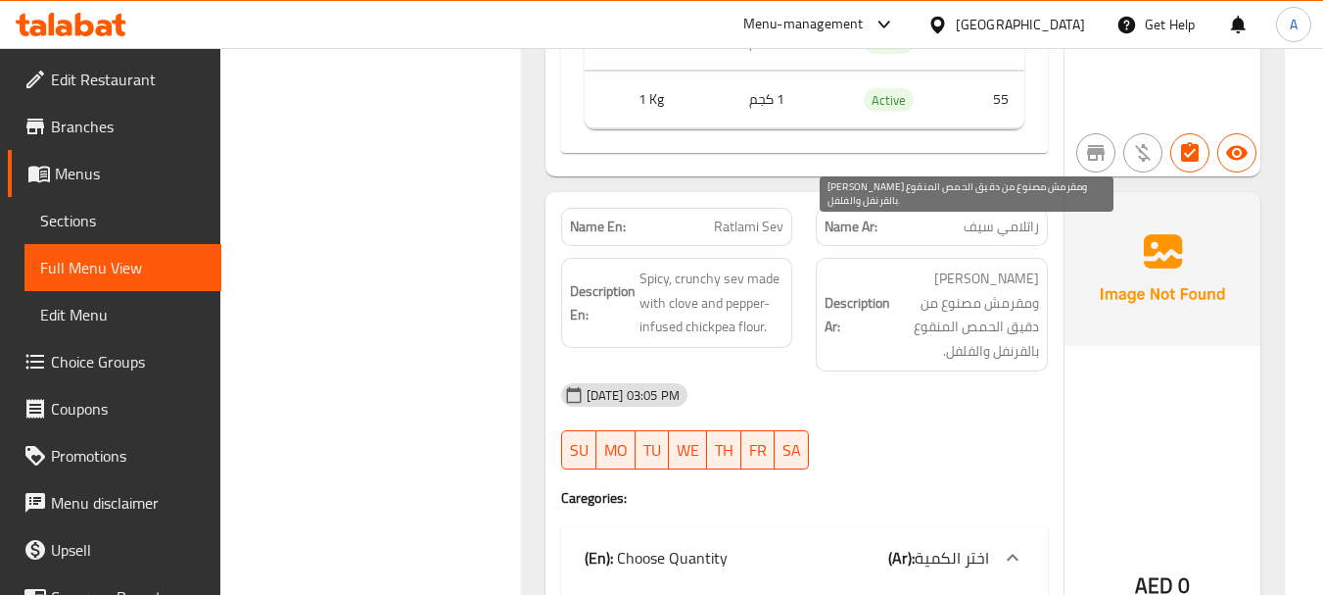
click at [1014, 267] on span "سيف حار ومقرمش مصنوع من دقيق الحمص المنقوع بالقرنفل والفلفل." at bounding box center [966, 314] width 145 height 96
drag, startPoint x: 1014, startPoint y: 267, endPoint x: 916, endPoint y: 274, distance: 98.2
click at [916, 274] on span "سيف حار ومقرمش مصنوع من دقيق الحمص المنقوع بالقرنفل والفلفل." at bounding box center [966, 314] width 145 height 96
click at [995, 285] on span "سيف حار ومقرمش مصنوع من دقيق الحمص المنقوع بالقرنفل والفلفل." at bounding box center [966, 314] width 145 height 96
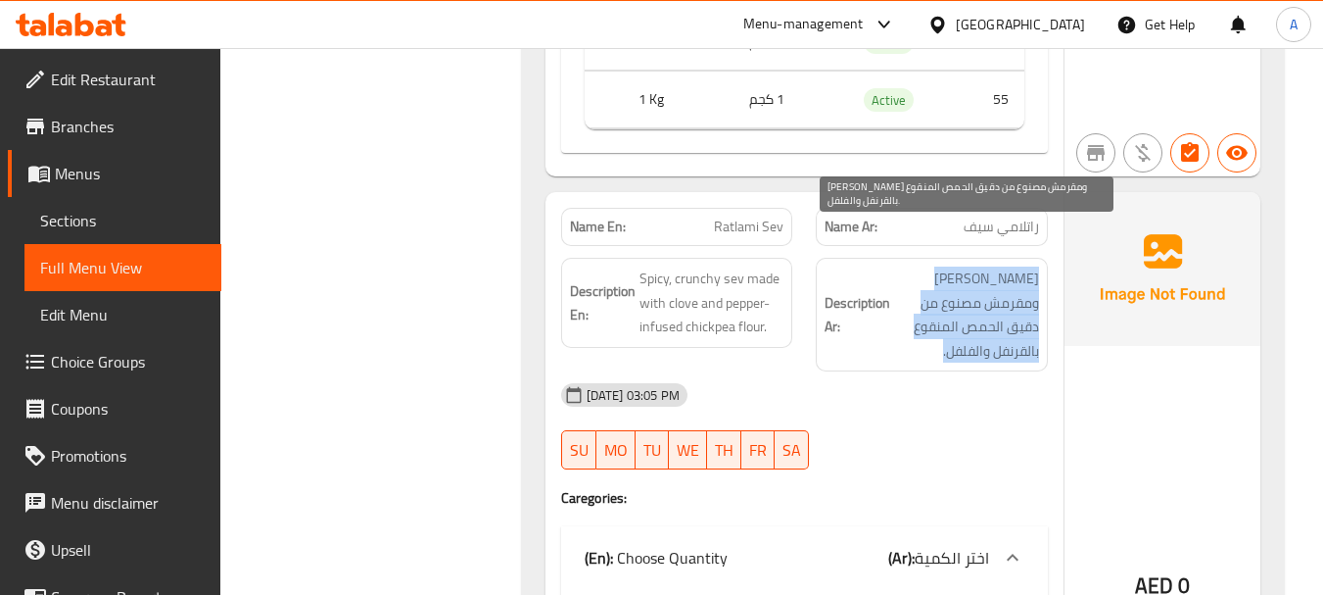
click at [995, 285] on span "سيف حار ومقرمش مصنوع من دقيق الحمص المنقوع بالقرنفل والفلفل." at bounding box center [966, 314] width 145 height 96
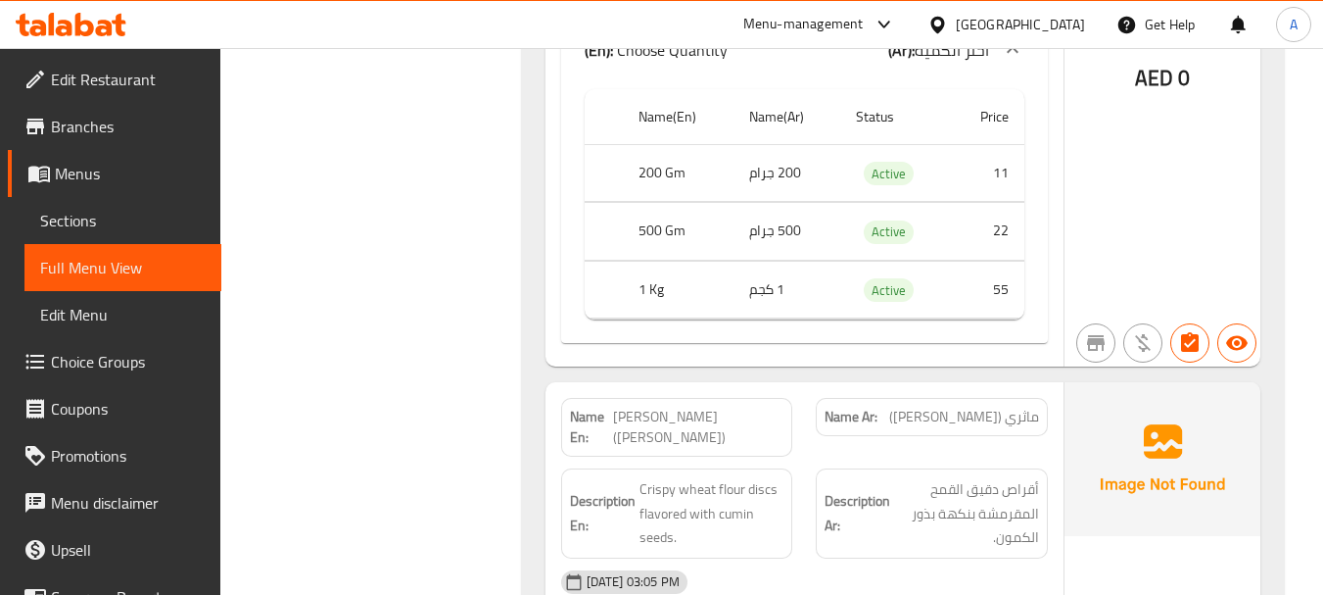
scroll to position [21689, 0]
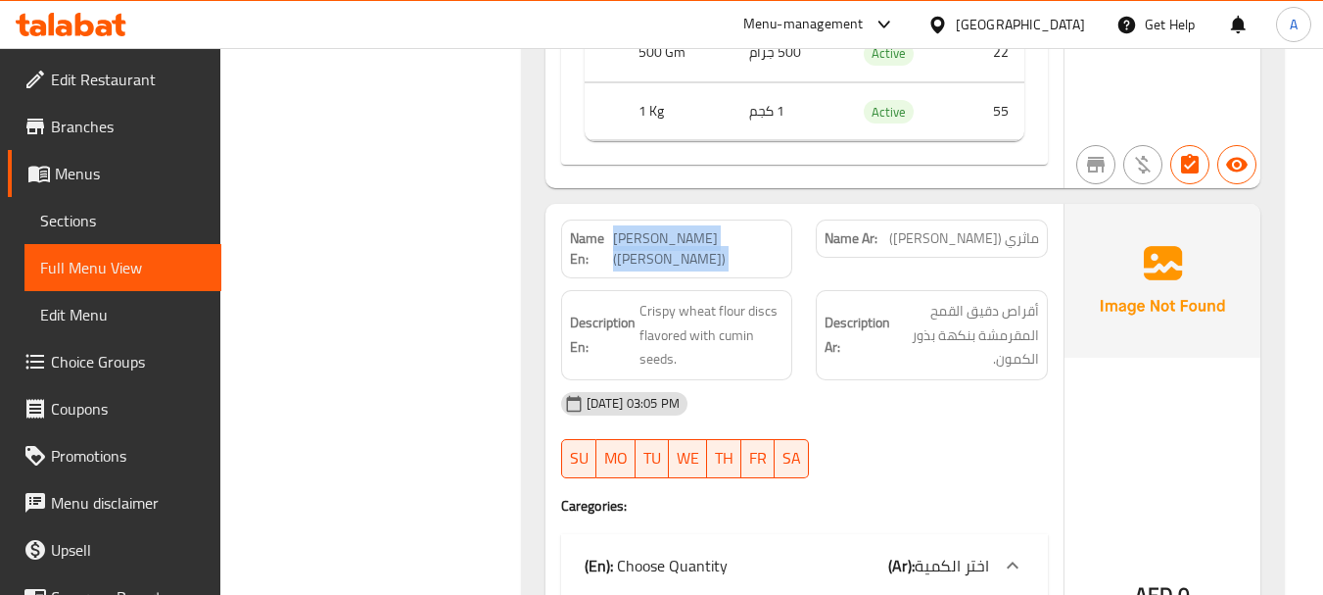
drag, startPoint x: 654, startPoint y: 205, endPoint x: 927, endPoint y: 239, distance: 274.4
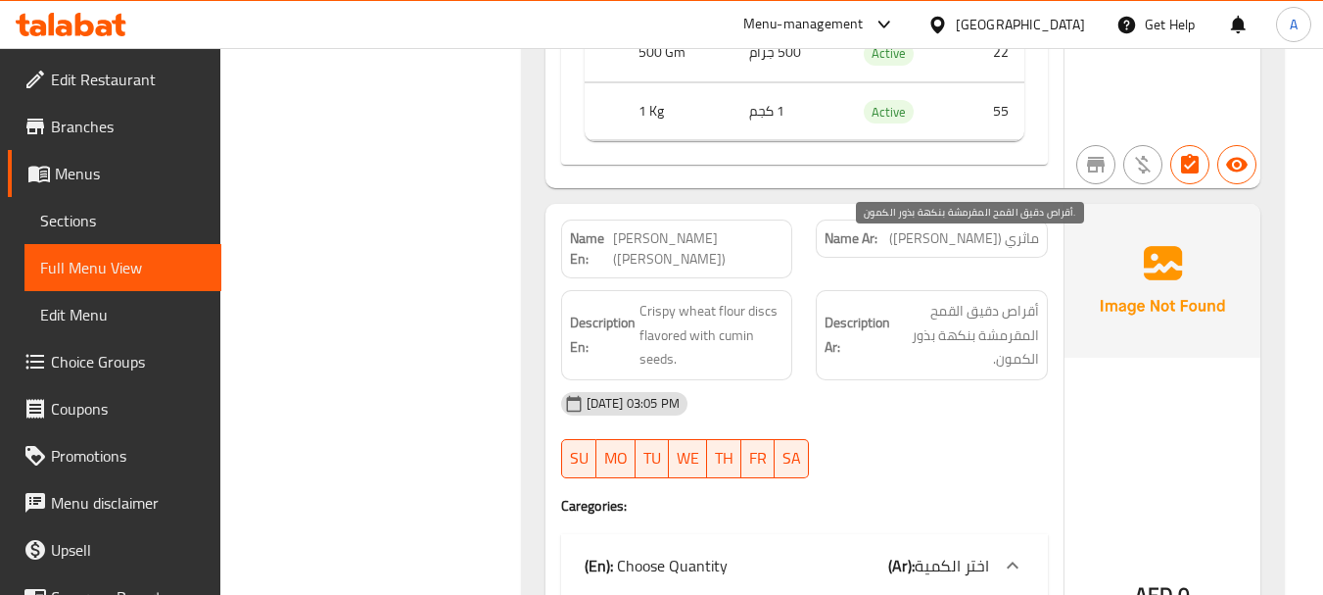
click at [1024, 299] on span "أقراص دقيق القمح المقرمشة بنكهة بذور الكمون." at bounding box center [966, 335] width 145 height 72
drag, startPoint x: 1024, startPoint y: 246, endPoint x: 945, endPoint y: 249, distance: 78.4
click at [945, 299] on span "أقراص دقيق القمح المقرمشة بنكهة بذور الكمون." at bounding box center [966, 335] width 145 height 72
drag, startPoint x: 1017, startPoint y: 287, endPoint x: 929, endPoint y: 275, distance: 88.9
click at [929, 299] on span "أقراص دقيق القمح المقرمشة بنكهة بذور الكمون." at bounding box center [966, 335] width 145 height 72
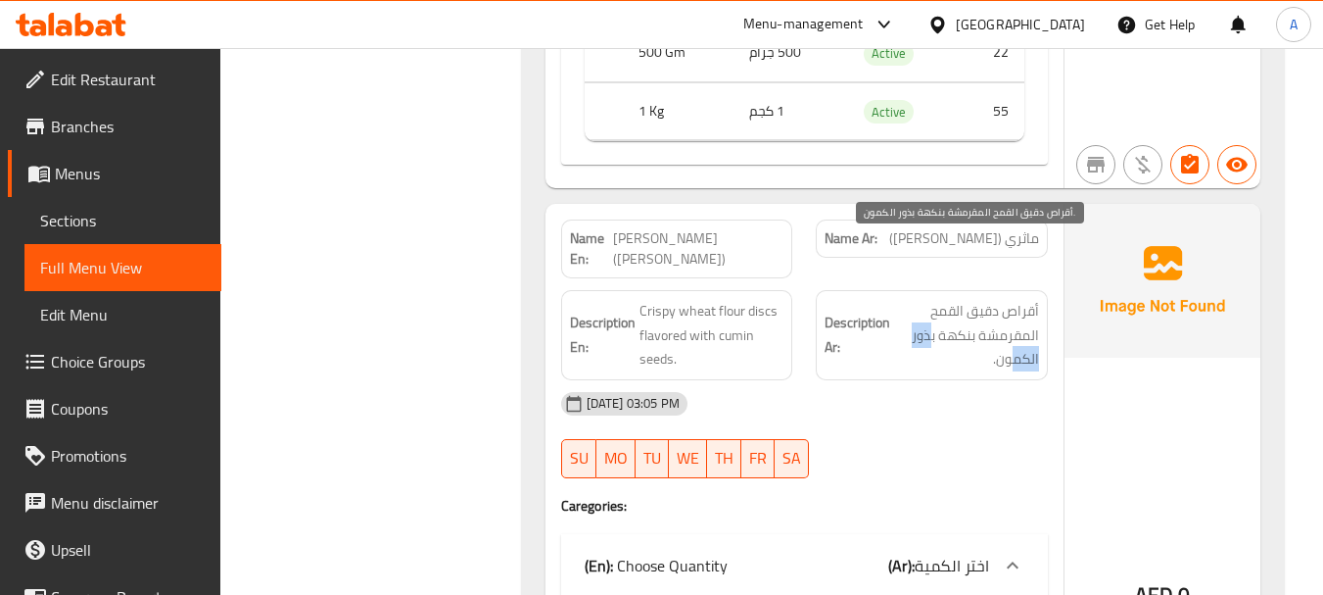
click at [1016, 299] on span "أقراص دقيق القمح المقرمشة بنكهة بذور الكمون." at bounding box center [966, 335] width 145 height 72
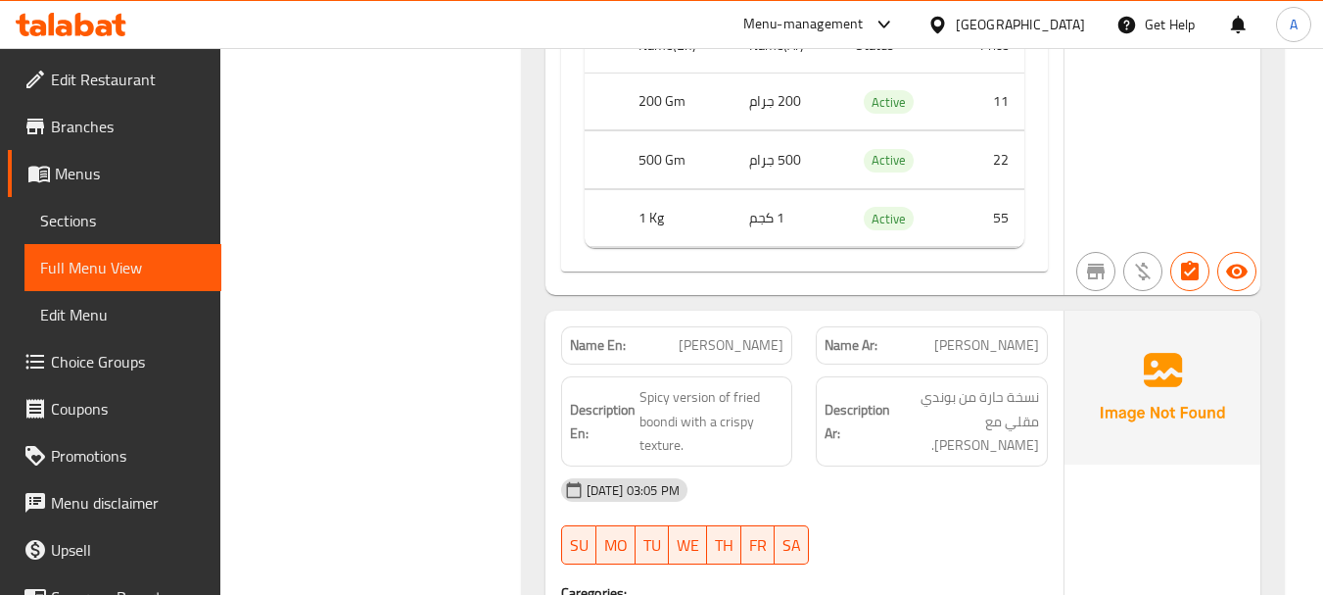
scroll to position [22277, 0]
drag, startPoint x: 894, startPoint y: 265, endPoint x: 764, endPoint y: 266, distance: 130.3
drag, startPoint x: 694, startPoint y: 290, endPoint x: 929, endPoint y: 346, distance: 240.7
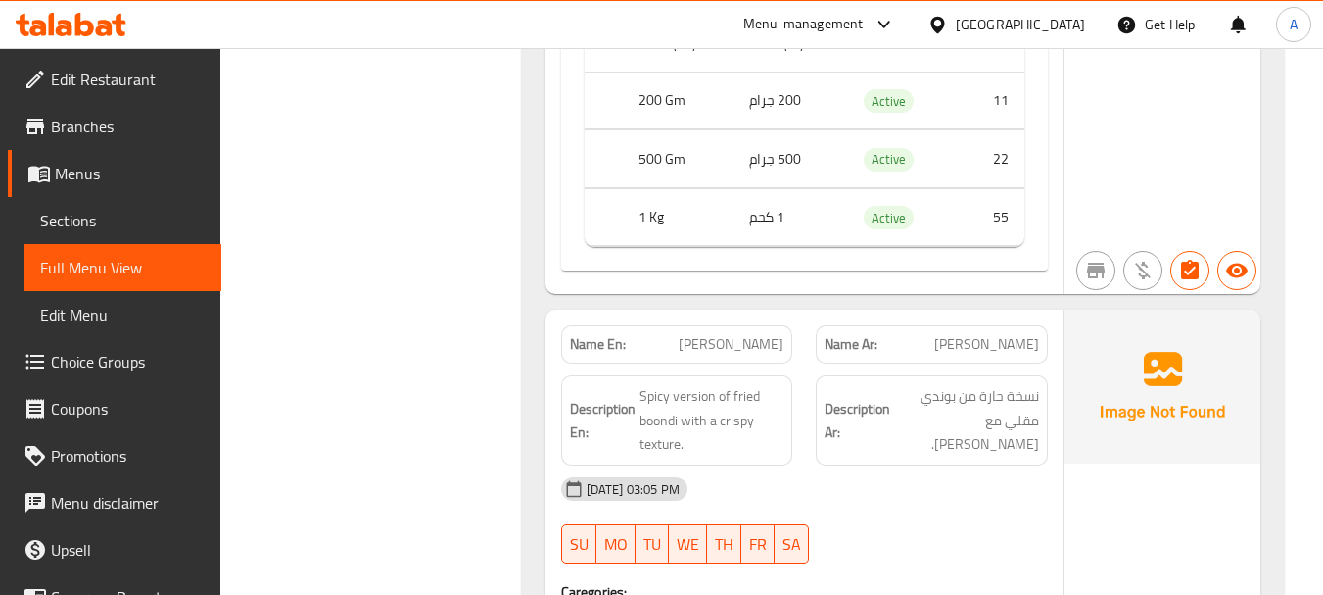
click at [1027, 384] on span "نسخة حارة من بوندي مقلي مع ملمس مقرمش." at bounding box center [966, 420] width 145 height 72
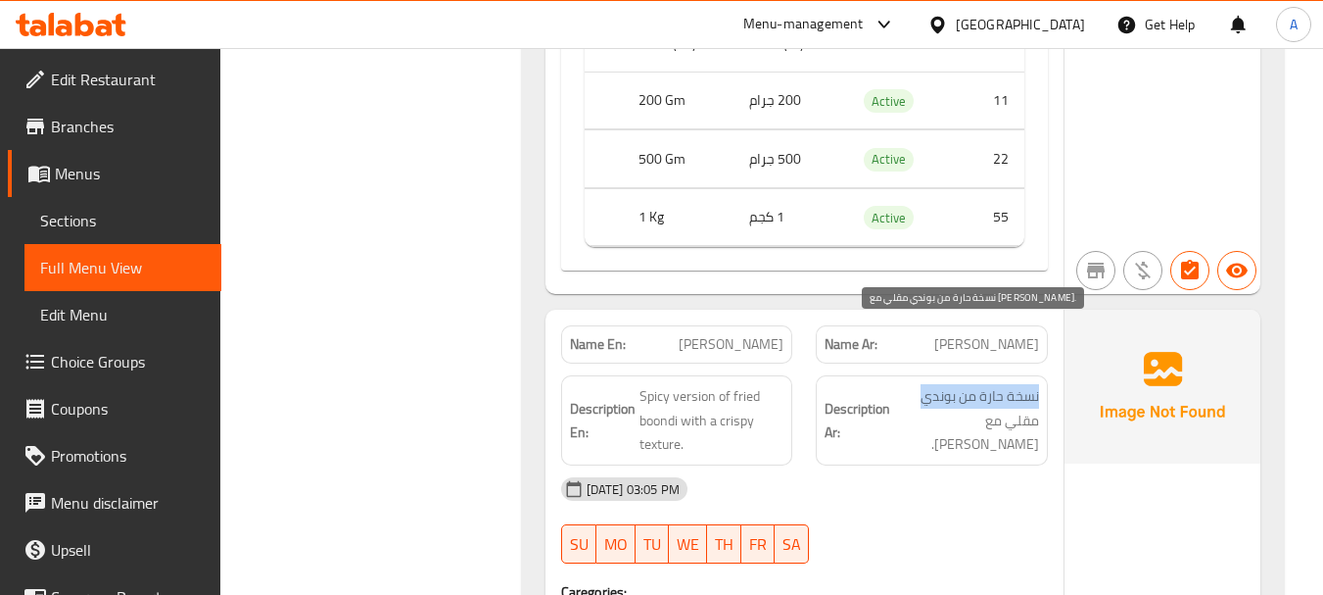
drag, startPoint x: 1027, startPoint y: 334, endPoint x: 915, endPoint y: 341, distance: 112.8
click at [915, 384] on span "نسخة حارة من بوندي مقلي مع ملمس مقرمش." at bounding box center [966, 420] width 145 height 72
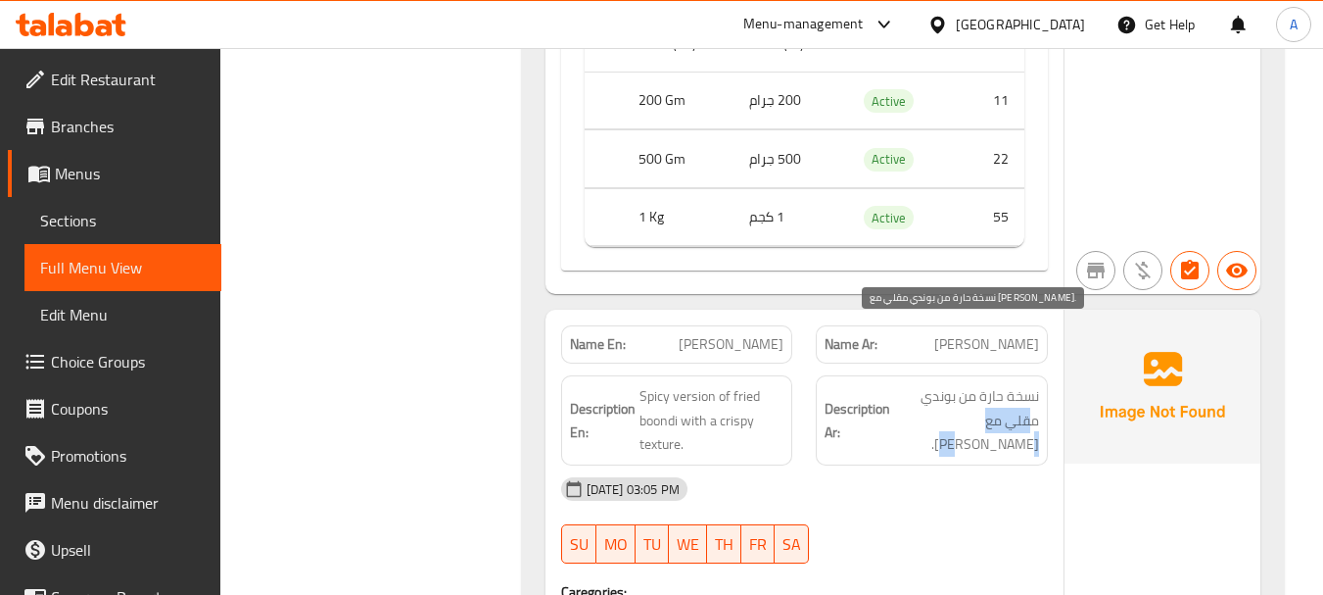
drag, startPoint x: 1032, startPoint y: 354, endPoint x: 961, endPoint y: 357, distance: 71.6
click at [961, 384] on span "نسخة حارة من بوندي مقلي مع ملمس مقرمش." at bounding box center [966, 420] width 145 height 72
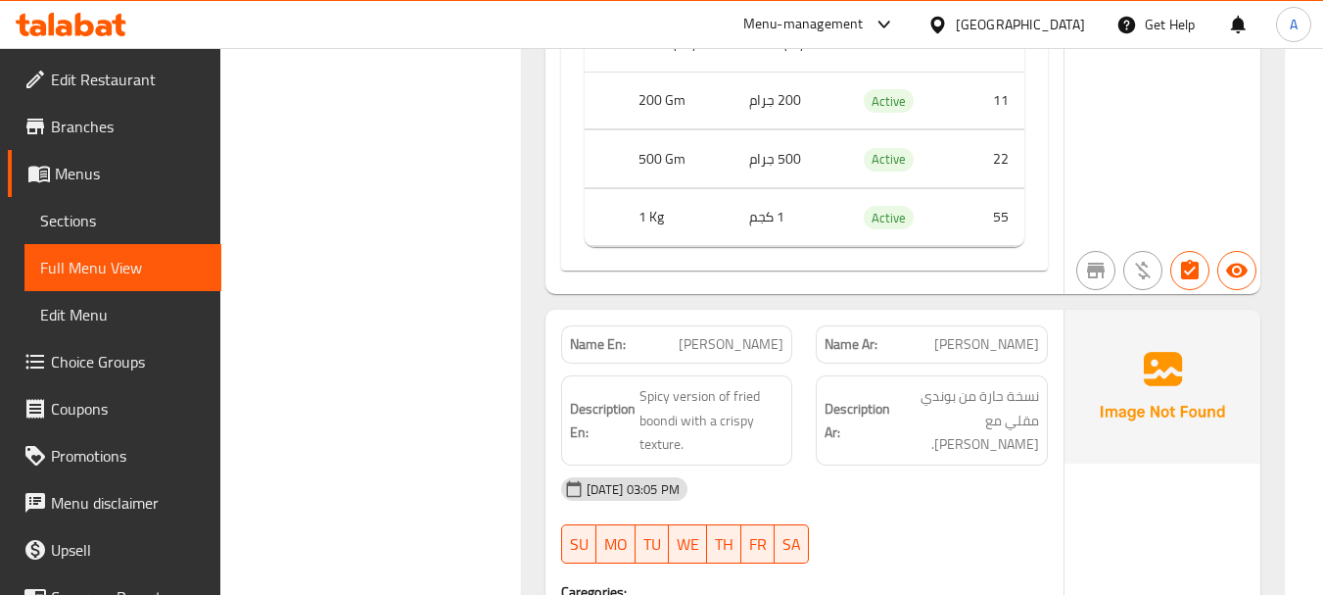
click at [1021, 390] on span "نسخة حارة من بوندي مقلي مع ملمس مقرمش." at bounding box center [966, 420] width 145 height 72
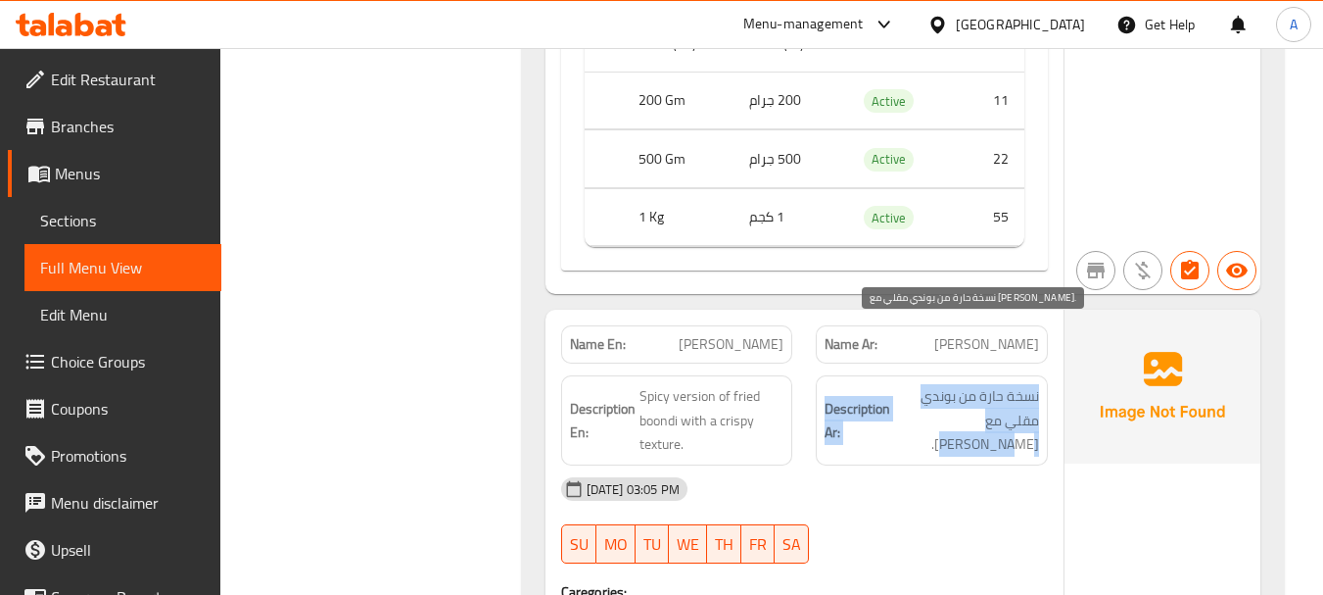
drag, startPoint x: 1021, startPoint y: 390, endPoint x: 912, endPoint y: 453, distance: 126.0
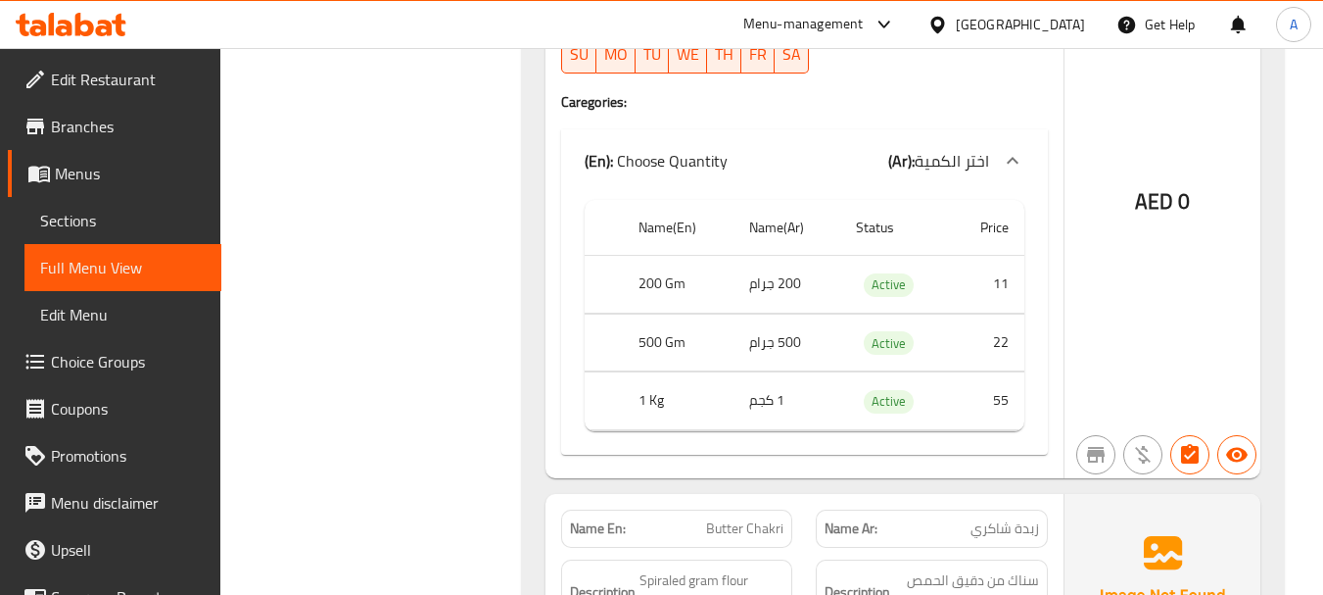
scroll to position [22864, 0]
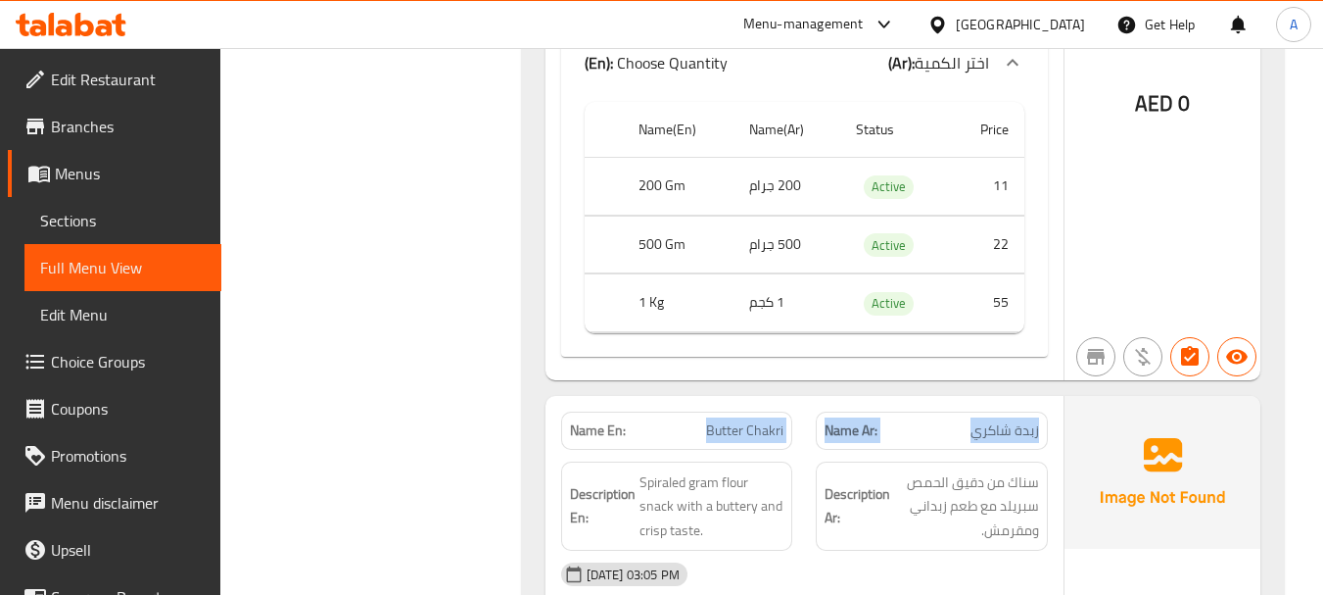
drag, startPoint x: 725, startPoint y: 370, endPoint x: 1070, endPoint y: 392, distance: 345.4
drag, startPoint x: 1019, startPoint y: 370, endPoint x: 641, endPoint y: 379, distance: 378.2
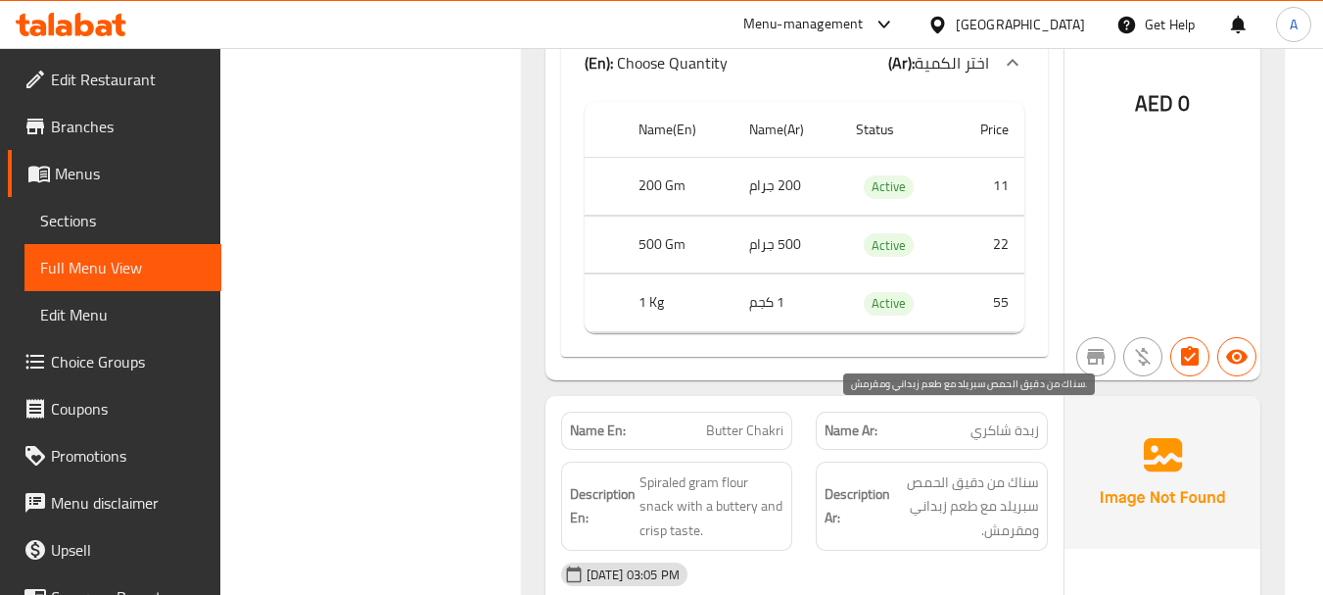
scroll to position [23060, 0]
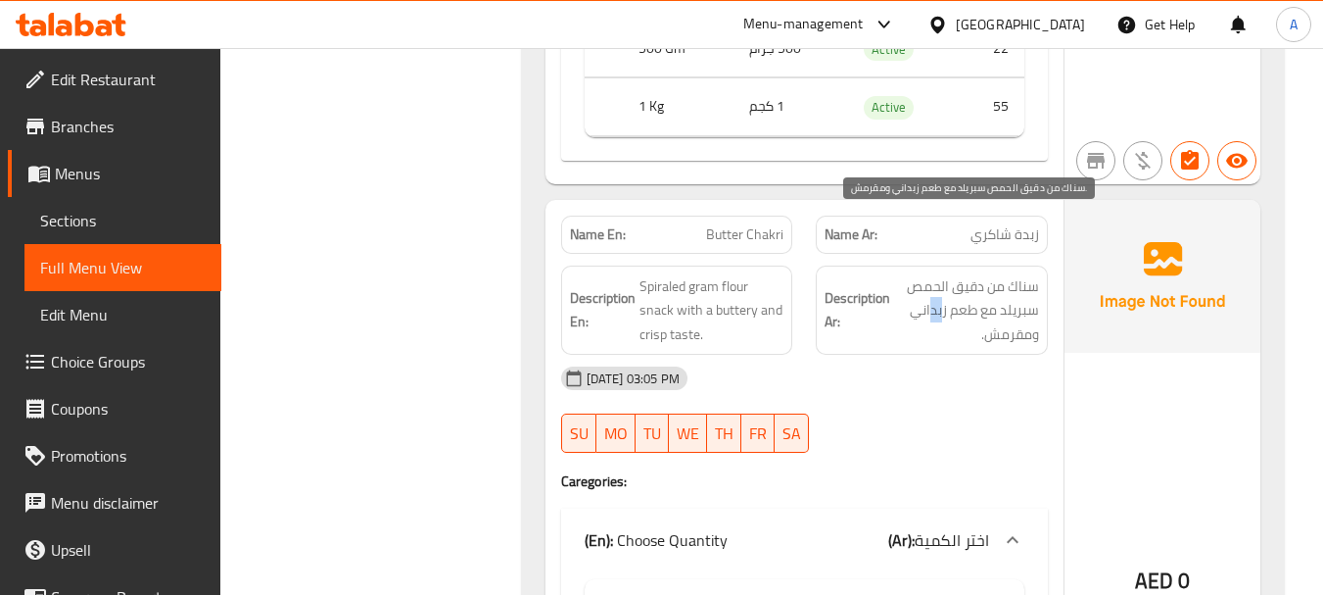
click at [900, 275] on span "سناك من دقيق الحمص سبريلد مع طعم زبداني ومقرمش." at bounding box center [966, 310] width 145 height 72
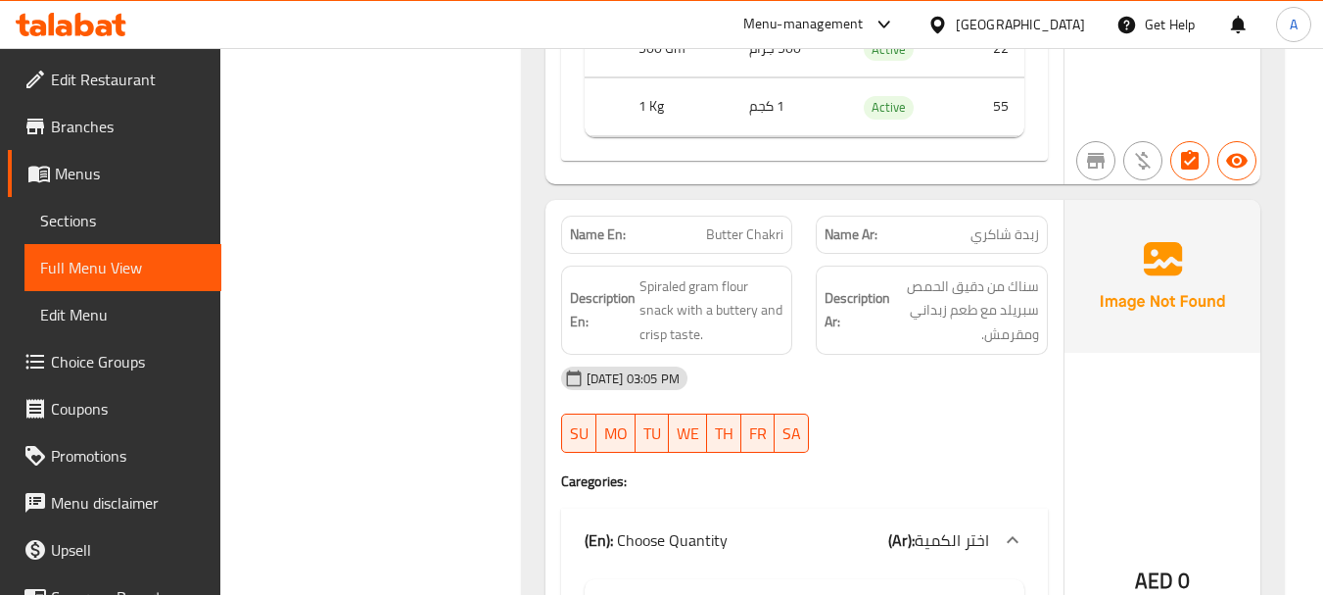
drag, startPoint x: 894, startPoint y: 393, endPoint x: 893, endPoint y: 414, distance: 21.6
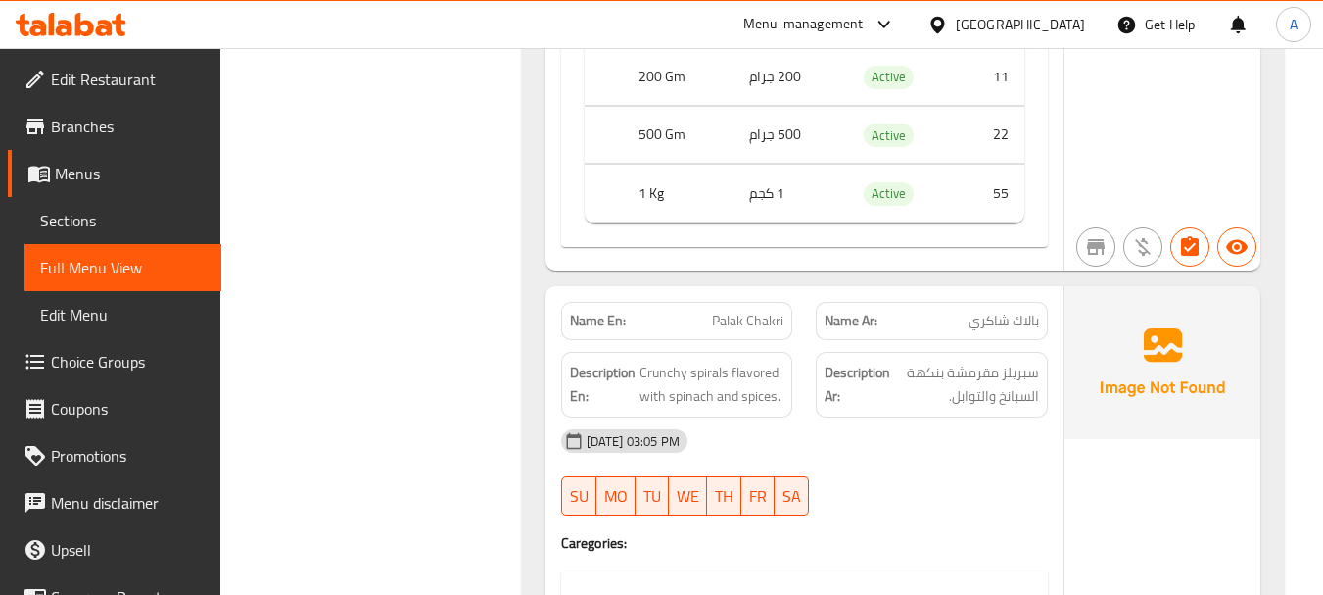
scroll to position [23746, 0]
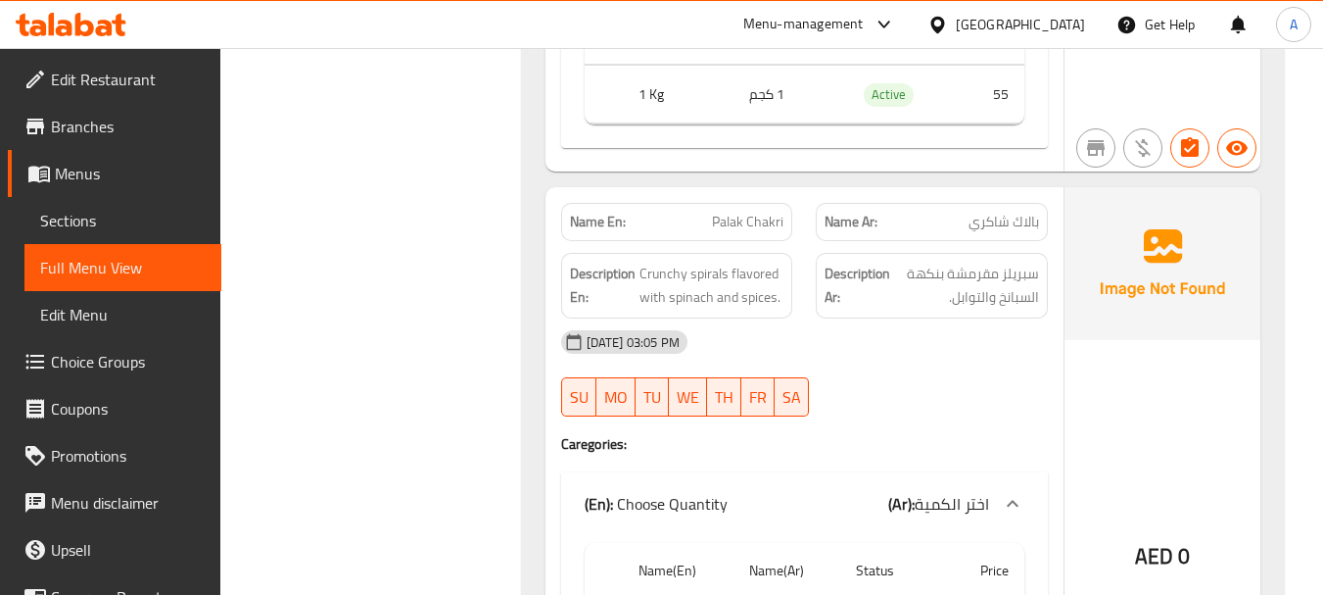
drag, startPoint x: 691, startPoint y: 151, endPoint x: 939, endPoint y: 222, distance: 257.9
click at [938, 262] on span "سبريلز مقرمشة بنكهة السبانخ والتوابل." at bounding box center [966, 286] width 145 height 48
drag, startPoint x: 1027, startPoint y: 241, endPoint x: 1002, endPoint y: 258, distance: 30.4
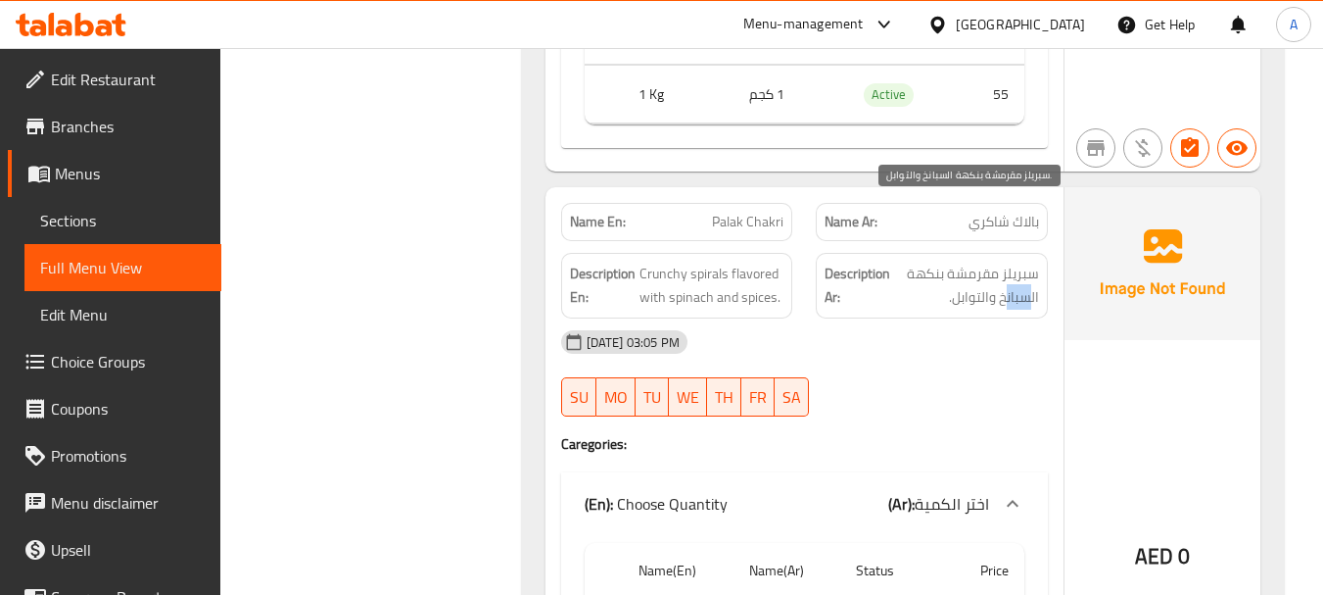
click at [1005, 262] on span "سبريلز مقرمشة بنكهة السبانخ والتوابل." at bounding box center [966, 286] width 145 height 48
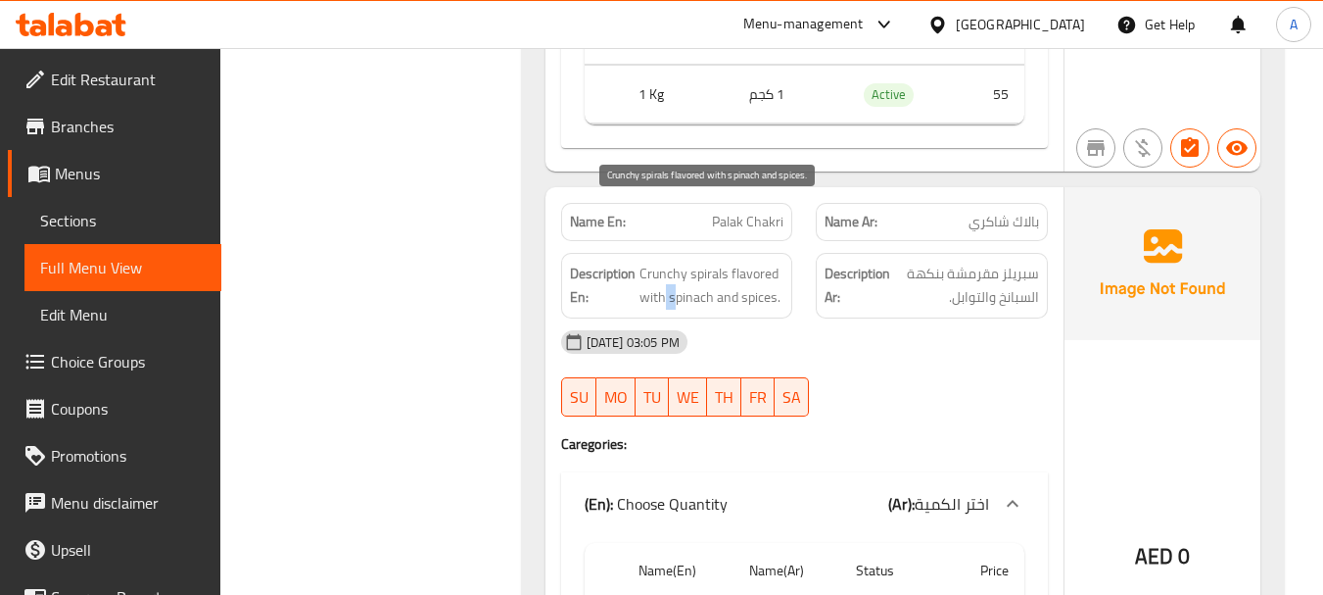
drag, startPoint x: 664, startPoint y: 233, endPoint x: 785, endPoint y: 276, distance: 127.9
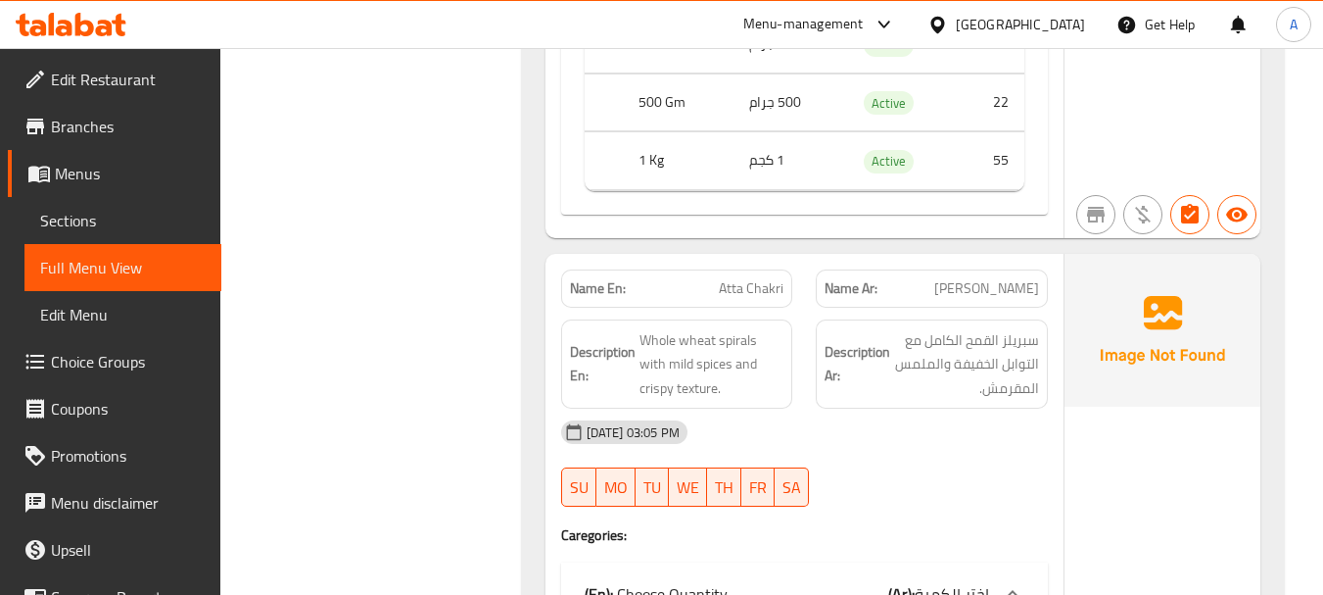
scroll to position [24334, 0]
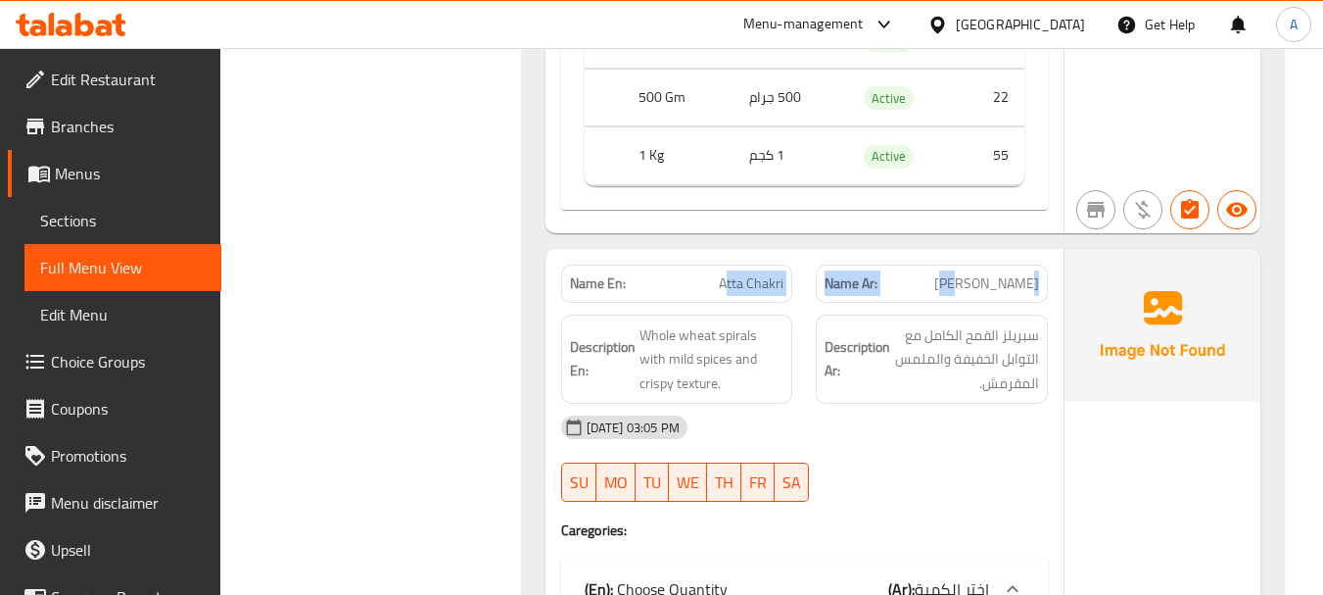
drag, startPoint x: 1019, startPoint y: 221, endPoint x: 728, endPoint y: 220, distance: 290.9
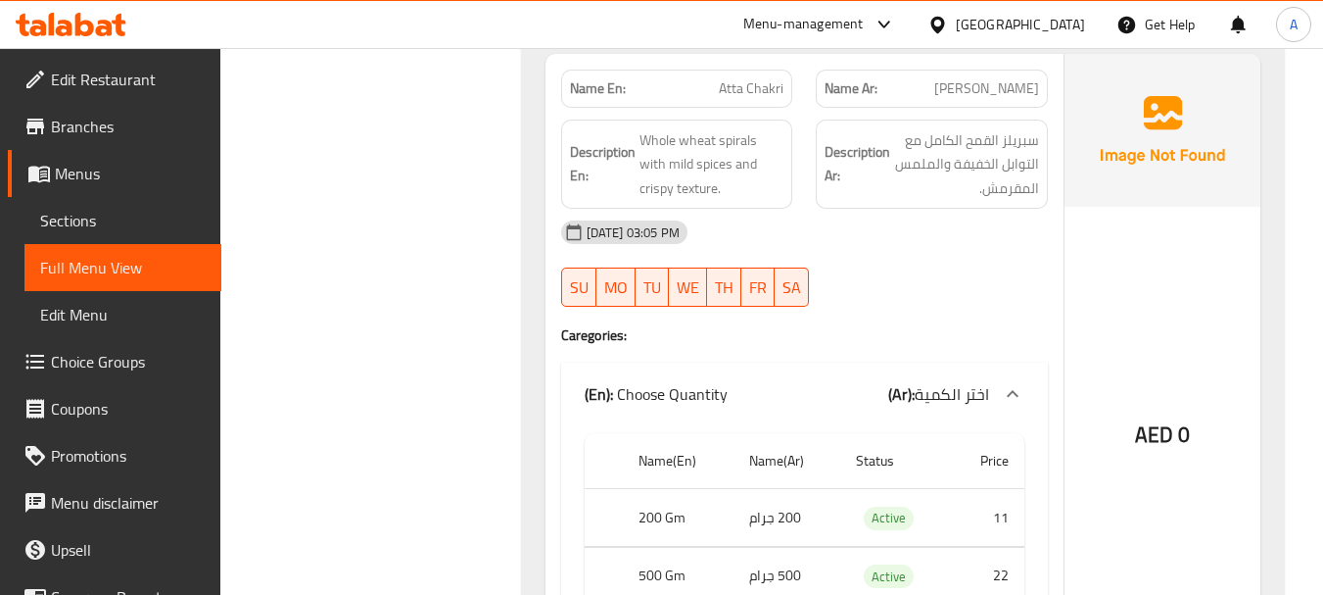
scroll to position [24529, 0]
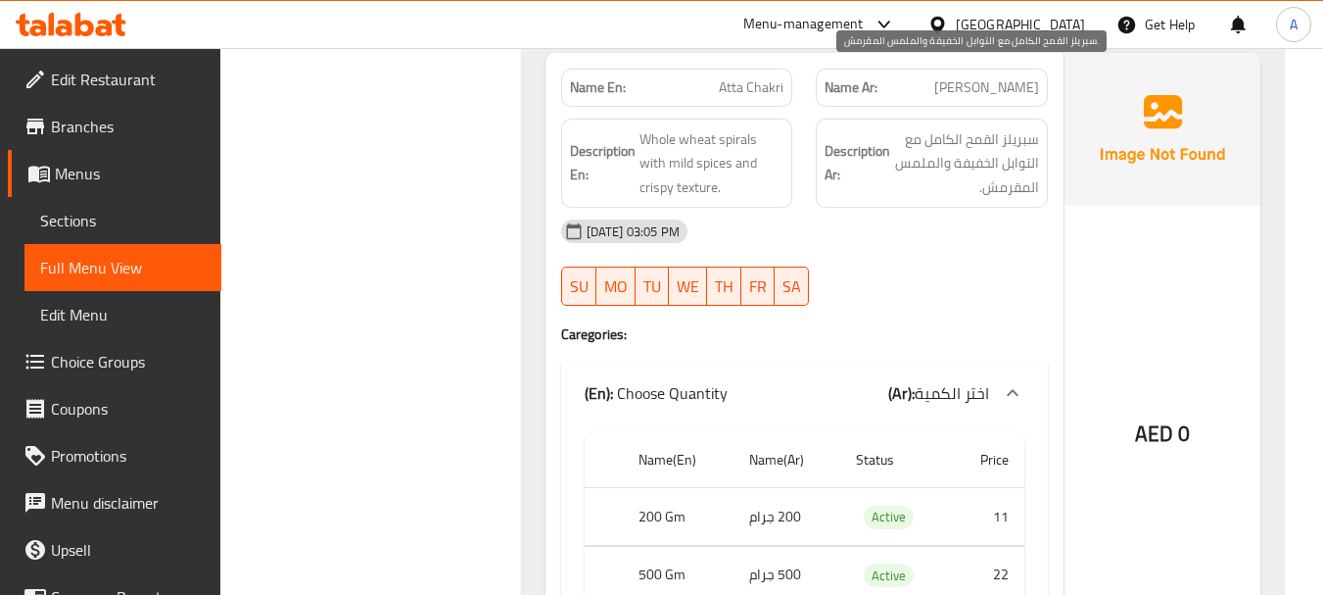
click at [1025, 127] on span "سبريلز القمح الكامل مع التوابل الخفيفة والملمس المقرمش." at bounding box center [966, 163] width 145 height 72
drag, startPoint x: 1032, startPoint y: 102, endPoint x: 961, endPoint y: 96, distance: 71.7
click at [961, 127] on span "سبريلز القمح الكامل مع التوابل الخفيفة والملمس المقرمش." at bounding box center [966, 163] width 145 height 72
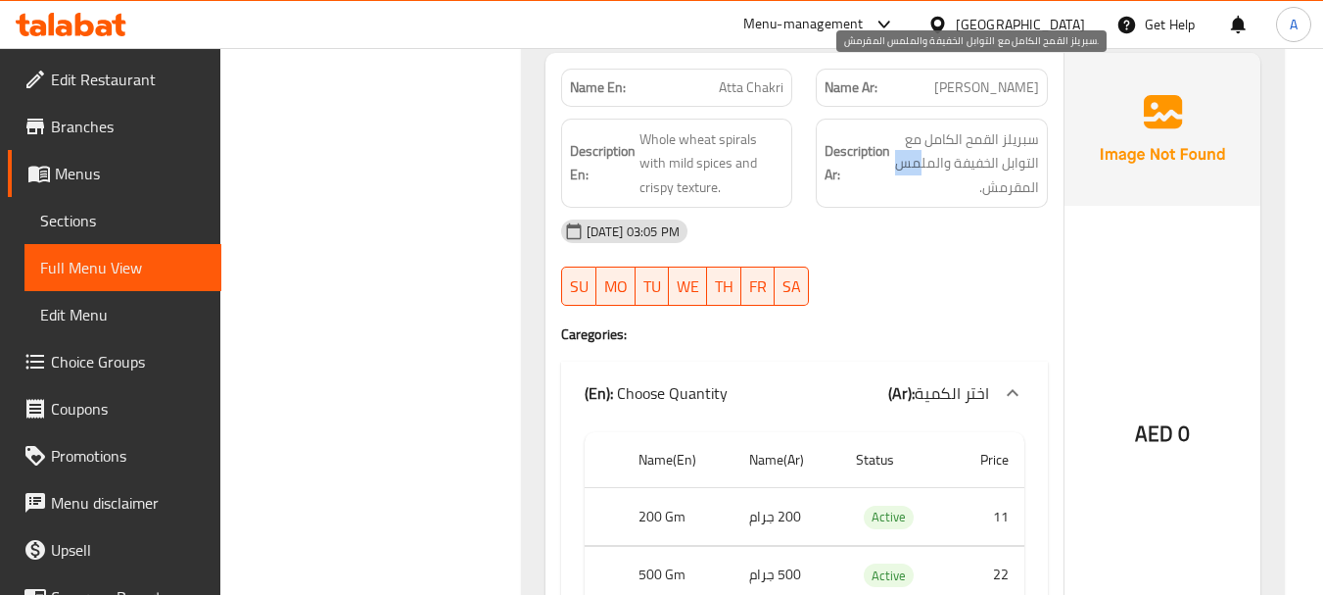
drag, startPoint x: 915, startPoint y: 98, endPoint x: 894, endPoint y: 98, distance: 20.6
click at [894, 127] on span "سبريلز القمح الكامل مع التوابل الخفيفة والملمس المقرمش." at bounding box center [966, 163] width 145 height 72
click at [928, 127] on span "سبريلز القمح الكامل مع التوابل الخفيفة والملمس المقرمش." at bounding box center [966, 163] width 145 height 72
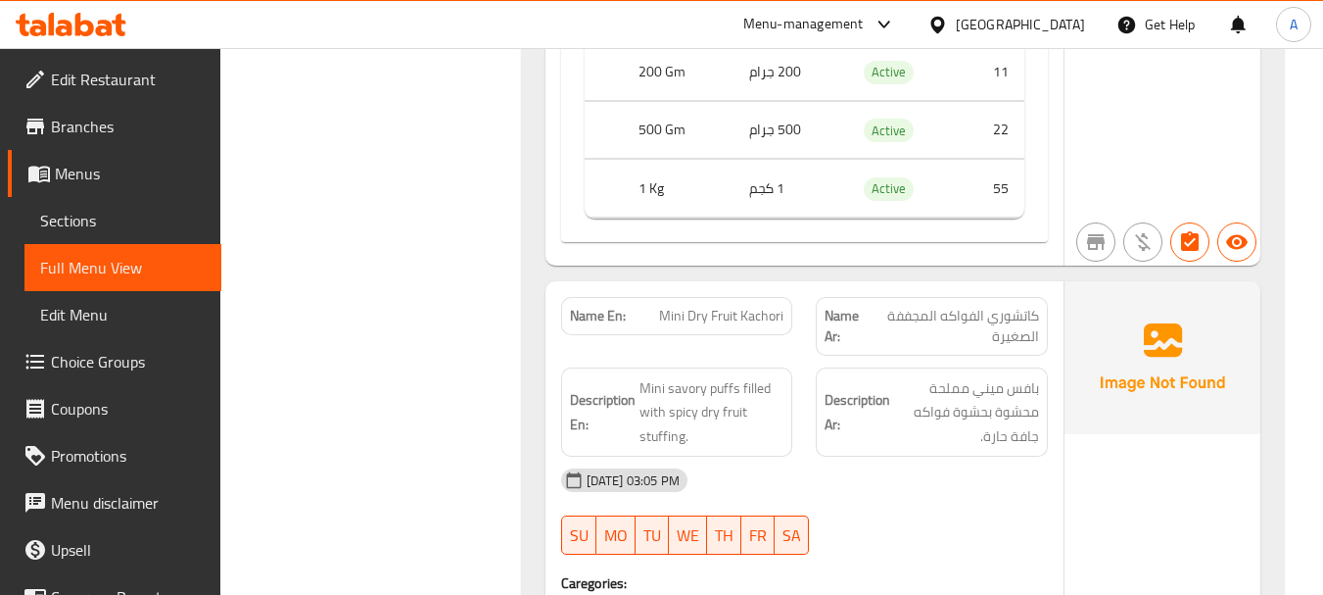
scroll to position [25117, 0]
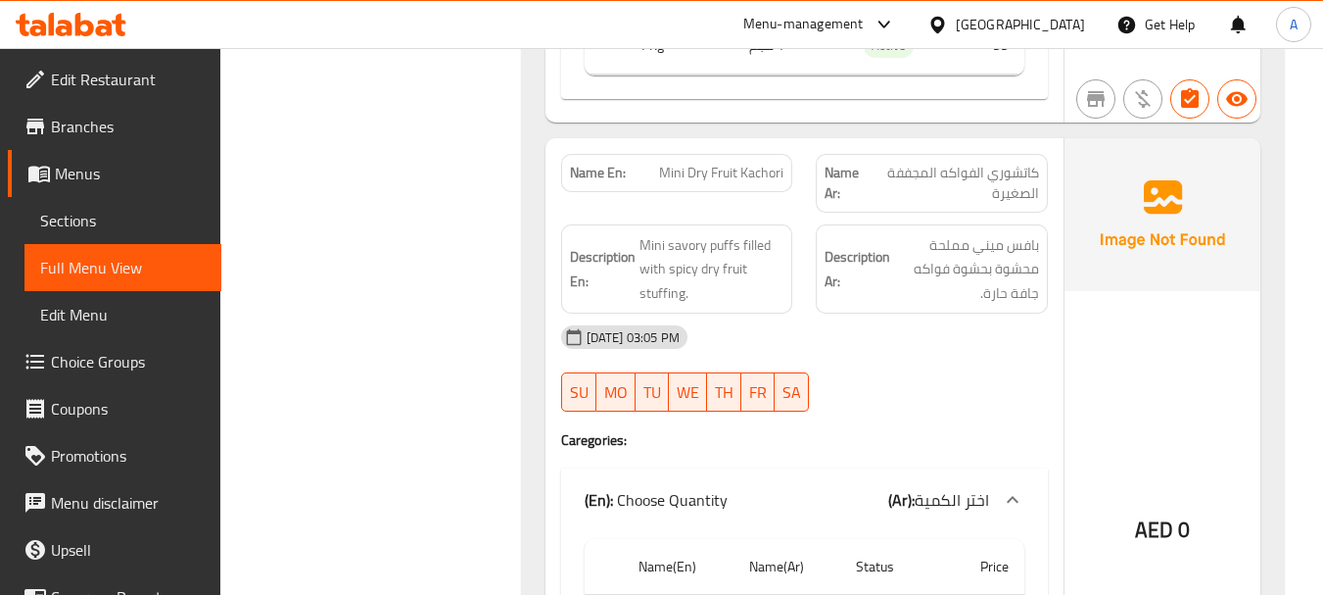
drag, startPoint x: 967, startPoint y: 94, endPoint x: 882, endPoint y: 111, distance: 85.9
click at [1022, 233] on span "بافس ميني مملحة محشوة بحشوة فواكه جافة حارة." at bounding box center [966, 269] width 145 height 72
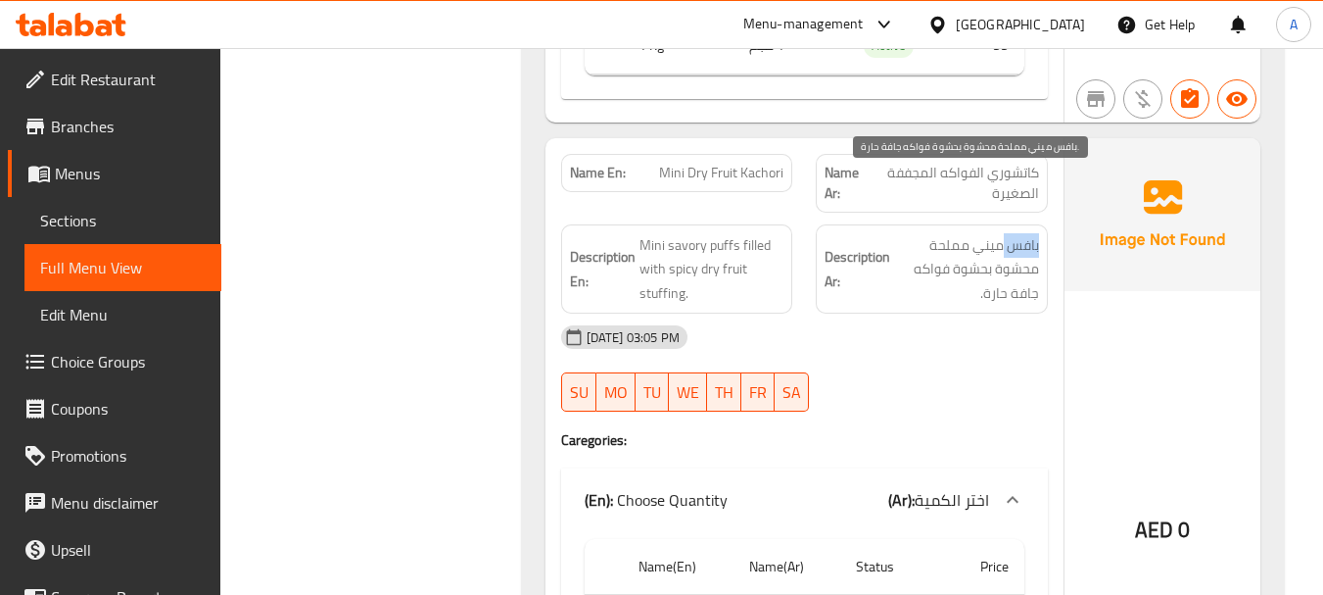
click at [1022, 233] on span "بافس ميني مملحة محشوة بحشوة فواكه جافة حارة." at bounding box center [966, 269] width 145 height 72
click at [999, 233] on span "بافس ميني مملحة محشوة بحشوة فواكه جافة حارة." at bounding box center [966, 269] width 145 height 72
click at [995, 233] on span "بافس ميني مملحة محشوة بحشوة فواكه جافة حارة." at bounding box center [966, 269] width 145 height 72
drag, startPoint x: 995, startPoint y: 188, endPoint x: 976, endPoint y: 190, distance: 19.7
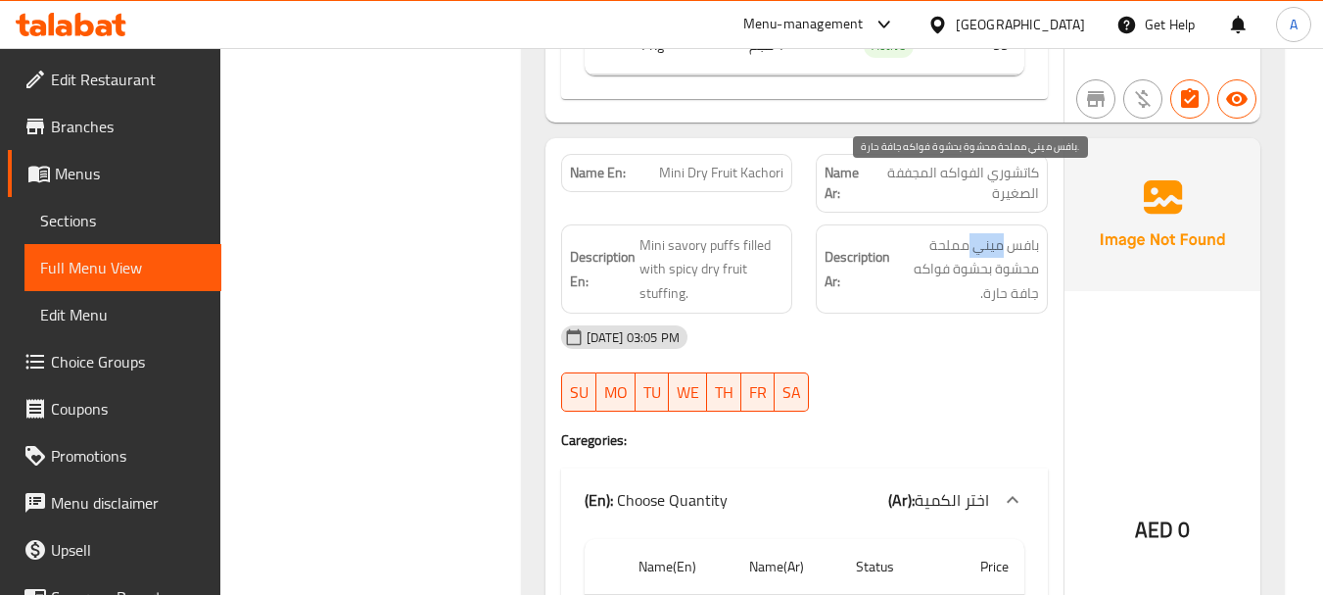
click at [976, 233] on span "بافس ميني مملحة محشوة بحشوة فواكه جافة حارة." at bounding box center [966, 269] width 145 height 72
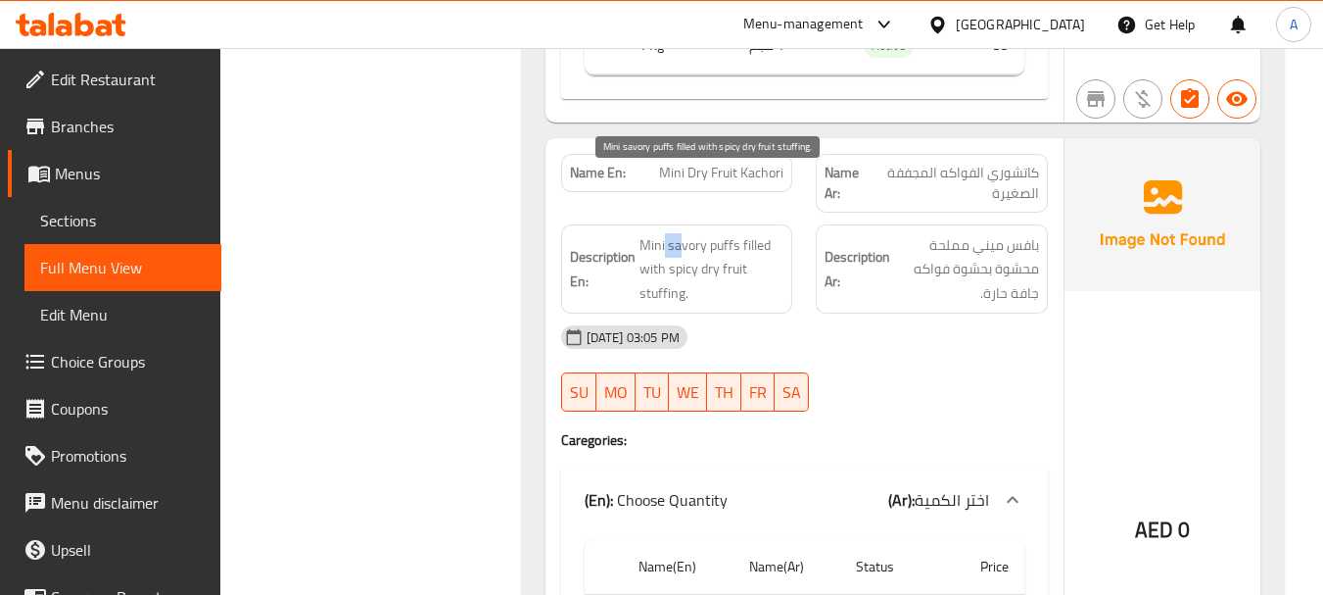
drag, startPoint x: 665, startPoint y: 188, endPoint x: 685, endPoint y: 184, distance: 20.0
click at [685, 233] on span "Mini savory puffs filled with spicy dry fruit stuffing." at bounding box center [712, 269] width 145 height 72
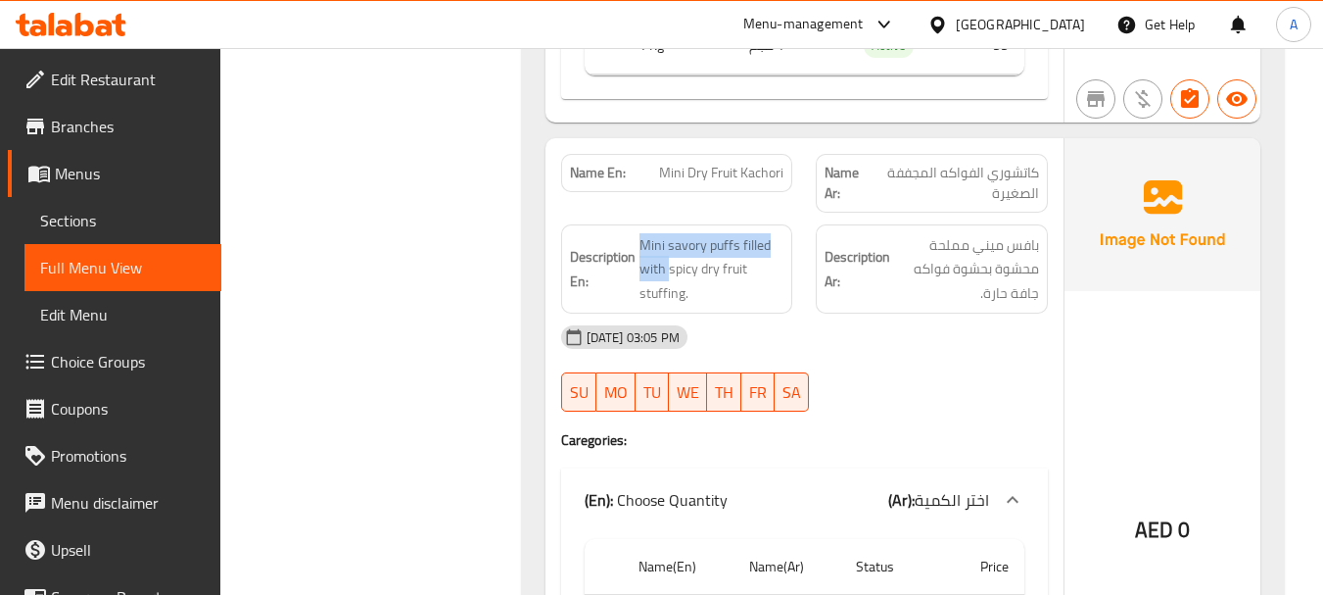
drag, startPoint x: 631, startPoint y: 214, endPoint x: 667, endPoint y: 205, distance: 37.3
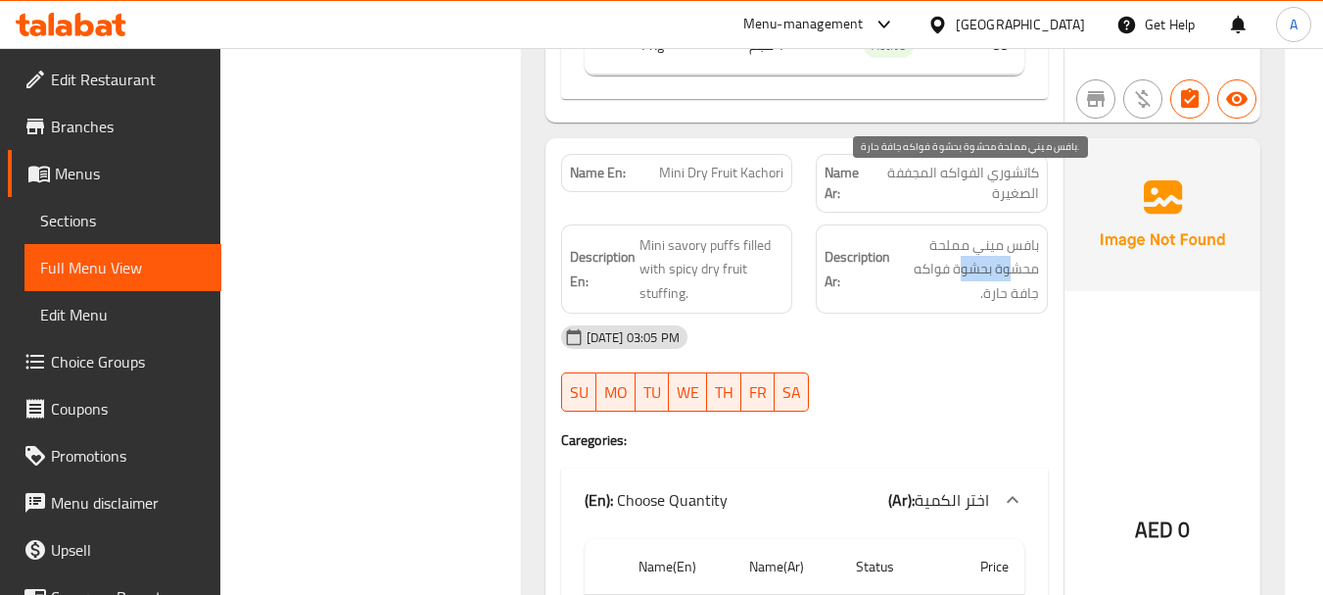
drag, startPoint x: 1014, startPoint y: 204, endPoint x: 957, endPoint y: 202, distance: 56.8
click at [957, 233] on span "بافس ميني مملحة محشوة بحشوة فواكه جافة حارة." at bounding box center [966, 269] width 145 height 72
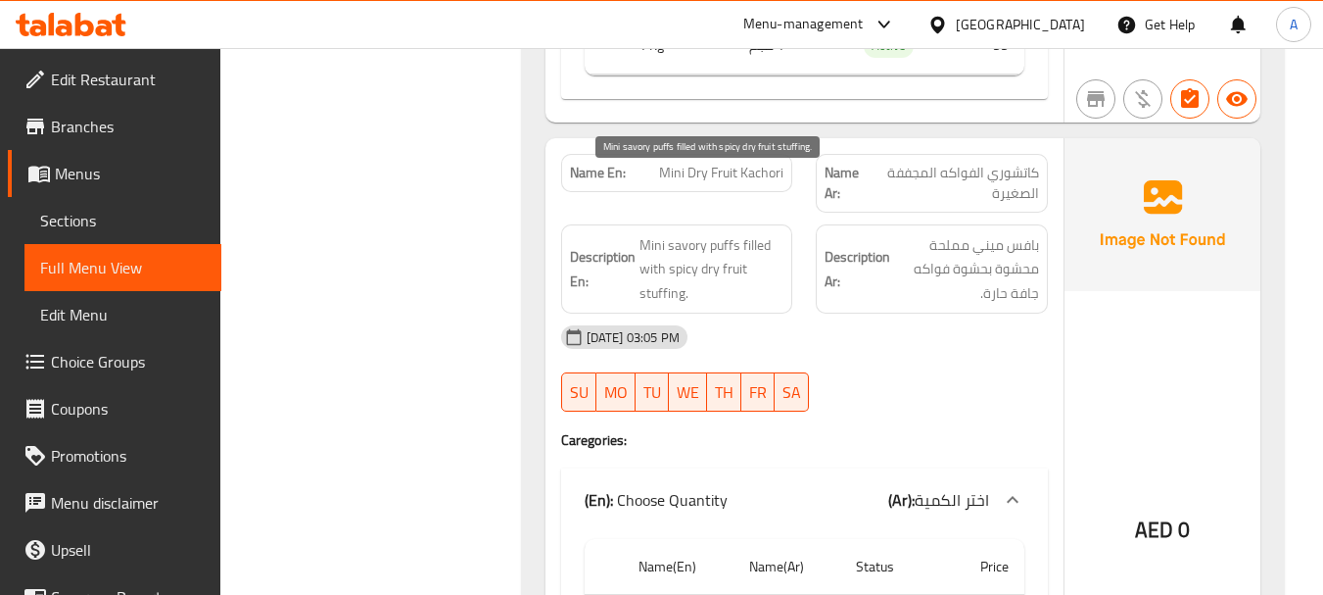
click at [761, 233] on span "Mini savory puffs filled with spicy dry fruit stuffing." at bounding box center [712, 269] width 145 height 72
drag, startPoint x: 664, startPoint y: 204, endPoint x: 698, endPoint y: 204, distance: 34.3
click at [697, 233] on span "Mini savory puffs filled with spicy dry fruit stuffing." at bounding box center [712, 269] width 145 height 72
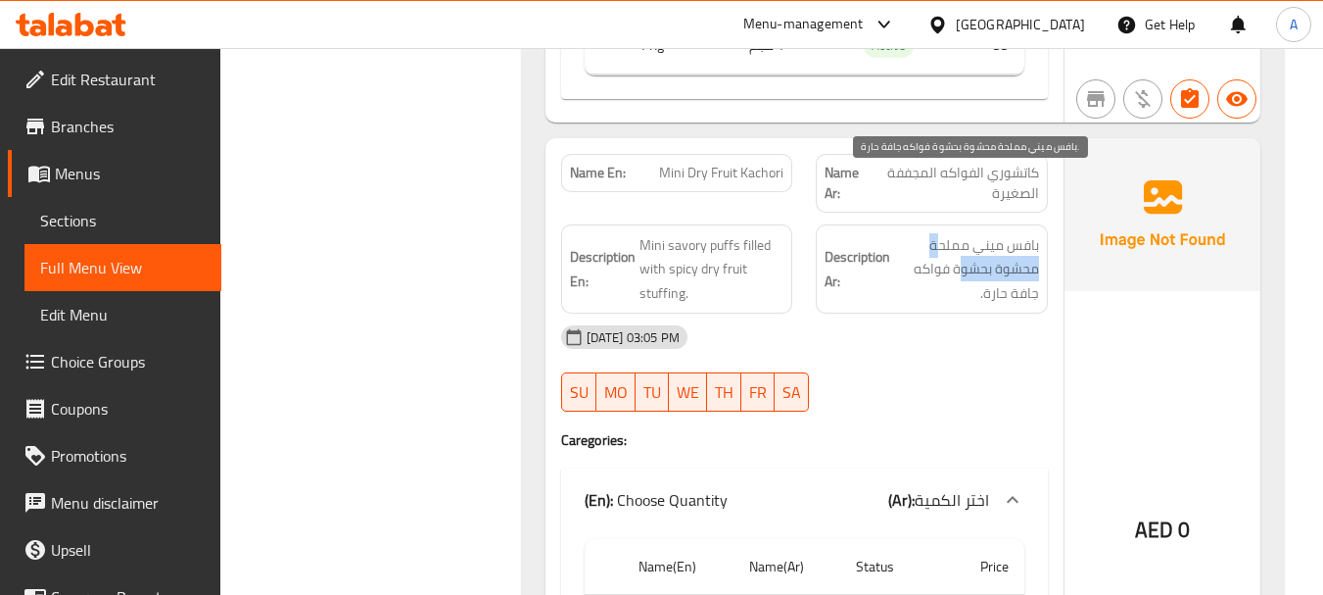
click at [937, 233] on span "بافس ميني مملحة محشوة بحشوة فواكه جافة حارة." at bounding box center [966, 269] width 145 height 72
click at [1015, 233] on span "بافس ميني مملحة محشوة بحشوة فواكه جافة حارة." at bounding box center [966, 269] width 145 height 72
drag, startPoint x: 1015, startPoint y: 232, endPoint x: 983, endPoint y: 232, distance: 31.3
click at [983, 233] on span "بافس ميني مملحة محشوة بحشوة فواكه جافة حارة." at bounding box center [966, 269] width 145 height 72
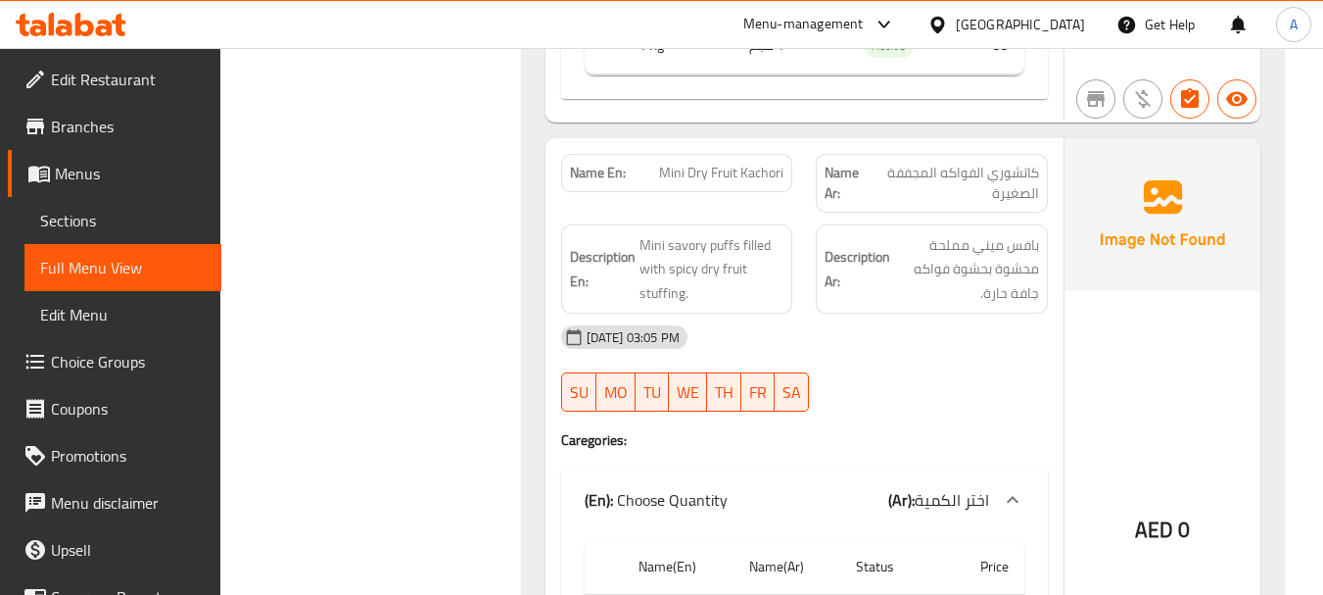
drag, startPoint x: 1021, startPoint y: 231, endPoint x: 977, endPoint y: 262, distance: 53.3
click at [1004, 233] on span "بافس ميني مملحة محشوة بحشوة فواكه جافة حارة." at bounding box center [966, 269] width 145 height 72
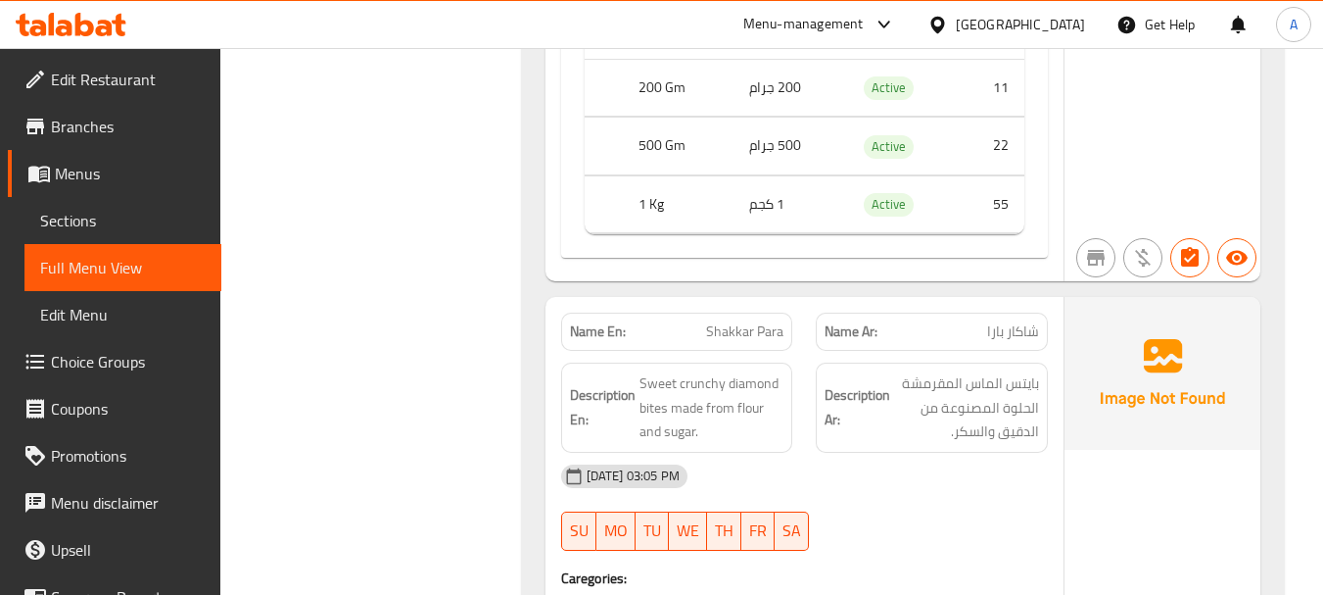
scroll to position [25705, 0]
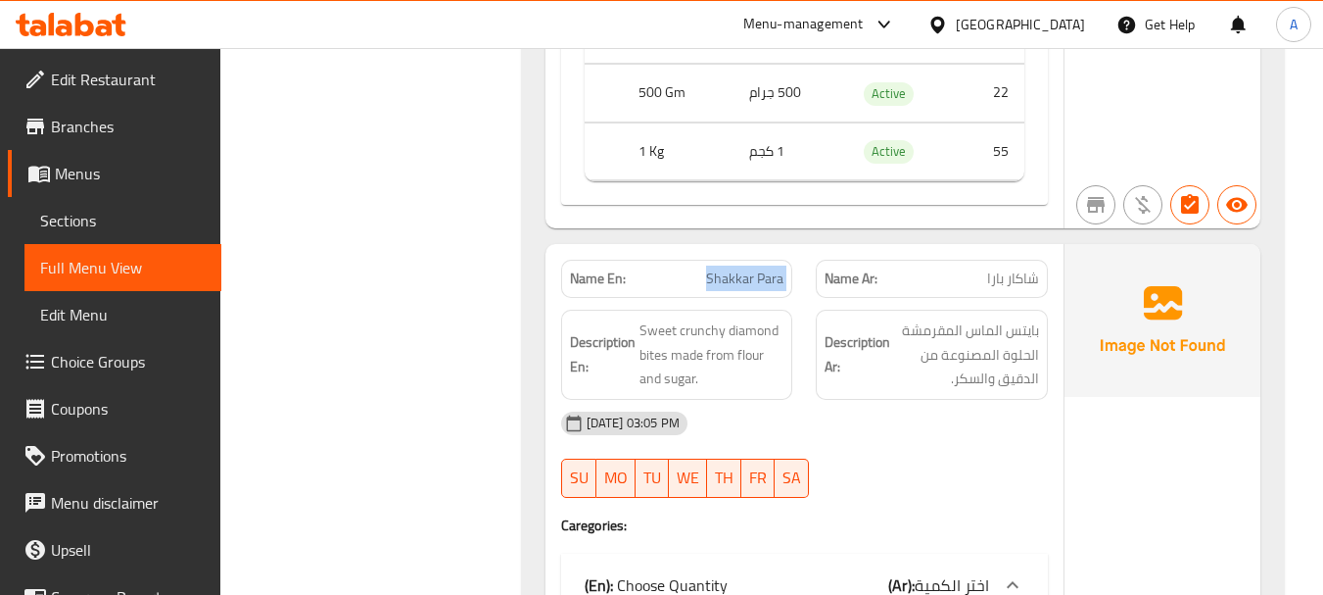
drag, startPoint x: 697, startPoint y: 228, endPoint x: 887, endPoint y: 324, distance: 212.9
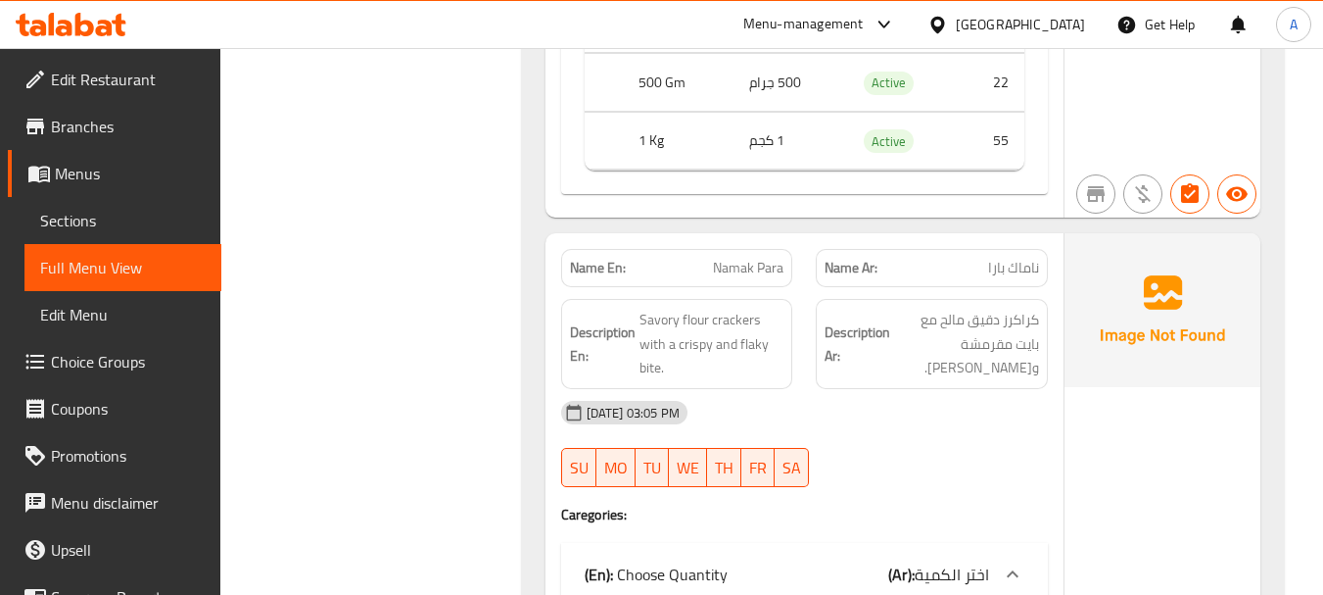
scroll to position [26390, 0]
drag, startPoint x: 644, startPoint y: 179, endPoint x: 912, endPoint y: 236, distance: 274.3
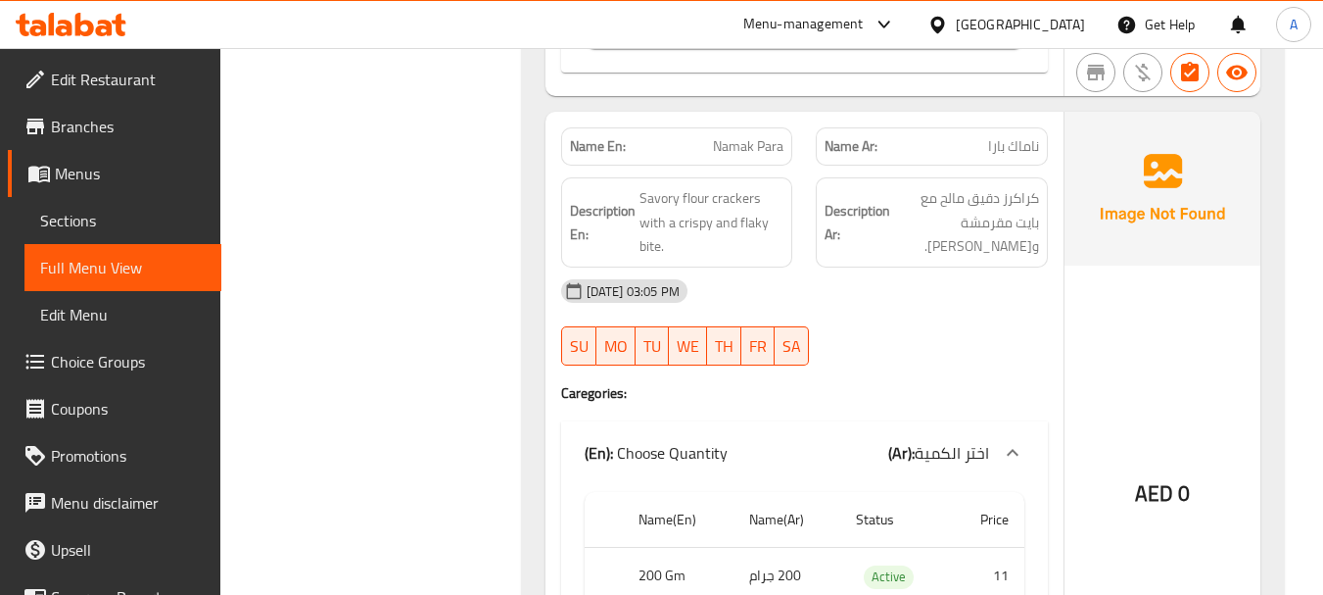
scroll to position [26488, 0]
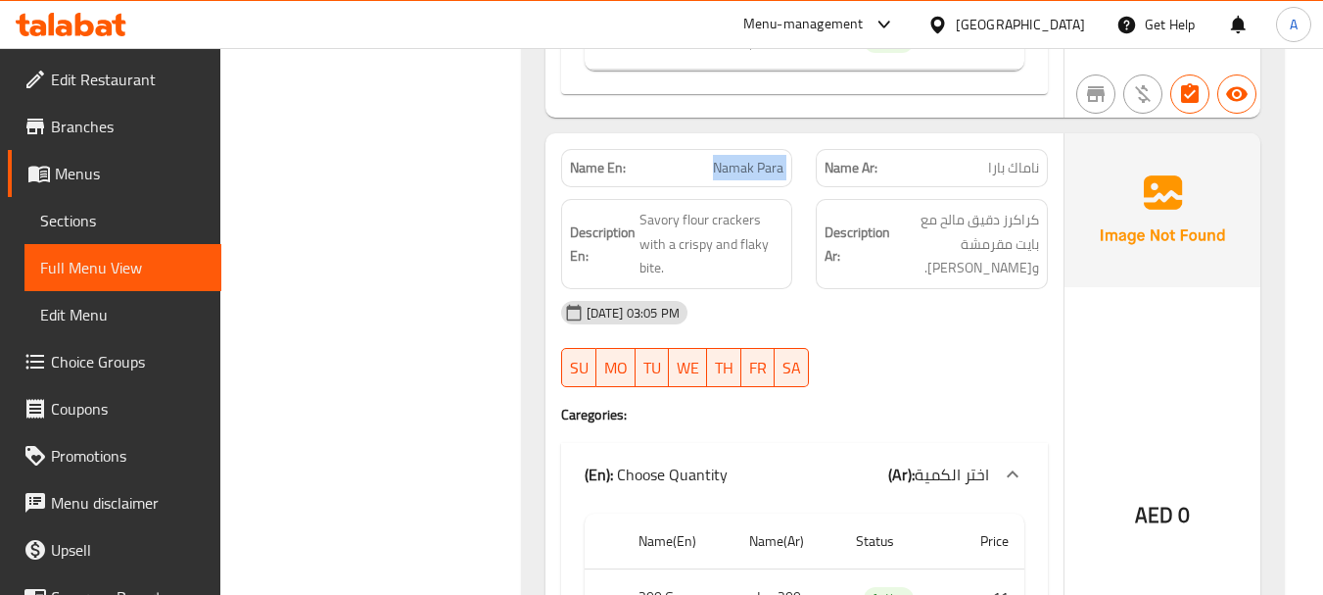
drag, startPoint x: 706, startPoint y: 105, endPoint x: 1035, endPoint y: 248, distance: 358.8
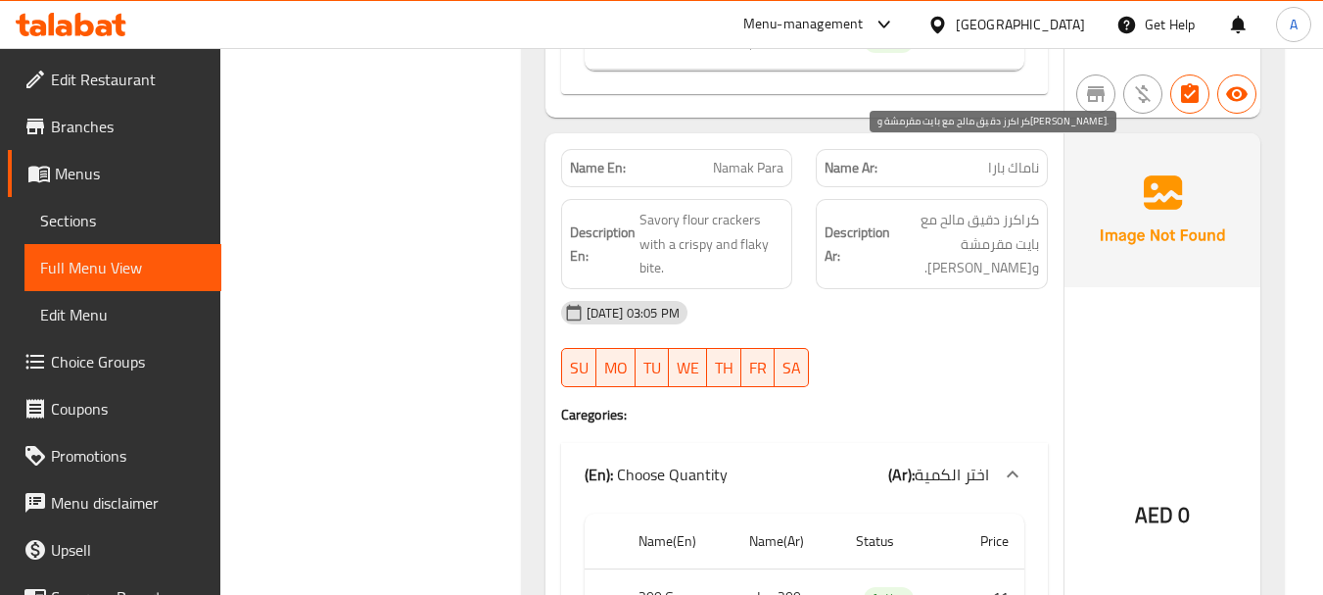
click at [1024, 208] on span "كراكرز دقيق مالح مع بايت مقرمشة وفلاكي." at bounding box center [966, 244] width 145 height 72
click at [1025, 208] on span "كراكرز دقيق مالح مع بايت مقرمشة وفلاكي." at bounding box center [966, 244] width 145 height 72
drag, startPoint x: 1025, startPoint y: 161, endPoint x: 919, endPoint y: 160, distance: 106.8
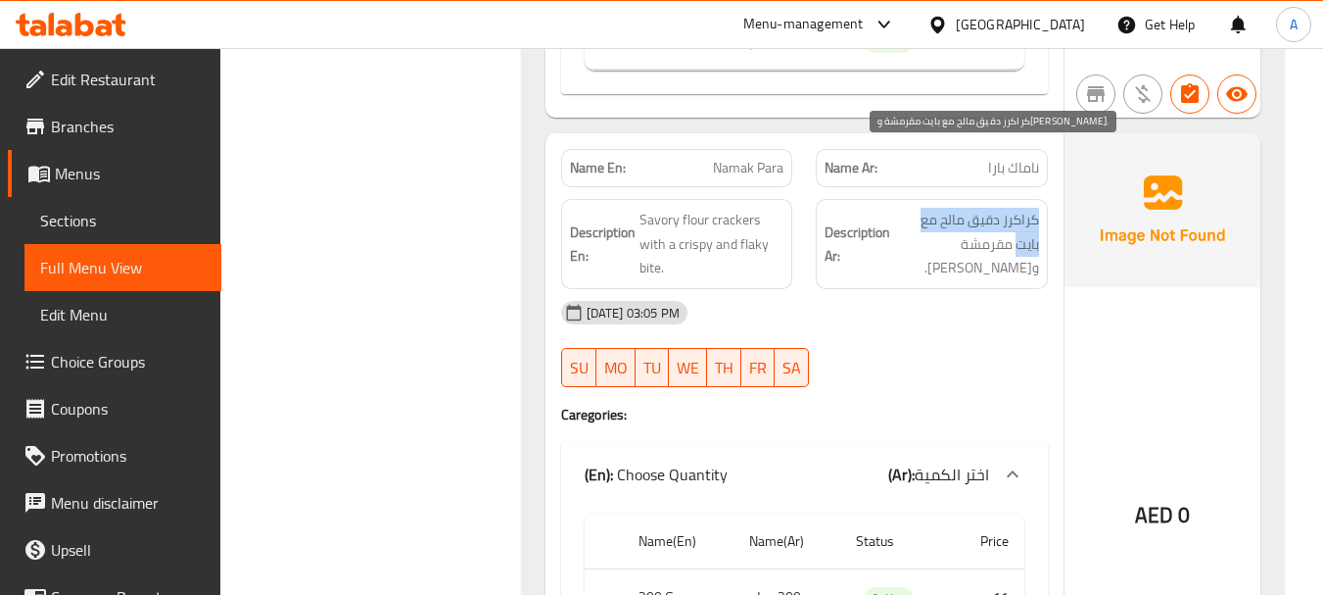
click at [919, 208] on span "كراكرز دقيق مالح مع بايت مقرمشة وفلاكي." at bounding box center [966, 244] width 145 height 72
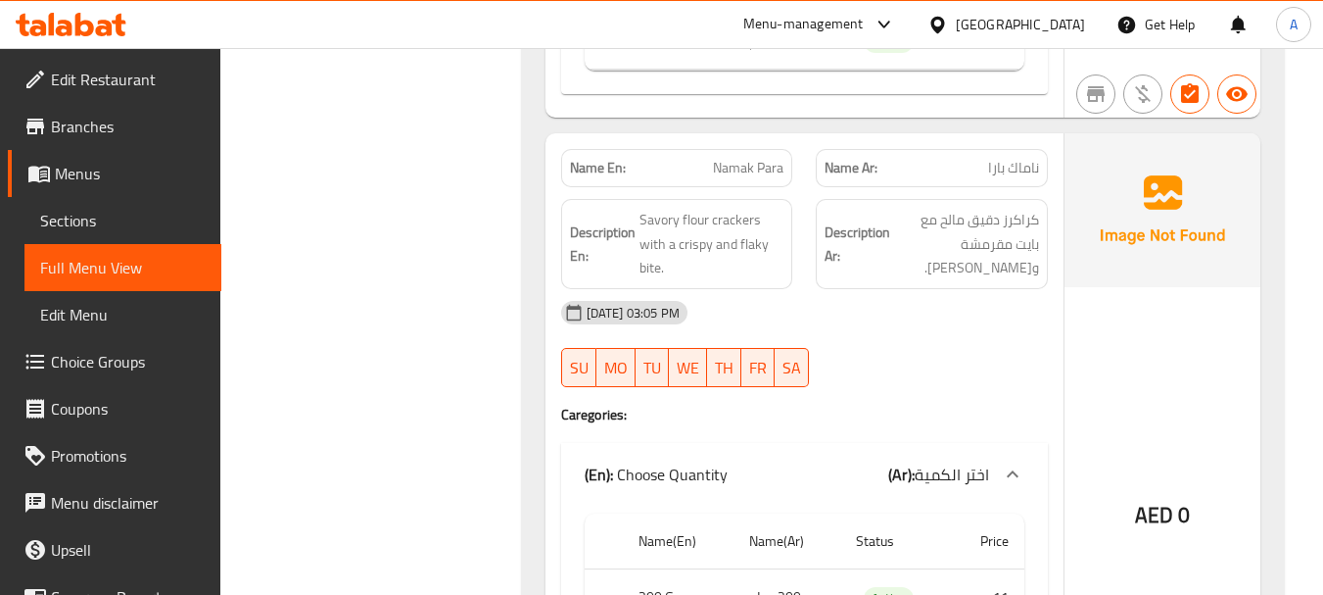
click at [641, 208] on span "Savory flour crackers with a crispy and flaky bite." at bounding box center [712, 244] width 145 height 72
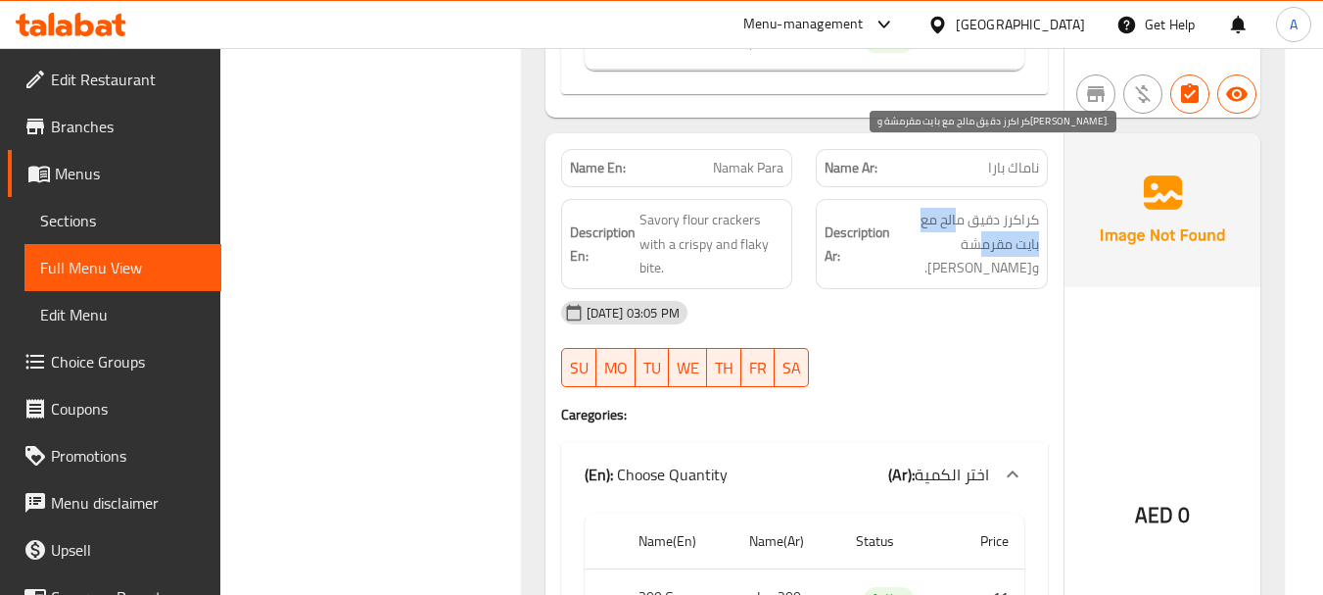
drag, startPoint x: 979, startPoint y: 166, endPoint x: 913, endPoint y: 205, distance: 77.3
click at [931, 208] on span "كراكرز دقيق مالح مع بايت مقرمشة وفلاكي." at bounding box center [966, 244] width 145 height 72
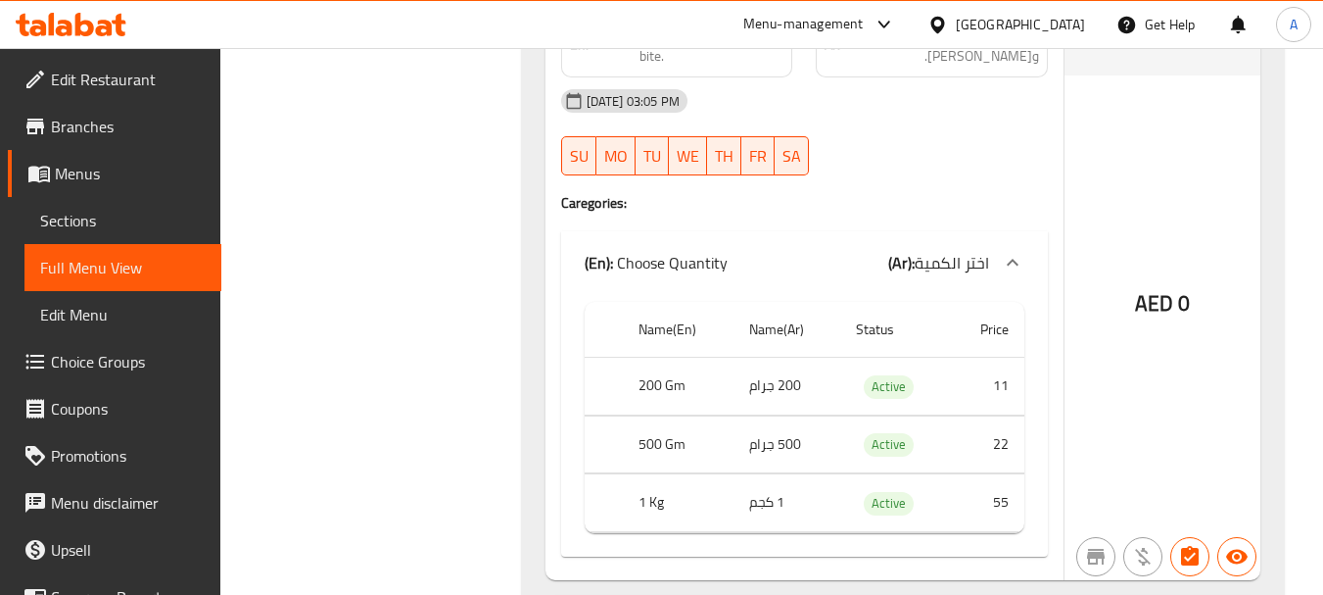
scroll to position [26978, 0]
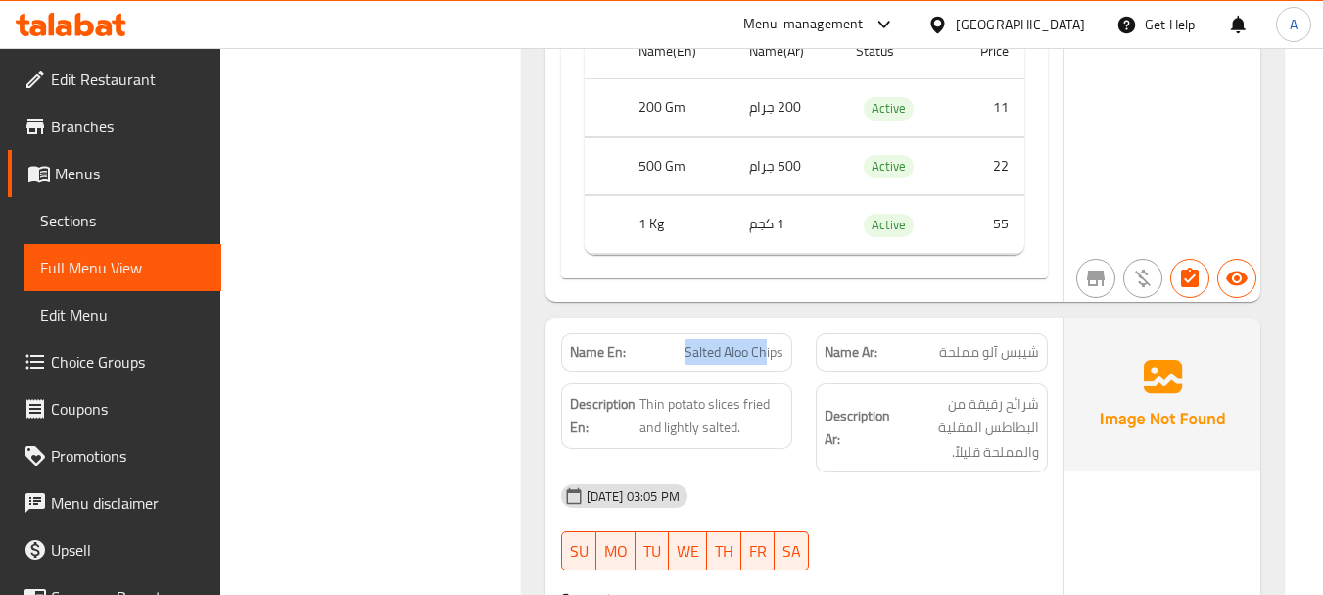
drag, startPoint x: 652, startPoint y: 281, endPoint x: 844, endPoint y: 353, distance: 204.9
drag, startPoint x: 703, startPoint y: 302, endPoint x: 773, endPoint y: 314, distance: 70.7
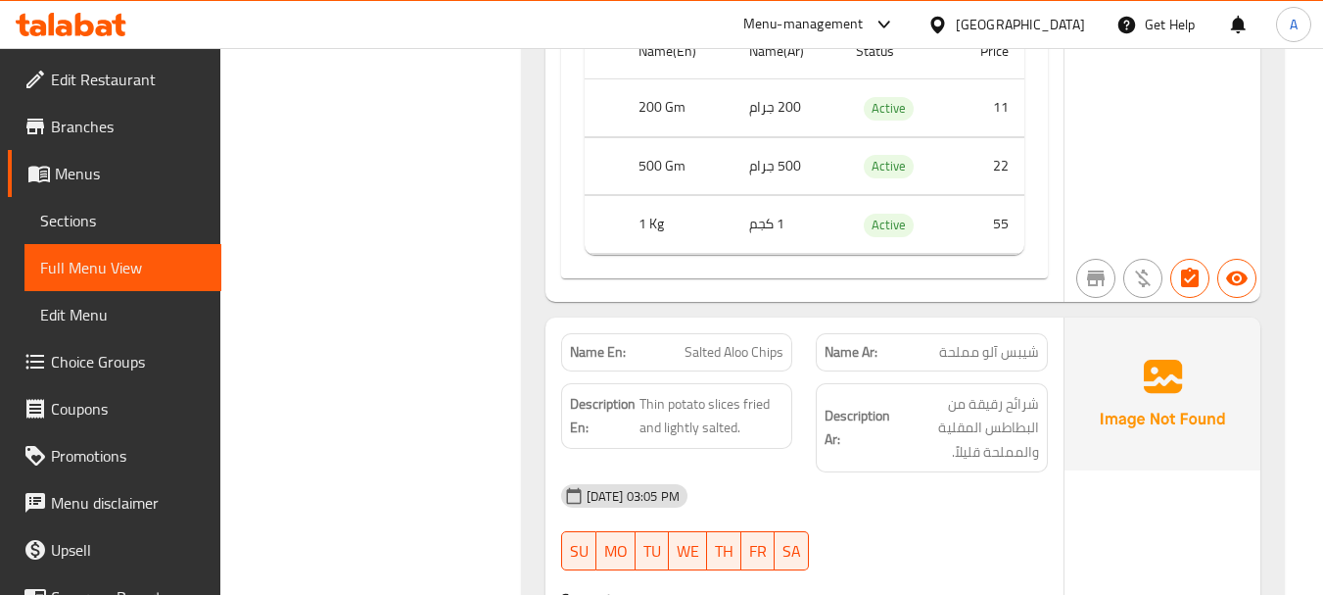
drag, startPoint x: 773, startPoint y: 314, endPoint x: 836, endPoint y: 333, distance: 66.3
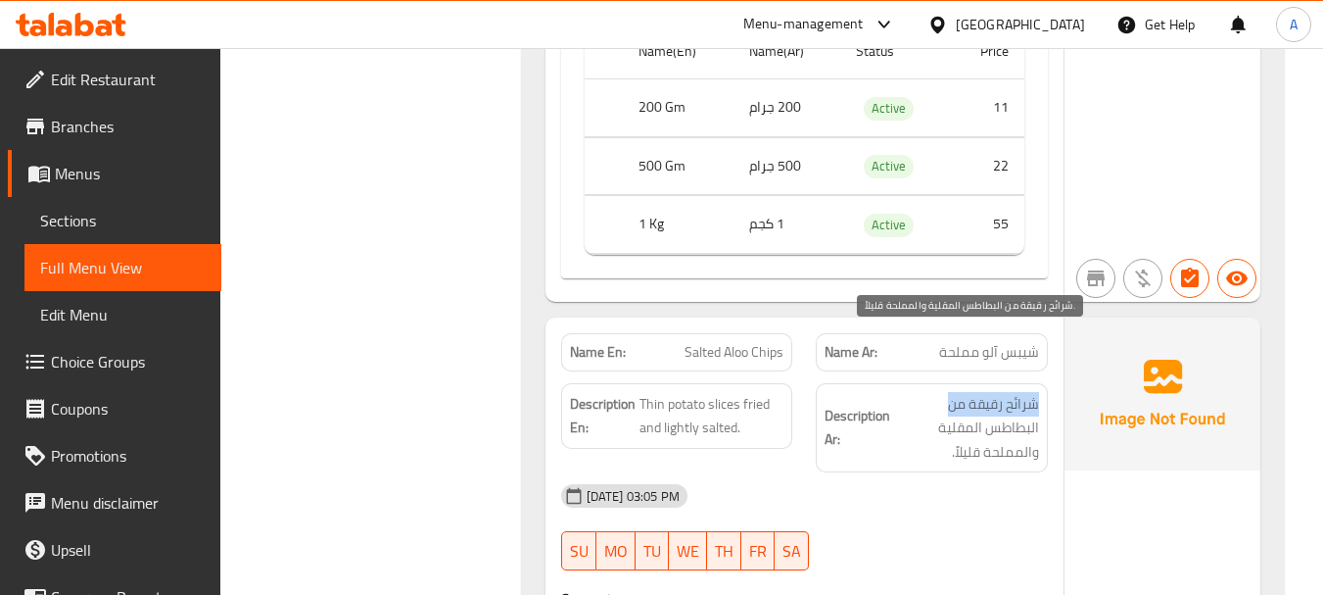
drag, startPoint x: 1036, startPoint y: 344, endPoint x: 952, endPoint y: 344, distance: 84.2
click at [952, 392] on span "شرائح رقيقة من البطاطس المقلية والمملحة قليلاً." at bounding box center [966, 428] width 145 height 72
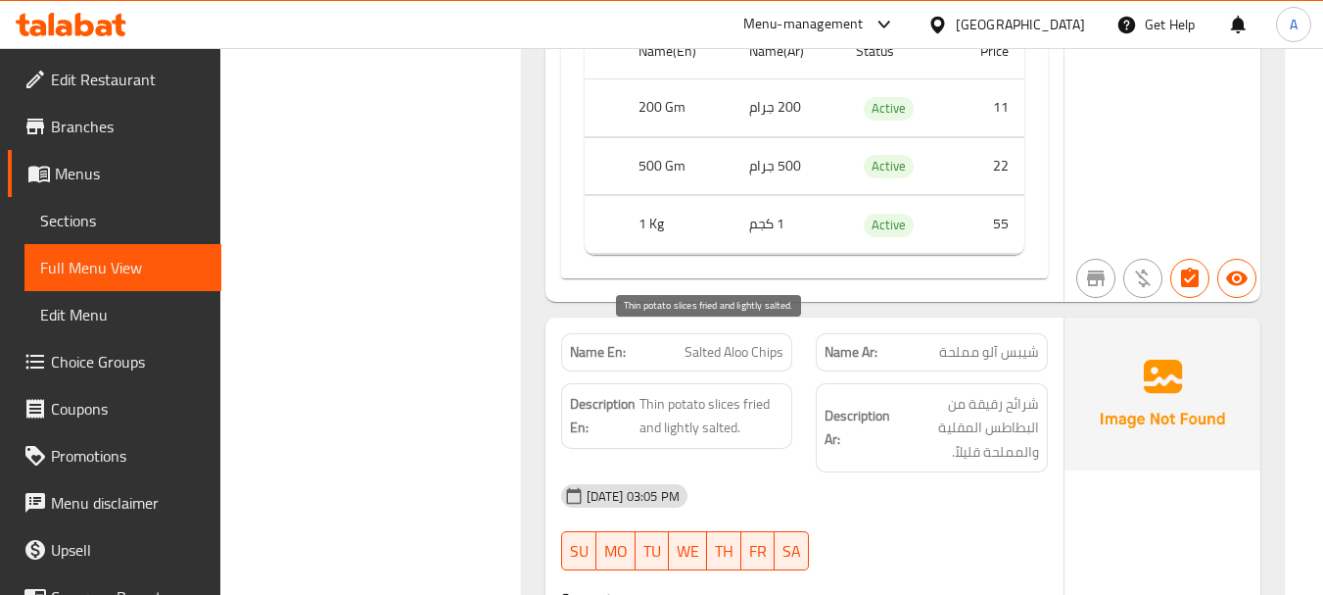
click at [715, 392] on span "Thin potato slices fried and lightly salted." at bounding box center [712, 416] width 145 height 48
drag, startPoint x: 715, startPoint y: 343, endPoint x: 691, endPoint y: 341, distance: 23.6
click at [691, 392] on span "Thin potato slices fried and lightly salted." at bounding box center [712, 416] width 145 height 48
drag, startPoint x: 697, startPoint y: 377, endPoint x: 790, endPoint y: 413, distance: 99.9
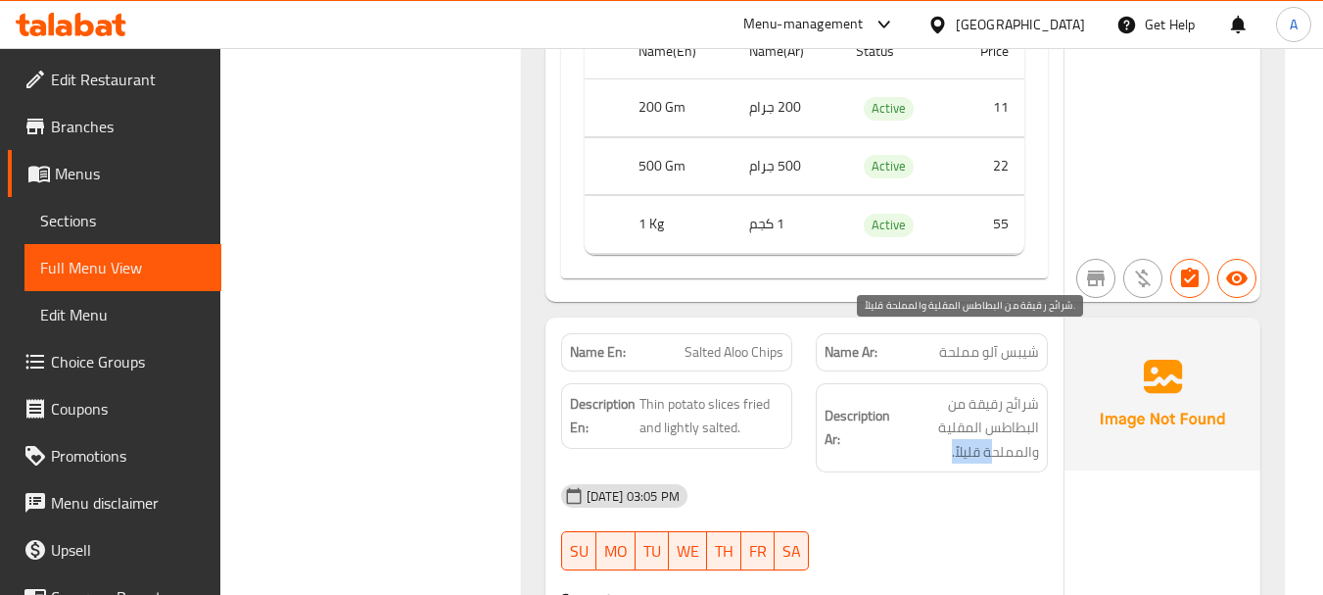
click at [933, 399] on span "شرائح رقيقة من البطاطس المقلية والمملحة قليلاً." at bounding box center [966, 428] width 145 height 72
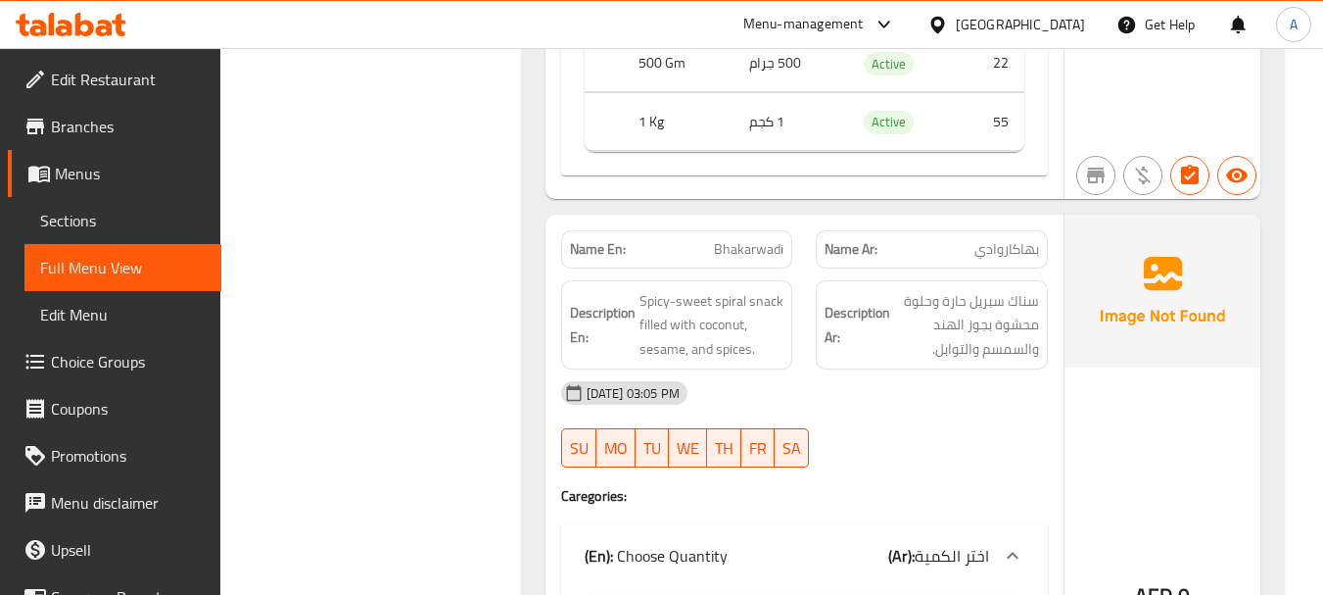
scroll to position [27762, 0]
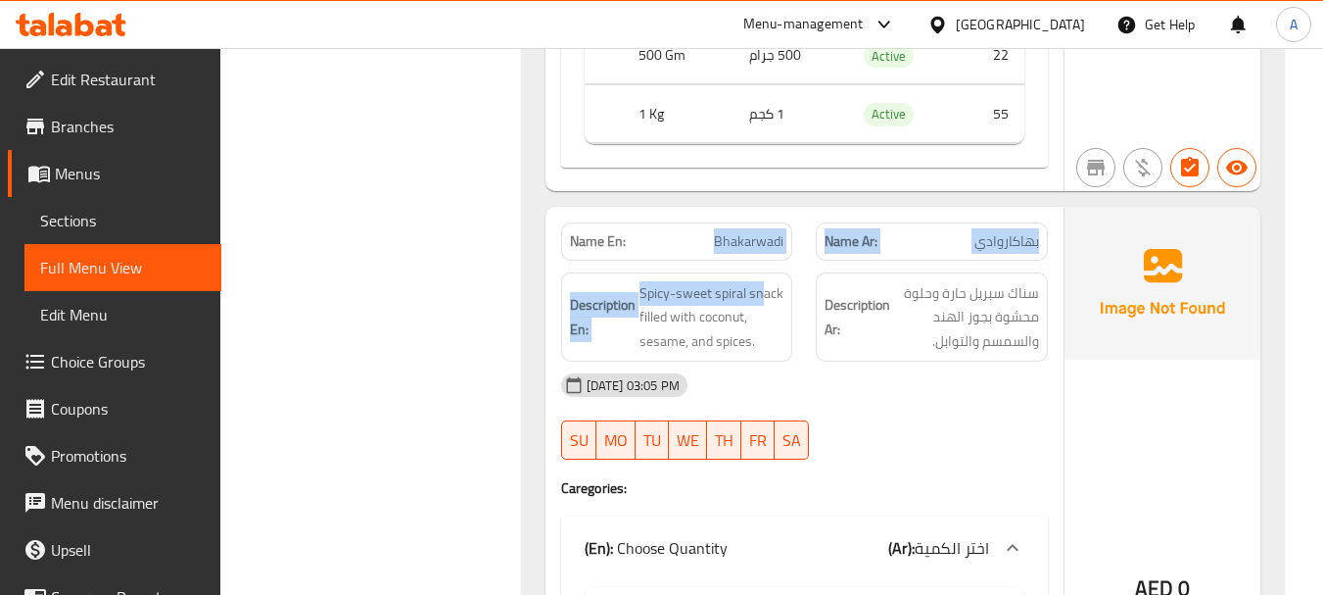
drag, startPoint x: 668, startPoint y: 167, endPoint x: 867, endPoint y: 265, distance: 222.1
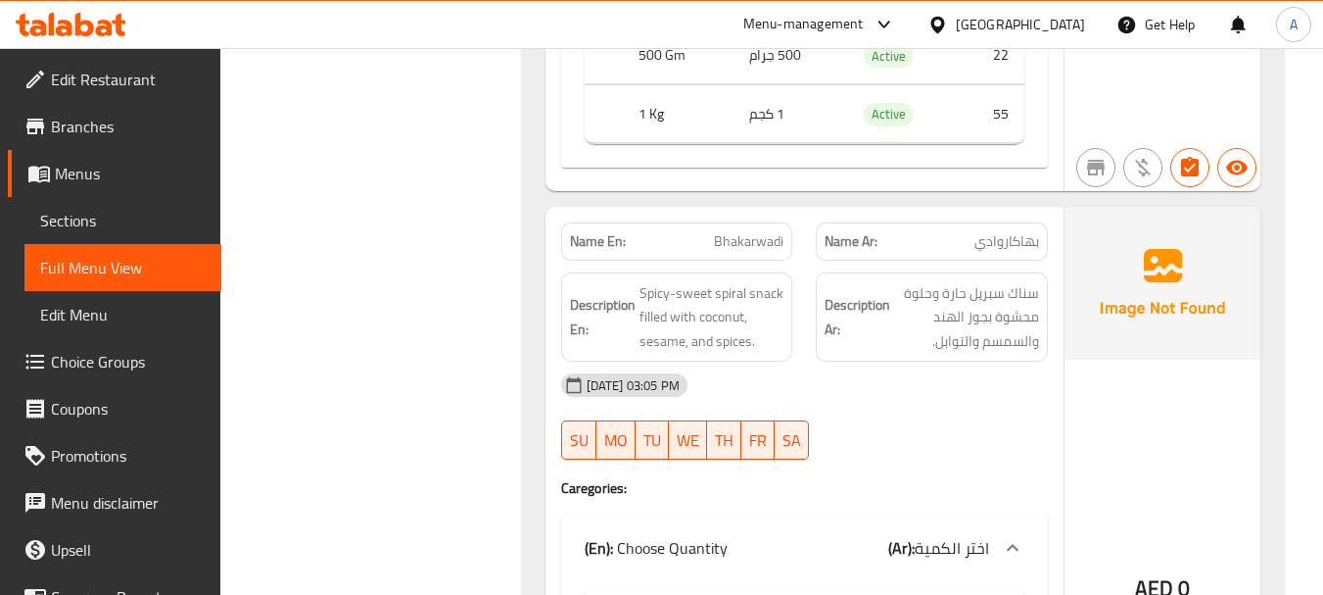
drag, startPoint x: 1030, startPoint y: 224, endPoint x: 1019, endPoint y: 224, distance: 11.8
click at [1019, 281] on span "سناك سبريل حارة وحلوة محشوة بجوز الهند والسمسم والتوابل." at bounding box center [966, 317] width 145 height 72
click at [948, 281] on span "سناك سبريل حارة وحلوة محشوة بجوز الهند والسمسم والتوابل." at bounding box center [966, 317] width 145 height 72
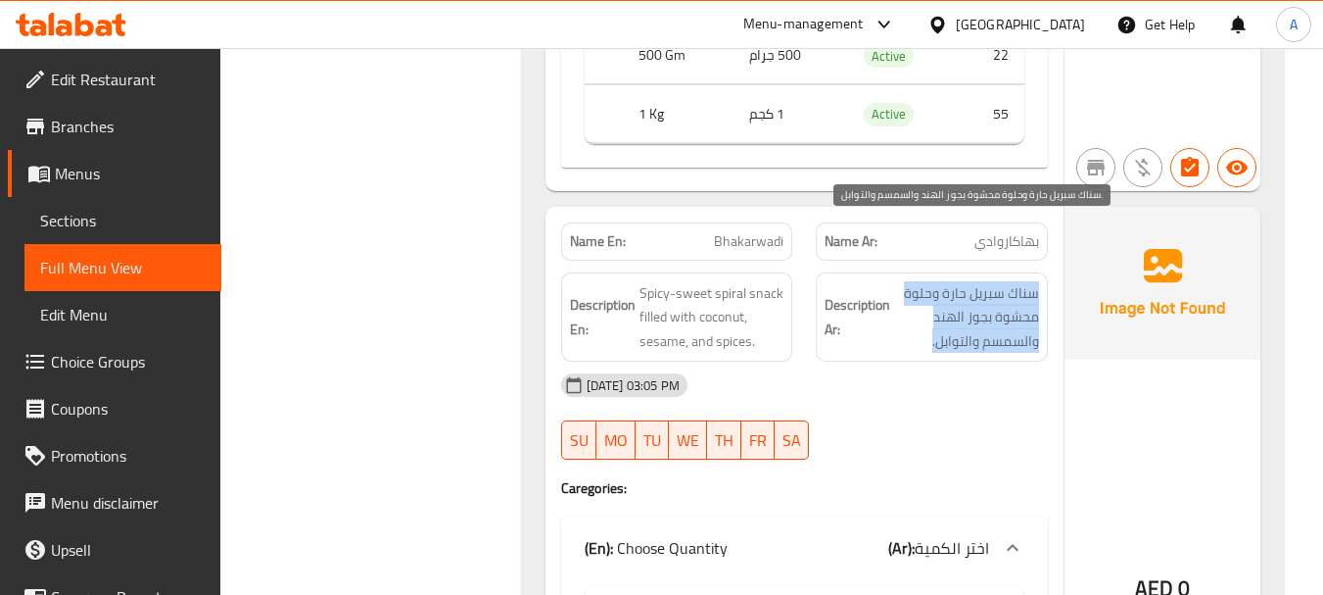
click at [948, 281] on span "سناك سبريل حارة وحلوة محشوة بجوز الهند والسمسم والتوابل." at bounding box center [966, 317] width 145 height 72
click at [958, 281] on span "سناك سبريل حارة وحلوة محشوة بجوز الهند والسمسم والتوابل." at bounding box center [966, 317] width 145 height 72
drag, startPoint x: 958, startPoint y: 230, endPoint x: 938, endPoint y: 231, distance: 19.6
click at [938, 281] on span "سناك سبريل حارة وحلوة محشوة بجوز الهند والسمسم والتوابل." at bounding box center [966, 317] width 145 height 72
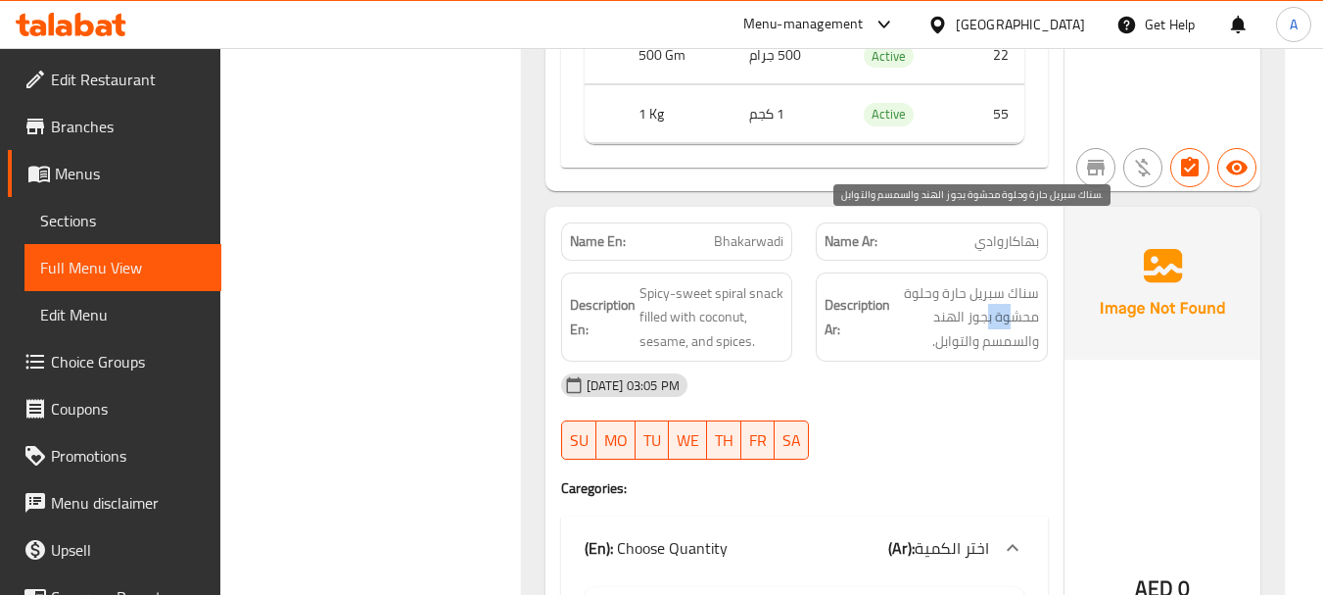
drag, startPoint x: 1012, startPoint y: 257, endPoint x: 962, endPoint y: 257, distance: 50.0
click at [967, 281] on span "سناك سبريل حارة وحلوة محشوة بجوز الهند والسمسم والتوابل." at bounding box center [966, 317] width 145 height 72
click at [962, 281] on span "سناك سبريل حارة وحلوة محشوة بجوز الهند والسمسم والتوابل." at bounding box center [966, 317] width 145 height 72
click at [1037, 286] on span "سناك سبريل حارة وحلوة محشوة بجوز الهند والسمسم والتوابل." at bounding box center [966, 317] width 145 height 72
drag, startPoint x: 1037, startPoint y: 286, endPoint x: 965, endPoint y: 286, distance: 72.5
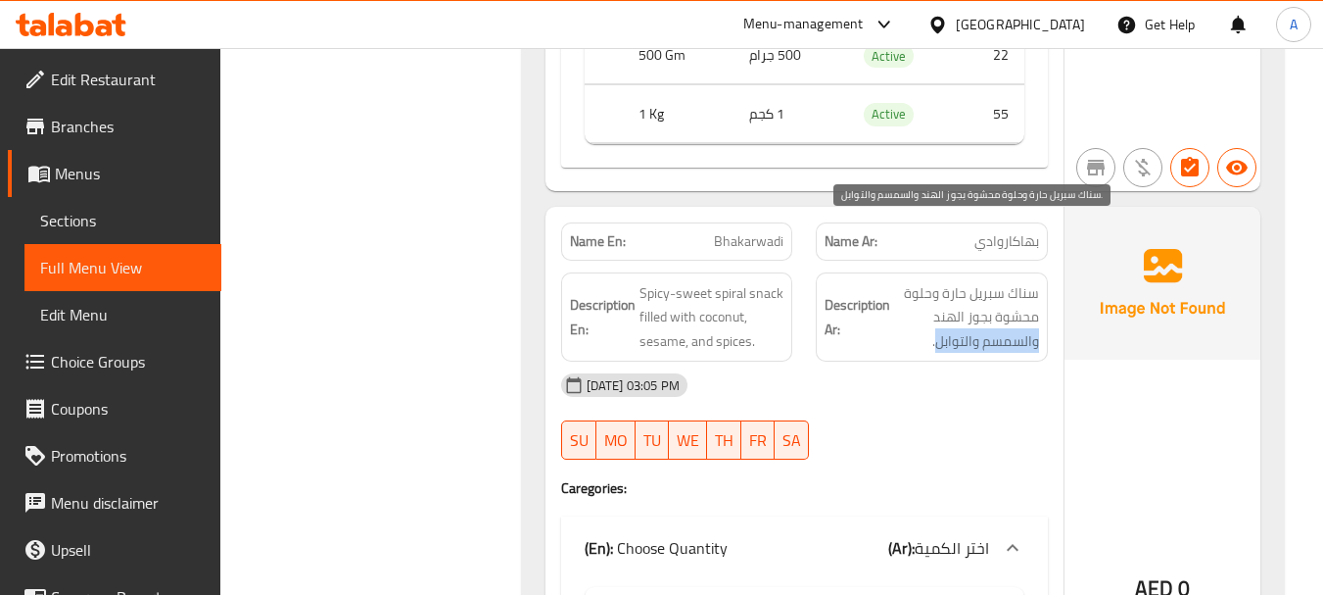
click at [965, 286] on span "سناك سبريل حارة وحلوة محشوة بجوز الهند والسمسم والتوابل." at bounding box center [966, 317] width 145 height 72
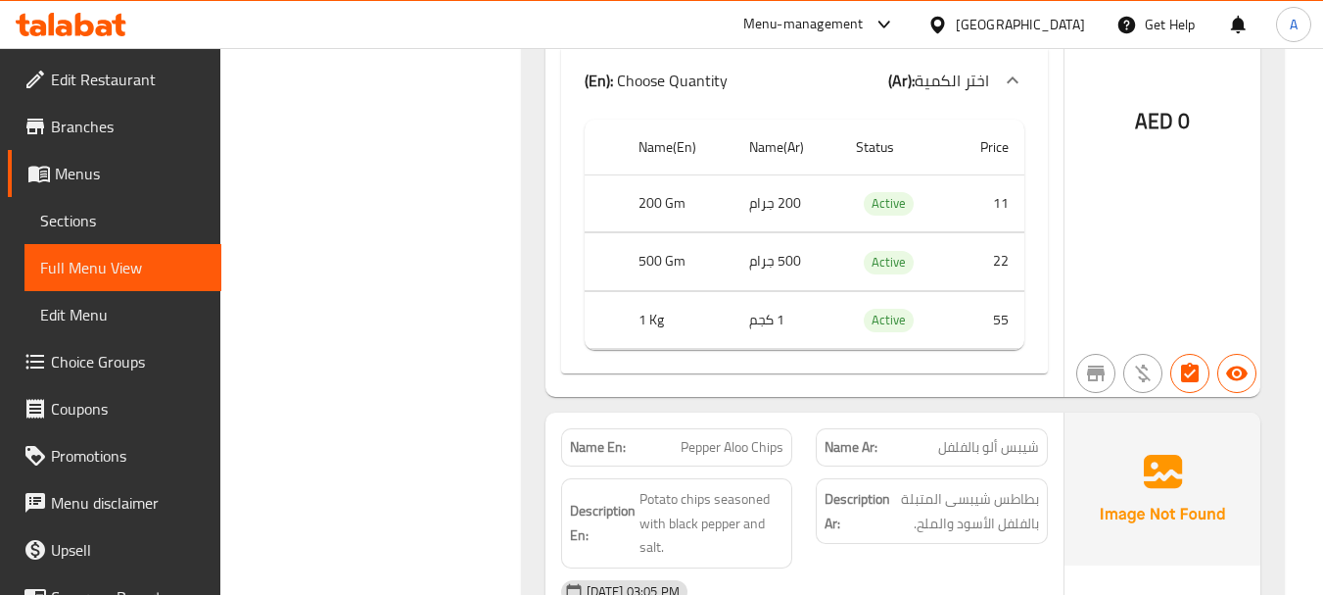
scroll to position [28349, 0]
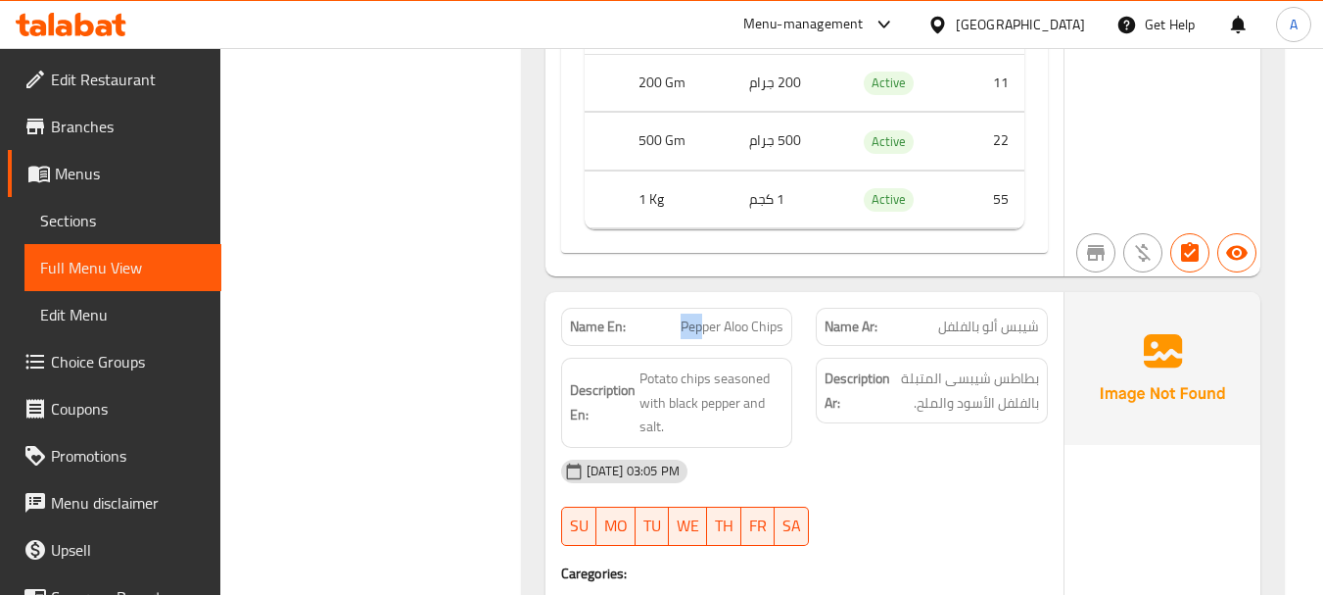
drag, startPoint x: 801, startPoint y: 262, endPoint x: 962, endPoint y: 303, distance: 165.6
drag, startPoint x: 1028, startPoint y: 269, endPoint x: 606, endPoint y: 275, distance: 422.2
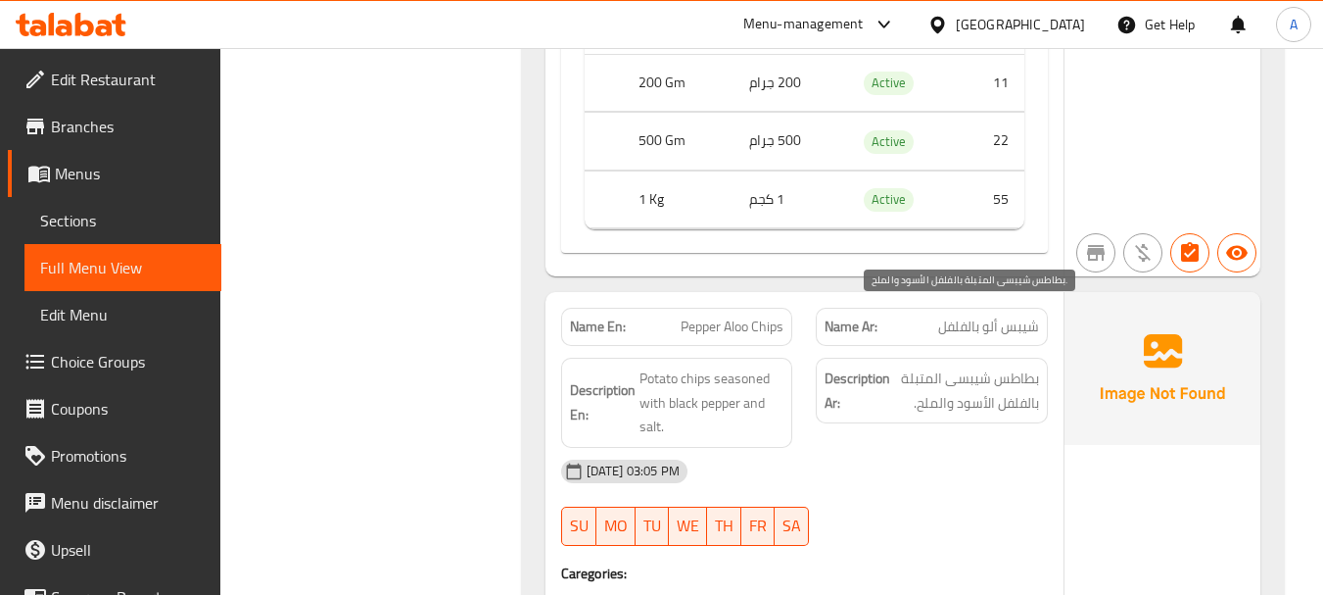
click at [969, 366] on span "بطاطس شيبسى المتبلة بالفلفل الأسود والملح." at bounding box center [966, 390] width 145 height 48
drag, startPoint x: 1023, startPoint y: 323, endPoint x: 930, endPoint y: 318, distance: 92.2
click at [930, 366] on span "بطاطس شيبسى المتبلة بالفلفل الأسود والملح." at bounding box center [966, 390] width 145 height 48
click at [1018, 366] on span "بطاطس شيبسى المتبلة بالفلفل الأسود والملح." at bounding box center [966, 390] width 145 height 48
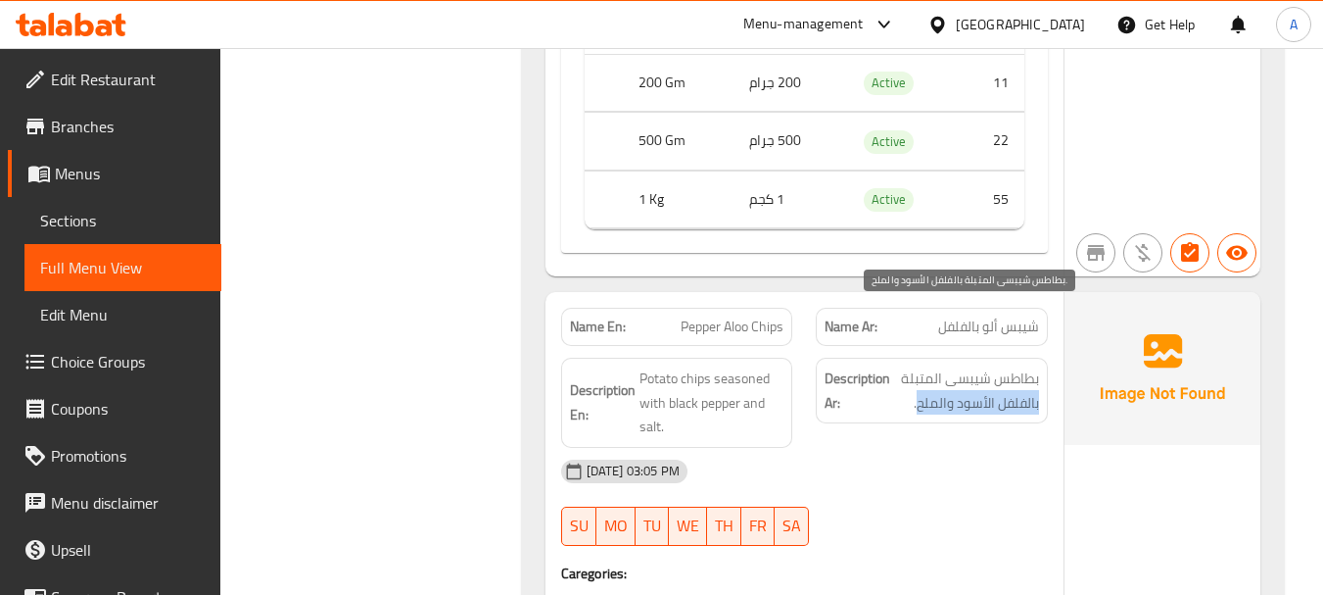
drag, startPoint x: 1018, startPoint y: 348, endPoint x: 932, endPoint y: 348, distance: 85.2
click at [932, 366] on span "بطاطس شيبسى المتبلة بالفلفل الأسود والملح." at bounding box center [966, 390] width 145 height 48
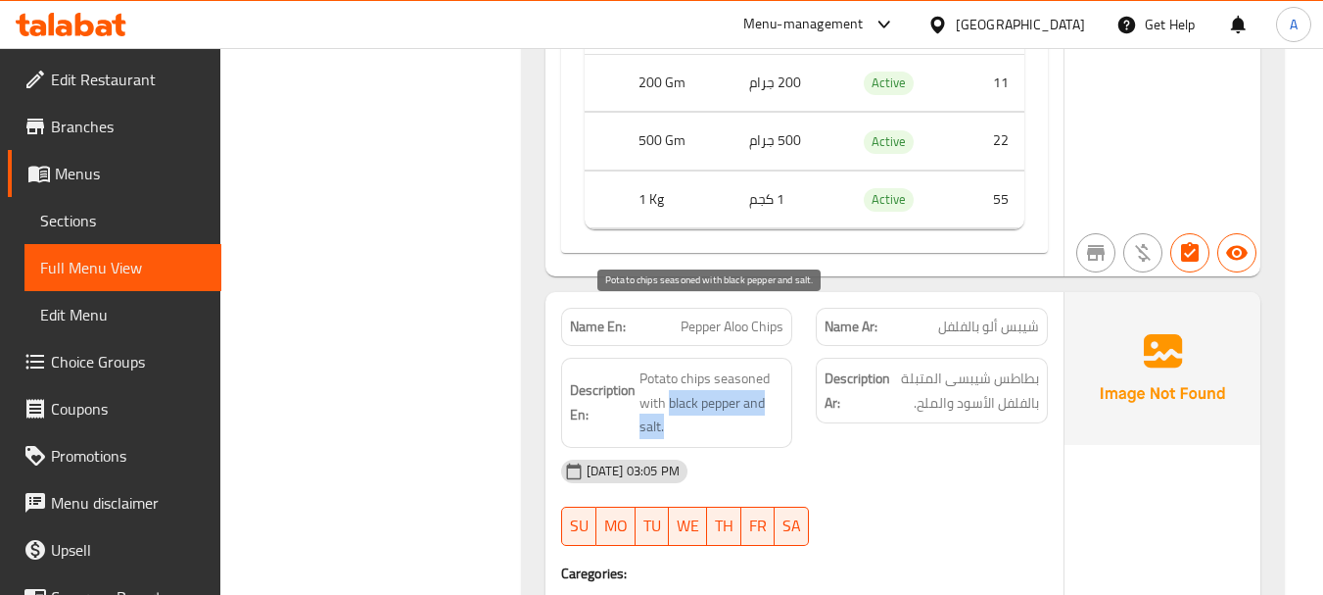
drag, startPoint x: 666, startPoint y: 351, endPoint x: 824, endPoint y: 381, distance: 160.6
click at [773, 366] on span "Potato chips seasoned with black pepper and salt." at bounding box center [712, 402] width 145 height 72
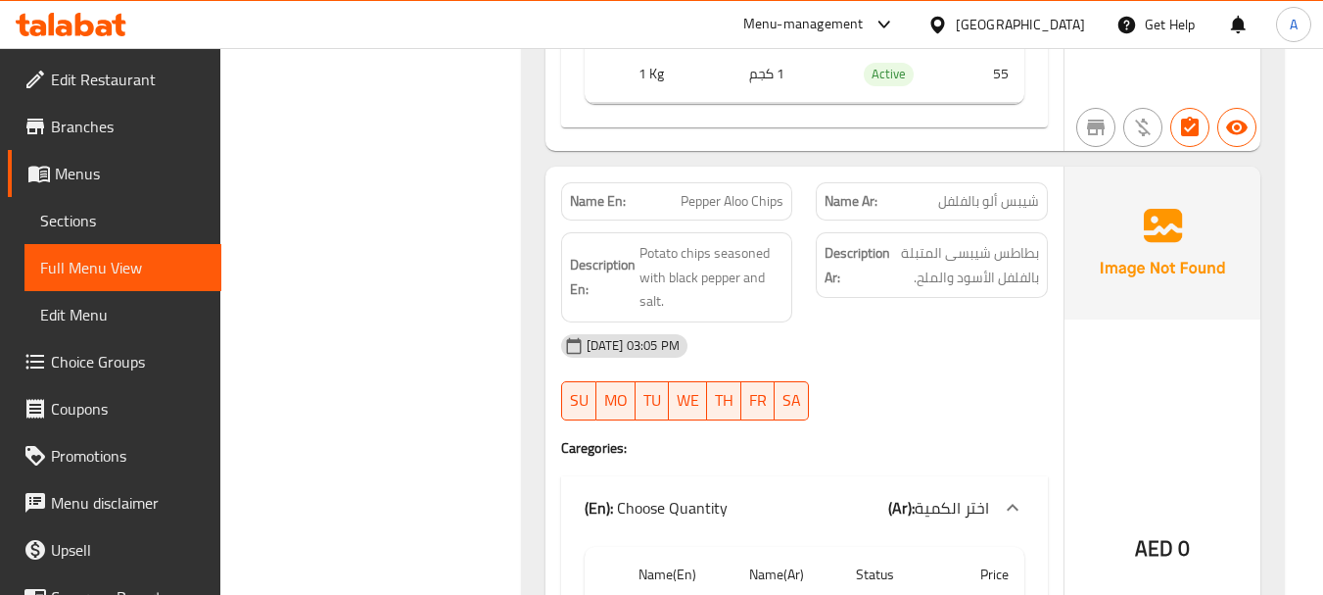
scroll to position [28643, 0]
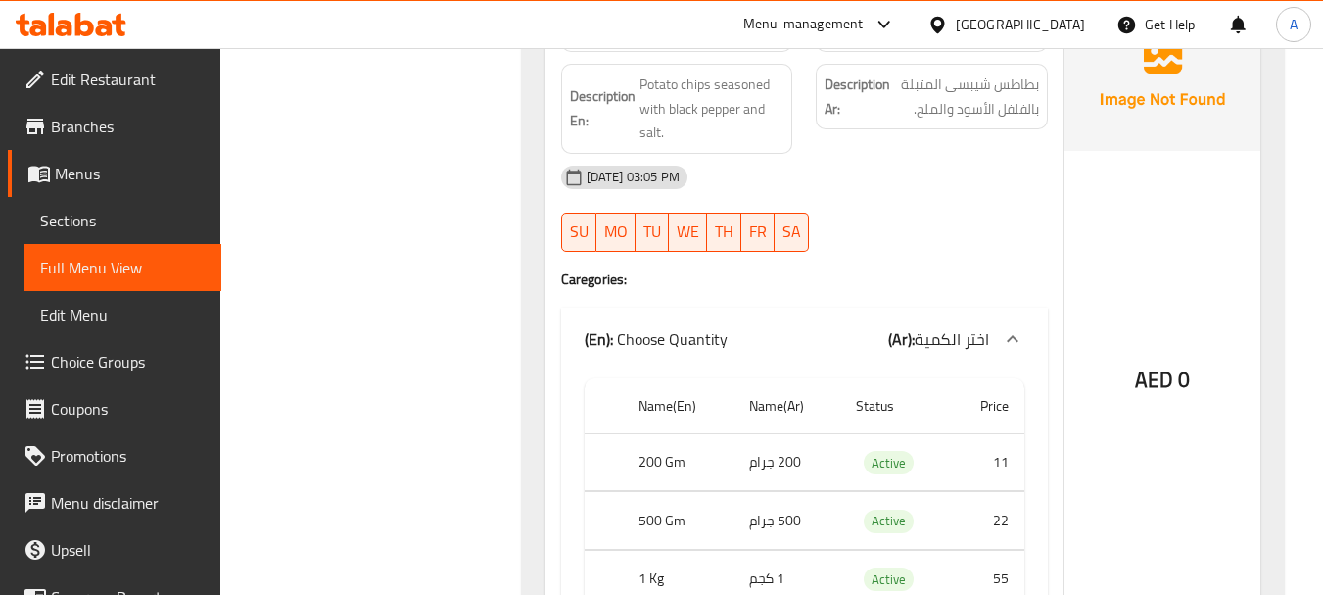
type button "0"
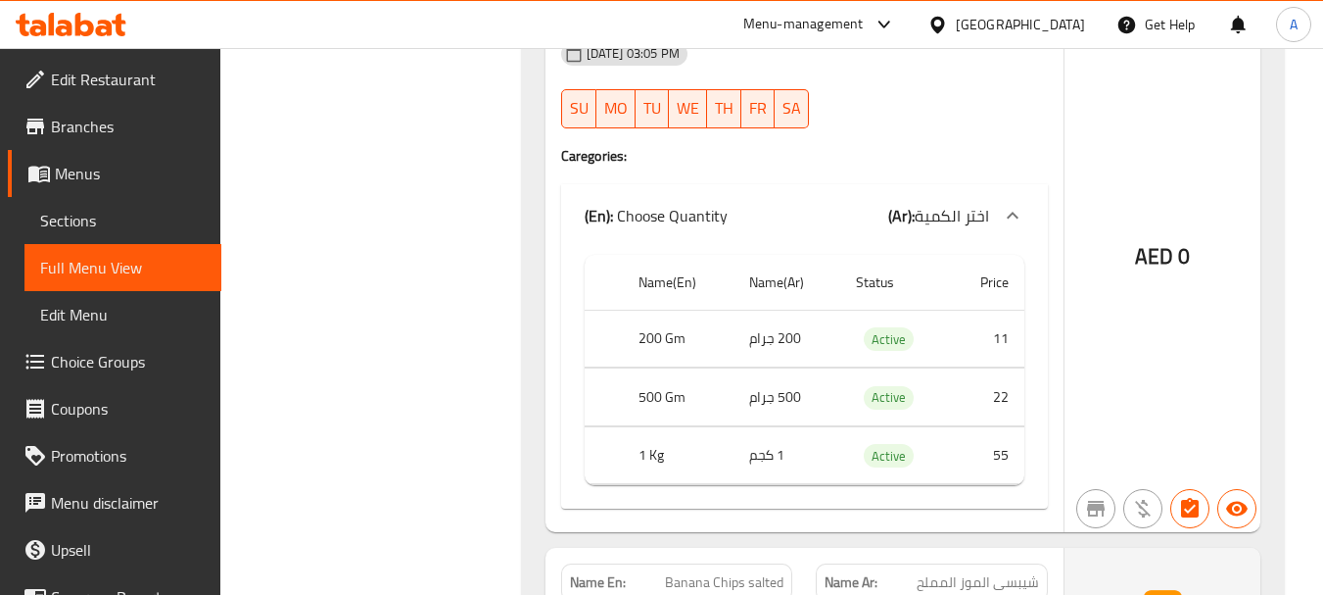
scroll to position [28937, 0]
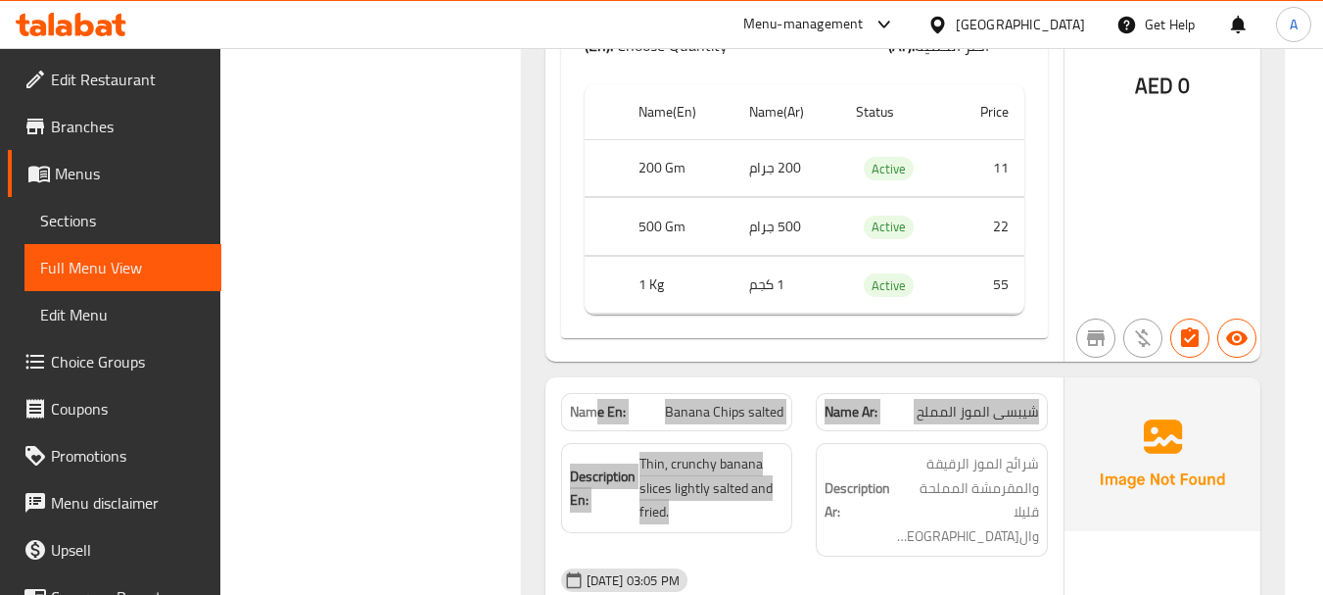
drag, startPoint x: 593, startPoint y: 364, endPoint x: 759, endPoint y: 375, distance: 166.9
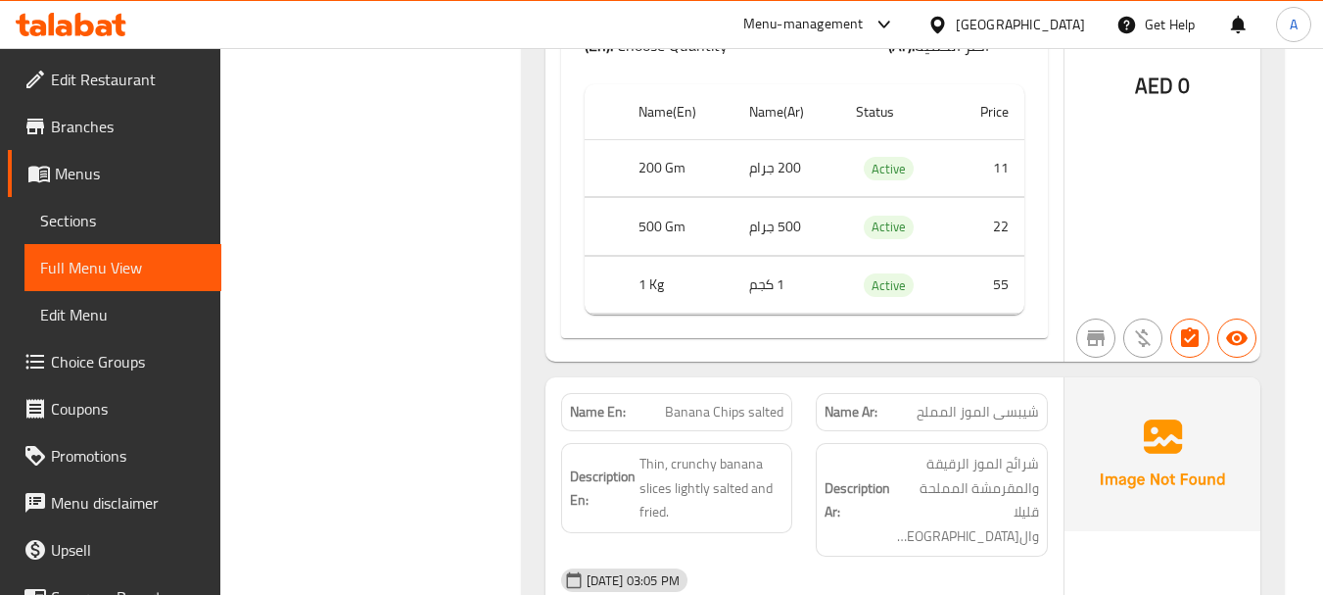
drag, startPoint x: 901, startPoint y: 334, endPoint x: 684, endPoint y: 360, distance: 219.0
drag, startPoint x: 624, startPoint y: 350, endPoint x: 843, endPoint y: 354, distance: 219.4
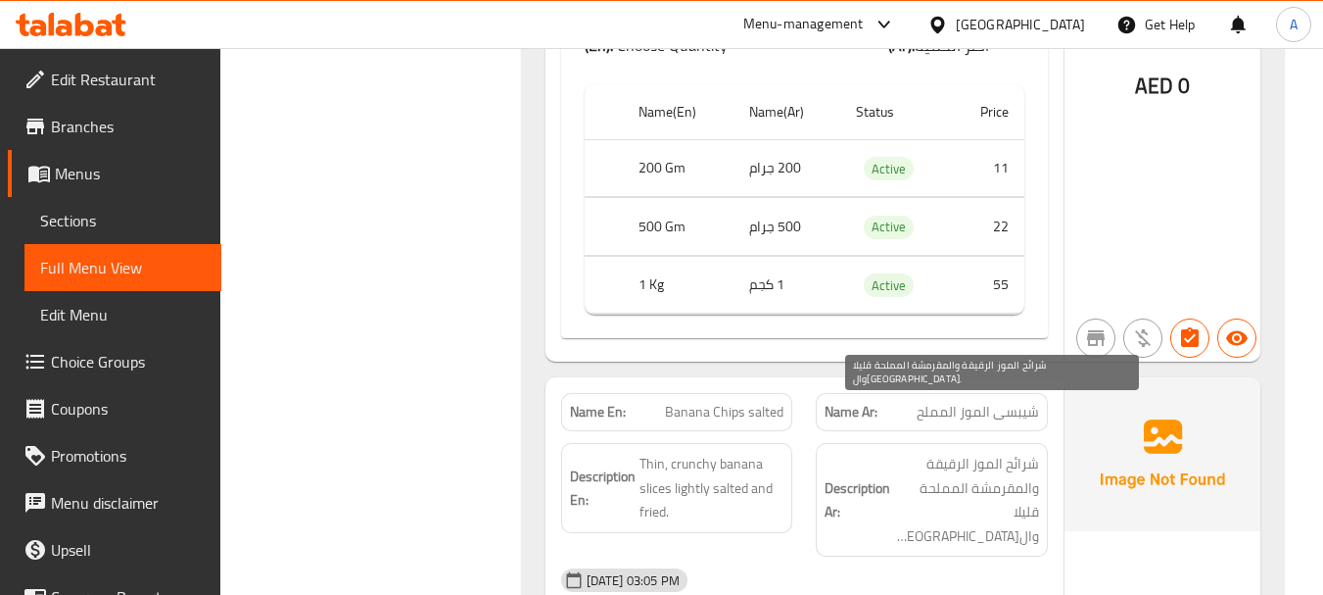
click at [910, 457] on span "شرائح الموز الرقيقة والمقرمشة المملحة قليلا والمقلية." at bounding box center [966, 500] width 145 height 96
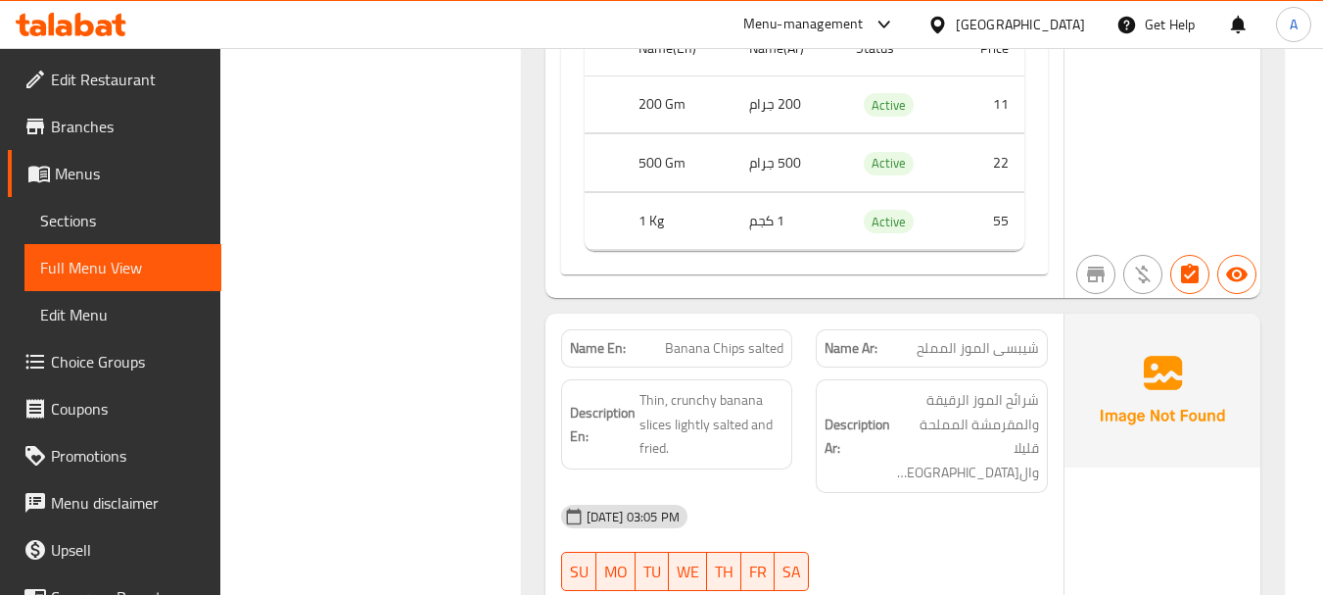
scroll to position [29035, 0]
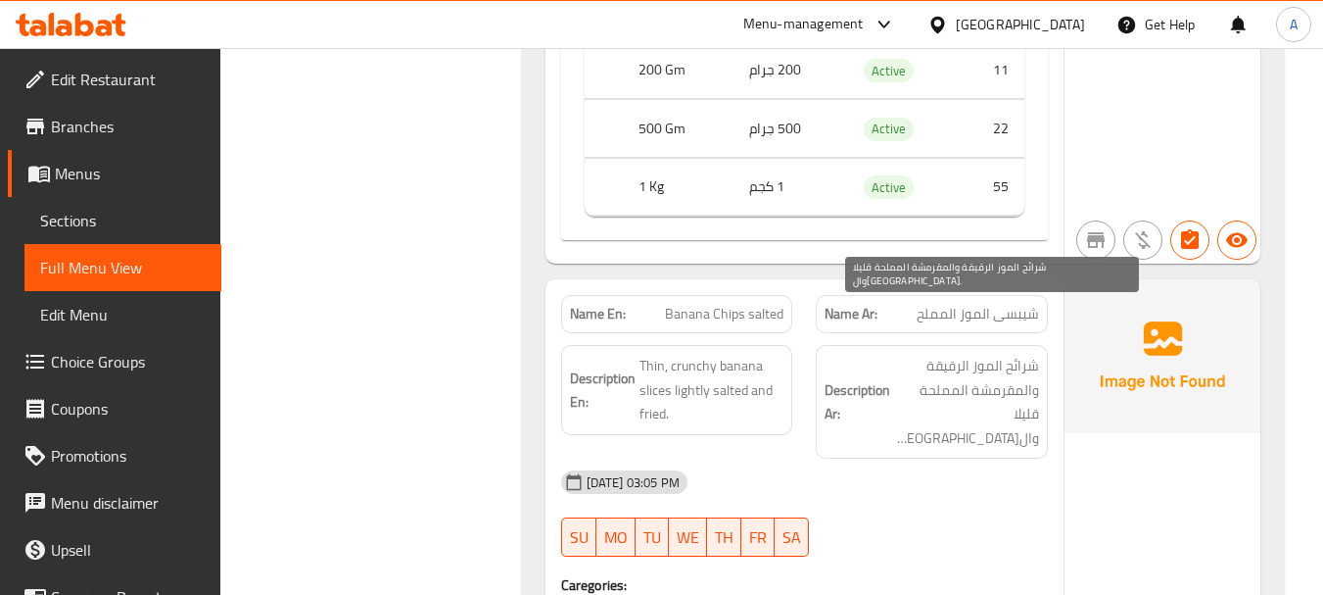
click at [1023, 354] on span "شرائح الموز الرقيقة والمقرمشة المملحة قليلا والمقلية." at bounding box center [966, 402] width 145 height 96
drag, startPoint x: 1023, startPoint y: 296, endPoint x: 966, endPoint y: 300, distance: 56.9
click at [966, 354] on span "شرائح الموز الرقيقة والمقرمشة المملحة قليلا والمقلية." at bounding box center [966, 402] width 145 height 96
drag, startPoint x: 1009, startPoint y: 333, endPoint x: 940, endPoint y: 331, distance: 68.6
click at [940, 354] on span "شرائح الموز الرقيقة والمقرمشة المملحة قليلا والمقلية." at bounding box center [966, 402] width 145 height 96
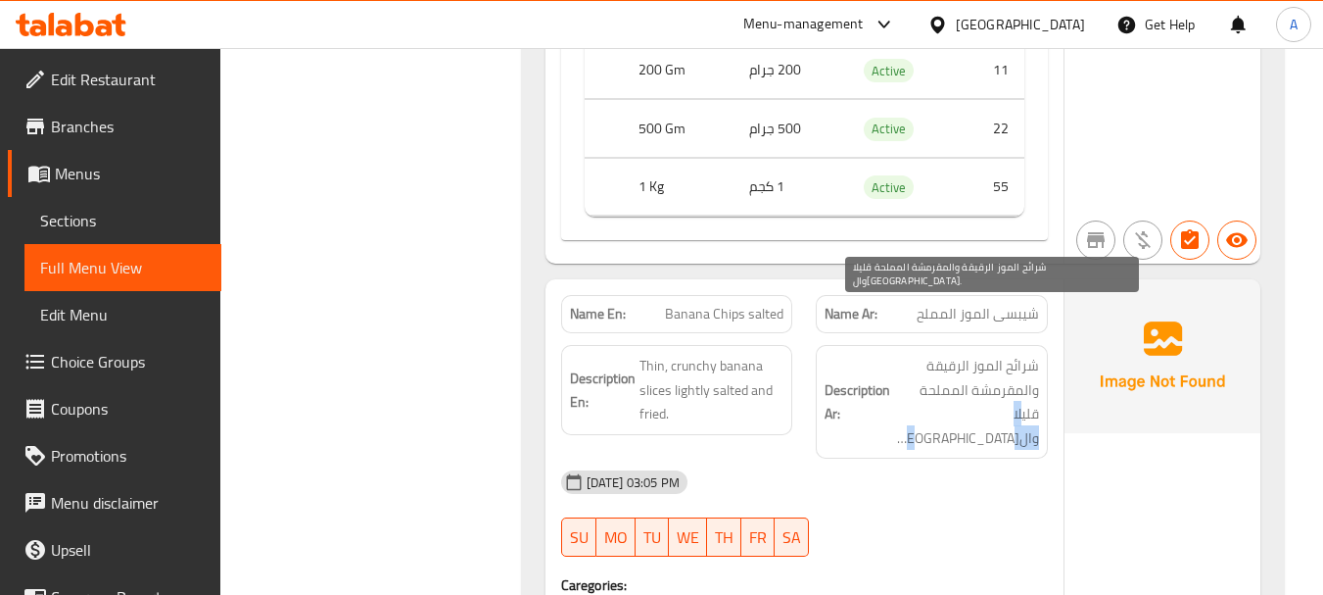
drag, startPoint x: 978, startPoint y: 350, endPoint x: 968, endPoint y: 350, distance: 10.8
click at [971, 354] on span "شرائح الموز الرقيقة والمقرمشة المملحة قليلا والمقلية." at bounding box center [966, 402] width 145 height 96
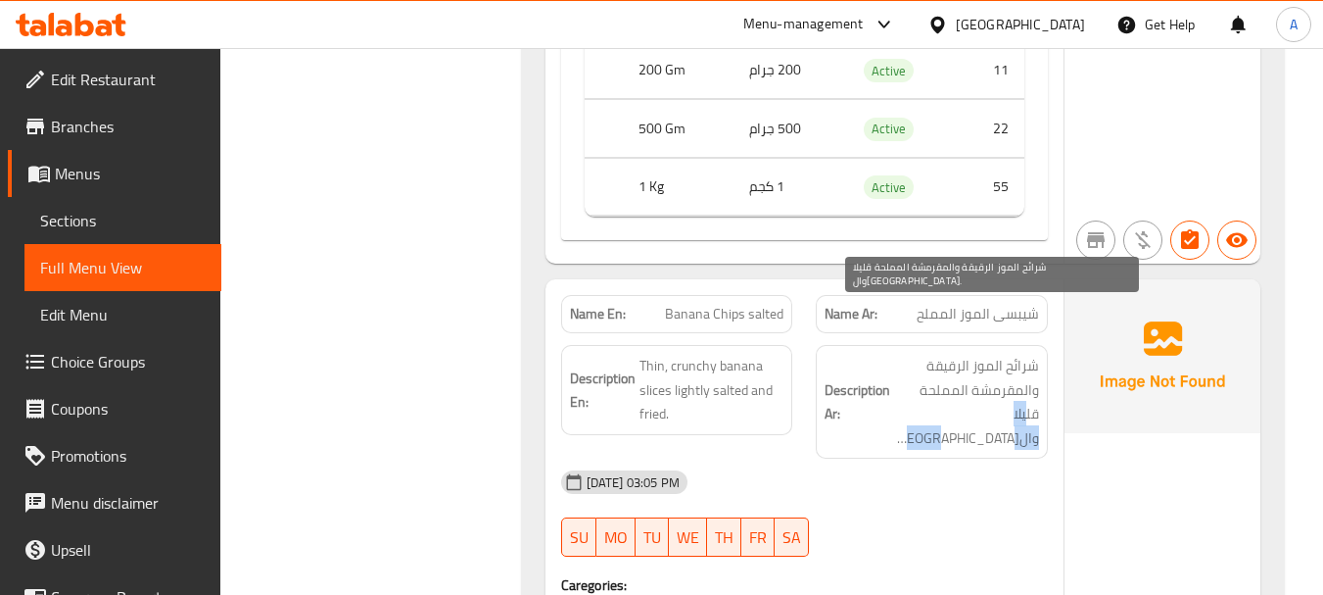
drag, startPoint x: 976, startPoint y: 358, endPoint x: 951, endPoint y: 358, distance: 24.5
click at [951, 358] on span "شرائح الموز الرقيقة والمقرمشة المملحة قليلا والمقلية." at bounding box center [966, 402] width 145 height 96
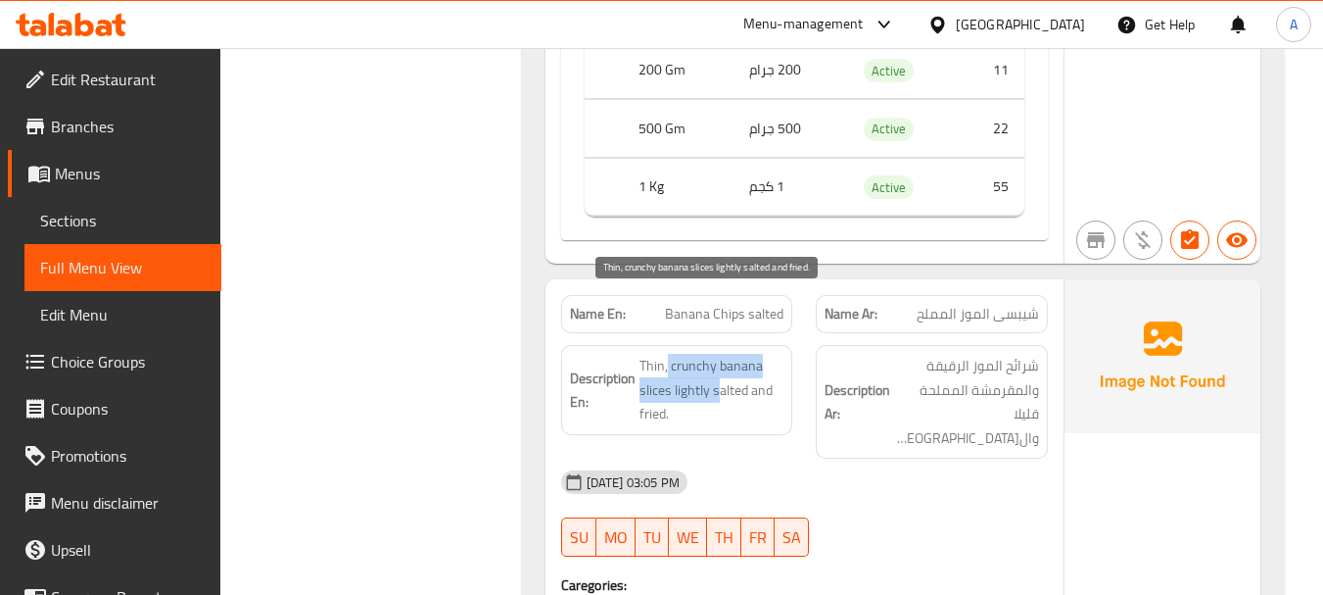
drag, startPoint x: 721, startPoint y: 323, endPoint x: 879, endPoint y: 405, distance: 177.4
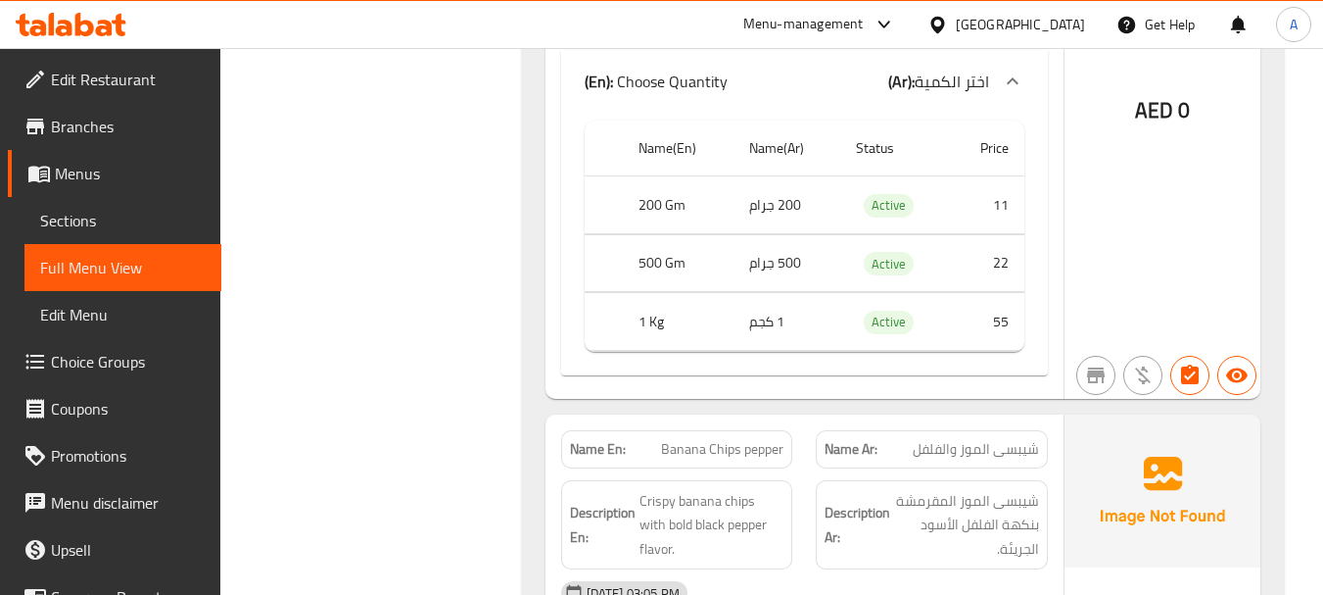
scroll to position [29623, 0]
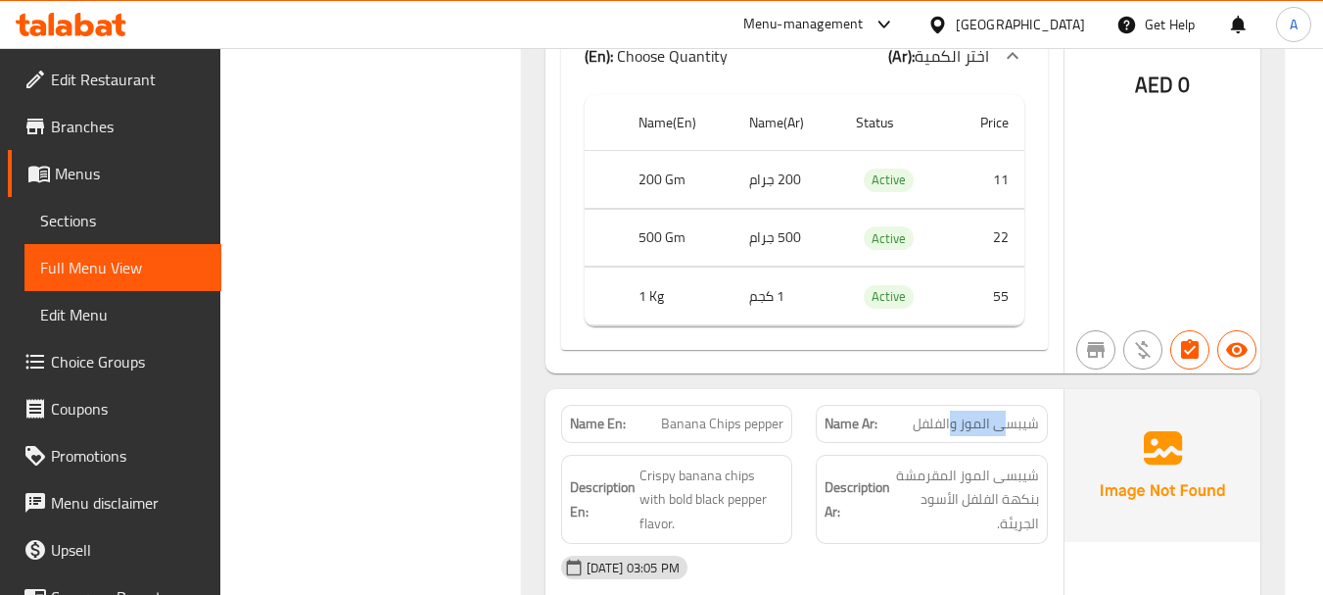
drag, startPoint x: 1005, startPoint y: 339, endPoint x: 954, endPoint y: 336, distance: 51.0
drag, startPoint x: 668, startPoint y: 343, endPoint x: 730, endPoint y: 348, distance: 61.9
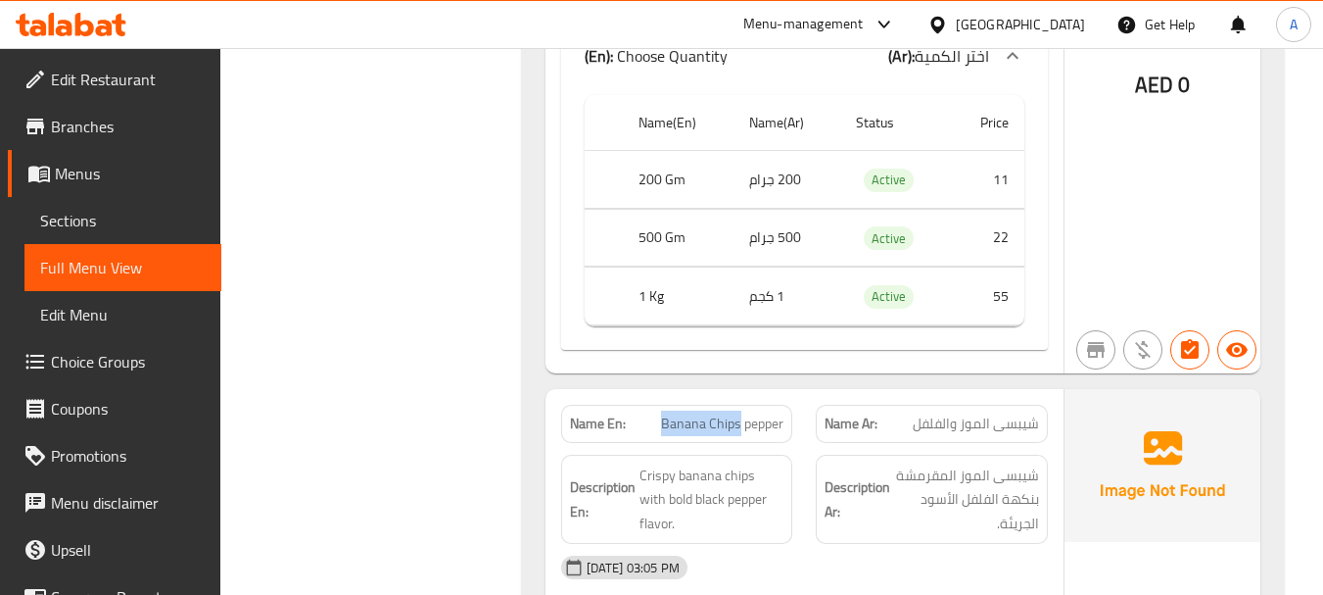
drag, startPoint x: 725, startPoint y: 340, endPoint x: 696, endPoint y: 336, distance: 28.7
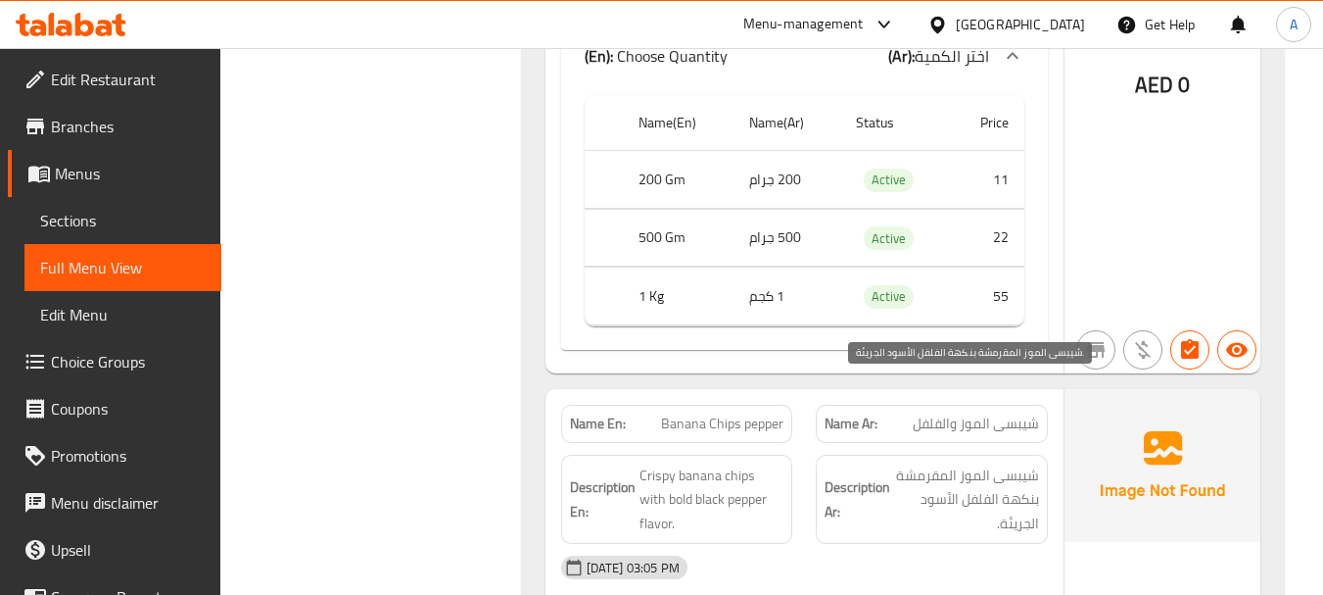
click at [1024, 463] on span "شيبسى الموز المقرمشة بنكهة الفلفل الأسود الجريئة." at bounding box center [966, 499] width 145 height 72
drag, startPoint x: 1024, startPoint y: 383, endPoint x: 960, endPoint y: 383, distance: 63.7
click at [960, 463] on span "شيبسى الموز المقرمشة بنكهة الفلفل الأسود الجريئة." at bounding box center [966, 499] width 145 height 72
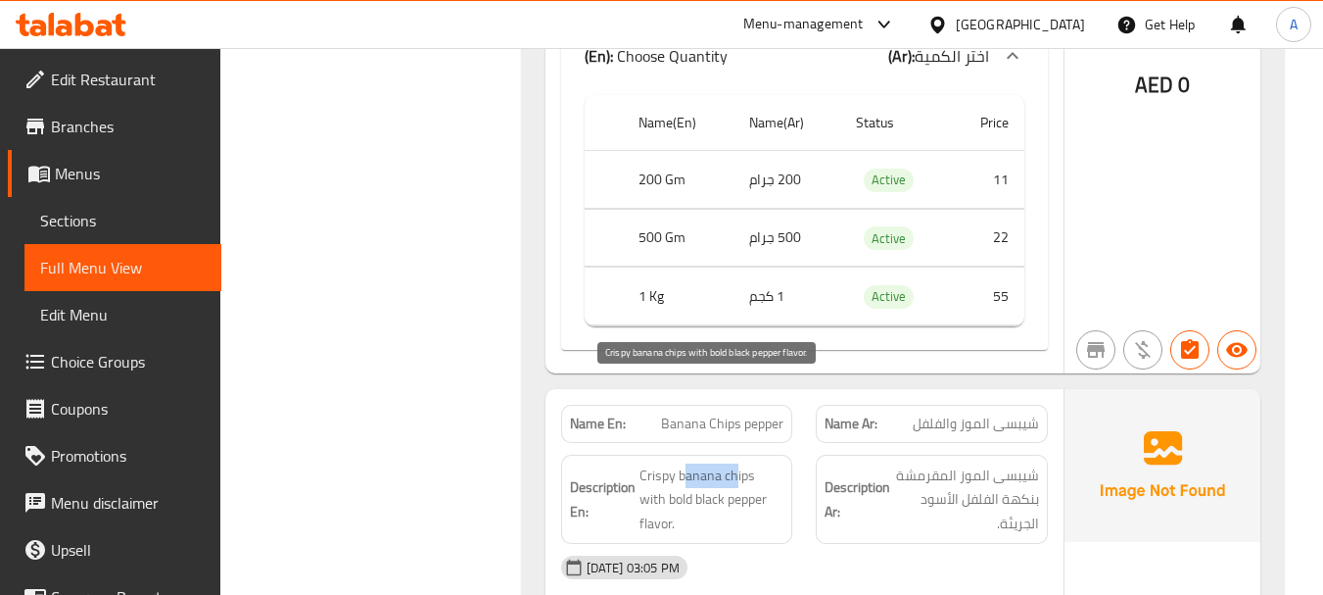
drag, startPoint x: 736, startPoint y: 392, endPoint x: 680, endPoint y: 388, distance: 56.0
click at [680, 463] on span "Crispy banana chips with bold black pepper flavor." at bounding box center [712, 499] width 145 height 72
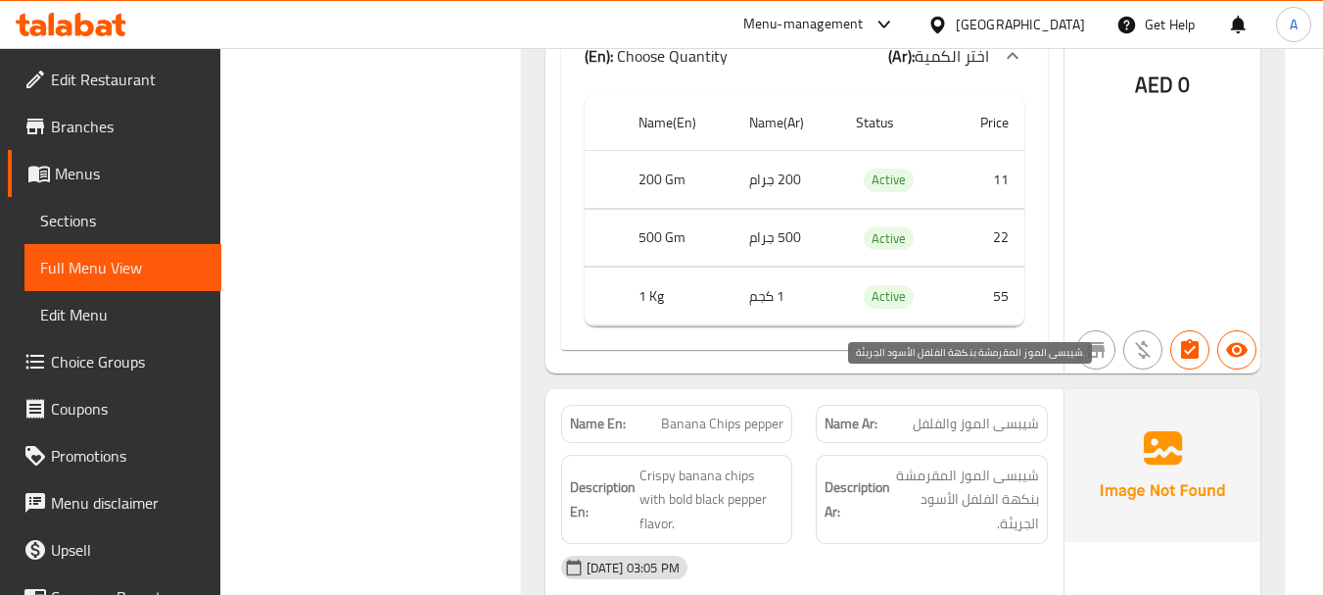
click at [1026, 463] on span "شيبسى الموز المقرمشة بنكهة الفلفل الأسود الجريئة." at bounding box center [966, 499] width 145 height 72
drag, startPoint x: 1026, startPoint y: 413, endPoint x: 980, endPoint y: 413, distance: 46.0
click at [980, 463] on span "شيبسى الموز المقرمشة بنكهة الفلفل الأسود الجريئة." at bounding box center [966, 499] width 145 height 72
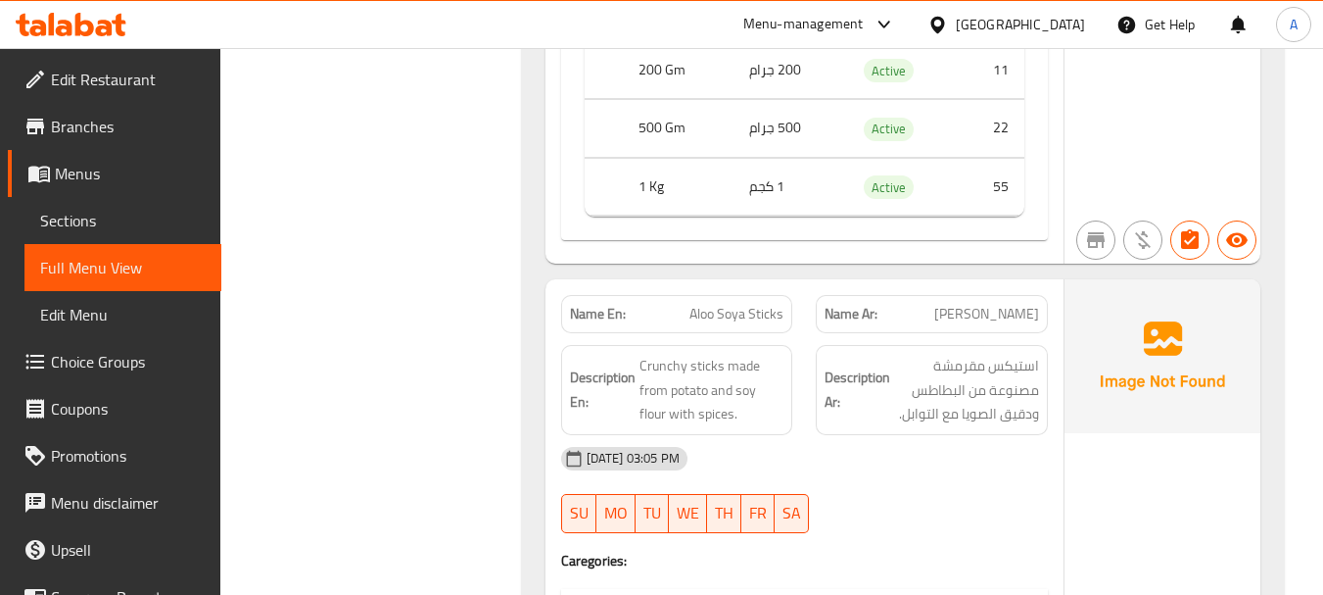
scroll to position [30406, 0]
drag, startPoint x: 1008, startPoint y: 228, endPoint x: 810, endPoint y: 228, distance: 197.8
drag, startPoint x: 810, startPoint y: 228, endPoint x: 747, endPoint y: 228, distance: 62.7
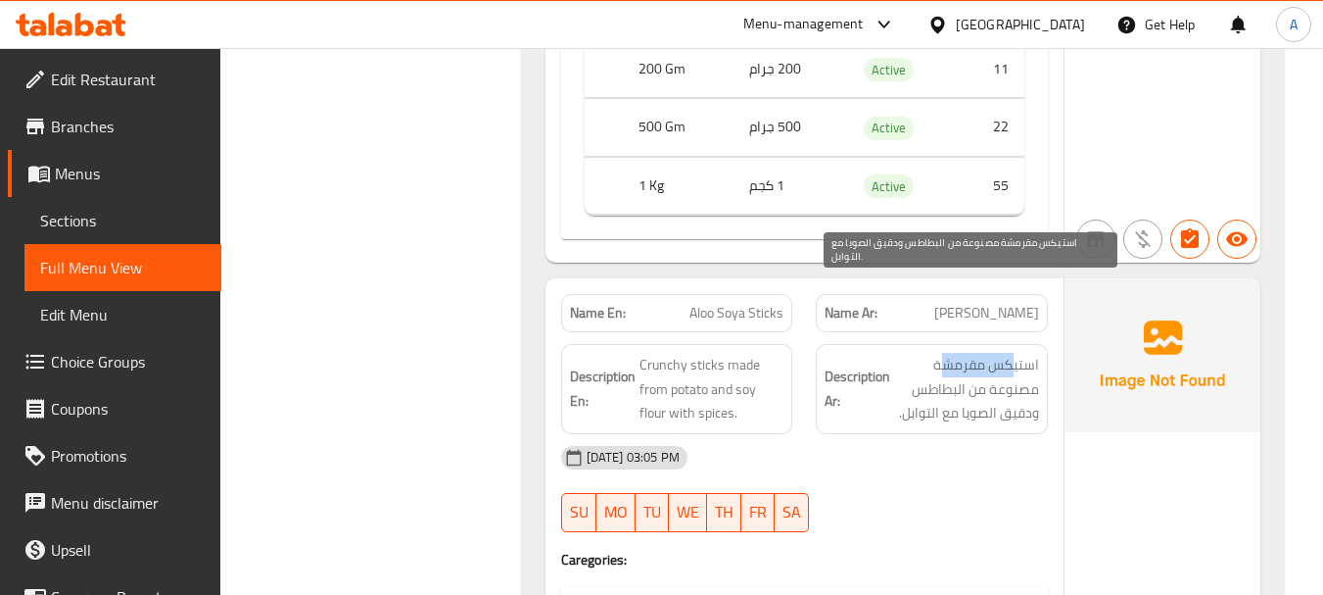
drag, startPoint x: 1012, startPoint y: 287, endPoint x: 943, endPoint y: 276, distance: 69.4
click at [943, 353] on span "استيكس مقرمشة مصنوعة من البطاطس ودقيق الصويا مع التوابل." at bounding box center [966, 389] width 145 height 72
drag, startPoint x: 1015, startPoint y: 309, endPoint x: 946, endPoint y: 384, distance: 101.9
click at [954, 353] on span "استيكس مقرمشة مصنوعة من البطاطس ودقيق الصويا مع التوابل." at bounding box center [966, 389] width 145 height 72
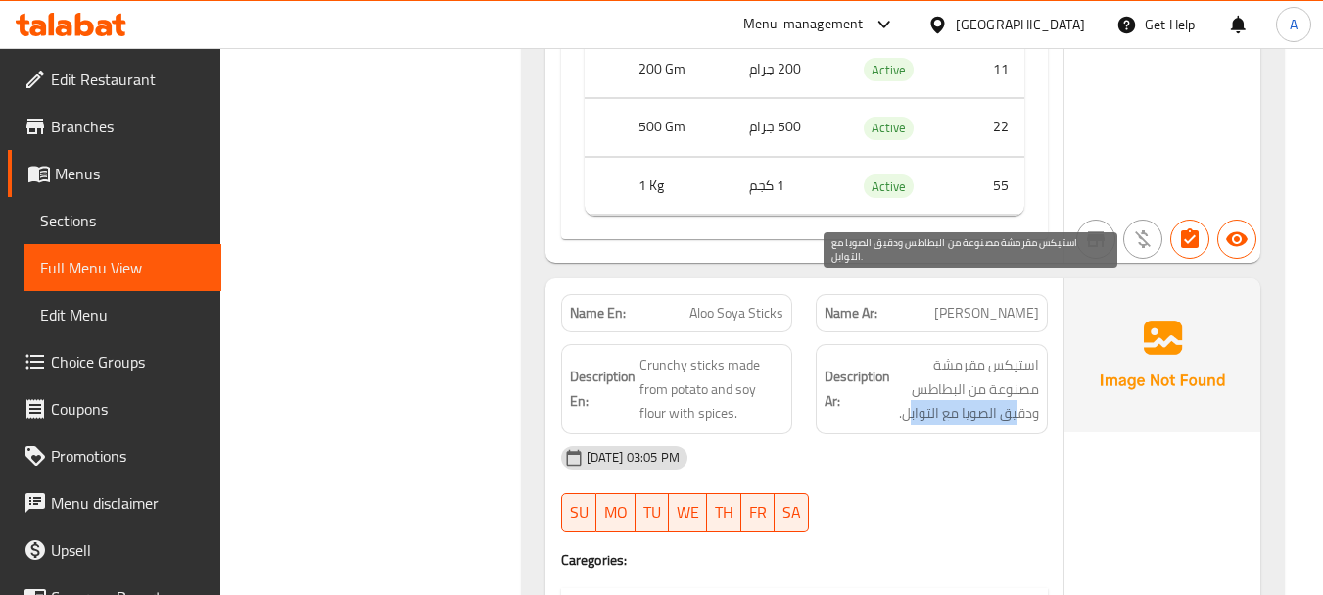
drag, startPoint x: 1020, startPoint y: 330, endPoint x: 910, endPoint y: 337, distance: 109.9
click at [910, 353] on span "استيكس مقرمشة مصنوعة من البطاطس ودقيق الصويا مع التوابل." at bounding box center [966, 389] width 145 height 72
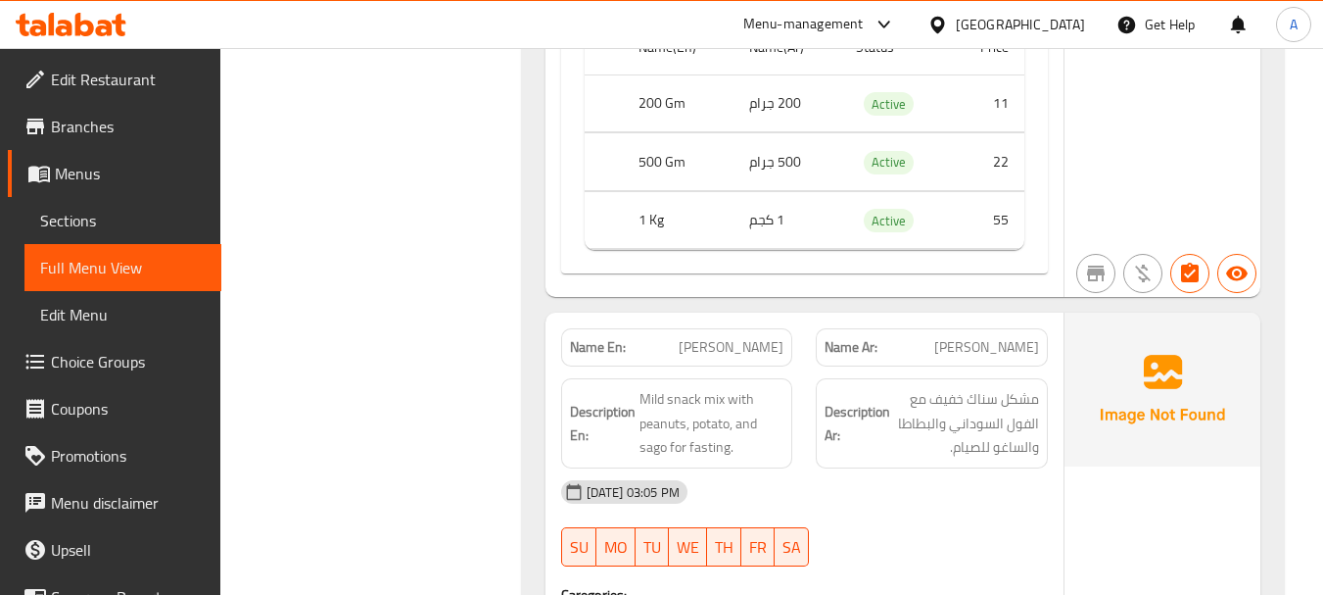
scroll to position [31092, 0]
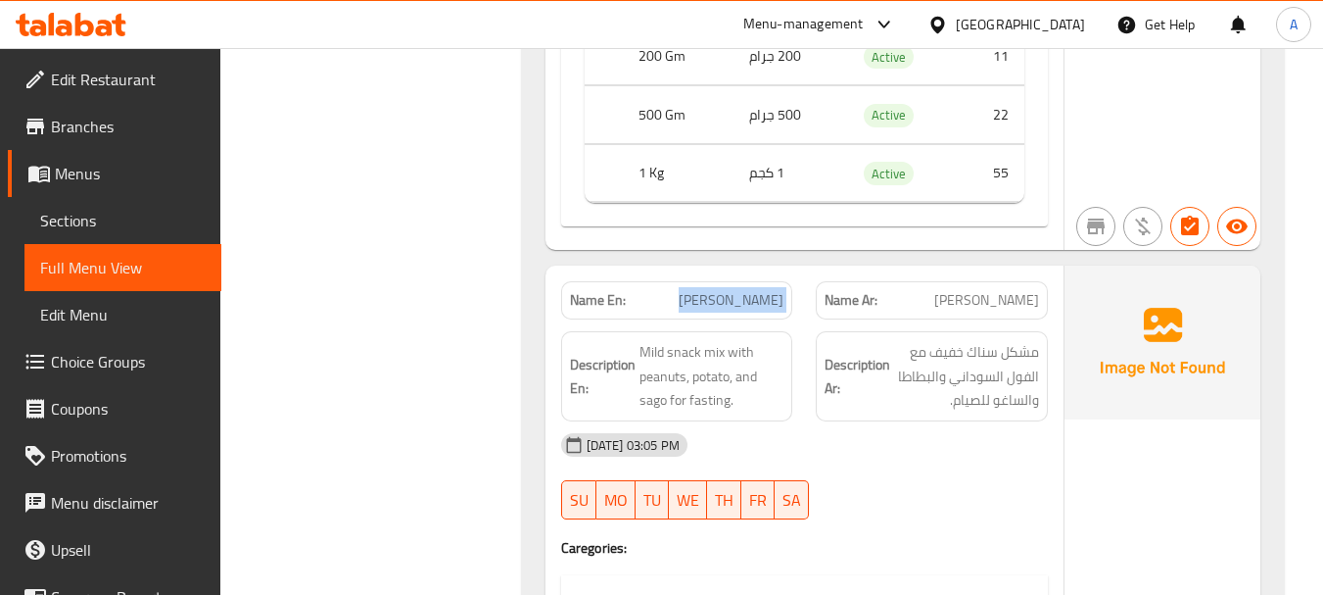
drag, startPoint x: 729, startPoint y: 223, endPoint x: 915, endPoint y: 301, distance: 201.5
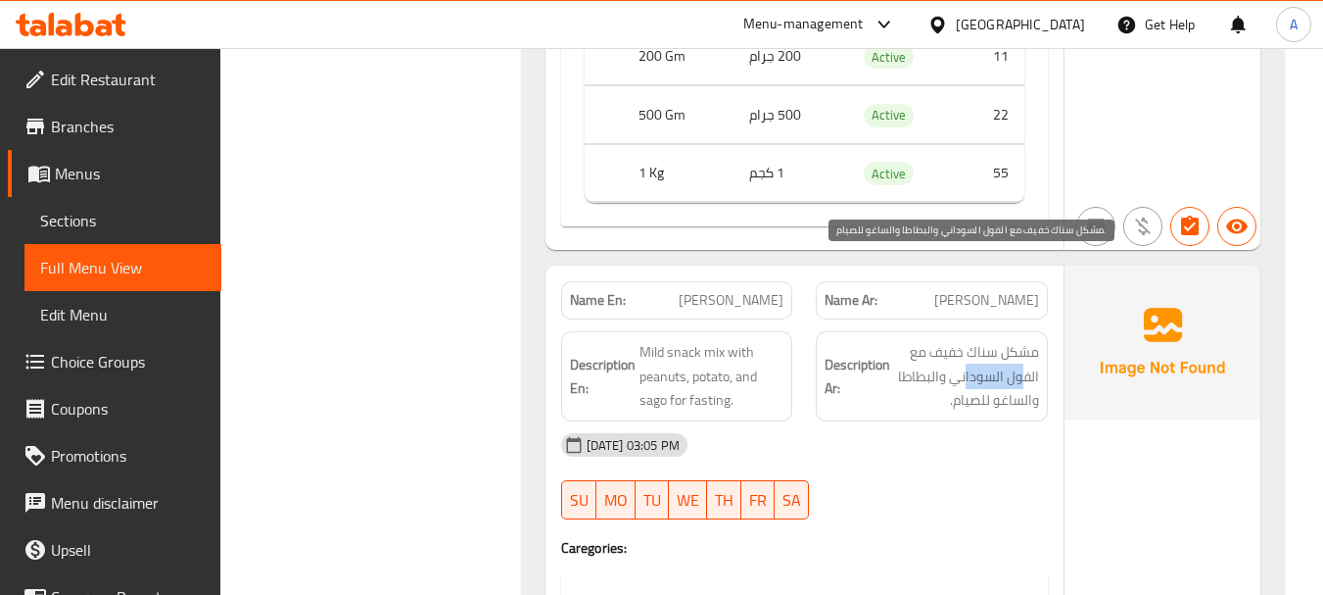
drag, startPoint x: 1025, startPoint y: 290, endPoint x: 966, endPoint y: 299, distance: 59.4
click at [966, 340] on span "مشكل سناك خفيف مع الفول السوداني والبطاطا والساغو للصيام." at bounding box center [966, 376] width 145 height 72
click at [920, 340] on span "مشكل سناك خفيف مع الفول السوداني والبطاطا والساغو للصيام." at bounding box center [966, 376] width 145 height 72
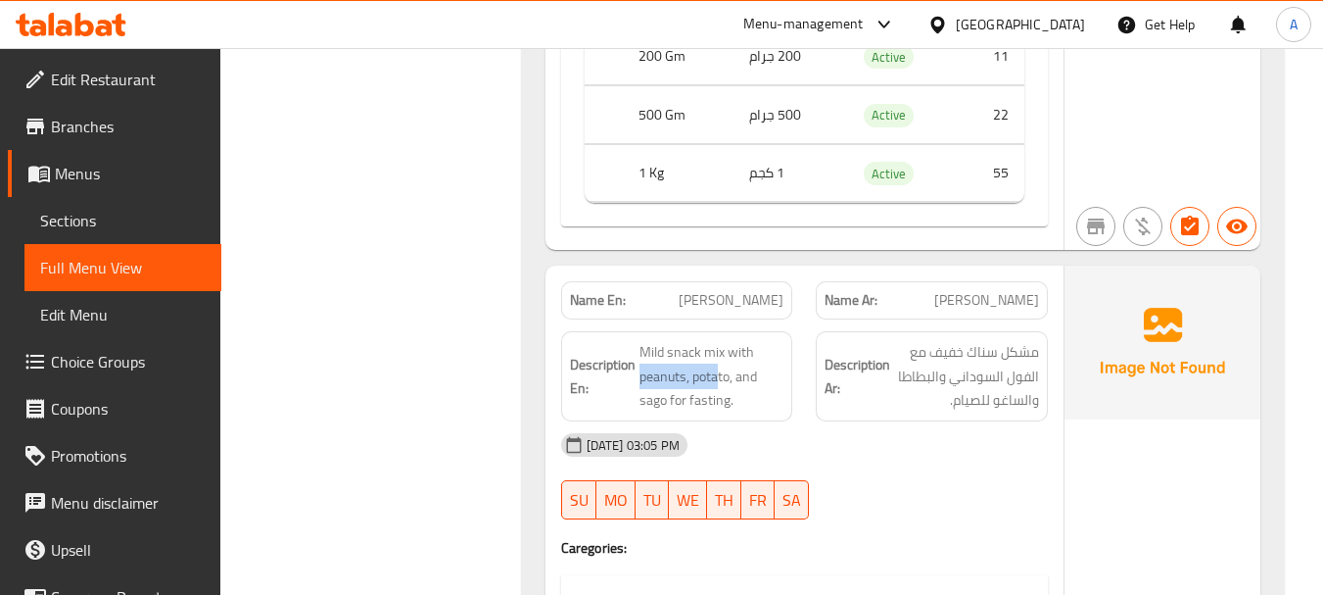
drag, startPoint x: 673, startPoint y: 290, endPoint x: 797, endPoint y: 328, distance: 130.1
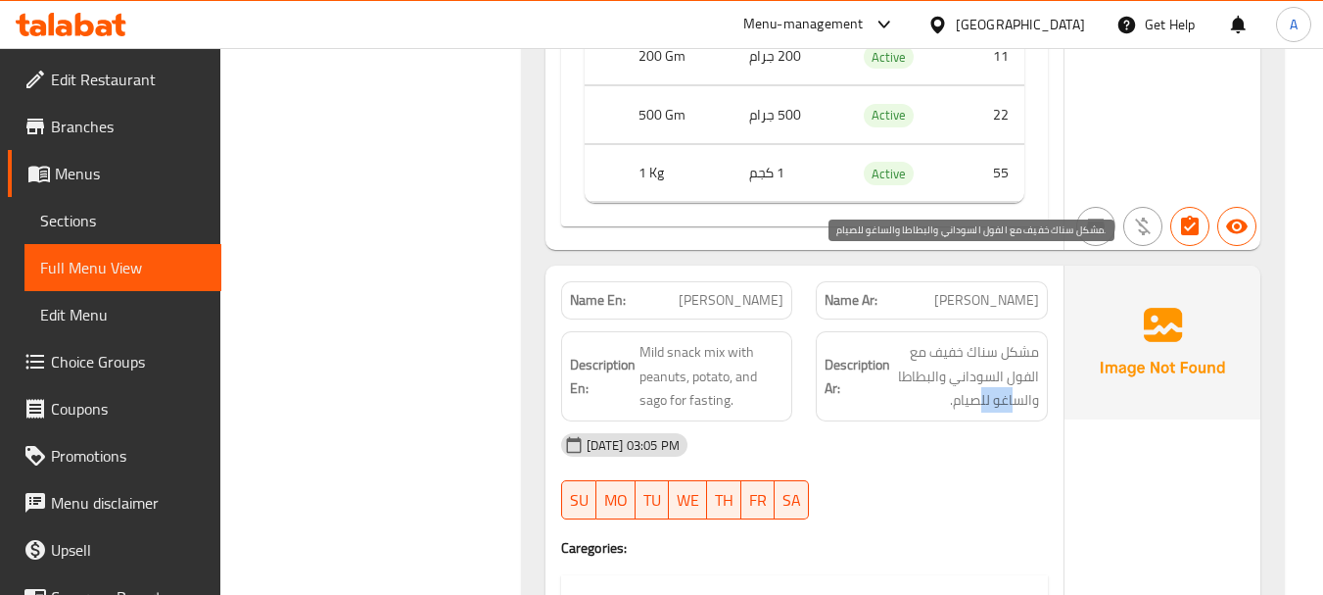
drag, startPoint x: 984, startPoint y: 306, endPoint x: 902, endPoint y: 356, distance: 96.3
click at [977, 340] on span "مشكل سناك خفيف مع الفول السوداني والبطاطا والساغو للصيام." at bounding box center [966, 376] width 145 height 72
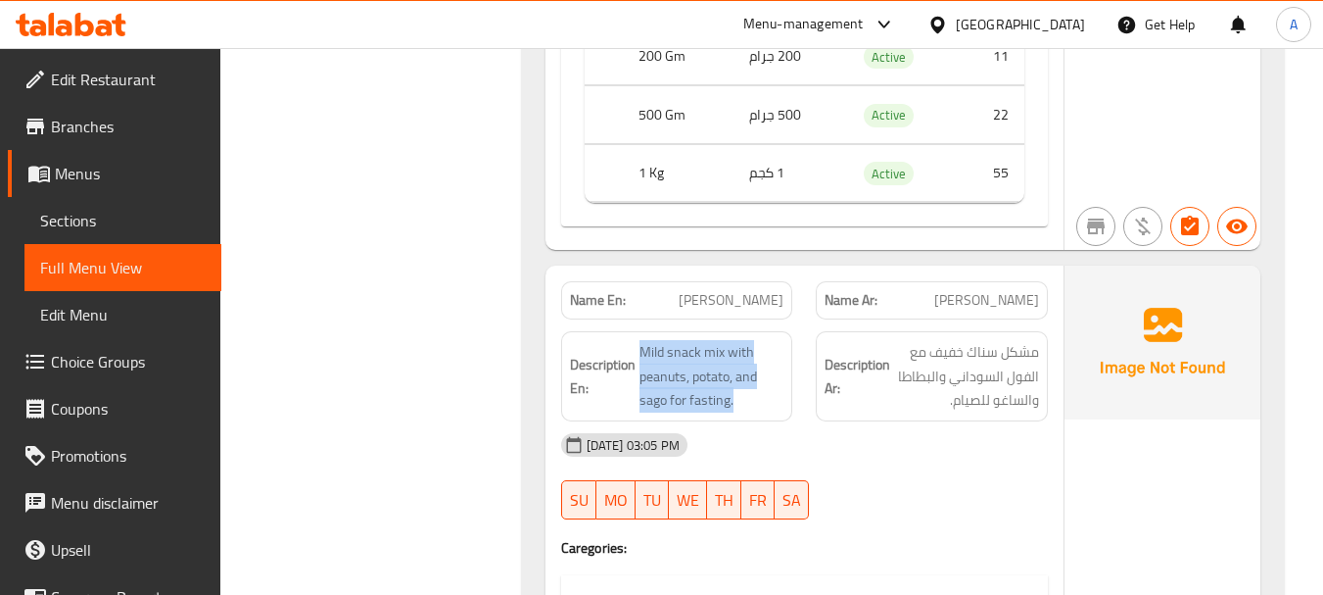
drag, startPoint x: 613, startPoint y: 301, endPoint x: 842, endPoint y: 334, distance: 231.6
type button "0"
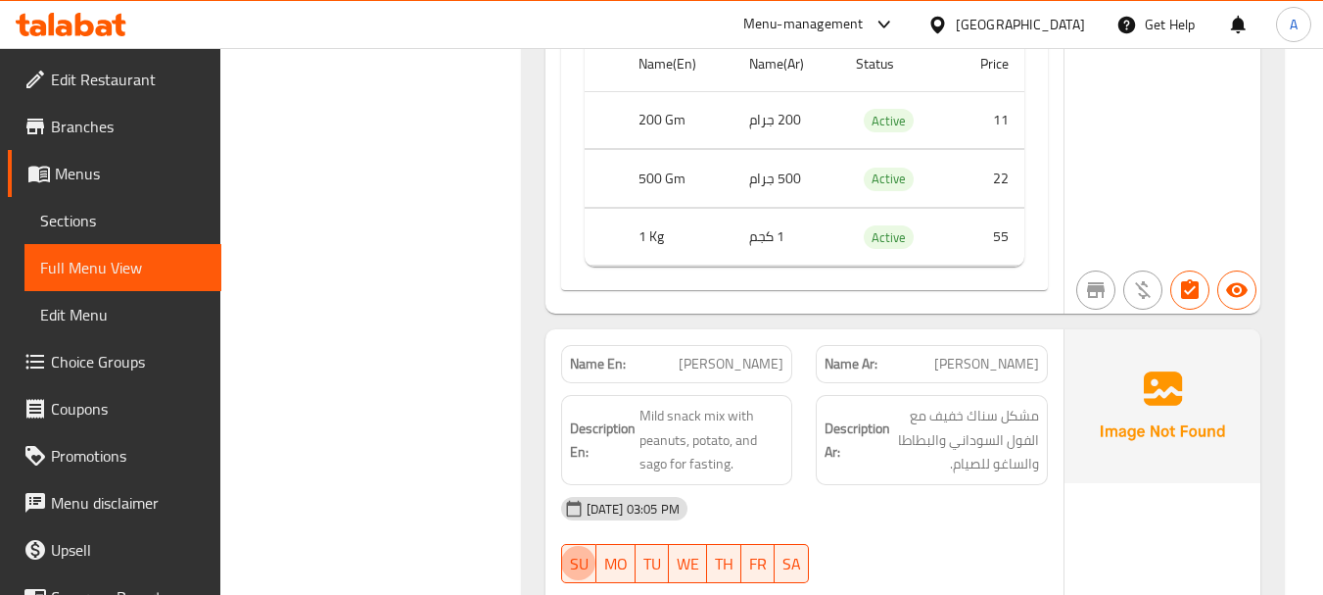
scroll to position [30994, 0]
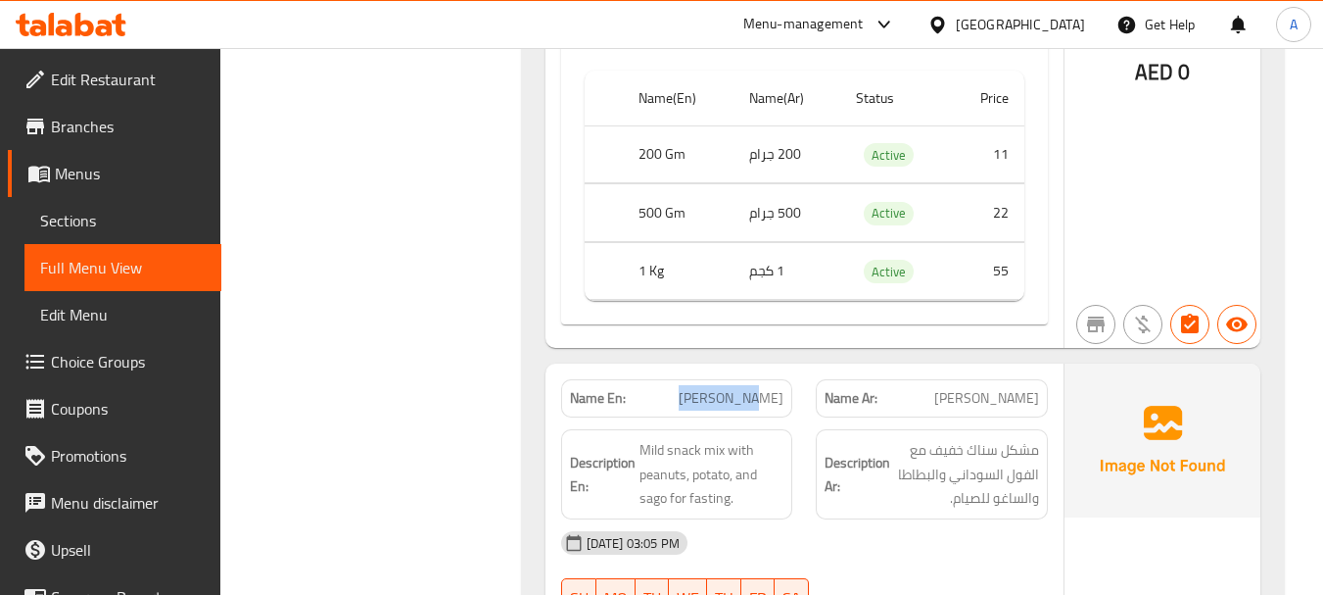
drag, startPoint x: 657, startPoint y: 290, endPoint x: 798, endPoint y: 331, distance: 146.9
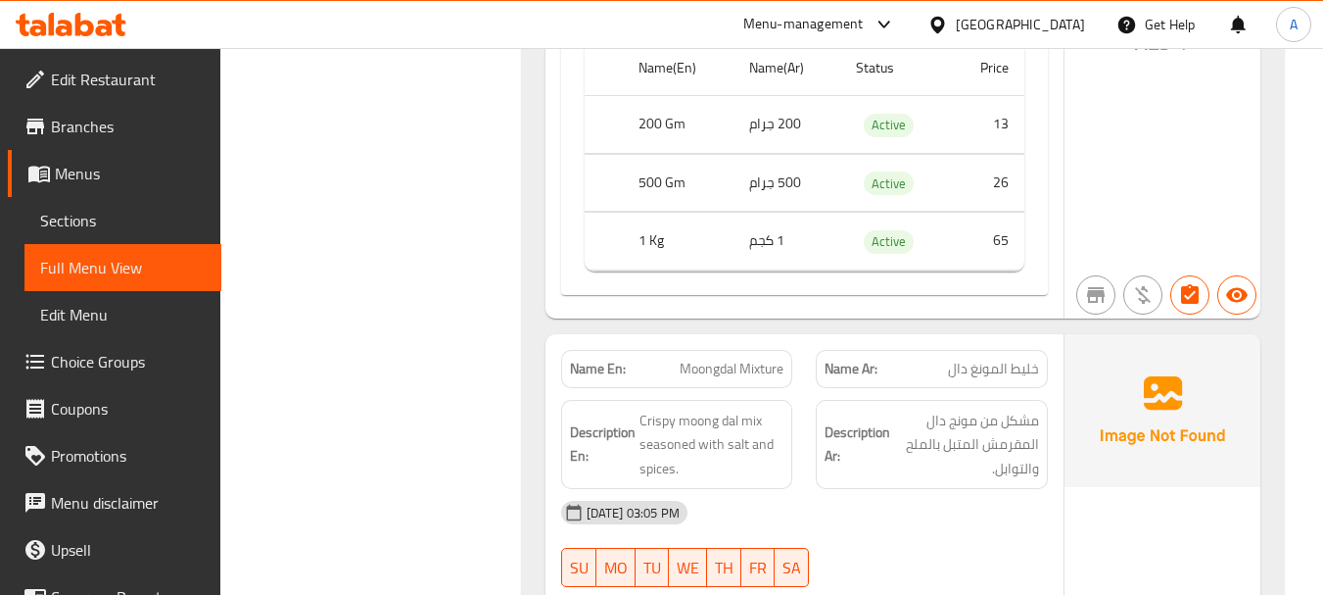
scroll to position [31679, 0]
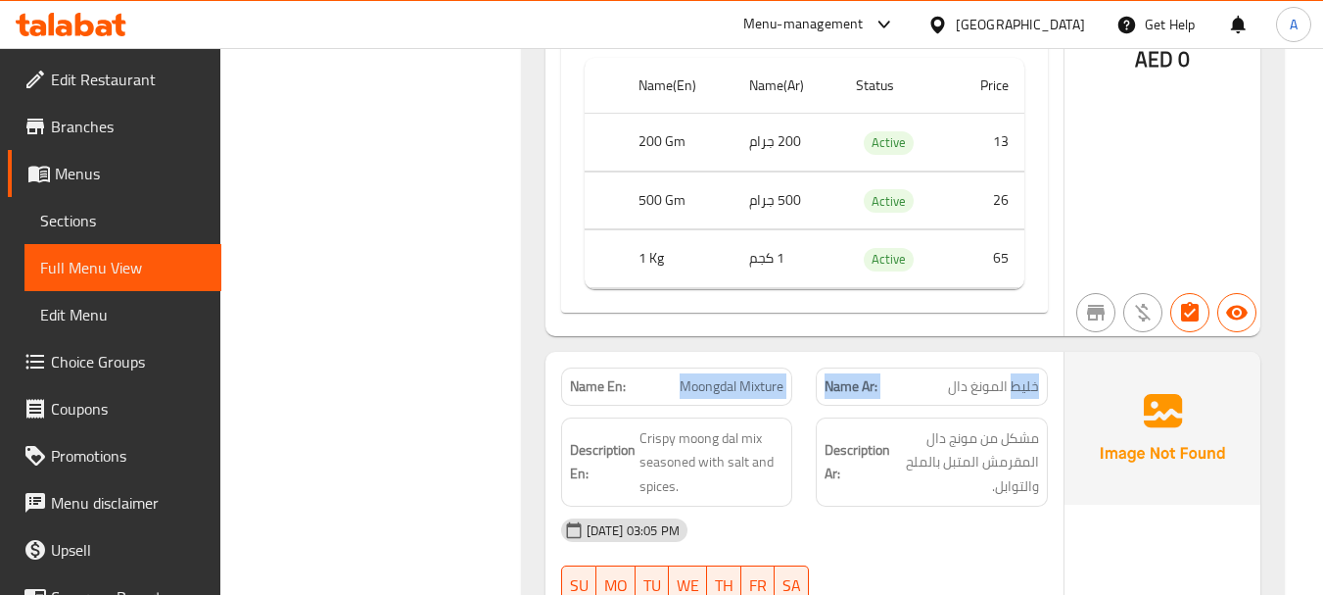
drag, startPoint x: 1007, startPoint y: 295, endPoint x: 631, endPoint y: 296, distance: 376.1
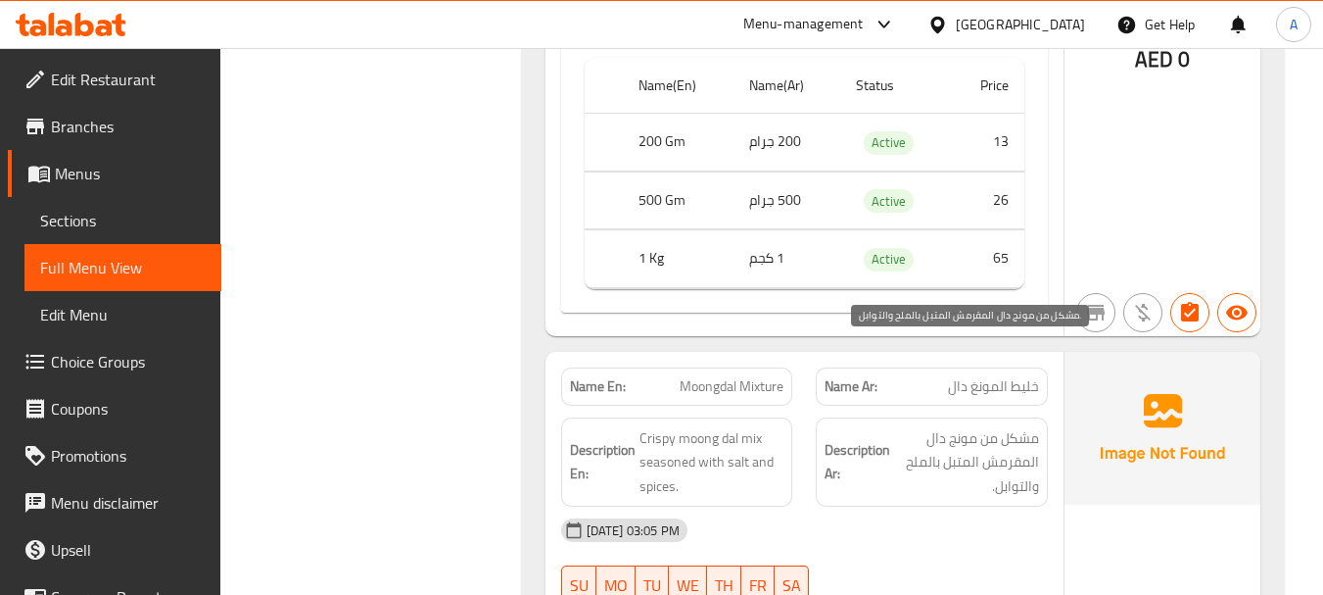
click at [1029, 426] on span "مشكل من مونج دال المقرمش المتبل بالملح والتوابل." at bounding box center [966, 462] width 145 height 72
drag, startPoint x: 1029, startPoint y: 353, endPoint x: 998, endPoint y: 375, distance: 38.6
click at [1014, 426] on span "مشكل من مونج دال المقرمش المتبل بالملح والتوابل." at bounding box center [966, 462] width 145 height 72
drag, startPoint x: 1007, startPoint y: 376, endPoint x: 930, endPoint y: 374, distance: 76.4
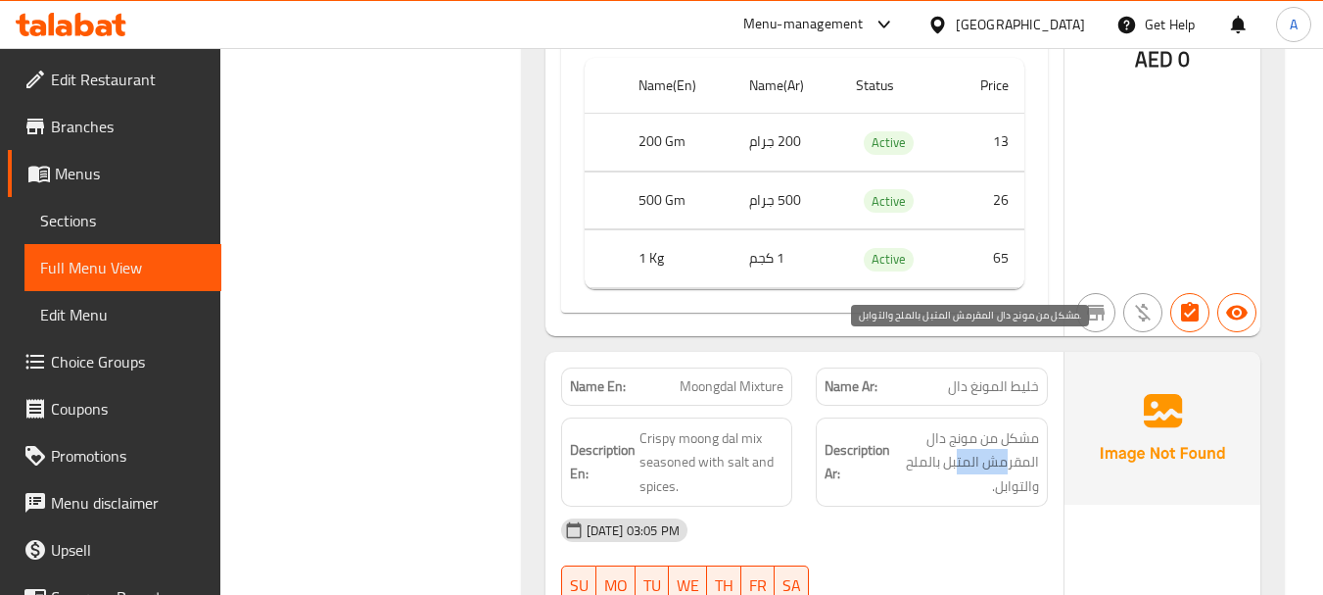
click at [935, 426] on span "مشكل من مونج دال المقرمش المتبل بالملح والتوابل." at bounding box center [966, 462] width 145 height 72
click at [1019, 426] on span "مشكل من مونج دال المقرمش المتبل بالملح والتوابل." at bounding box center [966, 462] width 145 height 72
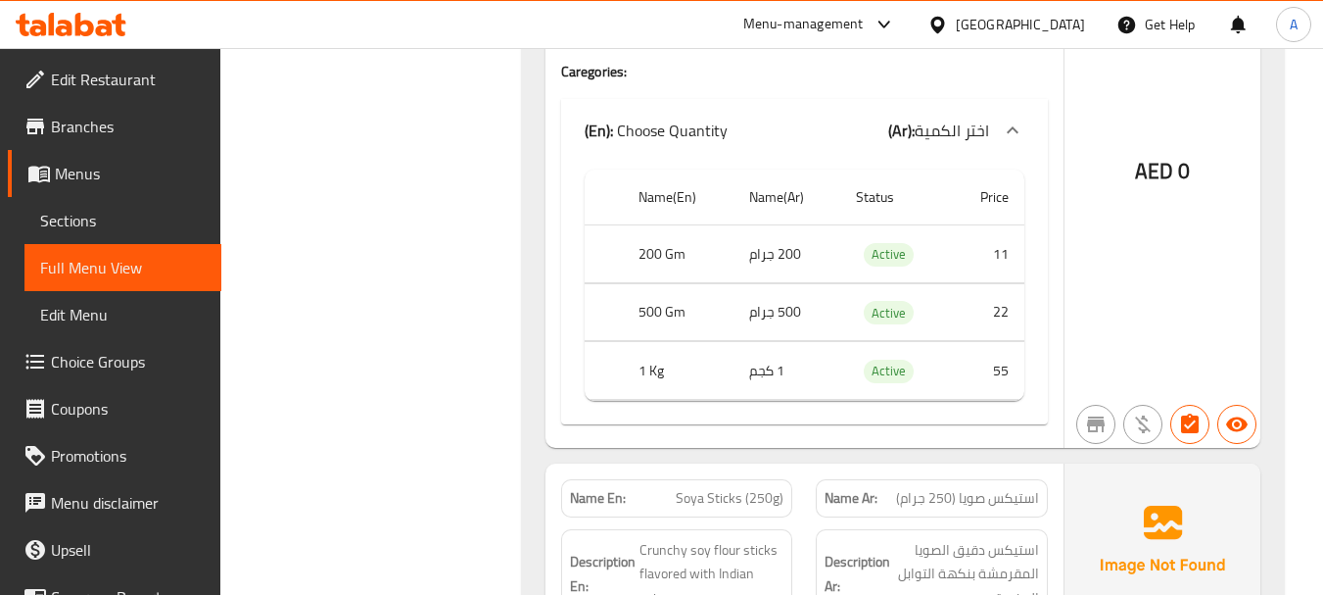
scroll to position [32365, 0]
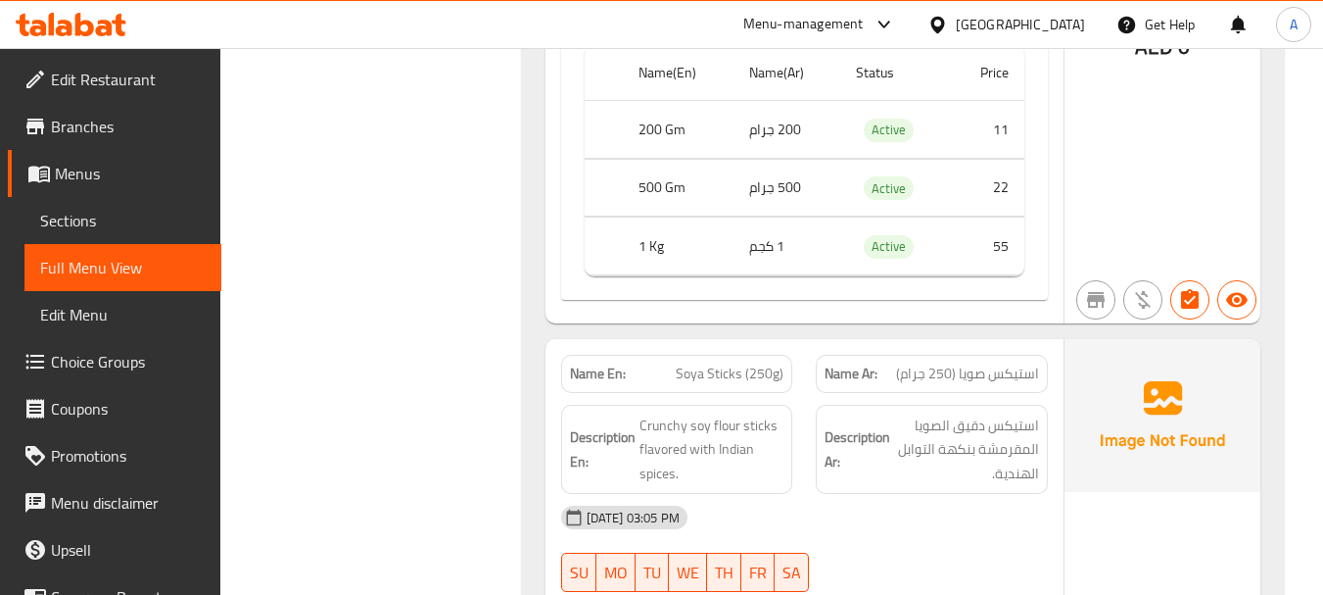
drag, startPoint x: 686, startPoint y: 285, endPoint x: 775, endPoint y: 290, distance: 89.3
click at [1009, 413] on span "استيكس دقيق الصويا المقرمشة بنكهة التوابل الهندية." at bounding box center [966, 449] width 145 height 72
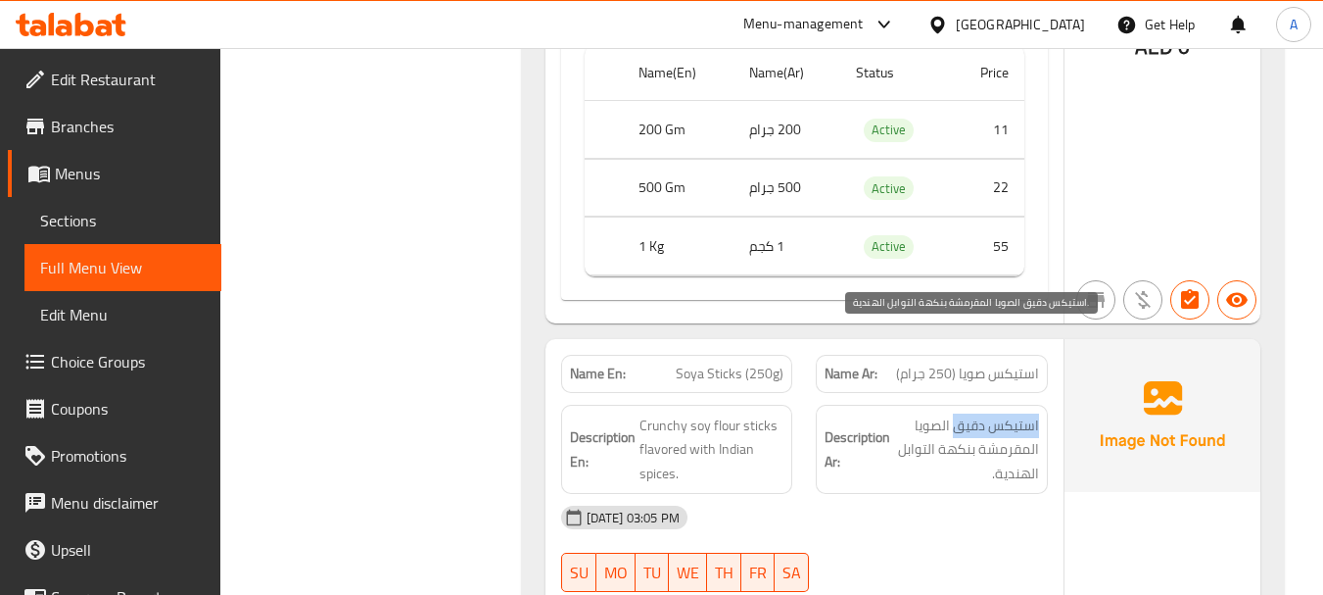
drag, startPoint x: 1009, startPoint y: 338, endPoint x: 940, endPoint y: 378, distance: 79.5
click at [957, 413] on span "استيكس دقيق الصويا المقرمشة بنكهة التوابل الهندية." at bounding box center [966, 449] width 145 height 72
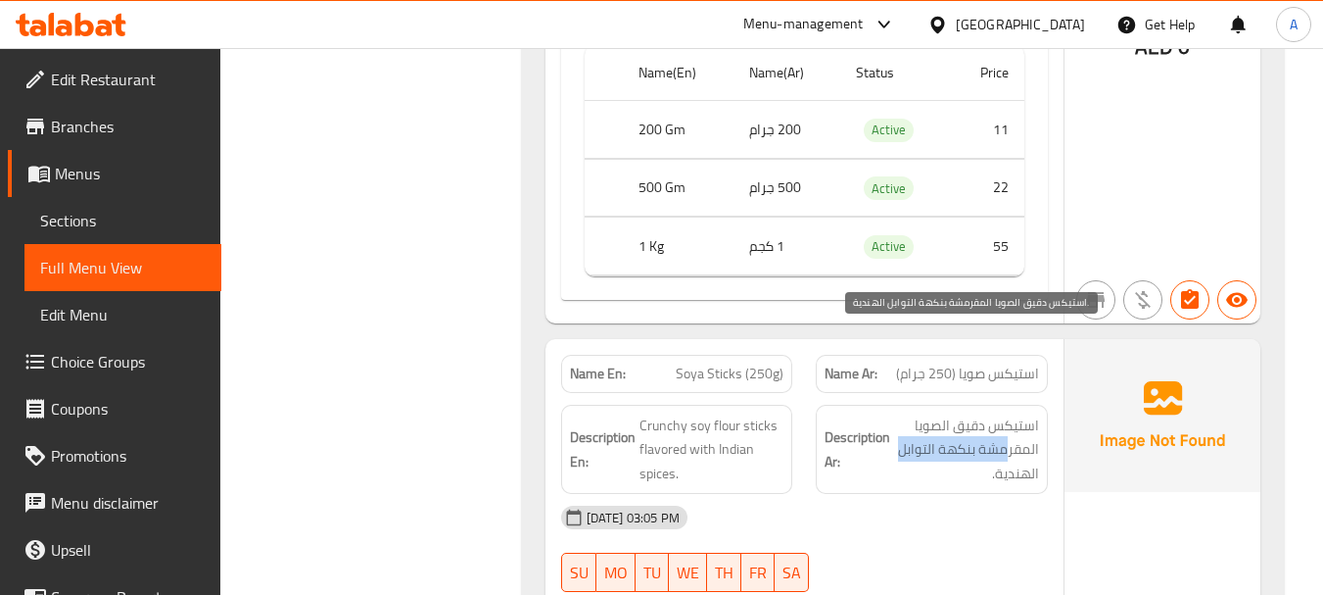
drag, startPoint x: 925, startPoint y: 367, endPoint x: 899, endPoint y: 367, distance: 25.5
click at [899, 413] on span "استيكس دقيق الصويا المقرمشة بنكهة التوابل الهندية." at bounding box center [966, 449] width 145 height 72
click at [1020, 413] on span "استيكس دقيق الصويا المقرمشة بنكهة التوابل الهندية." at bounding box center [966, 449] width 145 height 72
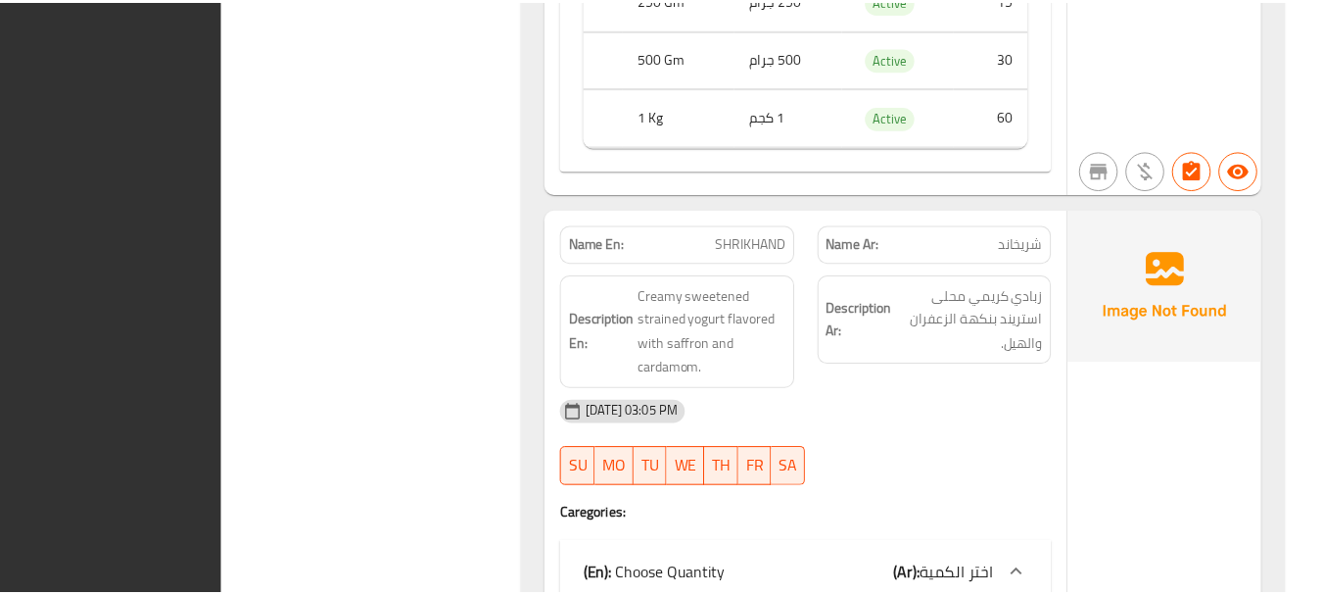
scroll to position [34919, 0]
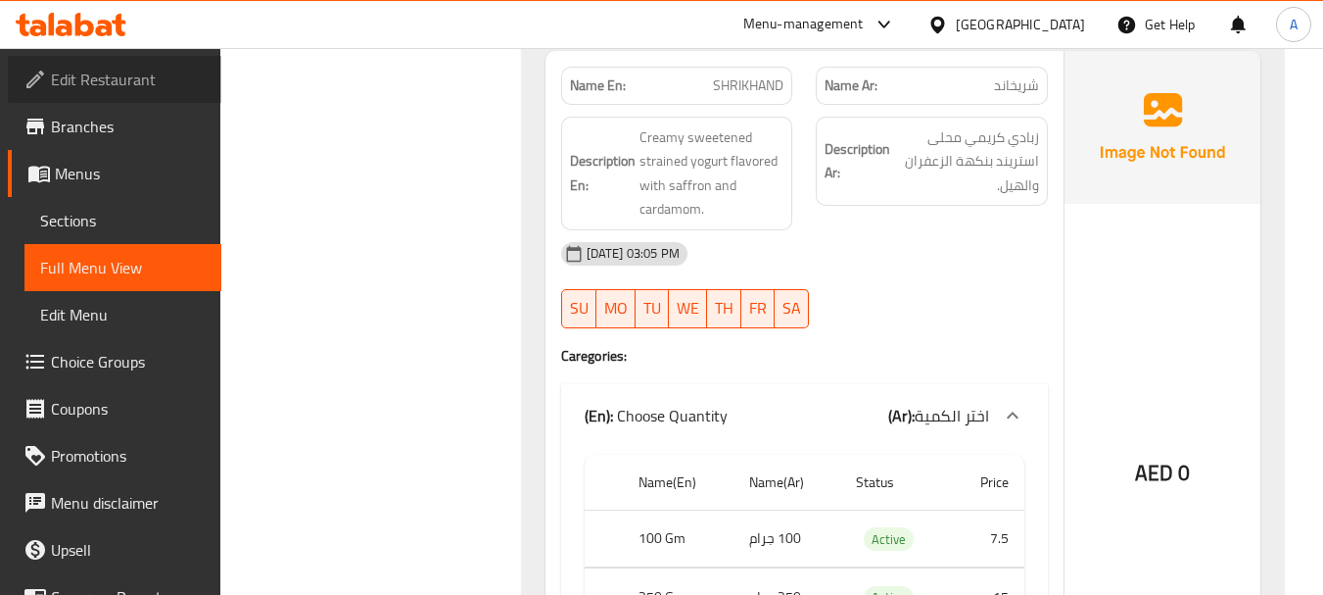
click at [122, 77] on span "Edit Restaurant" at bounding box center [128, 80] width 155 height 24
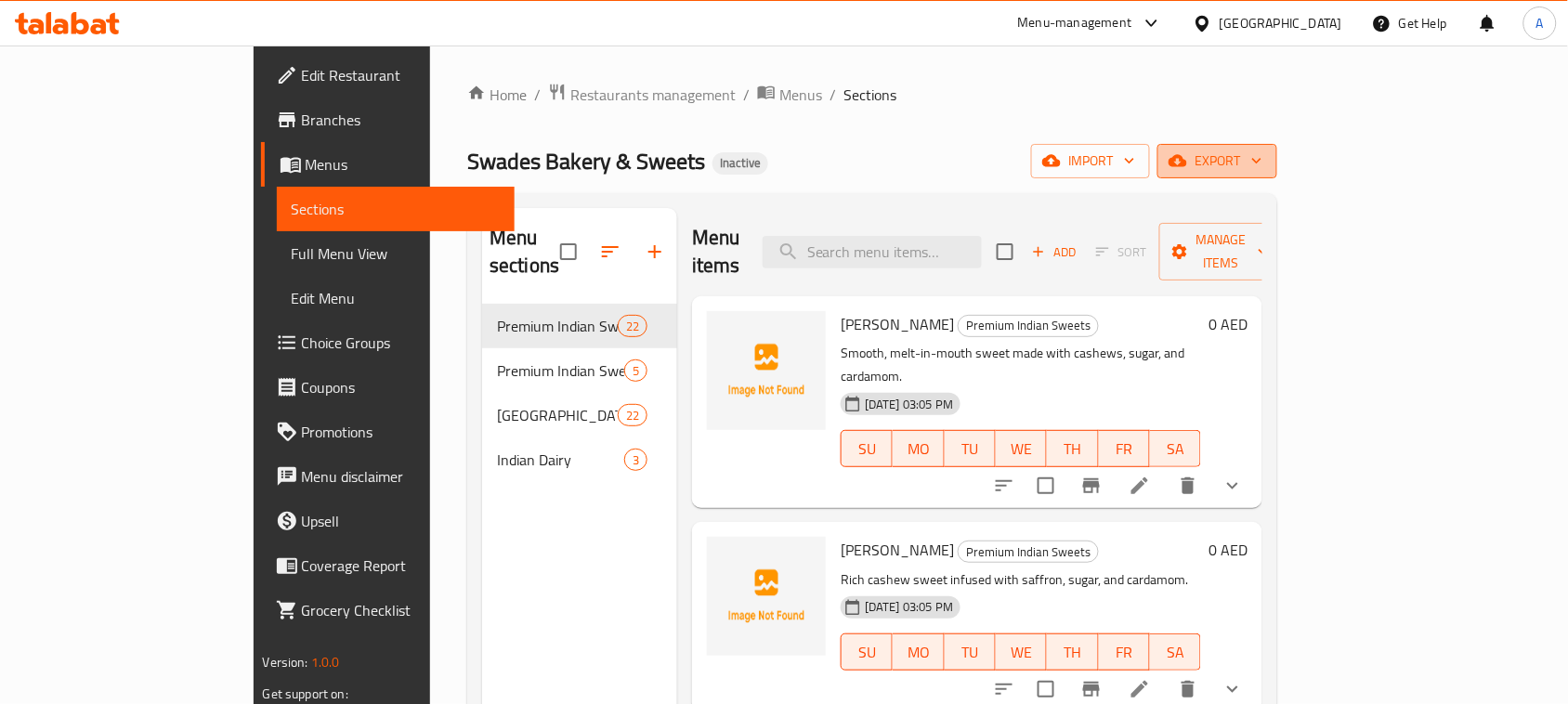
click at [1188, 160] on icon "button" at bounding box center [1178, 161] width 19 height 12
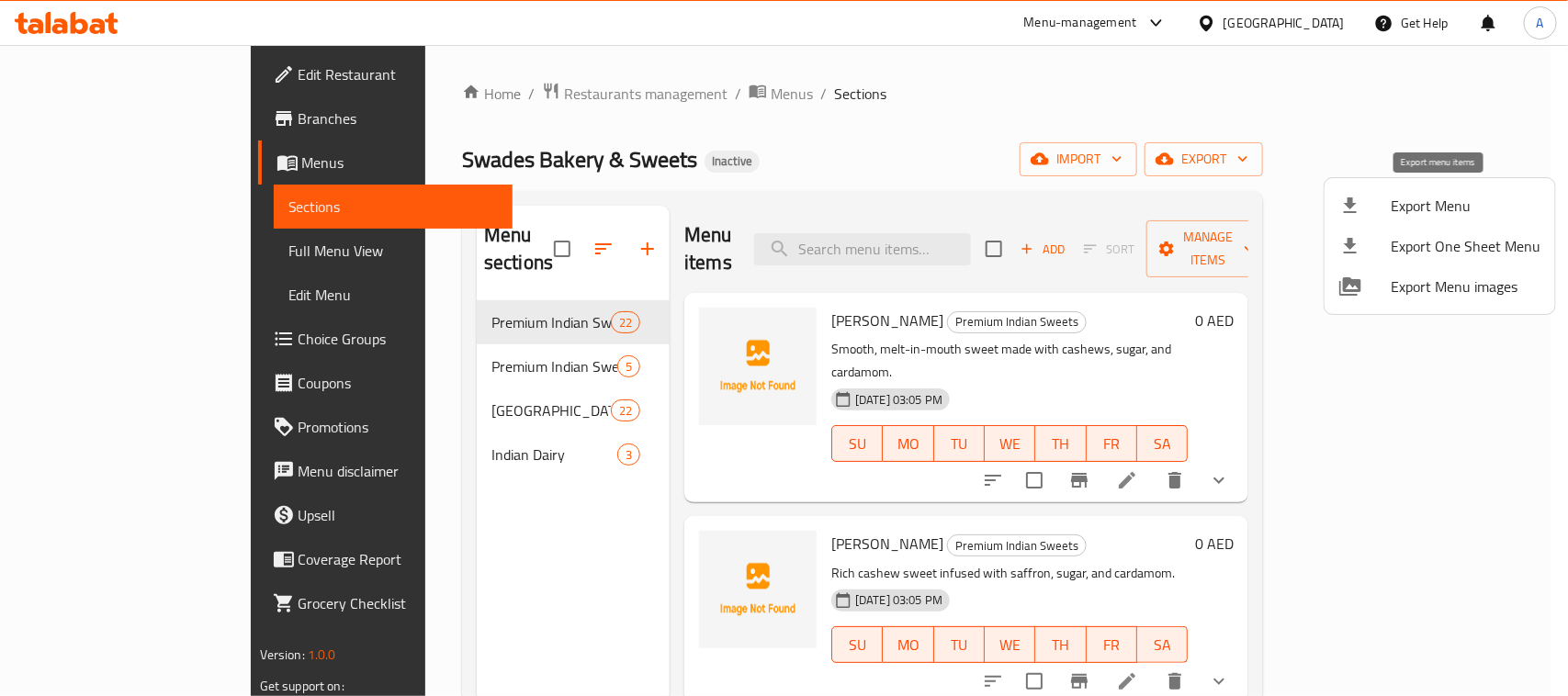
click at [1406, 206] on span "Export Menu" at bounding box center [1466, 206] width 150 height 23
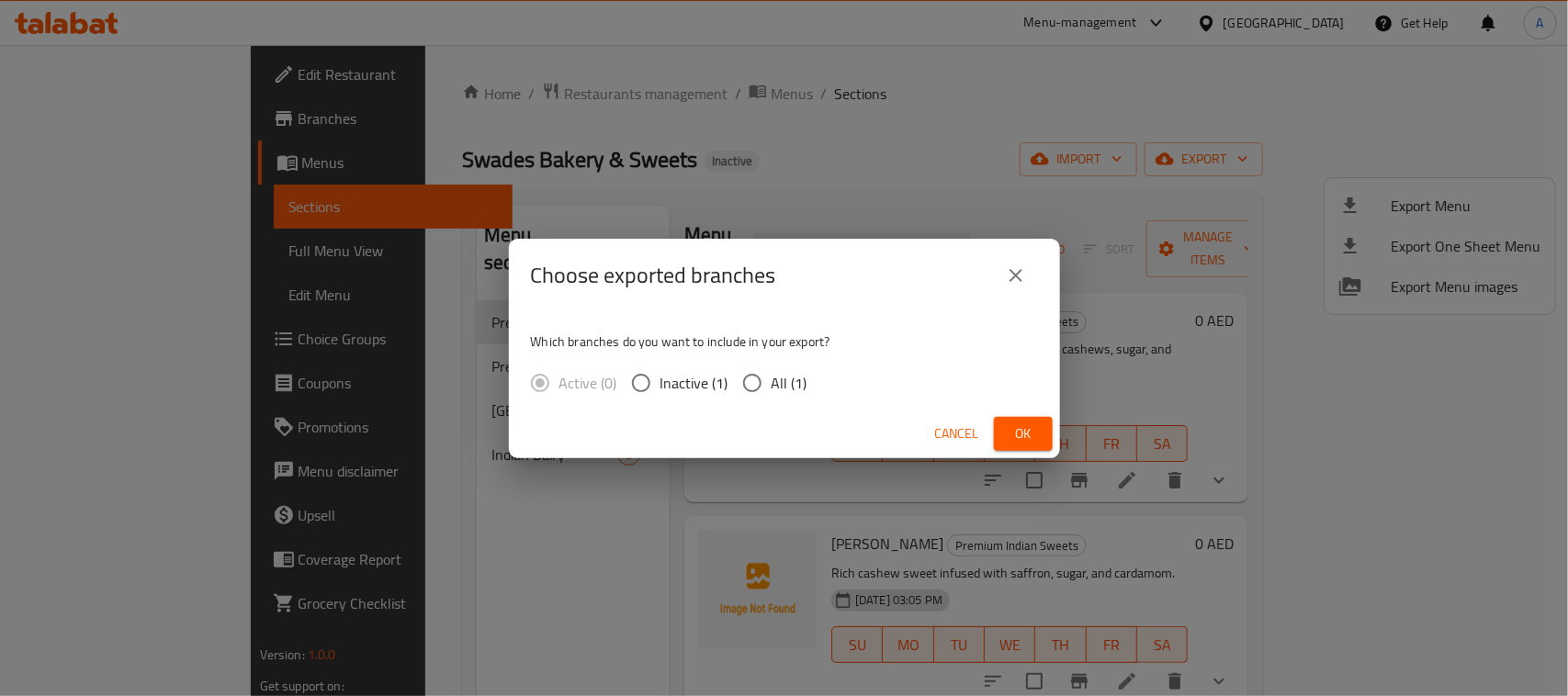
drag, startPoint x: 790, startPoint y: 380, endPoint x: 818, endPoint y: 382, distance: 28.1
click at [788, 380] on span "All (1)" at bounding box center [790, 384] width 36 height 23
click at [772, 380] on input "All (1)" at bounding box center [752, 383] width 38 height 38
radio input "true"
click at [1004, 443] on button "Ok" at bounding box center [1023, 434] width 59 height 34
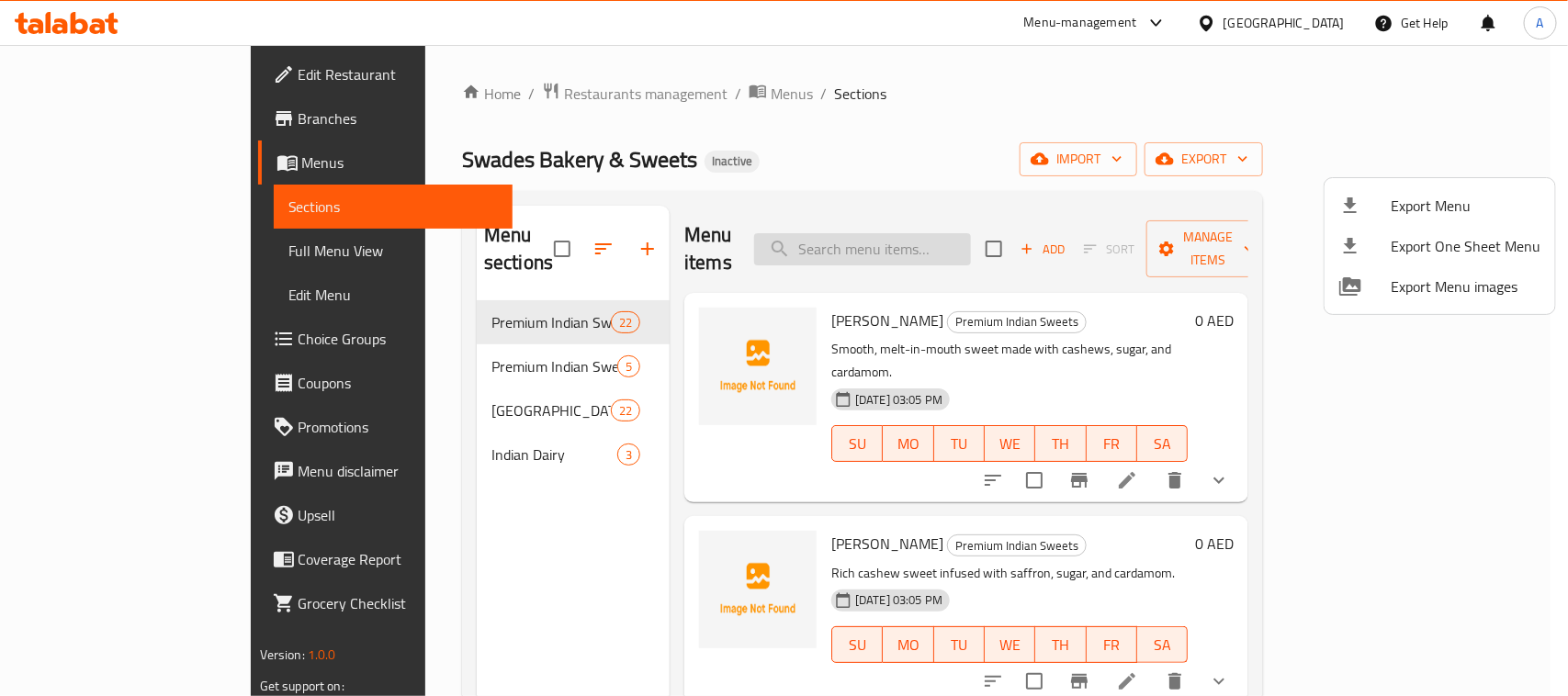
drag, startPoint x: 897, startPoint y: 153, endPoint x: 897, endPoint y: 239, distance: 86.0
click at [897, 153] on div at bounding box center [784, 348] width 1568 height 696
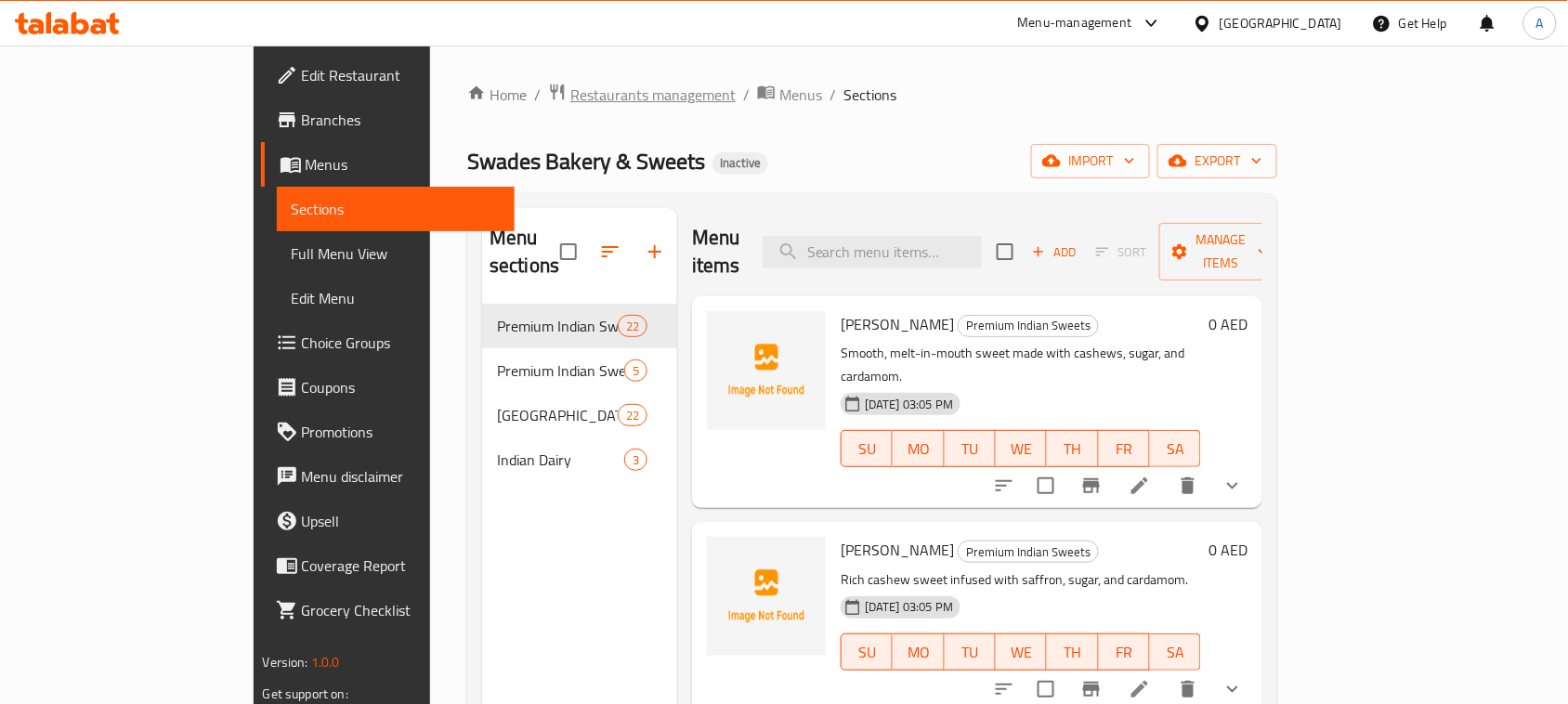
click at [570, 91] on span "Restaurants management" at bounding box center [653, 95] width 165 height 23
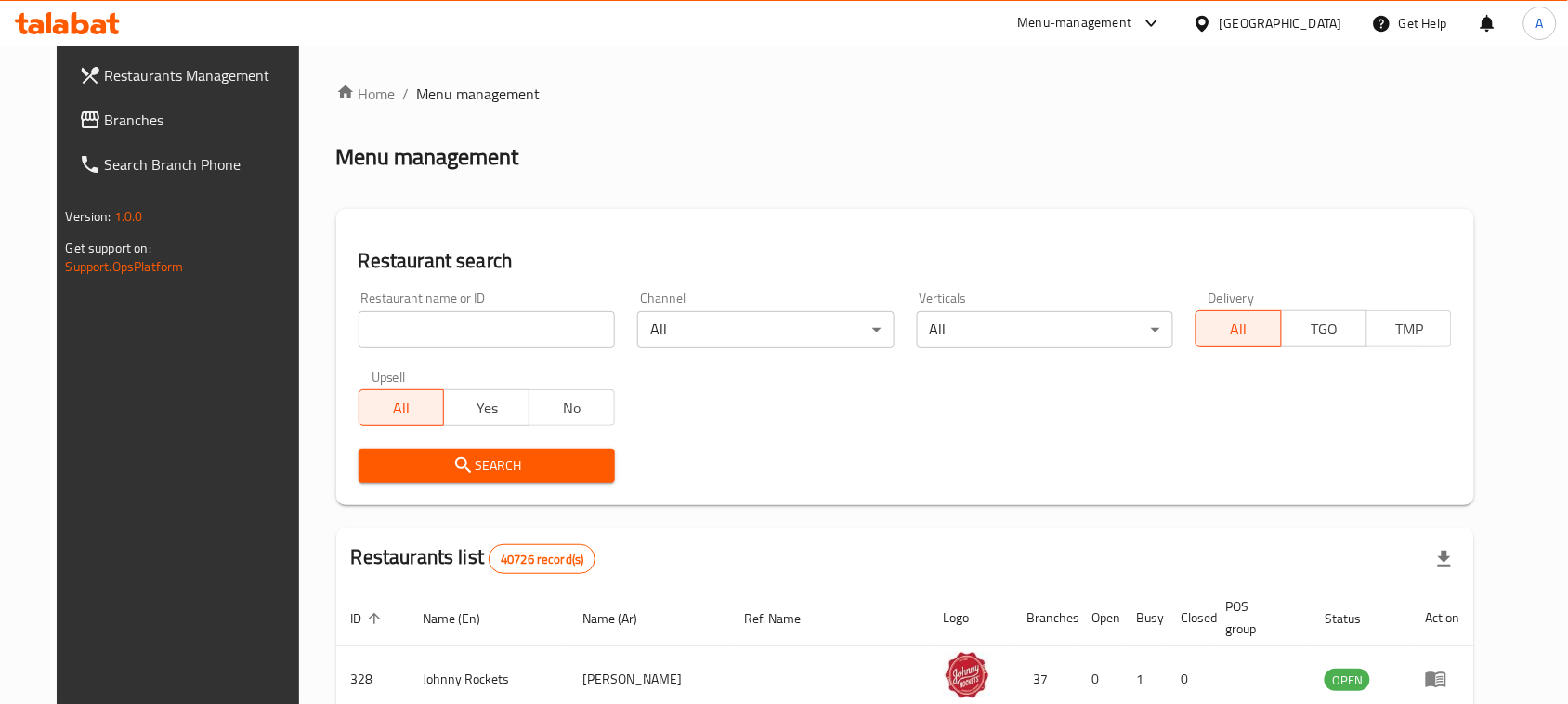
click at [105, 125] on span "Branches" at bounding box center [205, 120] width 199 height 23
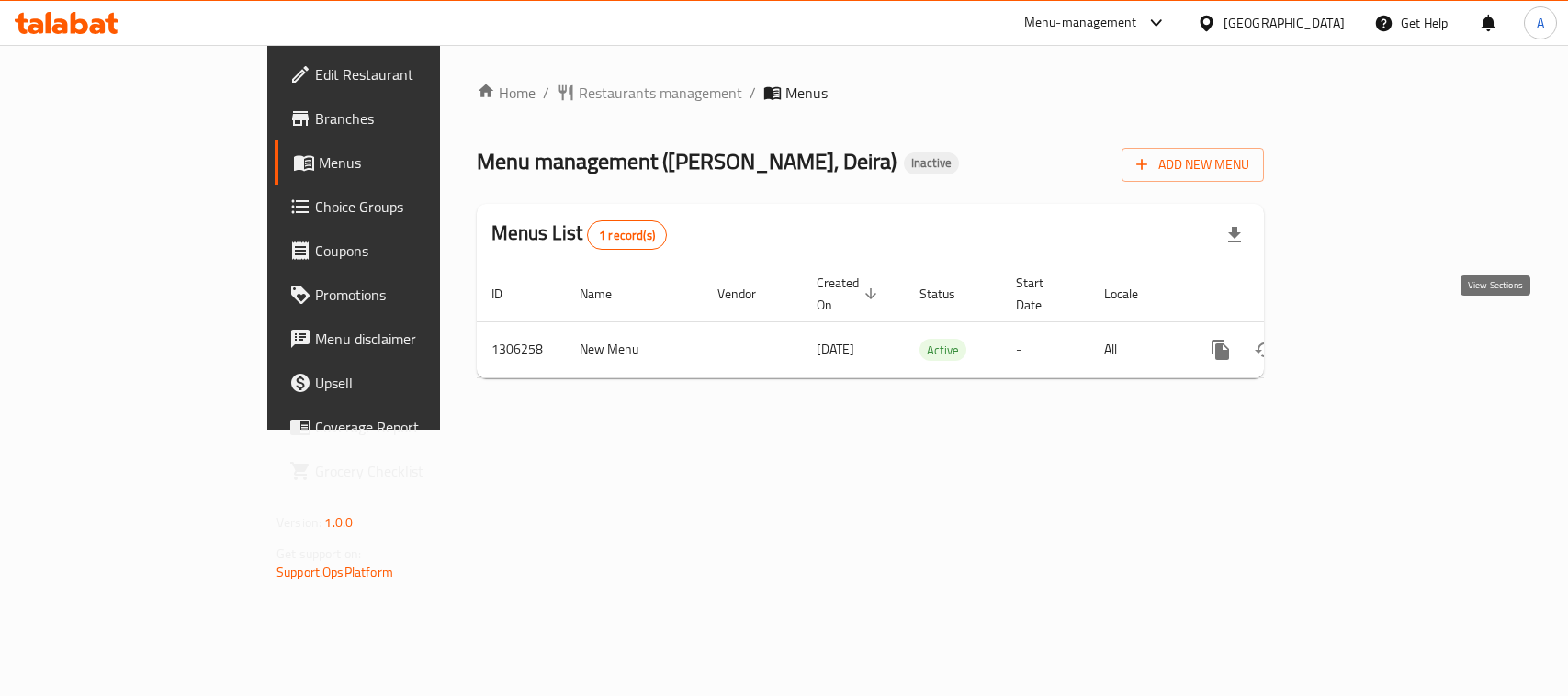
click at [1364, 339] on icon "enhanced table" at bounding box center [1353, 350] width 23 height 23
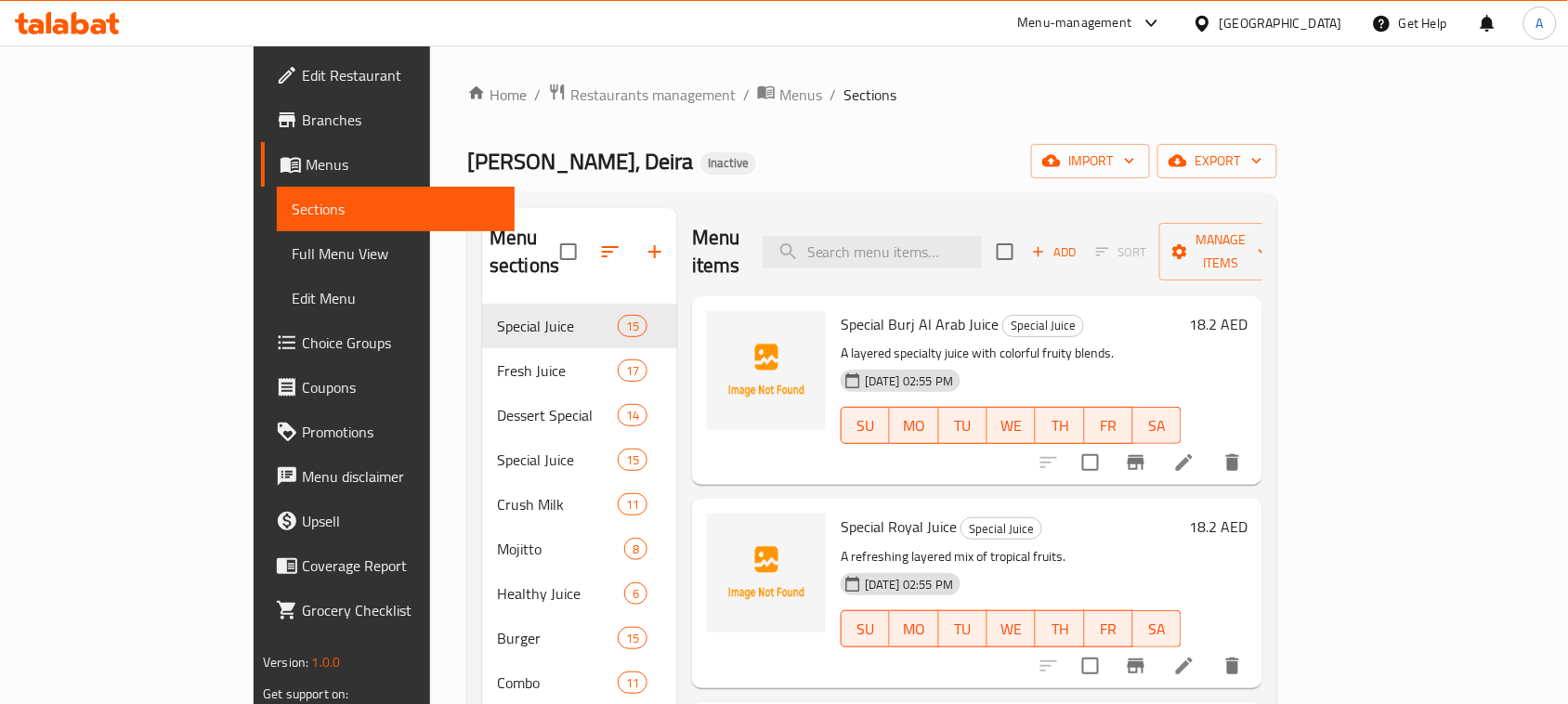
click at [277, 232] on link "Full Menu View" at bounding box center [397, 253] width 239 height 45
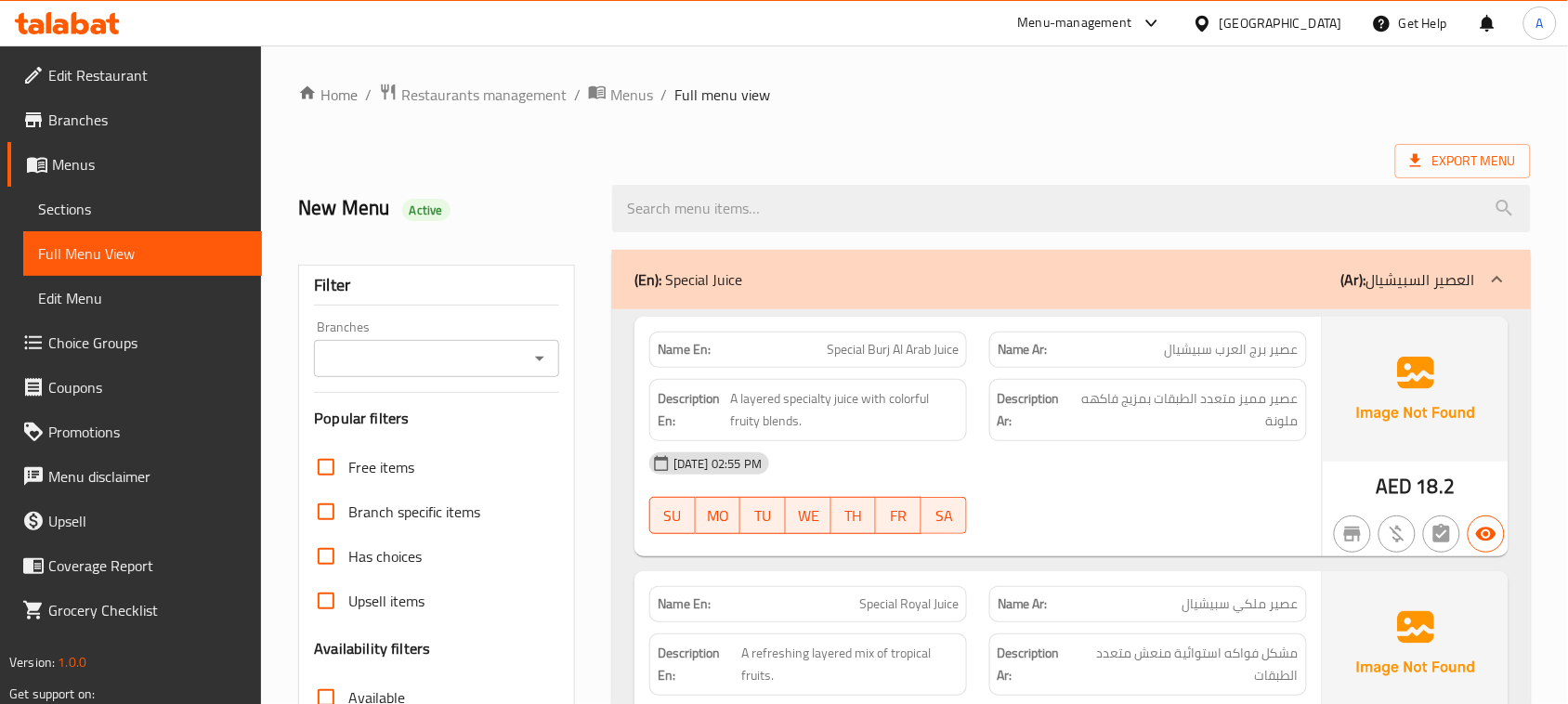
checkbox input "false"
click at [1265, 145] on div "Export Menu" at bounding box center [914, 161] width 1233 height 34
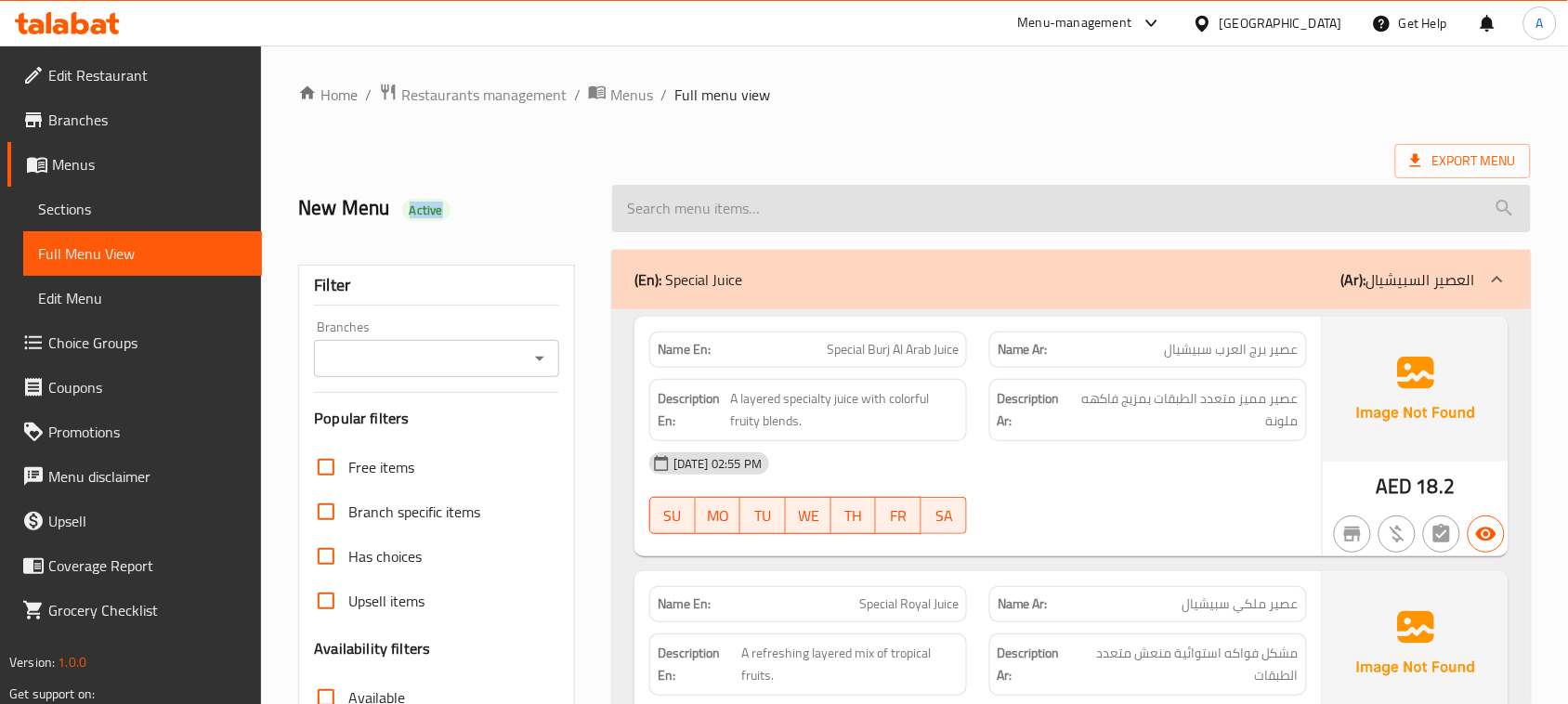
click at [1450, 187] on input "search" at bounding box center [1071, 209] width 919 height 47
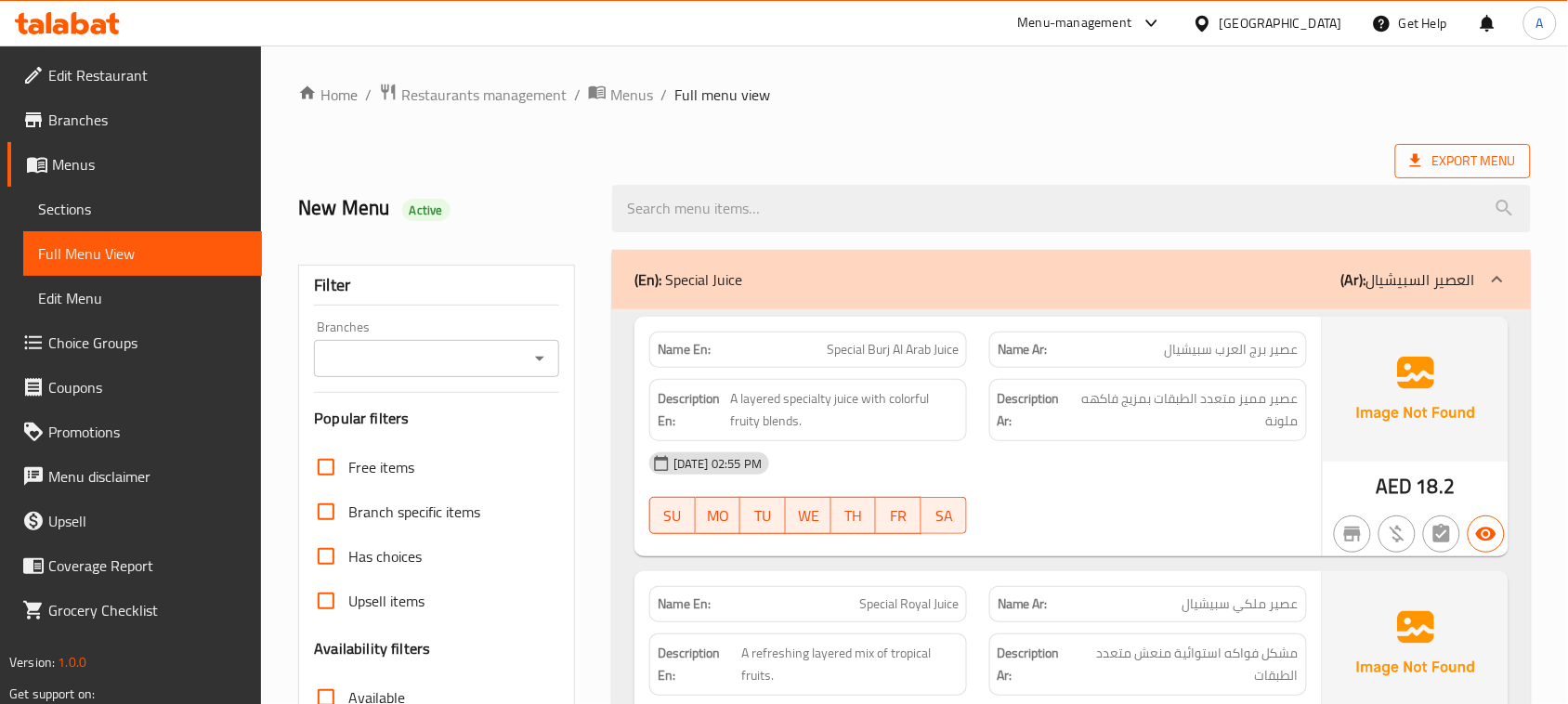
click at [1442, 160] on span "Export Menu" at bounding box center [1464, 161] width 106 height 23
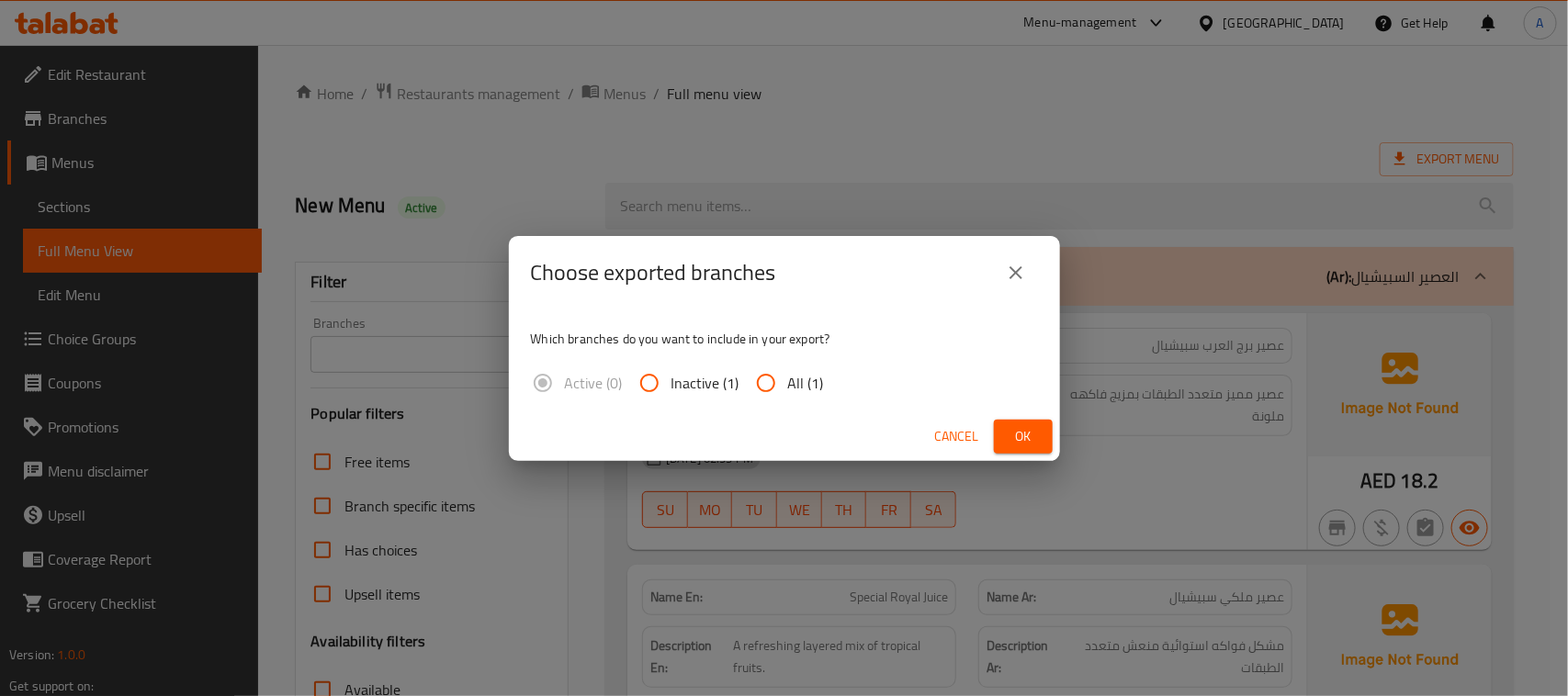
click at [746, 382] on input "All (1)" at bounding box center [765, 383] width 44 height 44
radio input "true"
click at [1010, 431] on span "Ok" at bounding box center [1022, 436] width 29 height 23
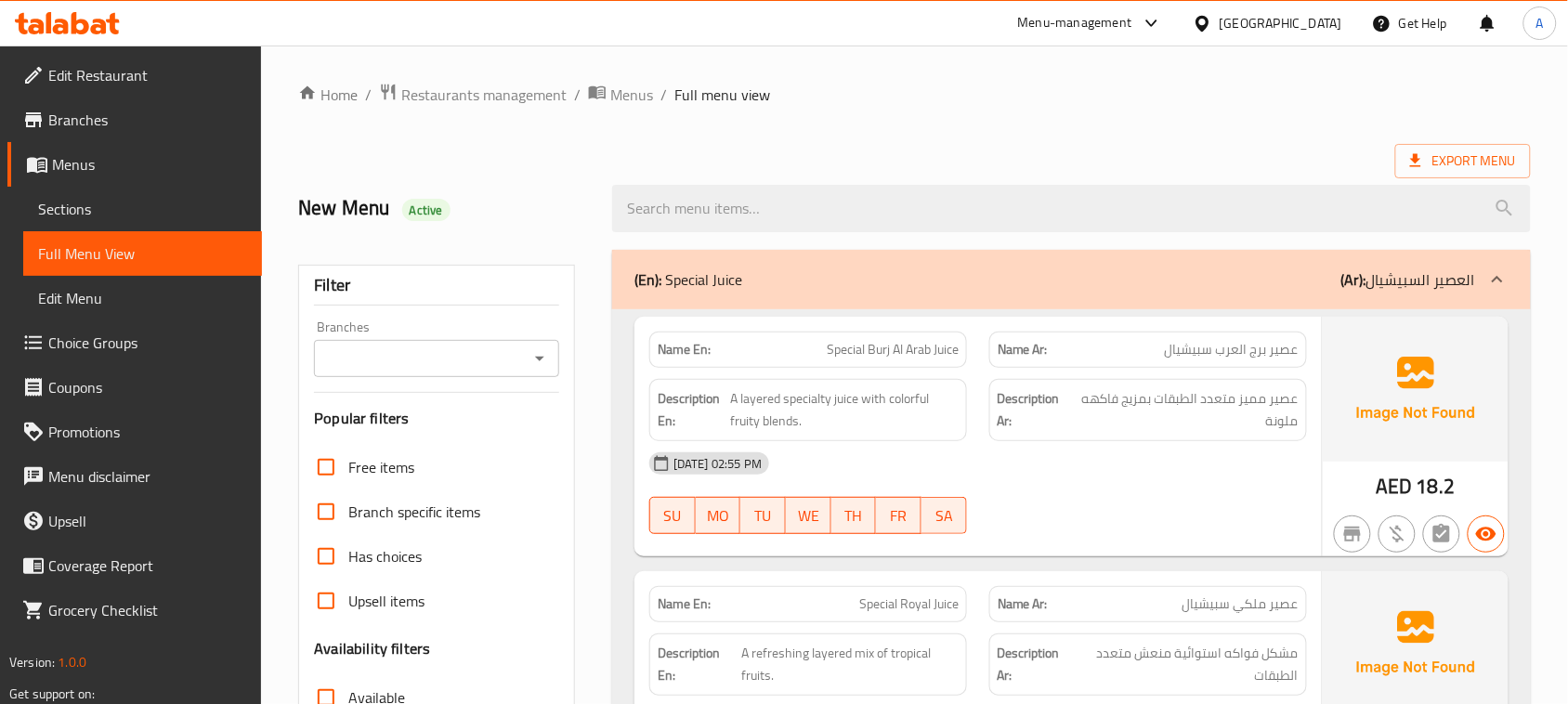
click at [939, 105] on ol "Home / Restaurants management / Menus / Full menu view" at bounding box center [914, 94] width 1233 height 24
click at [986, 157] on div "Export Menu" at bounding box center [914, 161] width 1233 height 34
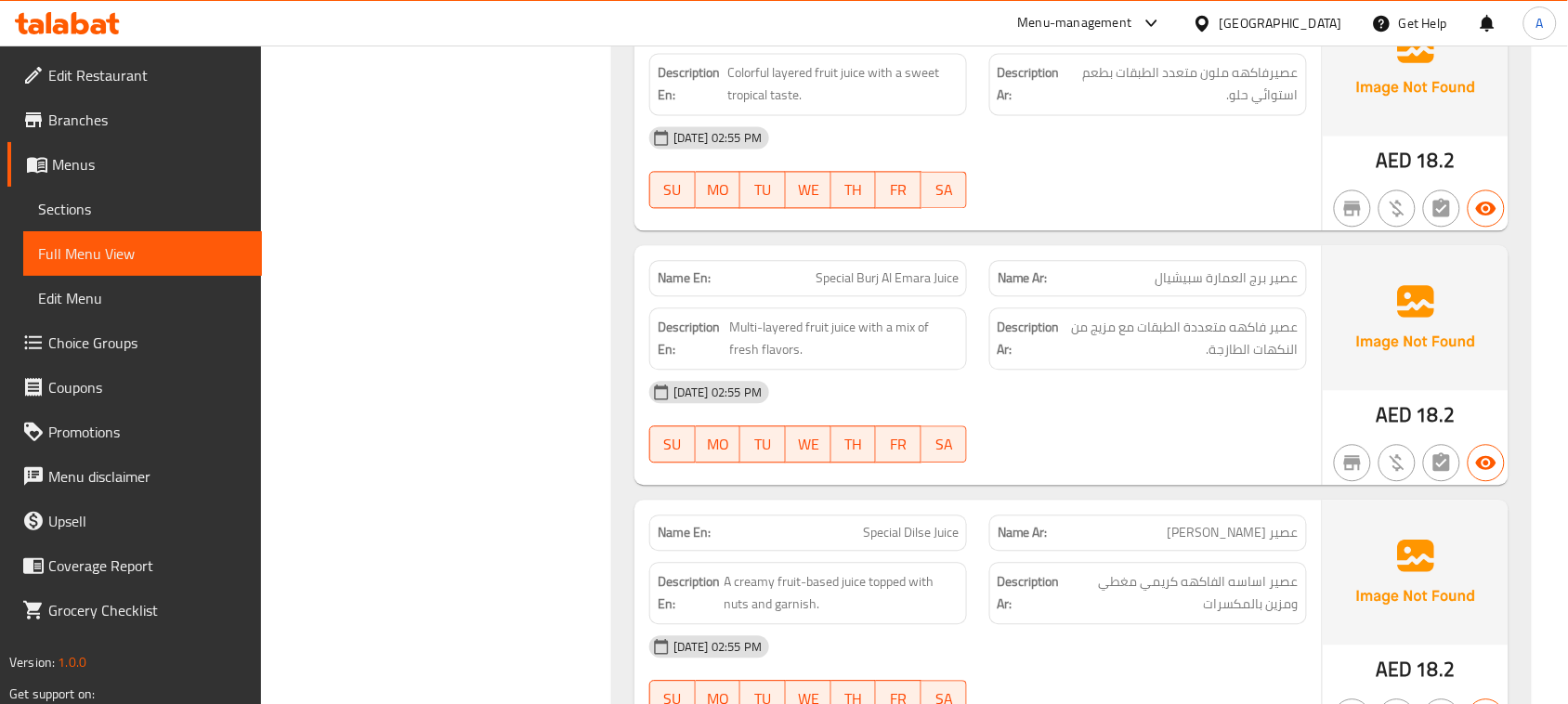
scroll to position [3863, 0]
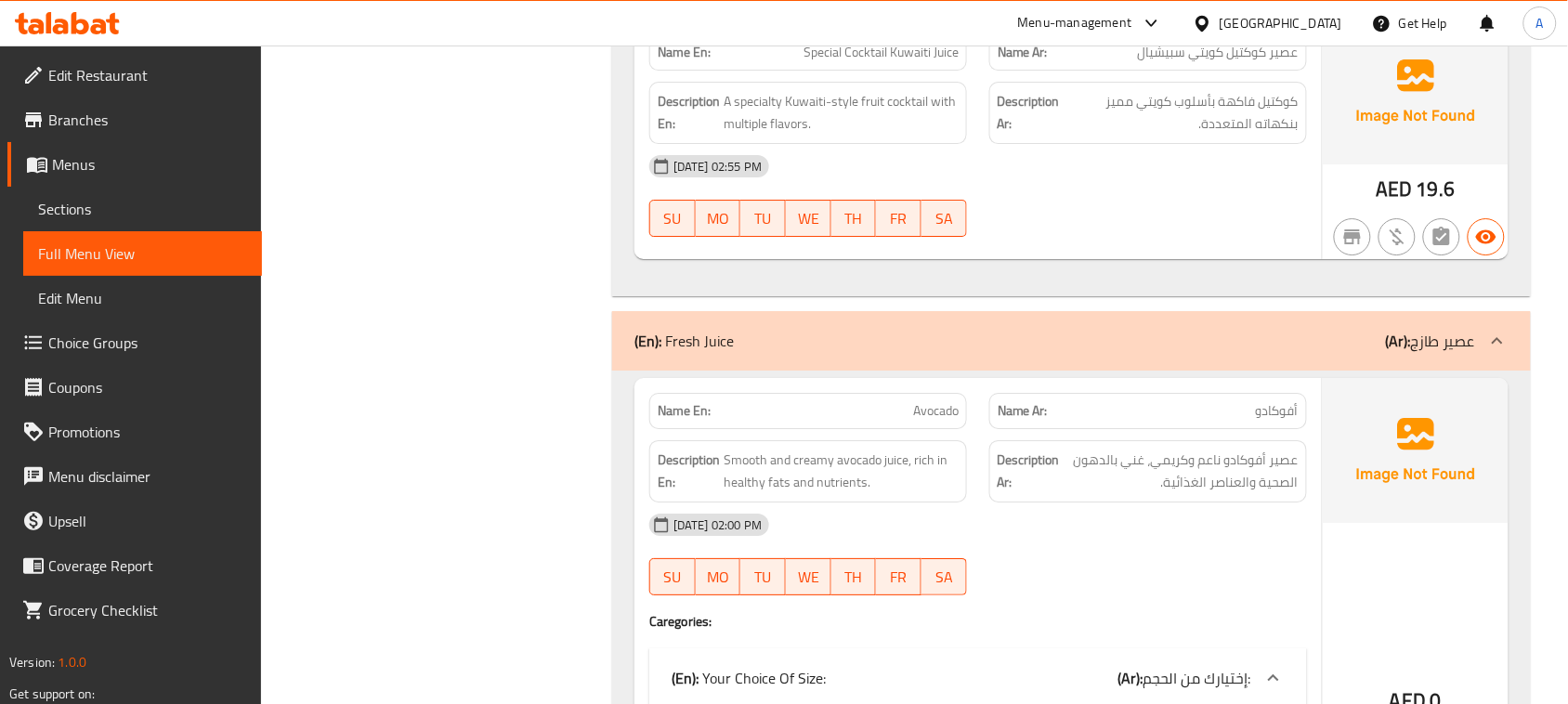
click at [1206, 209] on div "18-08-2025 02:55 PM SU MO TU WE TH FR SA" at bounding box center [978, 196] width 680 height 104
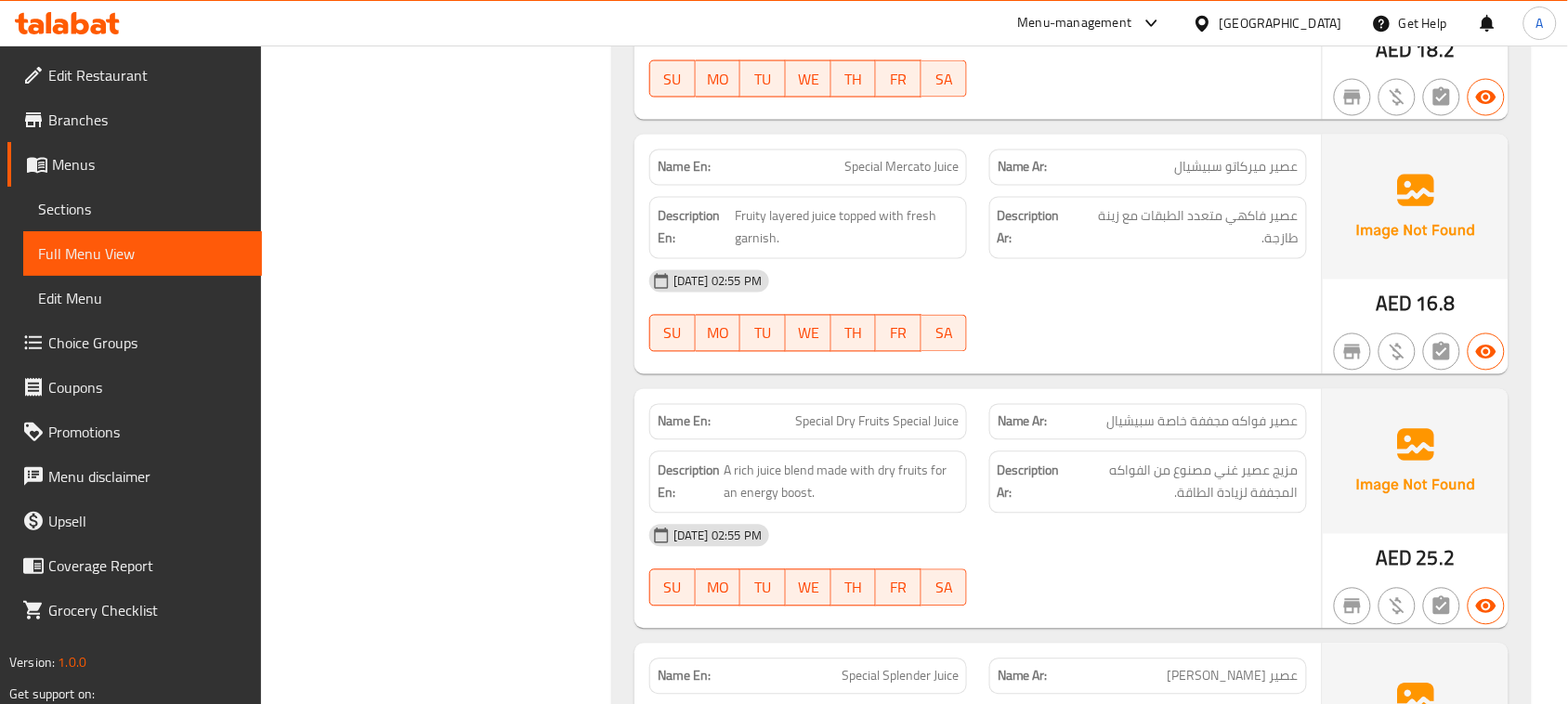
scroll to position [3049, 0]
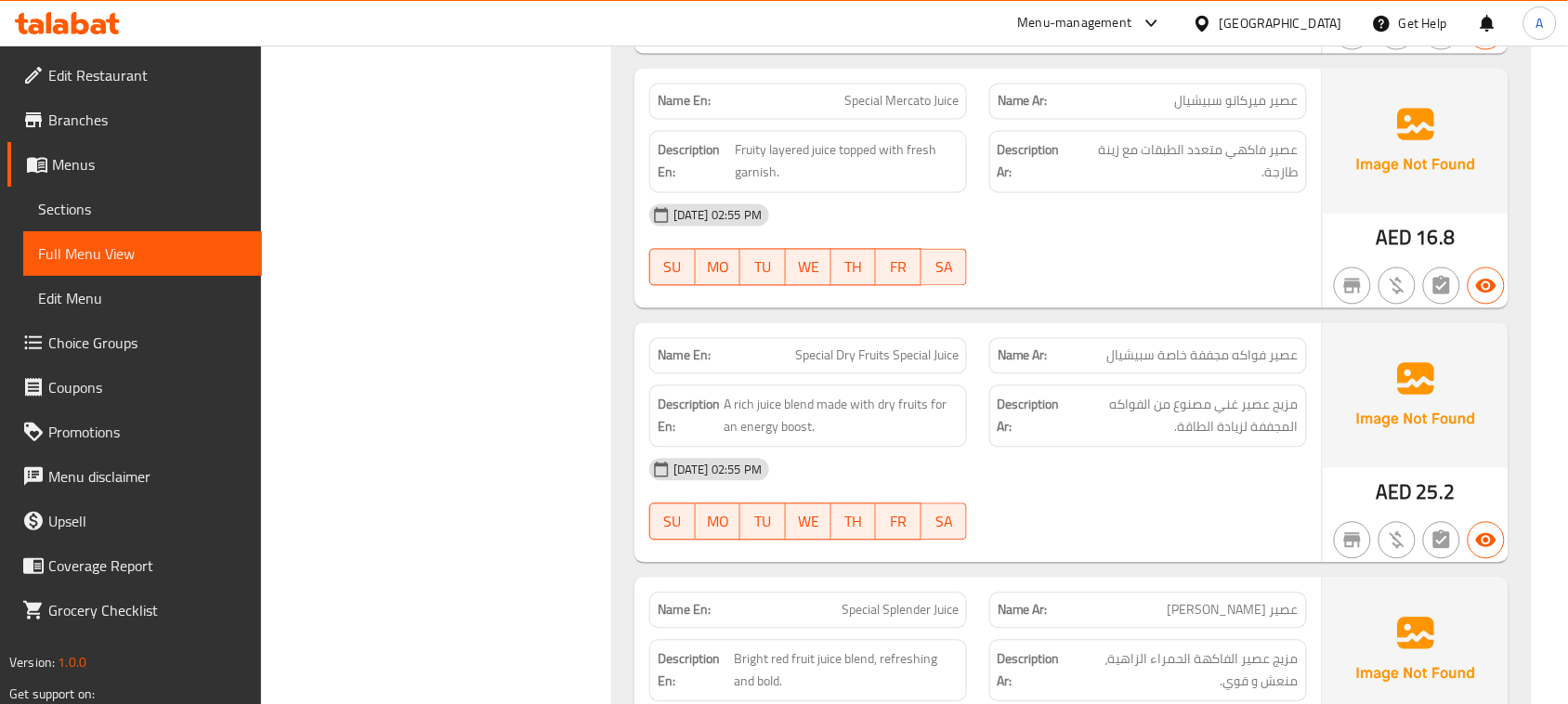
drag, startPoint x: 587, startPoint y: 317, endPoint x: 1113, endPoint y: 346, distance: 526.8
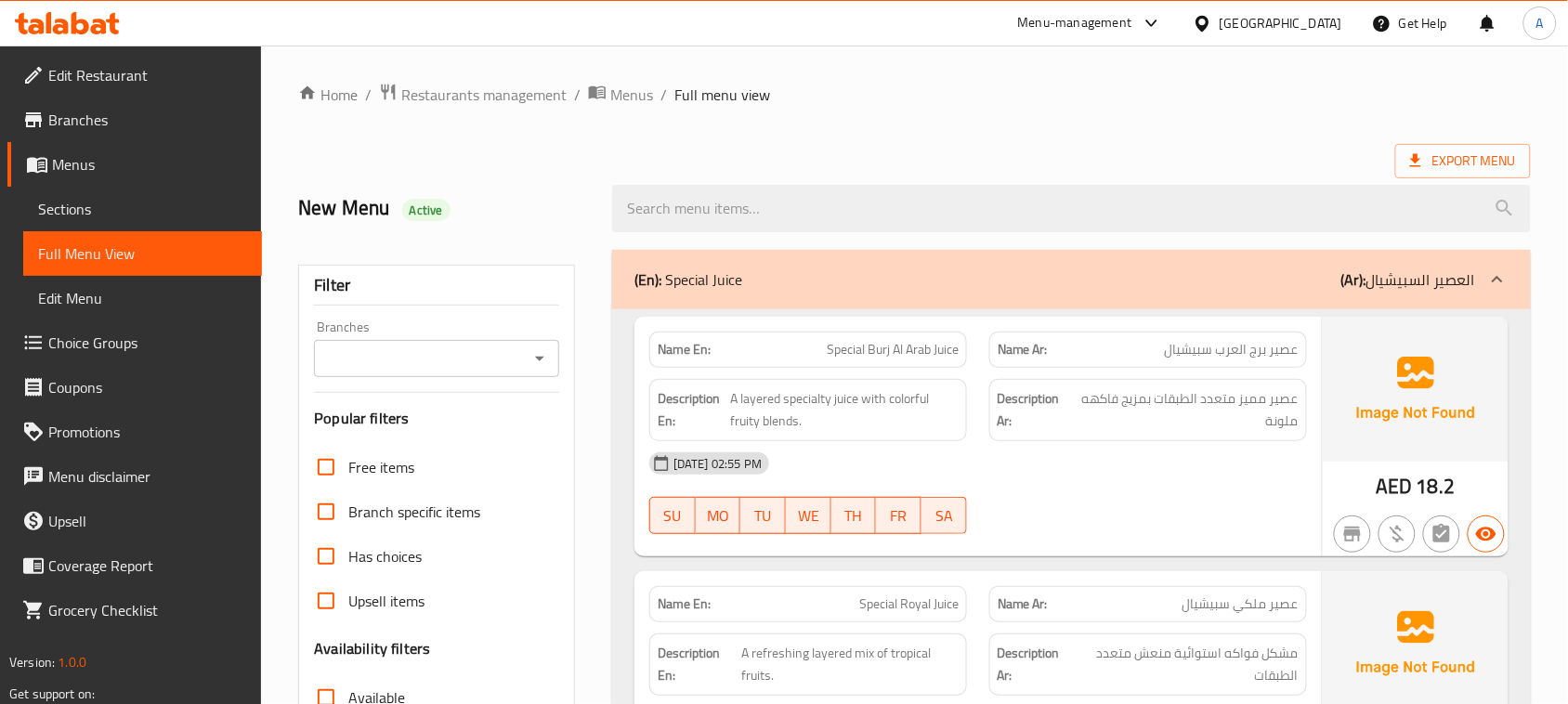
click at [968, 156] on div "Export Menu" at bounding box center [914, 161] width 1233 height 34
click at [91, 58] on link "Edit Restaurant" at bounding box center [135, 75] width 254 height 45
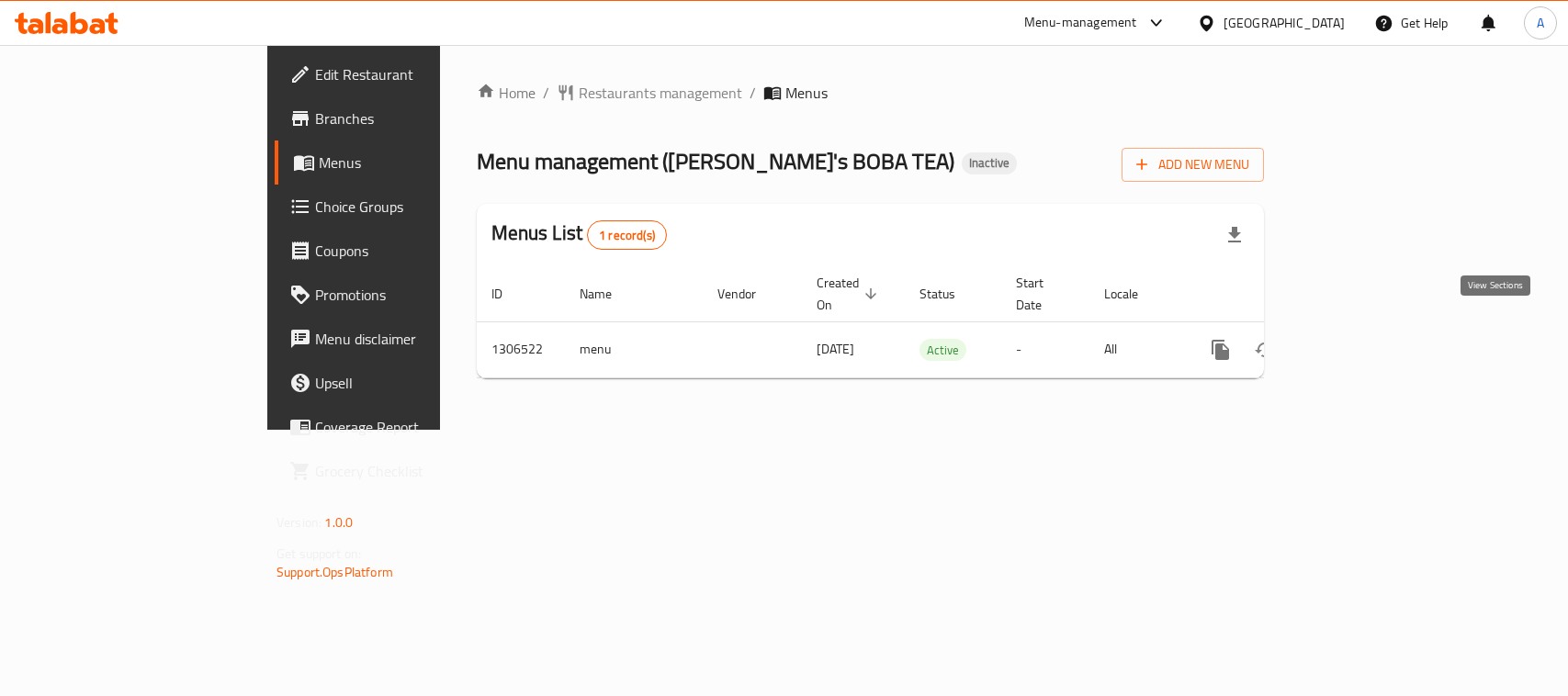
click at [1375, 328] on link "enhanced table" at bounding box center [1352, 350] width 44 height 44
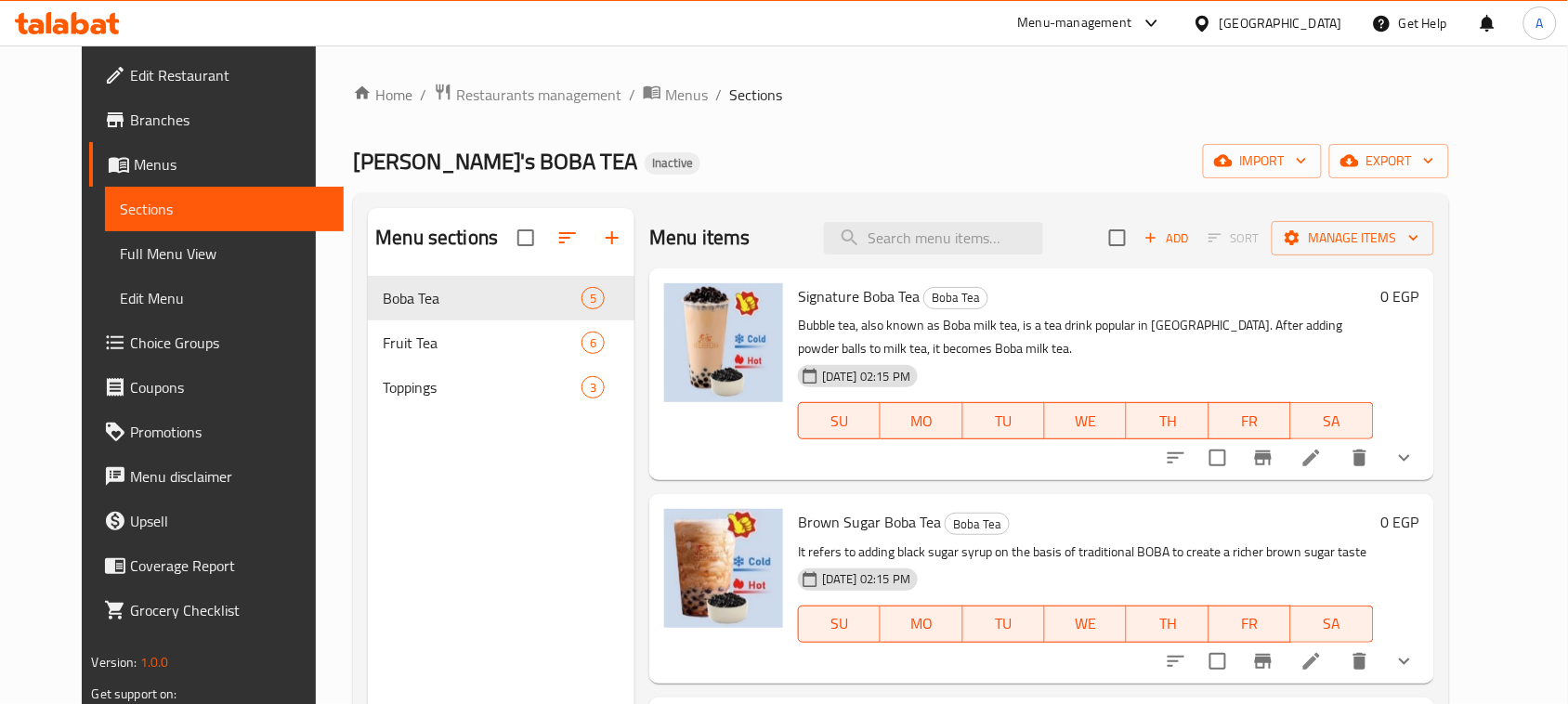
click at [627, 108] on div "Home / Restaurants management / Menus / Sections YUN's BOBA TEA Inactive import…" at bounding box center [900, 505] width 1096 height 844
click at [665, 88] on span "Menus" at bounding box center [686, 95] width 43 height 23
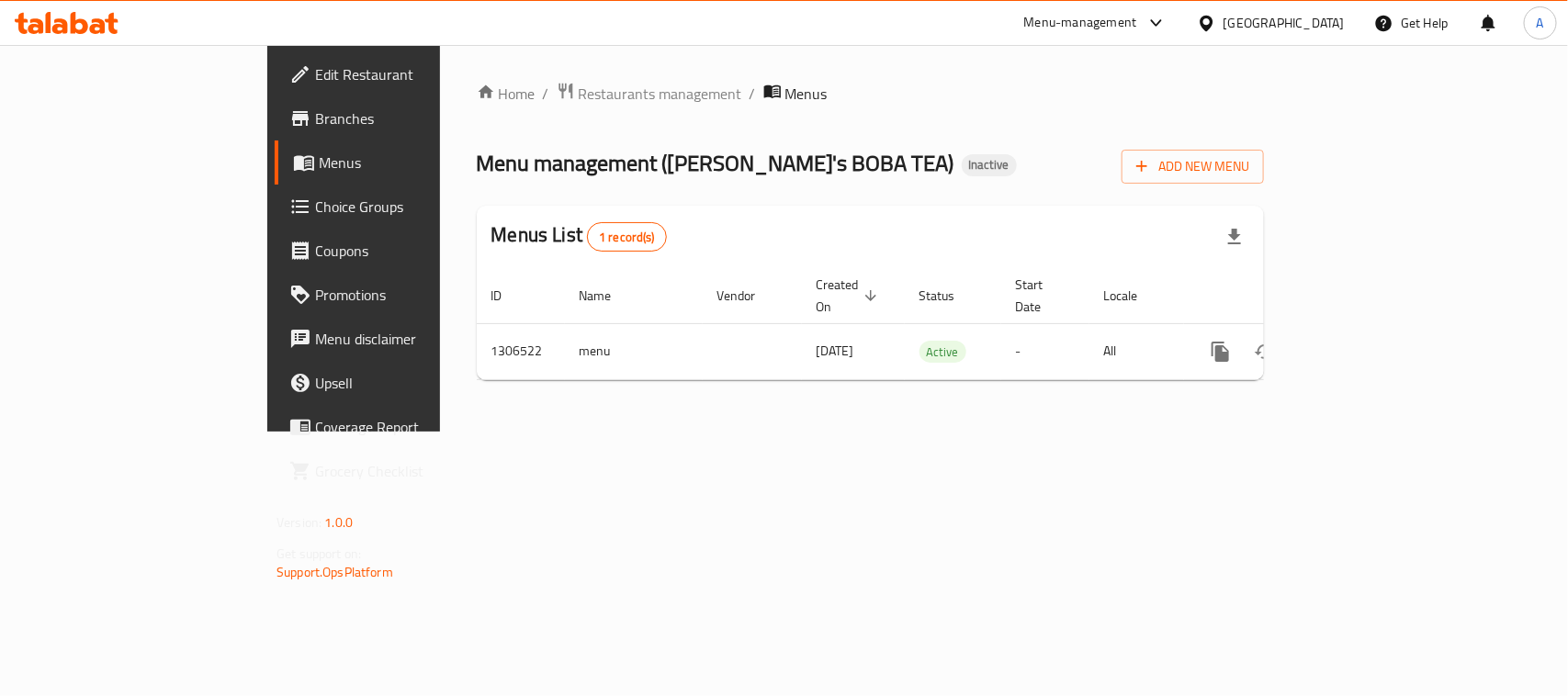
drag, startPoint x: 650, startPoint y: 332, endPoint x: 756, endPoint y: 365, distance: 111.0
click at [802, 347] on td "[DATE]" at bounding box center [853, 352] width 103 height 56
click at [804, 431] on div "Home / Restaurants management / Menus Menu management ( [PERSON_NAME]'s BOBA TE…" at bounding box center [870, 238] width 861 height 386
click at [315, 113] on span "Branches" at bounding box center [415, 119] width 200 height 23
click at [476, 154] on span "Menu management ( [PERSON_NAME] )" at bounding box center [657, 161] width 363 height 41
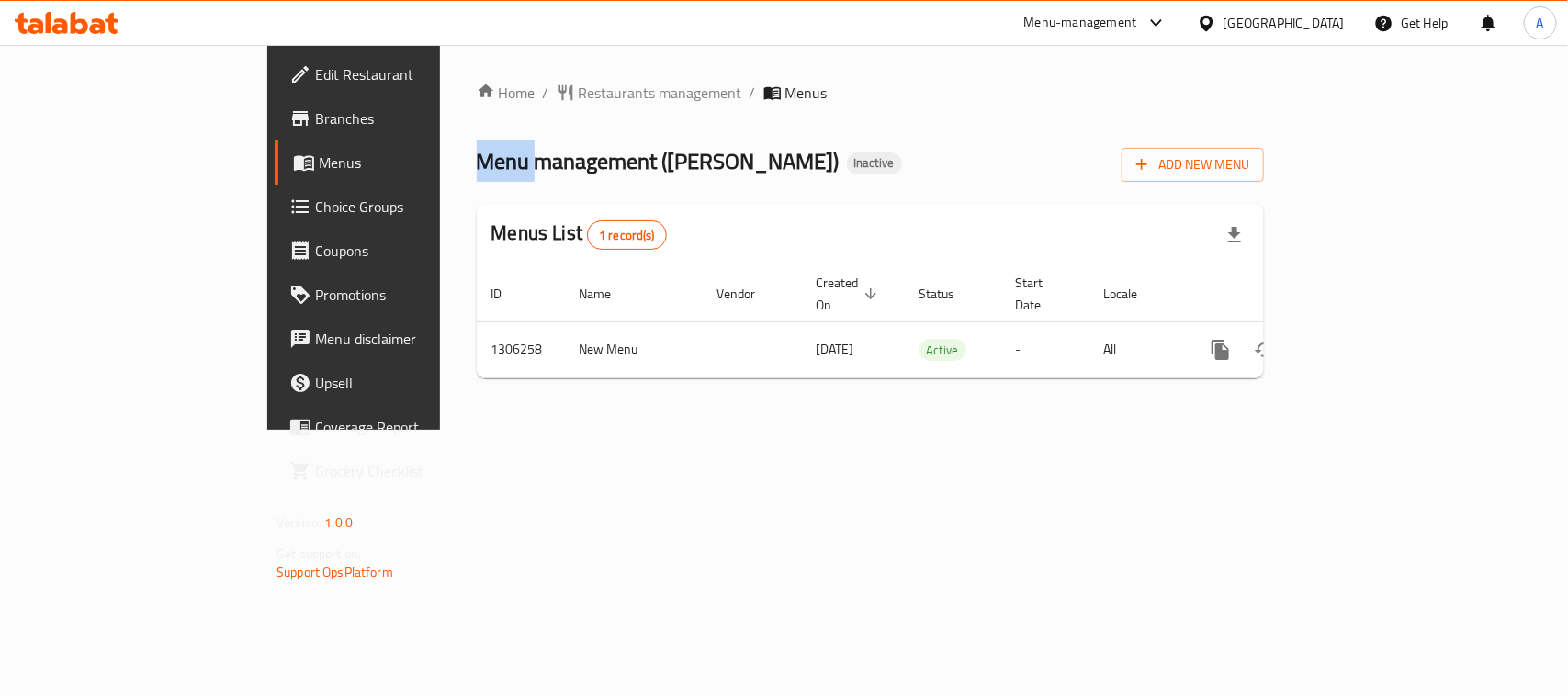
click at [476, 154] on span "Menu management ( [PERSON_NAME] )" at bounding box center [657, 161] width 363 height 41
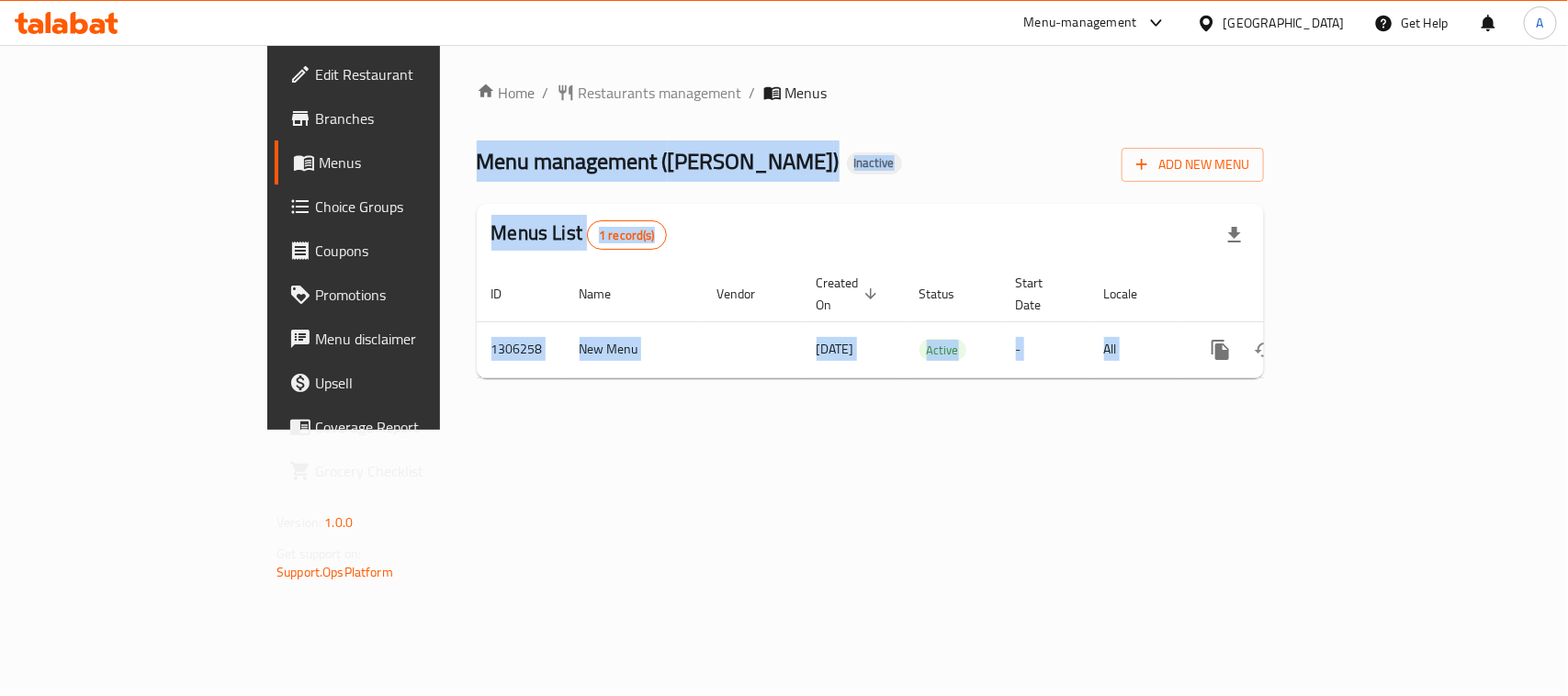
drag, startPoint x: 328, startPoint y: 154, endPoint x: 503, endPoint y: 371, distance: 278.8
click at [503, 371] on div "Home / Restaurants management / Menus Menu management ( [PERSON_NAME] ) Inactiv…" at bounding box center [869, 237] width 787 height 311
click at [523, 404] on div "Home / Restaurants management / Menus Menu management ( [PERSON_NAME] ) Inactiv…" at bounding box center [870, 237] width 861 height 385
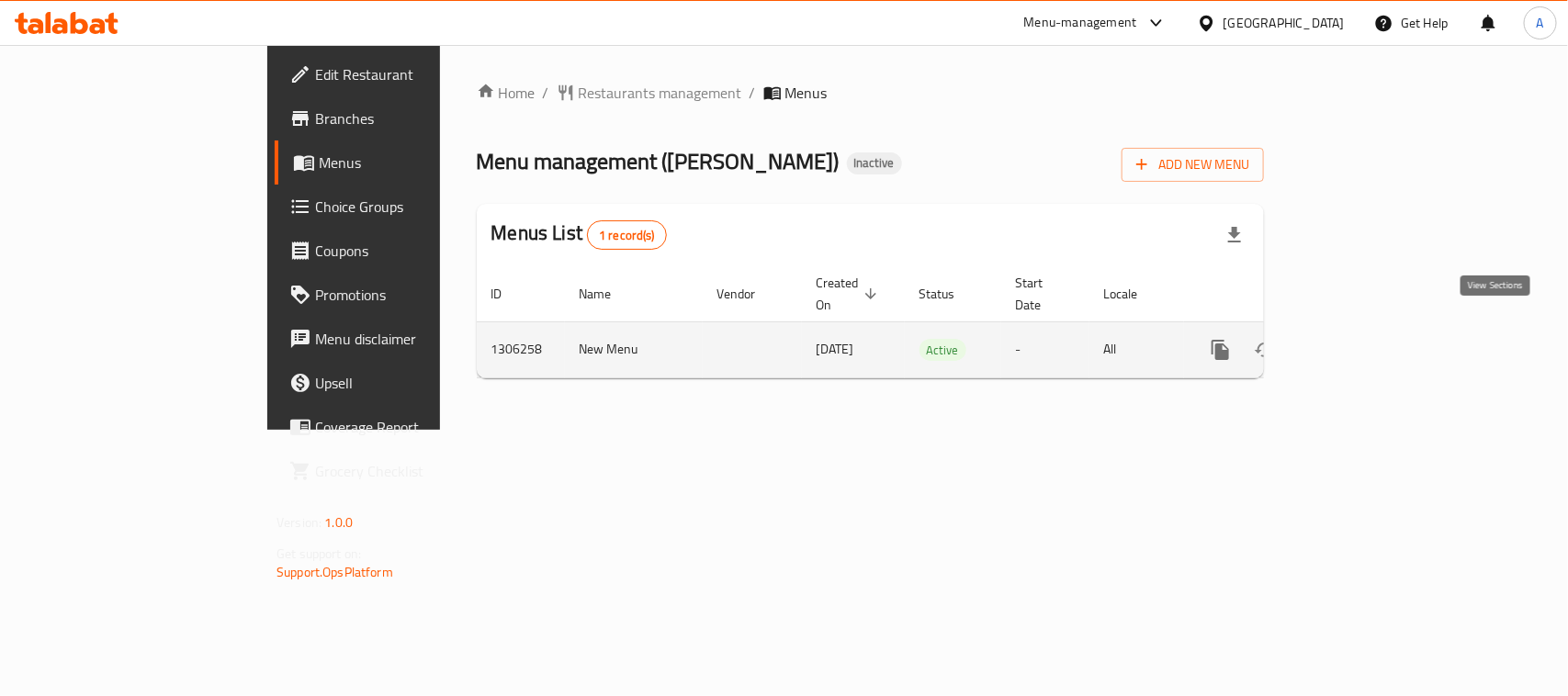
click at [1375, 328] on link "enhanced table" at bounding box center [1352, 350] width 44 height 44
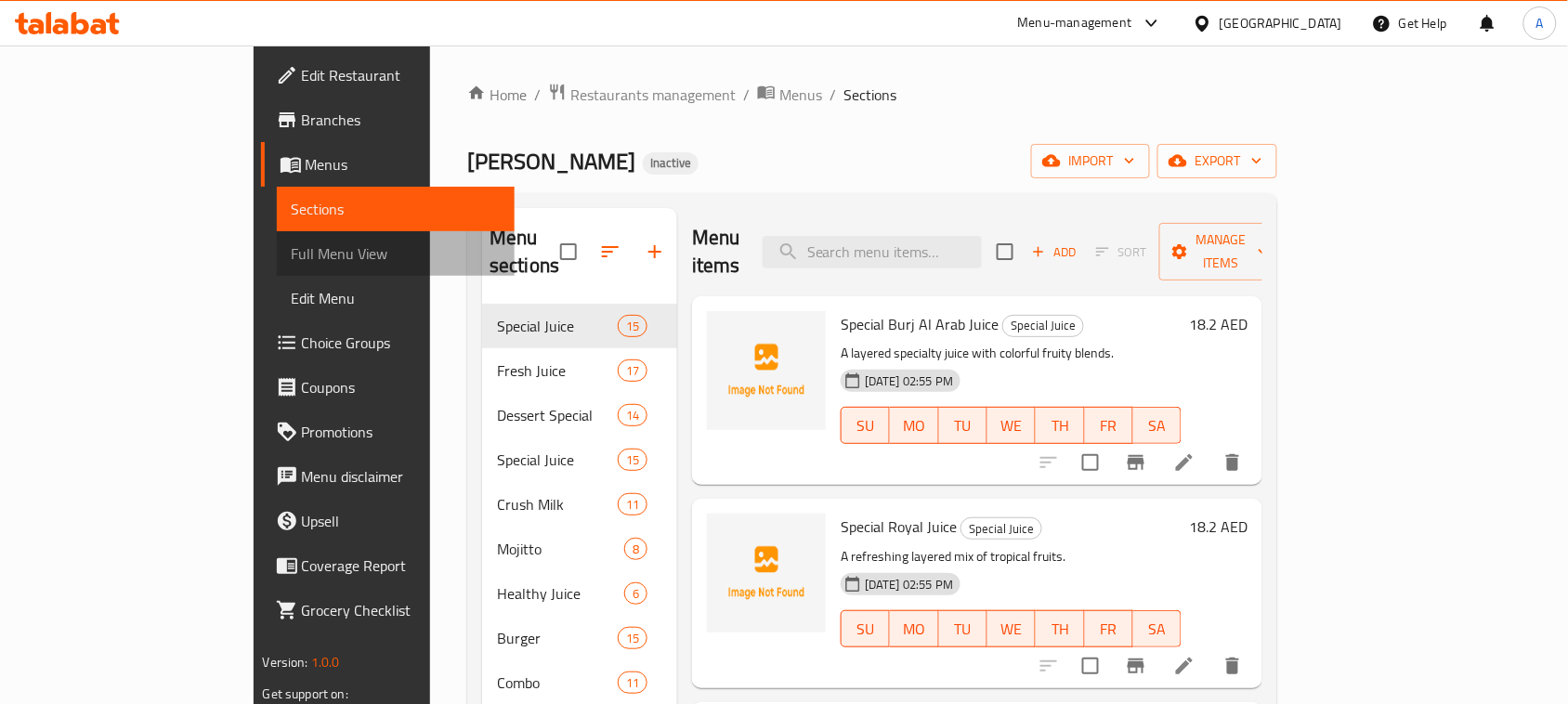
click at [292, 253] on span "Full Menu View" at bounding box center [397, 254] width 209 height 23
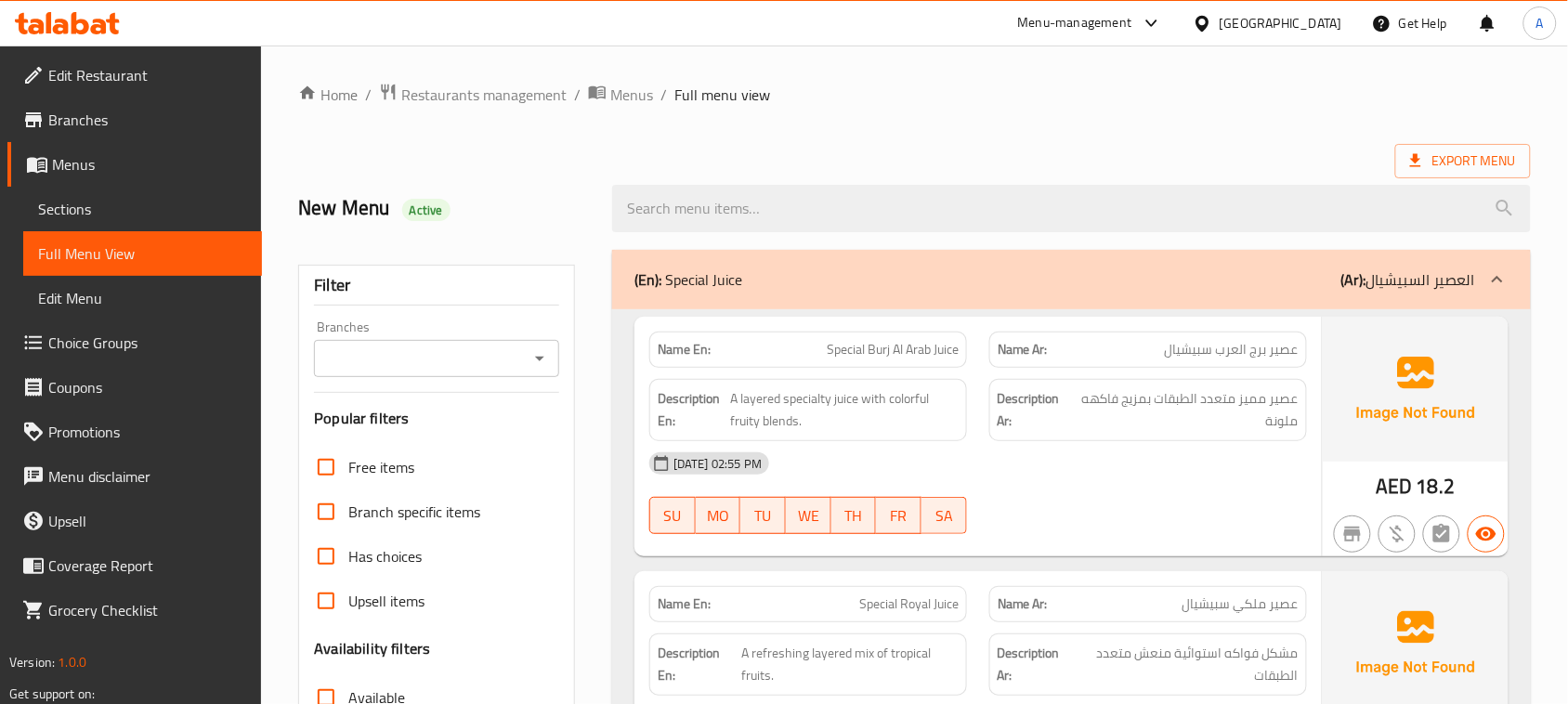
click at [314, 204] on h2 "New Menu Active" at bounding box center [444, 208] width 292 height 28
drag, startPoint x: 314, startPoint y: 204, endPoint x: 502, endPoint y: 215, distance: 188.3
click at [502, 215] on h2 "New Menu Active" at bounding box center [444, 208] width 292 height 28
click at [478, 173] on div "New Menu Active" at bounding box center [444, 208] width 314 height 83
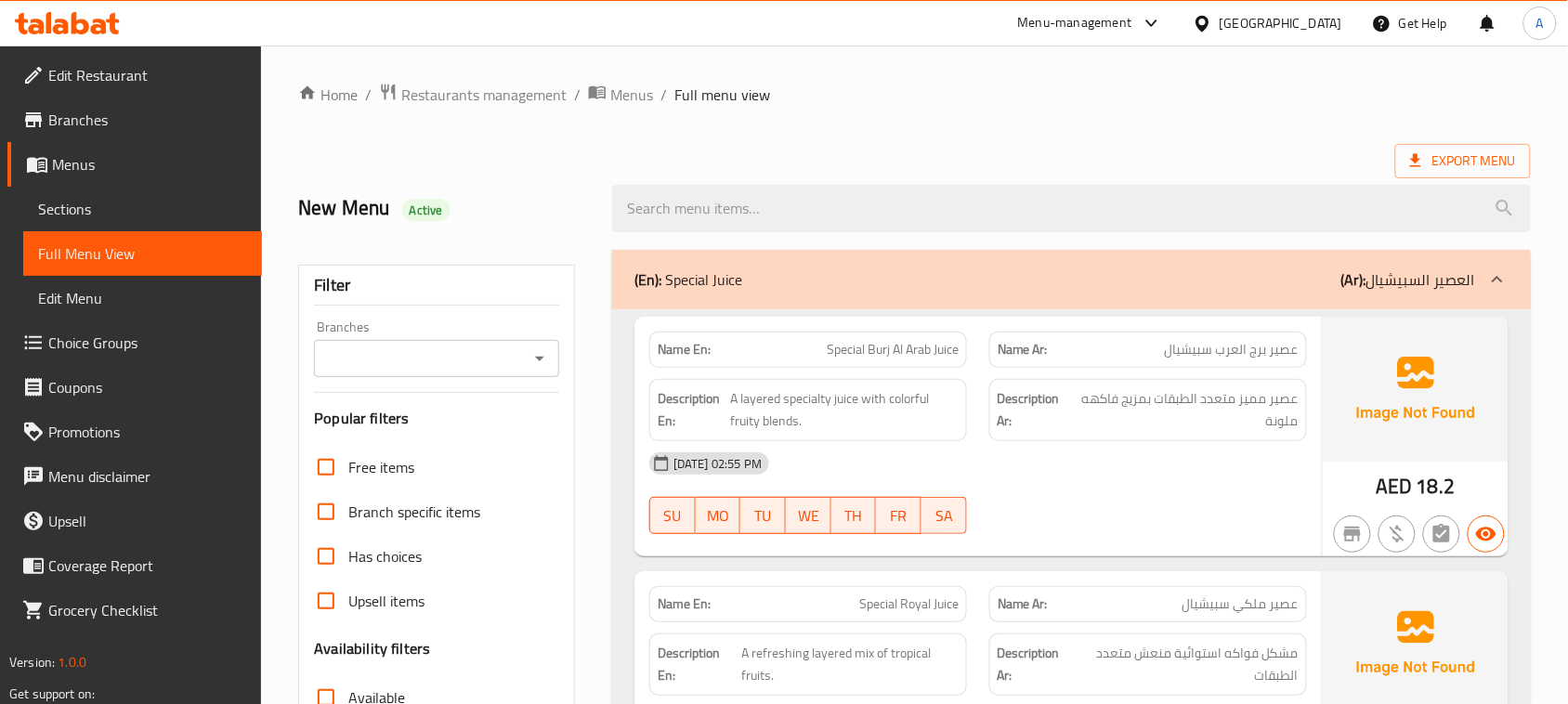
click at [337, 207] on h2 "New Menu Active" at bounding box center [444, 208] width 292 height 28
drag, startPoint x: 337, startPoint y: 207, endPoint x: 447, endPoint y: 202, distance: 110.1
click at [447, 202] on h2 "New Menu Active" at bounding box center [444, 208] width 292 height 28
click at [457, 198] on h2 "New Menu Active" at bounding box center [444, 208] width 292 height 28
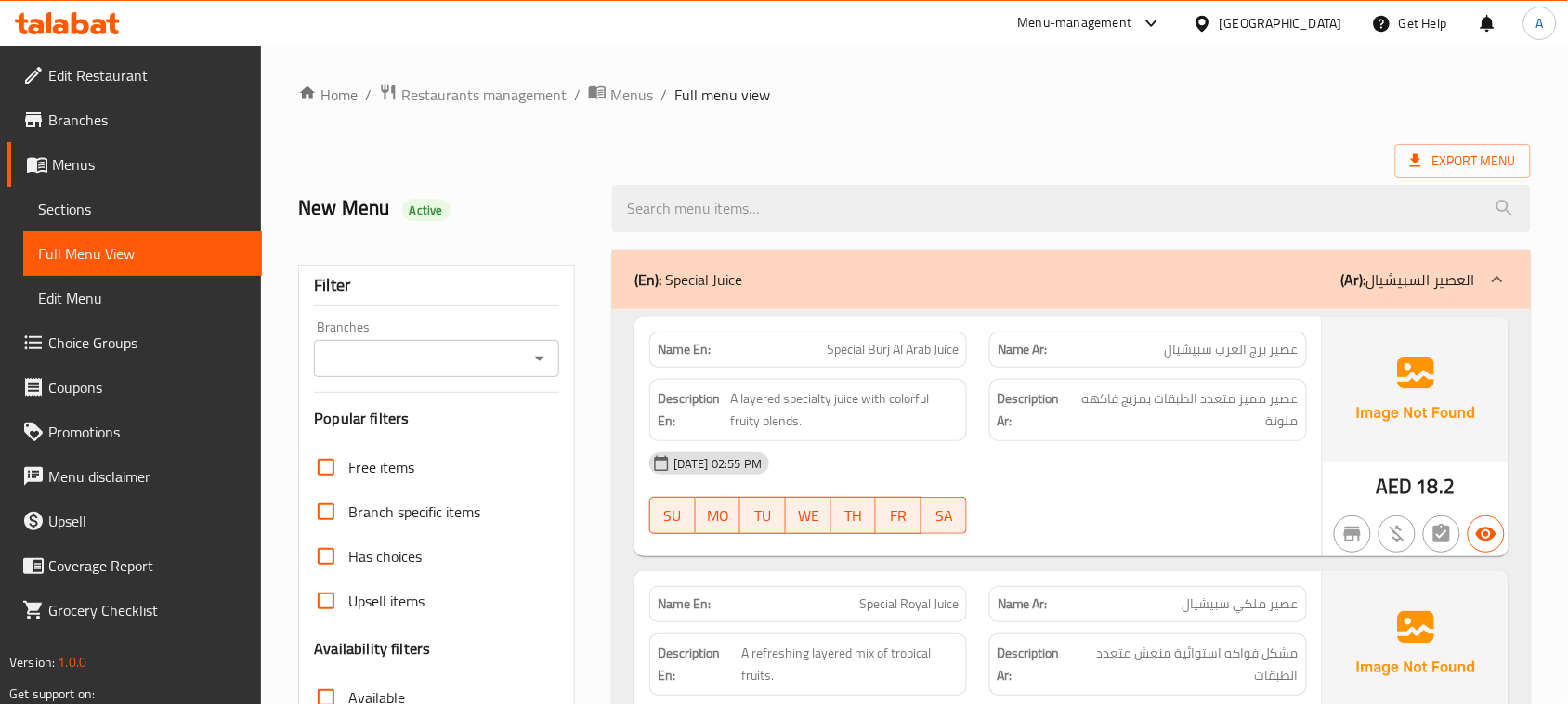
click at [335, 203] on h2 "New Menu Active" at bounding box center [444, 208] width 292 height 28
drag, startPoint x: 335, startPoint y: 203, endPoint x: 447, endPoint y: 204, distance: 112.0
click at [447, 204] on h2 "New Menu Active" at bounding box center [444, 208] width 292 height 28
click at [447, 204] on span "Active" at bounding box center [426, 211] width 48 height 18
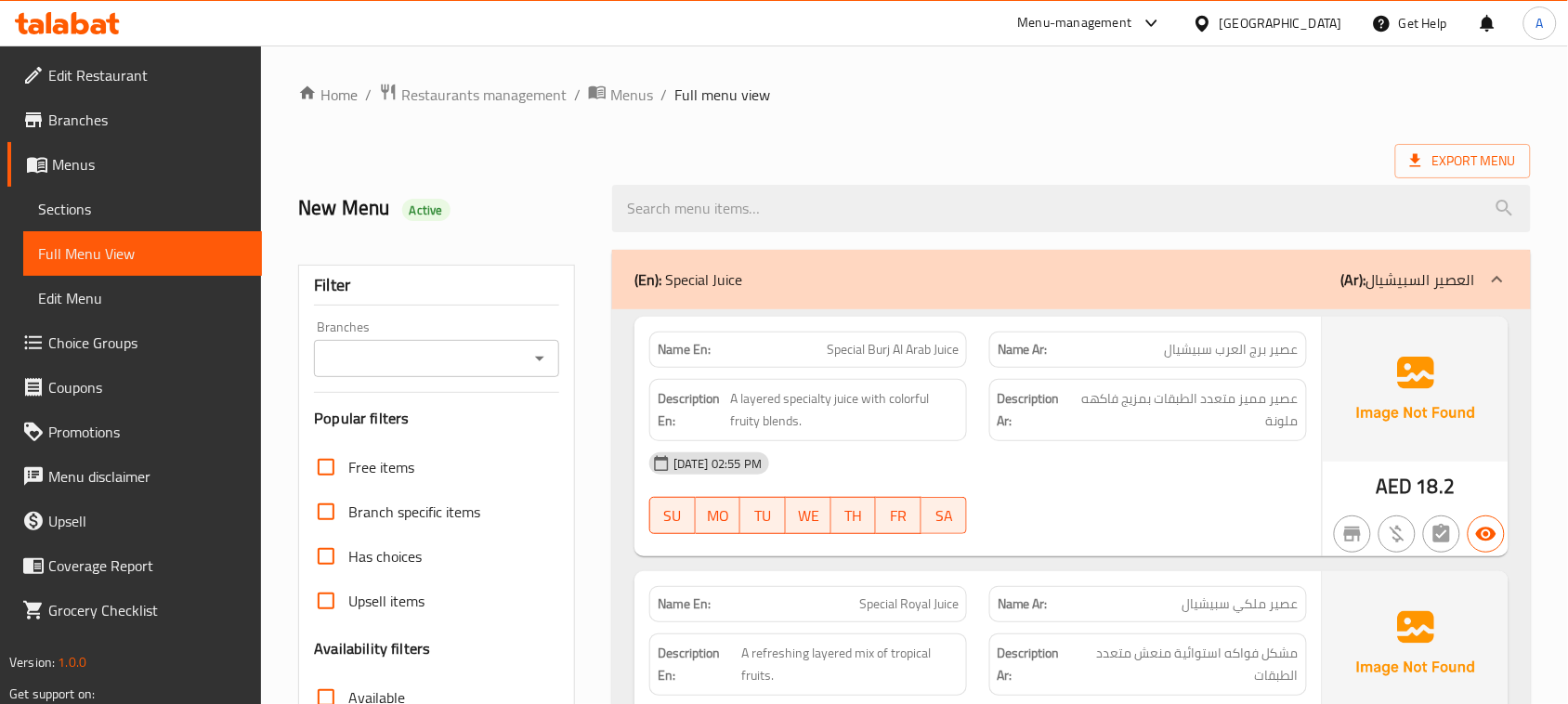
click at [323, 214] on h2 "New Menu Active" at bounding box center [444, 208] width 292 height 28
drag, startPoint x: 323, startPoint y: 214, endPoint x: 484, endPoint y: 197, distance: 161.9
click at [470, 200] on h2 "New Menu Active" at bounding box center [444, 208] width 292 height 28
click at [485, 189] on div "New Menu Active" at bounding box center [444, 208] width 314 height 83
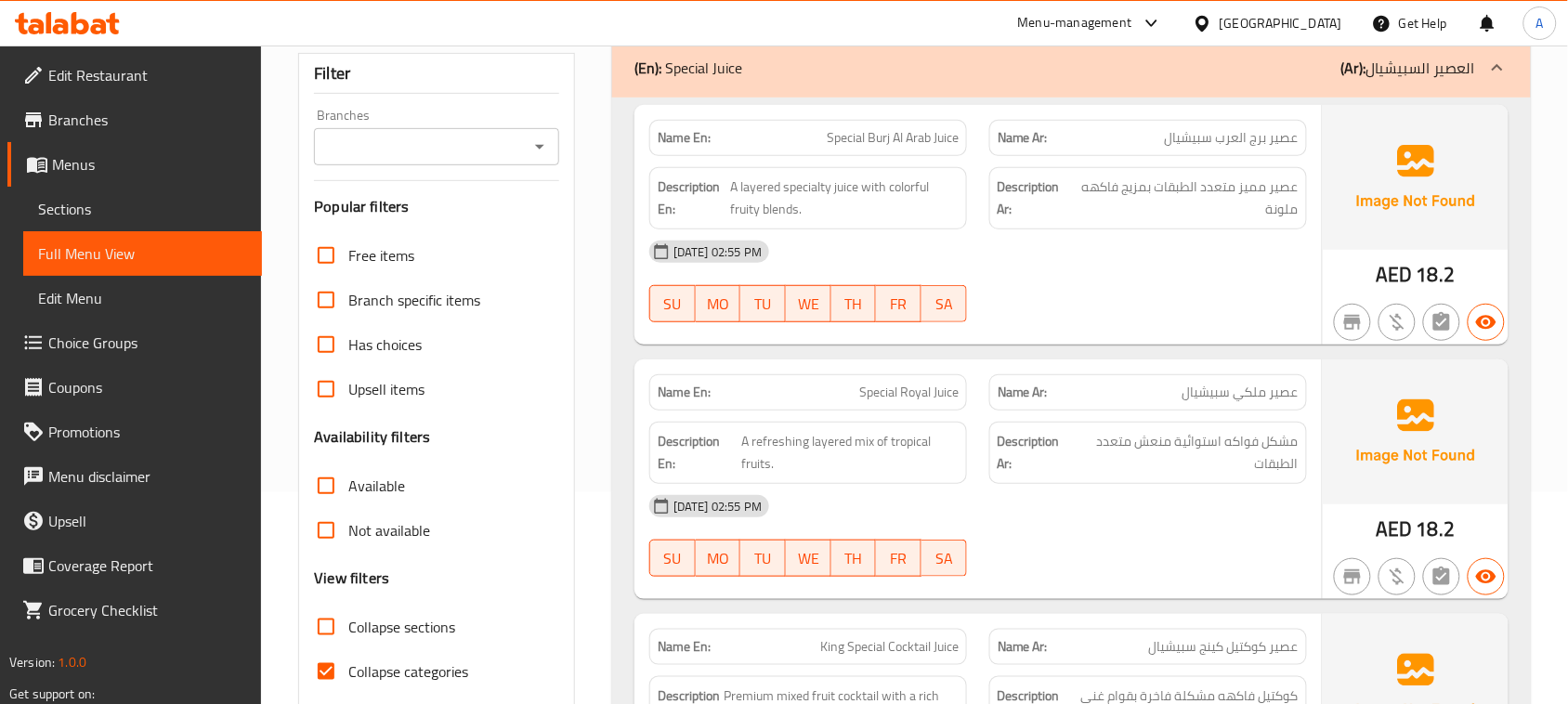
scroll to position [232, 0]
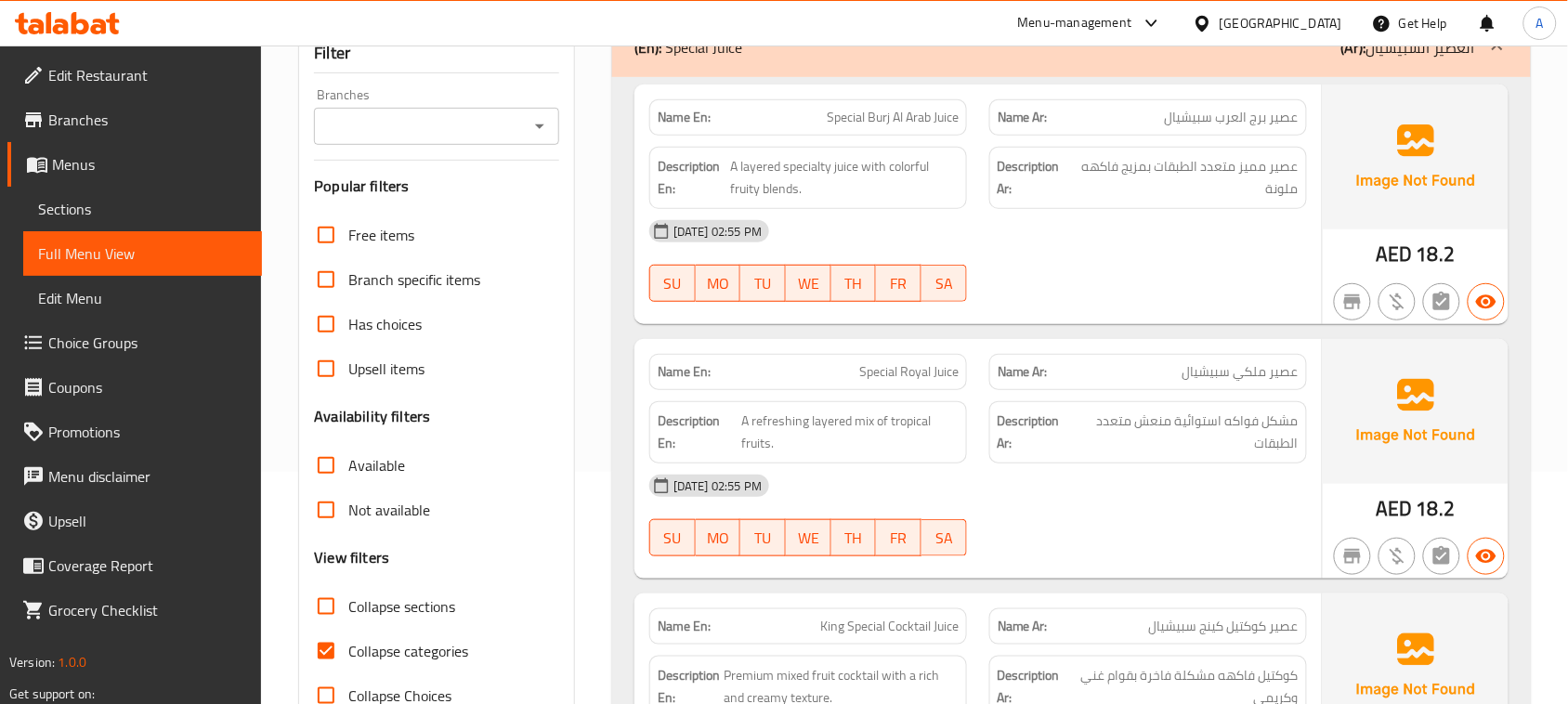
drag, startPoint x: 818, startPoint y: 120, endPoint x: 960, endPoint y: 159, distance: 147.3
click at [941, 136] on div "Name En: Special Burj Al Arab Juice Name Ar: عصير برج العرب سبيشيال Description…" at bounding box center [978, 204] width 688 height 240
click at [1097, 253] on div "[DATE] 02:55 PM" at bounding box center [978, 231] width 680 height 45
